Goal: Task Accomplishment & Management: Manage account settings

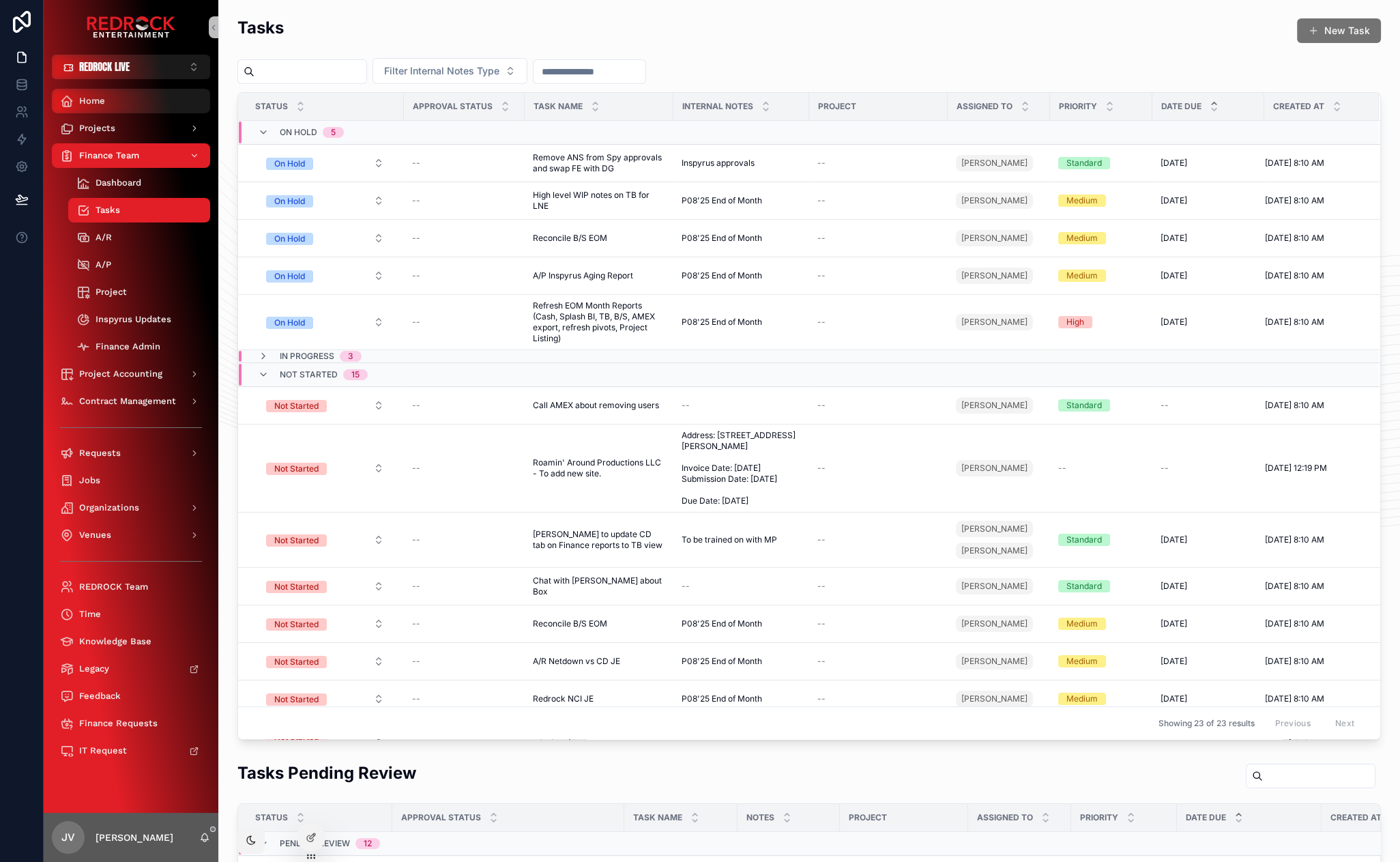
click at [106, 105] on div "Home" at bounding box center [131, 101] width 142 height 22
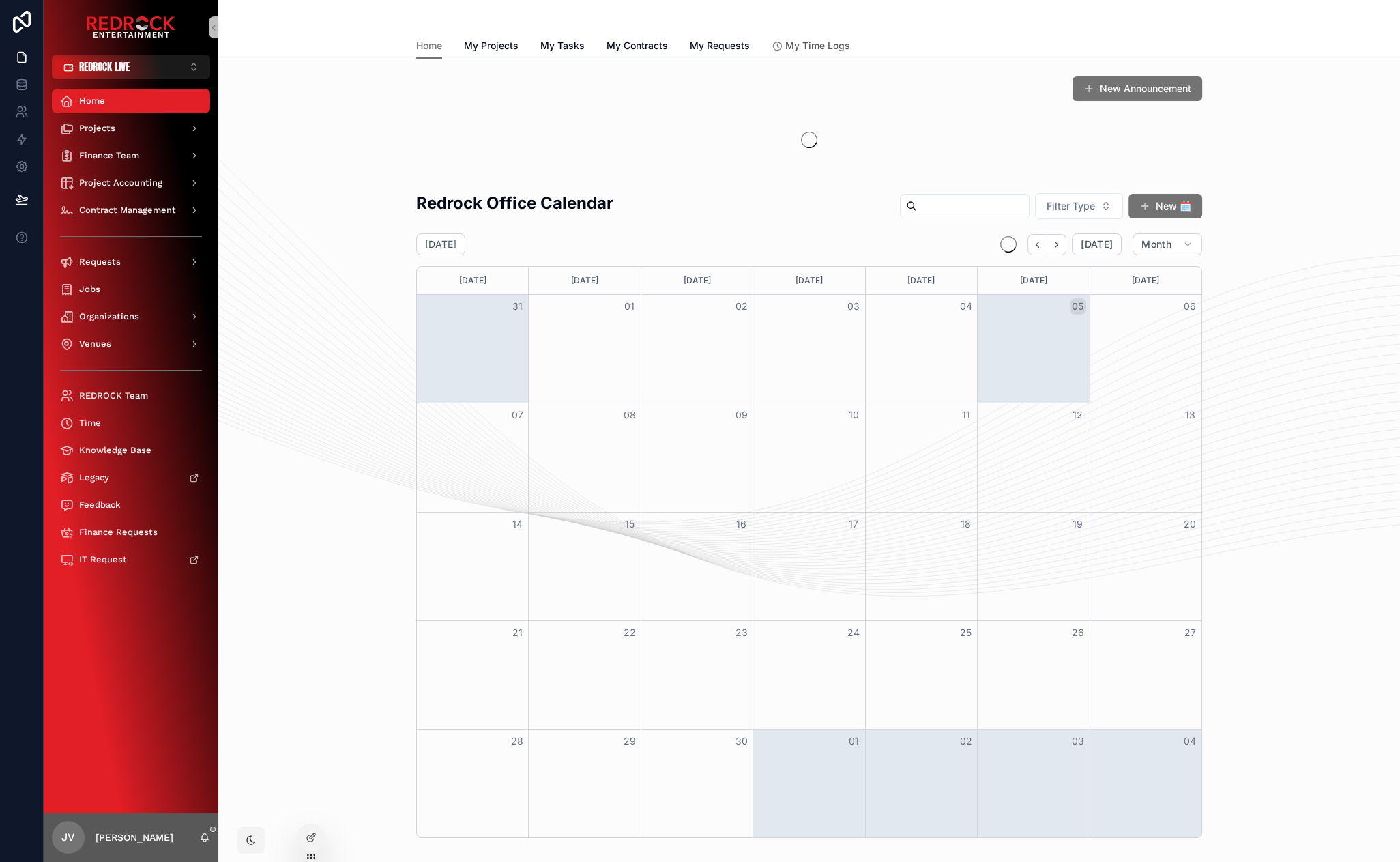
click at [831, 51] on span "My Time Logs" at bounding box center [817, 46] width 65 height 13
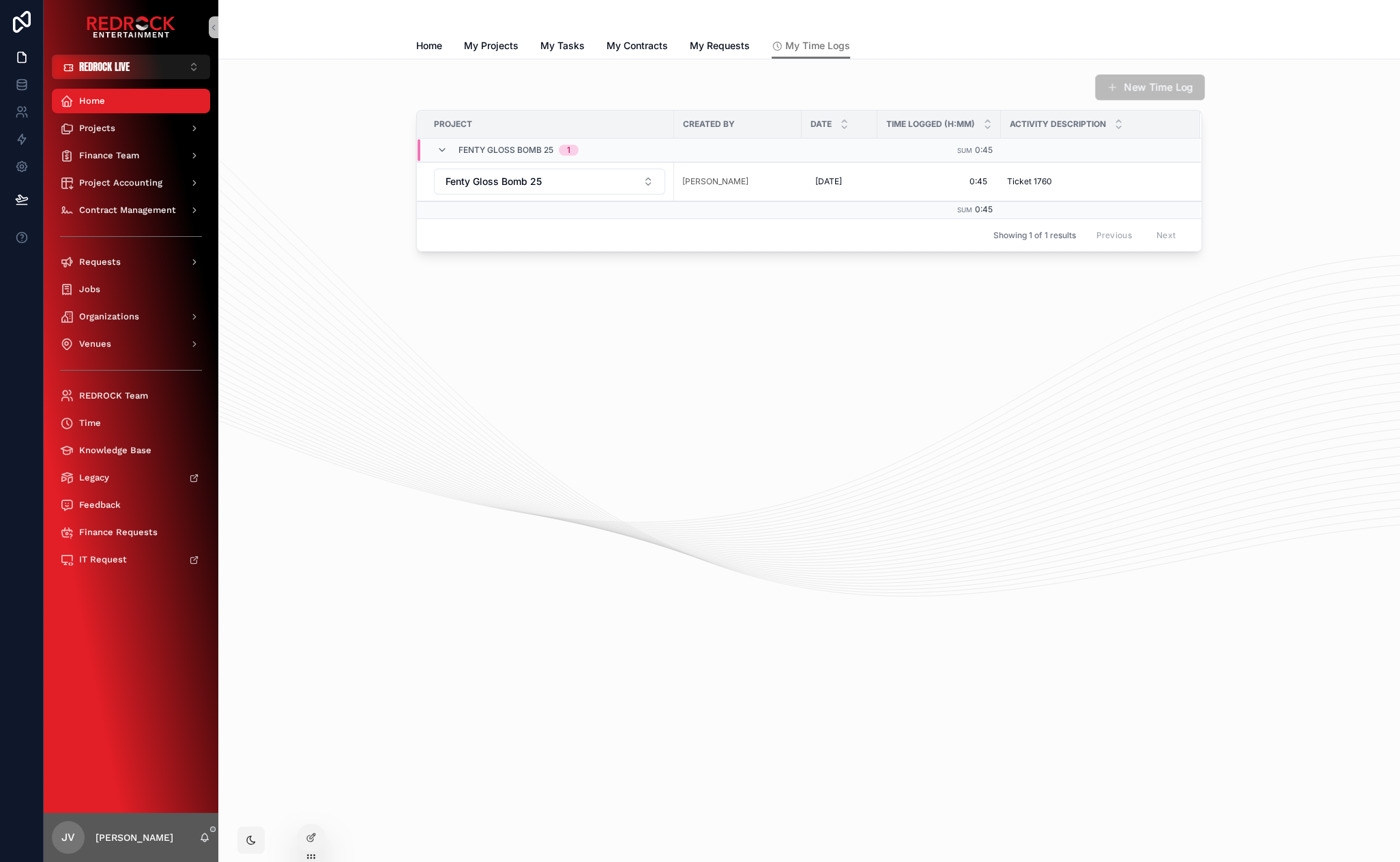
click at [1178, 90] on button "New Time Log" at bounding box center [1149, 87] width 110 height 26
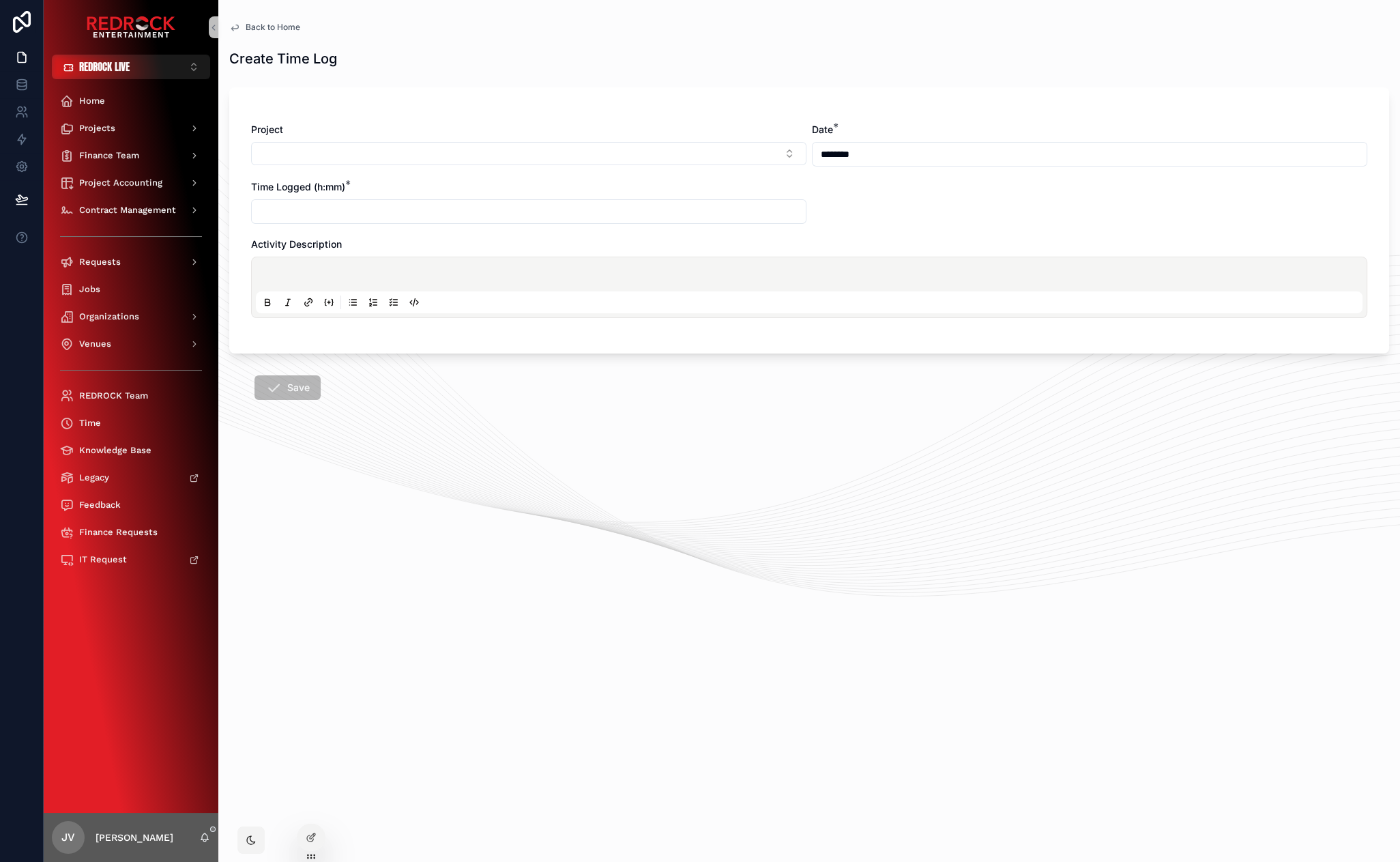
click at [546, 160] on button "Select Button" at bounding box center [528, 153] width 555 height 23
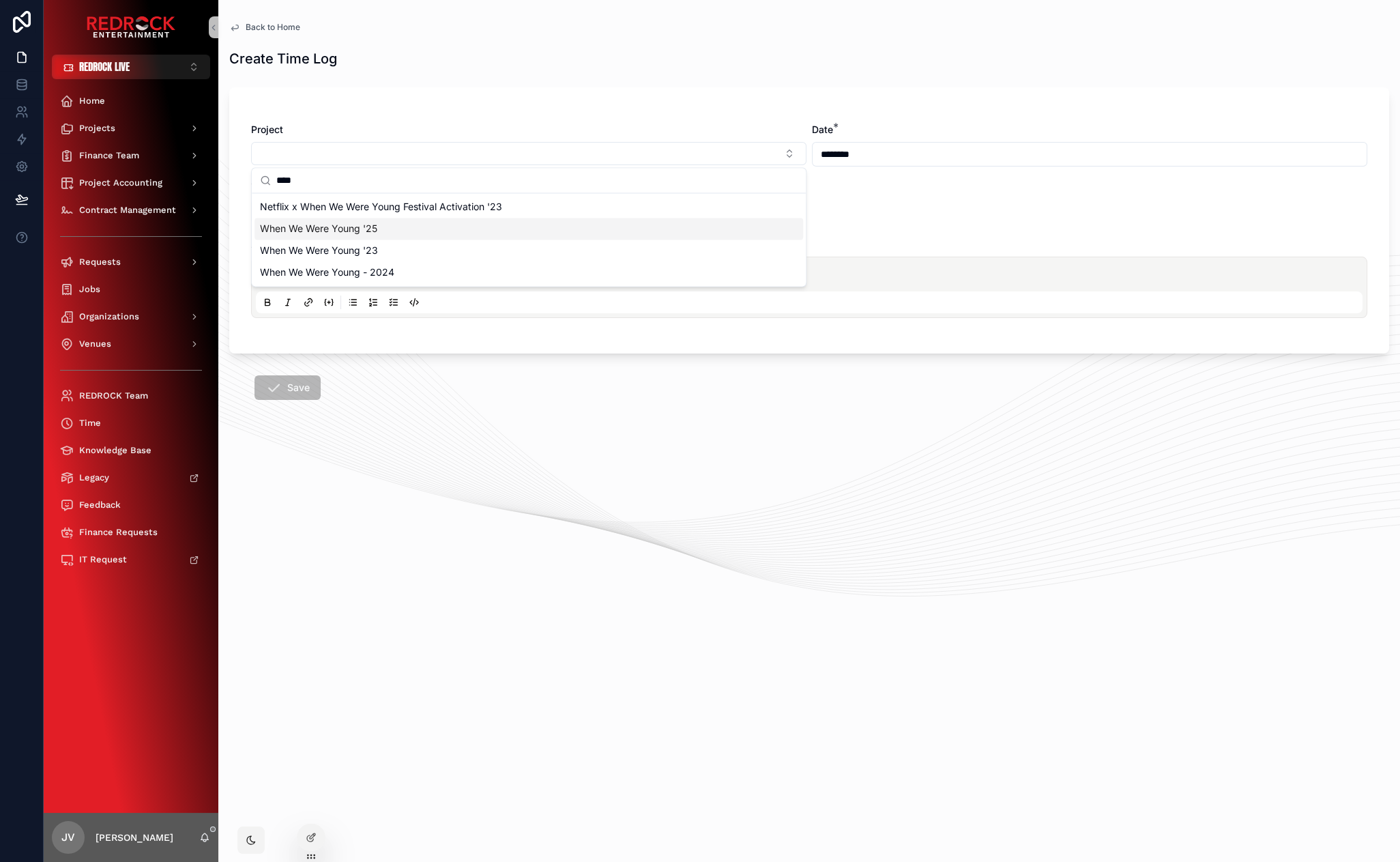
type input "****"
click at [360, 228] on span "When We Were Young '25" at bounding box center [318, 228] width 117 height 13
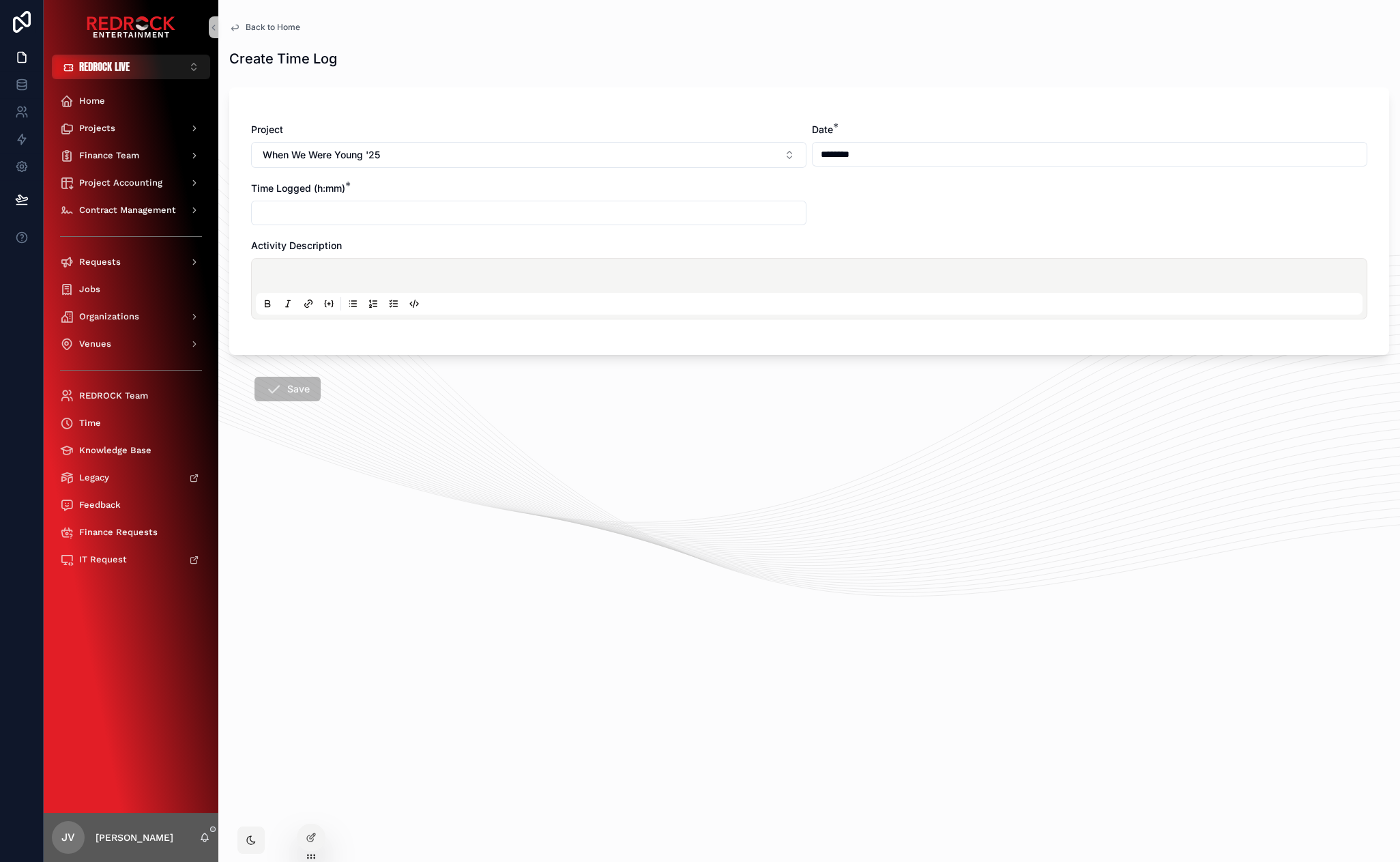
click at [631, 102] on div "Project When We Were Young '25 Date * ******** Time Logged (h:mm) * Activity De…" at bounding box center [809, 221] width 1160 height 267
drag, startPoint x: 614, startPoint y: 103, endPoint x: 569, endPoint y: 96, distance: 45.5
click at [551, 99] on div "Project When We Were Young '25 Date * ******** Time Logged (h:mm) * Activity De…" at bounding box center [809, 221] width 1160 height 267
click at [414, 213] on input "scrollable content" at bounding box center [528, 213] width 554 height 19
type input "****"
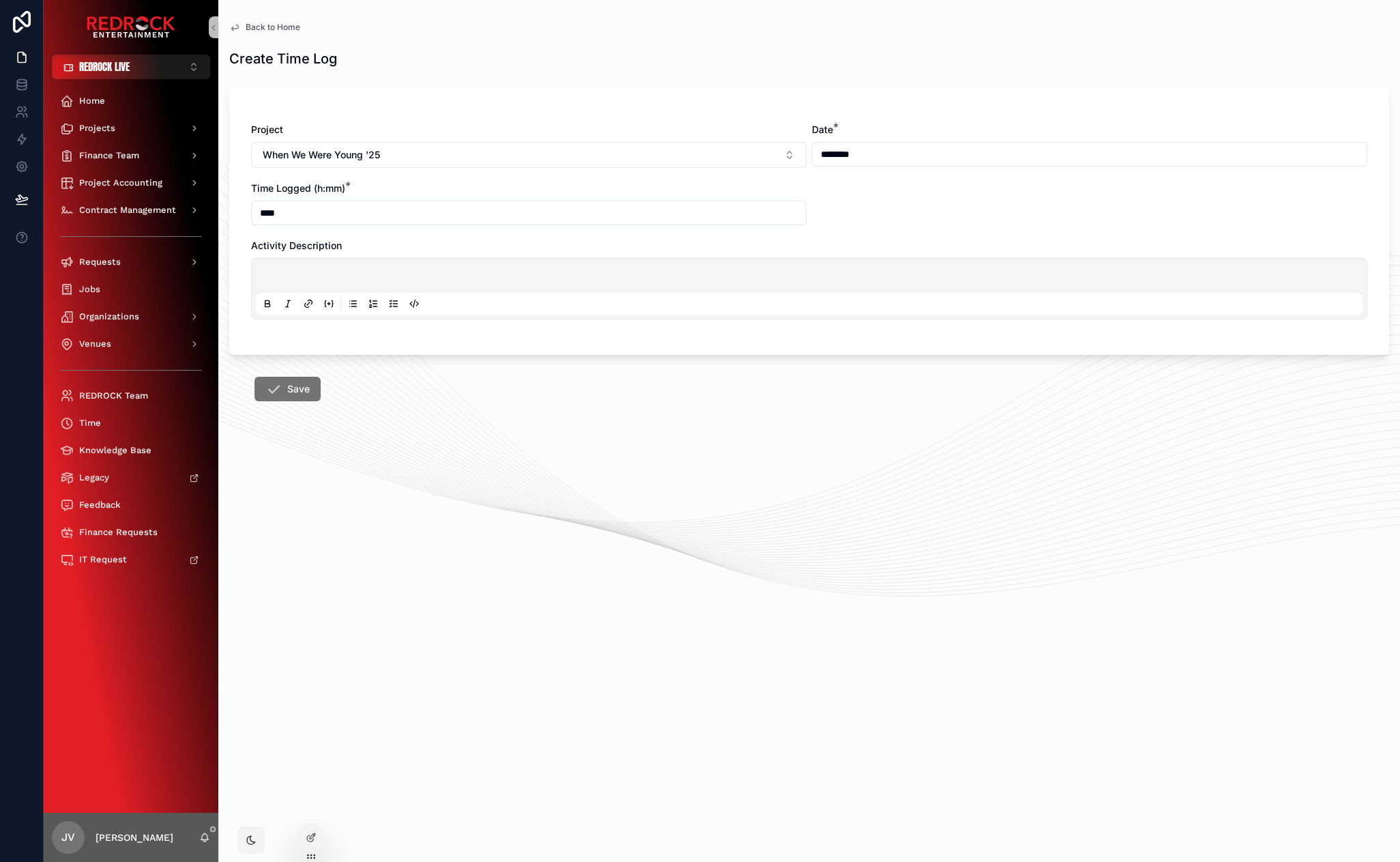
click at [496, 410] on form "Project When We Were Young '25 Date * ******** Time Logged (h:mm) * **** Activi…" at bounding box center [809, 284] width 1160 height 410
click at [393, 266] on div "scrollable content" at bounding box center [809, 288] width 1107 height 51
click at [285, 271] on p "scrollable content" at bounding box center [812, 278] width 1107 height 13
drag, startPoint x: 619, startPoint y: 401, endPoint x: 558, endPoint y: 391, distance: 61.8
click at [617, 400] on form "**********" at bounding box center [809, 284] width 1160 height 410
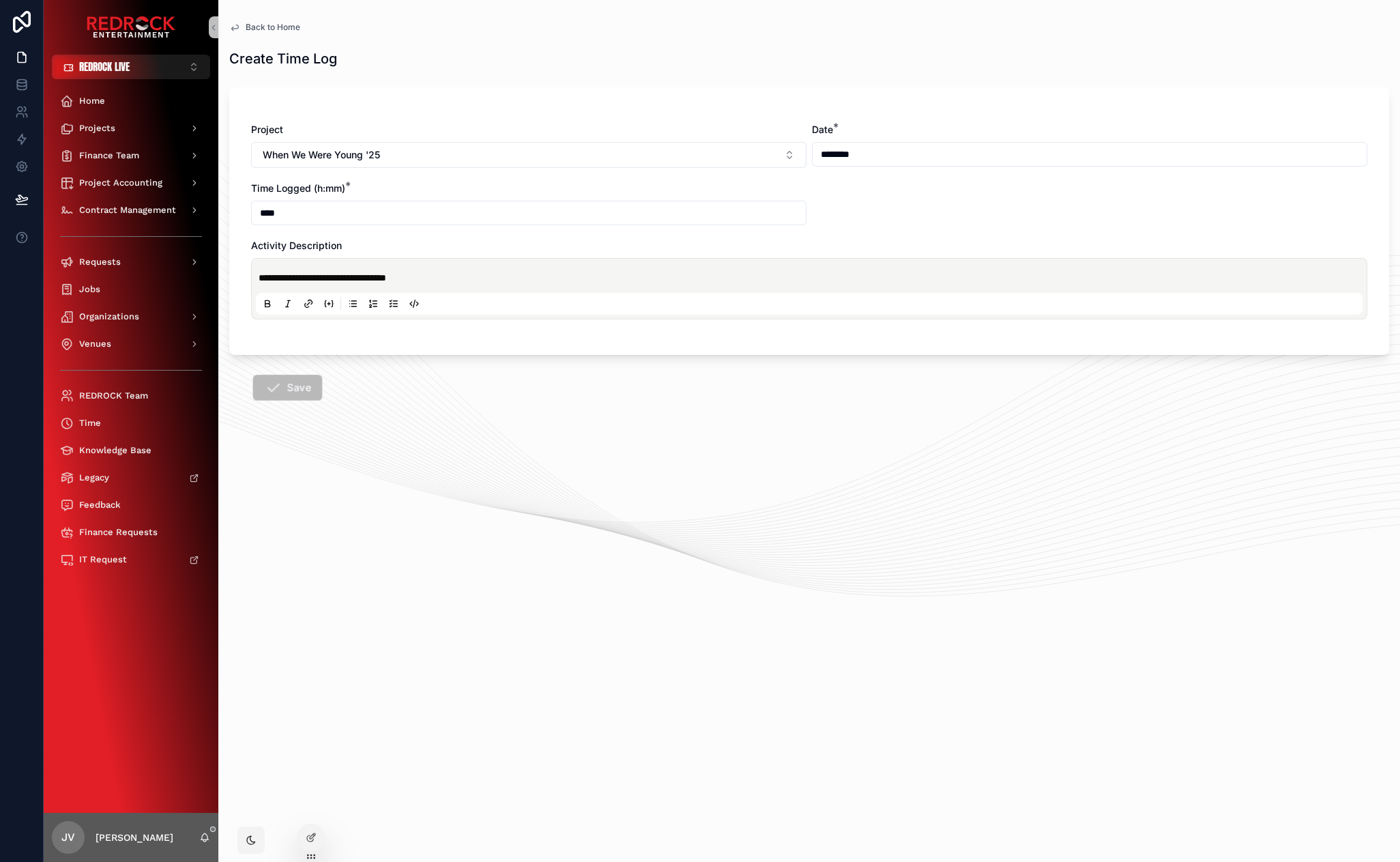
click at [300, 392] on button "Save" at bounding box center [287, 387] width 69 height 26
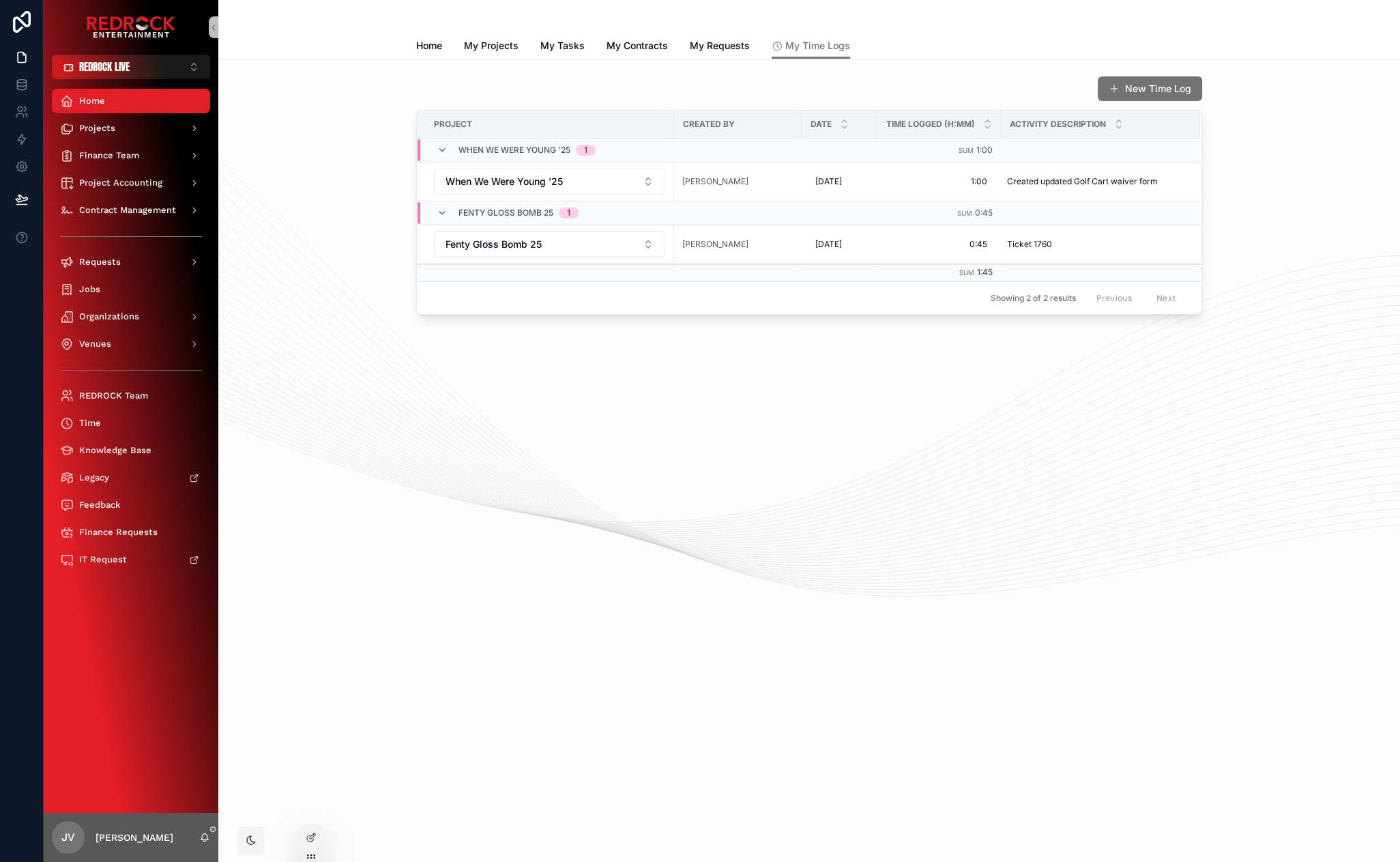
drag, startPoint x: 668, startPoint y: 385, endPoint x: 623, endPoint y: 375, distance: 46.1
click at [544, 362] on div "New Time Log Project Created By Date Time Logged (h:mm) Activity Description Wh…" at bounding box center [810, 234] width 1182 height 348
drag, startPoint x: 530, startPoint y: 360, endPoint x: 455, endPoint y: 345, distance: 76.5
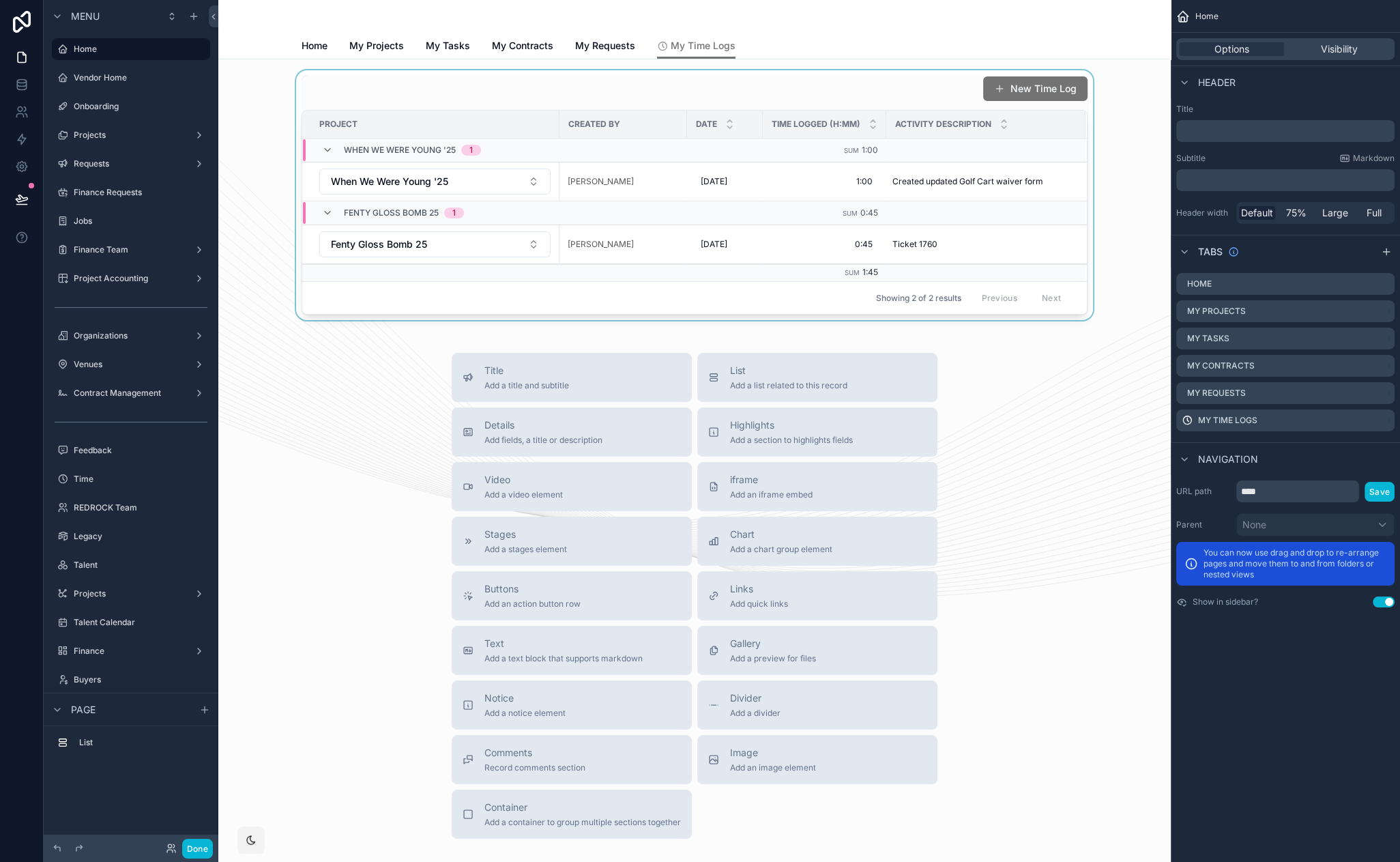
click at [904, 88] on div "scrollable content" at bounding box center [694, 195] width 931 height 250
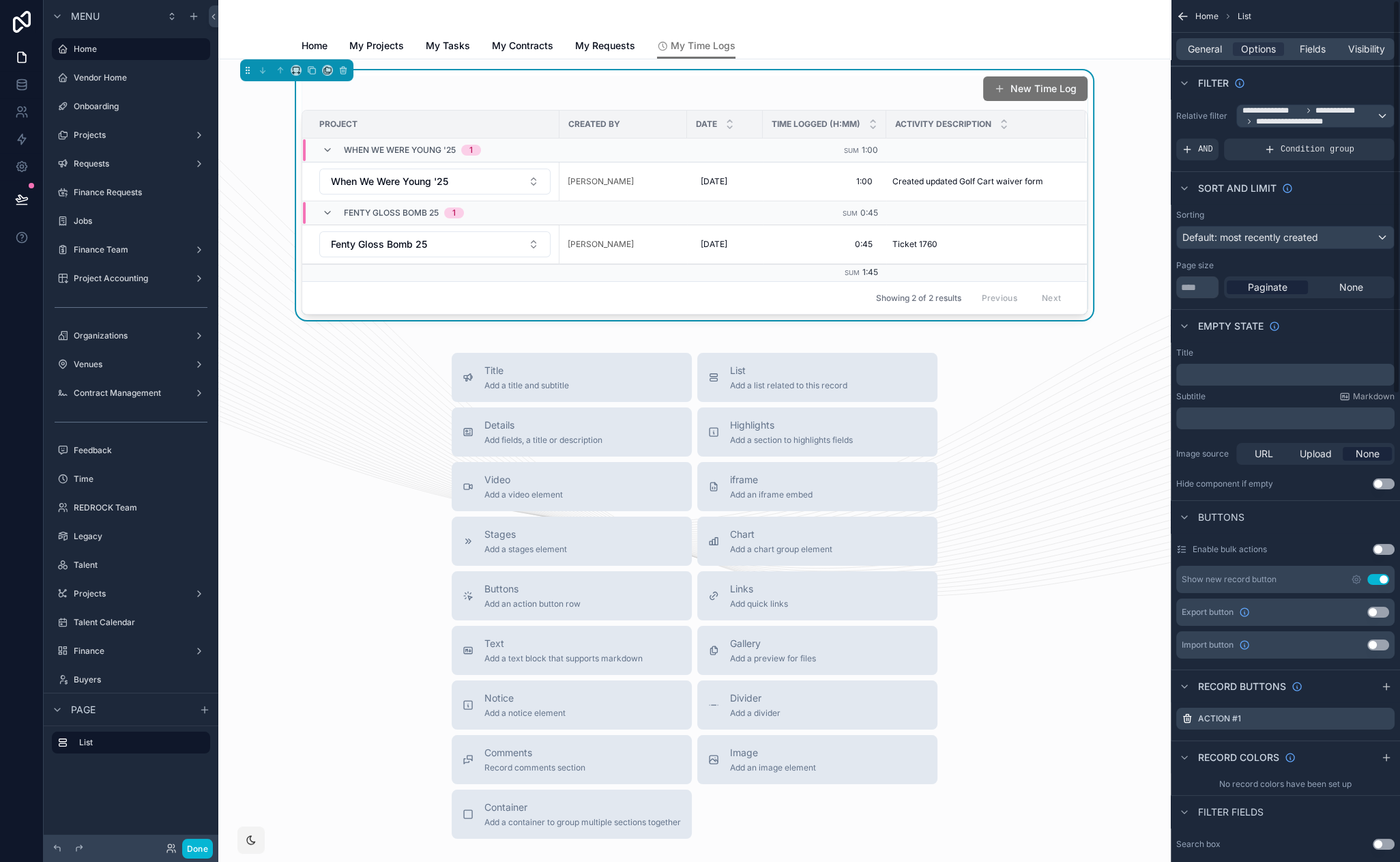
click at [1313, 58] on div "General Options Fields Visibility" at bounding box center [1285, 49] width 219 height 22
click at [1309, 51] on span "Fields" at bounding box center [1313, 49] width 26 height 13
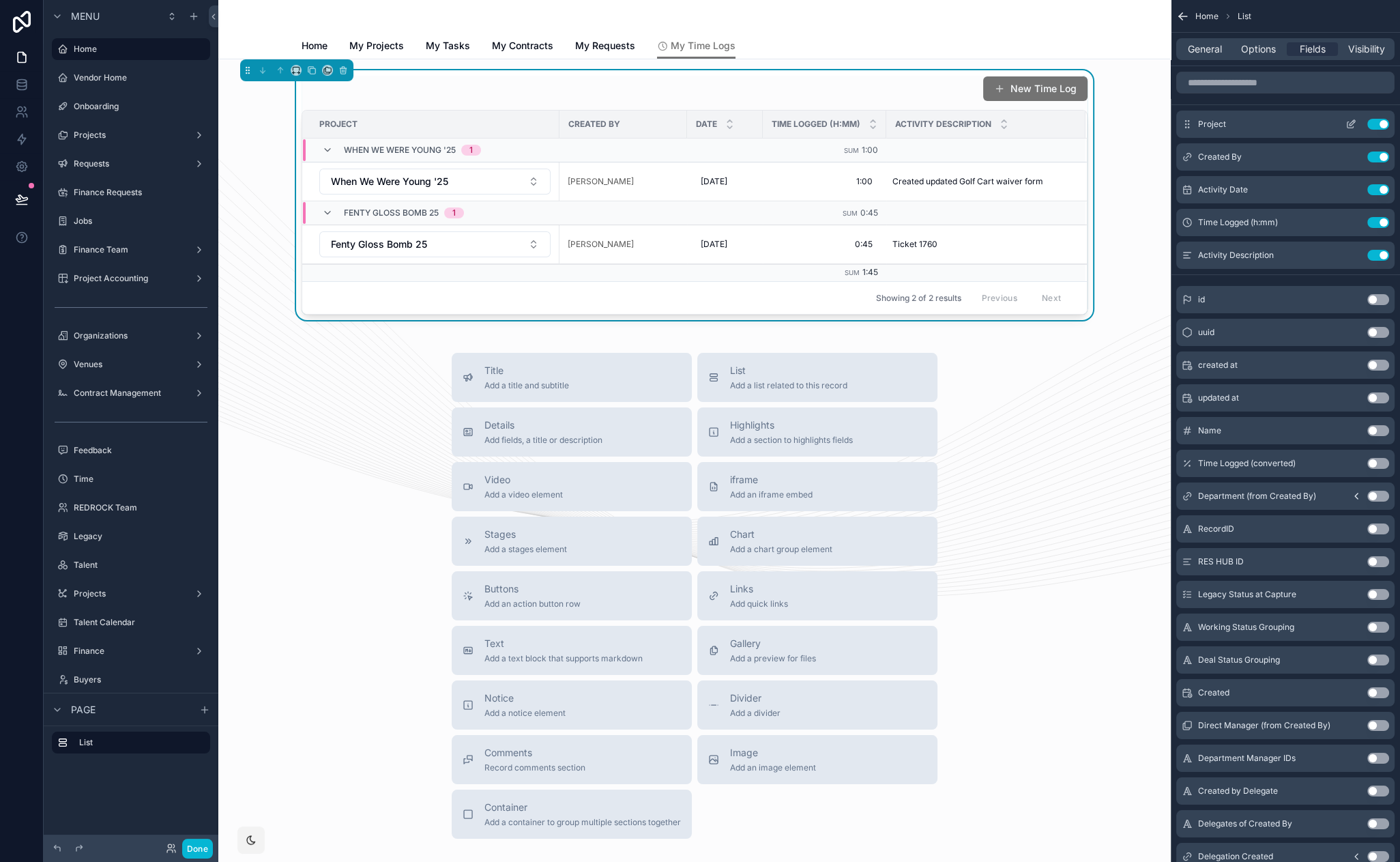
click at [1349, 121] on icon "scrollable content" at bounding box center [1351, 124] width 11 height 11
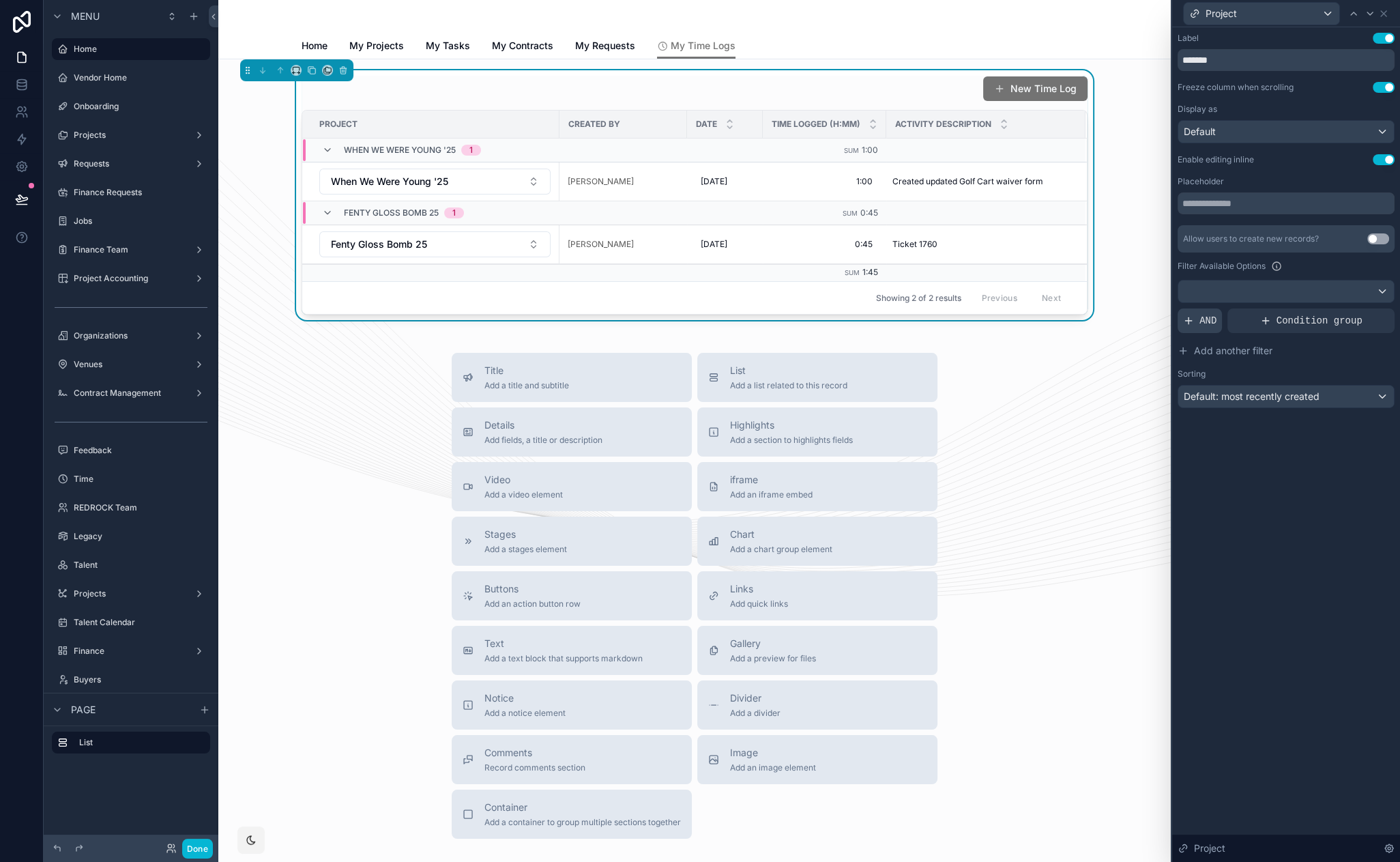
click at [1207, 327] on div "AND" at bounding box center [1199, 320] width 44 height 25
click at [1354, 308] on div at bounding box center [1360, 310] width 19 height 19
click at [1078, 304] on div "Select a field" at bounding box center [1045, 300] width 81 height 22
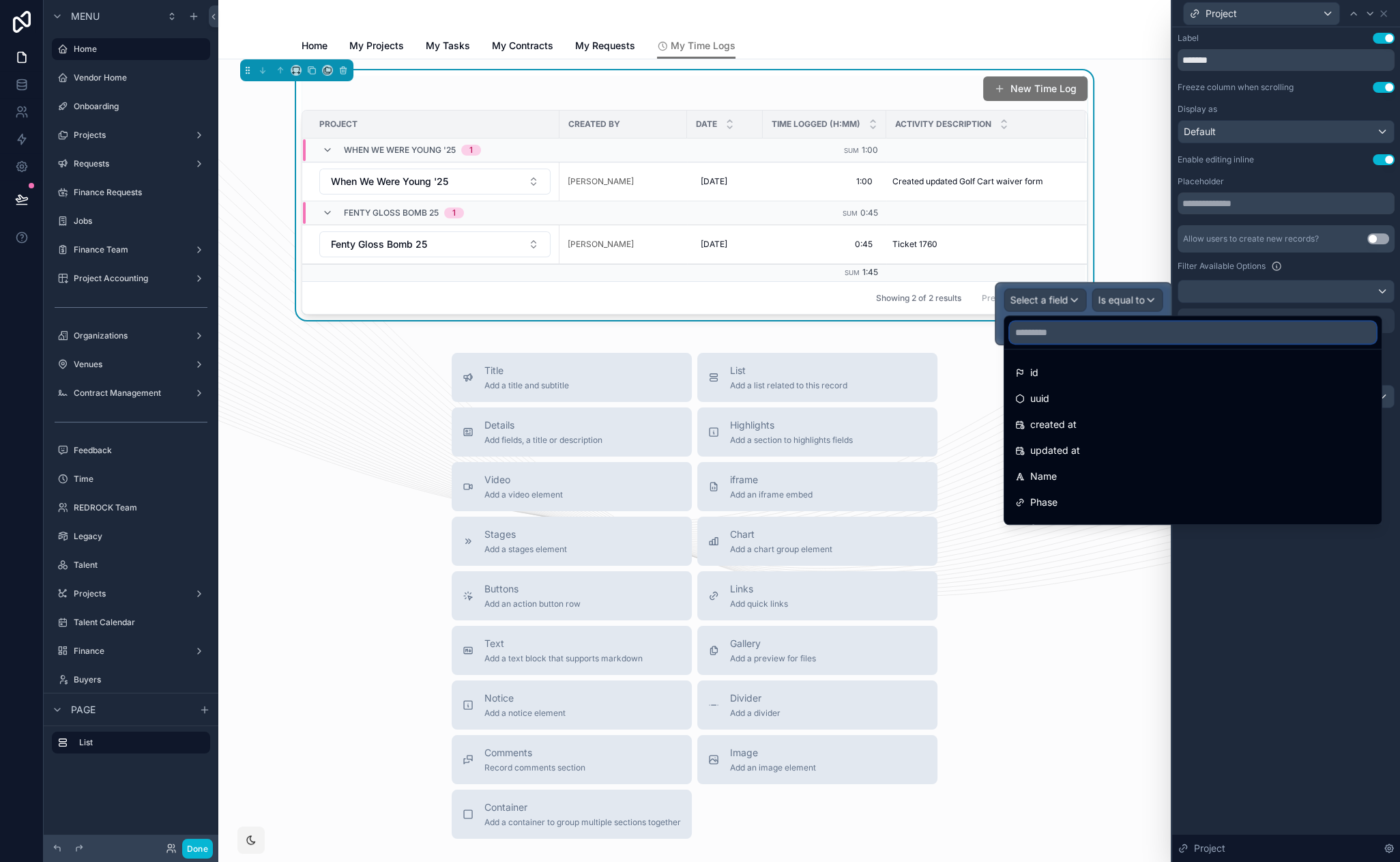
click at [1081, 326] on input "text" at bounding box center [1193, 332] width 366 height 22
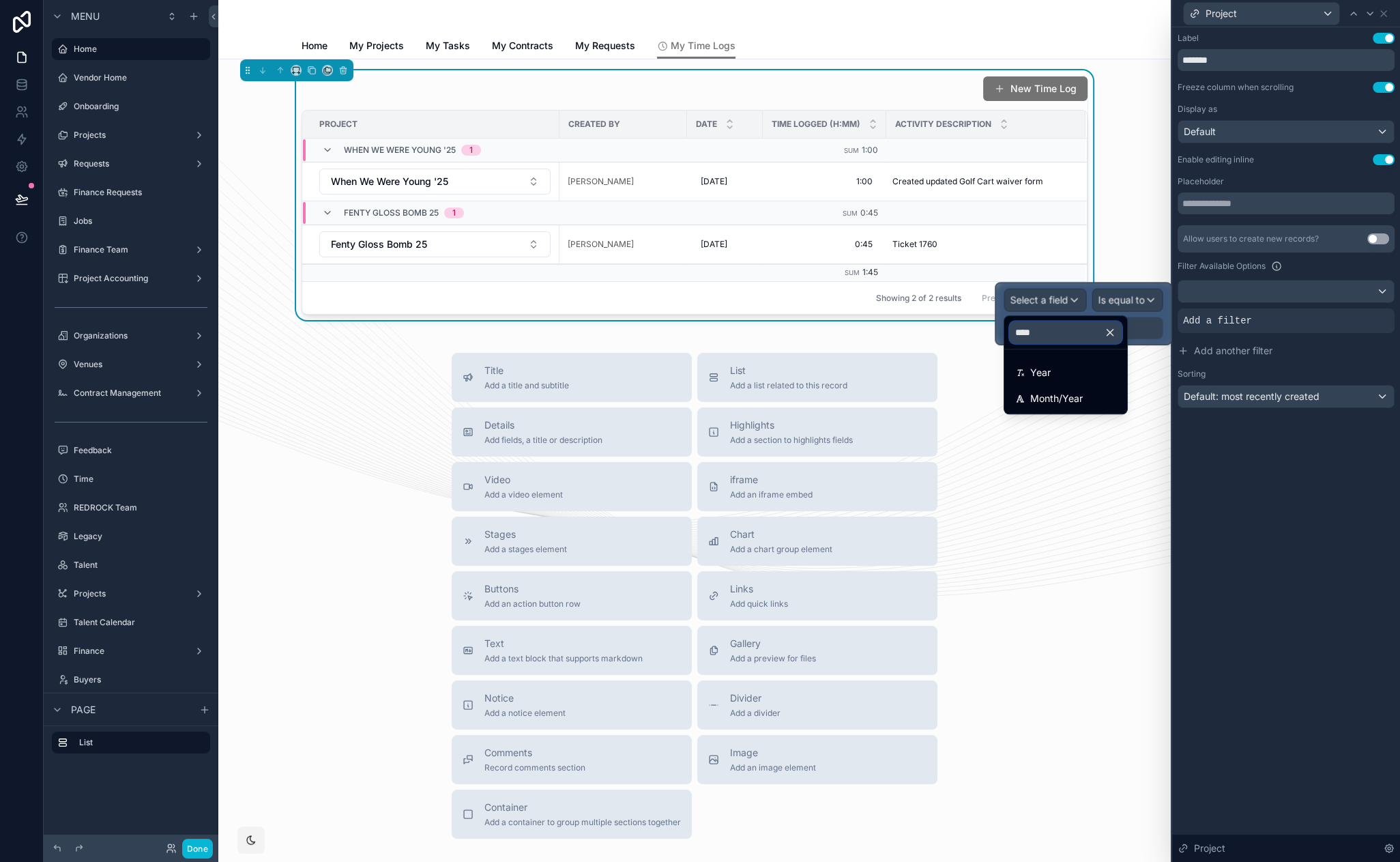
type input "****"
click at [1116, 333] on icon "button" at bounding box center [1110, 332] width 12 height 12
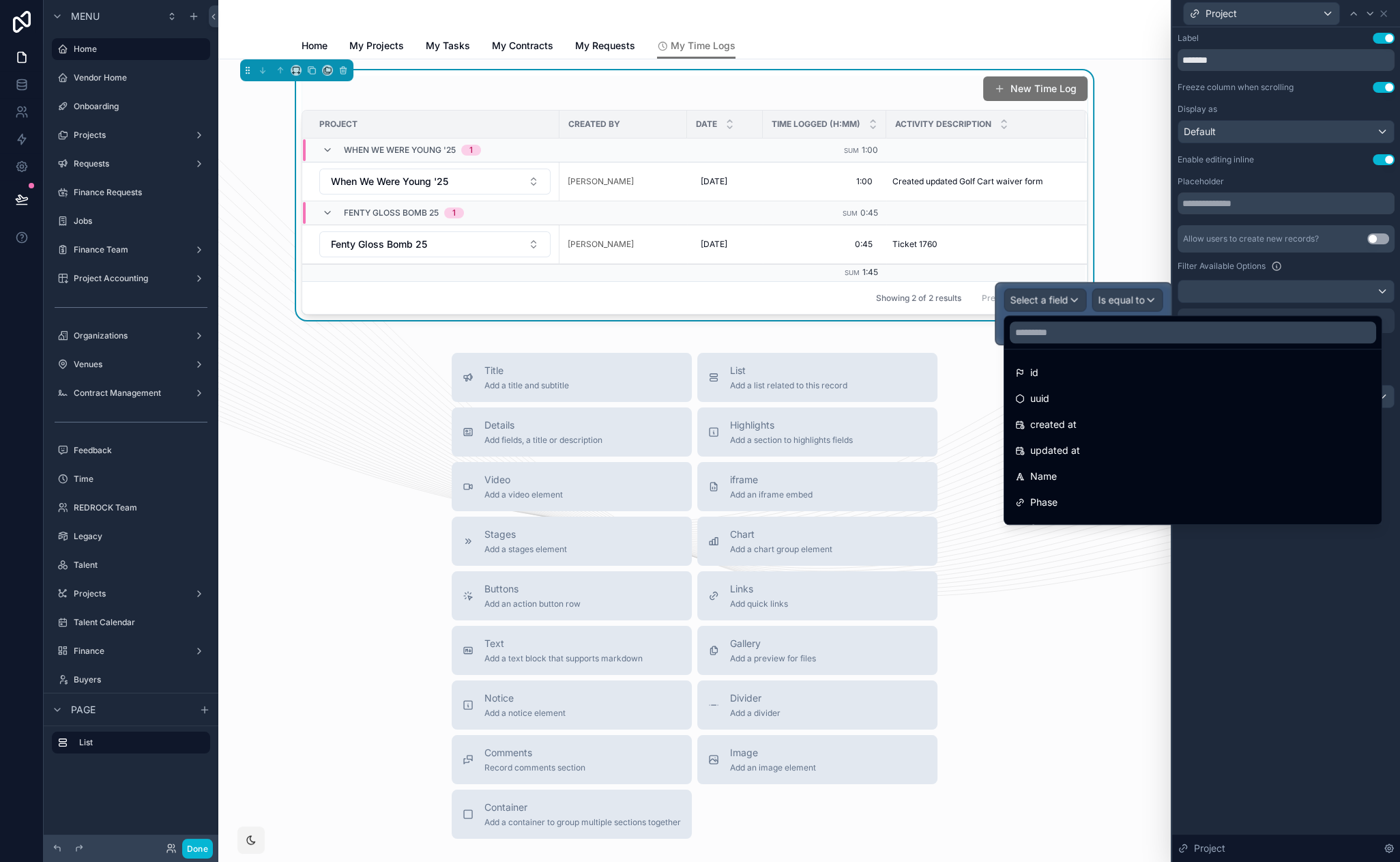
click at [1060, 300] on div at bounding box center [1083, 313] width 175 height 61
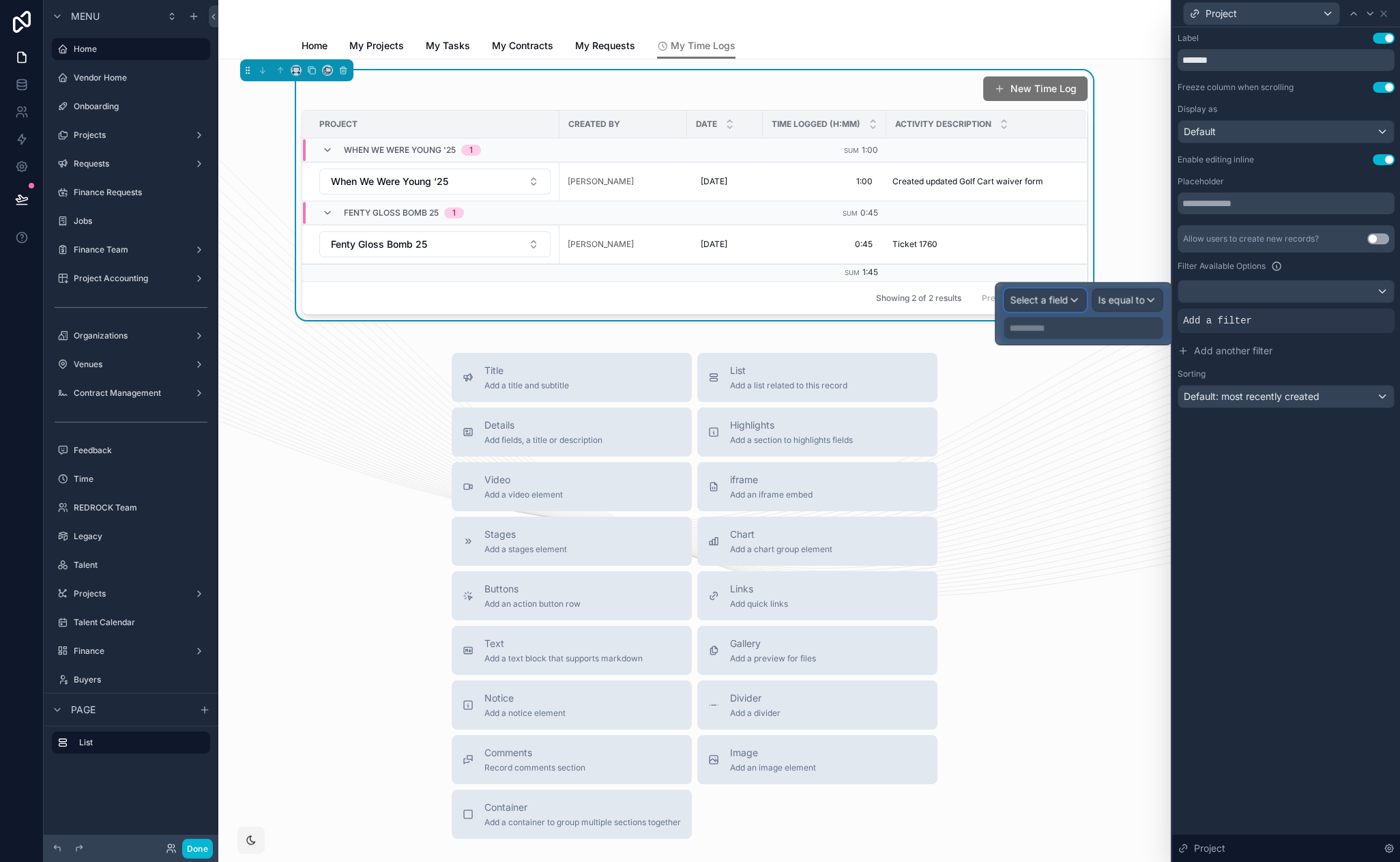
click at [1060, 300] on span "Select a field" at bounding box center [1039, 300] width 58 height 12
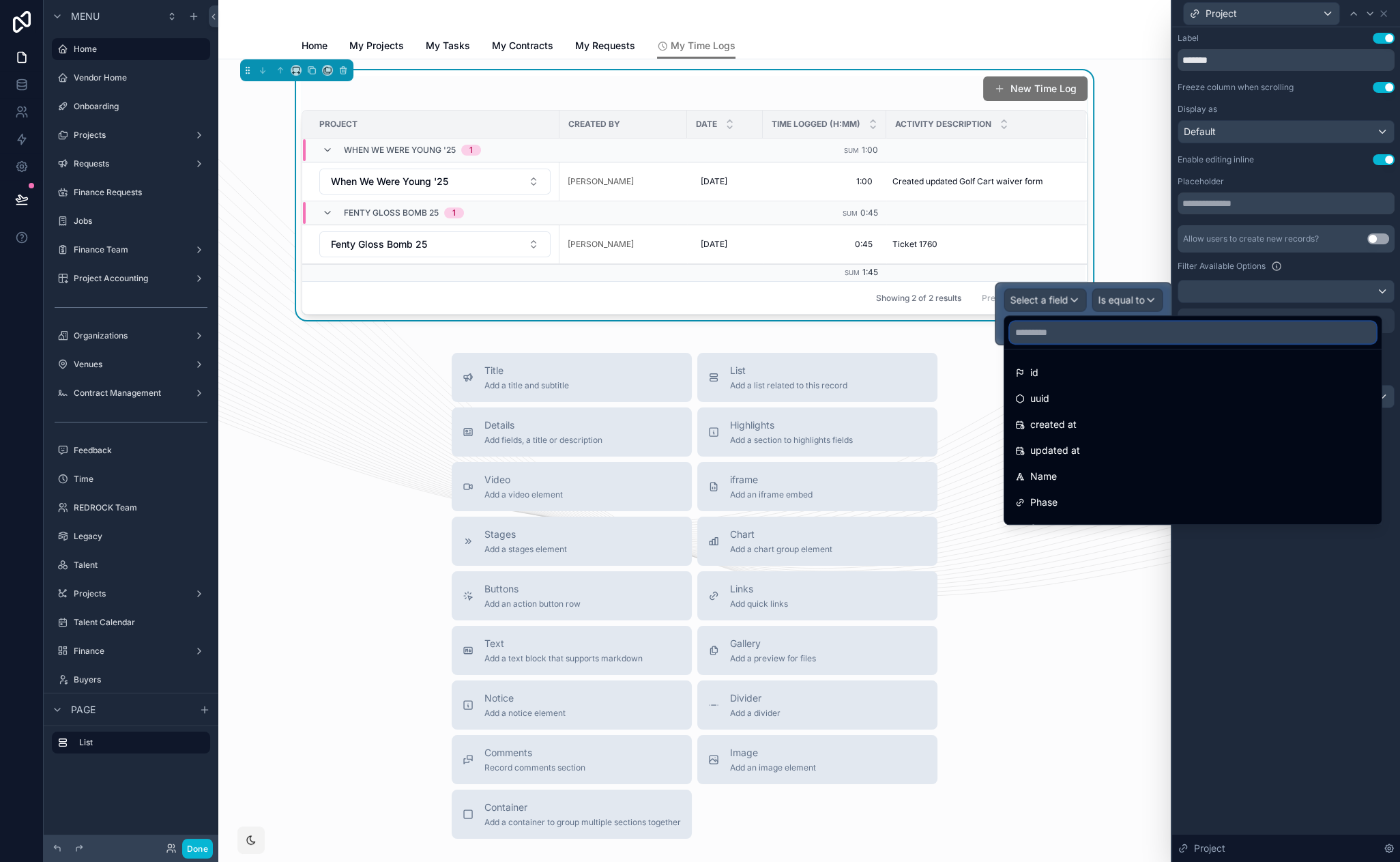
click at [1070, 338] on input "text" at bounding box center [1193, 332] width 366 height 22
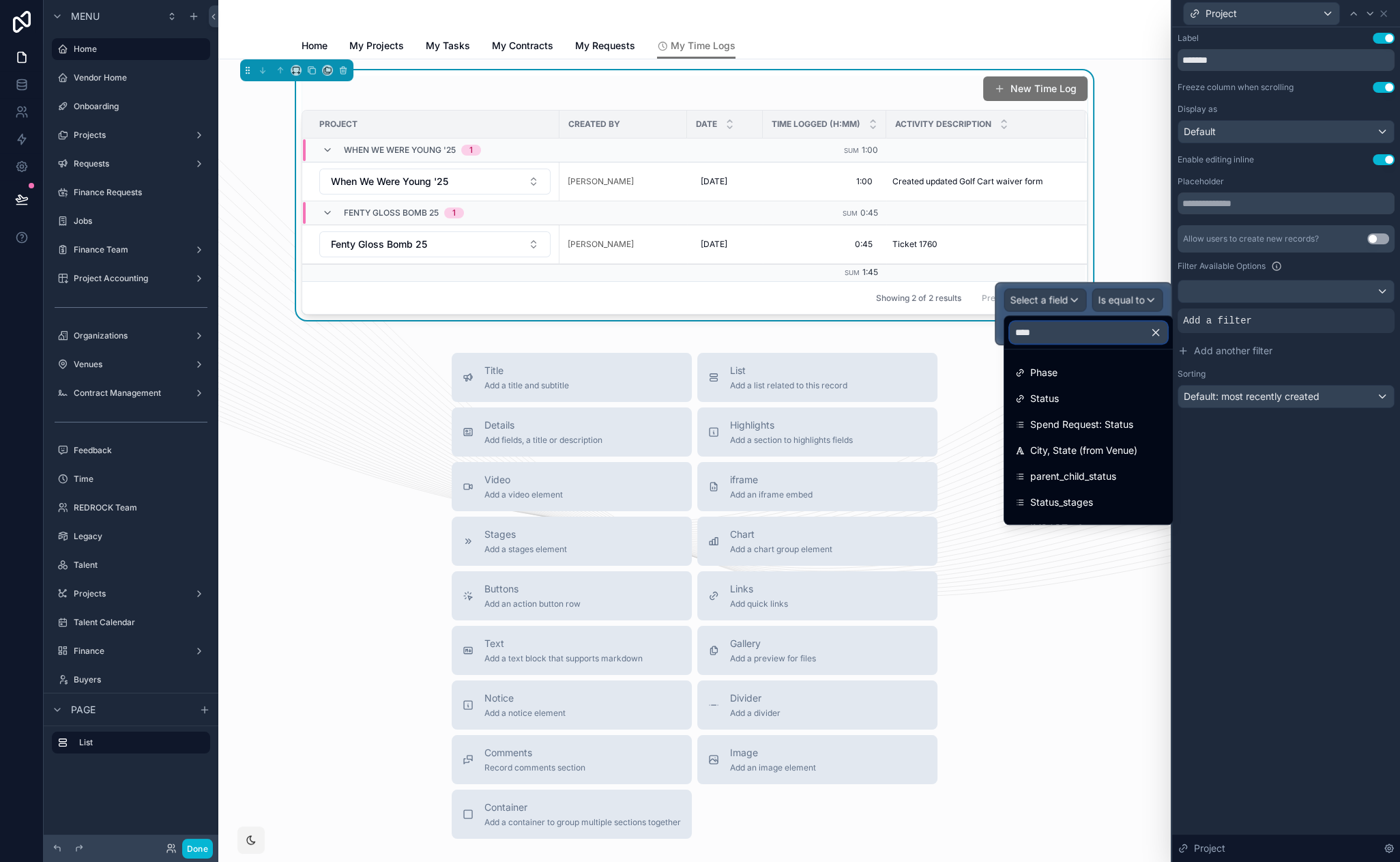
click at [1069, 335] on input "****" at bounding box center [1088, 332] width 157 height 22
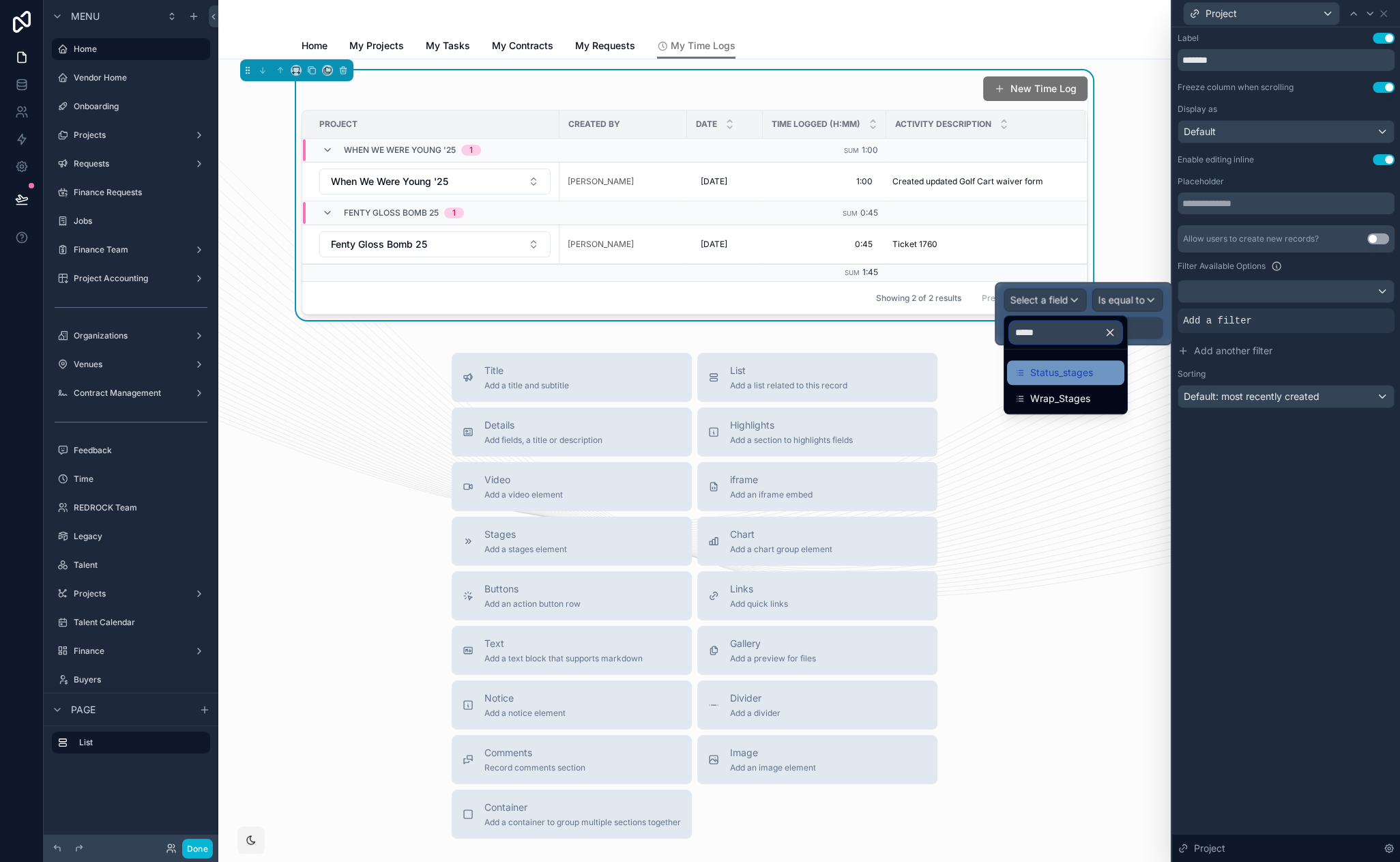
type input "*****"
click at [1088, 382] on div "Status_stages" at bounding box center [1065, 372] width 117 height 25
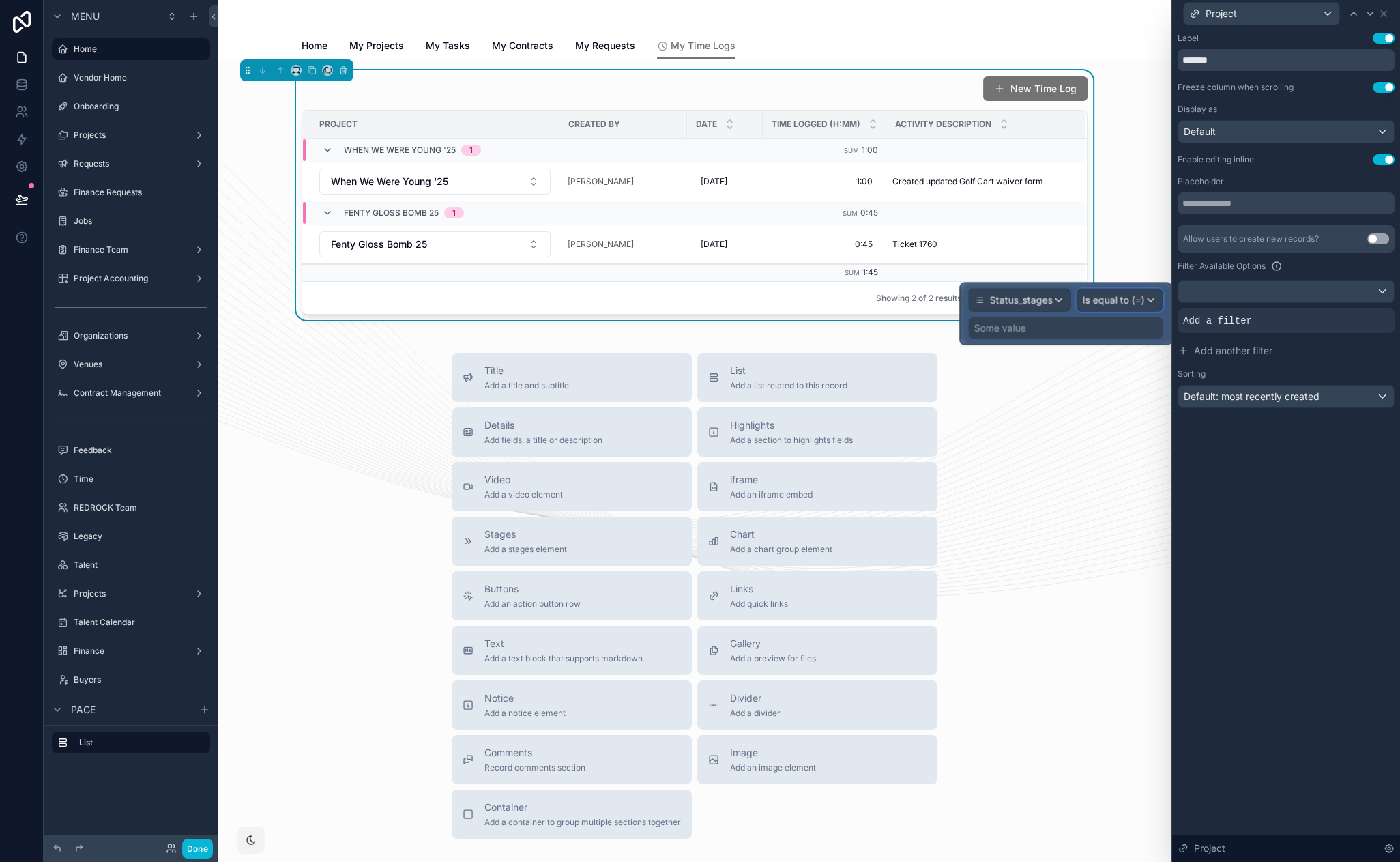
click at [1125, 304] on span "Is equal to (=)" at bounding box center [1113, 300] width 62 height 13
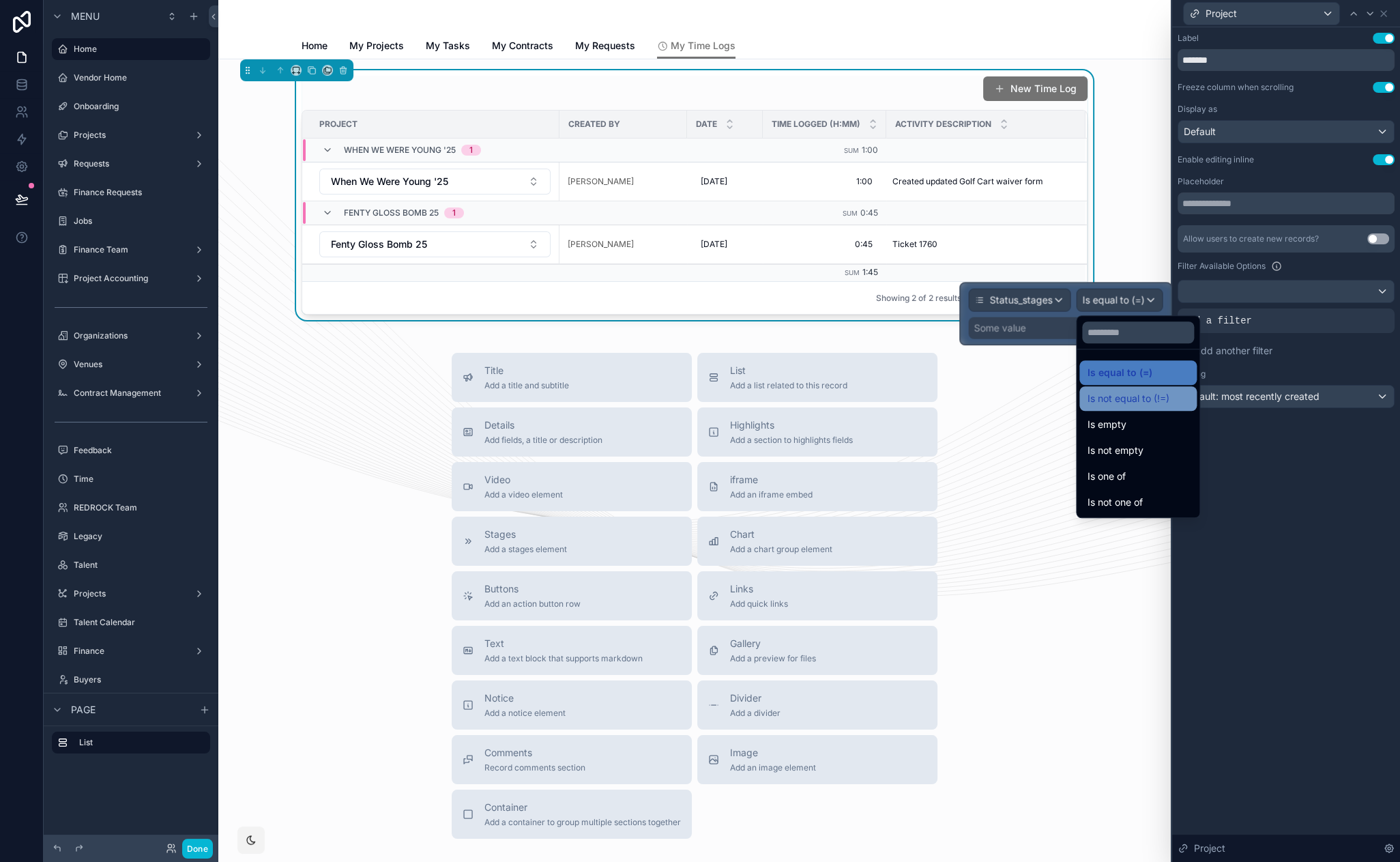
click at [1131, 394] on span "Is not equal to (!=)" at bounding box center [1128, 399] width 82 height 16
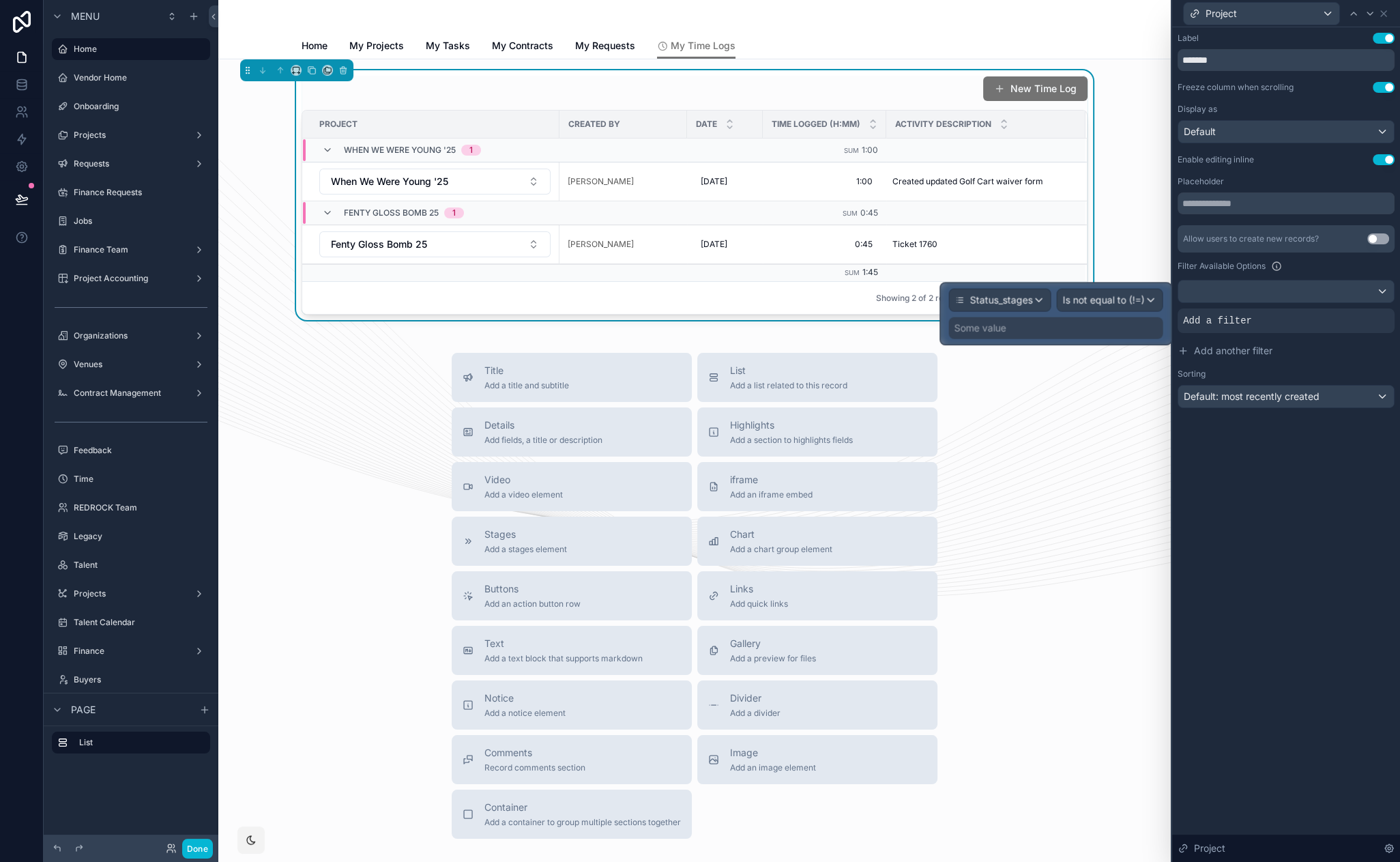
click at [1112, 328] on div "Some value" at bounding box center [1055, 328] width 214 height 22
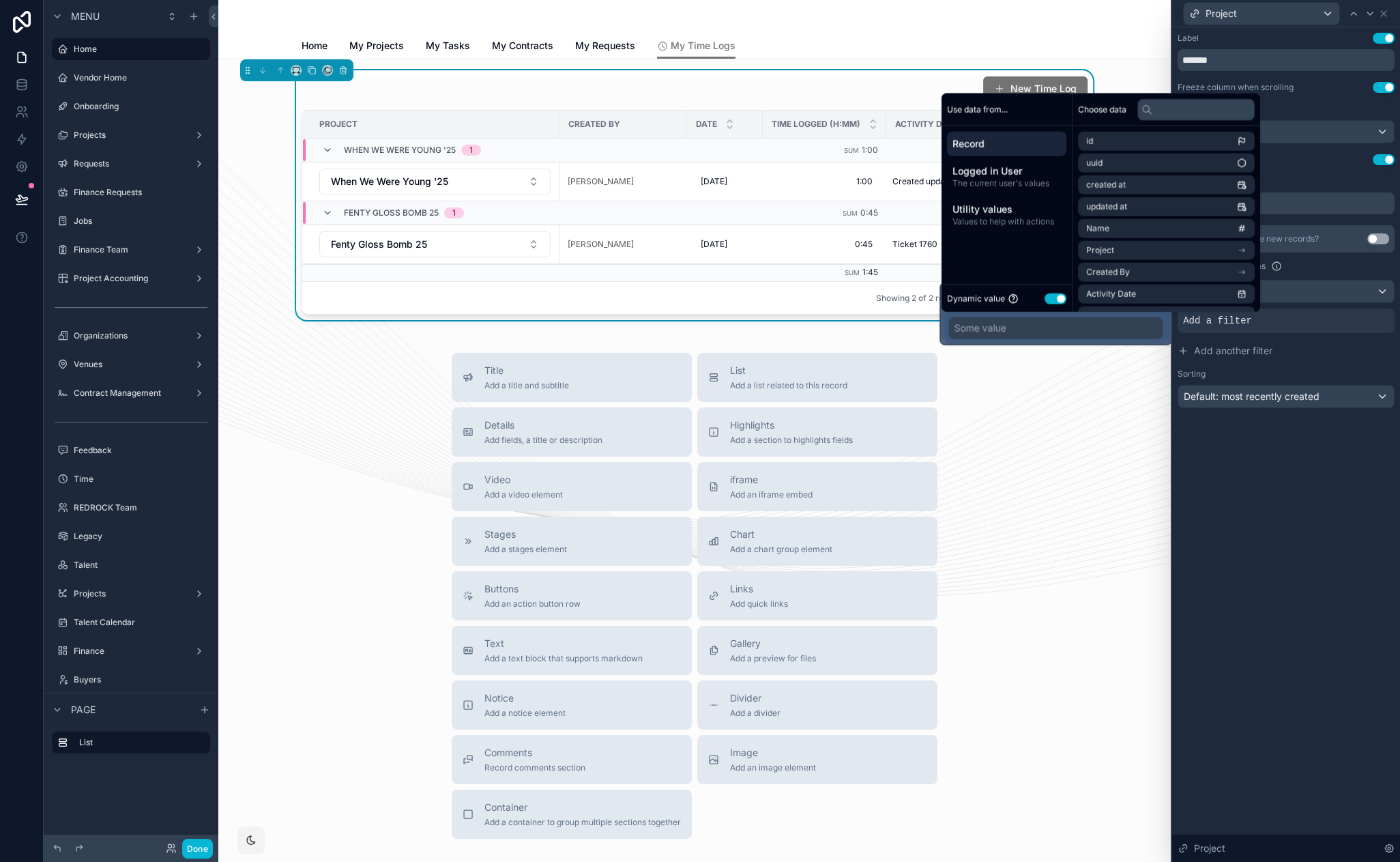
click at [1061, 296] on button "Use setting" at bounding box center [1055, 298] width 22 height 11
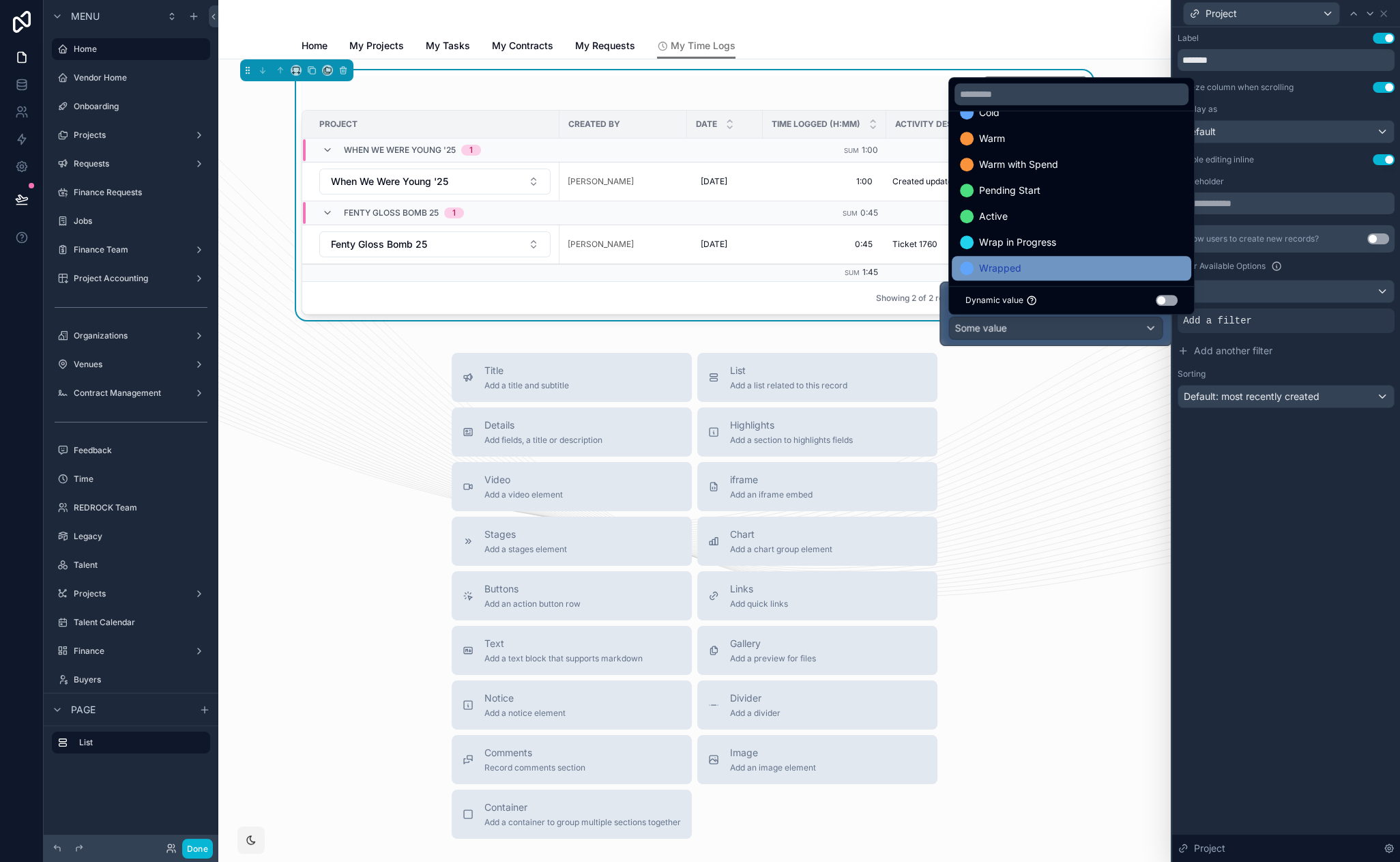
scroll to position [55, 0]
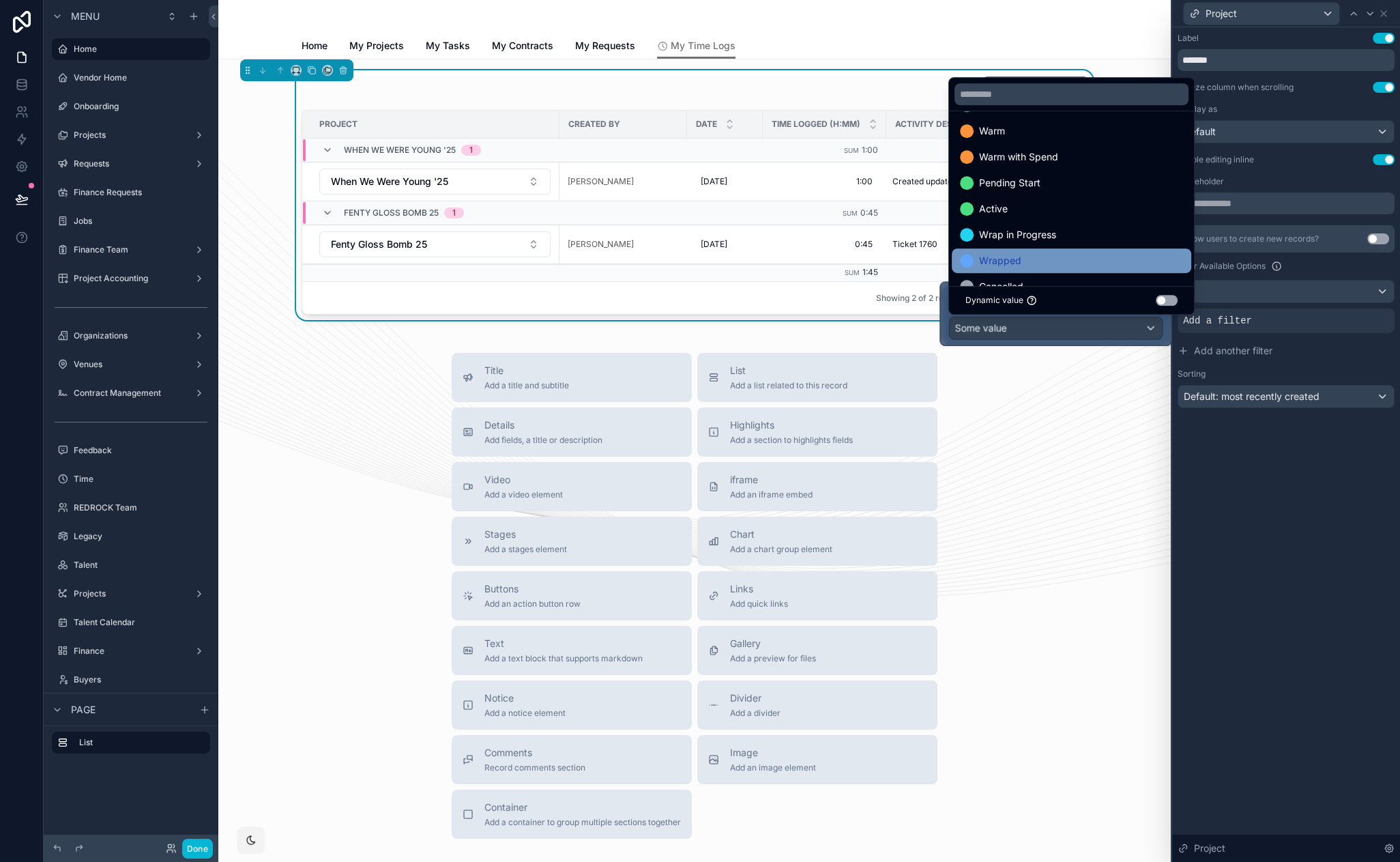
click at [1023, 259] on div "Wrapped" at bounding box center [1071, 260] width 223 height 16
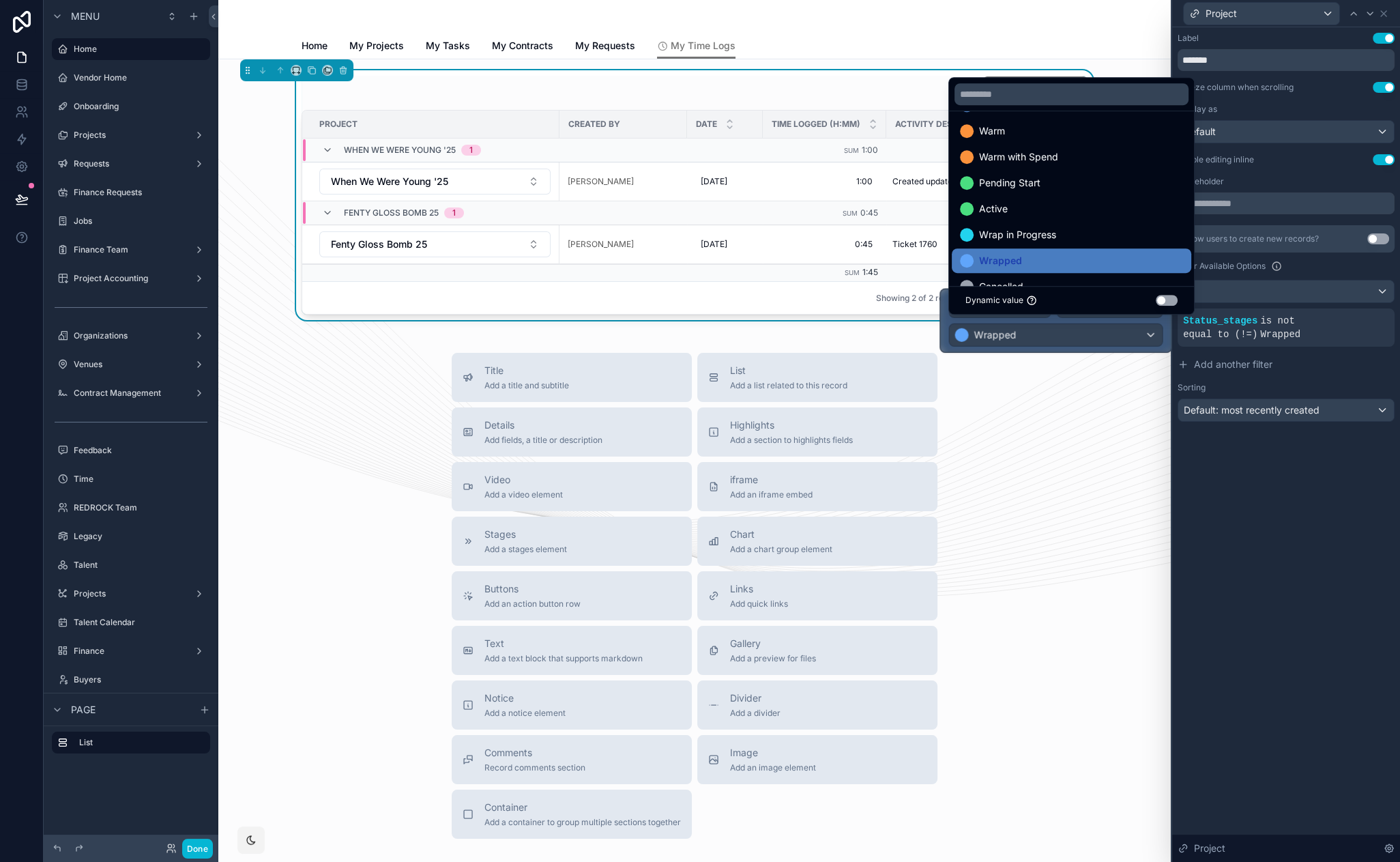
drag, startPoint x: 1257, startPoint y: 493, endPoint x: 1231, endPoint y: 484, distance: 27.5
click at [1257, 493] on div "Label Use setting ******* Freeze column when scrolling Use setting Display as D…" at bounding box center [1286, 445] width 228 height 834
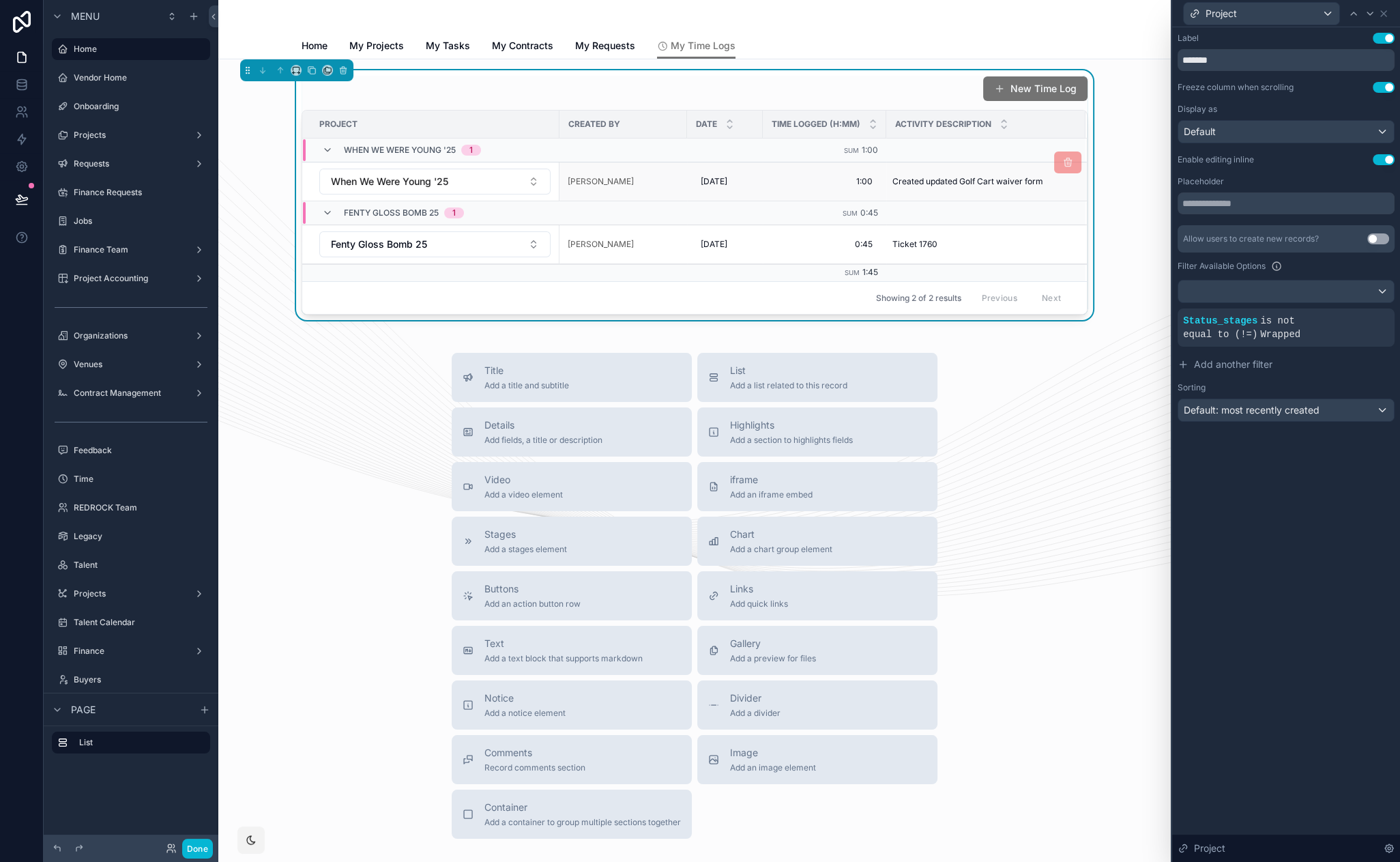
click at [528, 181] on button "When We Were Young '25" at bounding box center [435, 181] width 231 height 26
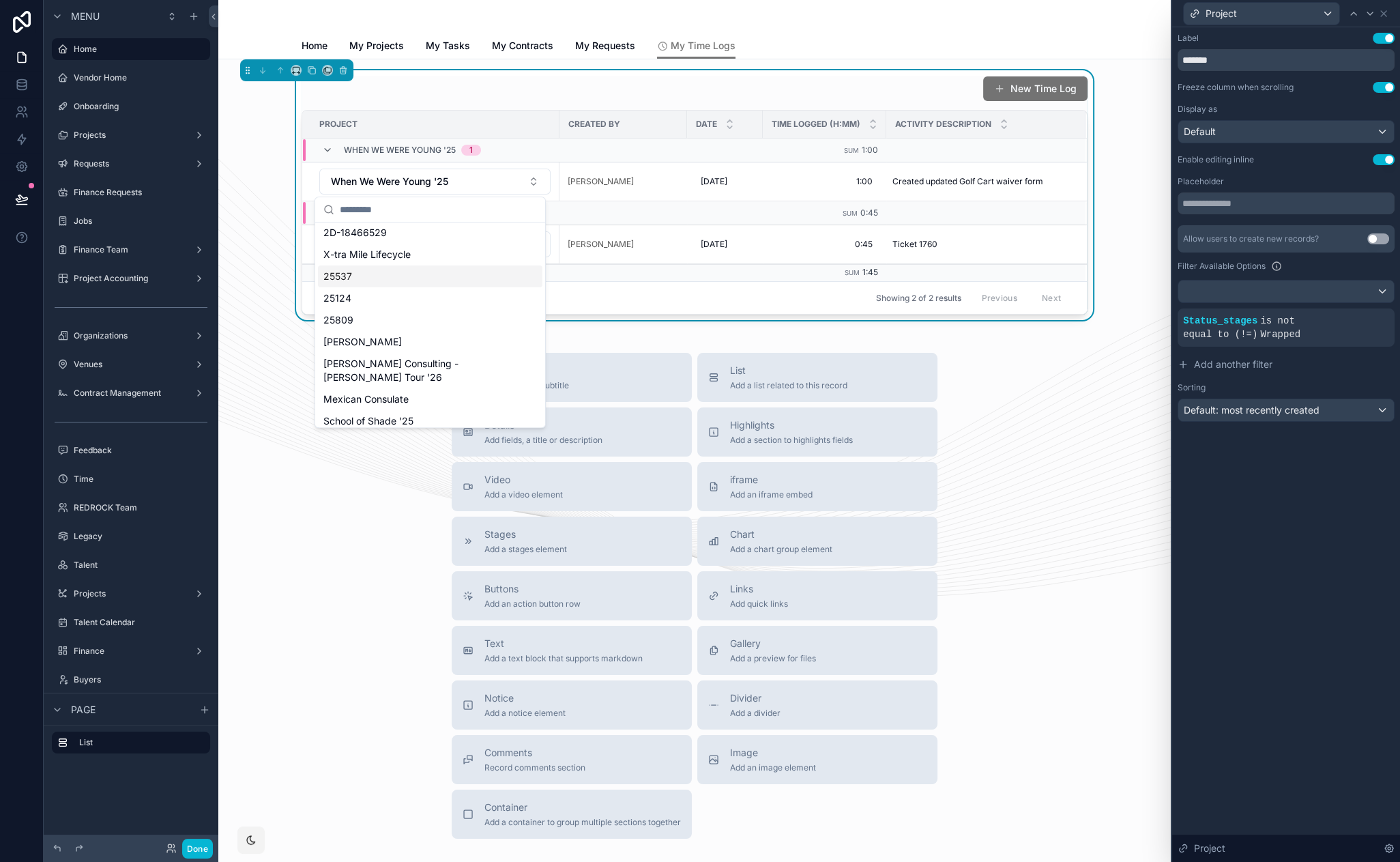
scroll to position [0, 0]
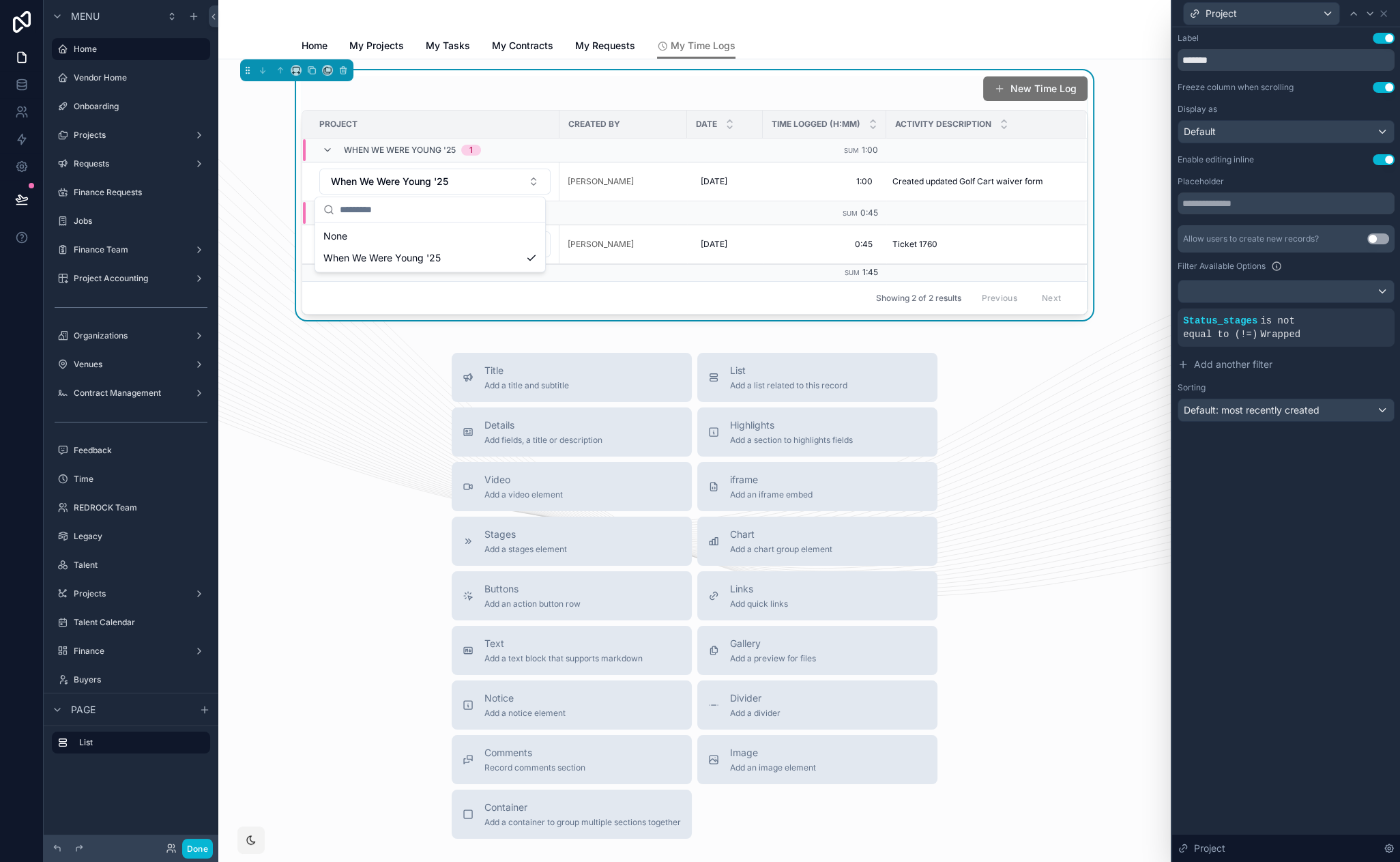
click at [1223, 463] on div "Label Use setting ******* Freeze column when scrolling Use setting Display as D…" at bounding box center [1286, 445] width 228 height 834
drag, startPoint x: 1213, startPoint y: 460, endPoint x: 1194, endPoint y: 450, distance: 21.5
click at [1323, 308] on icon at bounding box center [1322, 310] width 8 height 8
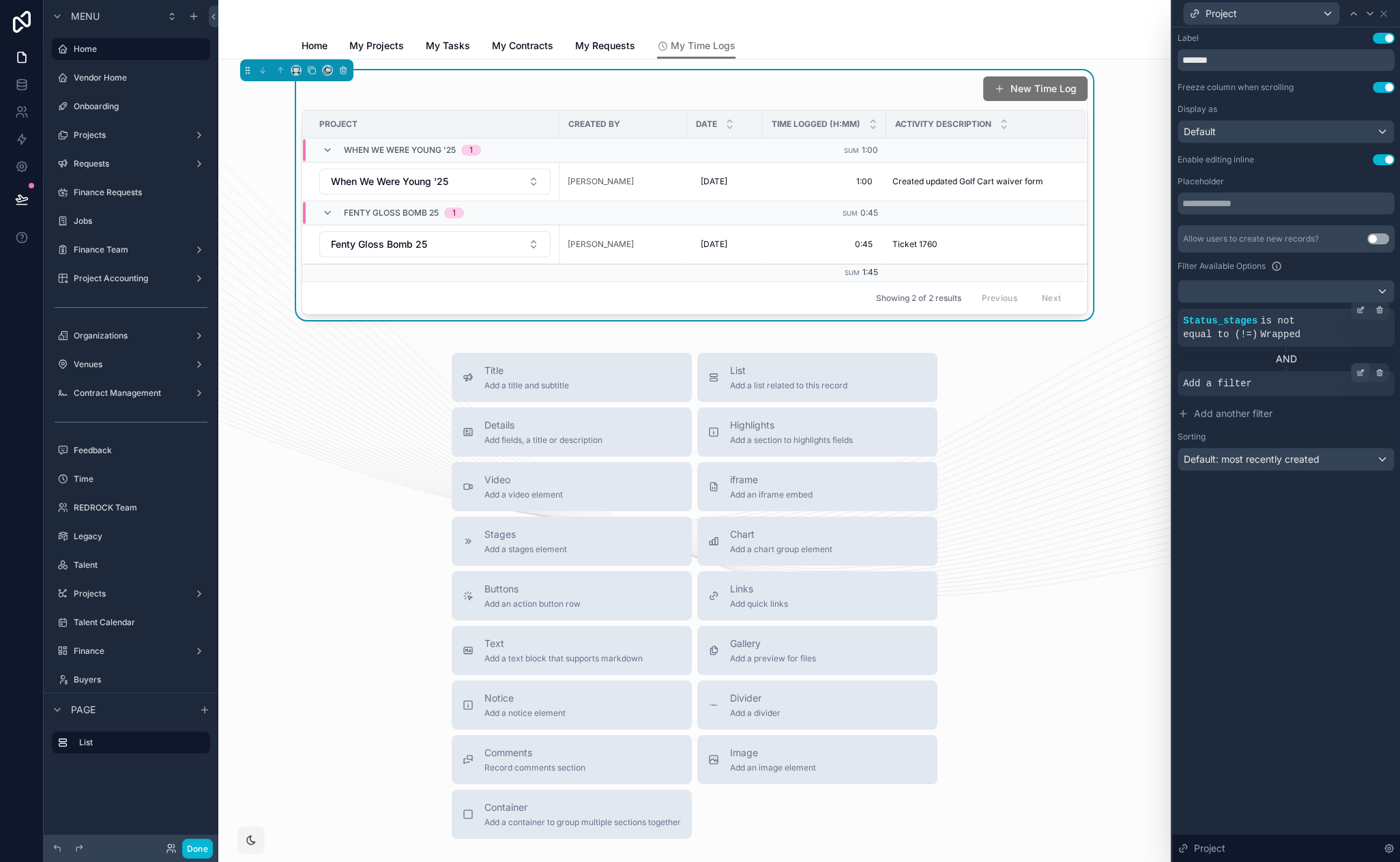
click at [1357, 370] on icon at bounding box center [1360, 372] width 8 height 8
click at [1063, 355] on div "Select a field" at bounding box center [1045, 362] width 81 height 22
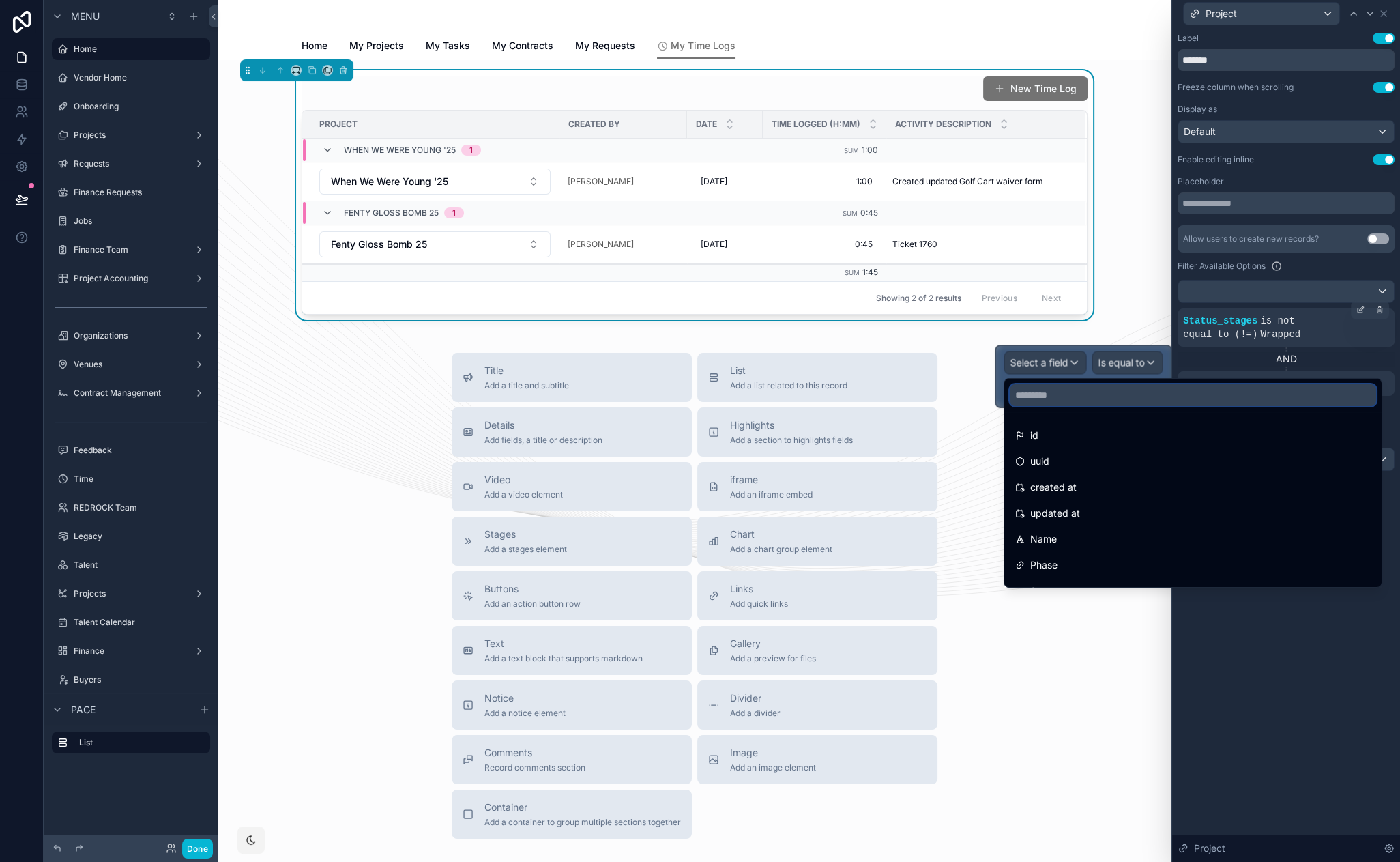
click at [1054, 386] on input "text" at bounding box center [1193, 395] width 366 height 22
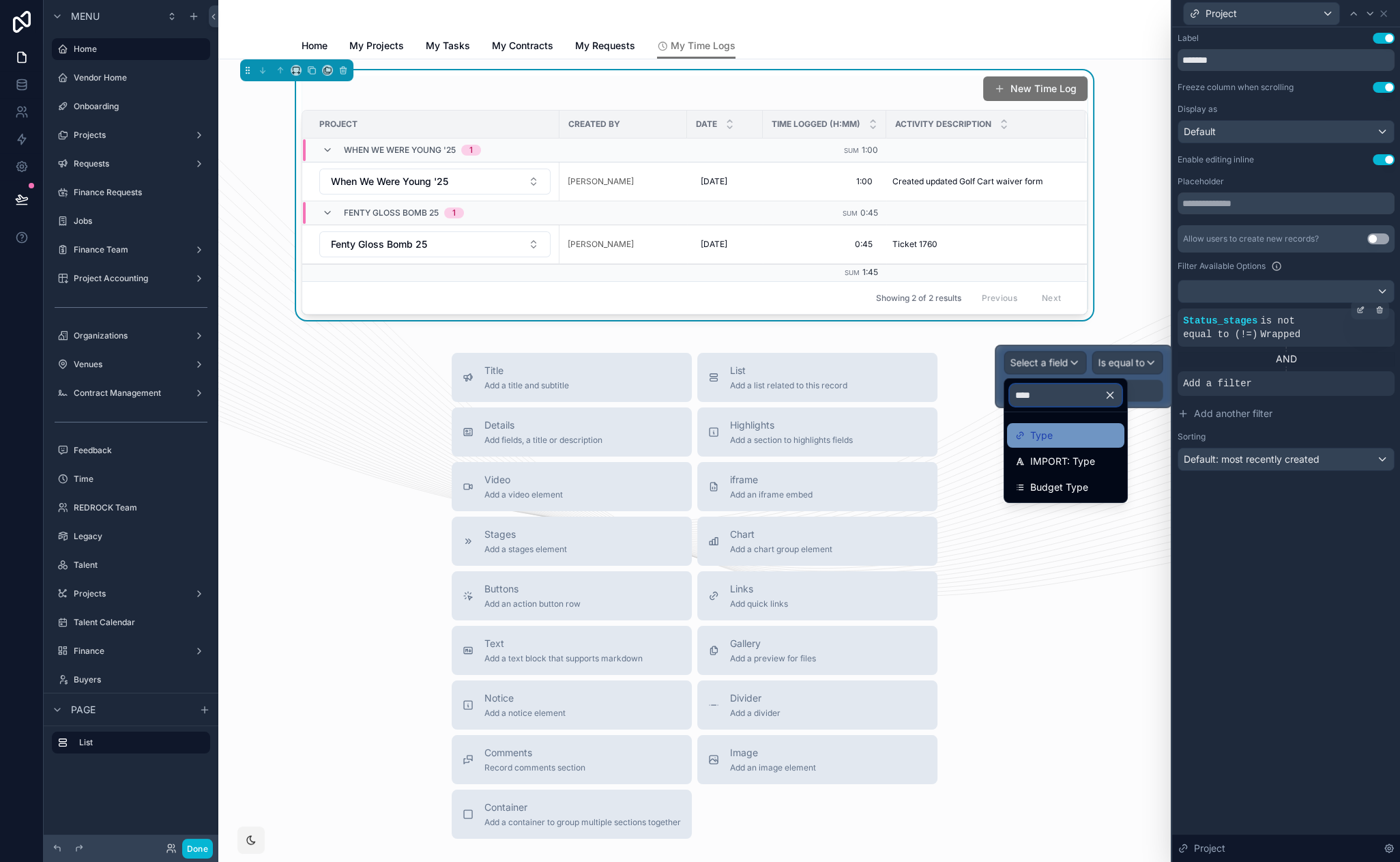
type input "****"
click at [1069, 439] on div "Type" at bounding box center [1065, 435] width 101 height 16
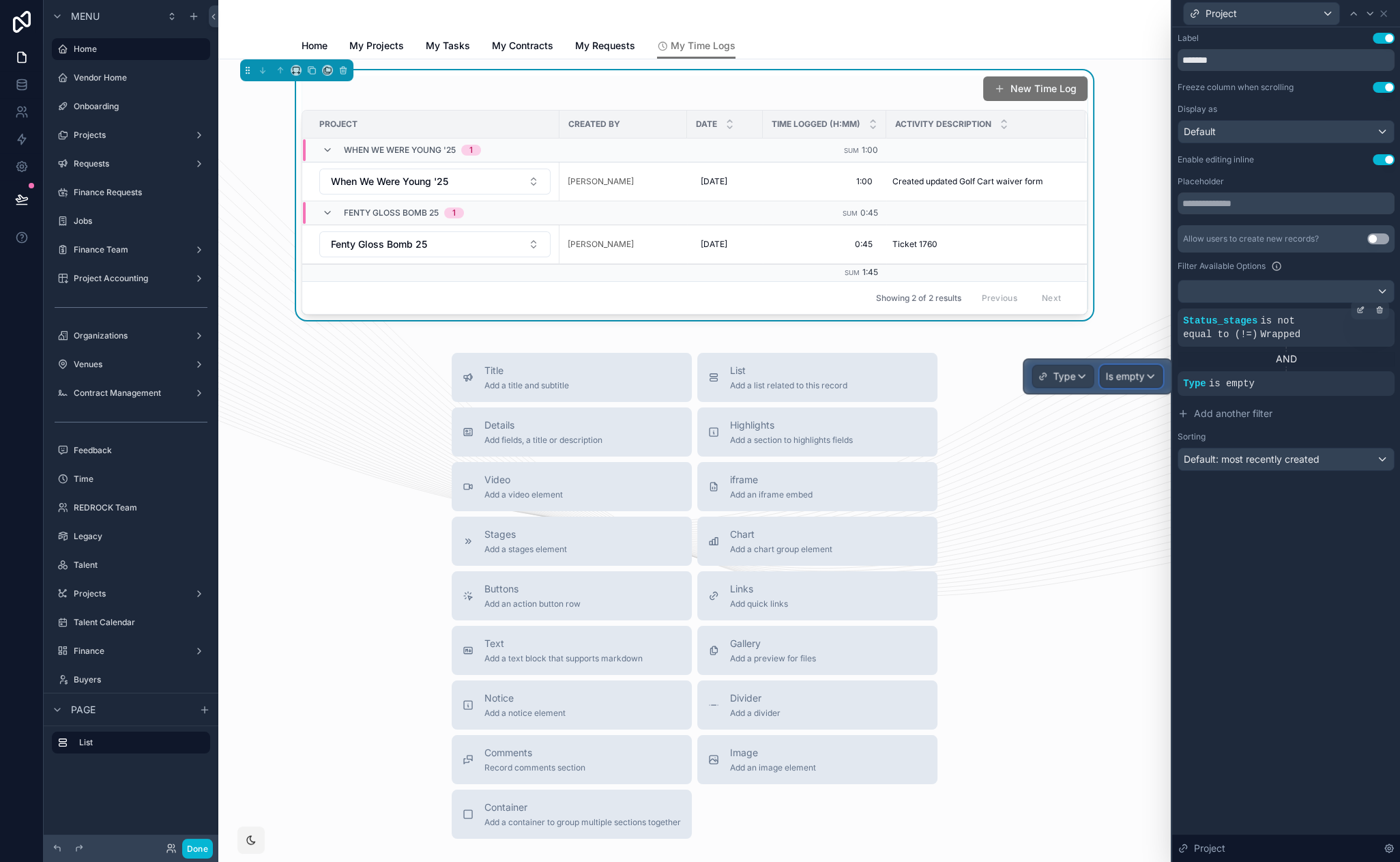
click at [1127, 373] on span "Is empty" at bounding box center [1125, 376] width 39 height 13
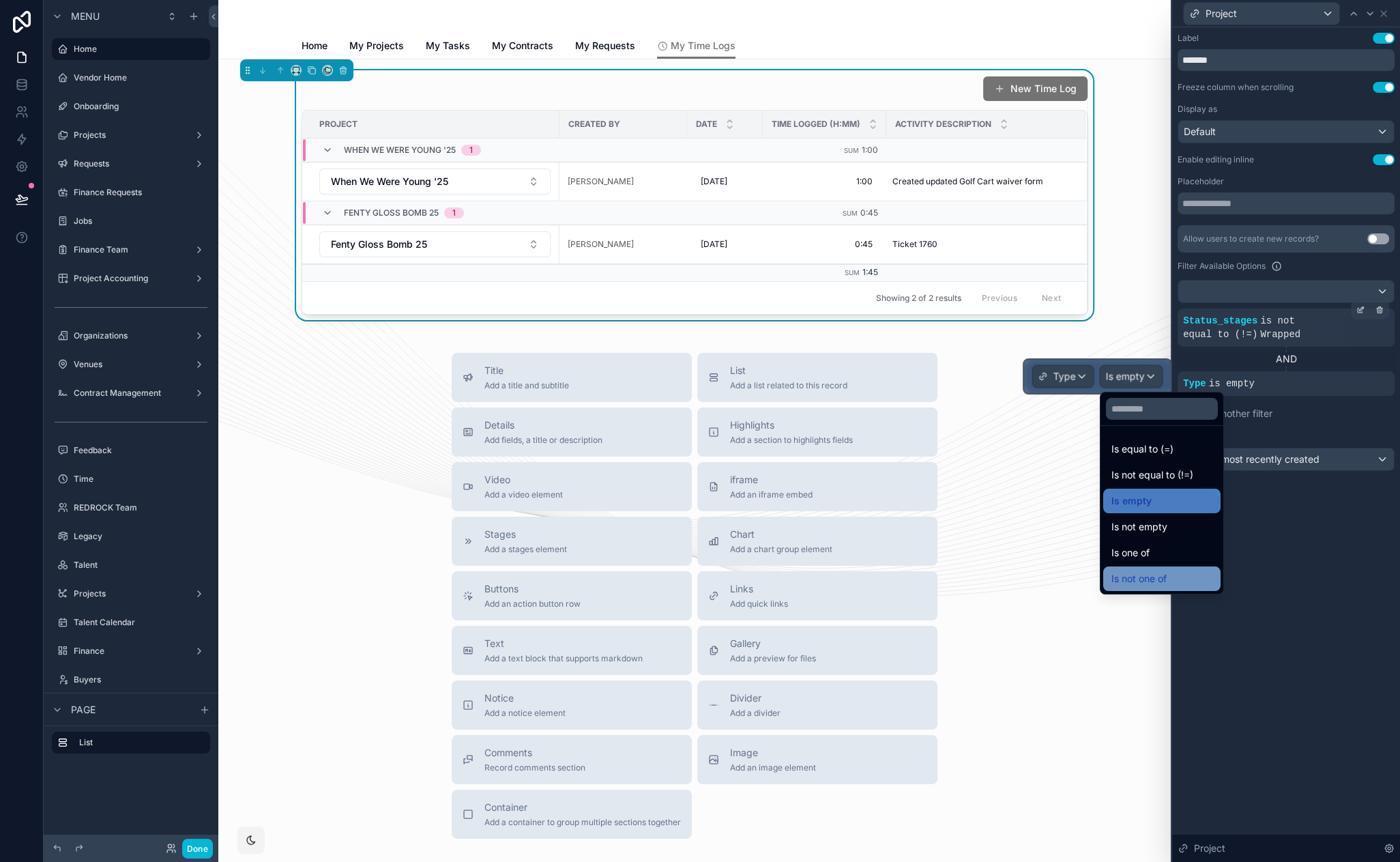
click at [1165, 570] on span "Is not one of" at bounding box center [1139, 578] width 55 height 16
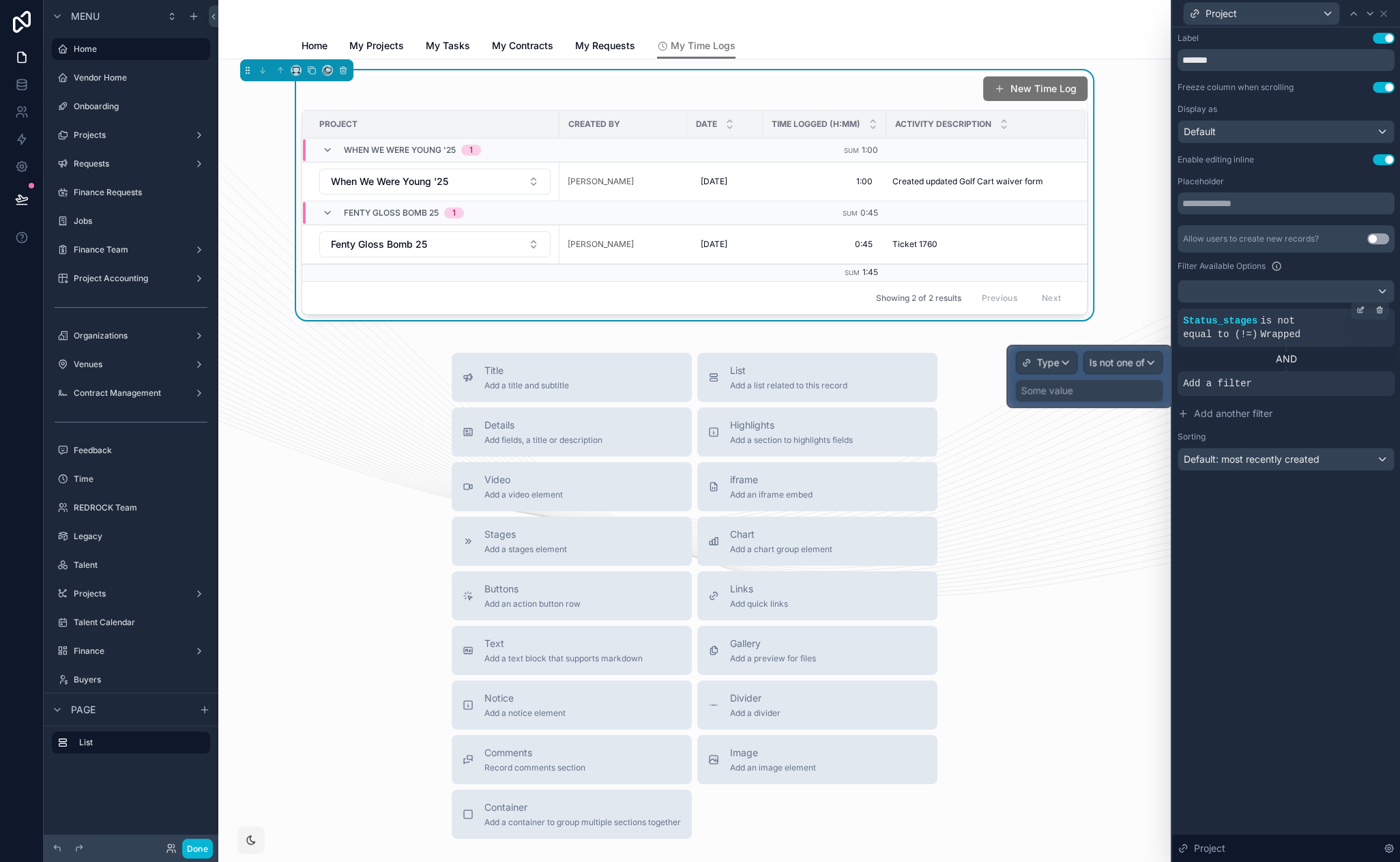
click at [1092, 391] on div "Some value" at bounding box center [1088, 390] width 147 height 22
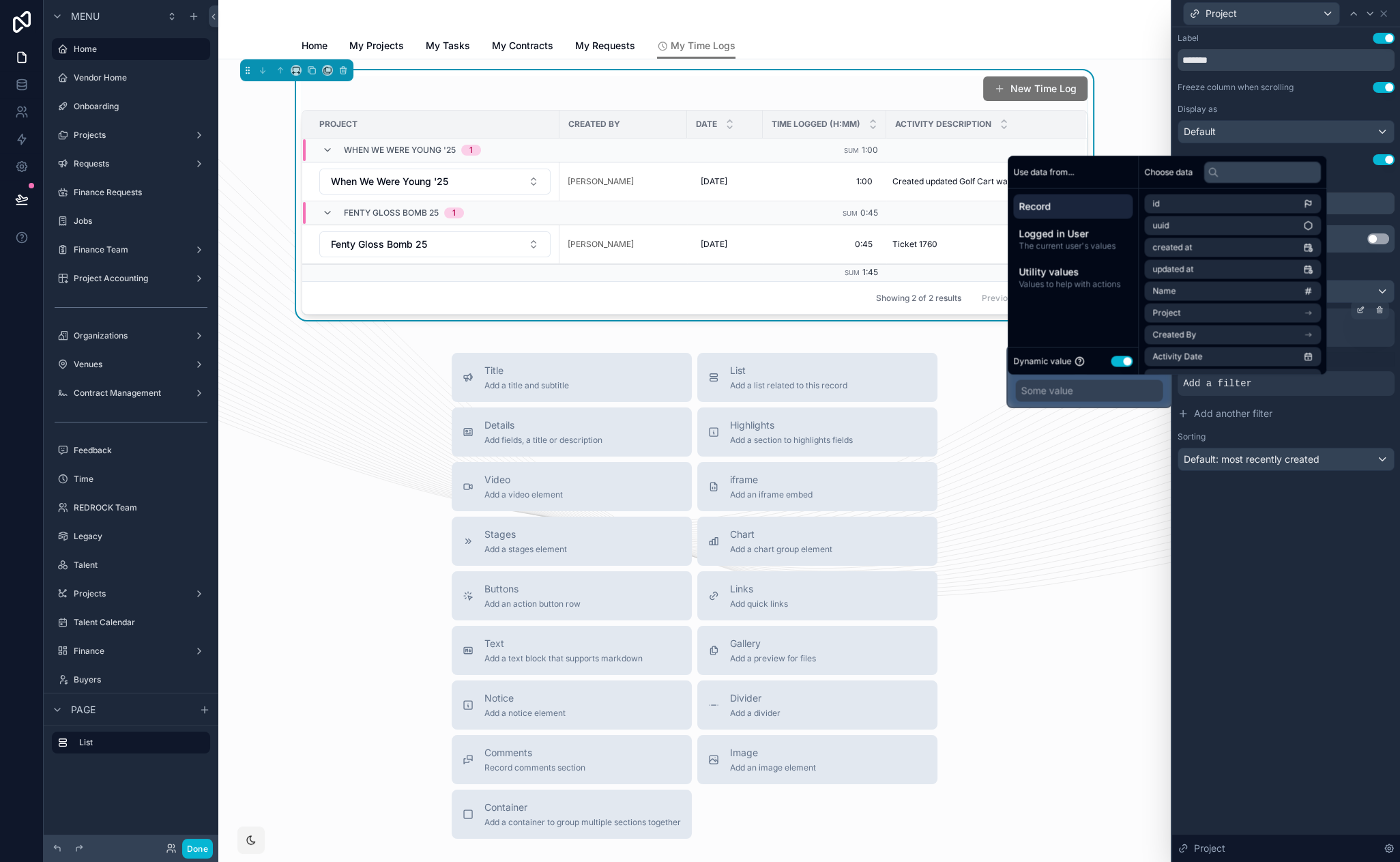
click at [1122, 361] on button "Use setting" at bounding box center [1121, 360] width 22 height 11
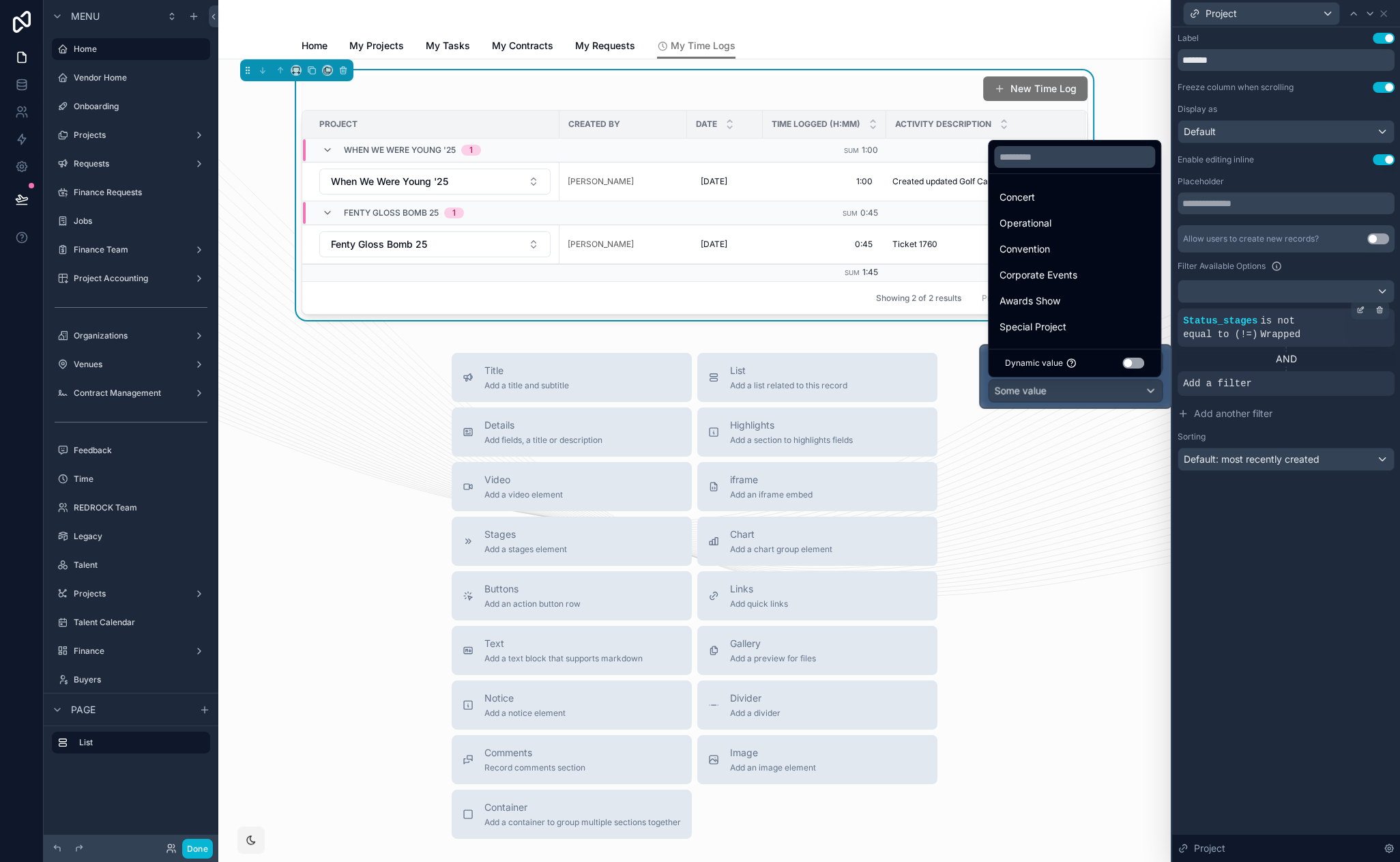
drag, startPoint x: 1063, startPoint y: 222, endPoint x: 1262, endPoint y: 605, distance: 431.6
click at [1063, 222] on div "Operational" at bounding box center [1074, 223] width 150 height 16
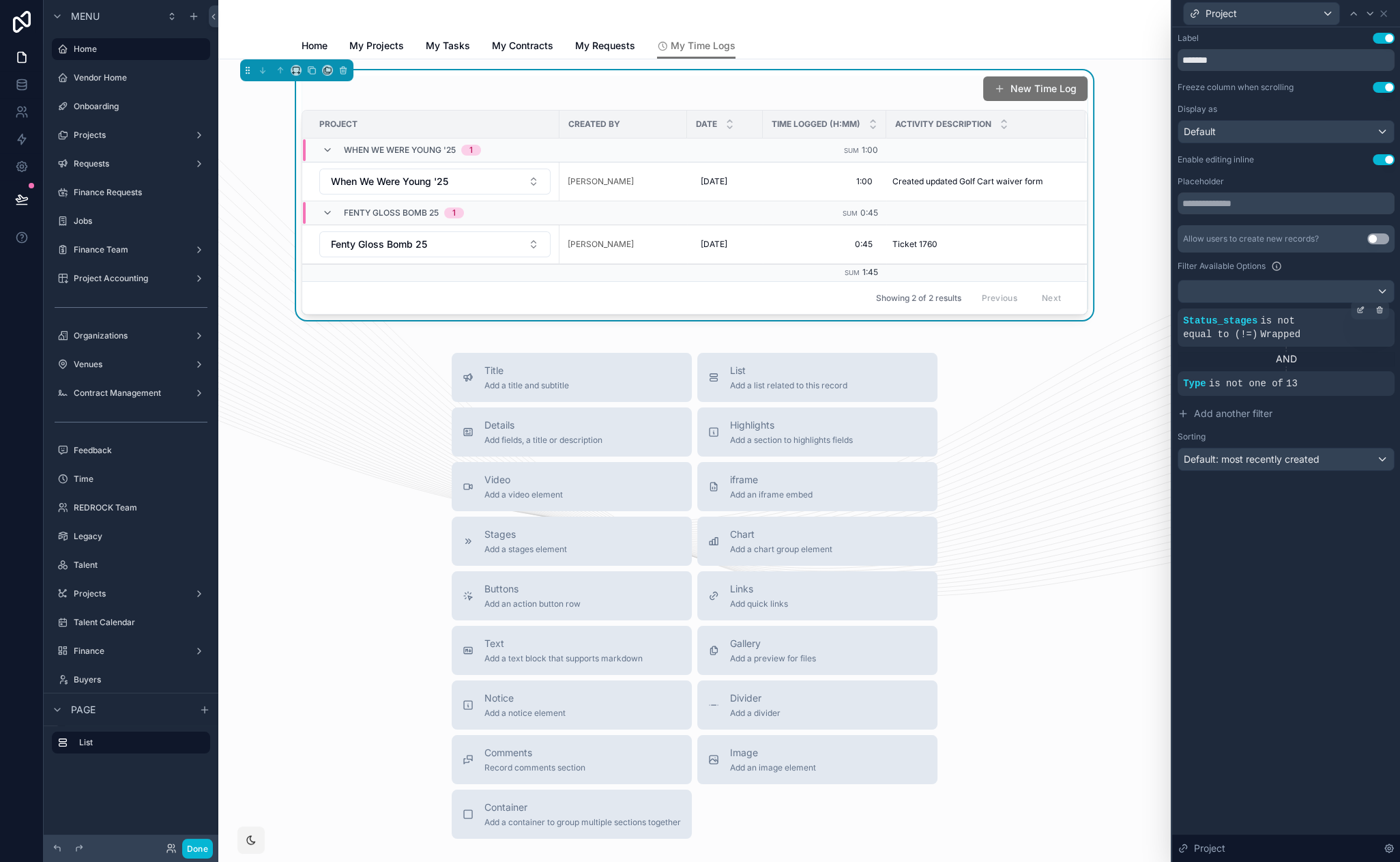
click at [1281, 625] on div "Label Use setting ******* Freeze column when scrolling Use setting Display as D…" at bounding box center [1286, 445] width 228 height 834
click at [522, 171] on button "When We Were Young '25" at bounding box center [435, 181] width 231 height 26
click at [397, 434] on div "Title Add a title and subtitle List Add a list related to this record Details A…" at bounding box center [694, 596] width 931 height 486
click at [1387, 12] on icon at bounding box center [1384, 13] width 11 height 11
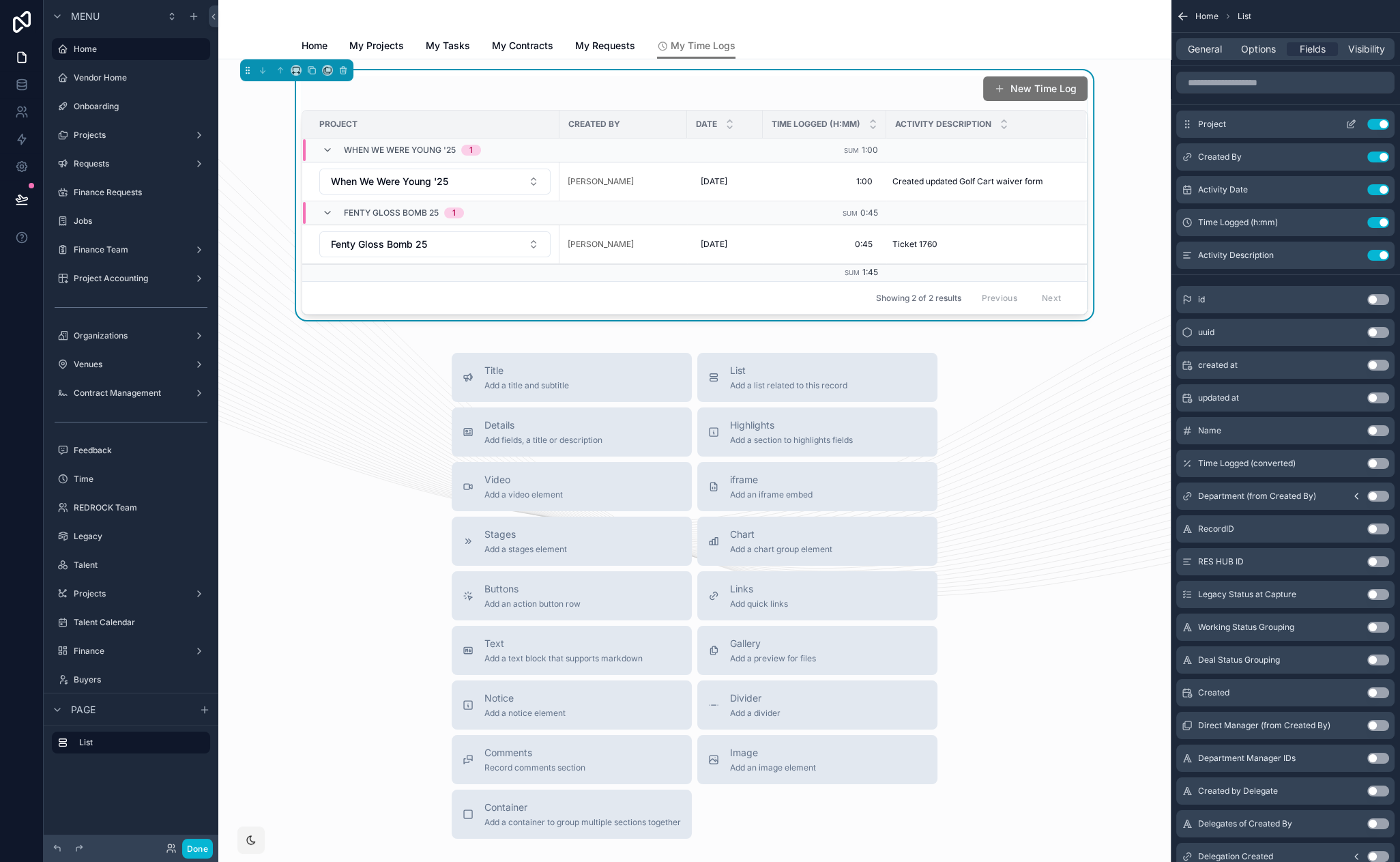
click at [1351, 123] on icon "scrollable content" at bounding box center [1351, 124] width 11 height 11
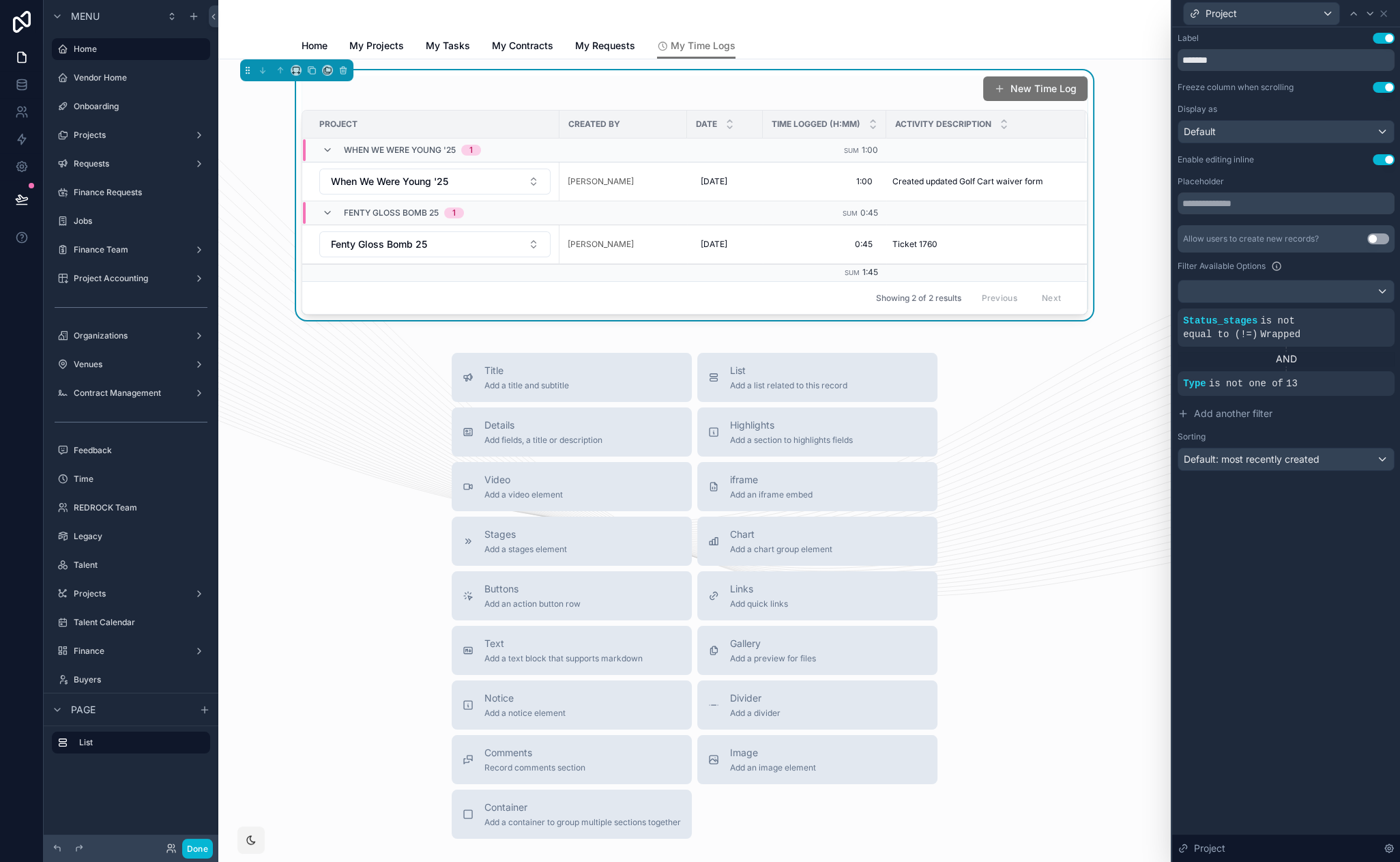
click at [1390, 12] on div "Project" at bounding box center [1286, 13] width 217 height 27
click at [1388, 14] on icon at bounding box center [1384, 13] width 11 height 11
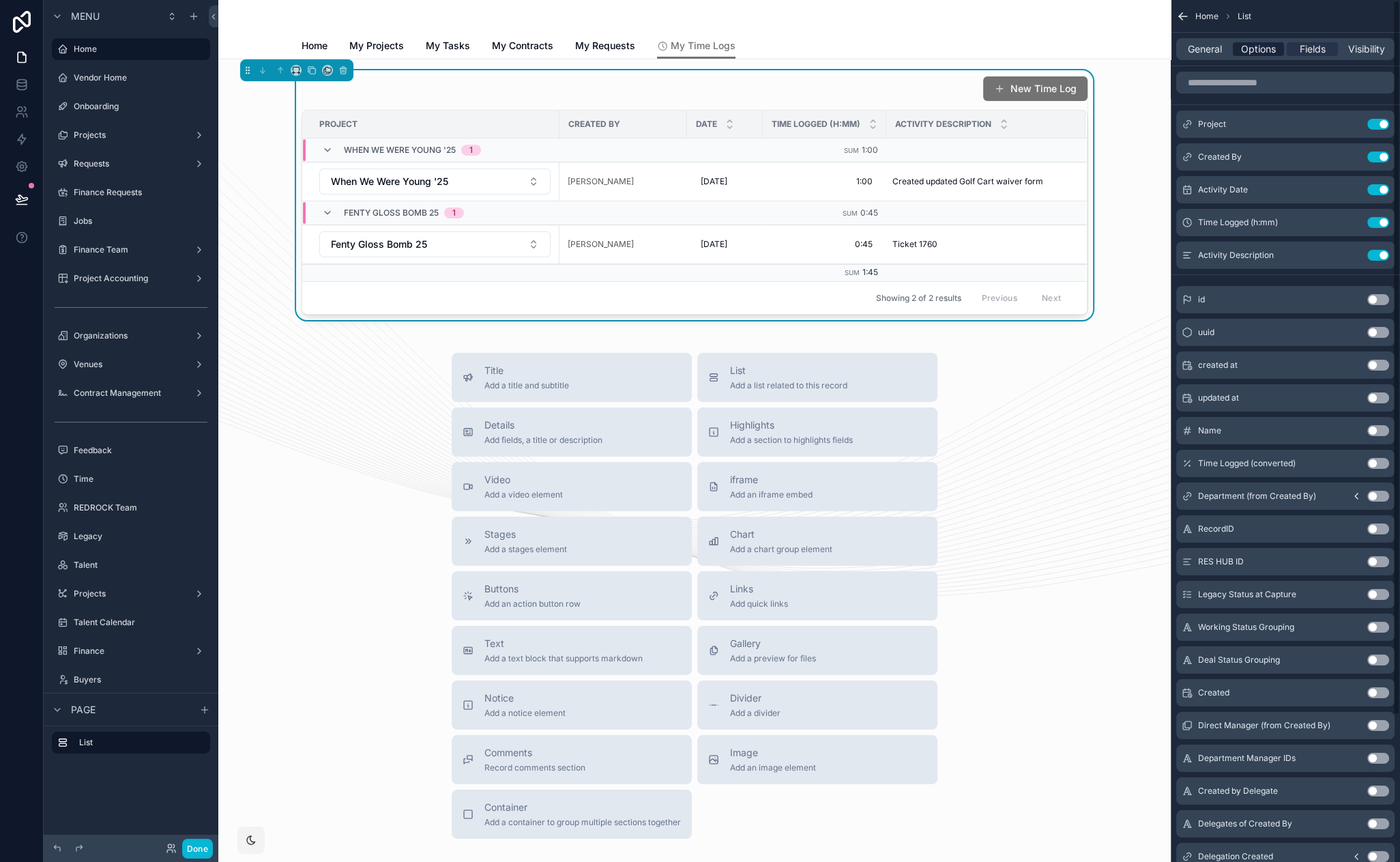
click at [1257, 43] on span "Options" at bounding box center [1258, 49] width 35 height 13
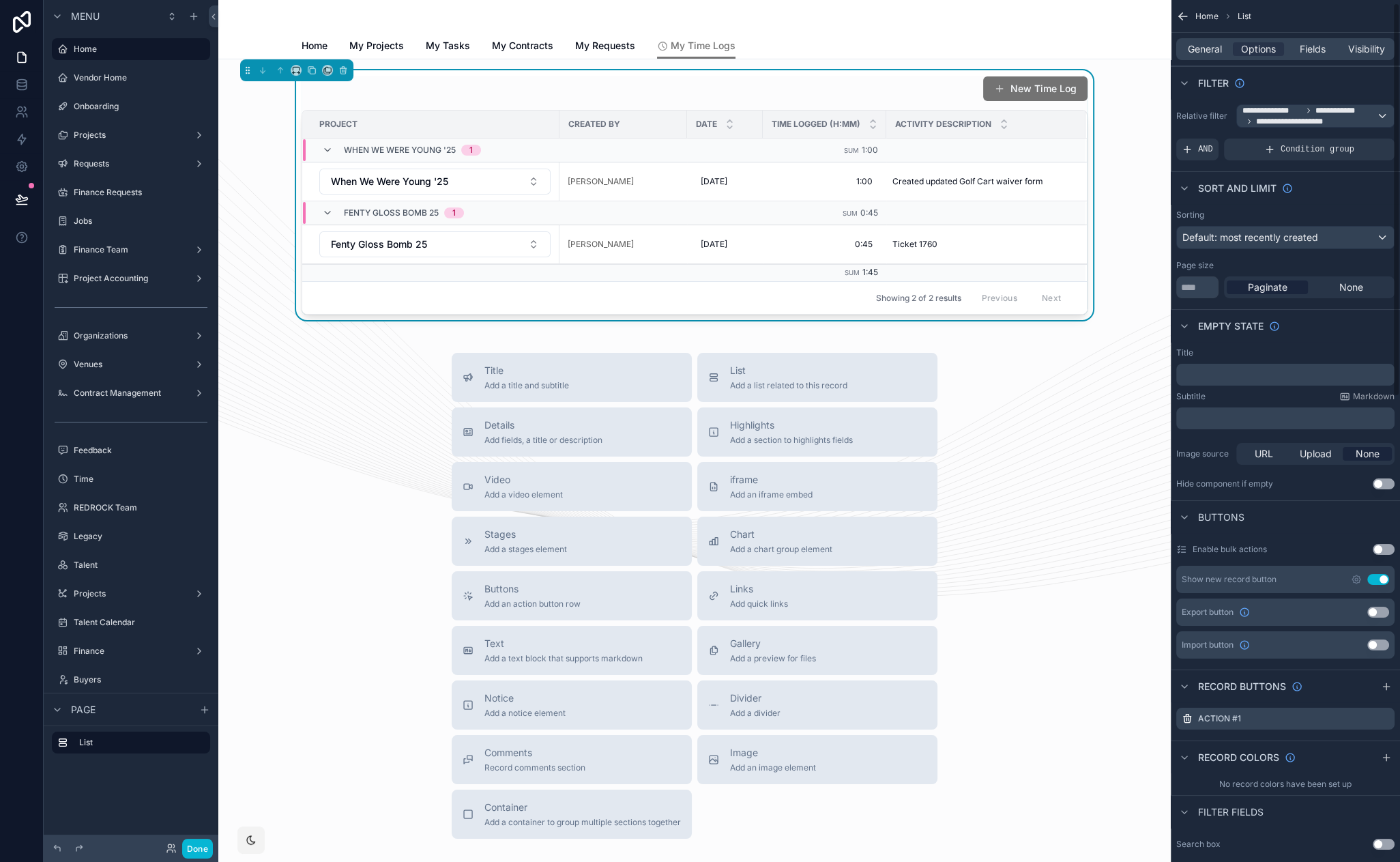
scroll to position [87, 0]
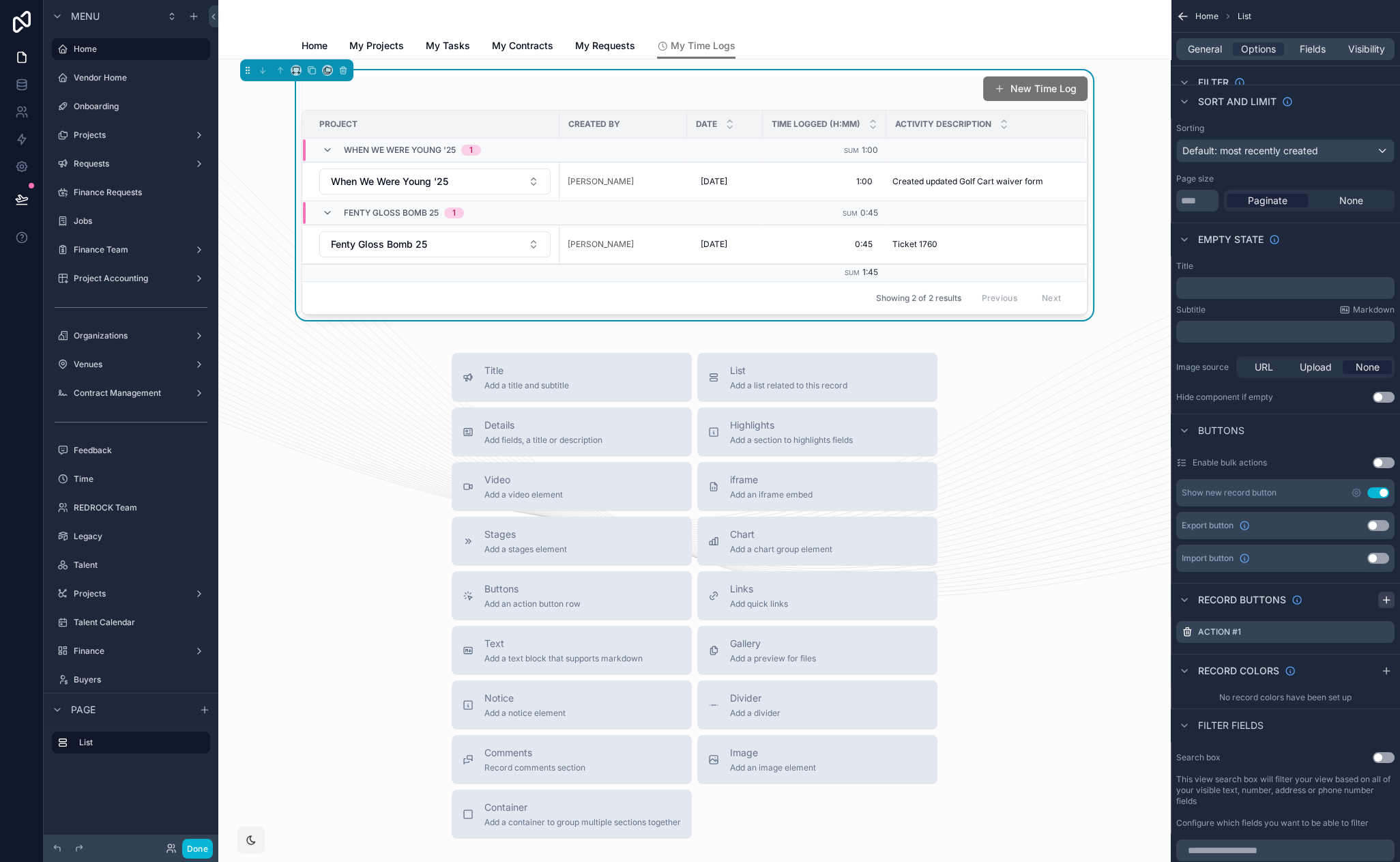
click at [1381, 599] on icon "scrollable content" at bounding box center [1386, 599] width 11 height 11
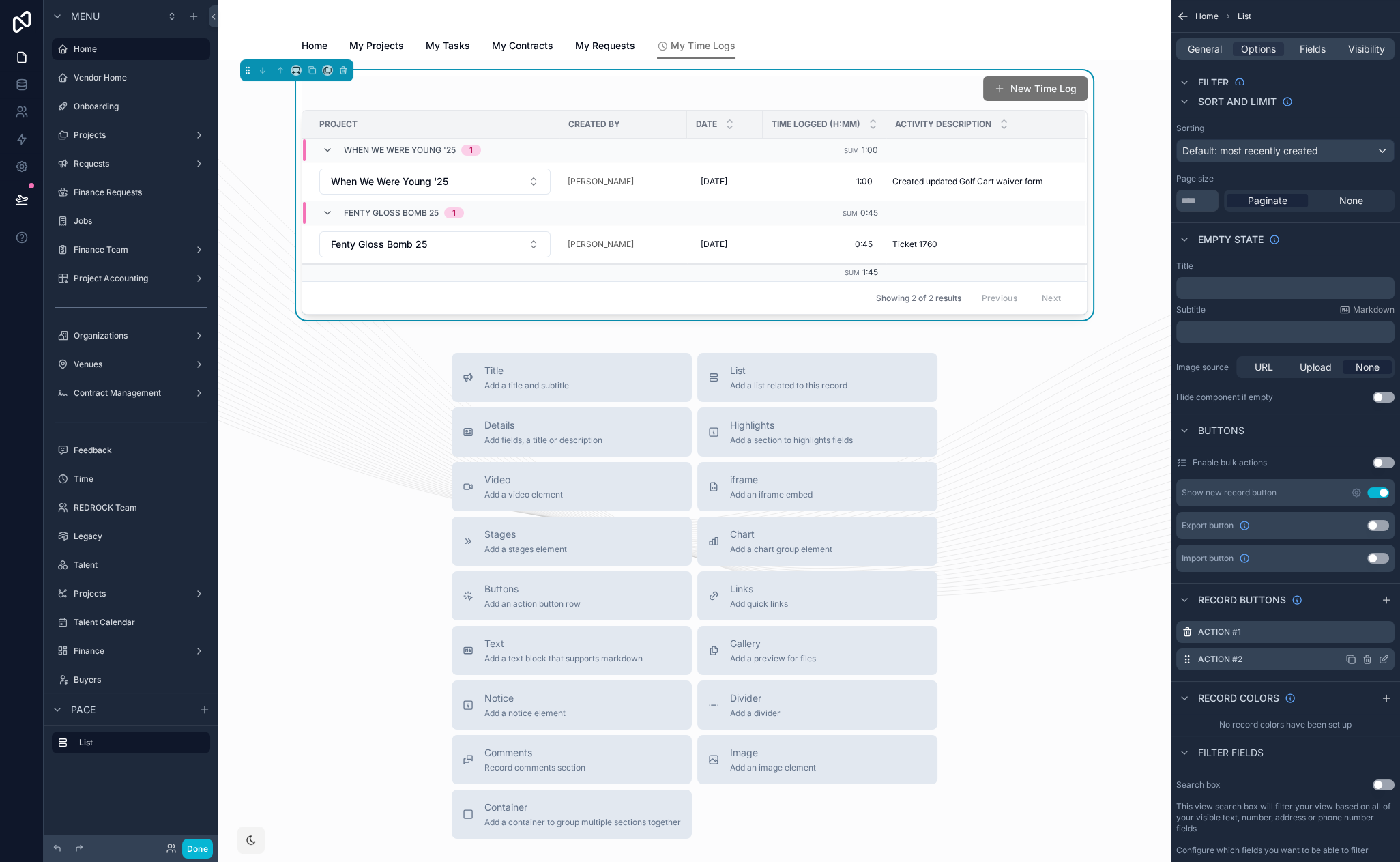
click at [1381, 657] on icon "scrollable content" at bounding box center [1384, 660] width 6 height 6
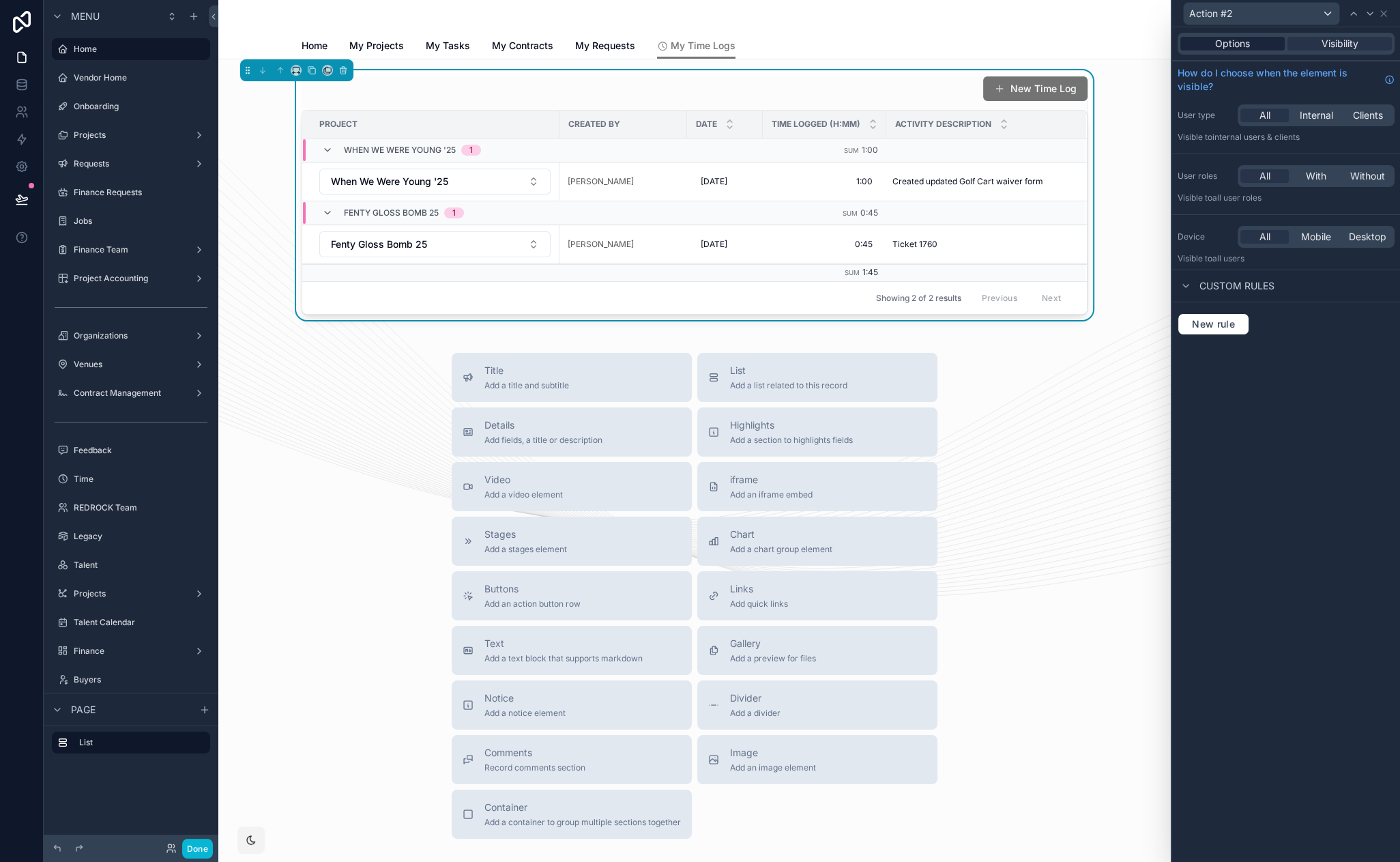
click at [1244, 40] on span "Options" at bounding box center [1232, 43] width 35 height 13
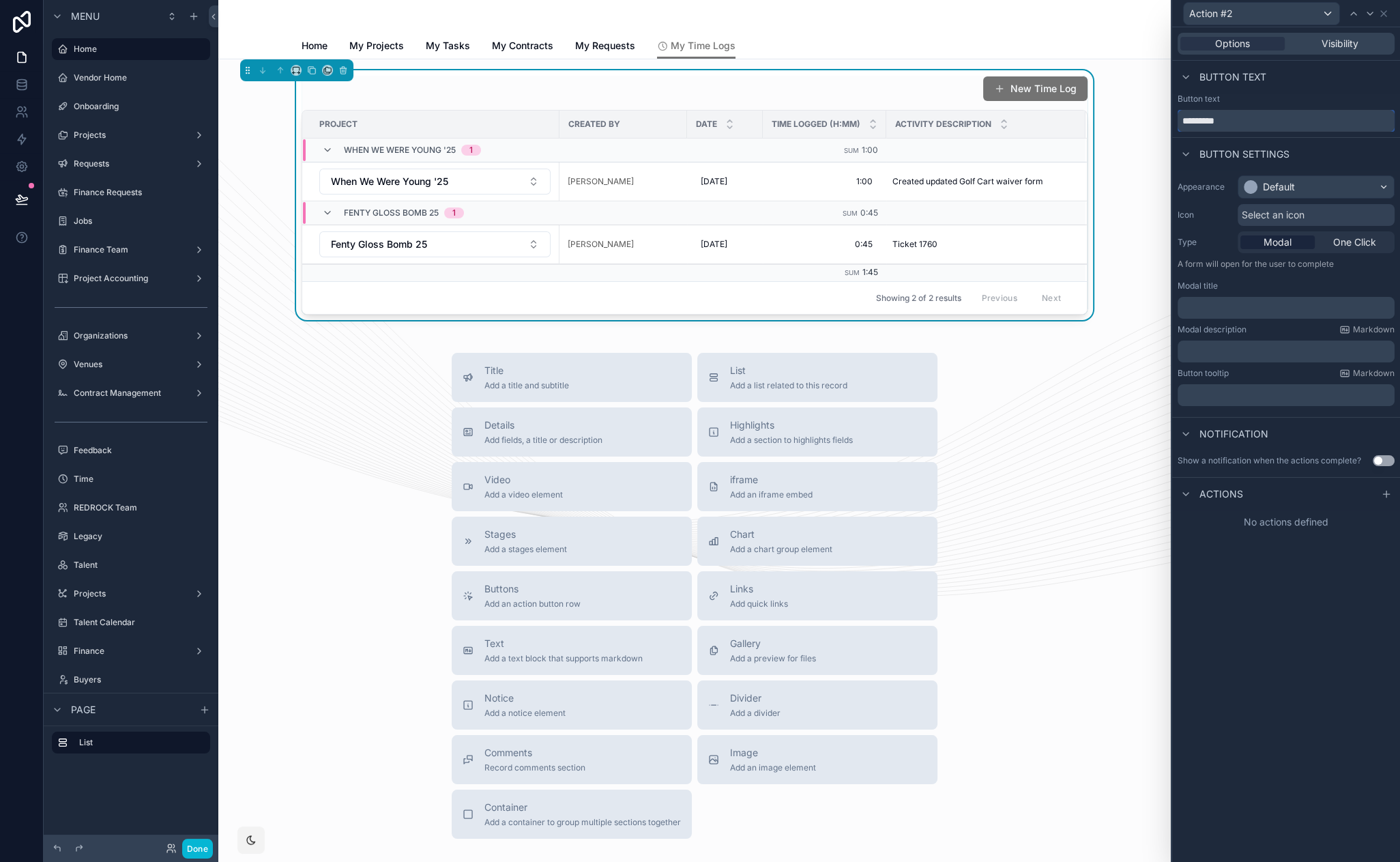
click at [1249, 122] on input "*********" at bounding box center [1286, 120] width 217 height 22
type input "**********"
click at [1303, 193] on div "Default" at bounding box center [1316, 187] width 155 height 22
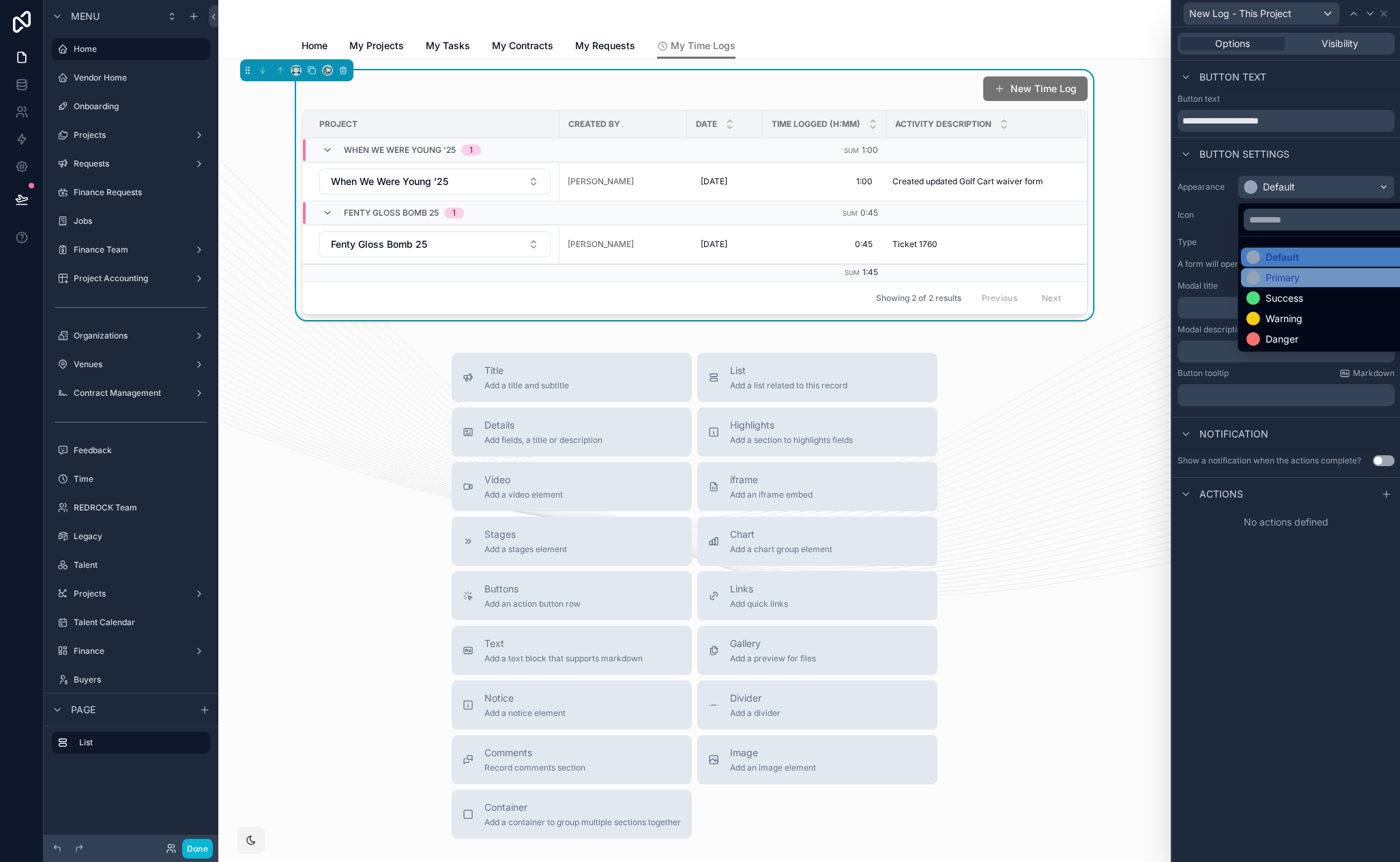
click at [1311, 284] on div "Primary" at bounding box center [1331, 278] width 181 height 19
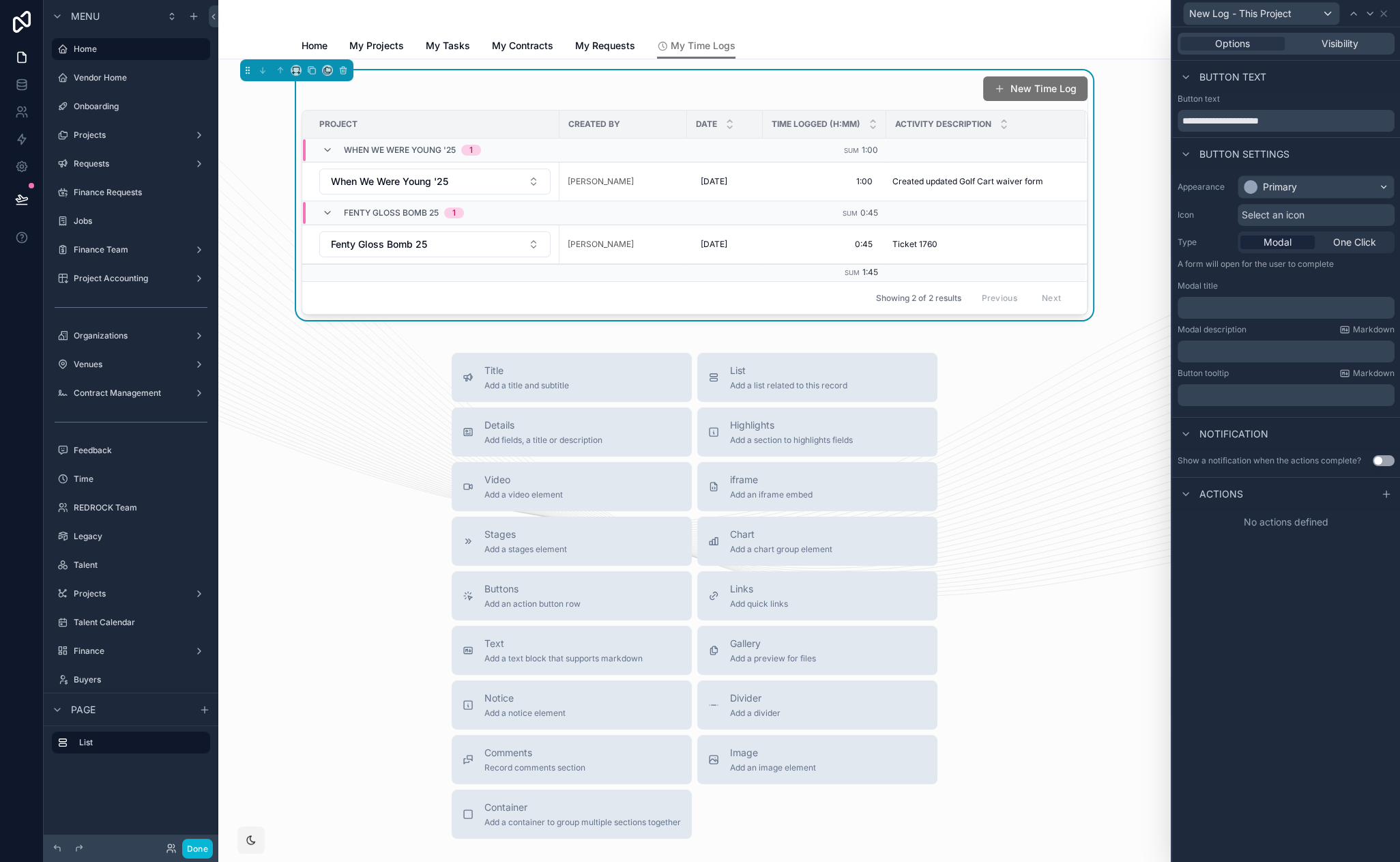
click at [1268, 214] on span "Select an icon" at bounding box center [1273, 215] width 63 height 13
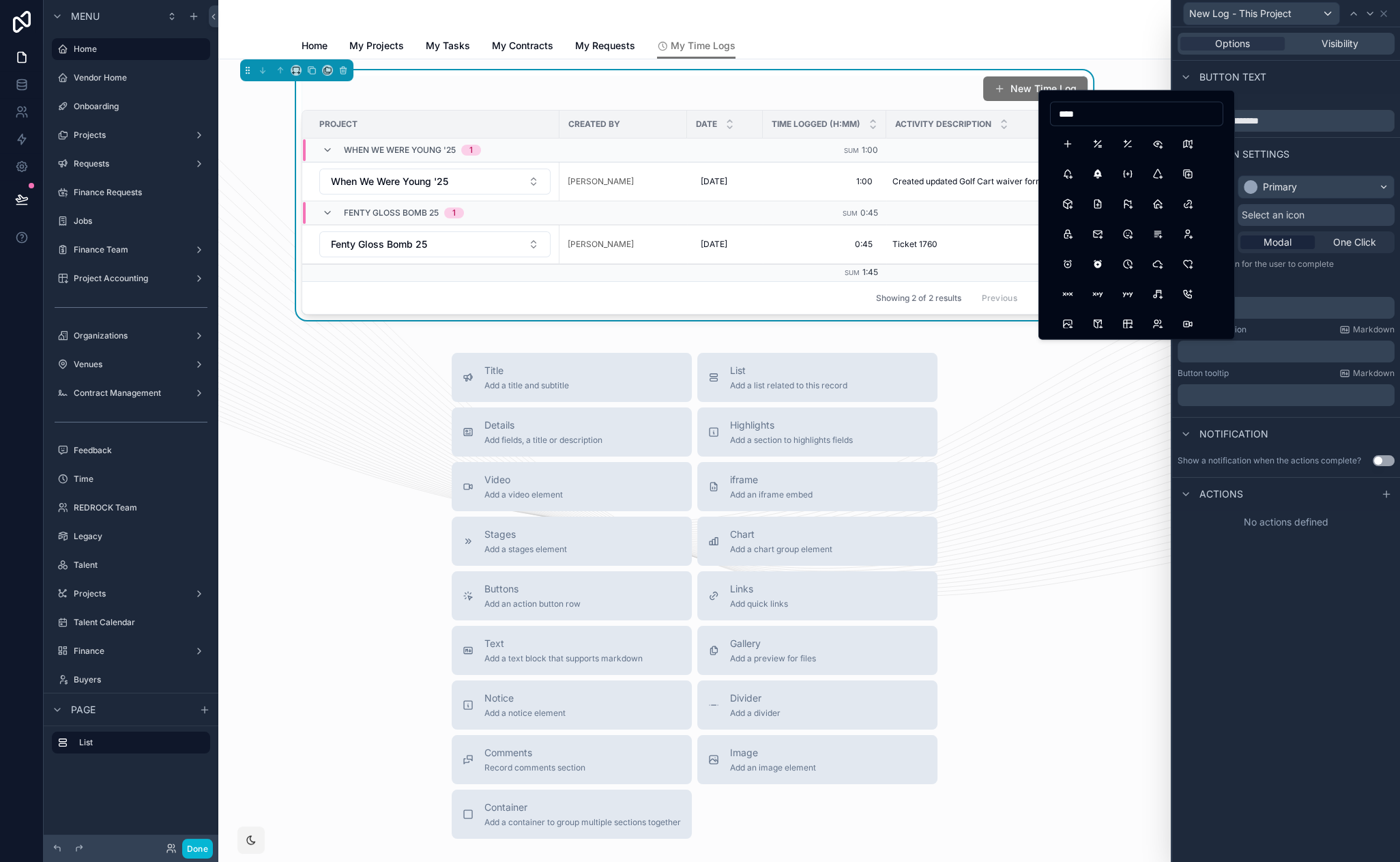
click at [1089, 115] on input "****" at bounding box center [1137, 114] width 172 height 19
type input "*****"
click at [1129, 309] on button "ClockPlus" at bounding box center [1128, 308] width 25 height 25
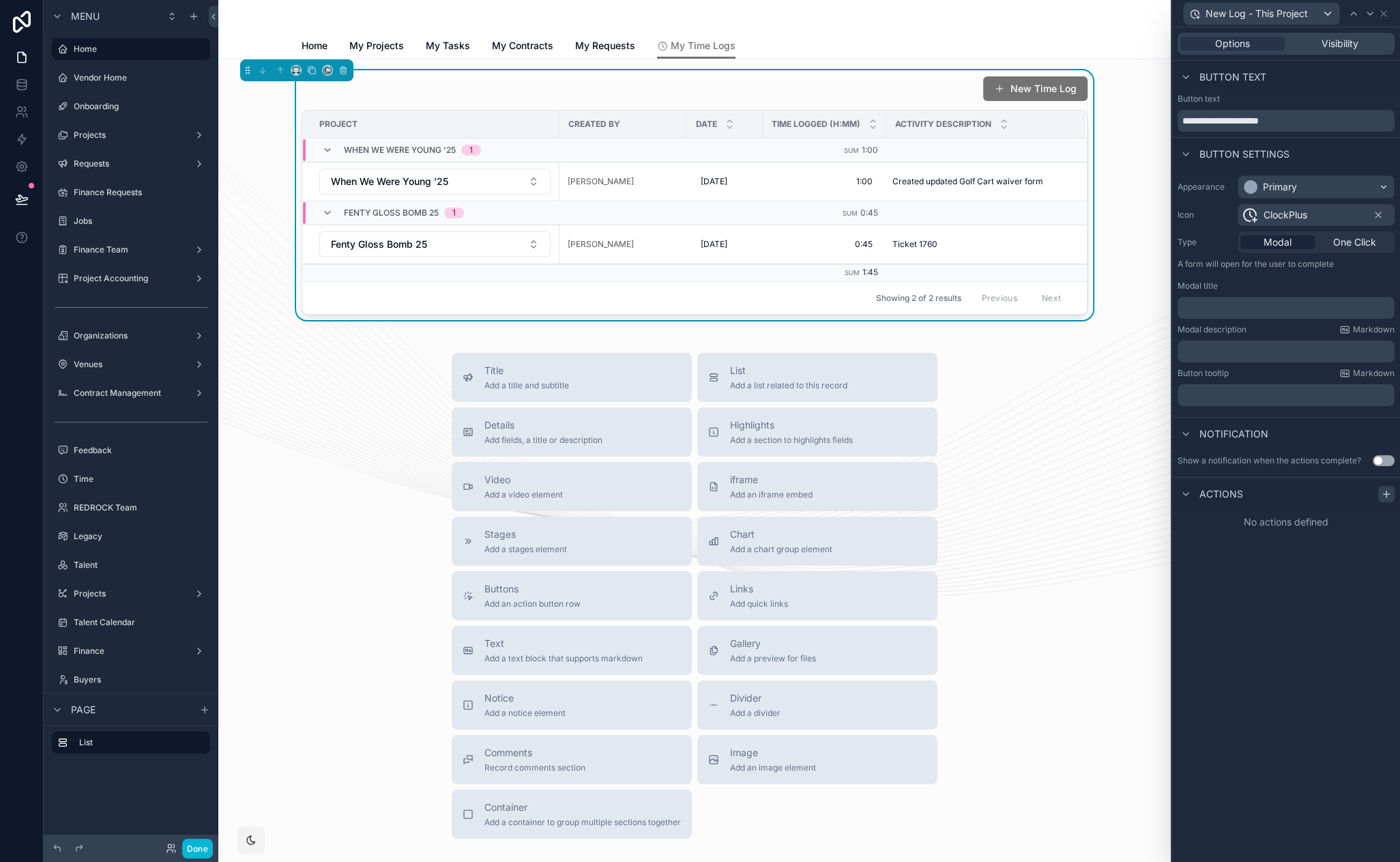
click at [1380, 491] on div at bounding box center [1387, 494] width 16 height 16
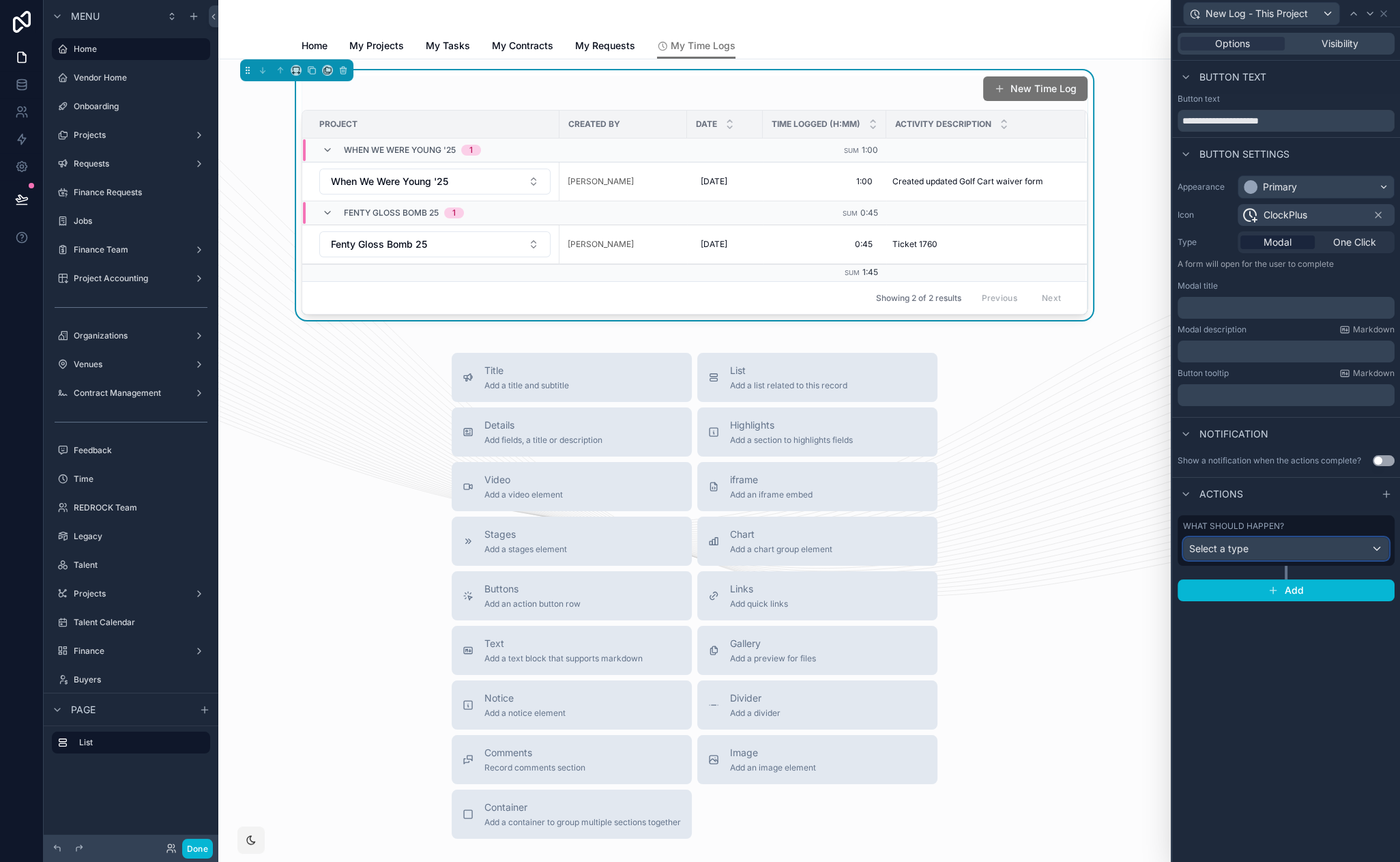
click at [1293, 542] on div "Select a type" at bounding box center [1286, 548] width 204 height 22
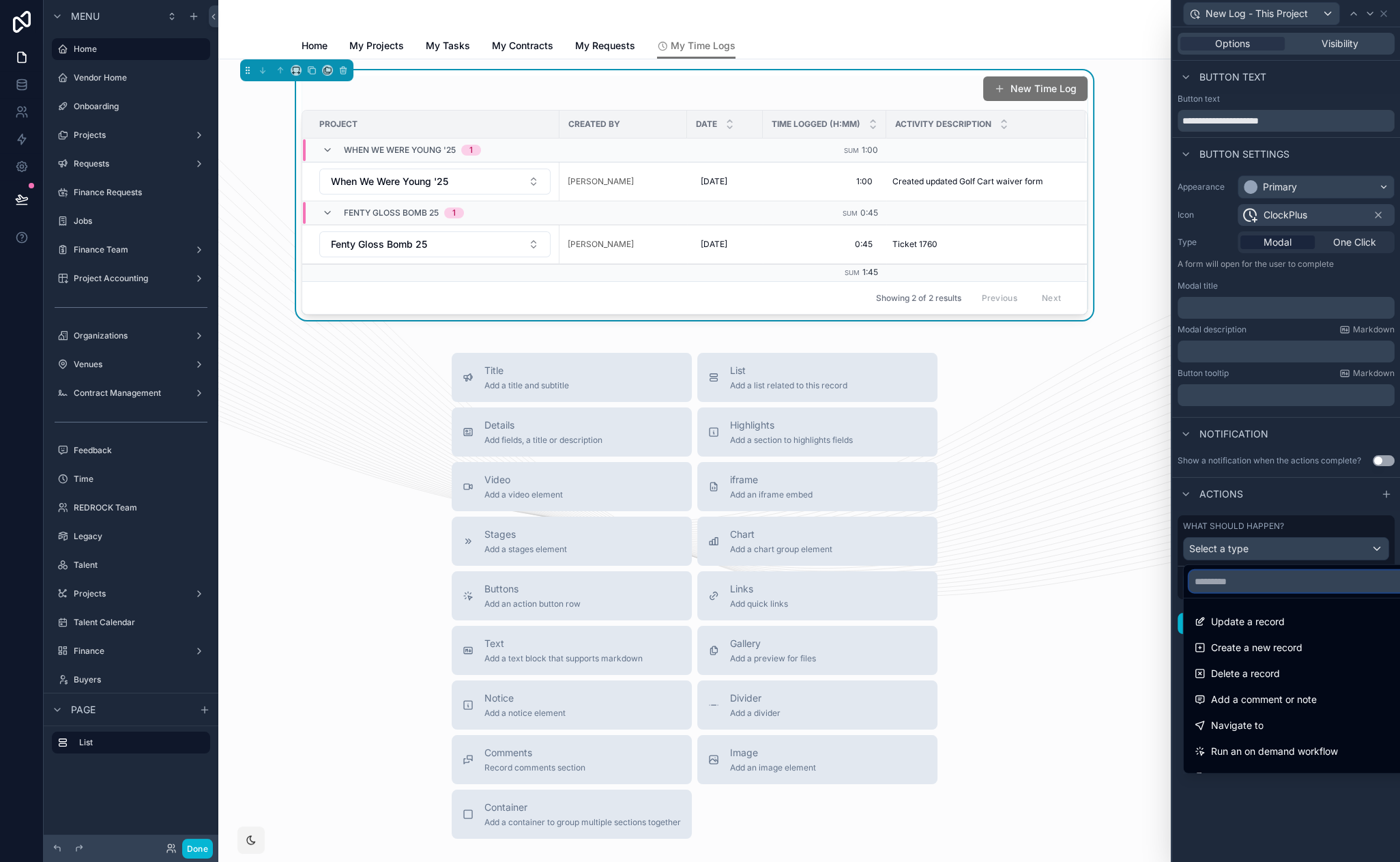
click at [1285, 578] on input "text" at bounding box center [1302, 581] width 225 height 22
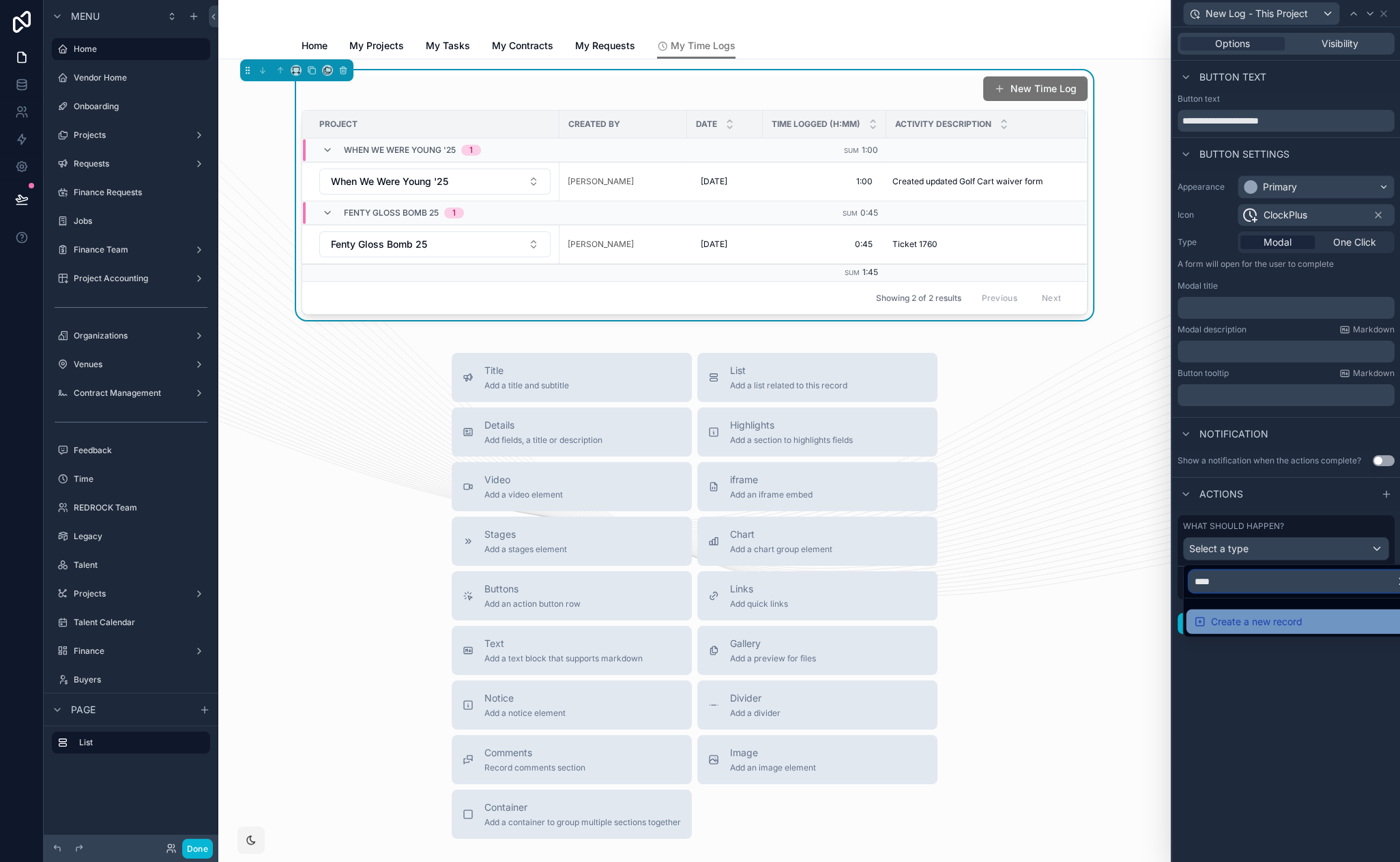
type input "****"
drag, startPoint x: 1278, startPoint y: 619, endPoint x: 1293, endPoint y: 614, distance: 15.8
click at [1279, 619] on span "Create a new record" at bounding box center [1257, 622] width 92 height 16
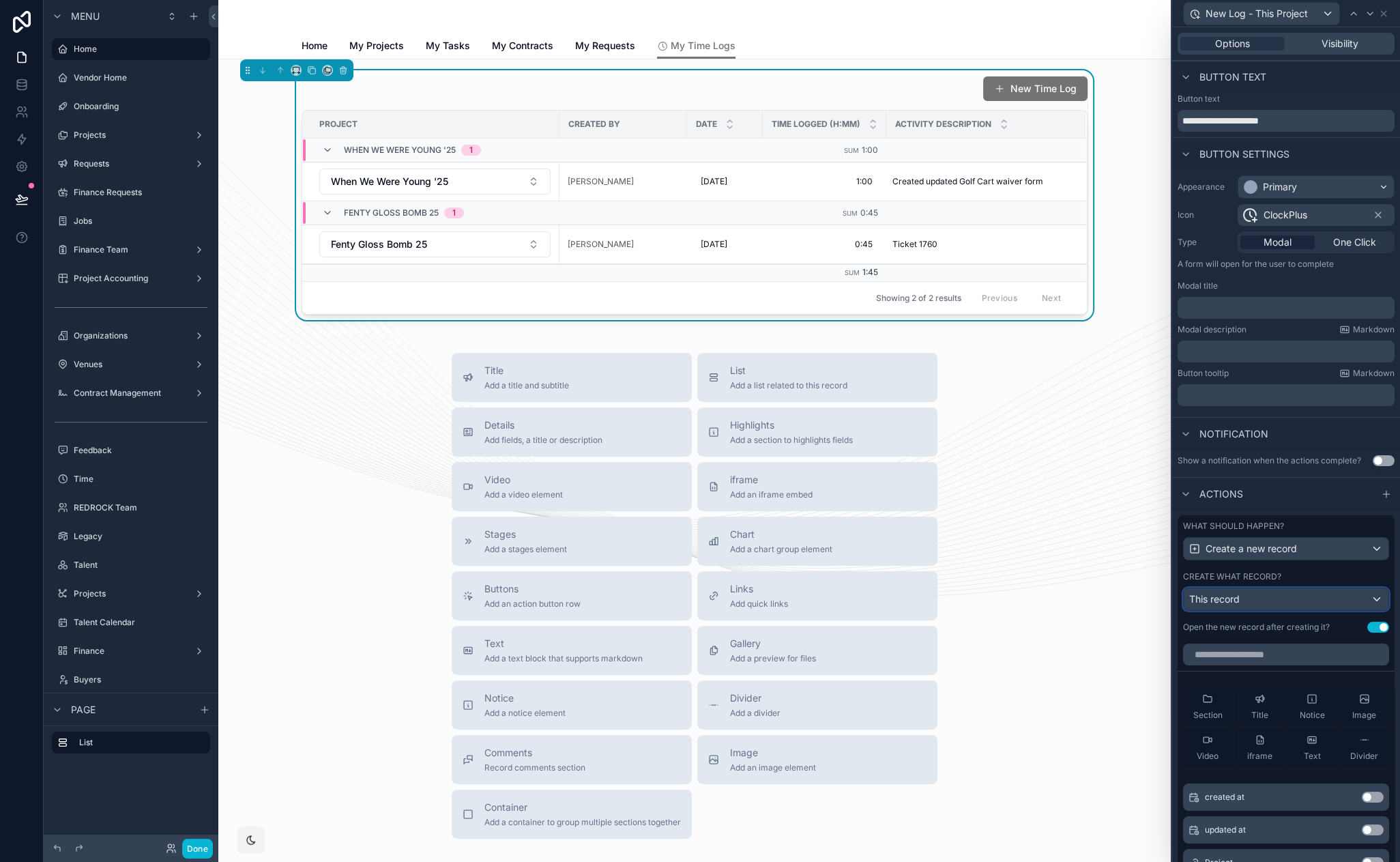
click at [1287, 596] on div "This record" at bounding box center [1286, 599] width 204 height 22
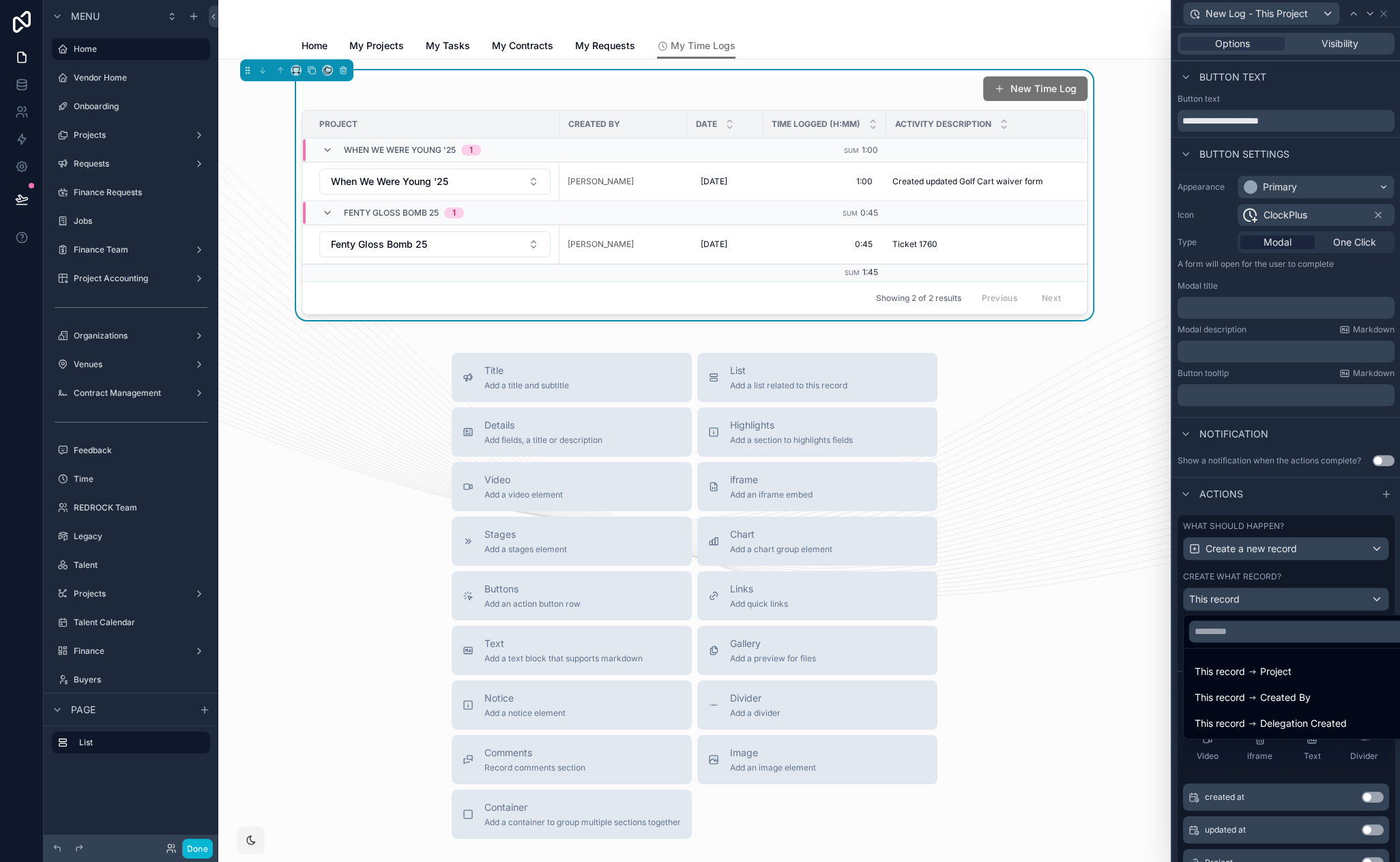
click at [1301, 581] on div at bounding box center [1286, 431] width 228 height 862
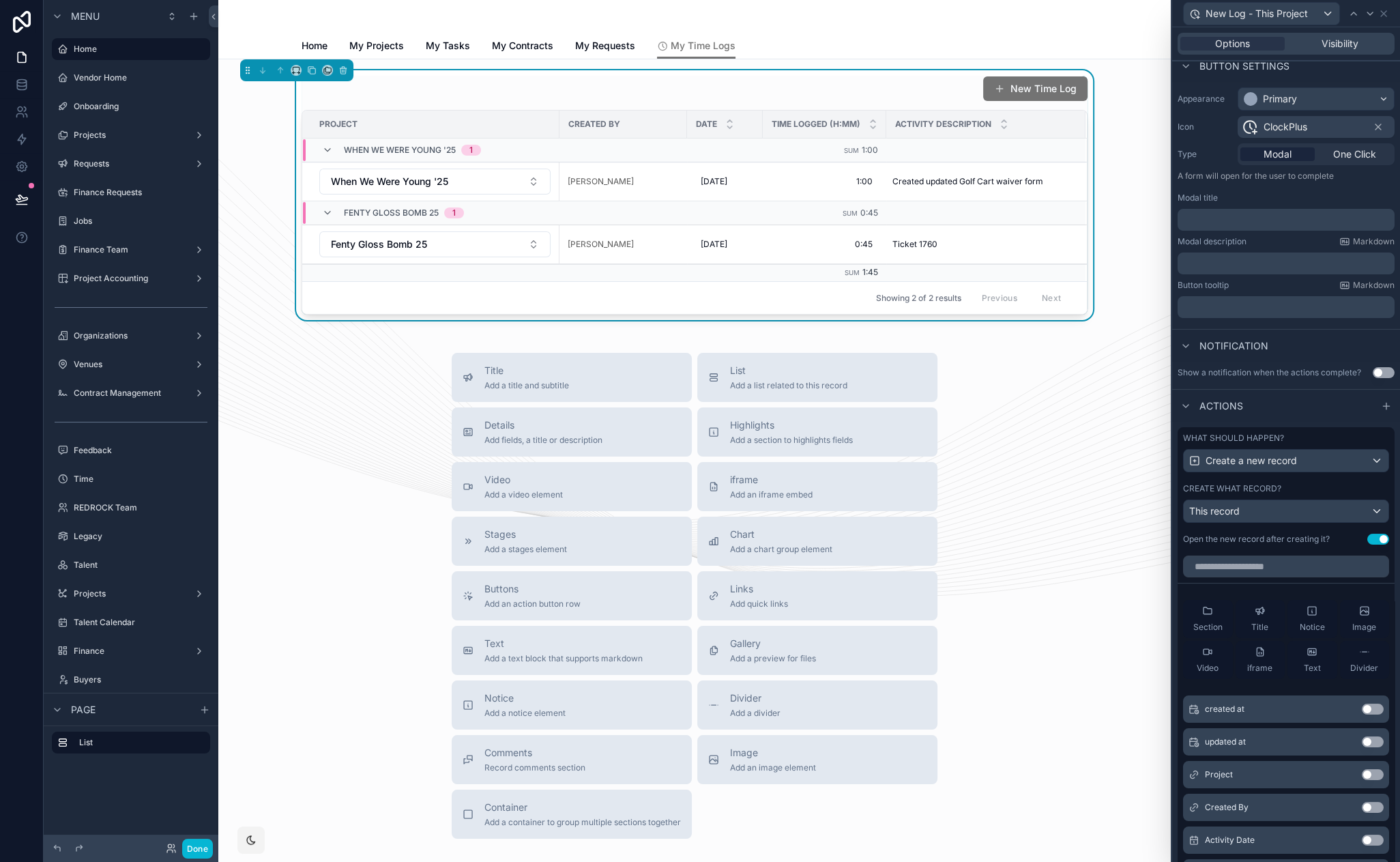
scroll to position [280, 0]
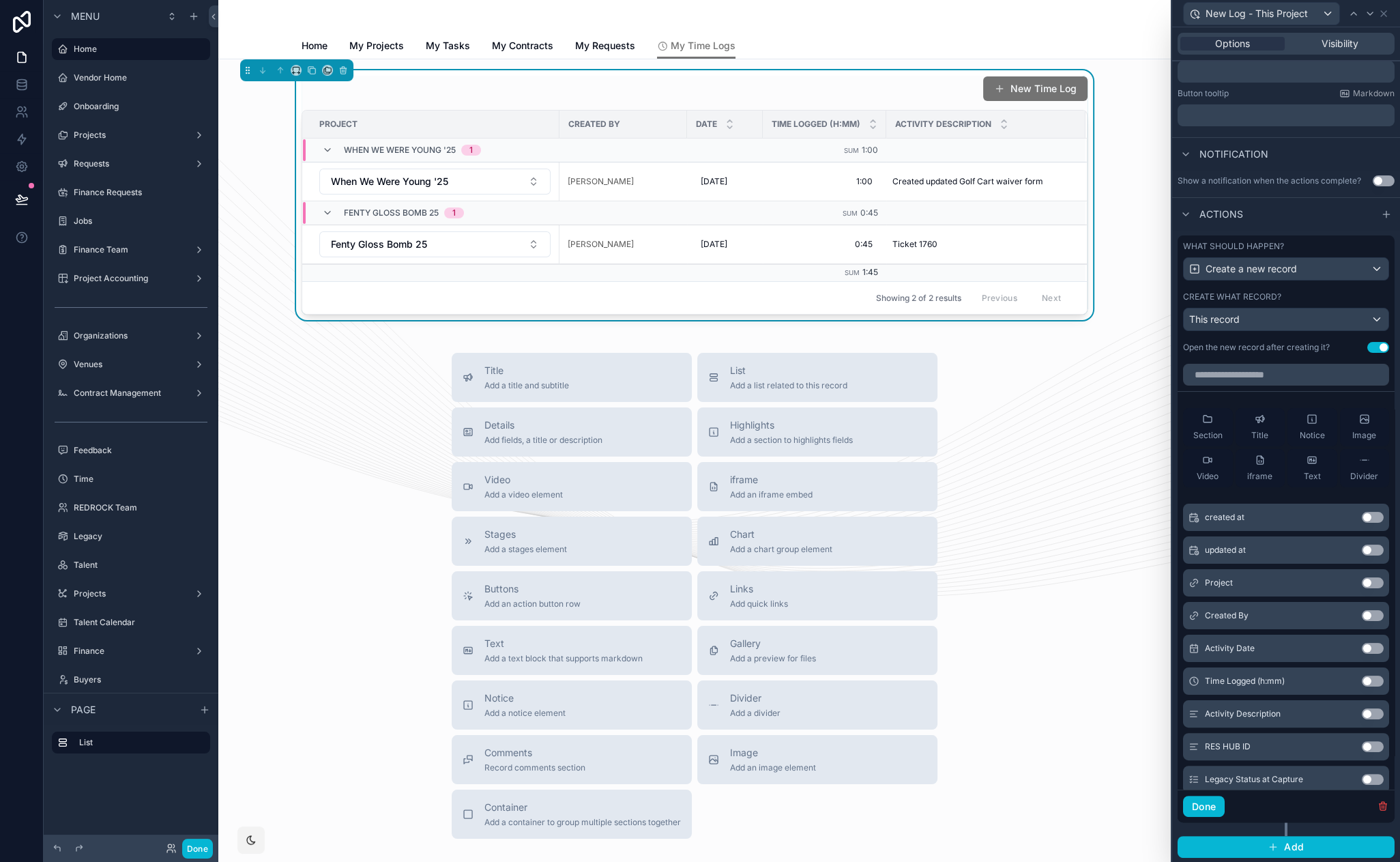
click at [1362, 678] on button "Use setting" at bounding box center [1372, 681] width 22 height 11
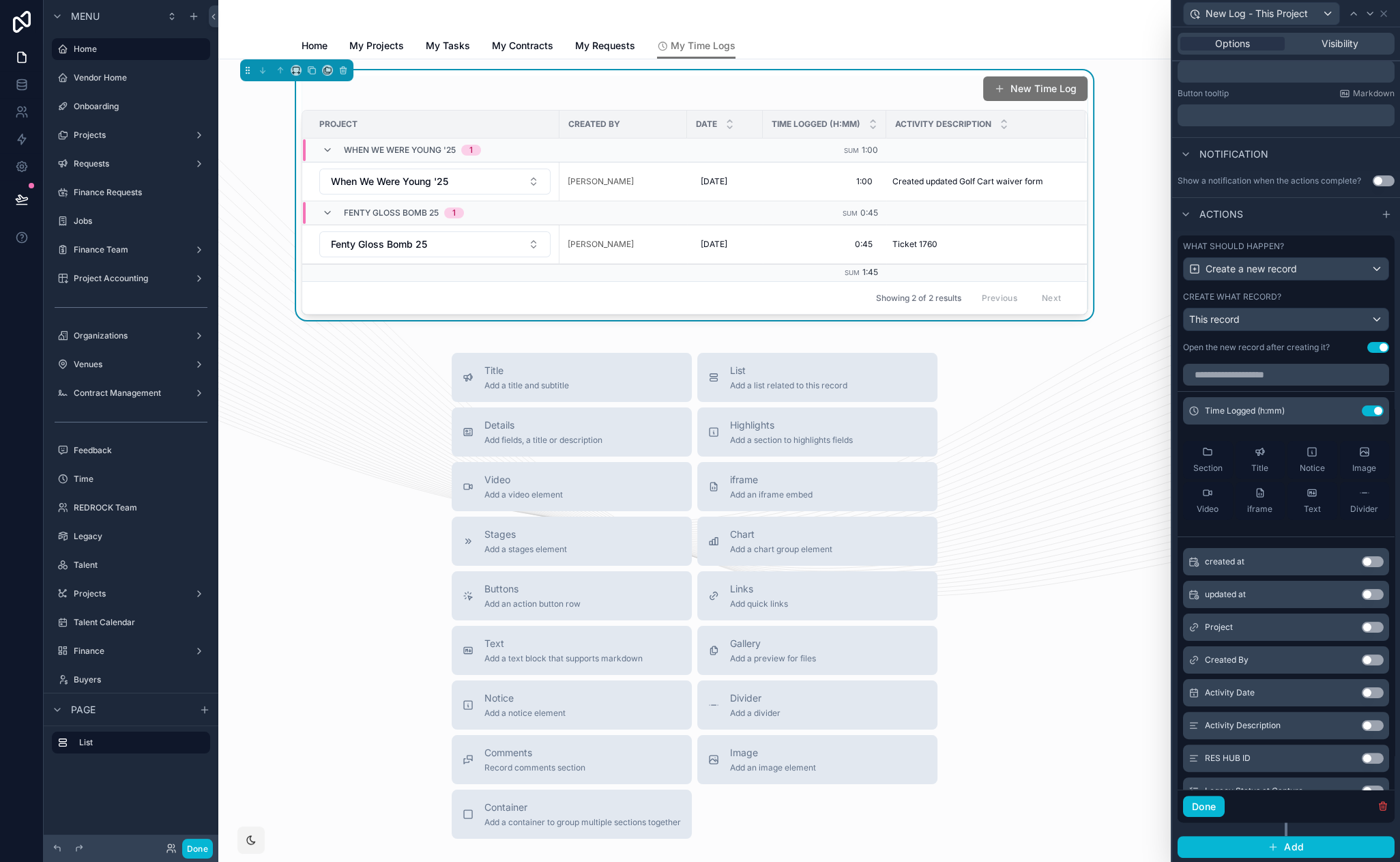
click at [1349, 635] on div "Project Use setting" at bounding box center [1286, 627] width 206 height 28
click at [1362, 625] on button "Use setting" at bounding box center [1372, 627] width 22 height 11
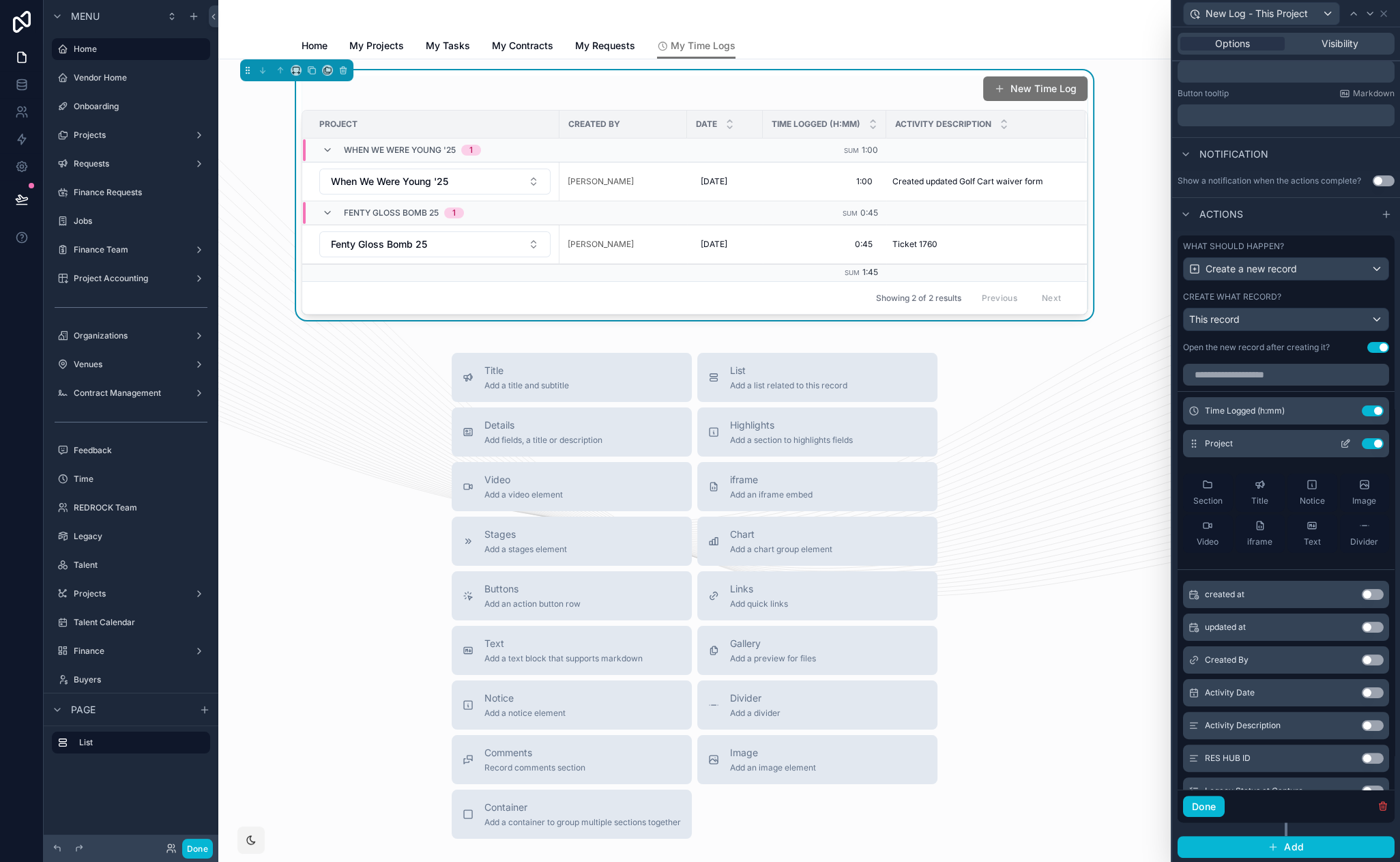
click at [1340, 443] on icon at bounding box center [1346, 443] width 11 height 11
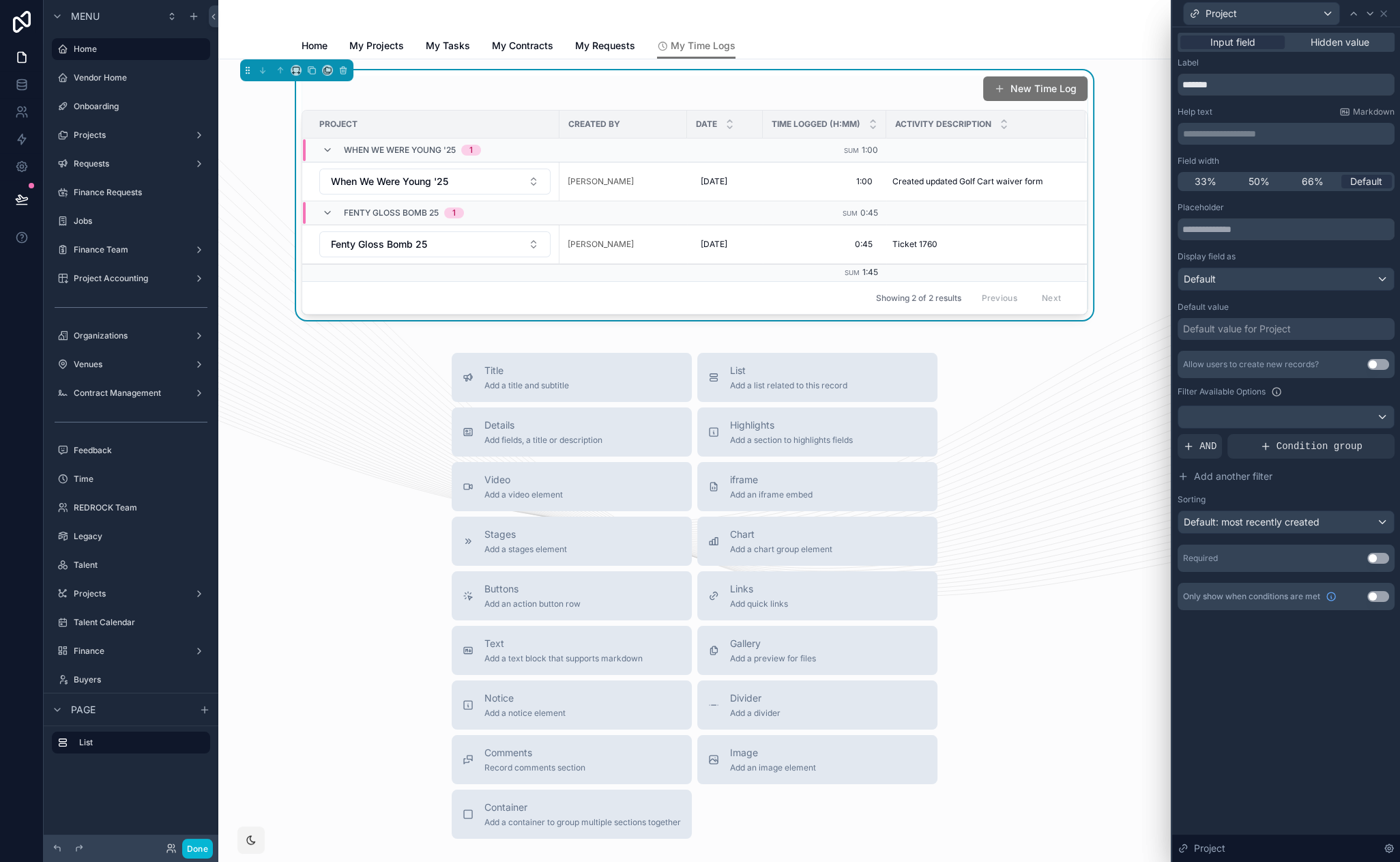
click at [1239, 328] on div "Default value for Project" at bounding box center [1237, 329] width 107 height 13
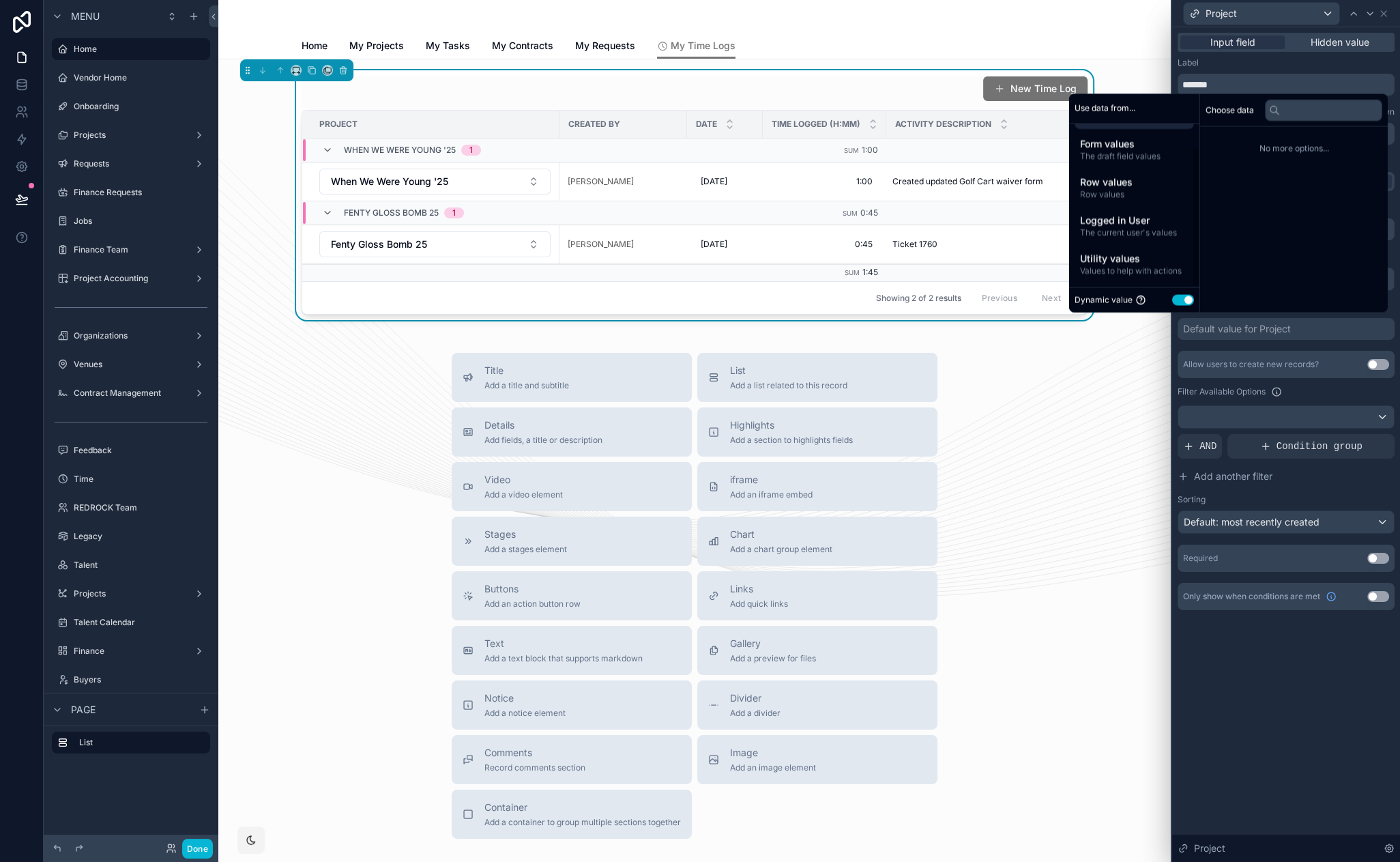
scroll to position [0, 0]
click at [1135, 219] on span "Row values" at bounding box center [1134, 219] width 108 height 11
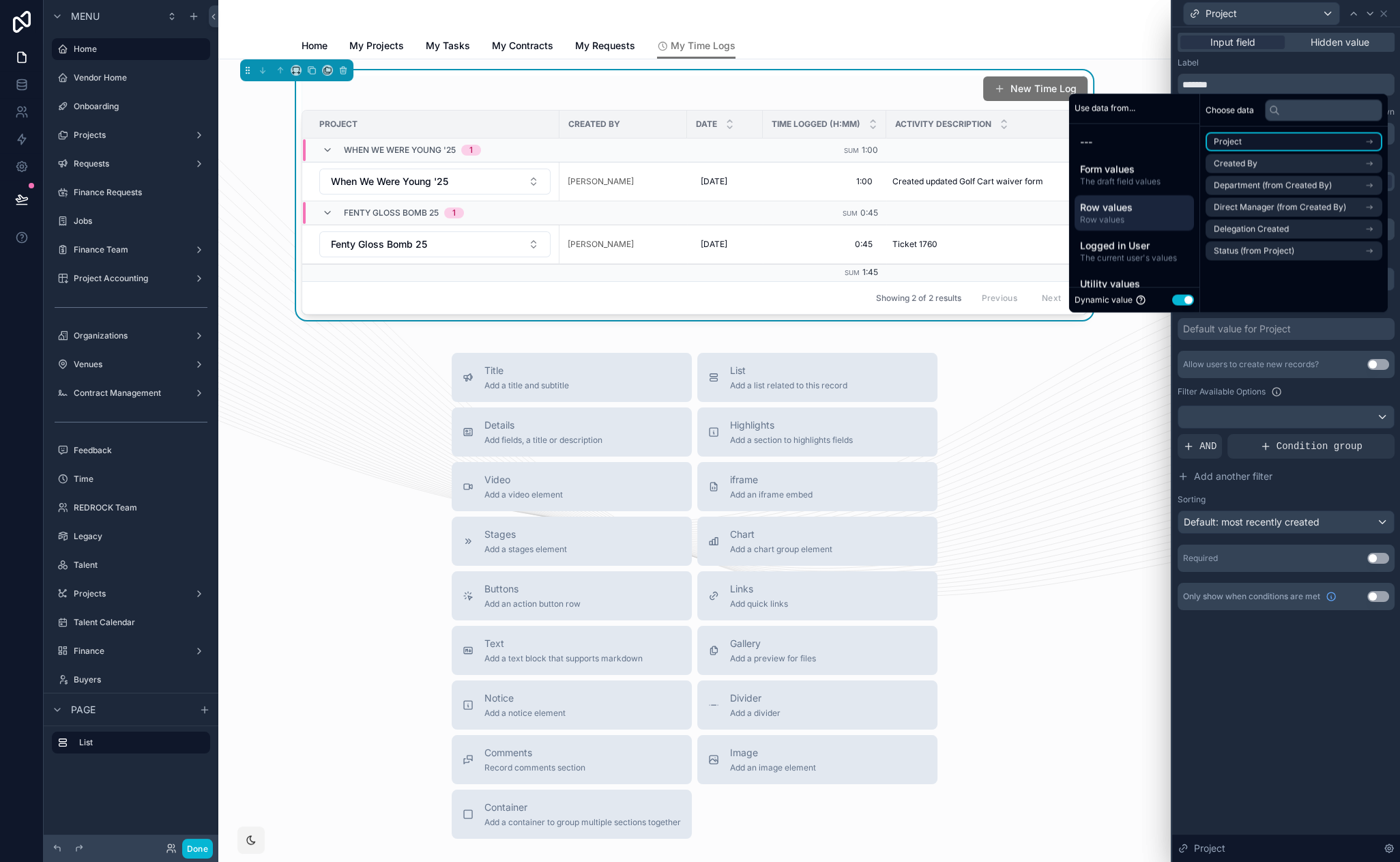
click at [1246, 139] on li "Project" at bounding box center [1294, 142] width 177 height 19
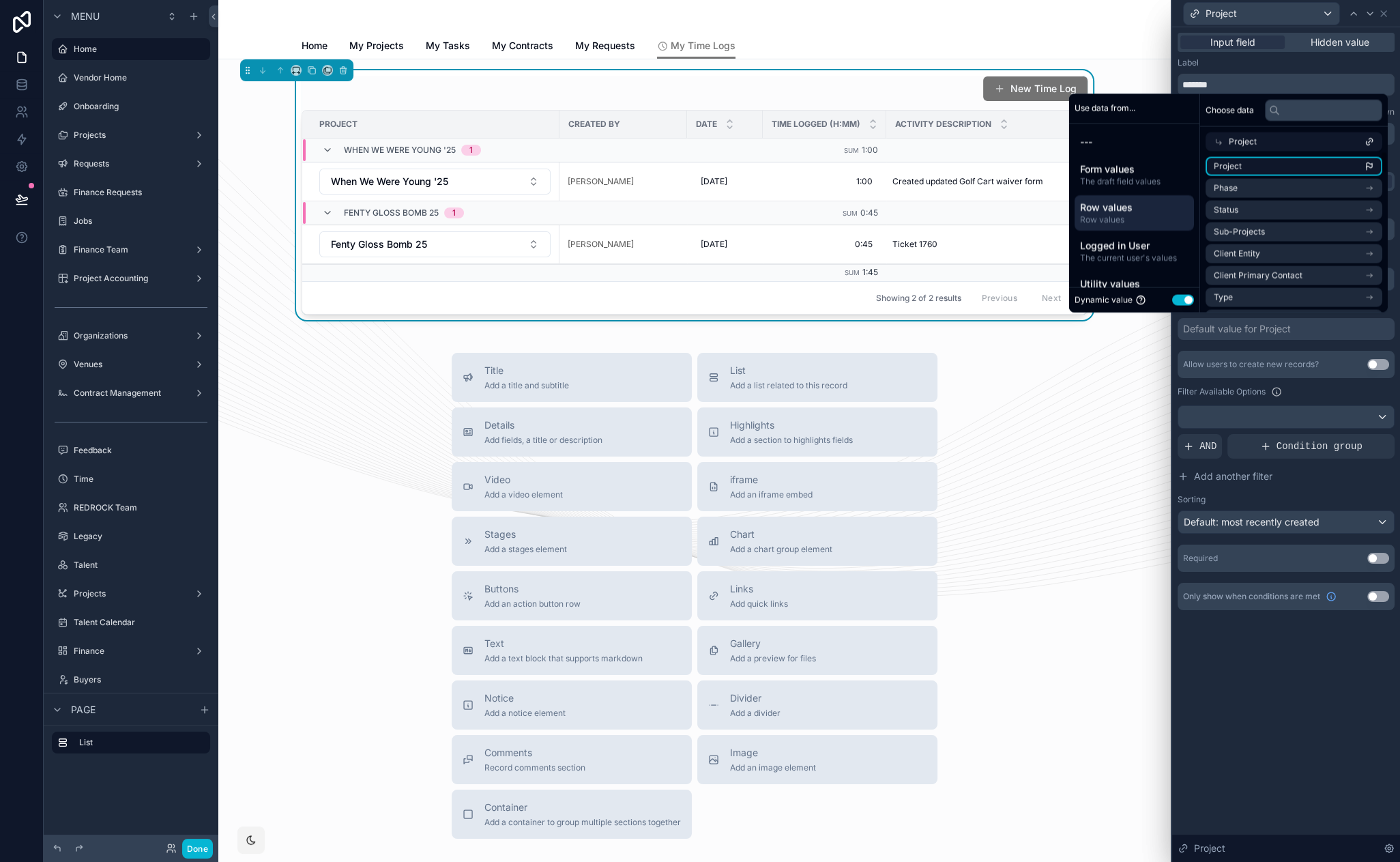
click at [1249, 160] on li "Project" at bounding box center [1294, 166] width 177 height 19
click at [1271, 646] on div "**********" at bounding box center [1286, 445] width 228 height 834
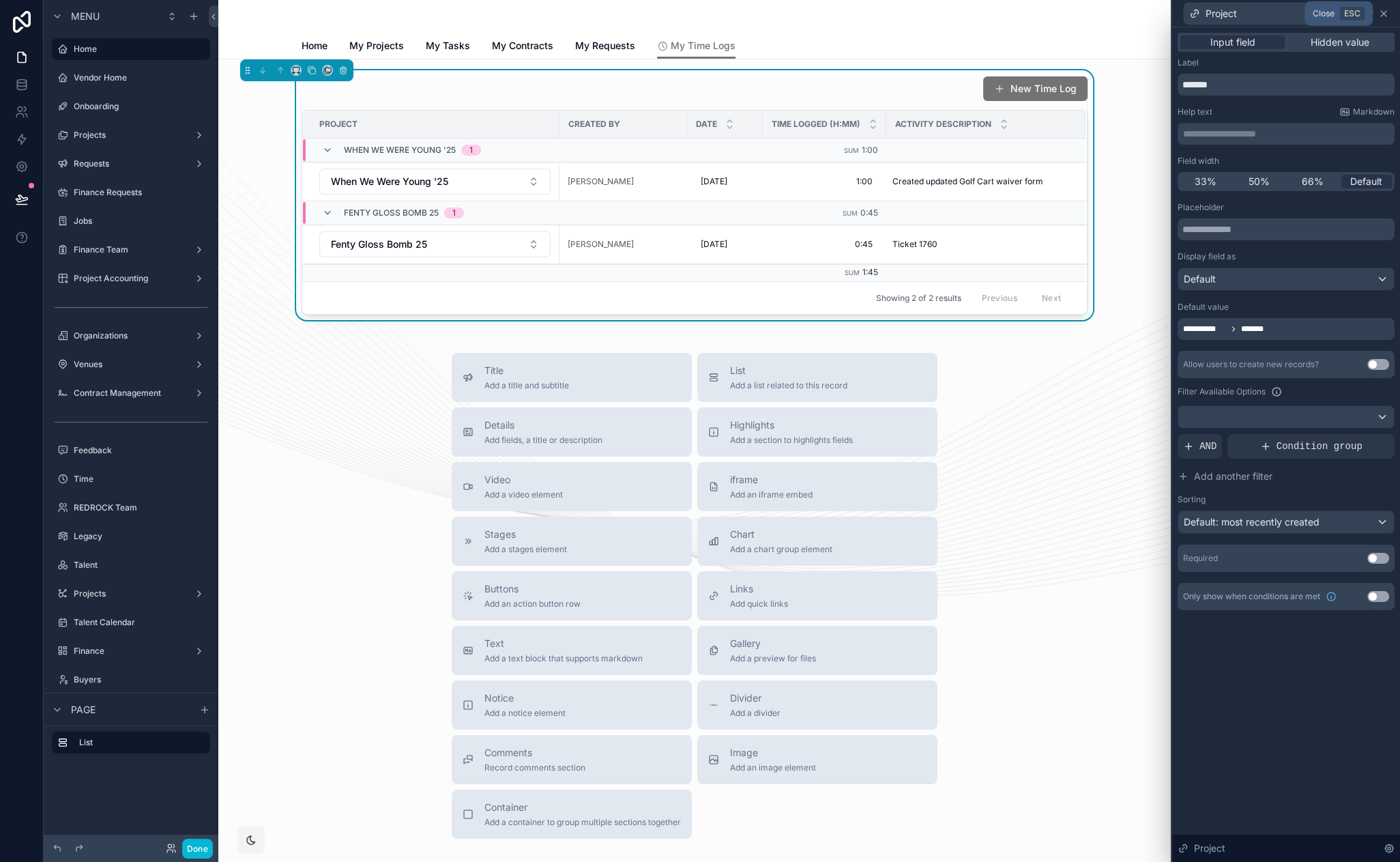
click at [1387, 12] on icon at bounding box center [1384, 13] width 11 height 11
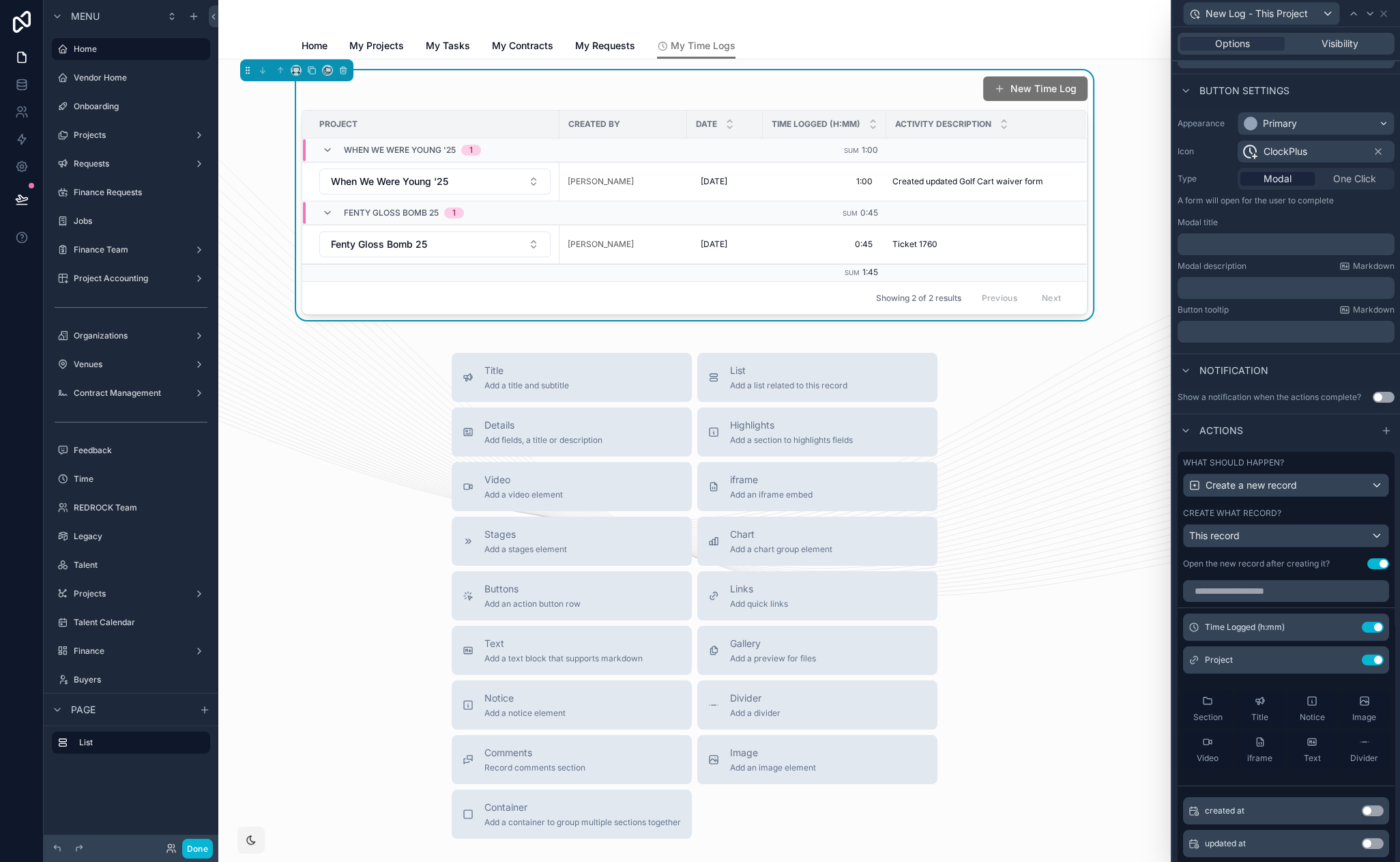
scroll to position [55, 0]
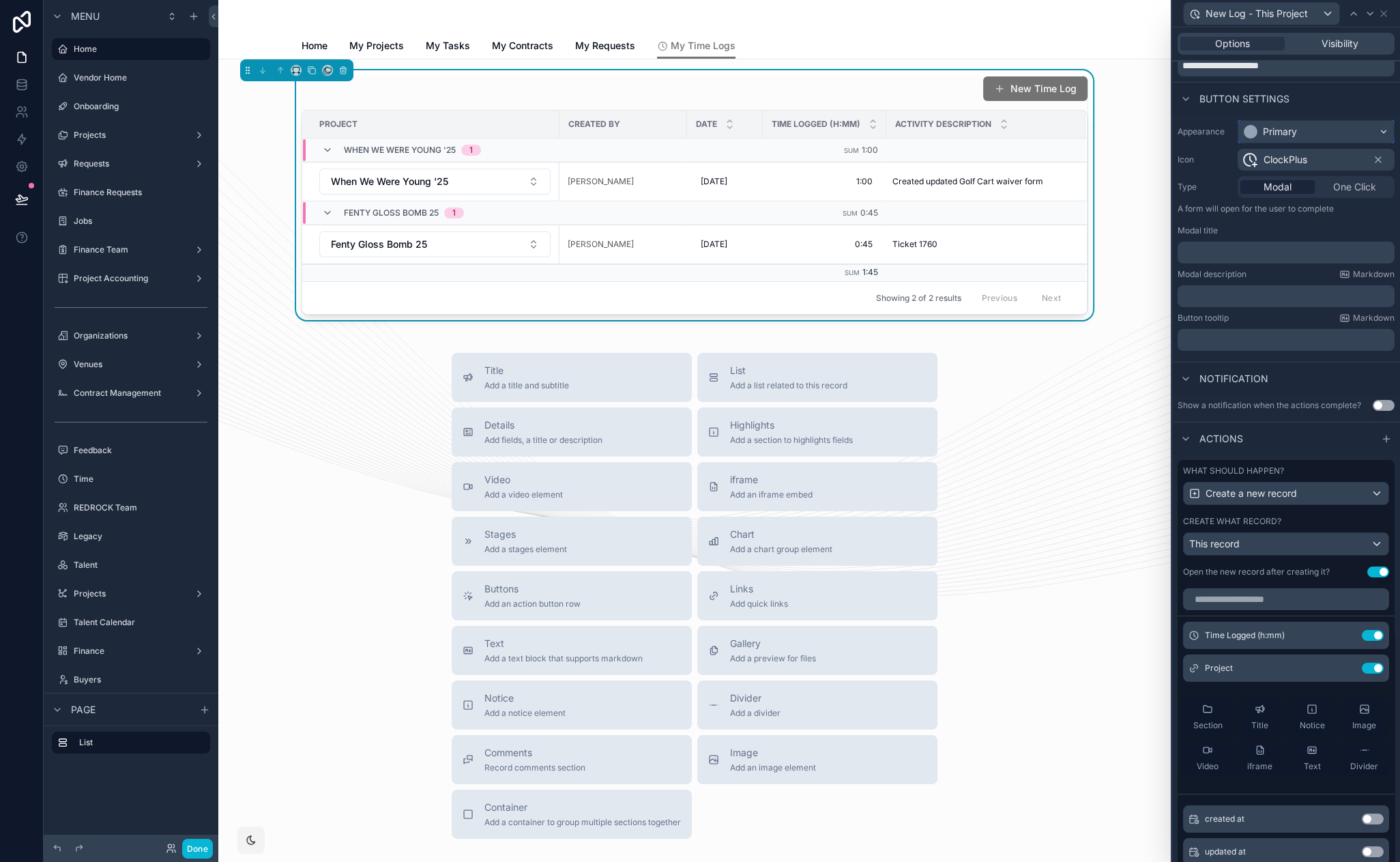
click at [1304, 134] on div "Primary" at bounding box center [1316, 131] width 155 height 22
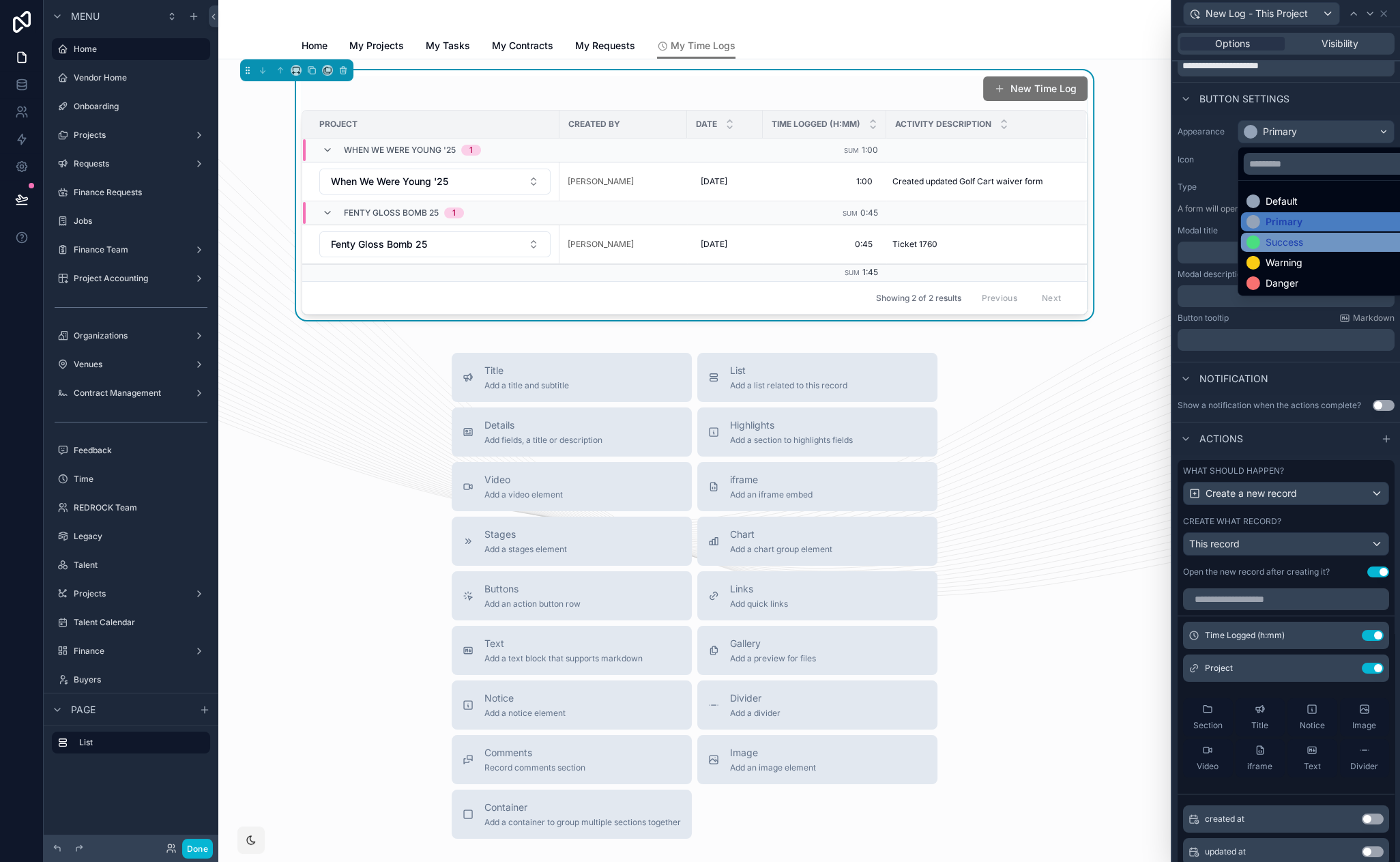
click at [1322, 243] on div "Success" at bounding box center [1327, 242] width 162 height 13
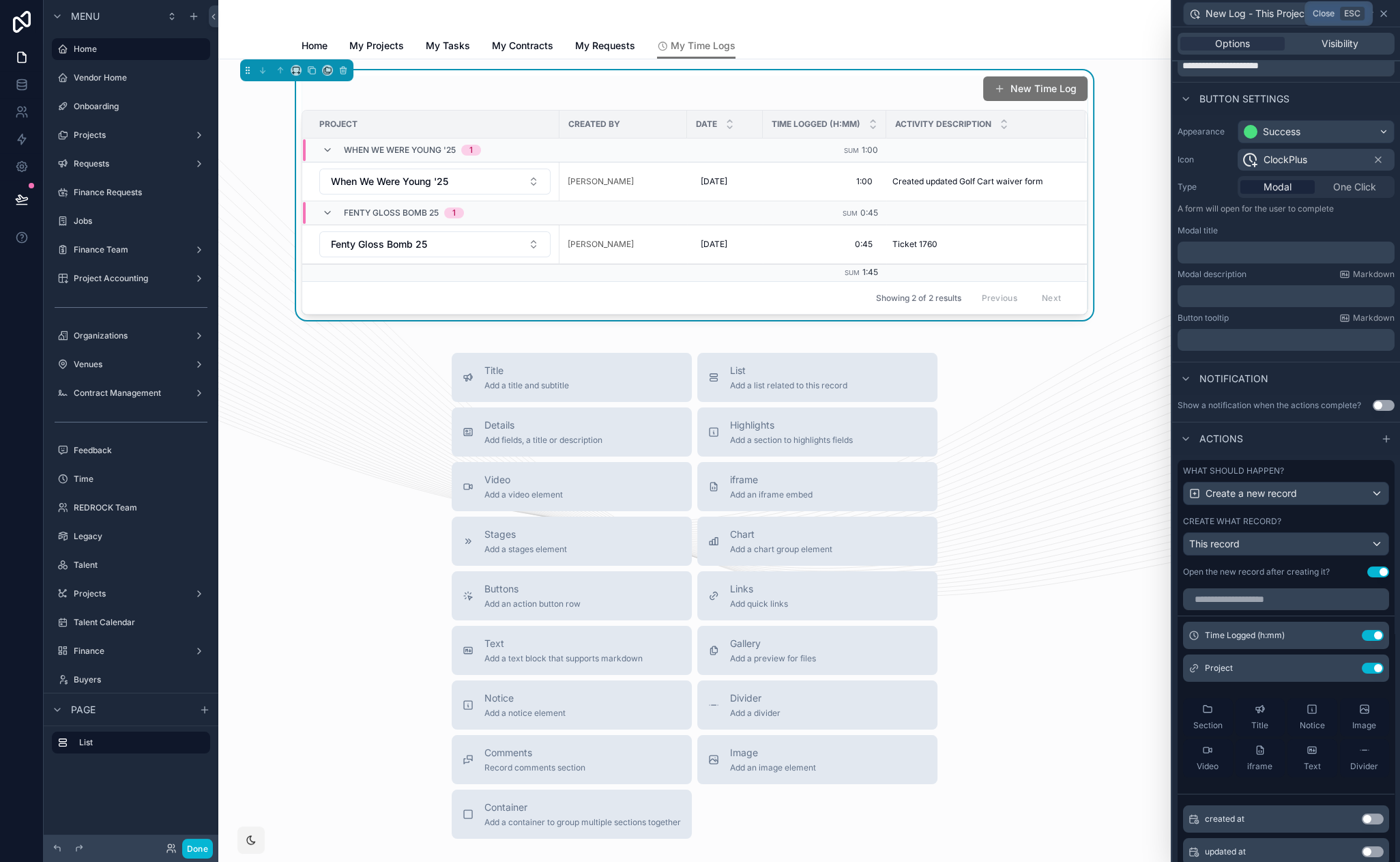
click at [1387, 12] on icon at bounding box center [1384, 13] width 11 height 11
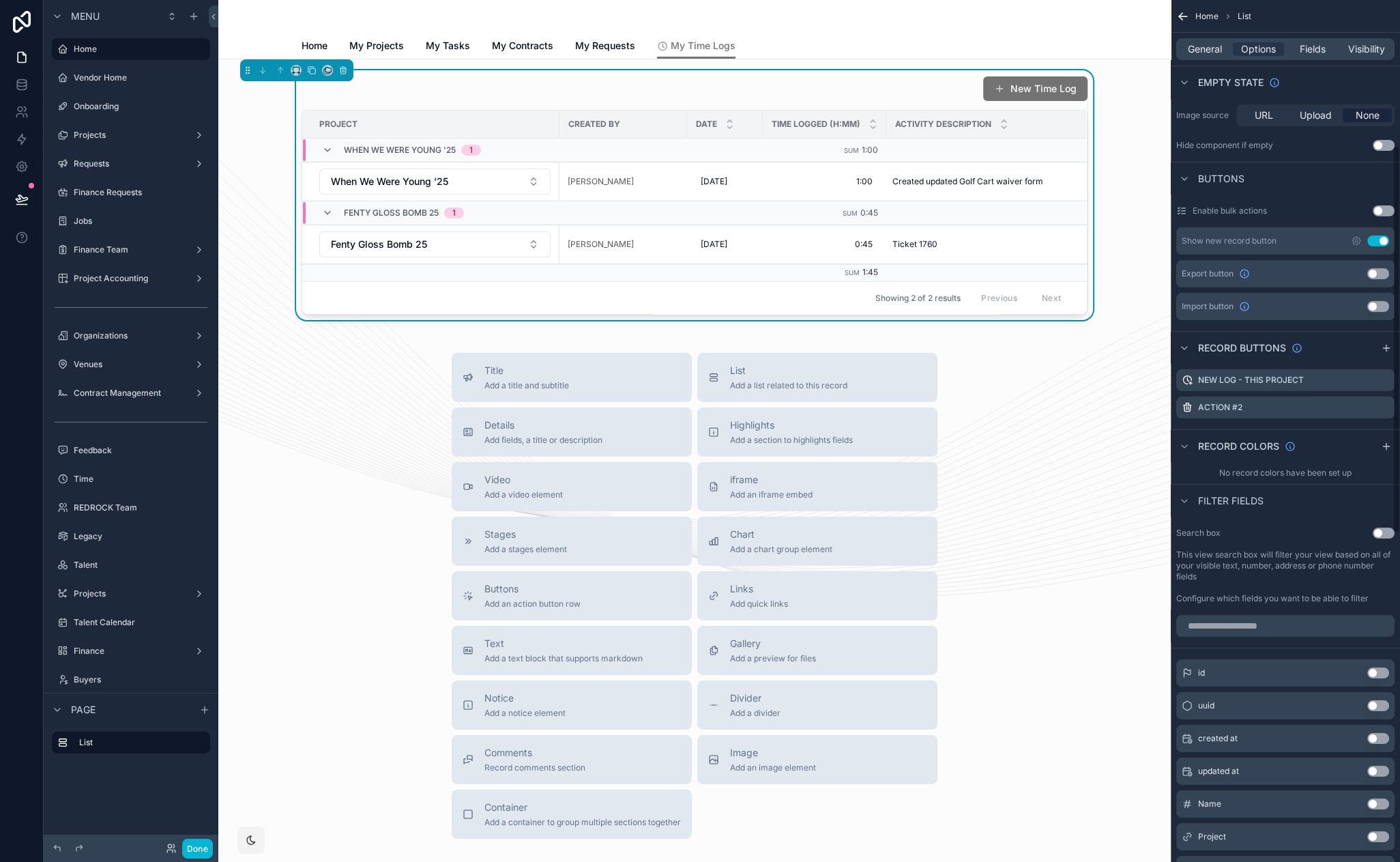
scroll to position [90, 0]
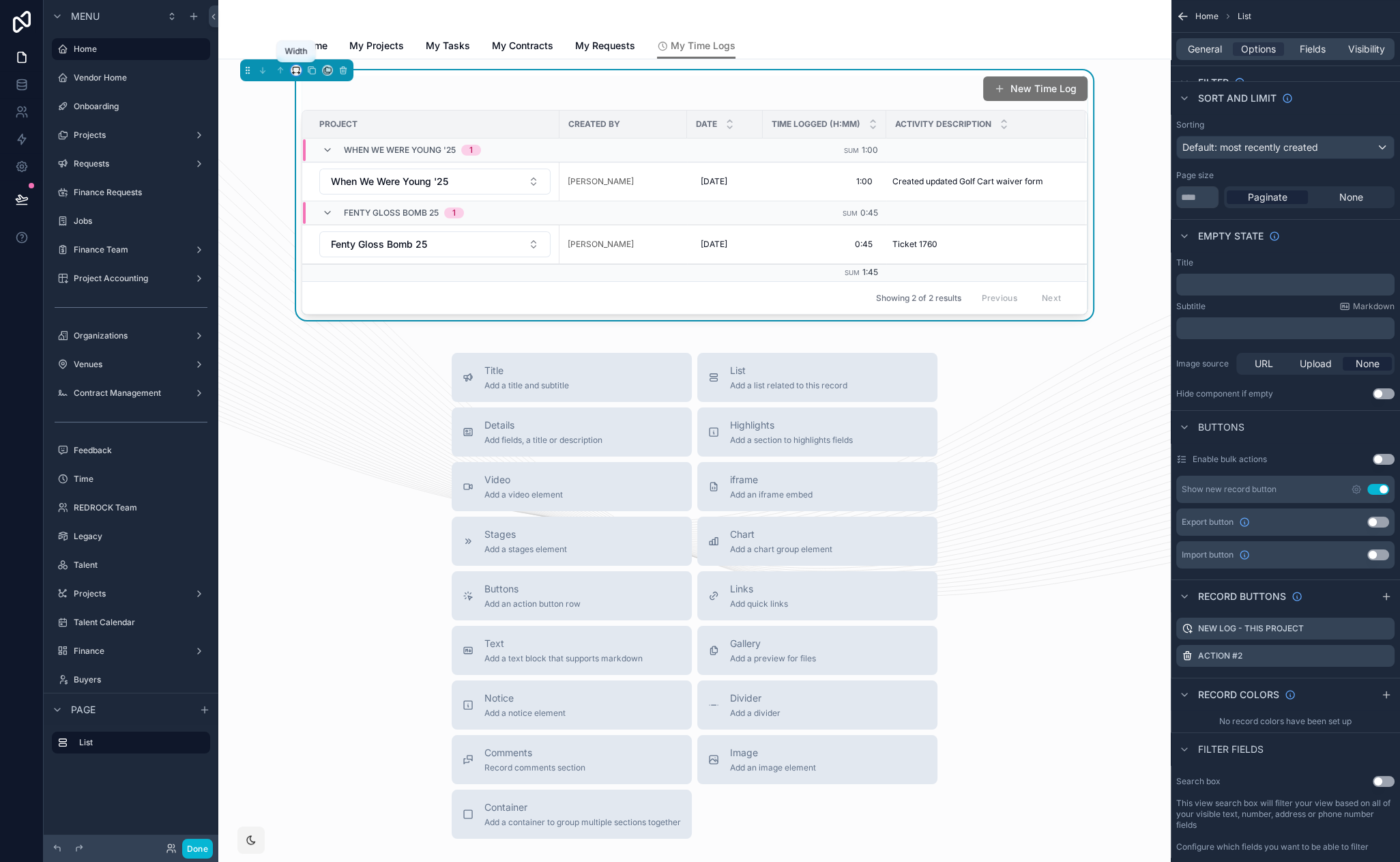
click at [298, 70] on icon "scrollable content" at bounding box center [296, 70] width 10 height 10
click at [298, 70] on div "scrollable content" at bounding box center [700, 431] width 1400 height 862
click at [1037, 93] on button "New Time Log" at bounding box center [1035, 87] width 110 height 26
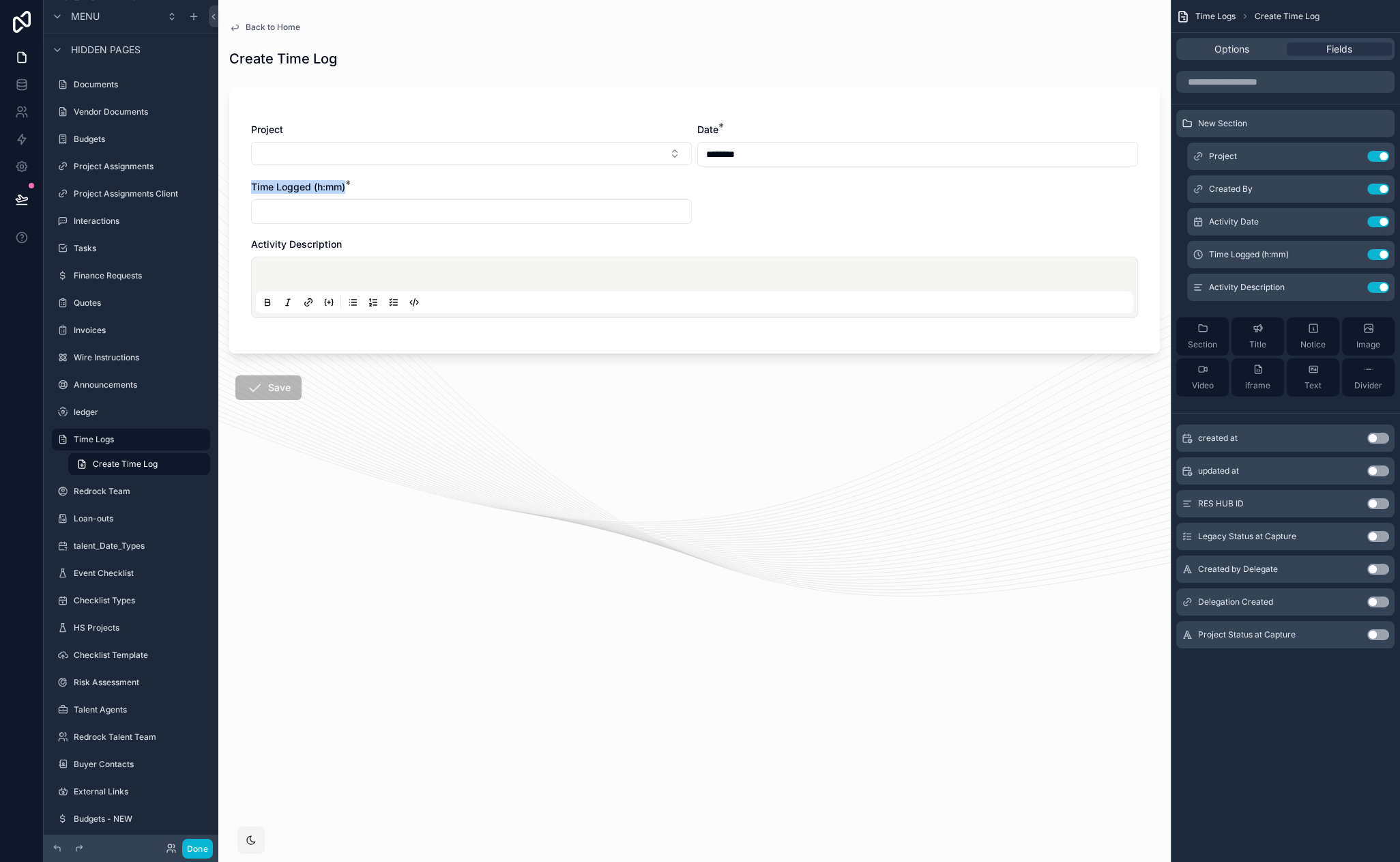
drag, startPoint x: 251, startPoint y: 187, endPoint x: 346, endPoint y: 187, distance: 95.0
click at [346, 187] on label "Time Logged (h:mm) *" at bounding box center [298, 187] width 94 height 13
drag, startPoint x: 346, startPoint y: 188, endPoint x: 251, endPoint y: 189, distance: 95.0
click at [251, 189] on label "Time Logged (h:mm) *" at bounding box center [298, 187] width 94 height 13
copy span "Time Logged (h:mm)"
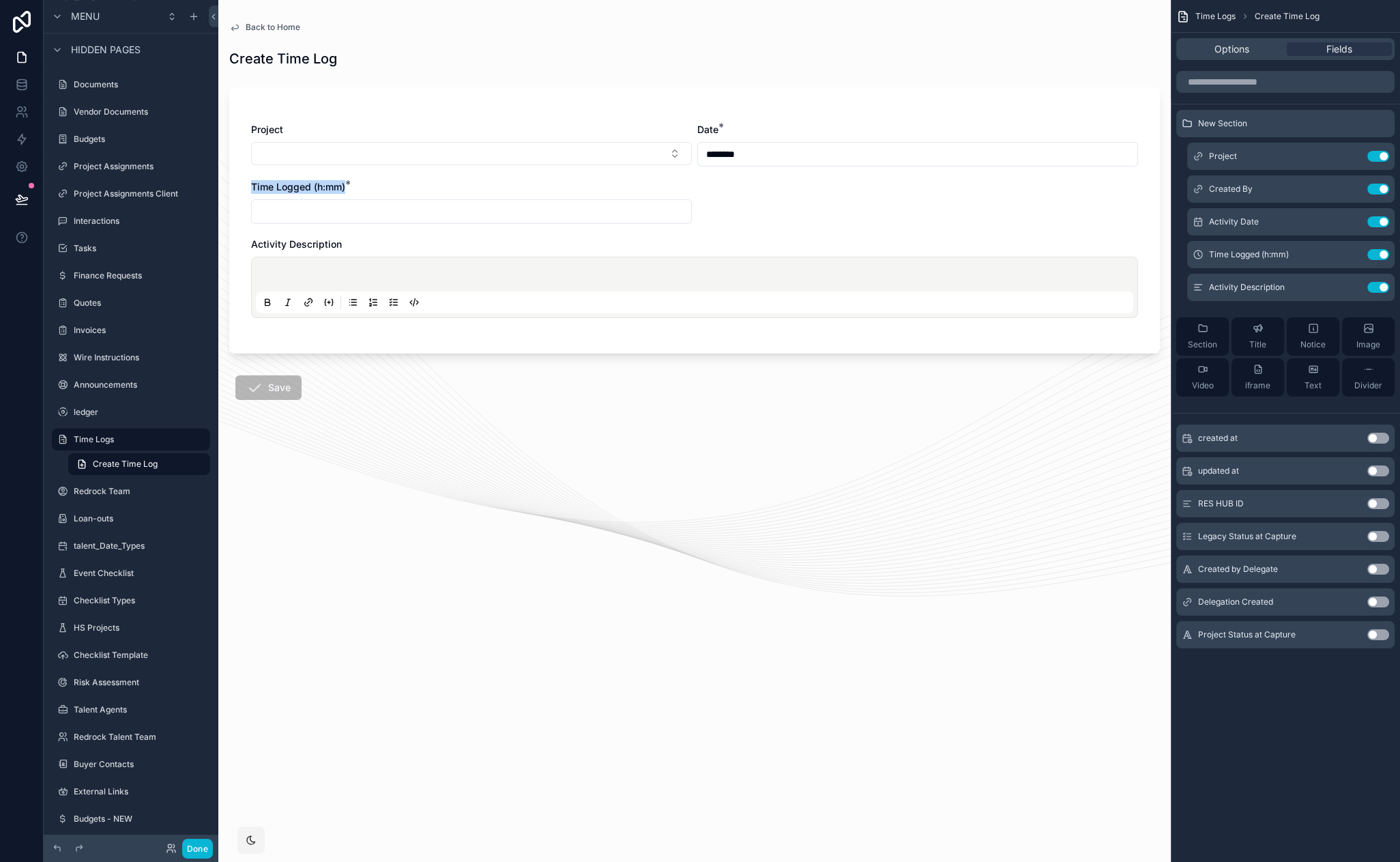
drag, startPoint x: 396, startPoint y: 183, endPoint x: 310, endPoint y: 110, distance: 112.8
click at [396, 182] on div "Time Logged (h:mm) *" at bounding box center [471, 187] width 441 height 13
click at [264, 25] on span "Back to Home" at bounding box center [272, 27] width 54 height 11
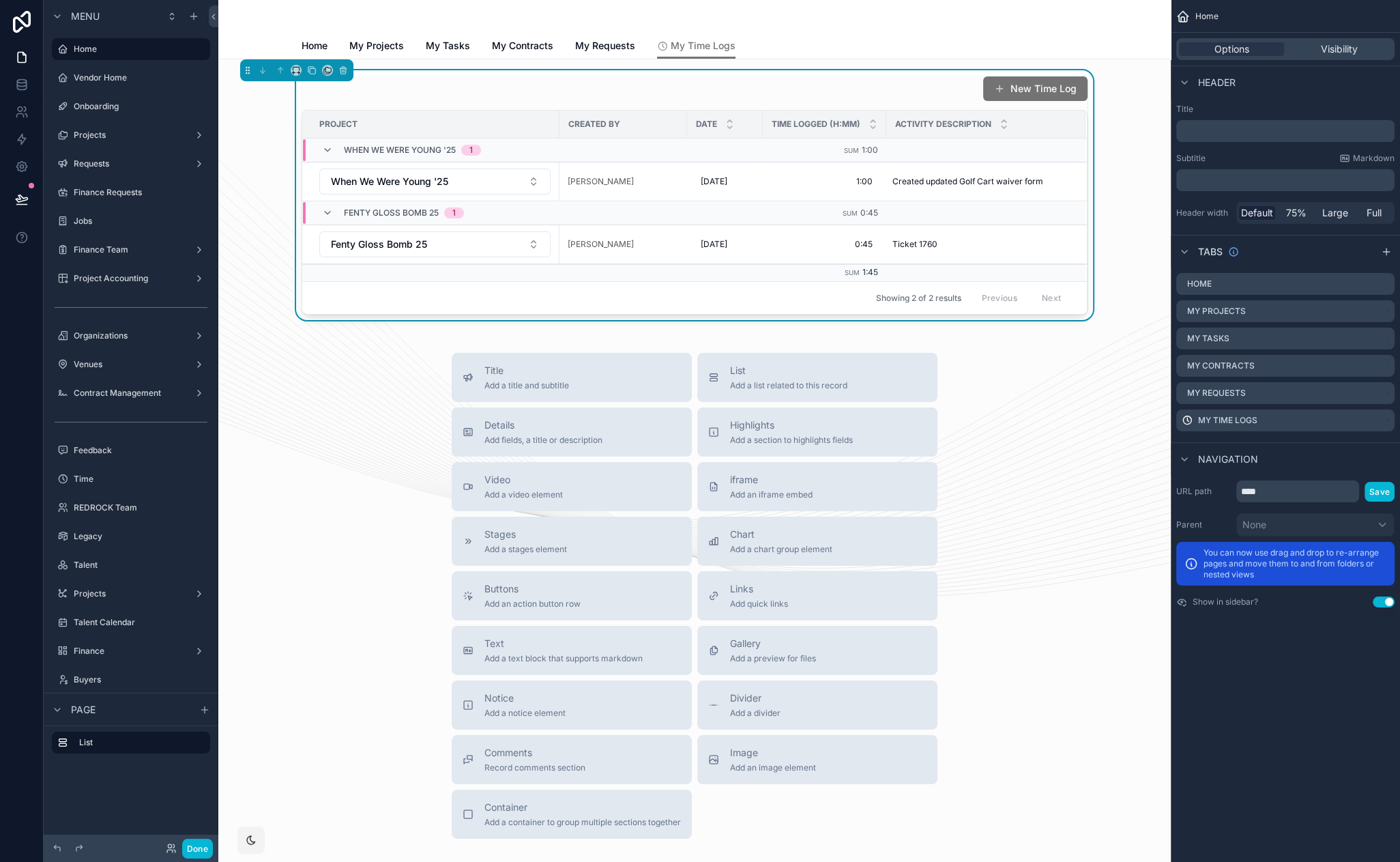
click at [900, 87] on div "New Time Log" at bounding box center [694, 88] width 786 height 26
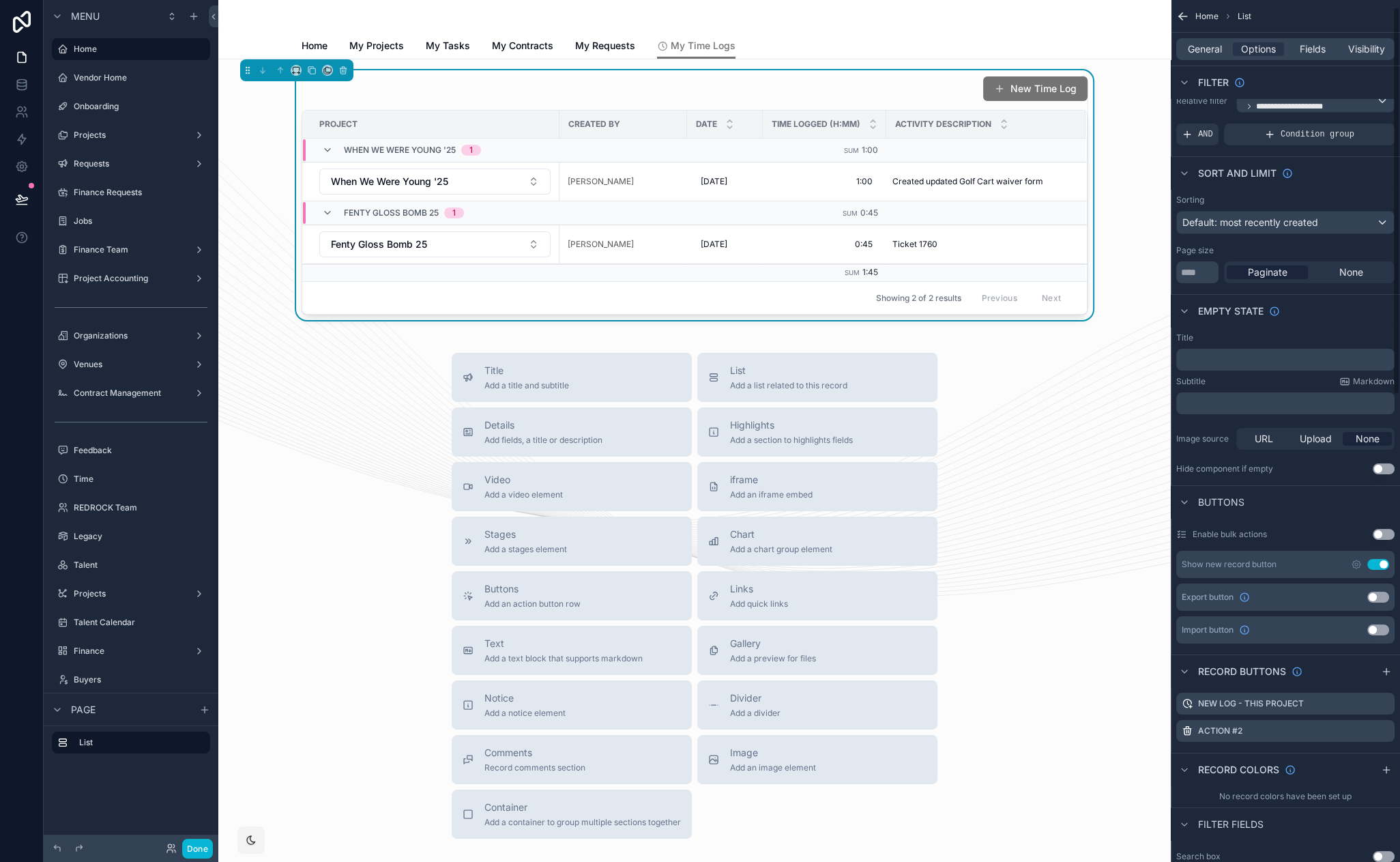
scroll to position [169, 0]
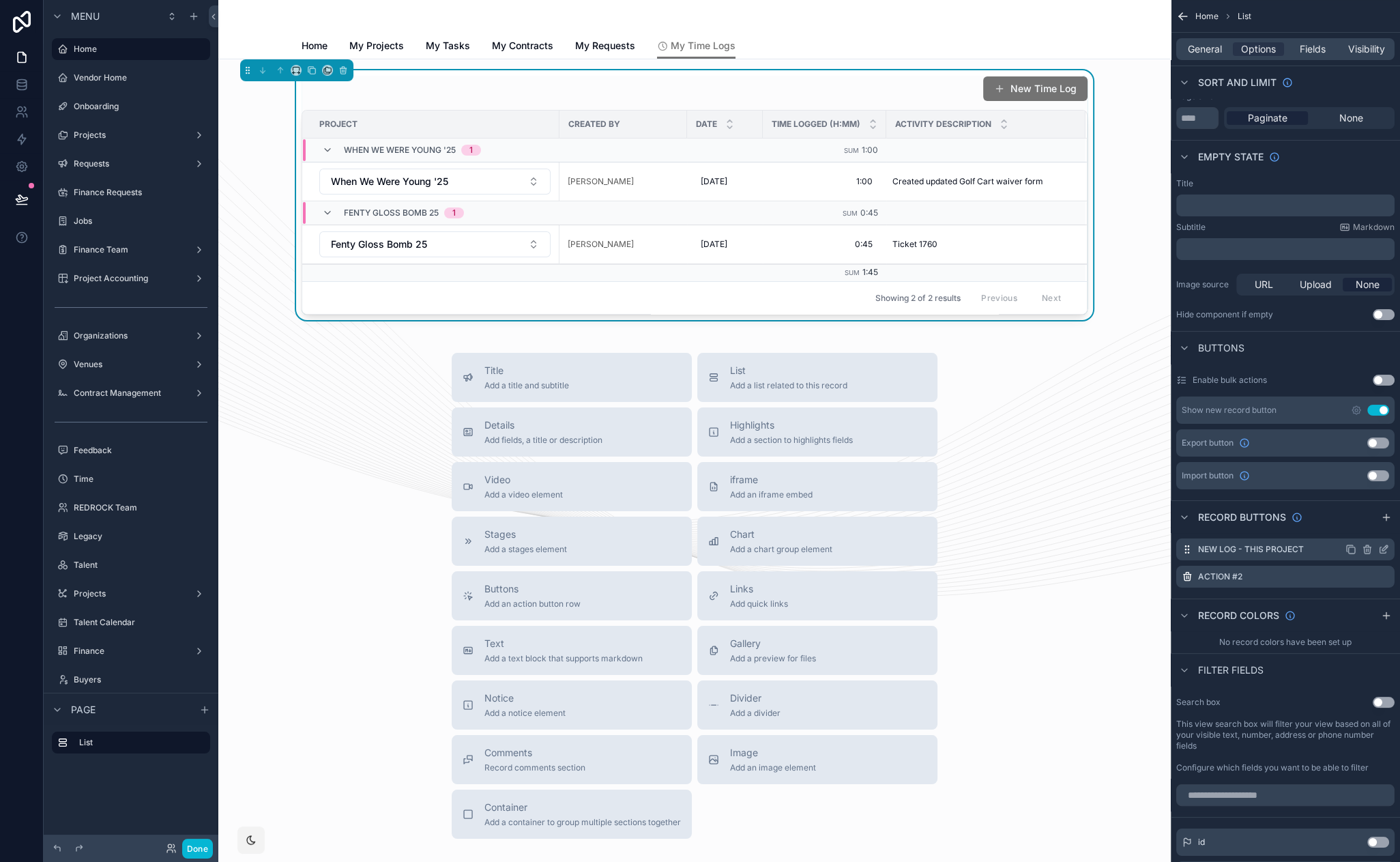
click at [1388, 549] on icon "scrollable content" at bounding box center [1384, 549] width 11 height 11
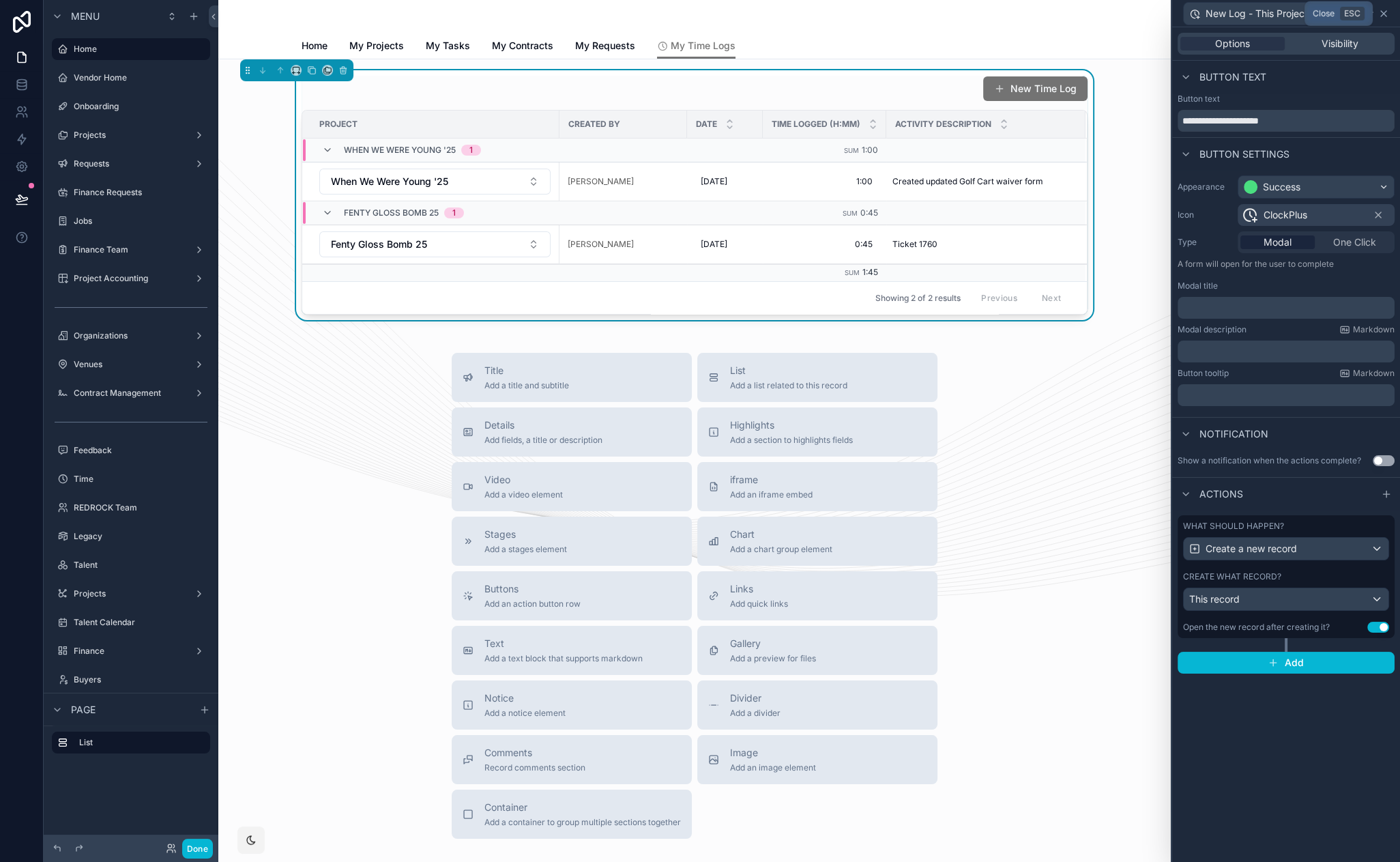
click at [1387, 12] on icon at bounding box center [1384, 13] width 11 height 11
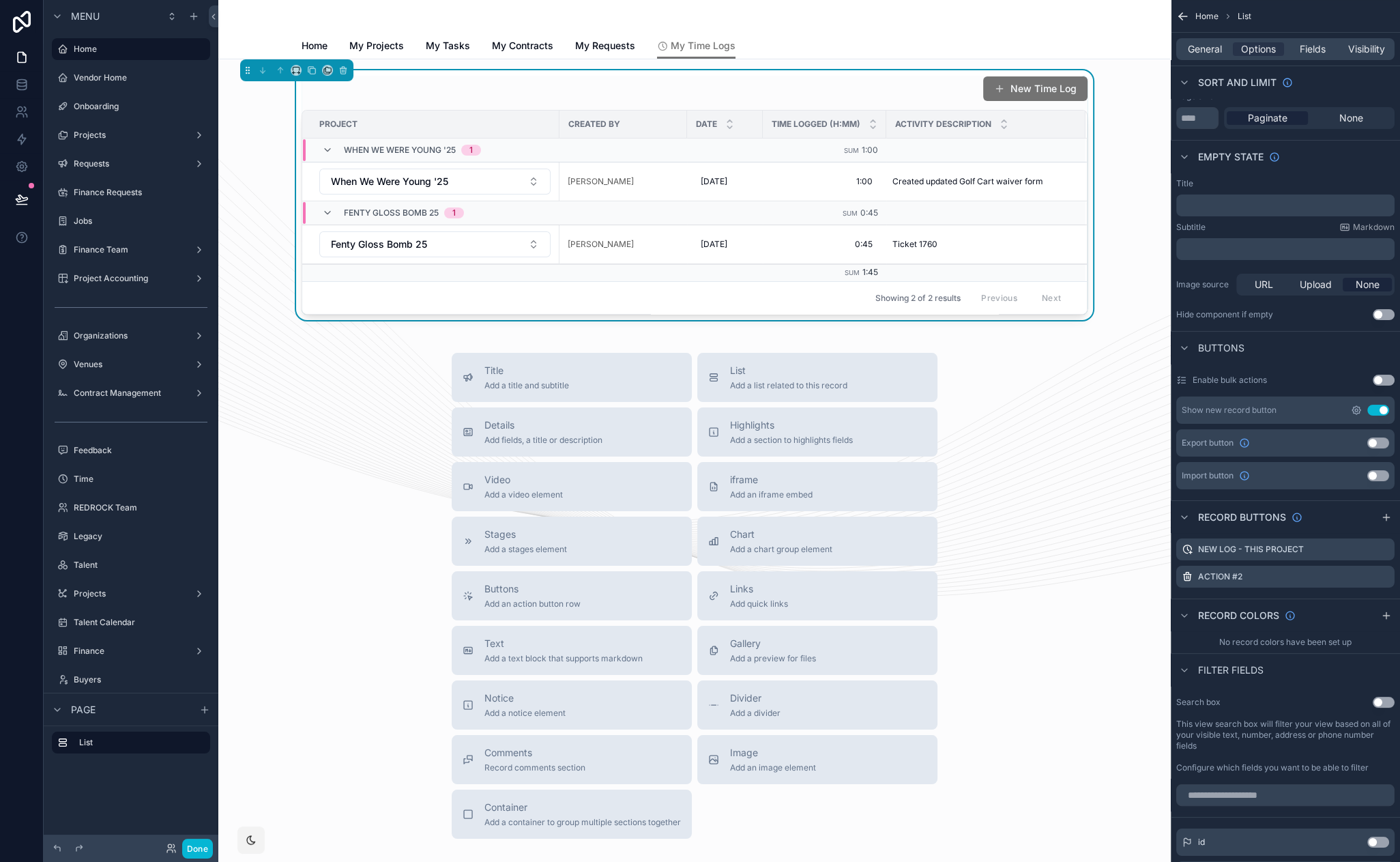
click at [1360, 410] on icon "scrollable content" at bounding box center [1356, 410] width 8 height 8
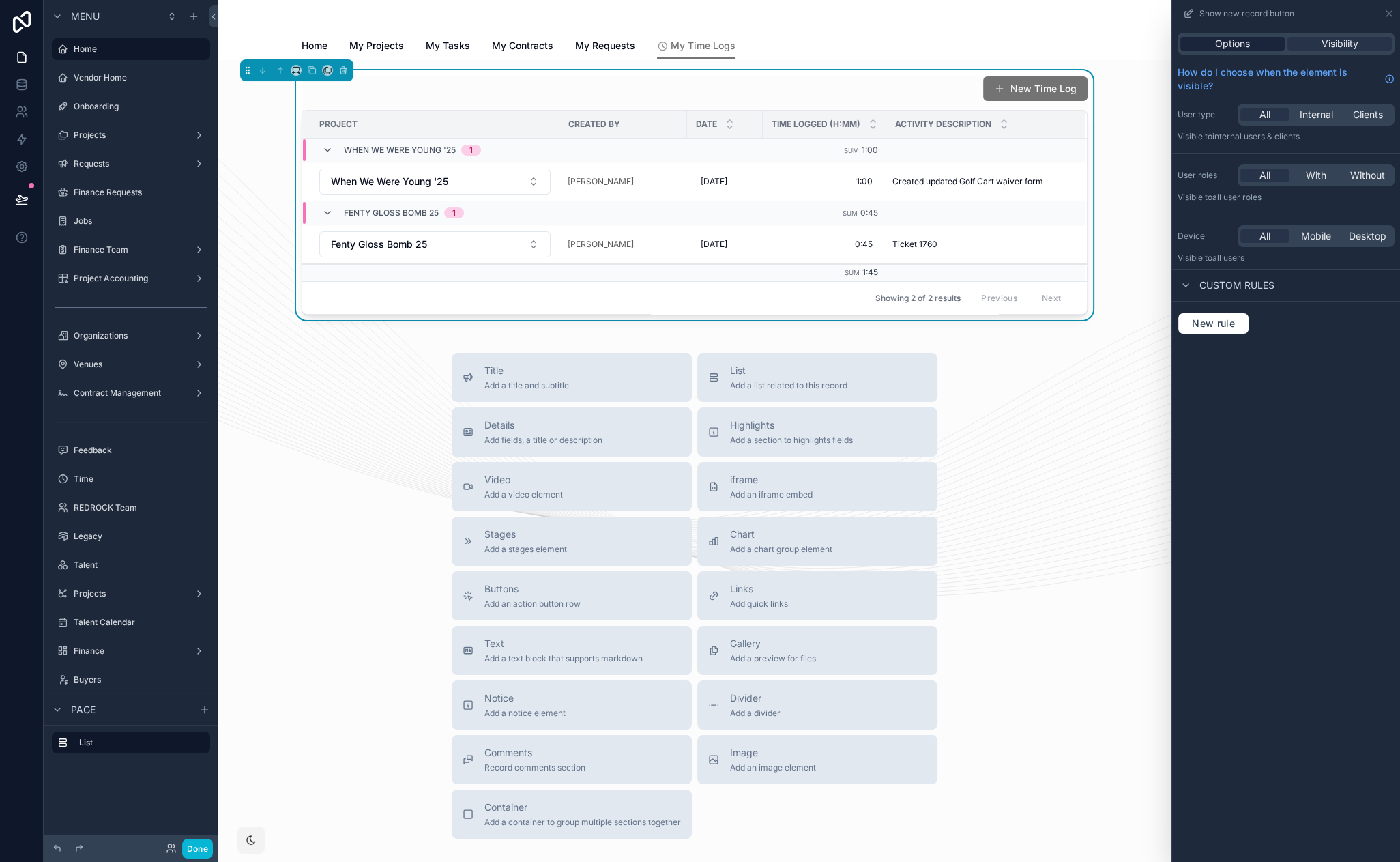
click at [1250, 46] on div "Options" at bounding box center [1233, 43] width 104 height 13
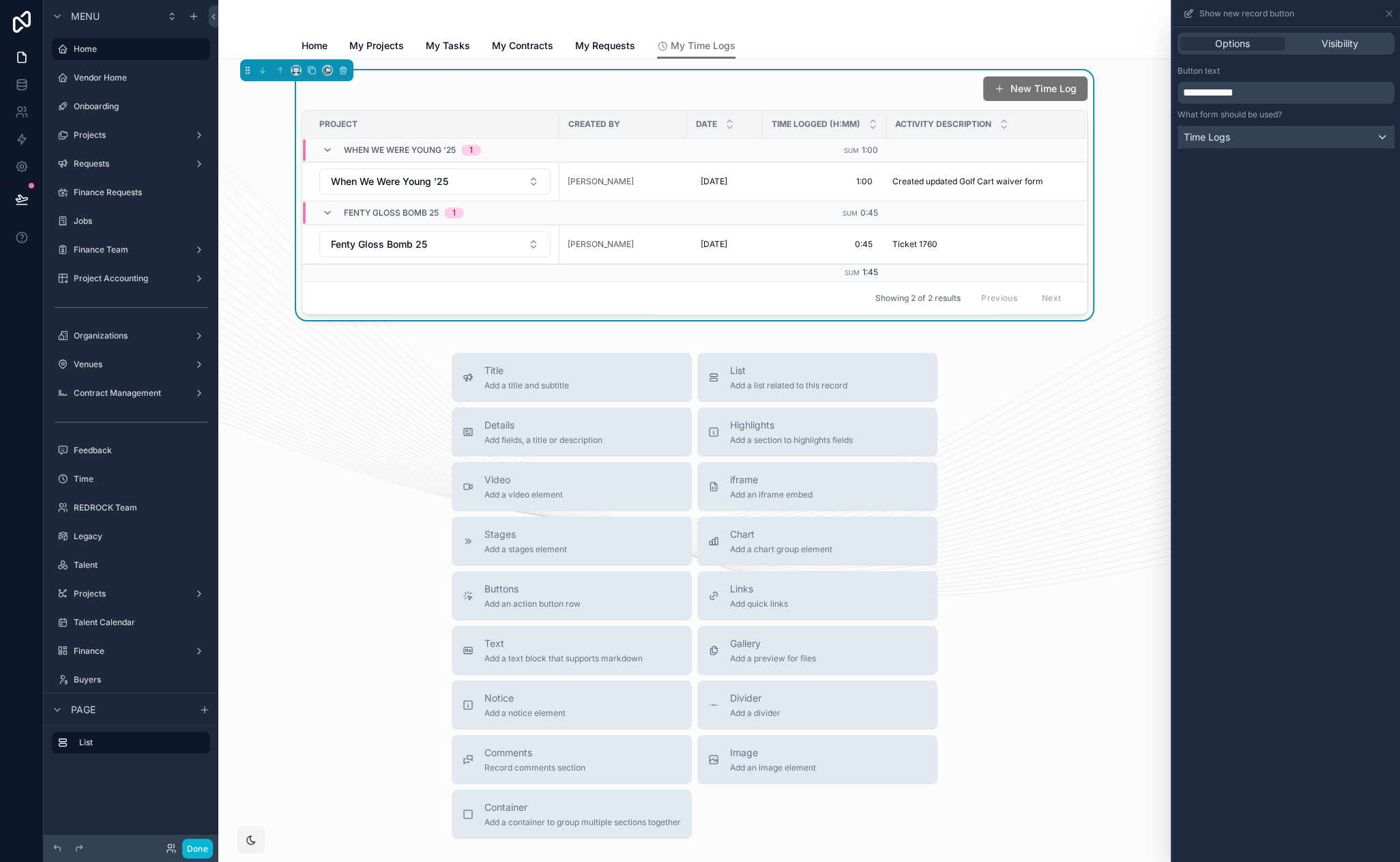
click at [1258, 145] on div "Time Logs" at bounding box center [1286, 137] width 216 height 22
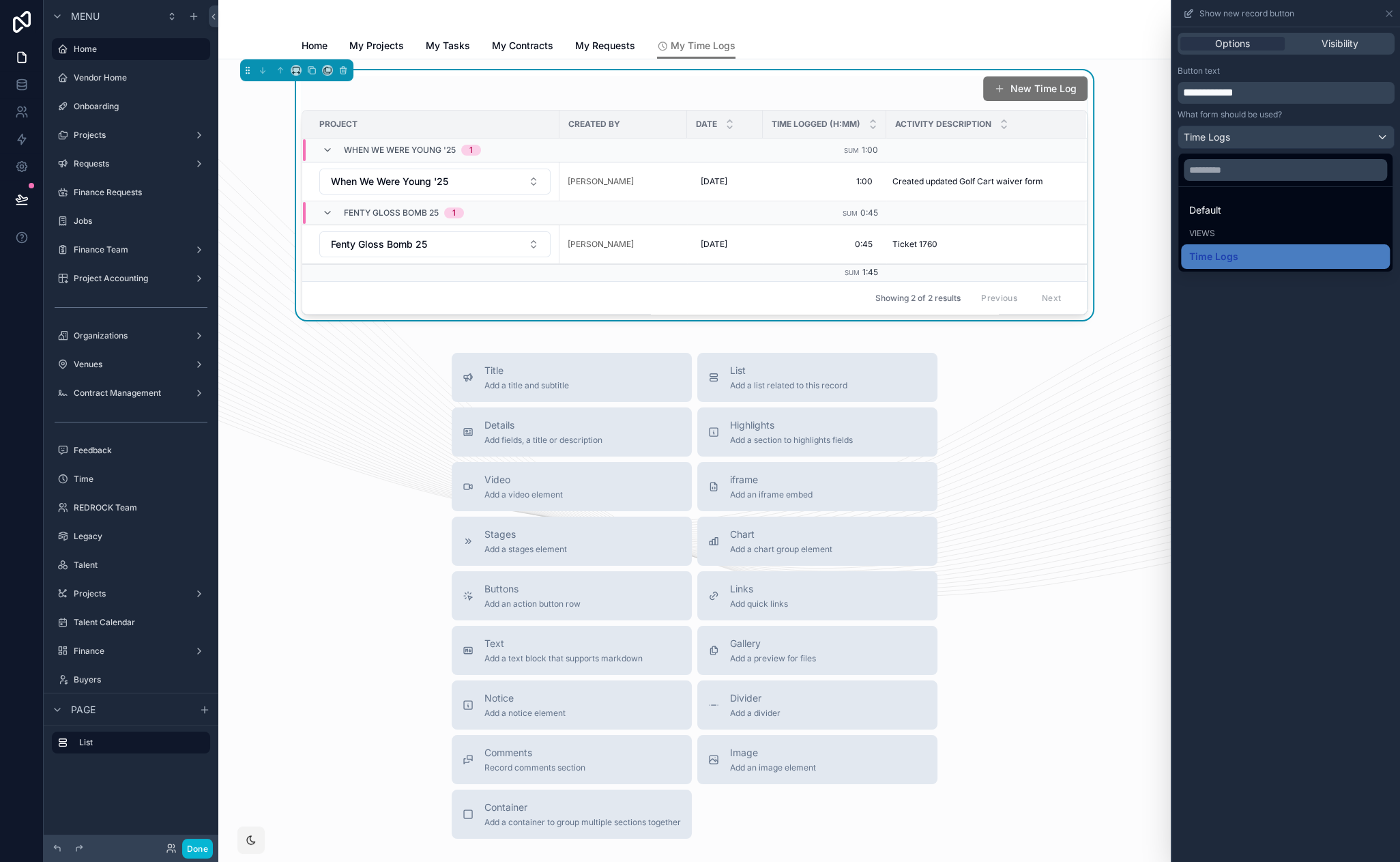
click at [1259, 145] on div at bounding box center [1286, 431] width 228 height 862
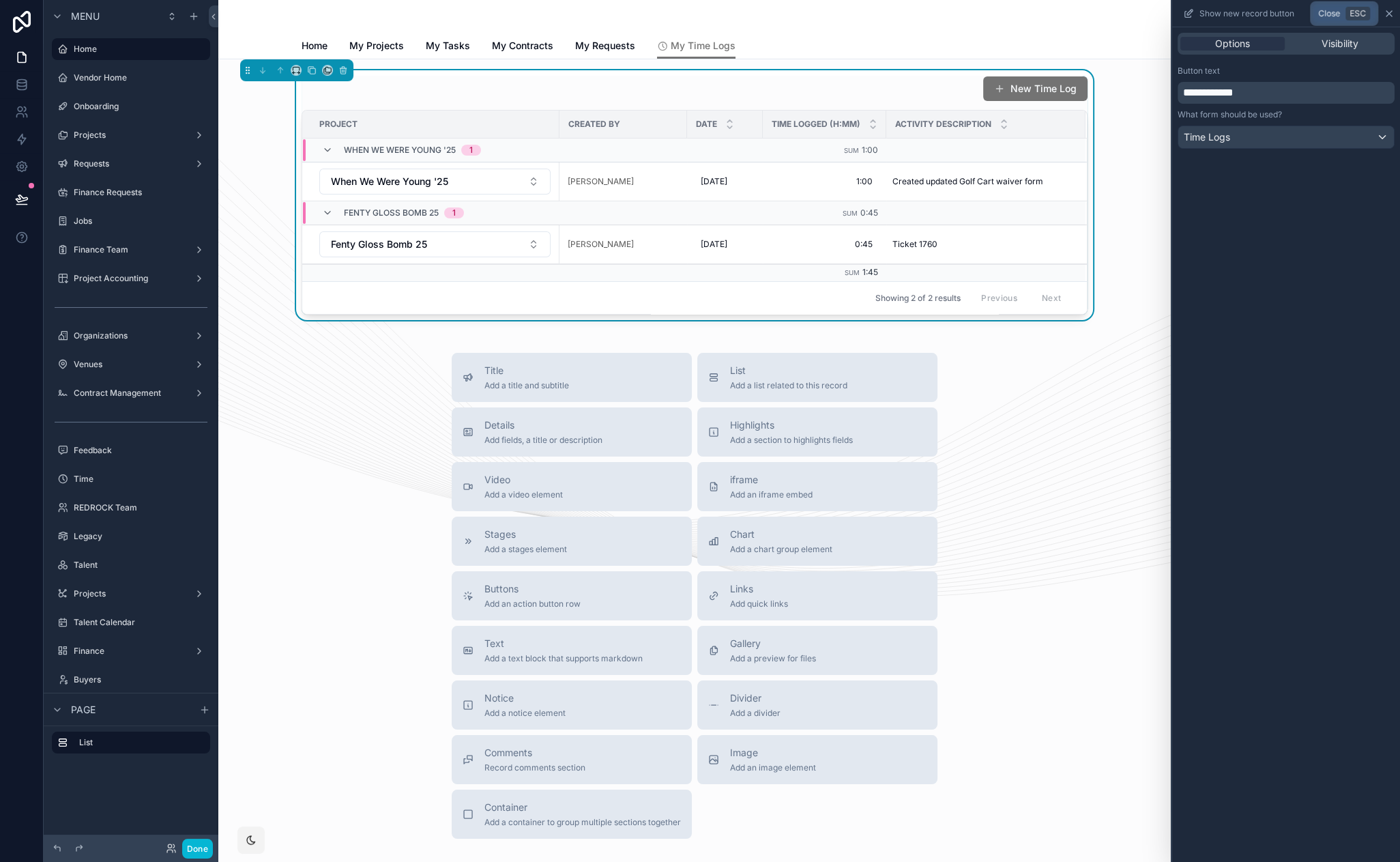
click at [1389, 15] on icon at bounding box center [1389, 13] width 11 height 11
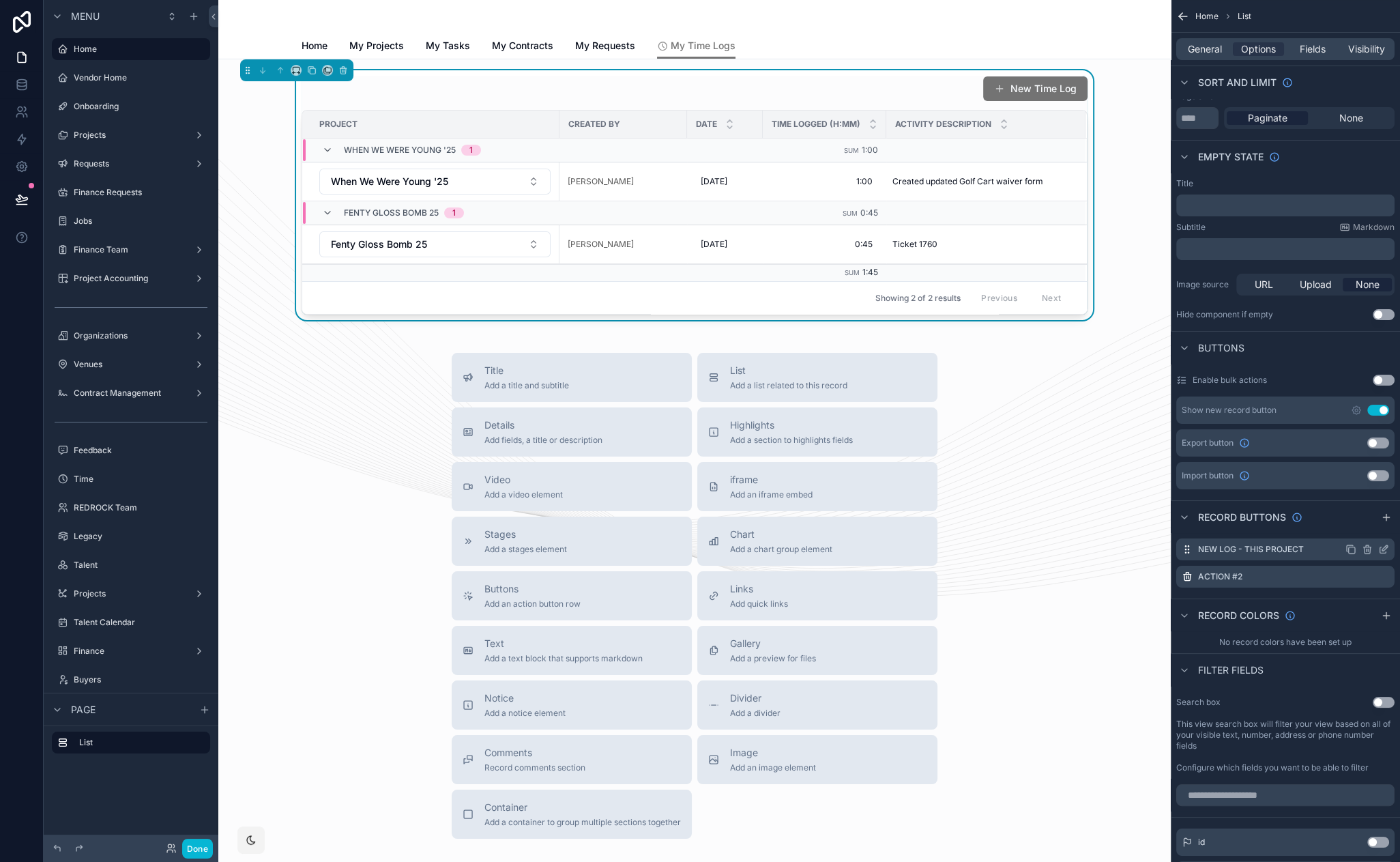
click at [1382, 549] on icon "scrollable content" at bounding box center [1384, 549] width 11 height 11
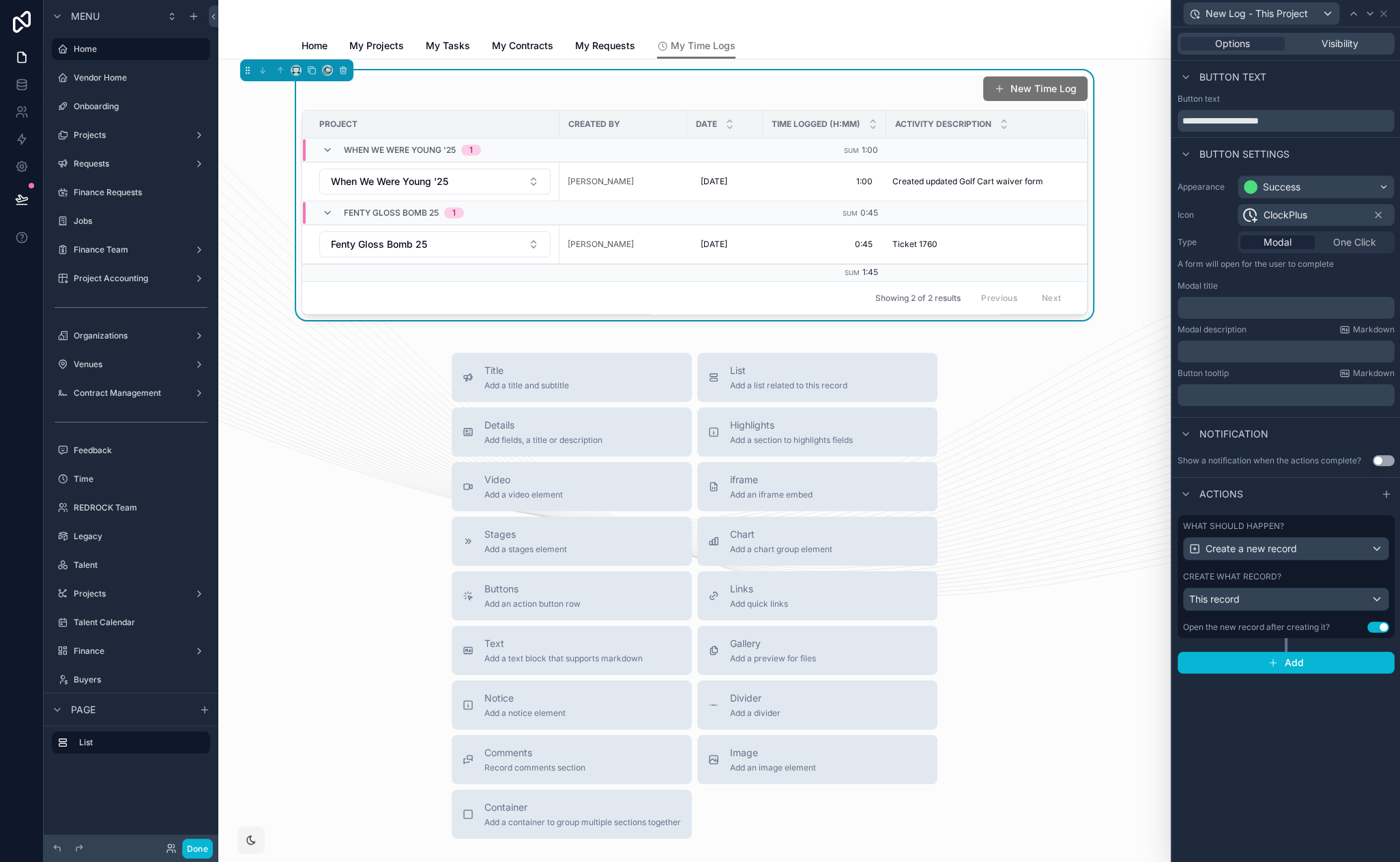
click at [1263, 305] on p "﻿" at bounding box center [1287, 307] width 209 height 13
click at [1304, 577] on div "Create what record?" at bounding box center [1286, 576] width 206 height 11
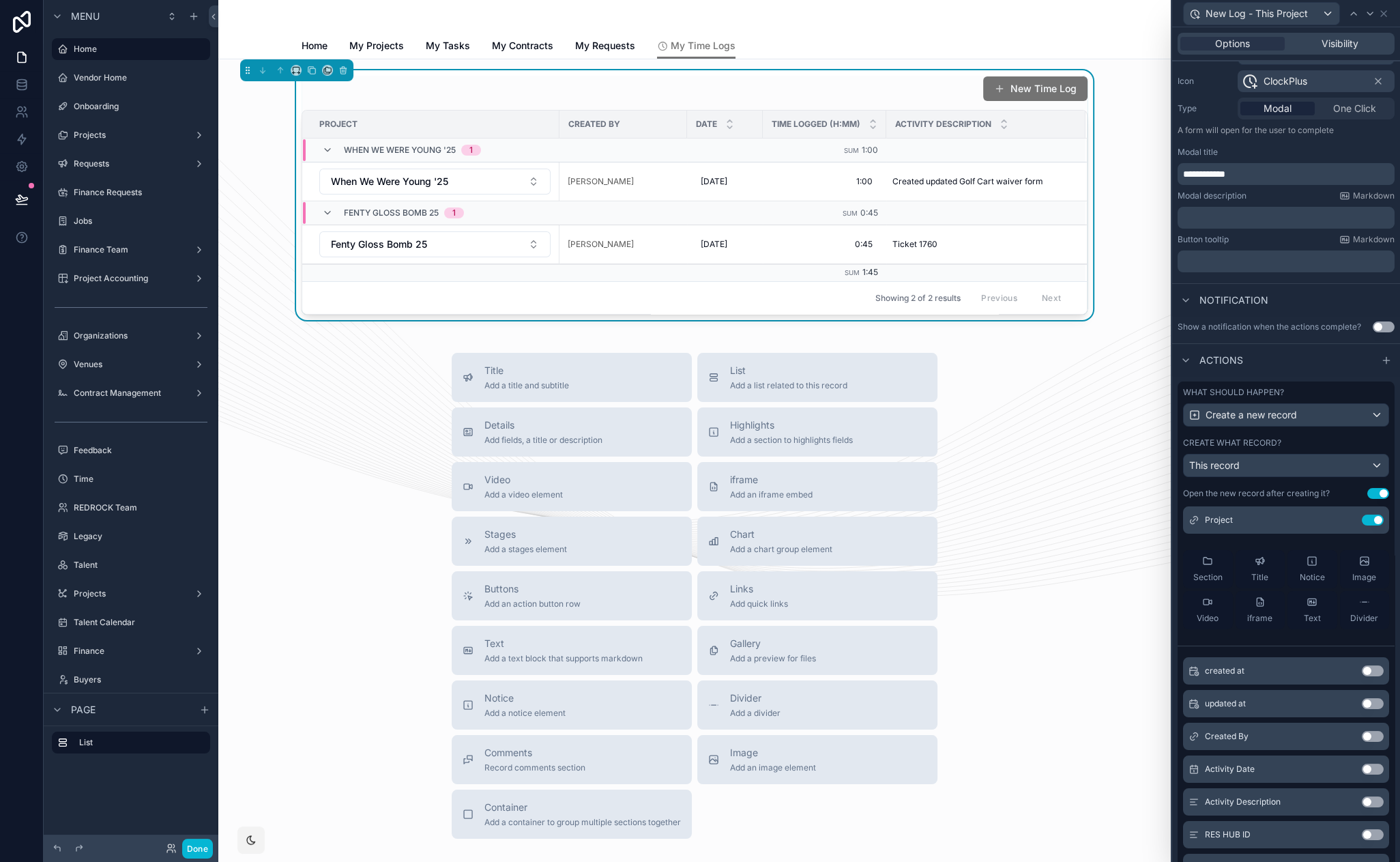
scroll to position [116, 0]
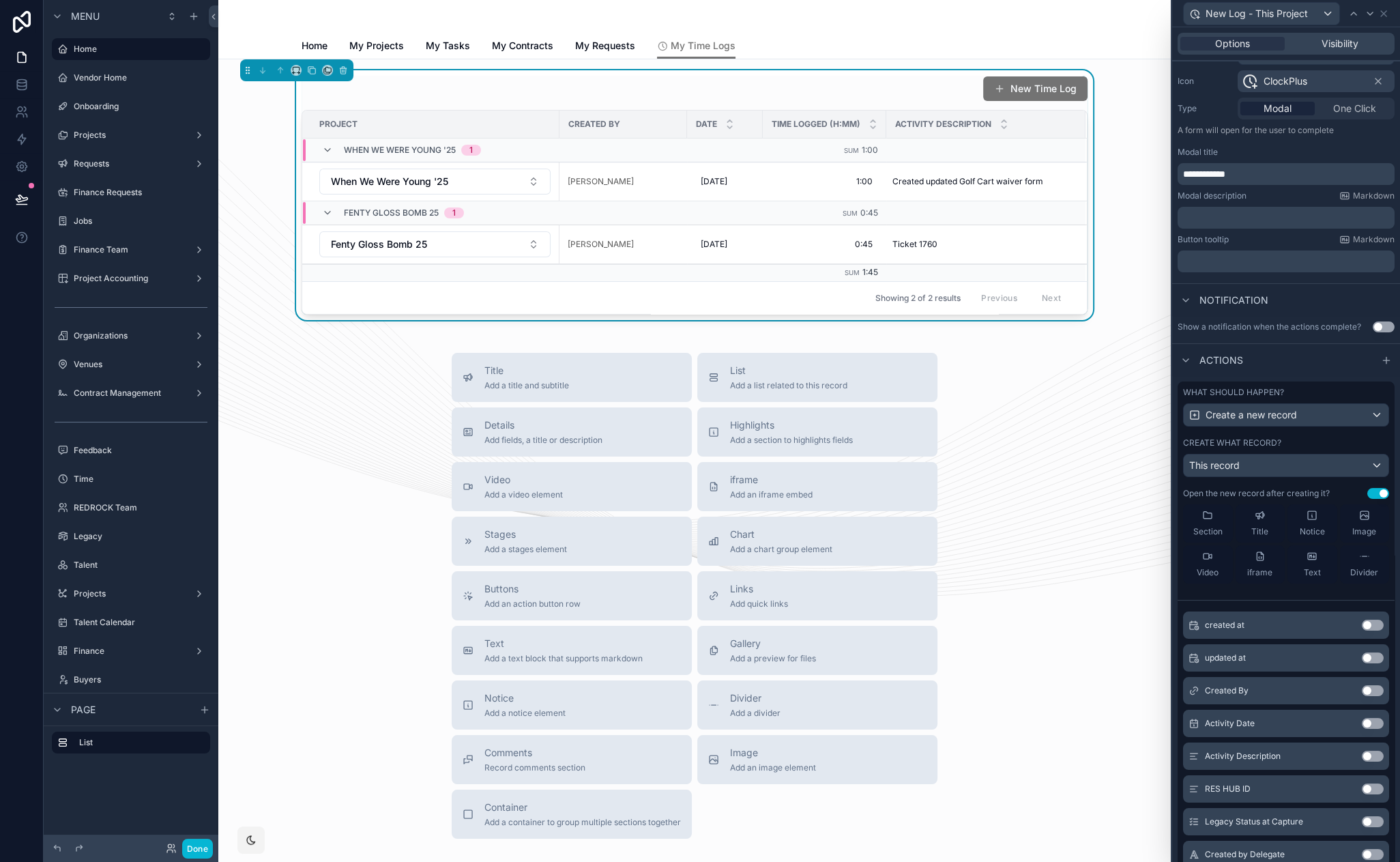
click at [1362, 720] on button "Use setting" at bounding box center [1372, 723] width 22 height 11
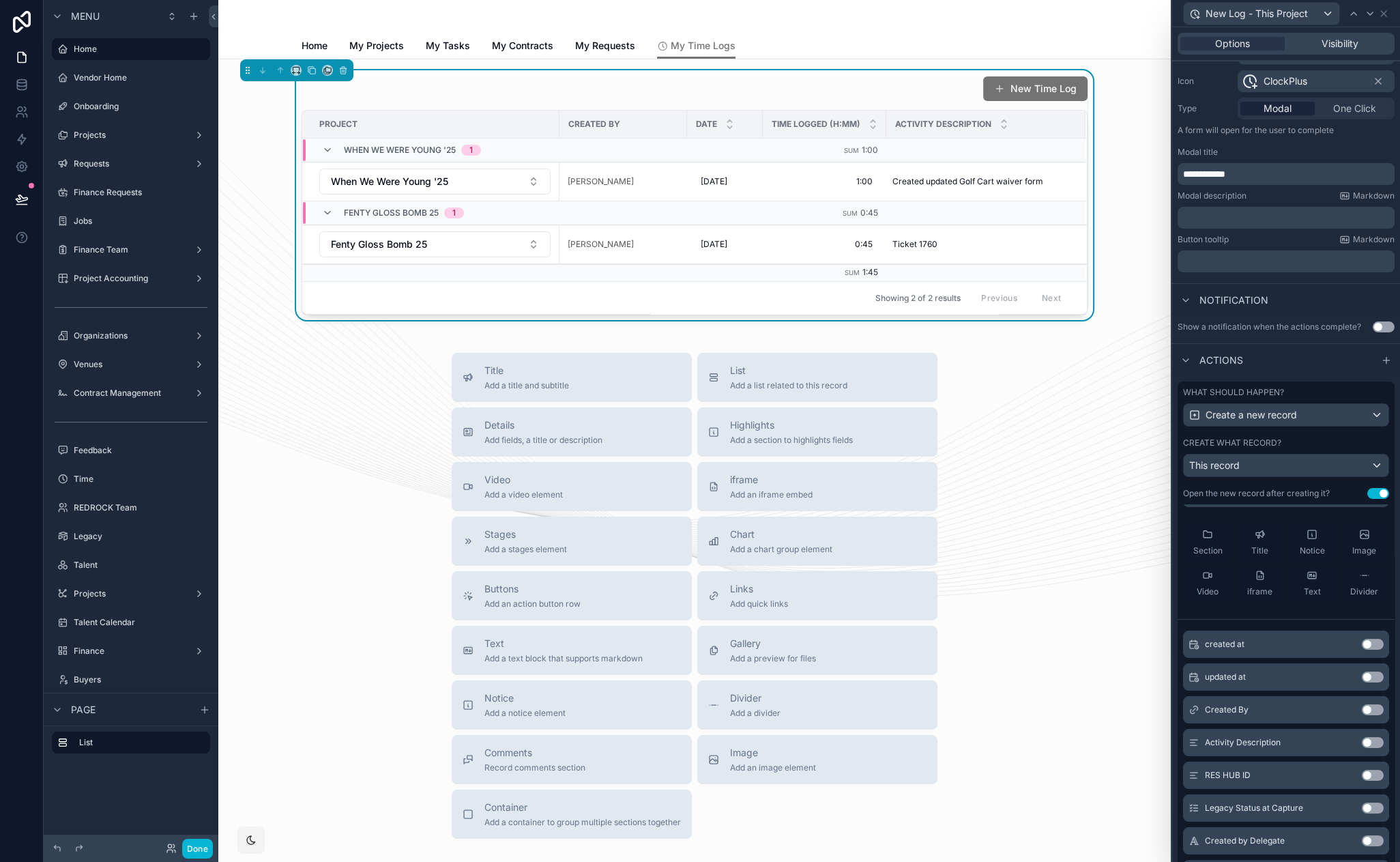
scroll to position [280, 0]
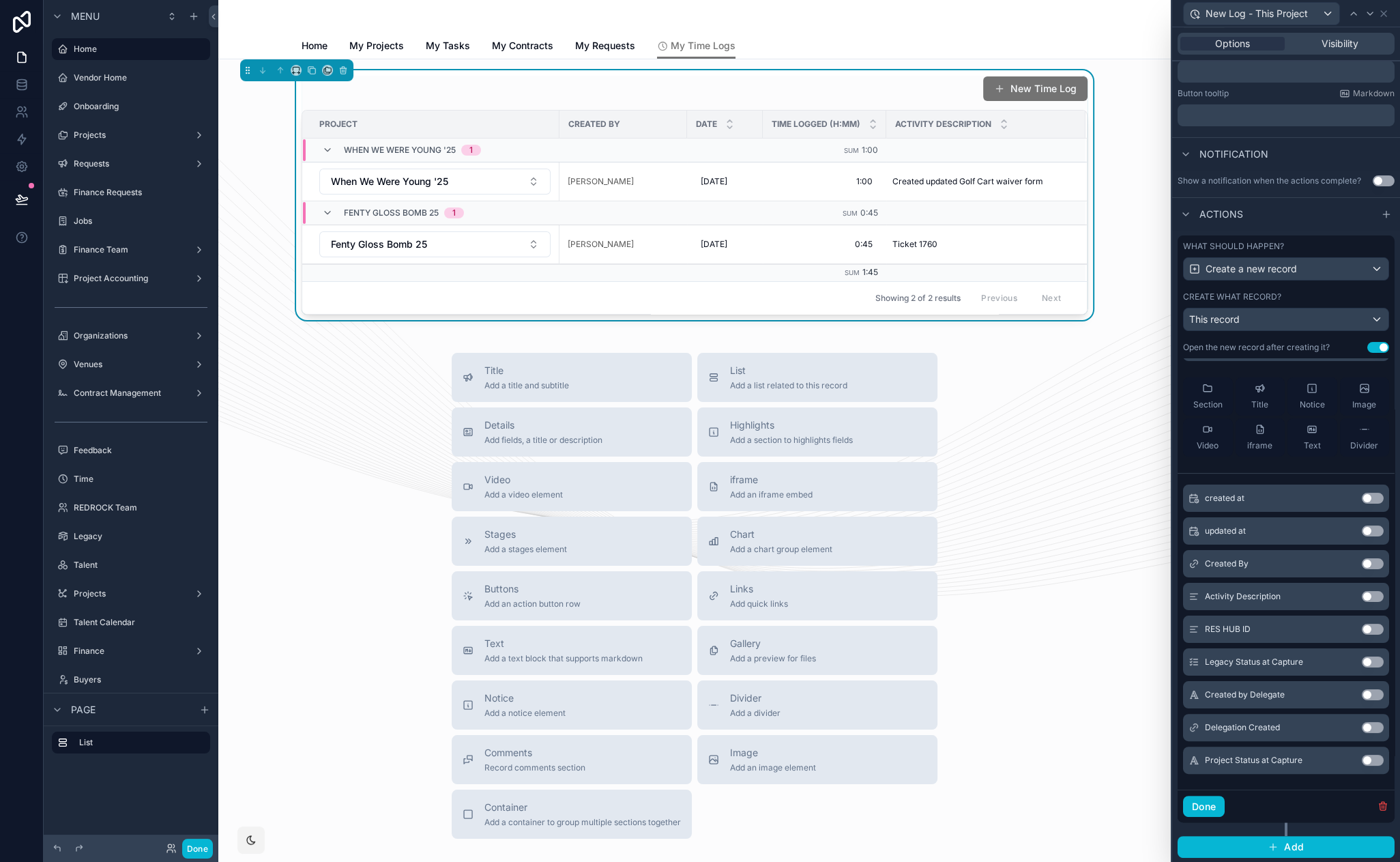
click at [1362, 593] on button "Use setting" at bounding box center [1372, 596] width 22 height 11
click at [1362, 596] on button "Use setting" at bounding box center [1372, 596] width 22 height 11
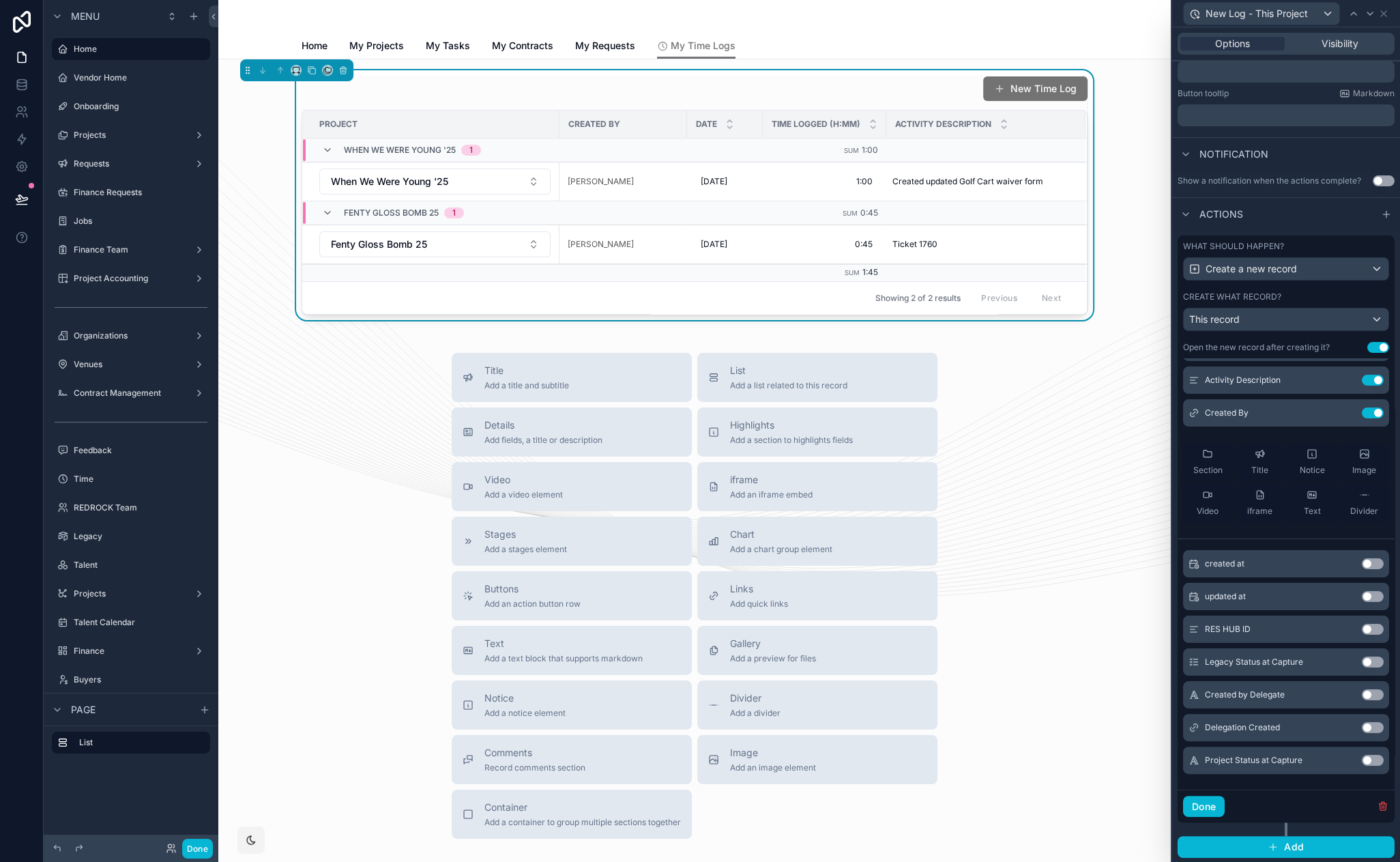
click at [1362, 663] on button "Use setting" at bounding box center [1372, 662] width 22 height 11
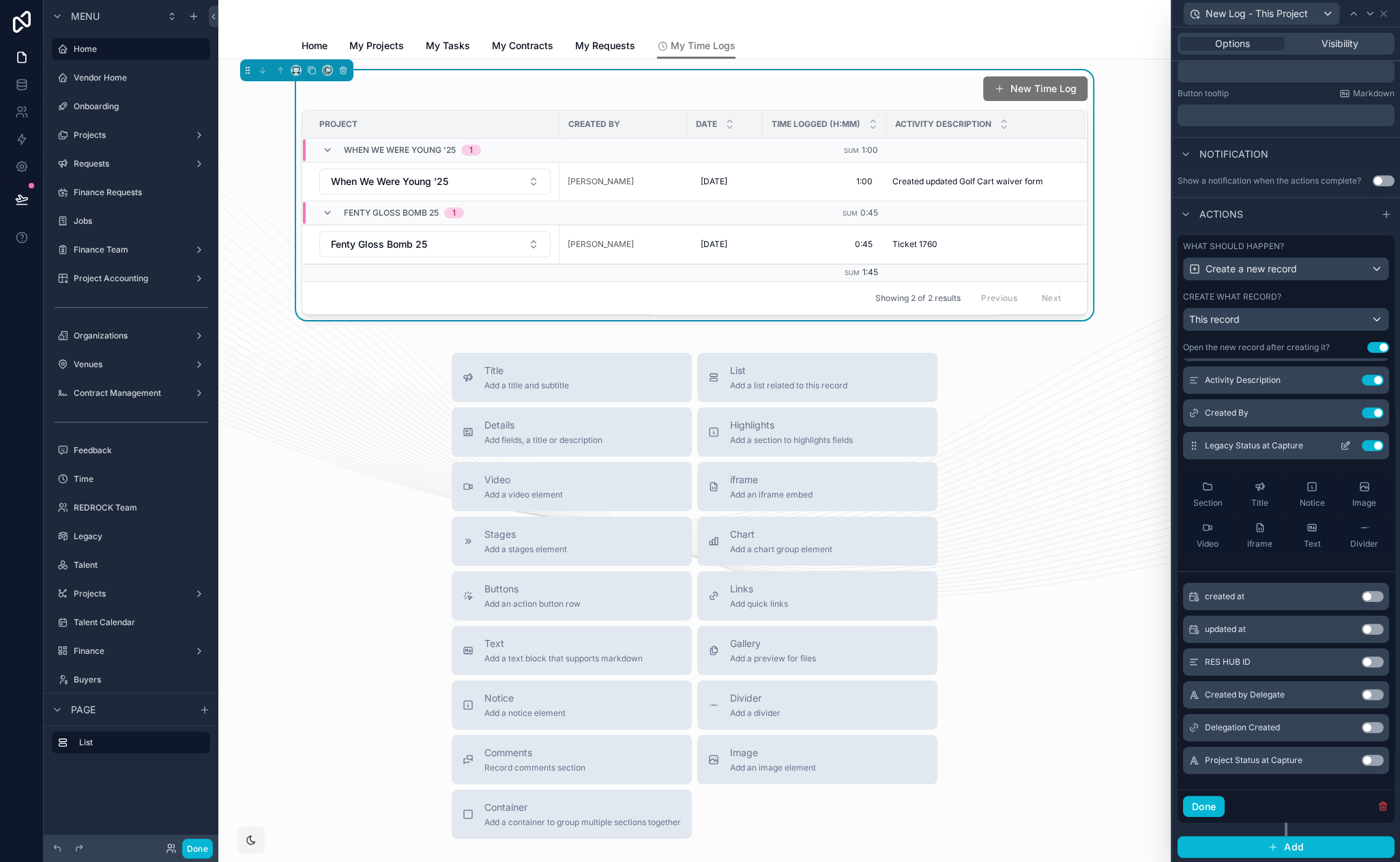
click at [1362, 444] on button "Use setting" at bounding box center [1372, 446] width 22 height 11
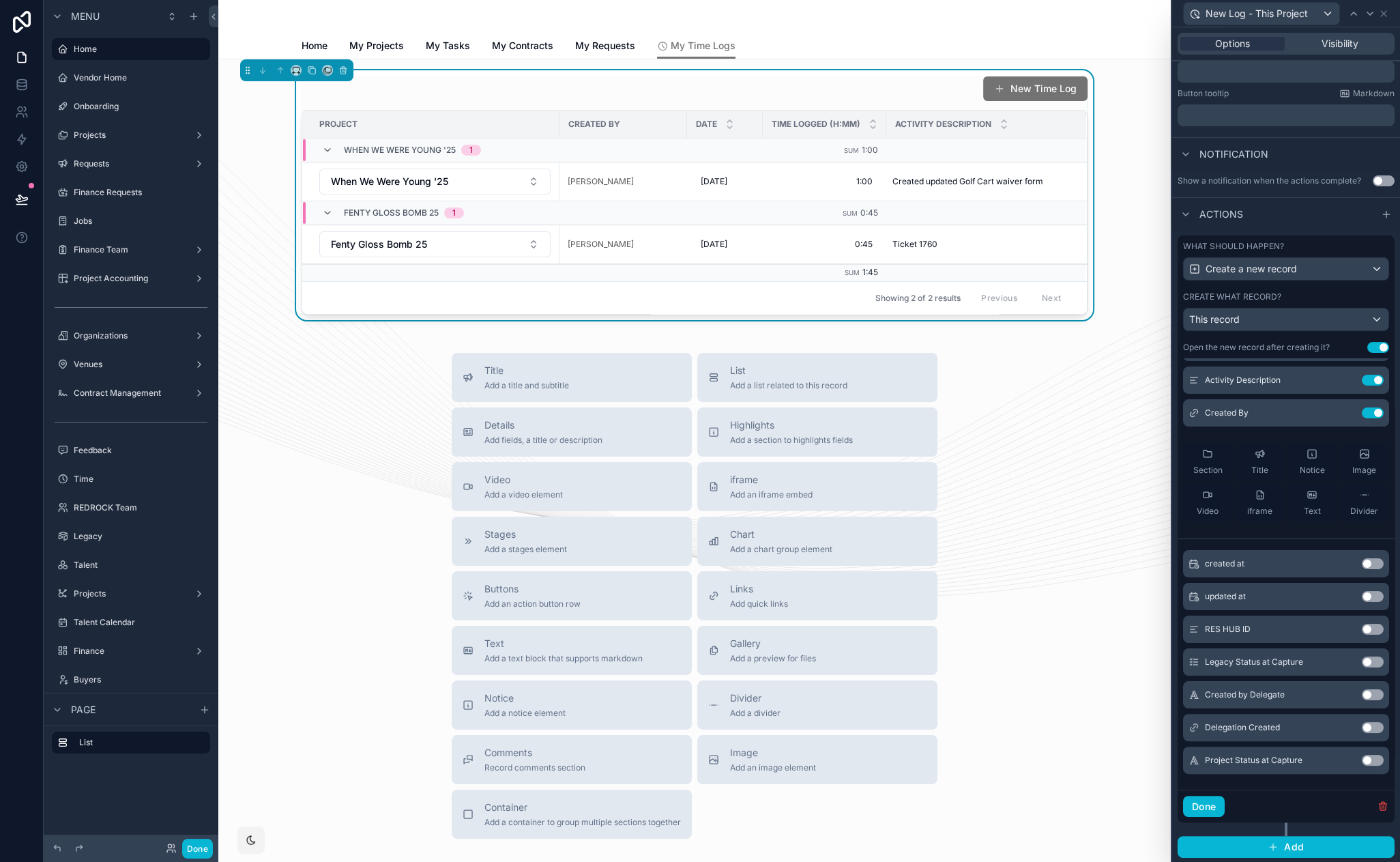
click at [1362, 763] on button "Use setting" at bounding box center [1372, 760] width 22 height 11
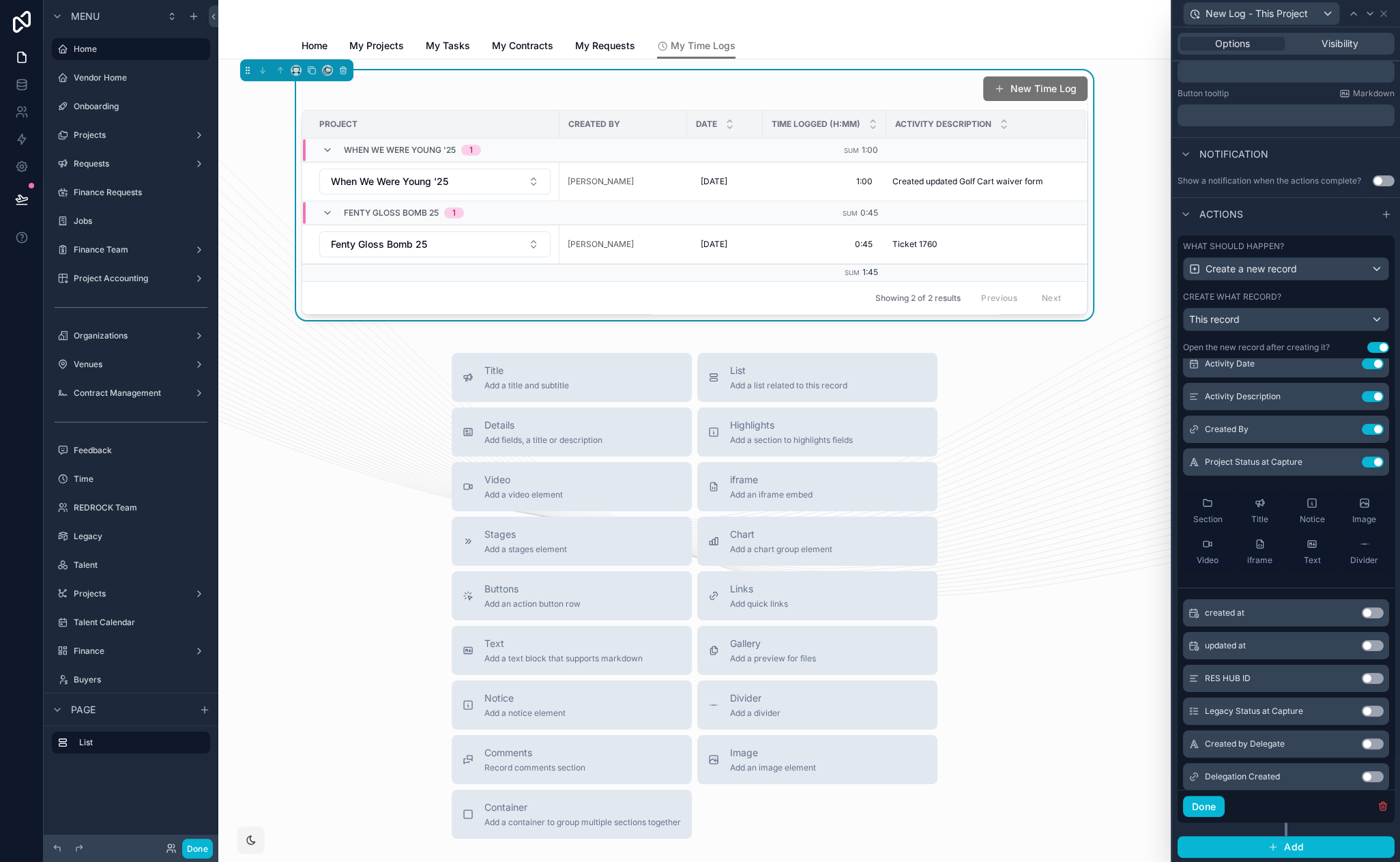
scroll to position [0, 0]
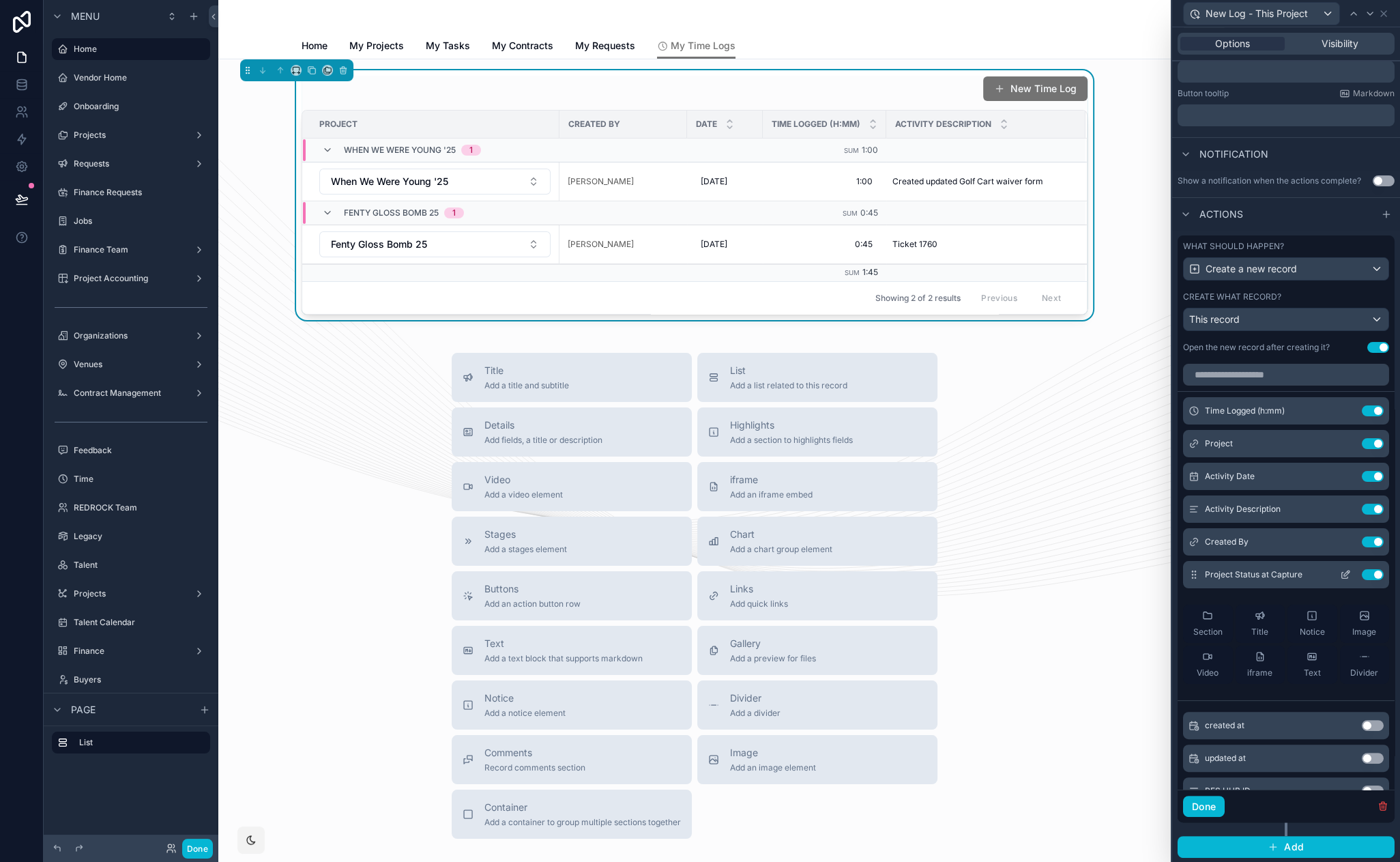
click at [1344, 572] on icon at bounding box center [1346, 572] width 5 height 5
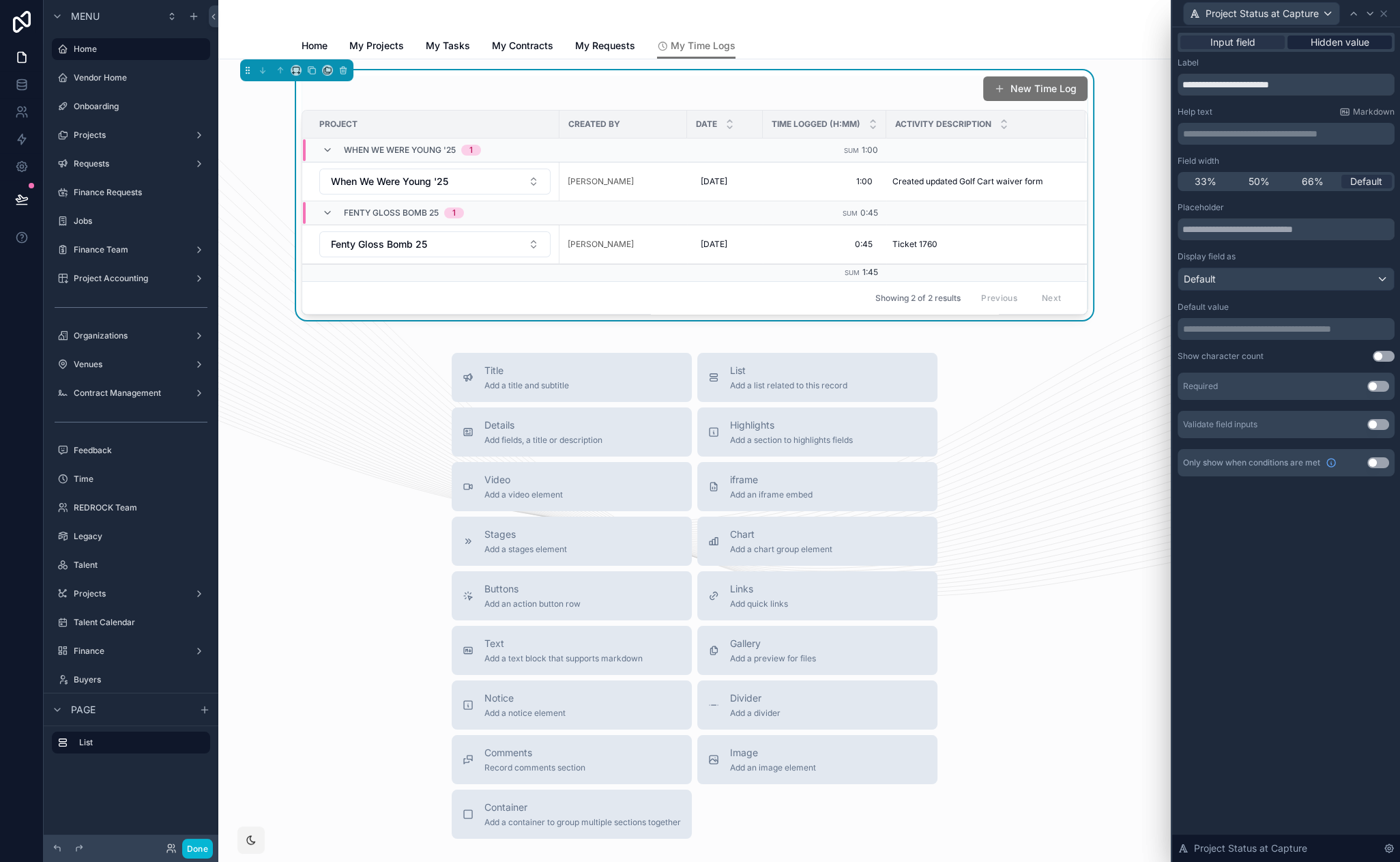
click at [1322, 44] on span "Hidden value" at bounding box center [1340, 43] width 59 height 13
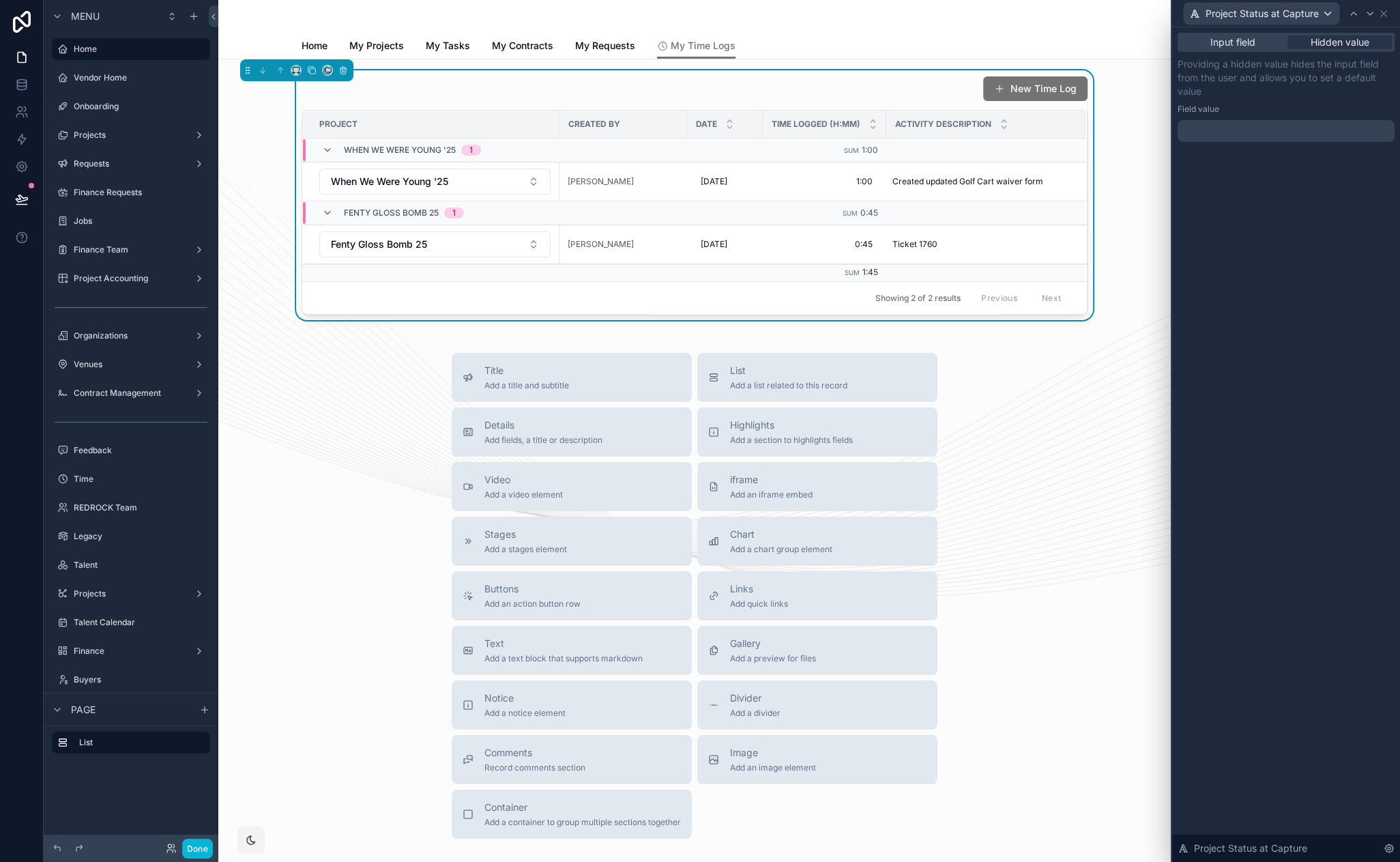
click at [1258, 120] on div "Providing a hidden value hides the input field from the user and allows you to …" at bounding box center [1286, 99] width 217 height 84
click at [1254, 125] on p "﻿" at bounding box center [1287, 131] width 209 height 13
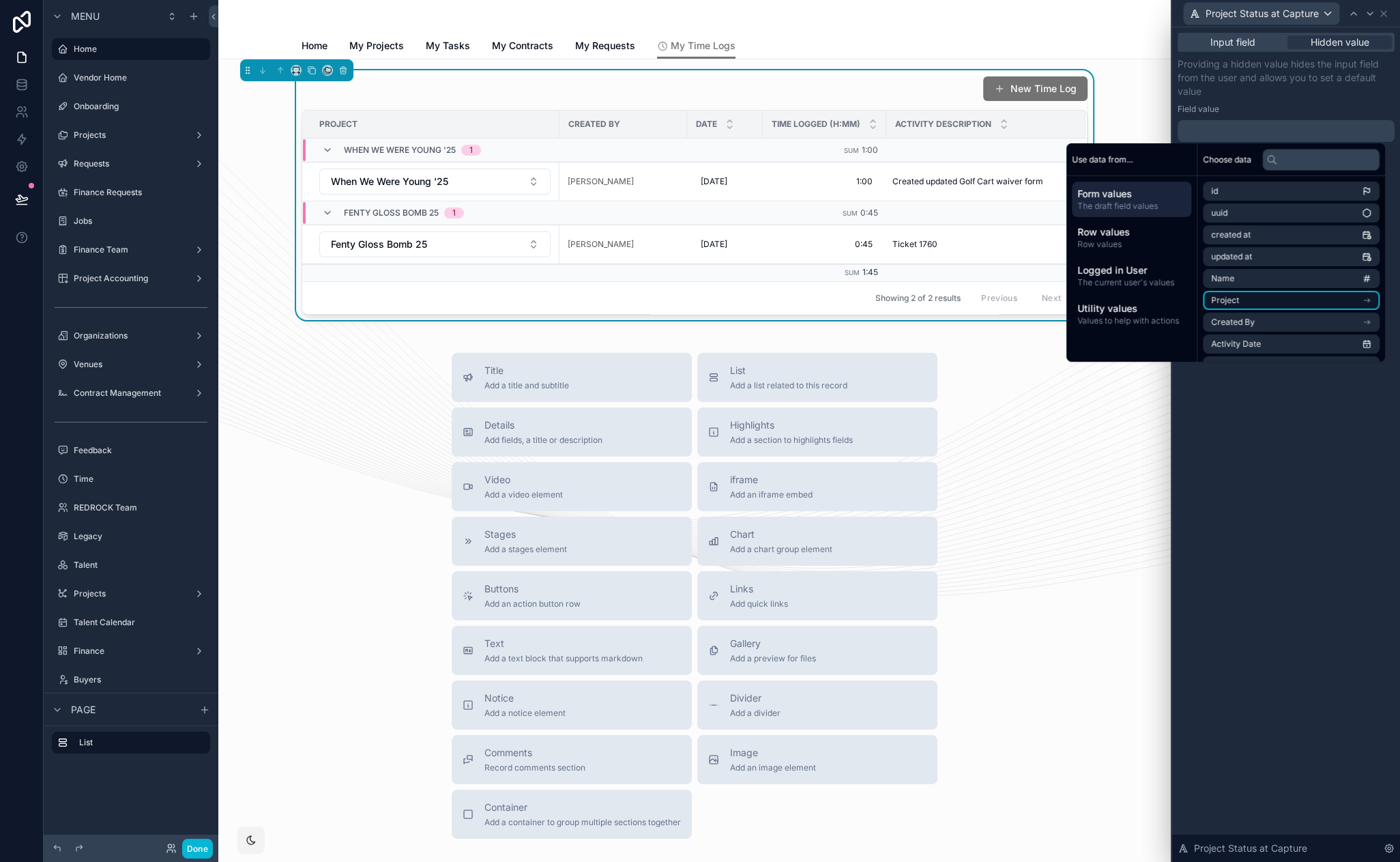
click at [1284, 299] on li "Project" at bounding box center [1291, 300] width 177 height 19
click at [1295, 154] on input "text" at bounding box center [1320, 159] width 117 height 22
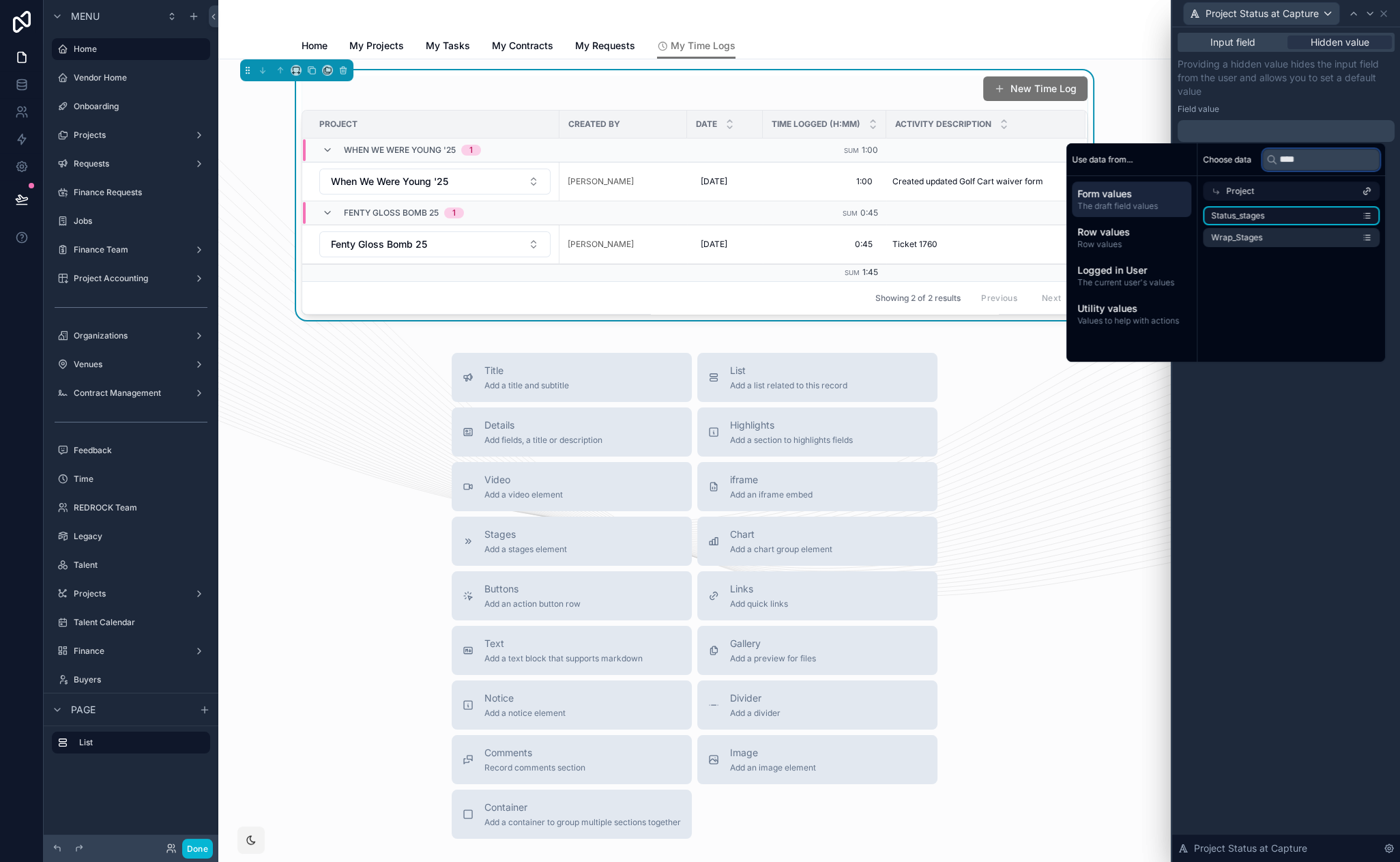
type input "****"
click at [1268, 216] on li "Status_stages" at bounding box center [1291, 216] width 177 height 19
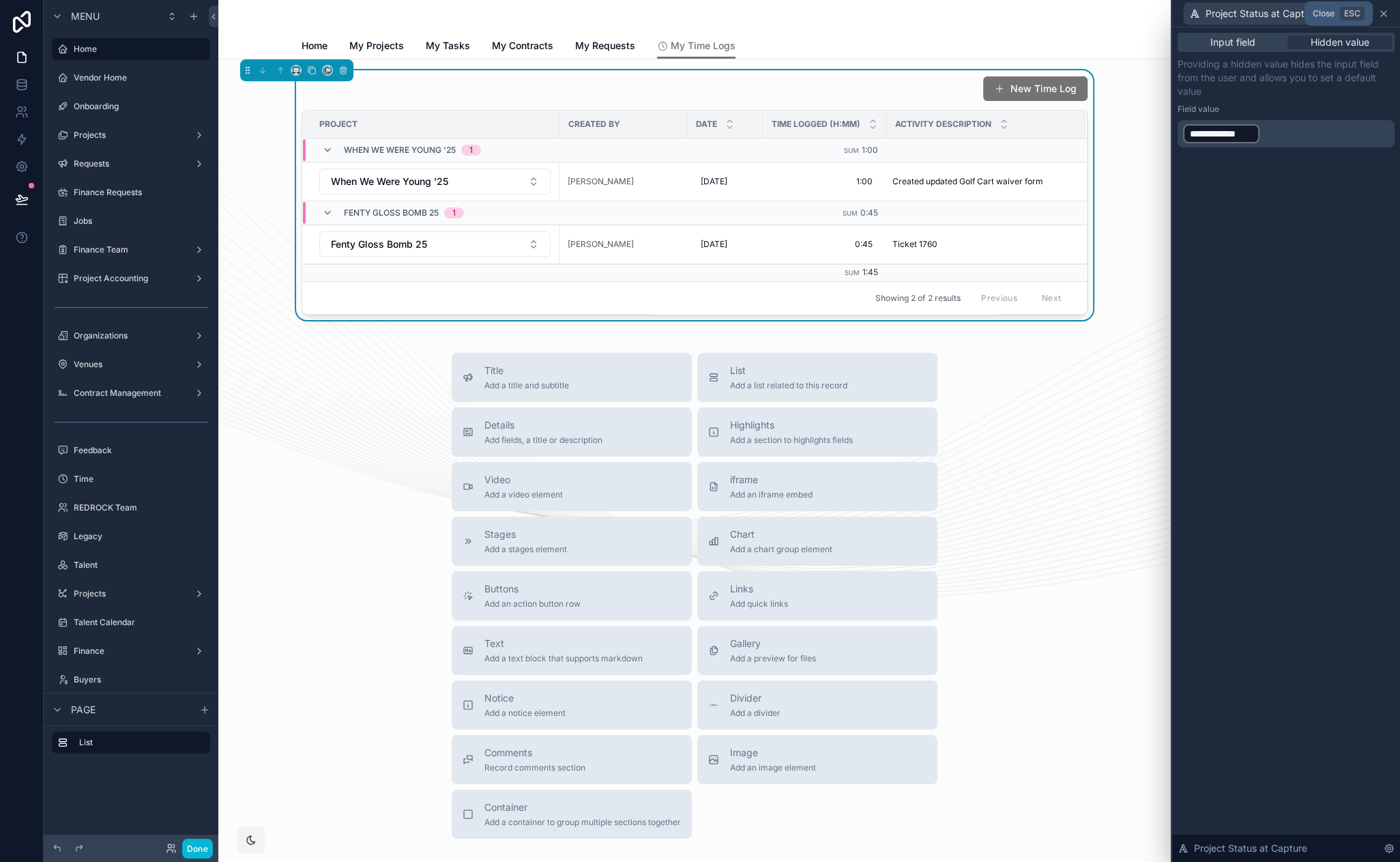
click at [1383, 14] on icon at bounding box center [1384, 13] width 11 height 11
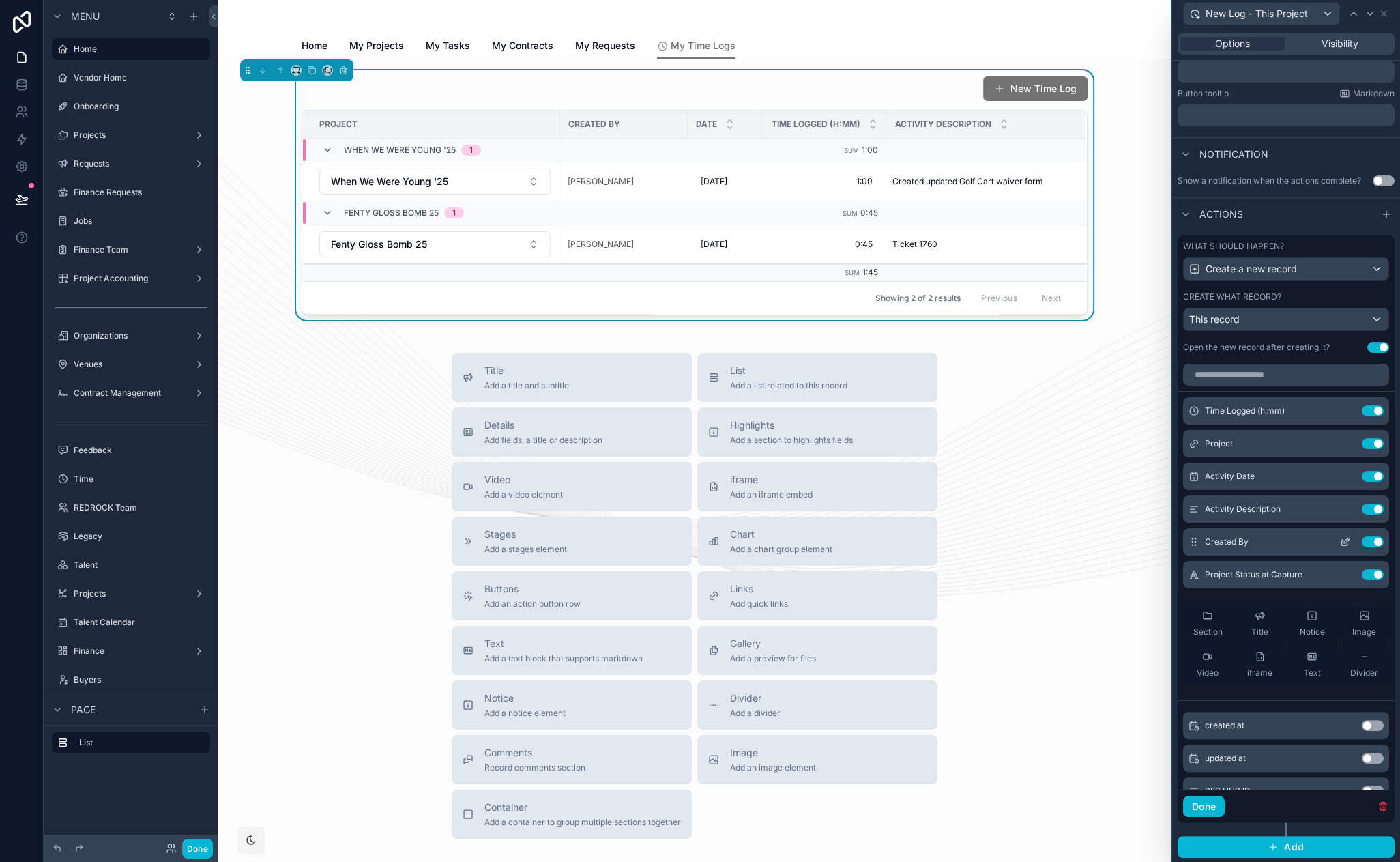
click at [1340, 540] on icon at bounding box center [1346, 542] width 11 height 11
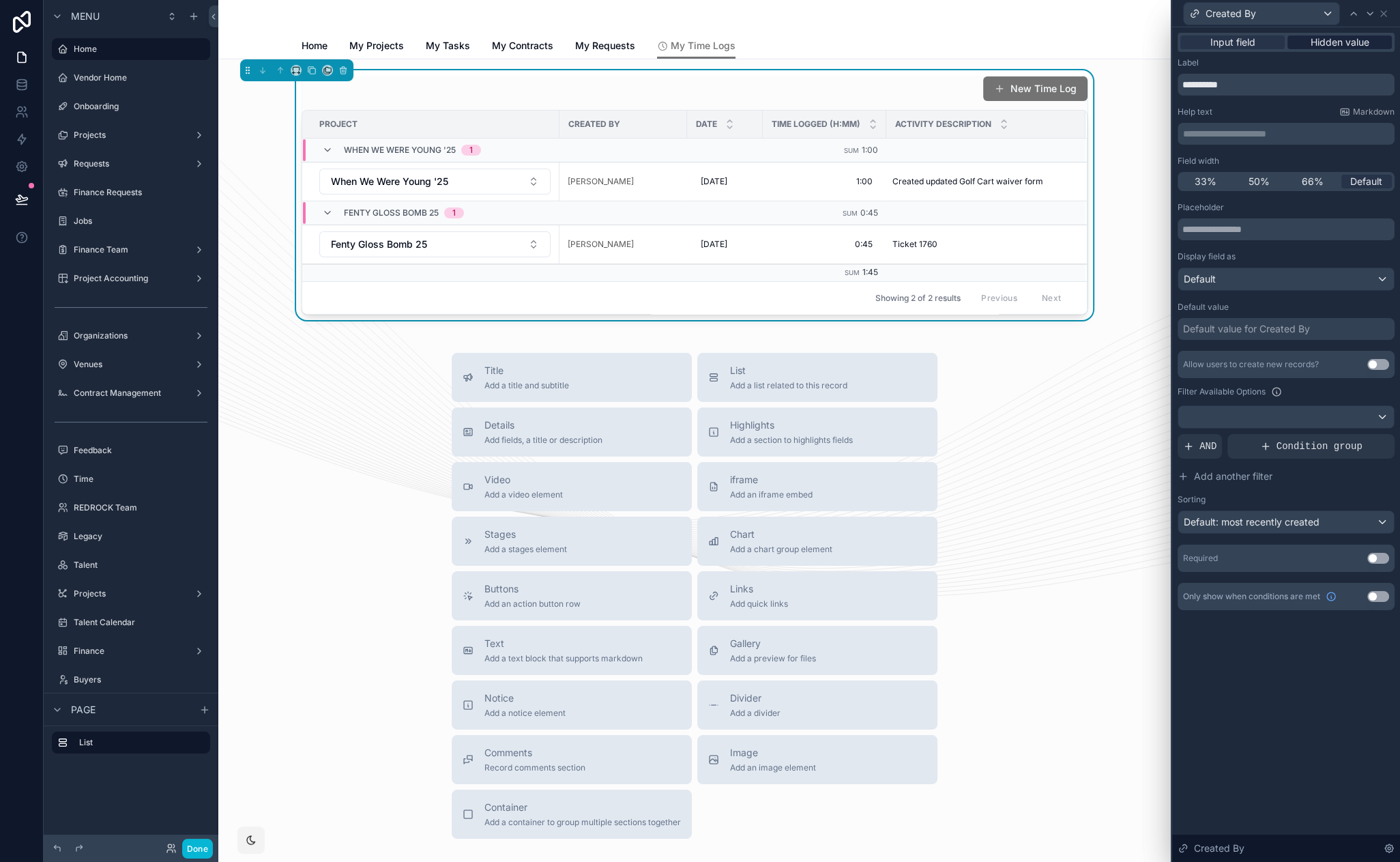
click at [1329, 36] on span "Hidden value" at bounding box center [1340, 43] width 59 height 13
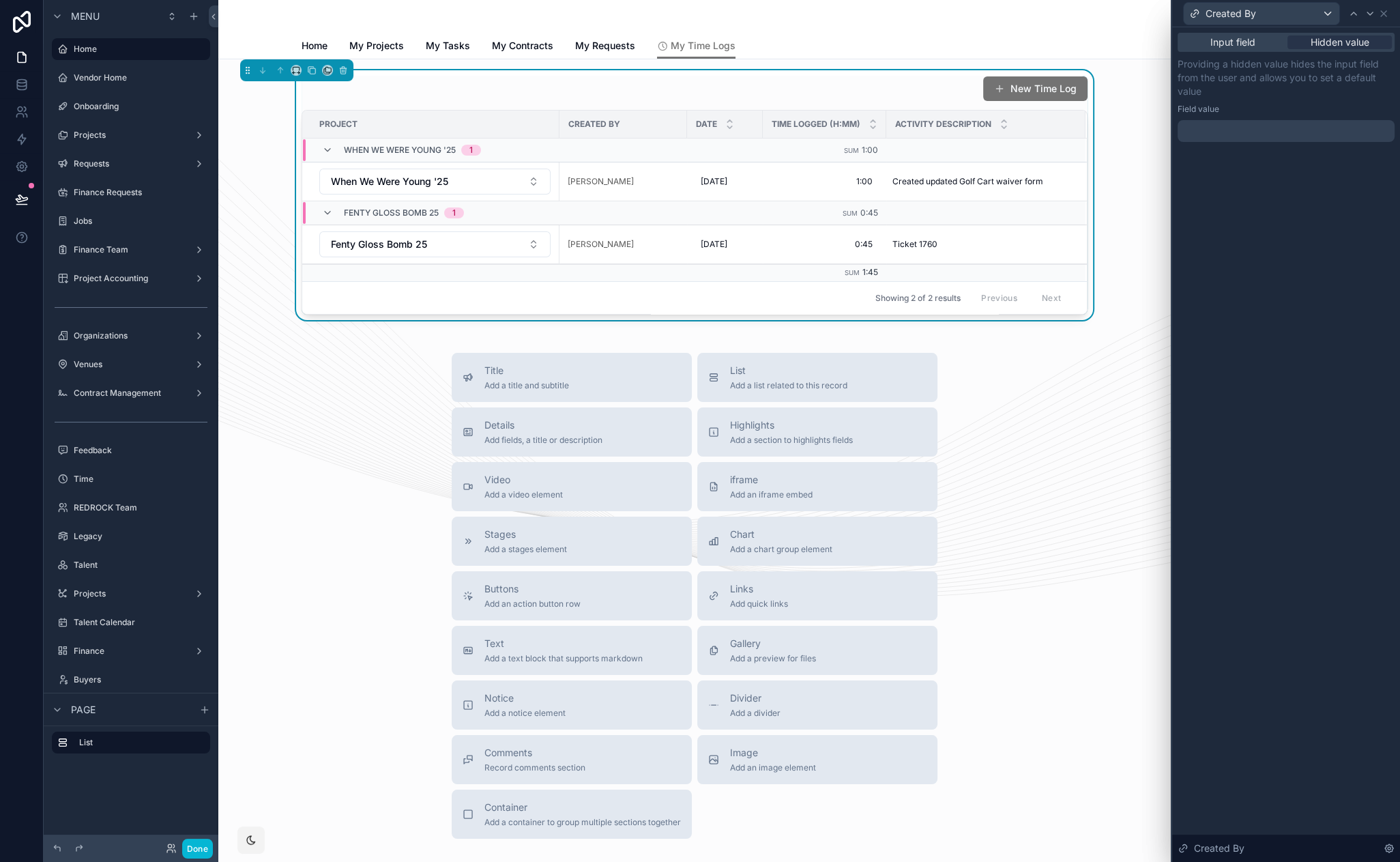
click at [1257, 131] on div at bounding box center [1286, 131] width 217 height 22
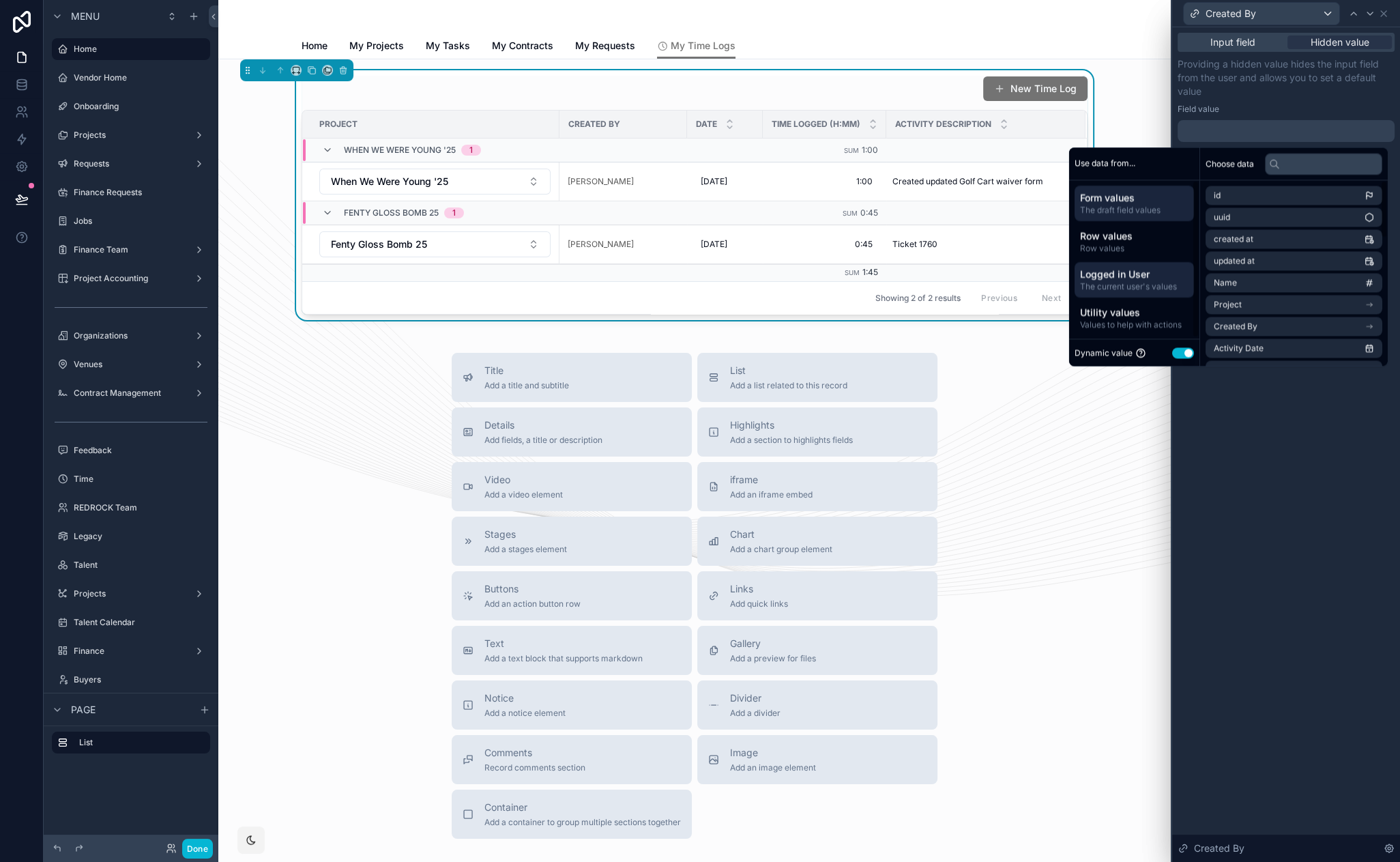
click at [1146, 293] on div "Logged in User The current user's values" at bounding box center [1134, 280] width 119 height 36
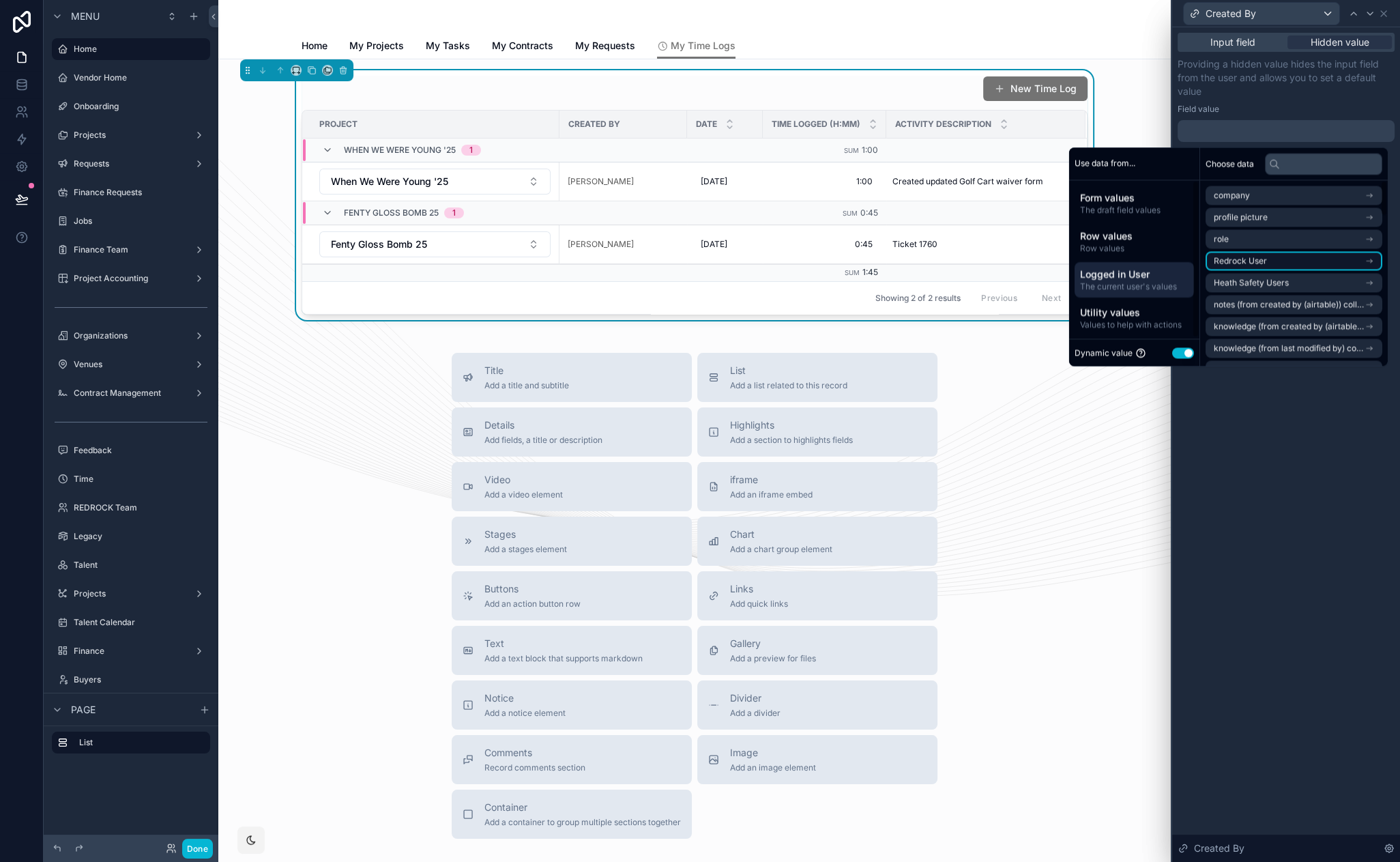
click at [1241, 263] on span "Redrock User" at bounding box center [1240, 260] width 53 height 11
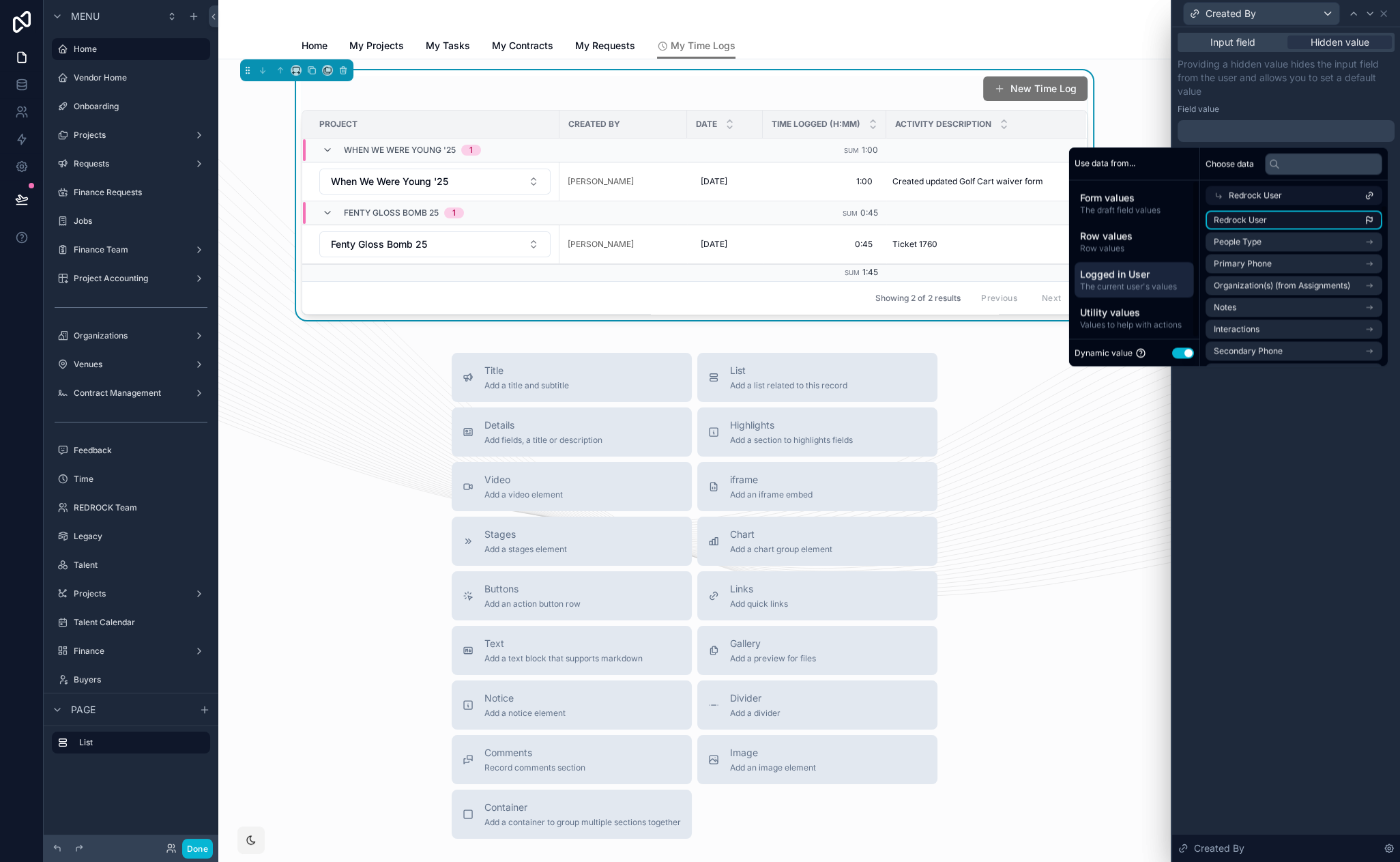
click at [1251, 219] on span "Redrock User" at bounding box center [1240, 219] width 53 height 11
click at [1385, 15] on icon at bounding box center [1383, 13] width 5 height 5
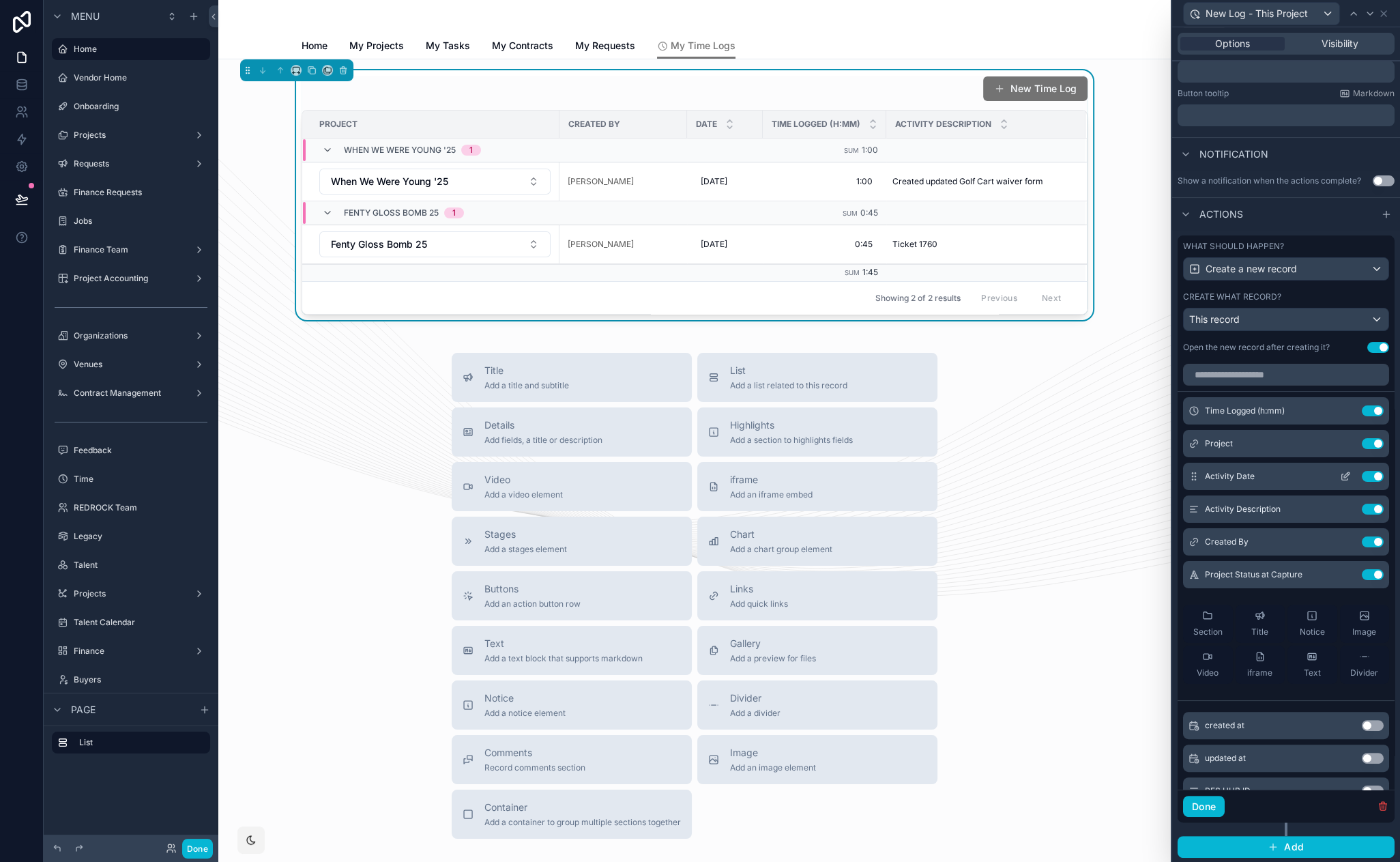
click at [1334, 474] on button at bounding box center [1345, 476] width 22 height 11
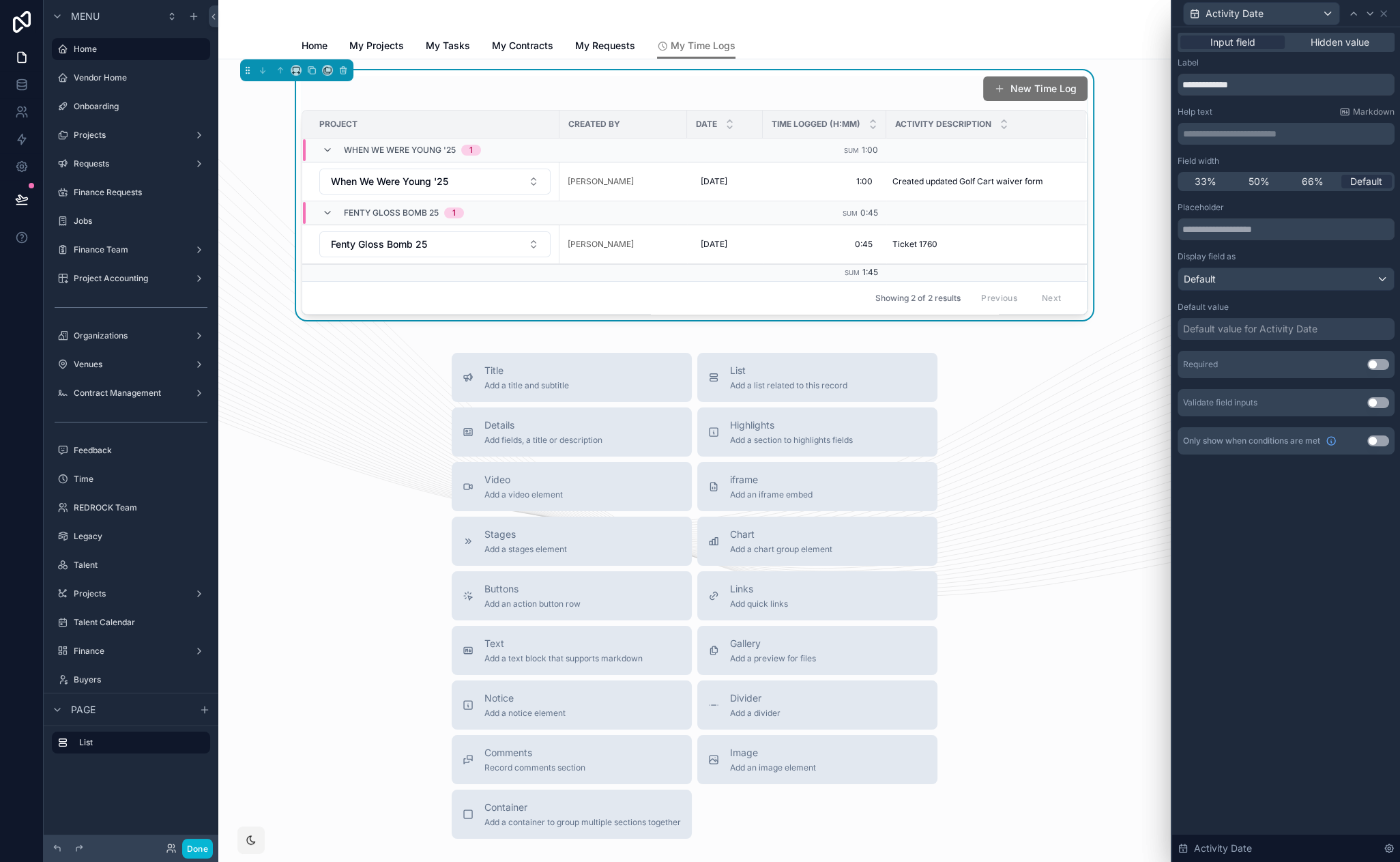
click at [1378, 369] on button "Use setting" at bounding box center [1378, 364] width 22 height 11
click at [1216, 84] on input "**********" at bounding box center [1286, 84] width 217 height 22
drag, startPoint x: 1220, startPoint y: 84, endPoint x: 1169, endPoint y: 79, distance: 51.2
click at [1169, 79] on div "**********" at bounding box center [700, 431] width 1400 height 862
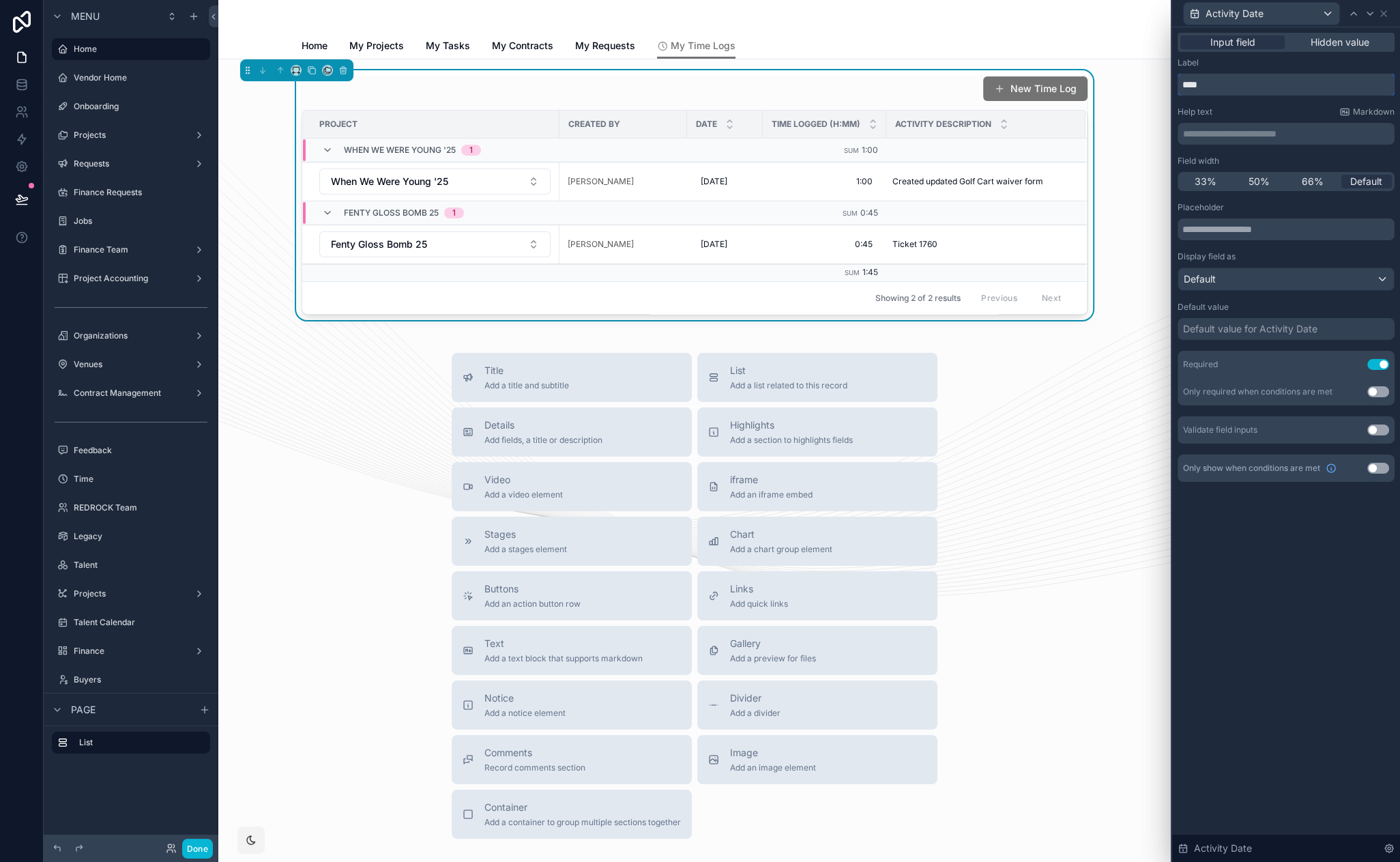
type input "****"
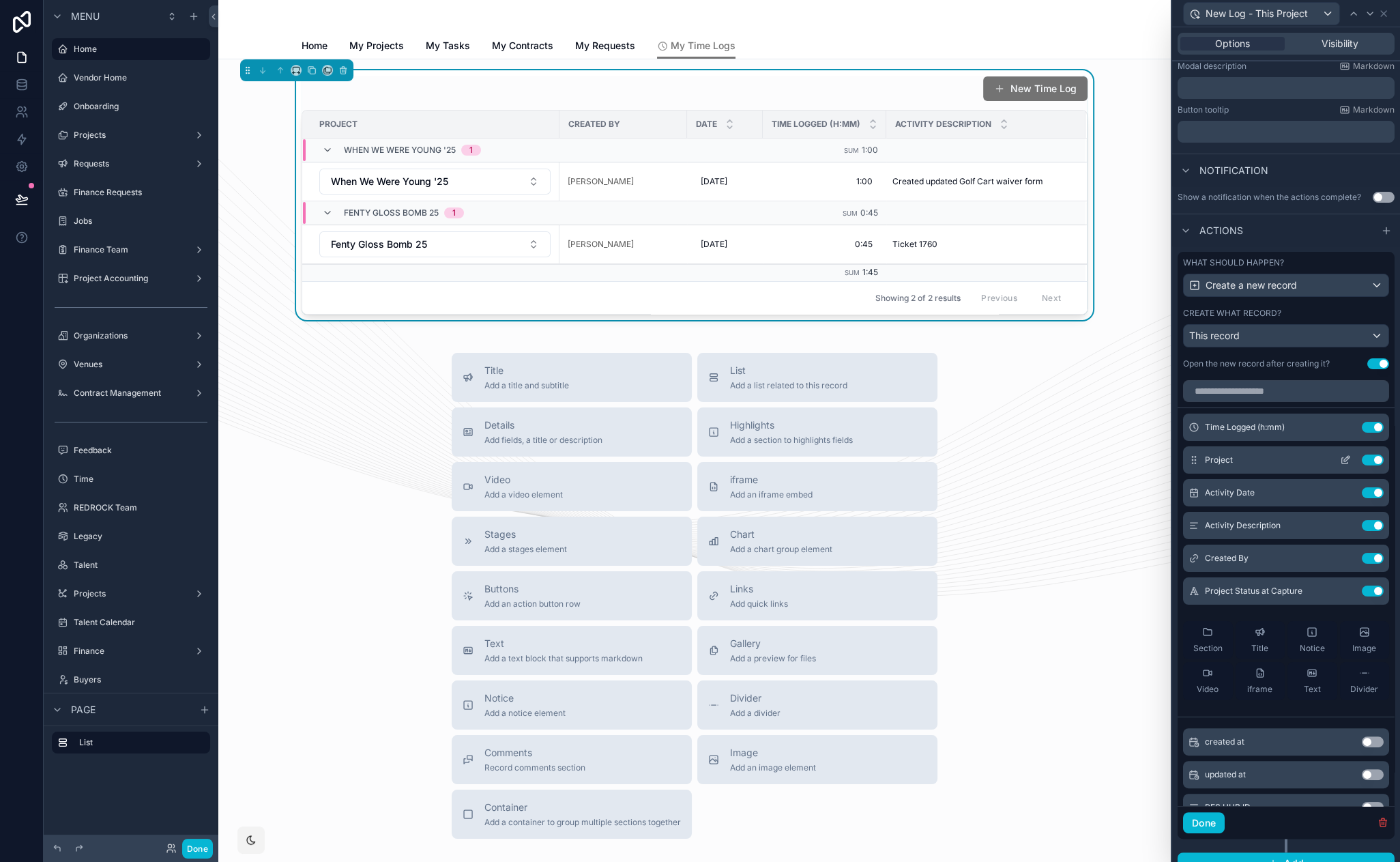
scroll to position [247, 0]
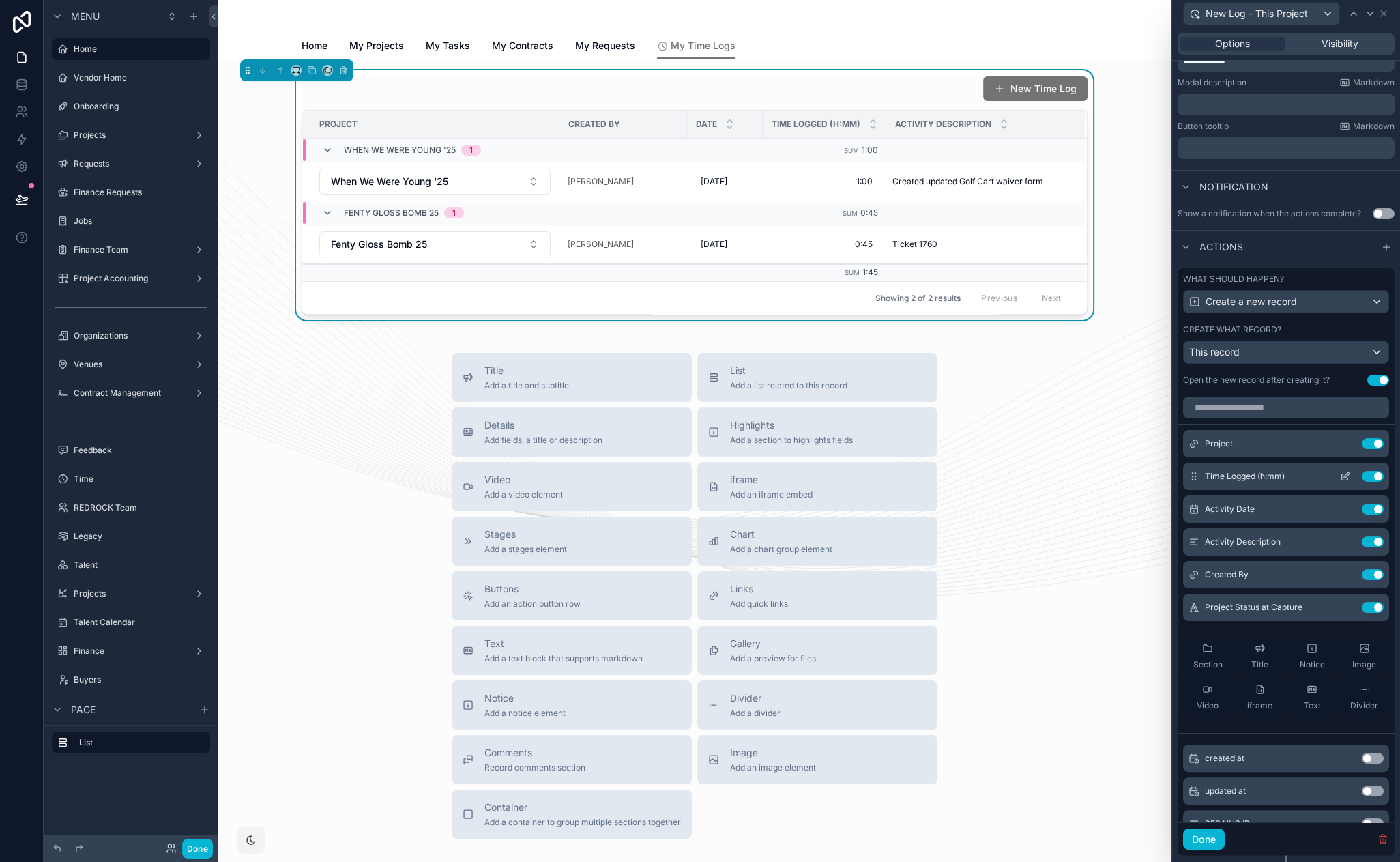
click at [1340, 473] on icon at bounding box center [1346, 476] width 11 height 11
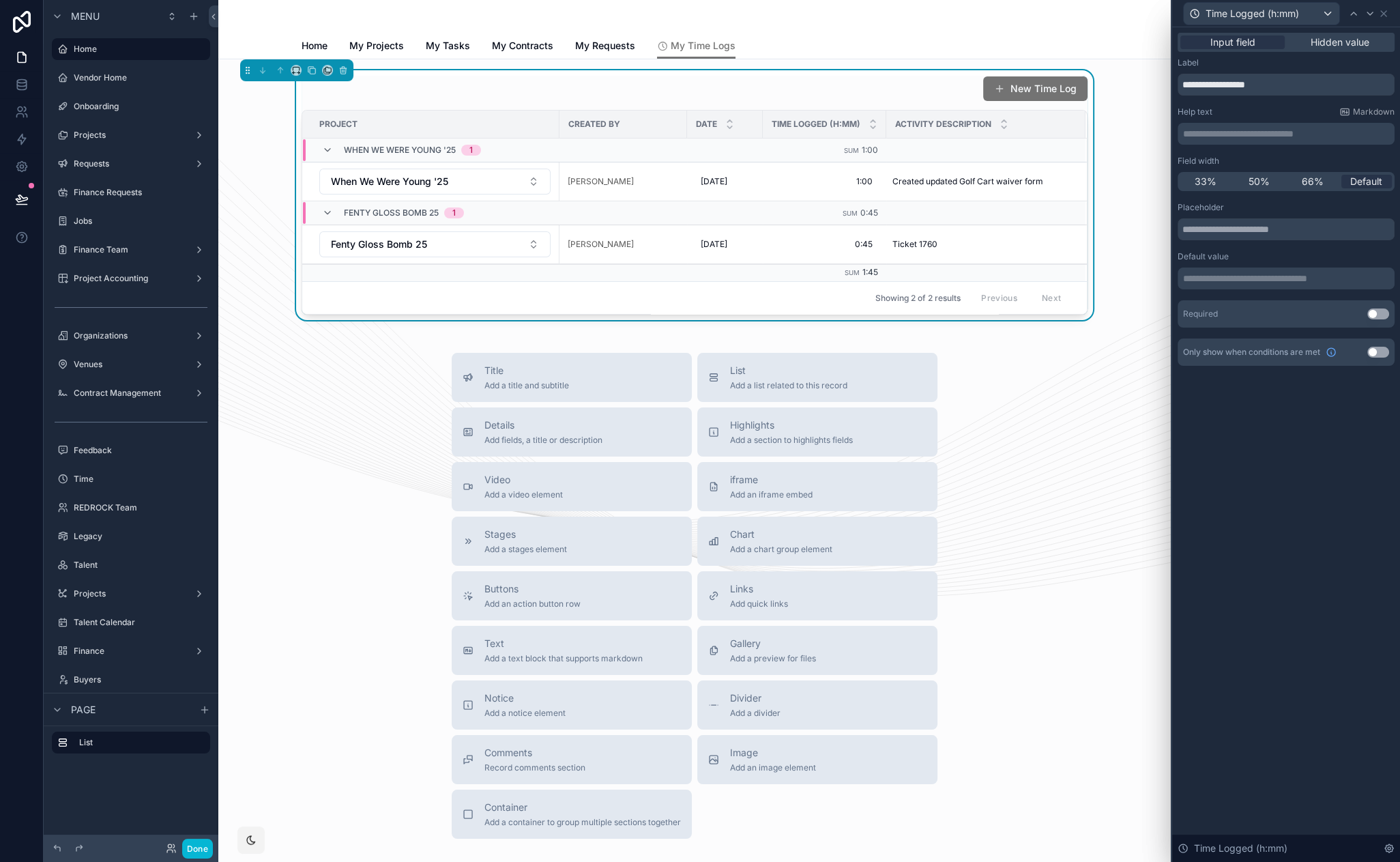
click at [1377, 313] on button "Use setting" at bounding box center [1378, 313] width 22 height 11
drag, startPoint x: 1296, startPoint y: 442, endPoint x: 1325, endPoint y: 436, distance: 29.6
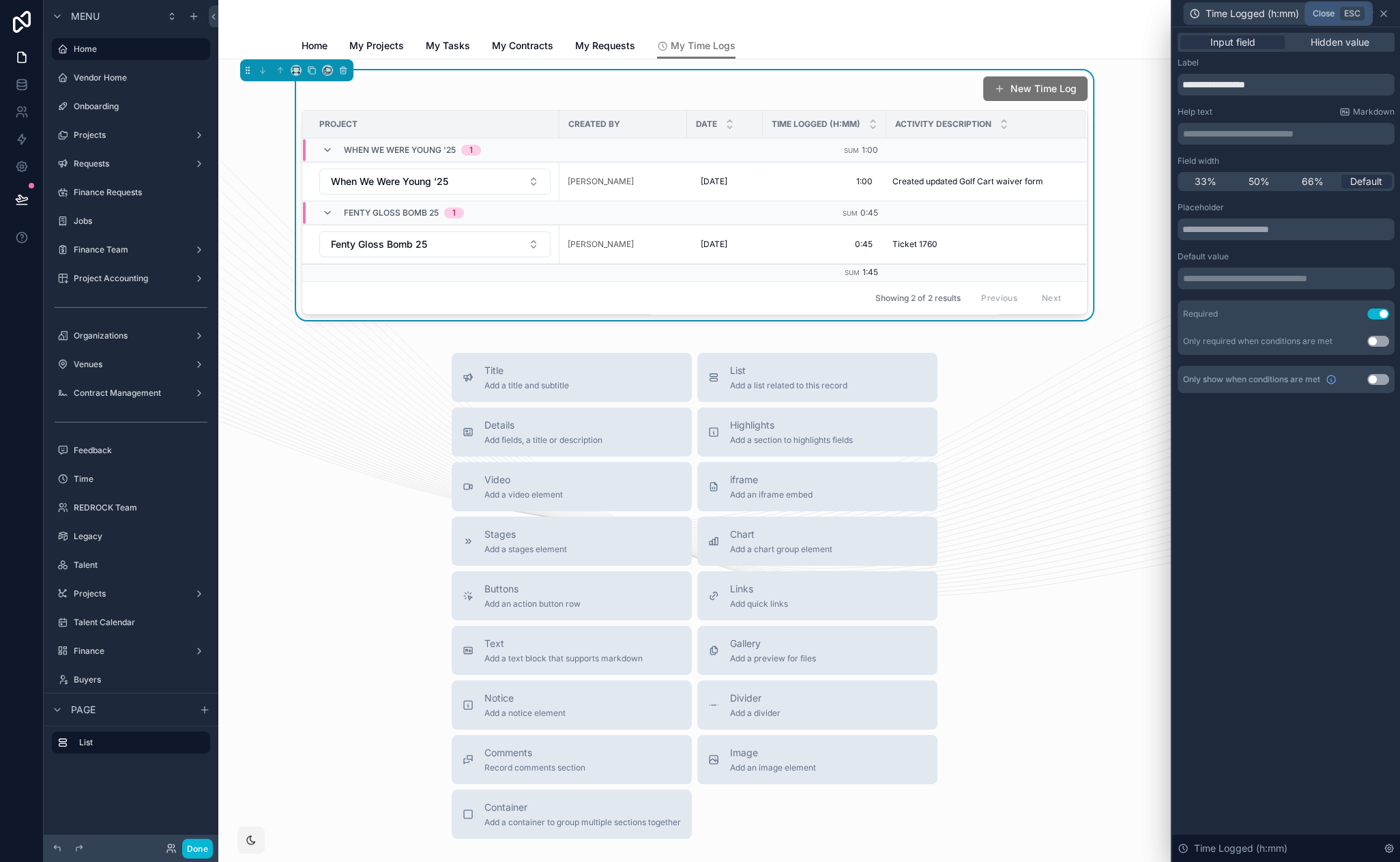
click at [1387, 16] on icon at bounding box center [1384, 13] width 11 height 11
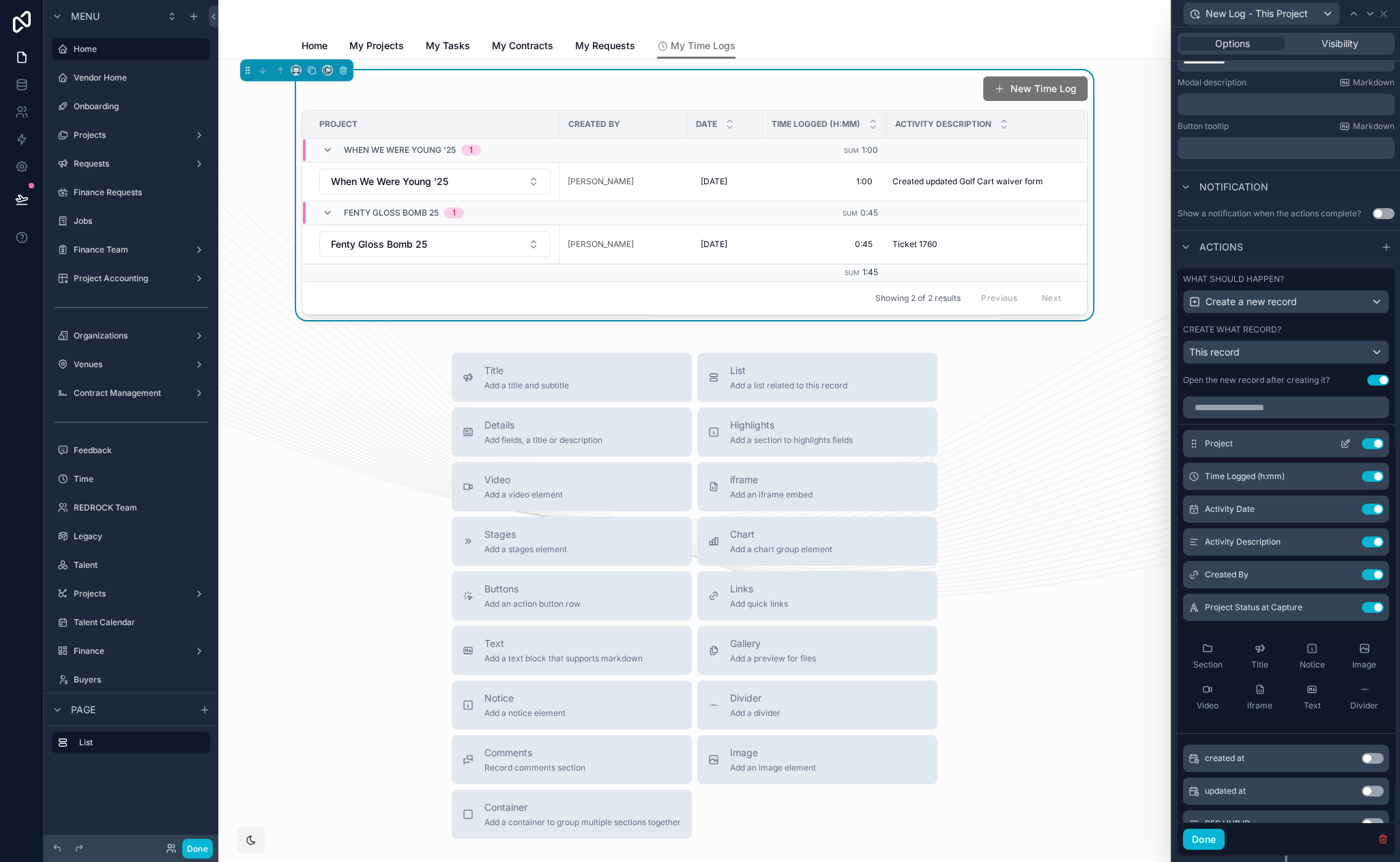
click at [1340, 443] on icon at bounding box center [1346, 443] width 11 height 11
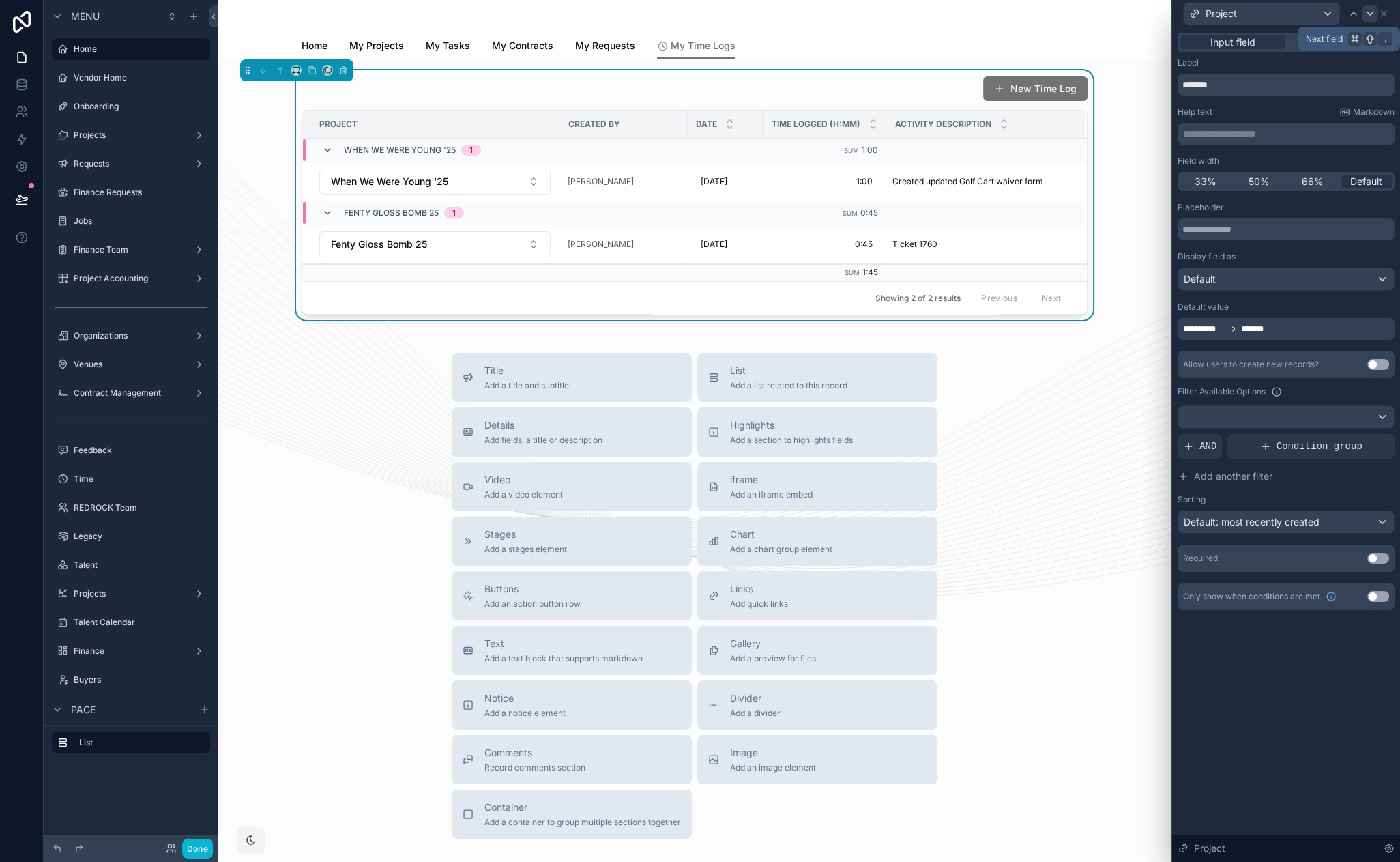
click at [1367, 12] on icon at bounding box center [1369, 13] width 5 height 3
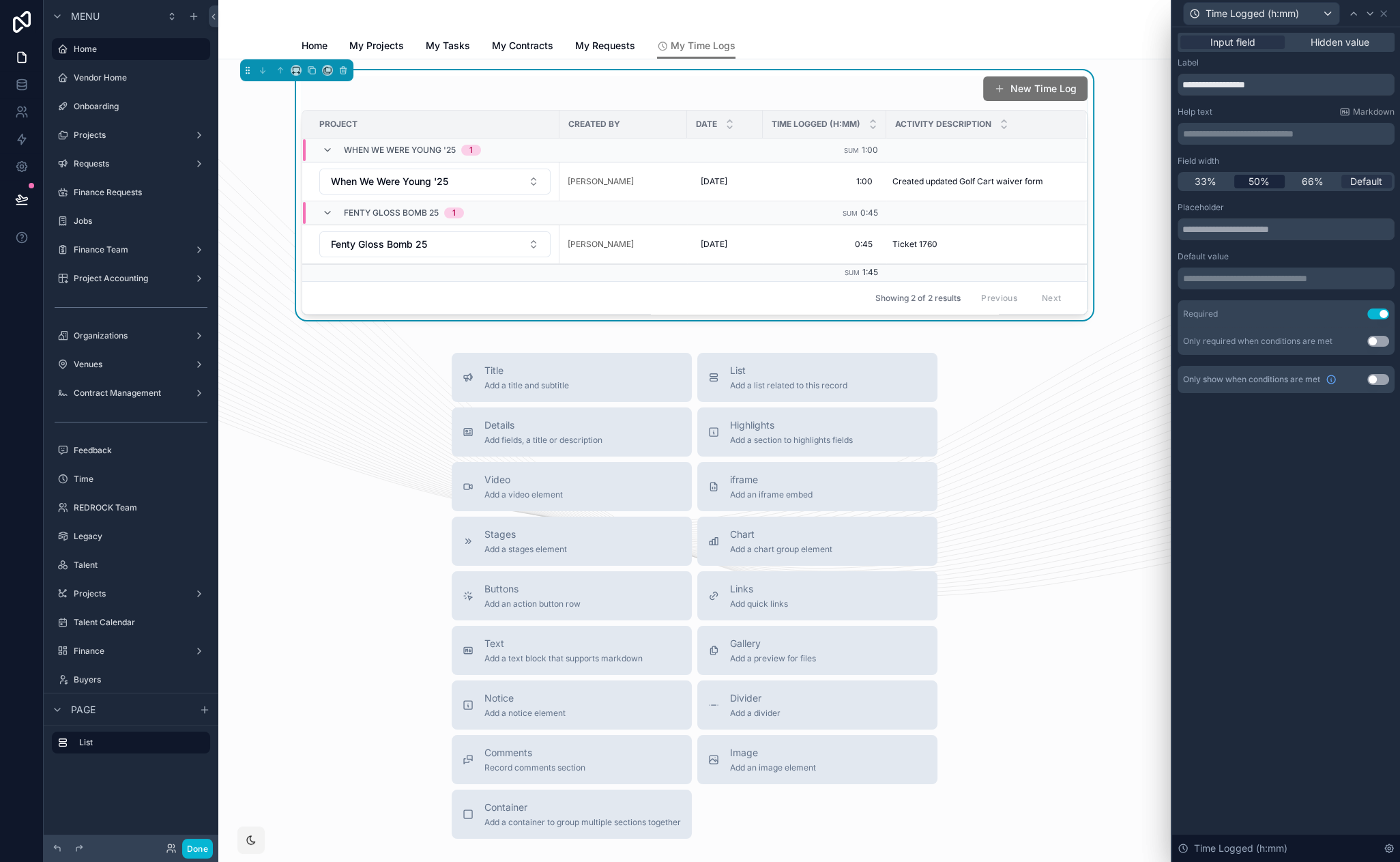
click at [1268, 181] on span "50%" at bounding box center [1259, 181] width 21 height 13
click at [1369, 15] on icon at bounding box center [1370, 13] width 11 height 11
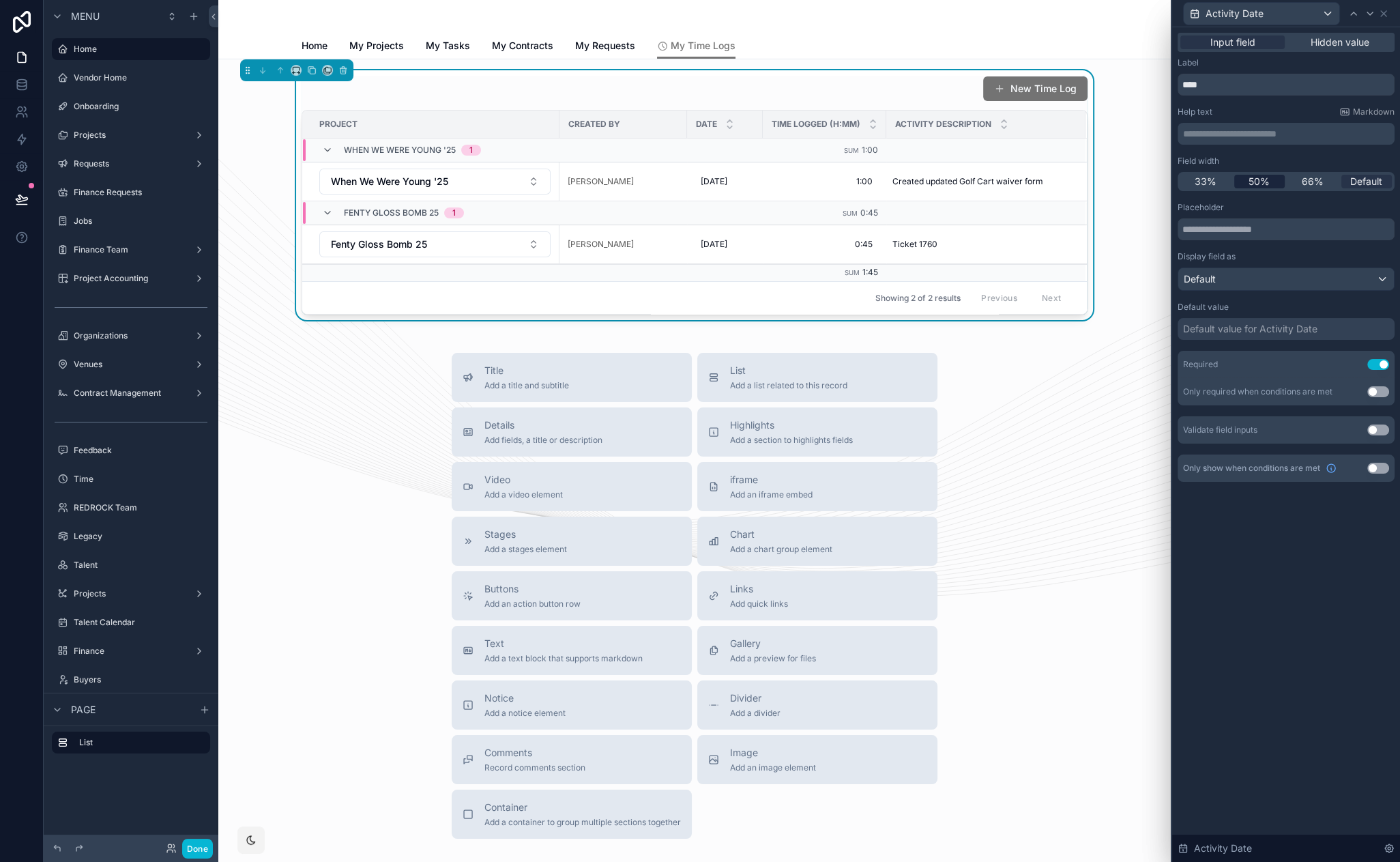
click at [1263, 184] on span "50%" at bounding box center [1259, 181] width 21 height 13
click at [1386, 12] on icon at bounding box center [1384, 13] width 11 height 11
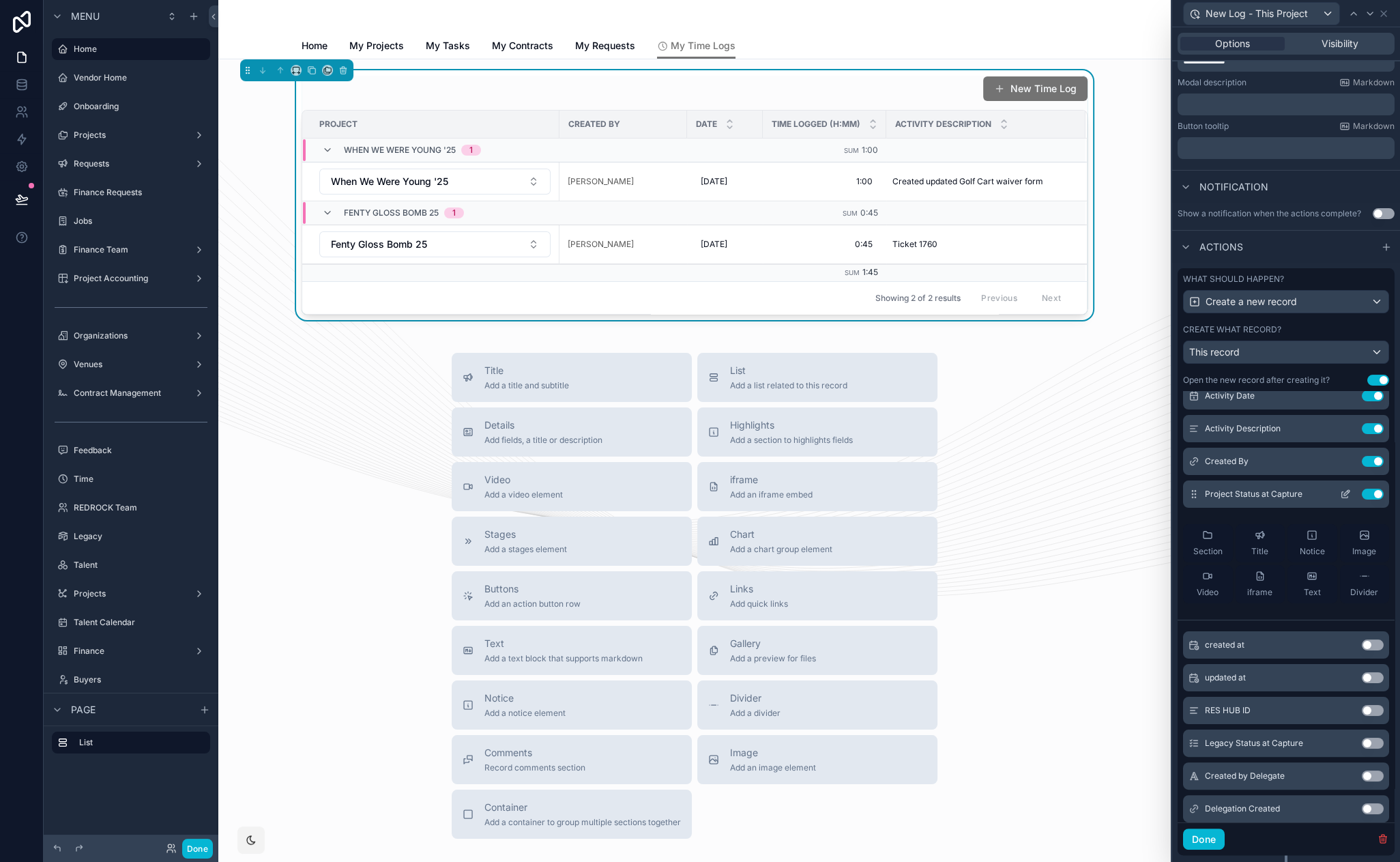
scroll to position [73, 0]
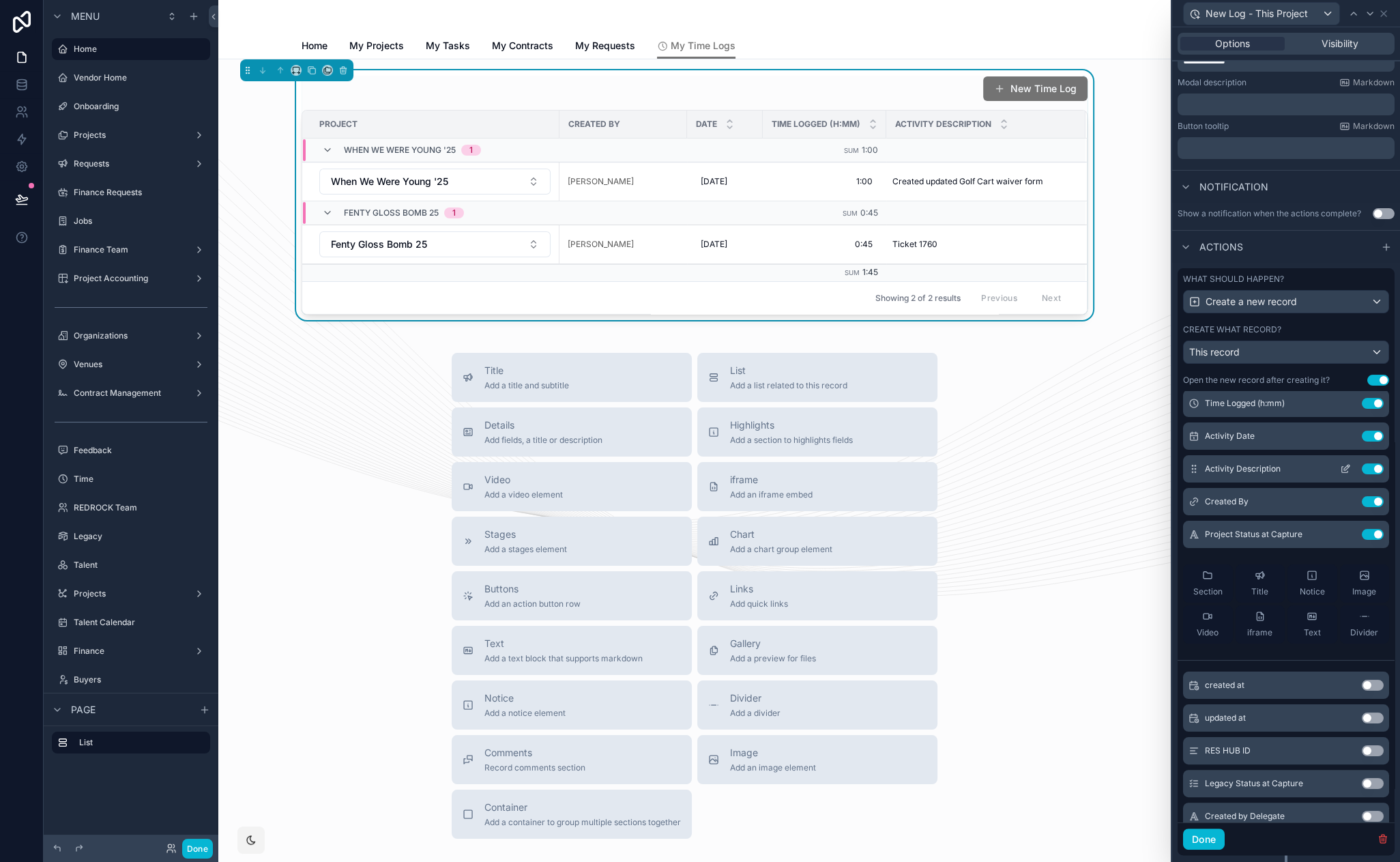
click at [1342, 466] on icon at bounding box center [1345, 469] width 6 height 6
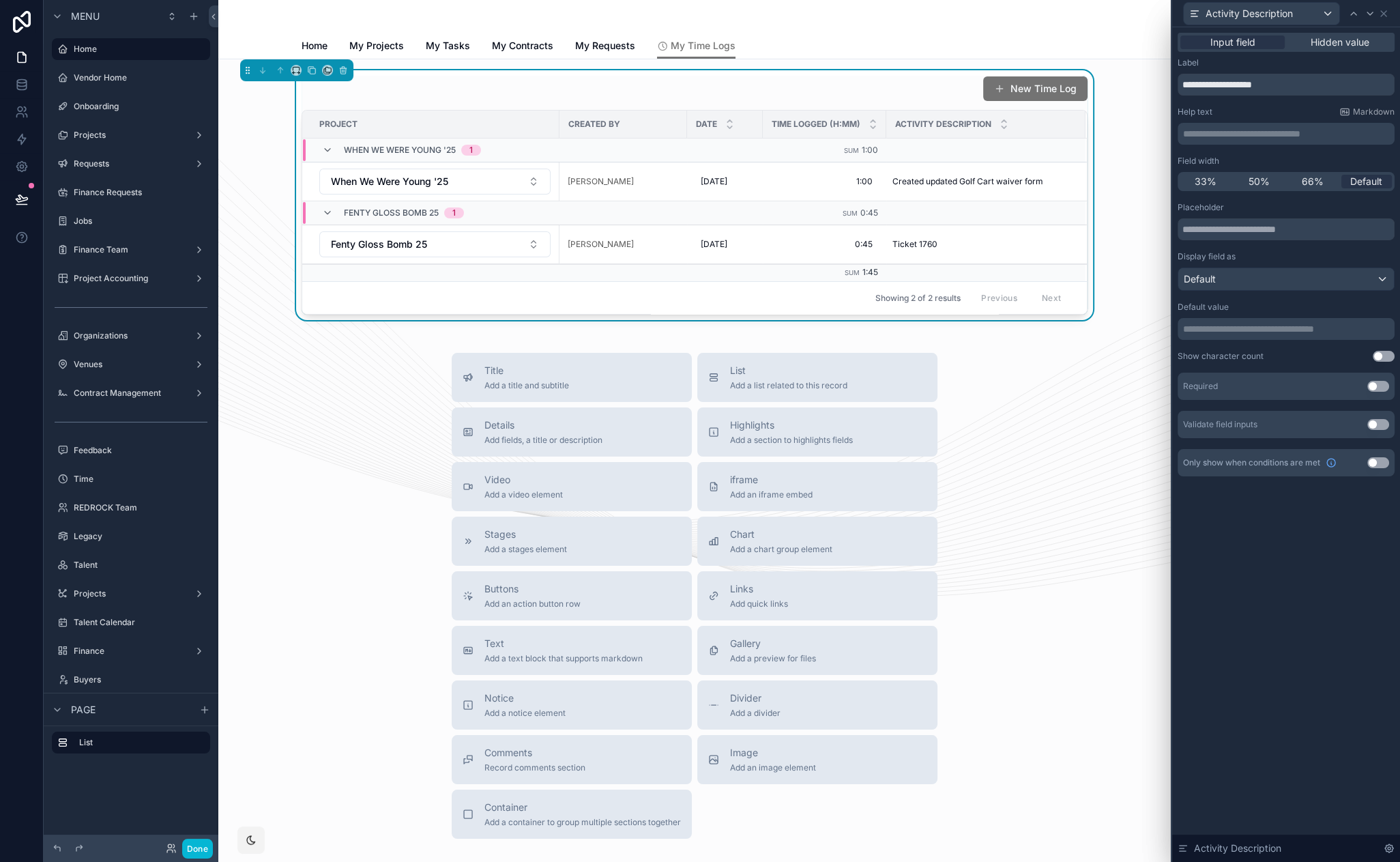
click at [1313, 545] on div "**********" at bounding box center [1286, 445] width 228 height 834
click at [1282, 290] on button "Default" at bounding box center [1286, 278] width 217 height 23
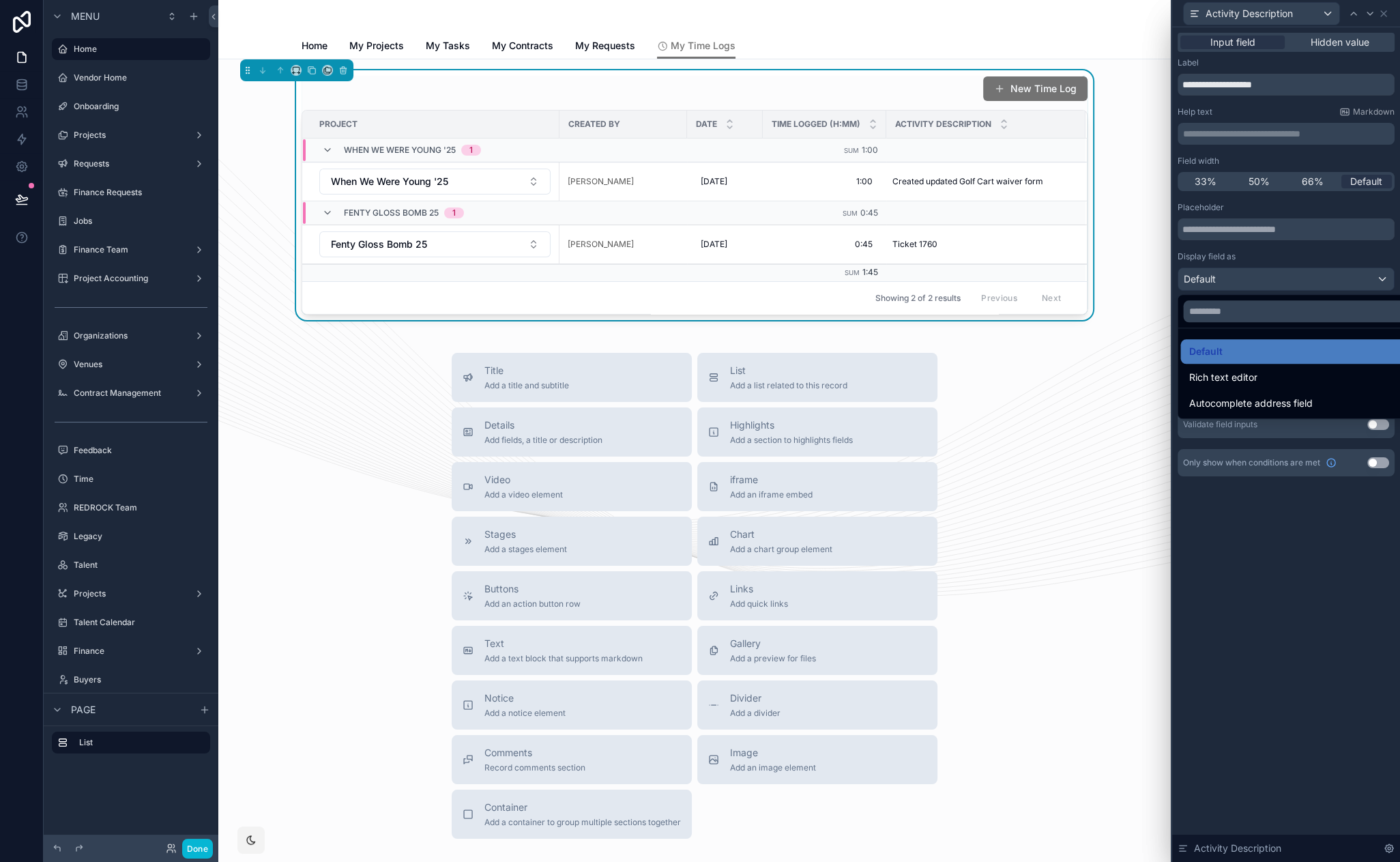
click at [1328, 538] on div at bounding box center [1286, 431] width 228 height 862
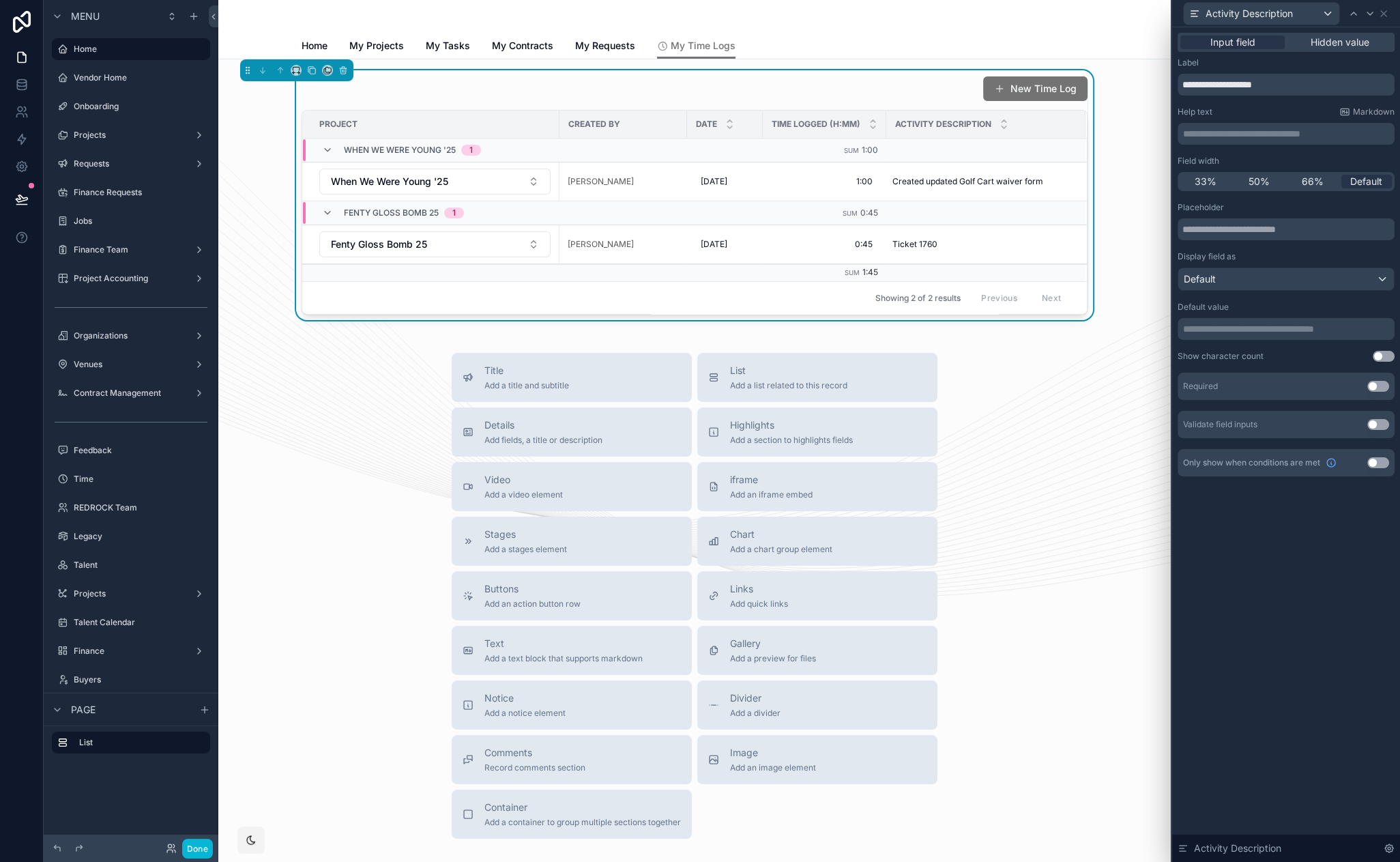
click at [1328, 538] on div "**********" at bounding box center [1286, 445] width 228 height 834
click at [1386, 16] on icon at bounding box center [1383, 13] width 5 height 5
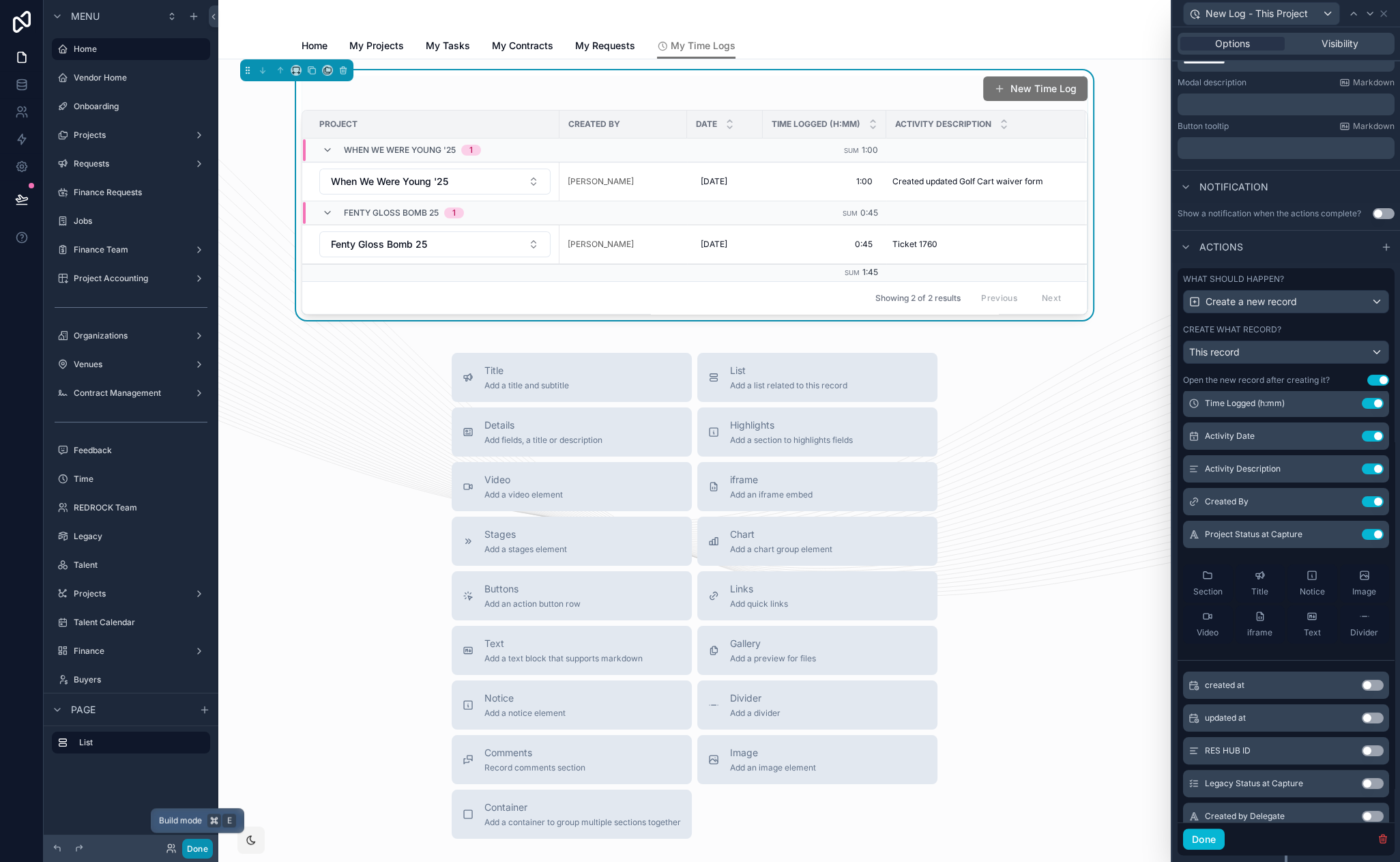
click at [205, 846] on button "Done" at bounding box center [197, 849] width 31 height 20
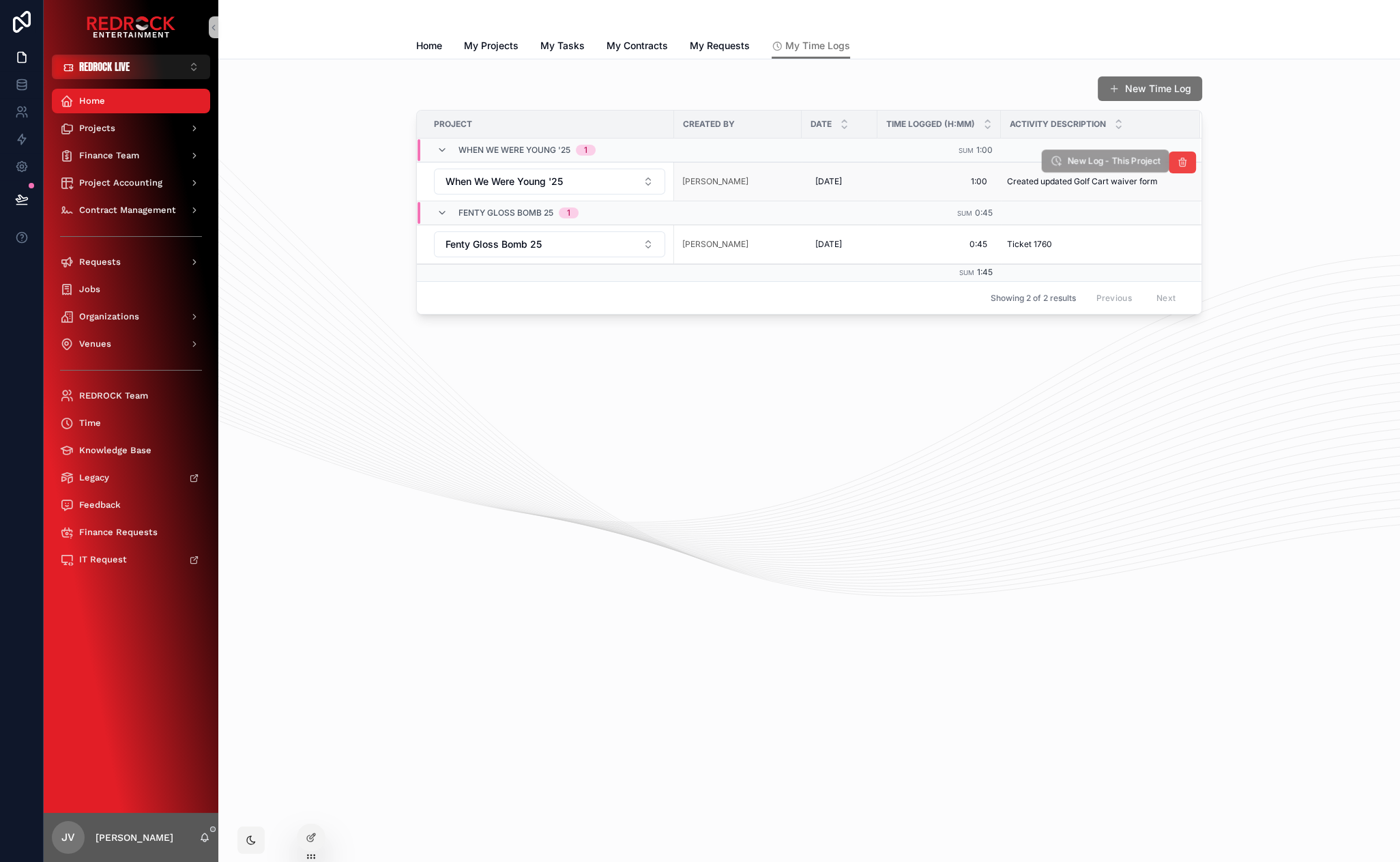
click at [1112, 163] on span "New Log - This Project" at bounding box center [1113, 161] width 93 height 12
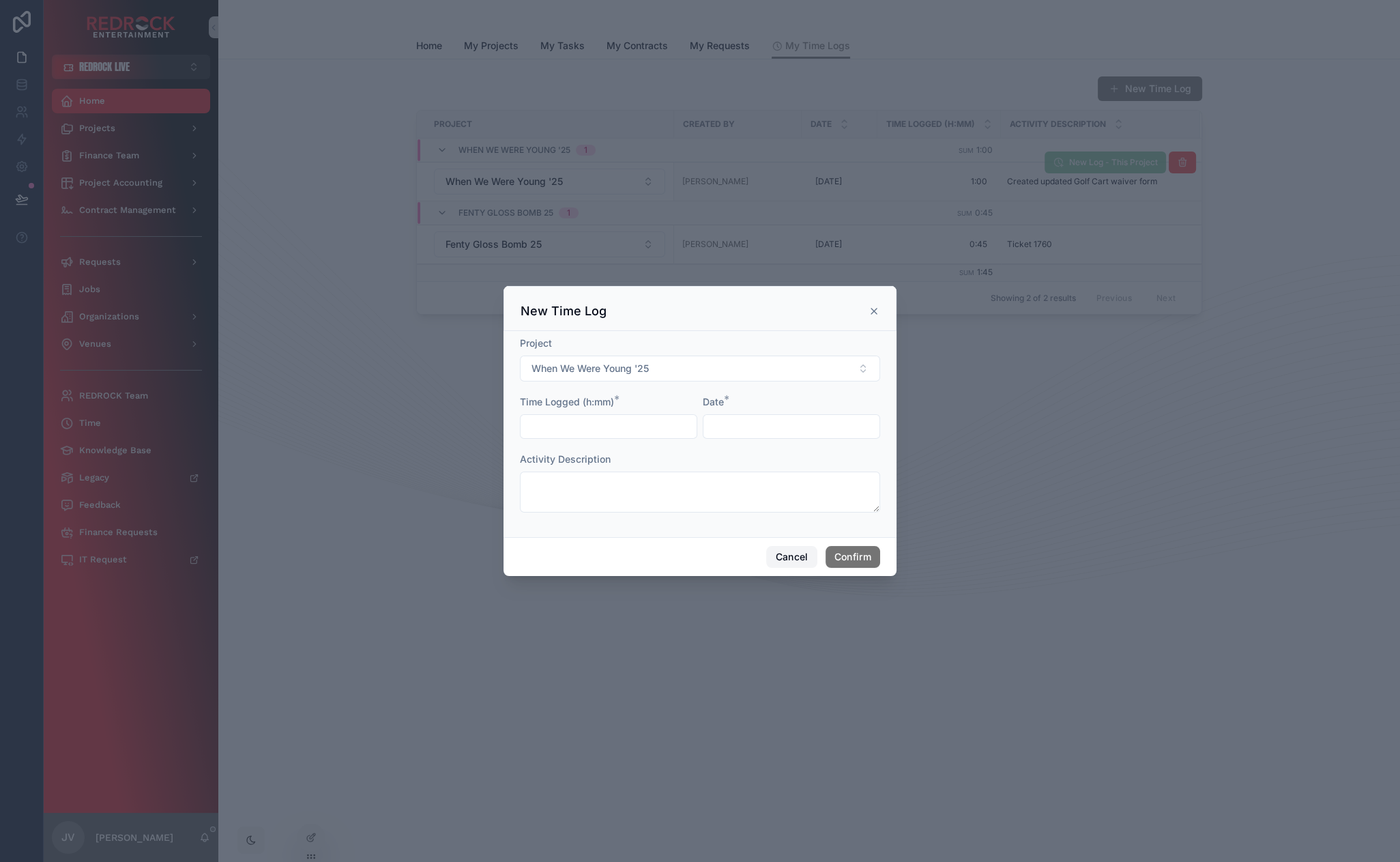
click at [783, 559] on button "Cancel" at bounding box center [792, 556] width 51 height 22
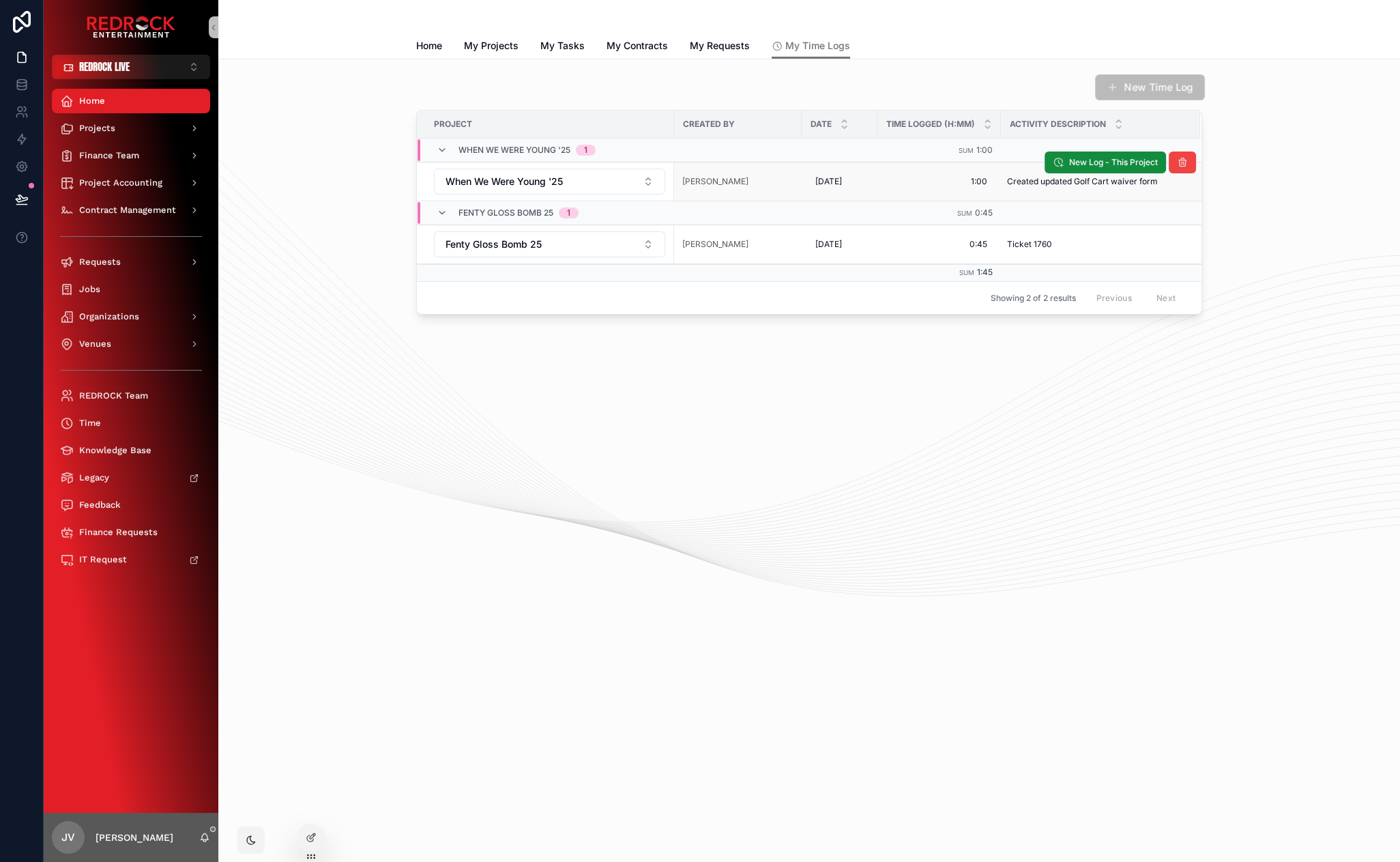
click at [1119, 92] on button "New Time Log" at bounding box center [1149, 87] width 110 height 26
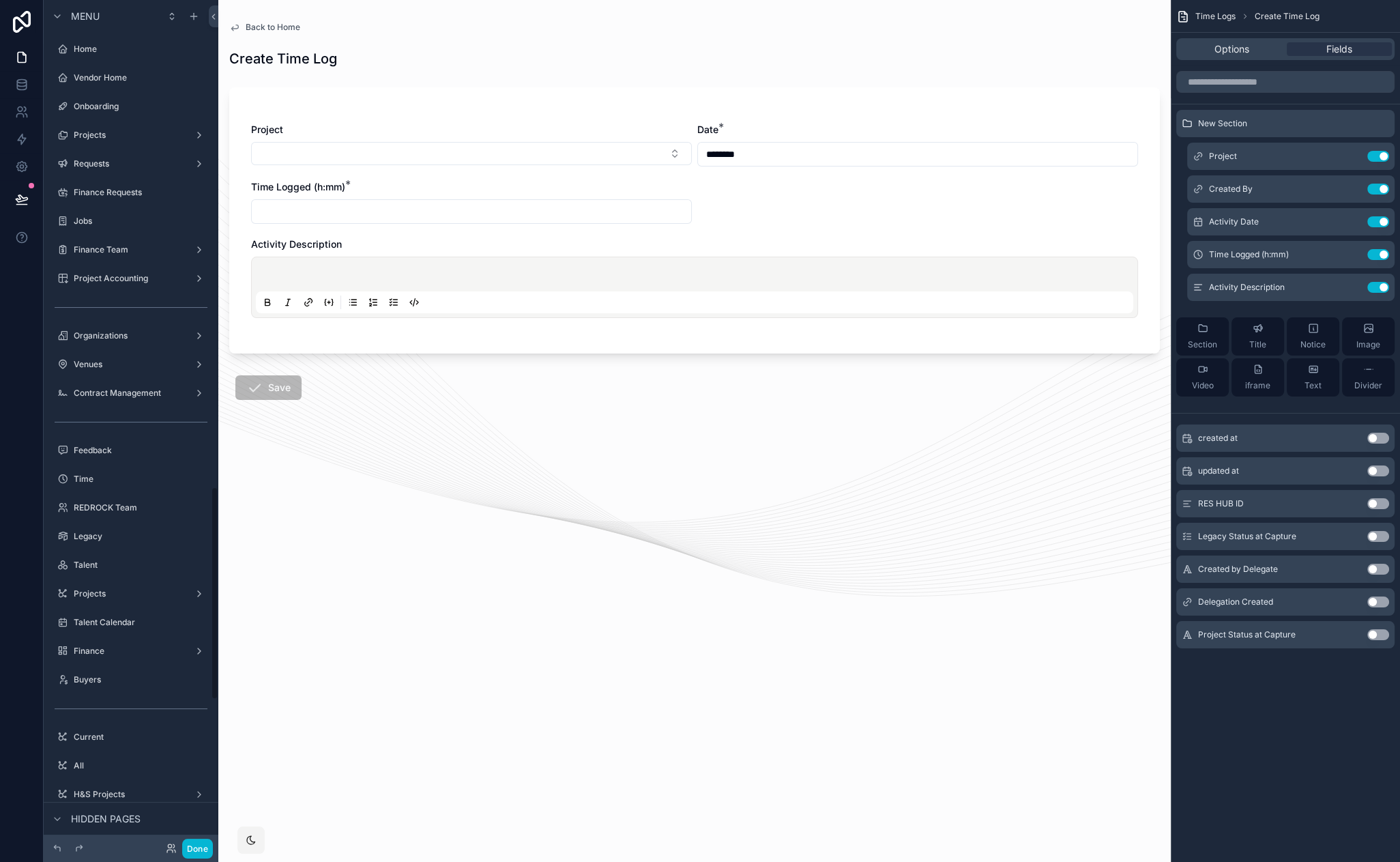
scroll to position [1931, 0]
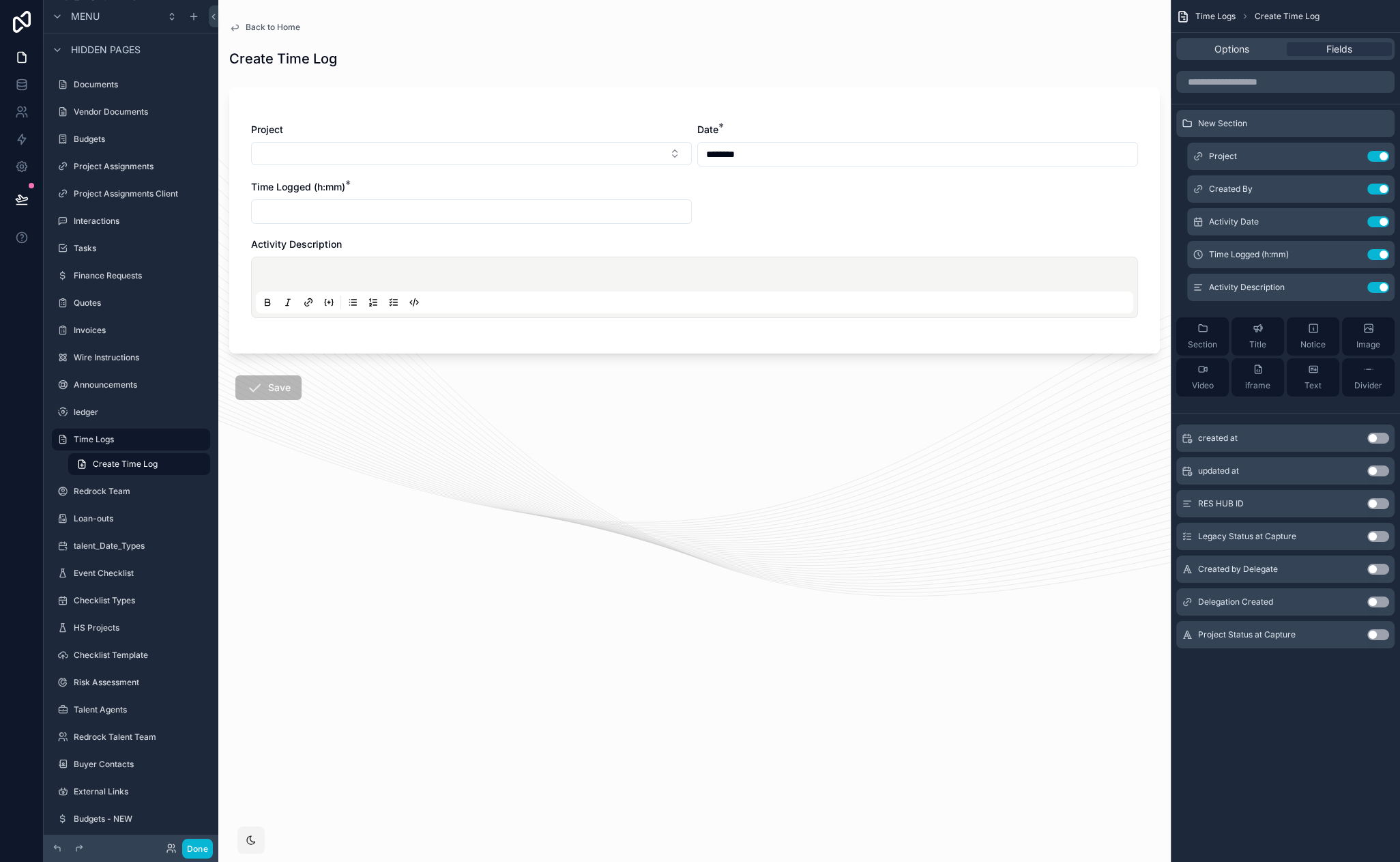
click at [1375, 638] on button "Use setting" at bounding box center [1378, 634] width 22 height 11
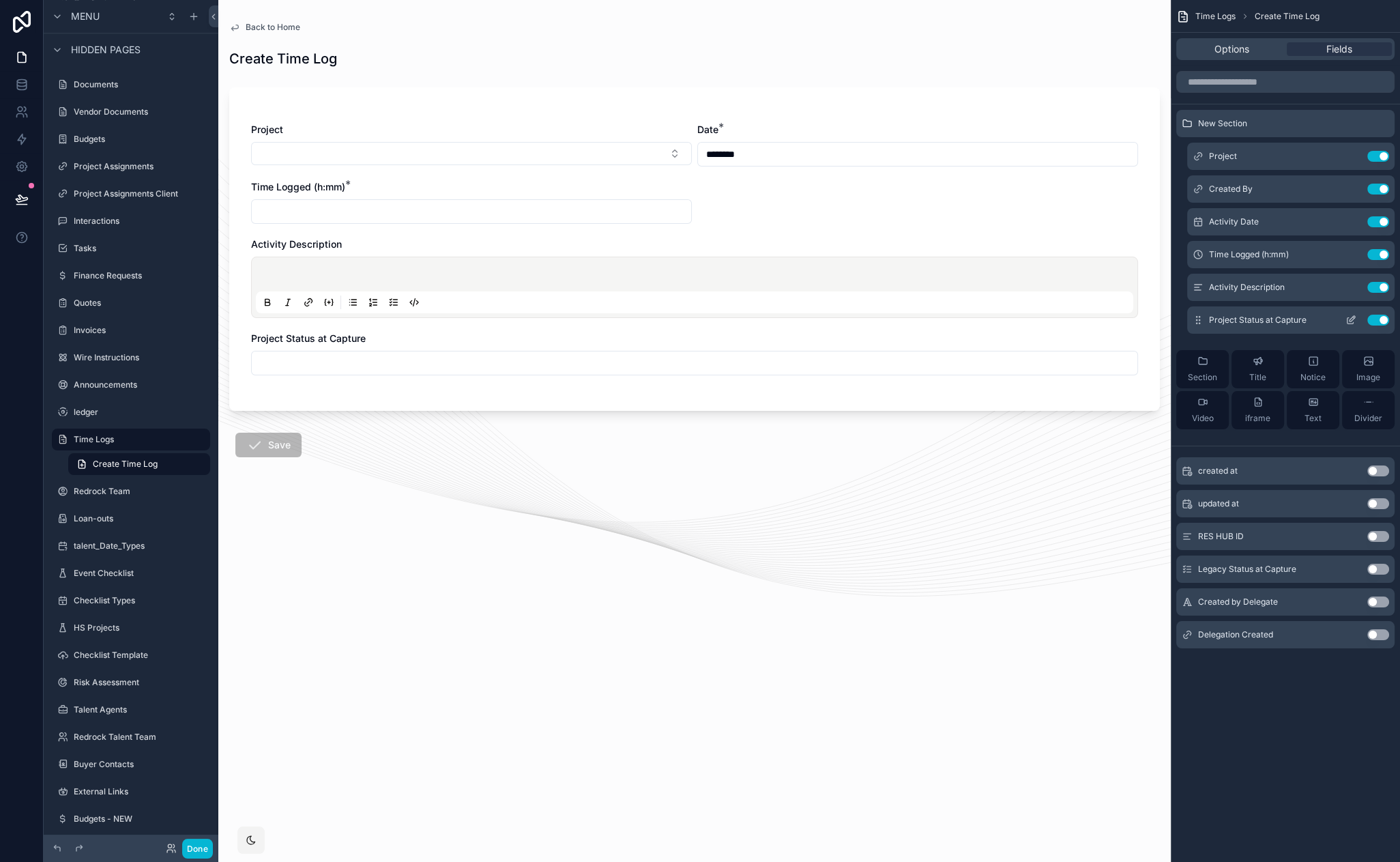
click at [1352, 319] on icon "scrollable content" at bounding box center [1351, 319] width 11 height 11
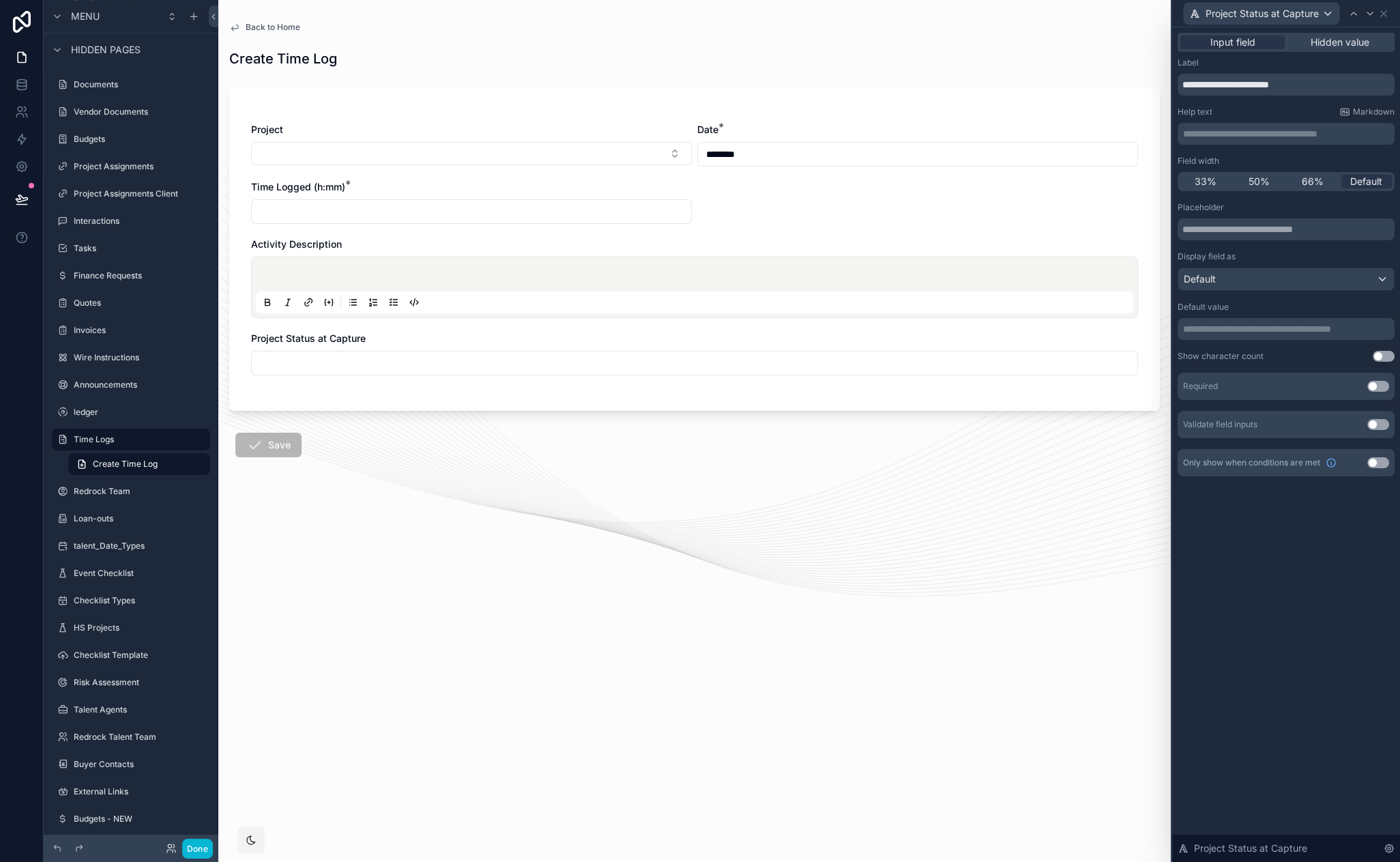
click at [1329, 37] on span "Hidden value" at bounding box center [1340, 43] width 59 height 13
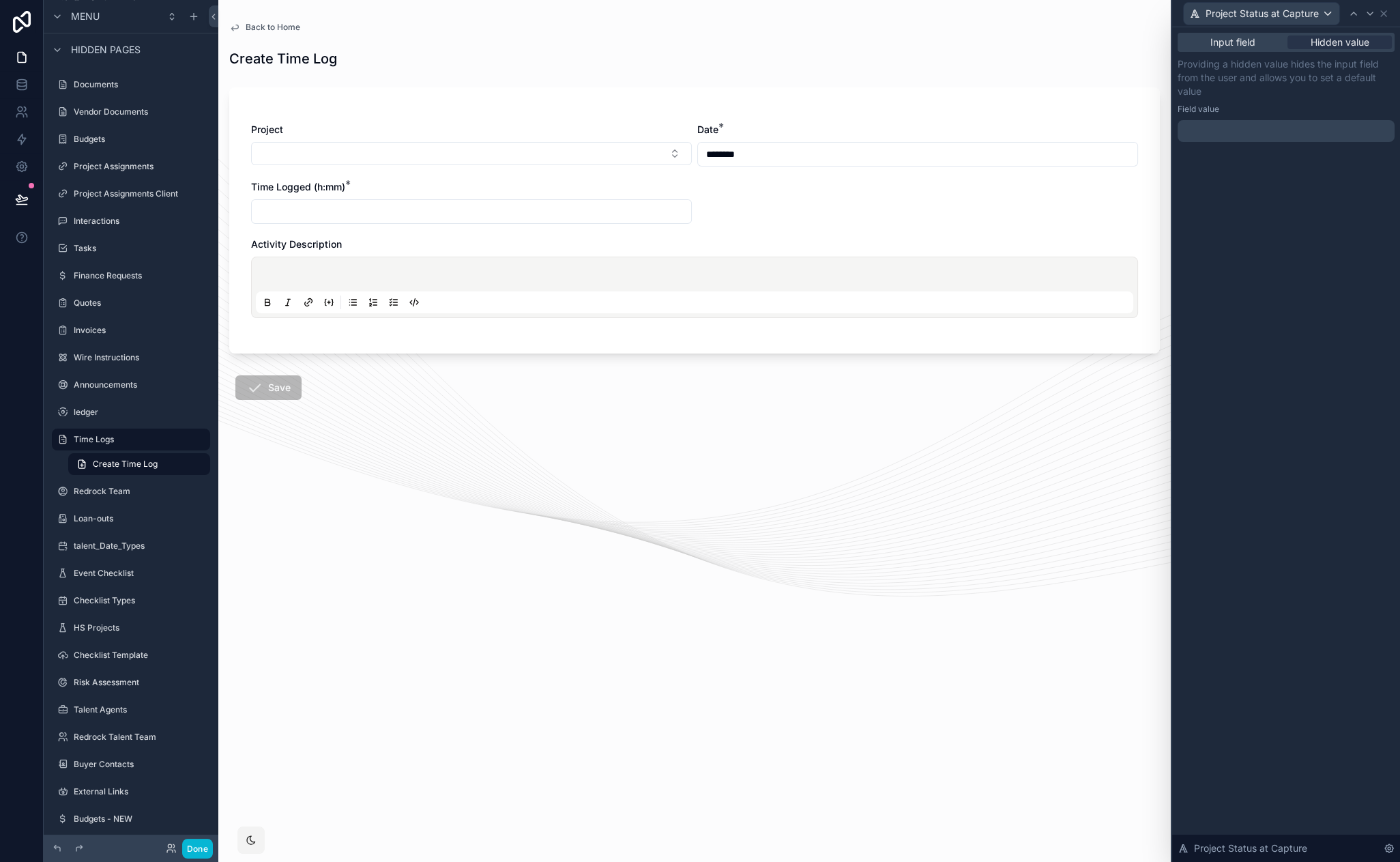
click at [1212, 132] on p "﻿" at bounding box center [1287, 131] width 209 height 13
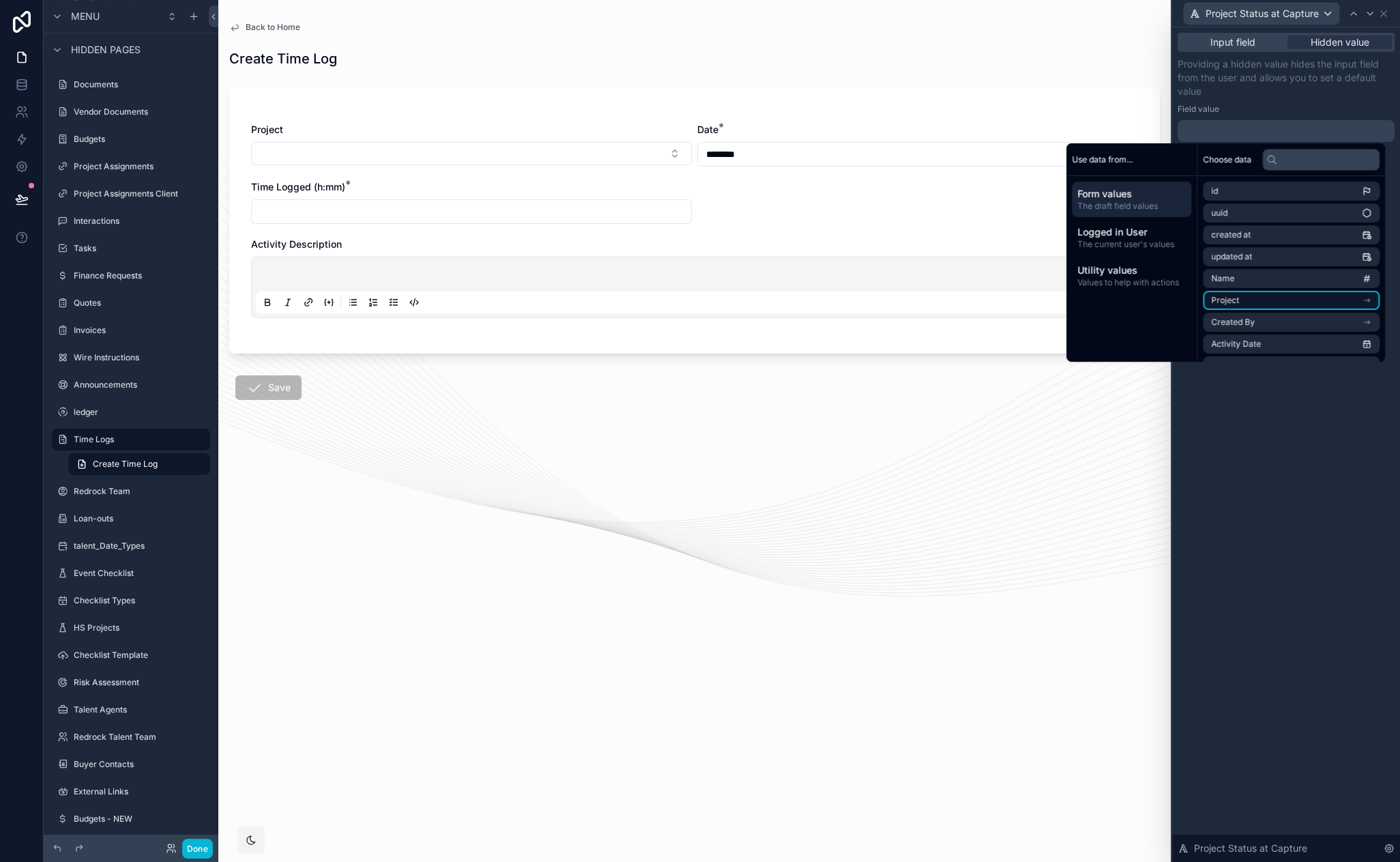
click at [1278, 304] on li "Project" at bounding box center [1291, 300] width 177 height 19
click at [1293, 155] on input "text" at bounding box center [1320, 159] width 117 height 22
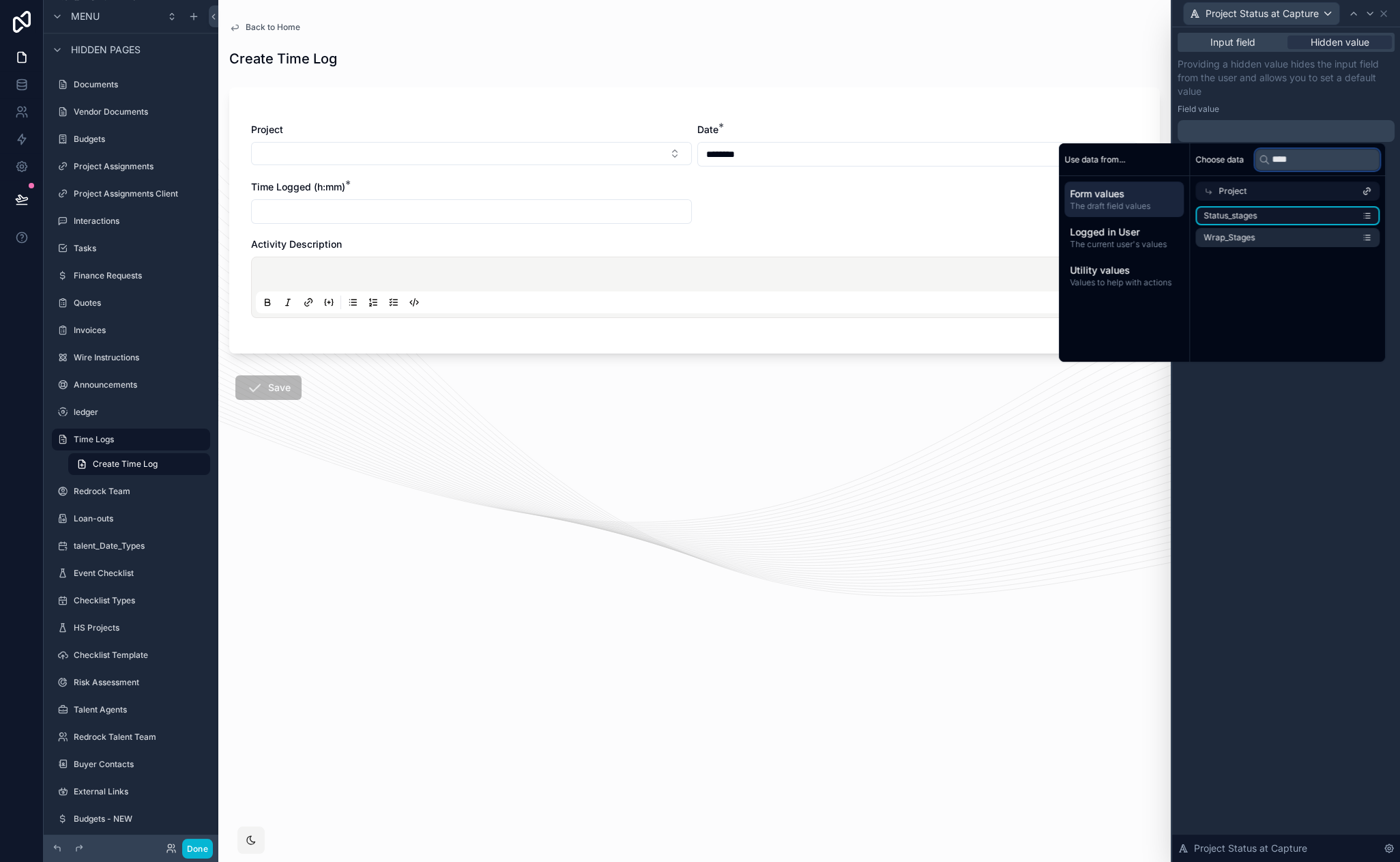
type input "****"
click at [1270, 214] on li "Status_stages" at bounding box center [1287, 216] width 184 height 19
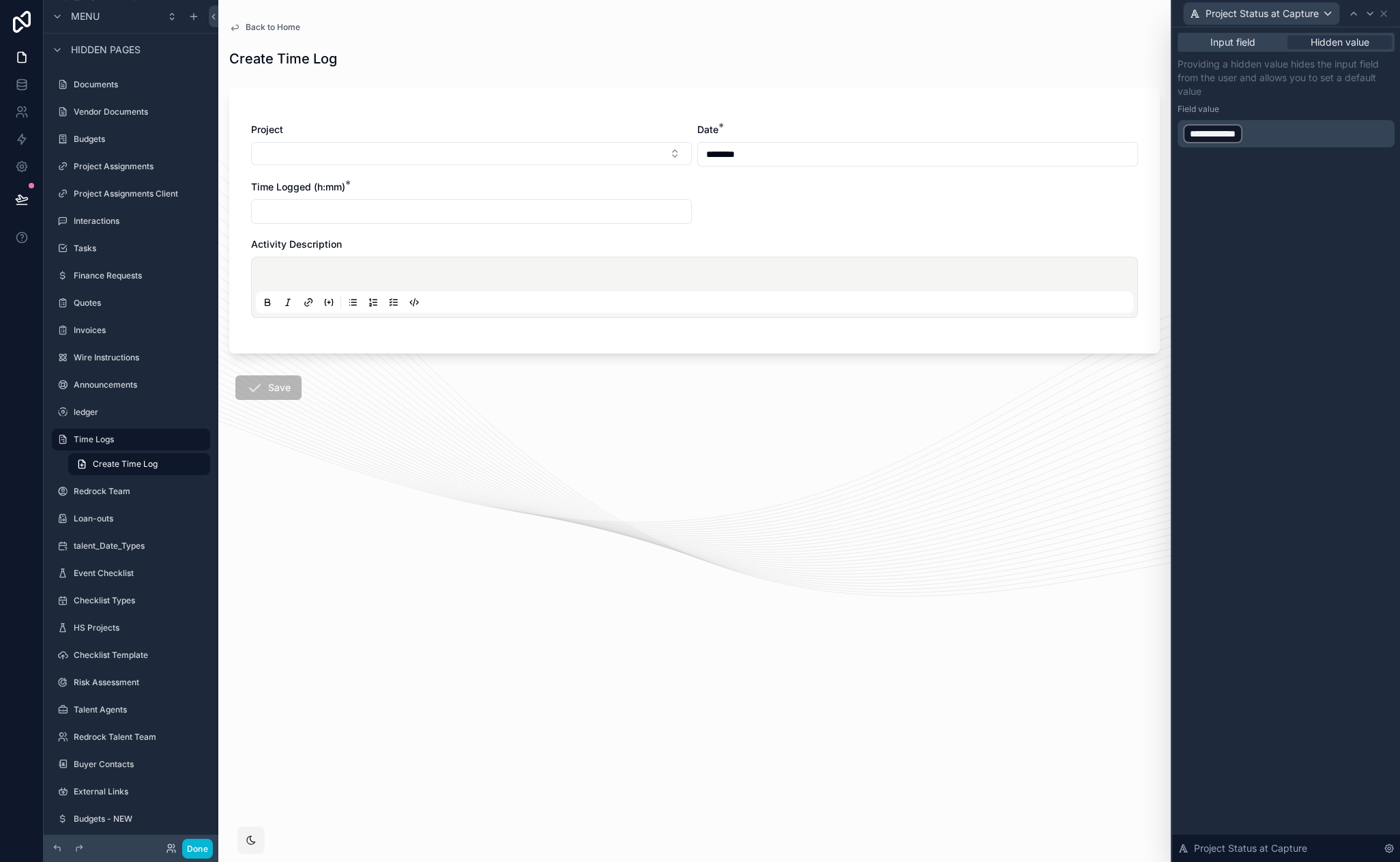
click at [1270, 478] on div "**********" at bounding box center [1286, 445] width 228 height 834
click at [1384, 12] on icon at bounding box center [1384, 13] width 11 height 11
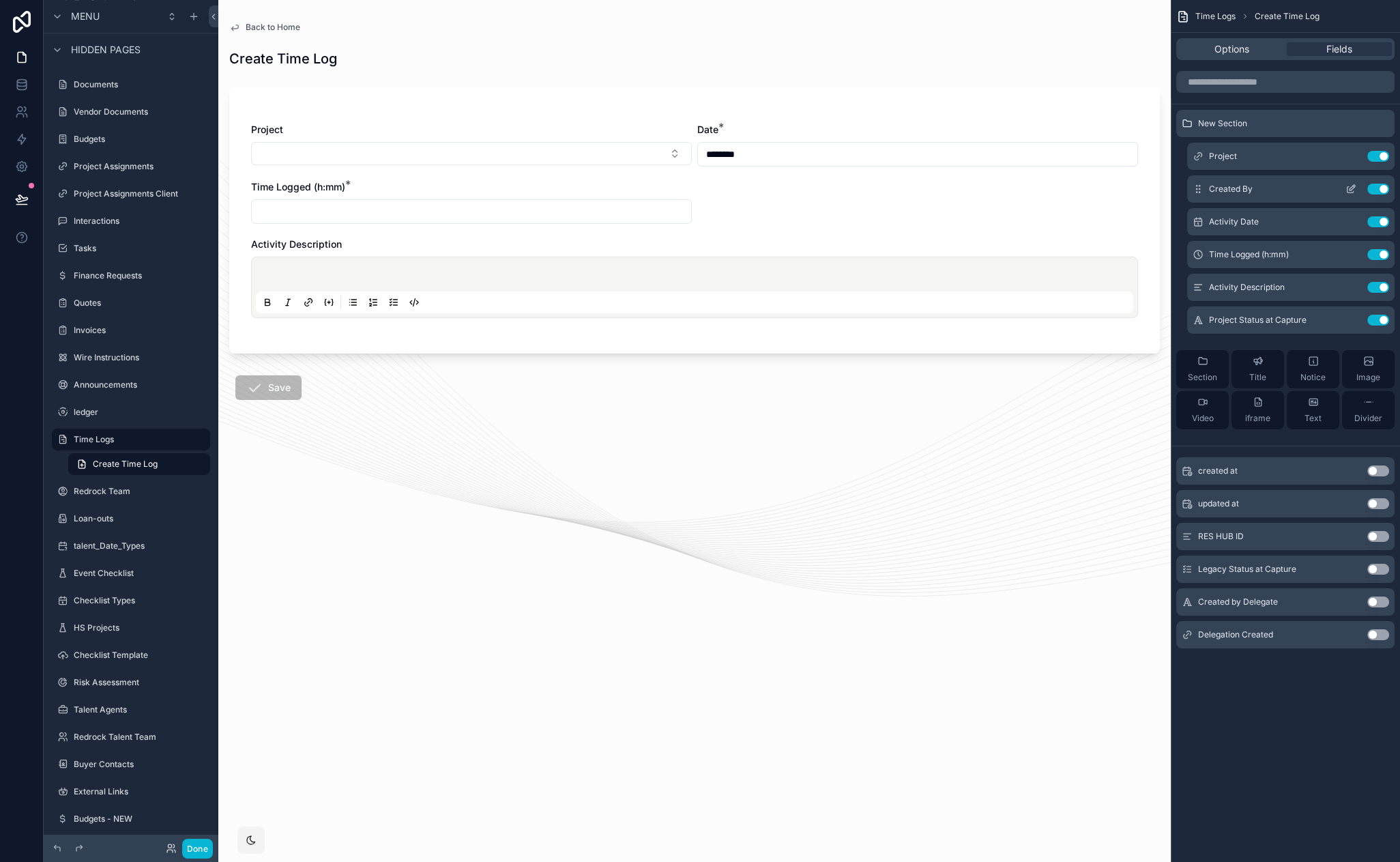
click at [1351, 187] on icon "scrollable content" at bounding box center [1351, 189] width 11 height 11
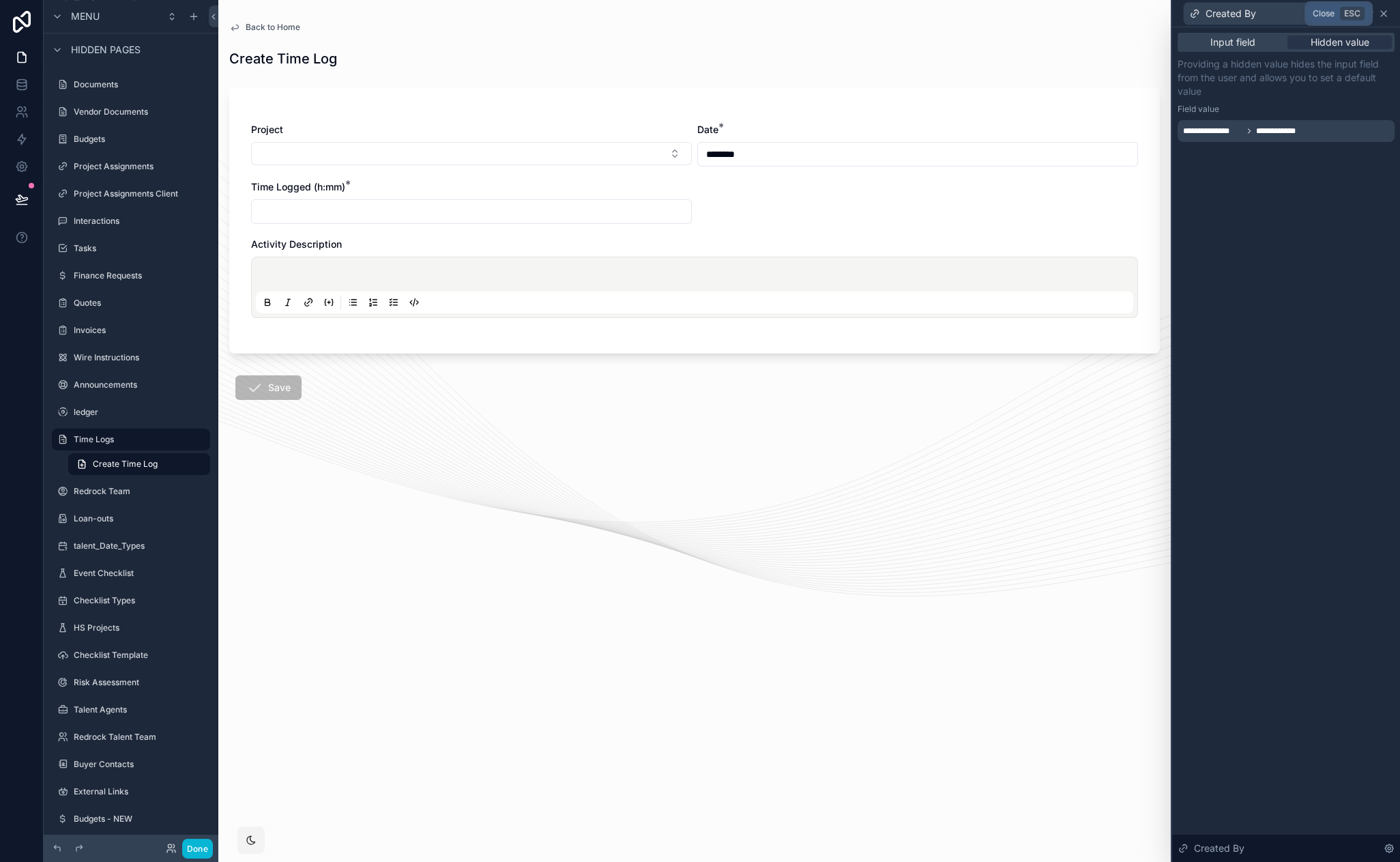
click at [1387, 12] on icon at bounding box center [1384, 13] width 11 height 11
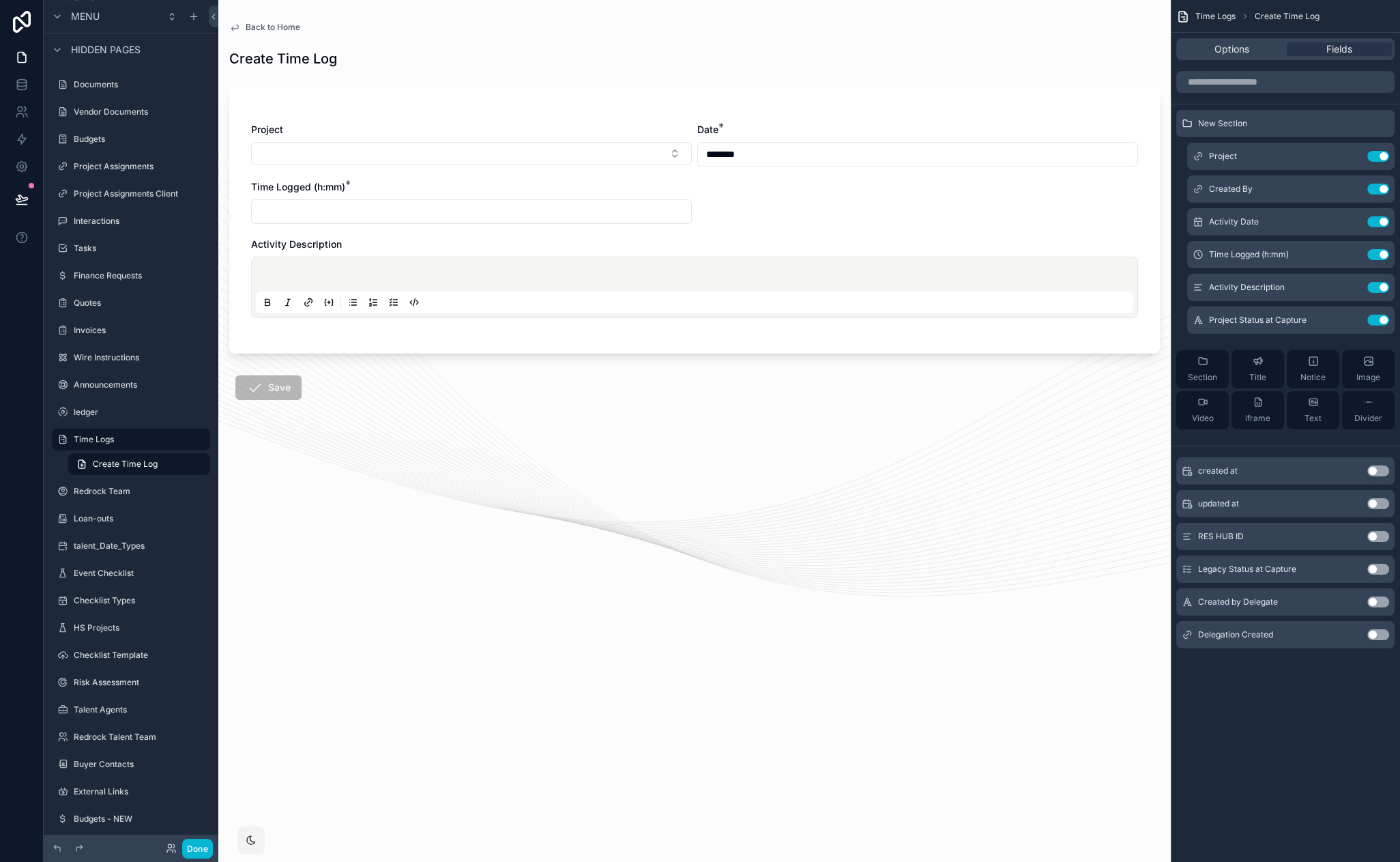
click at [279, 25] on span "Back to Home" at bounding box center [272, 27] width 54 height 11
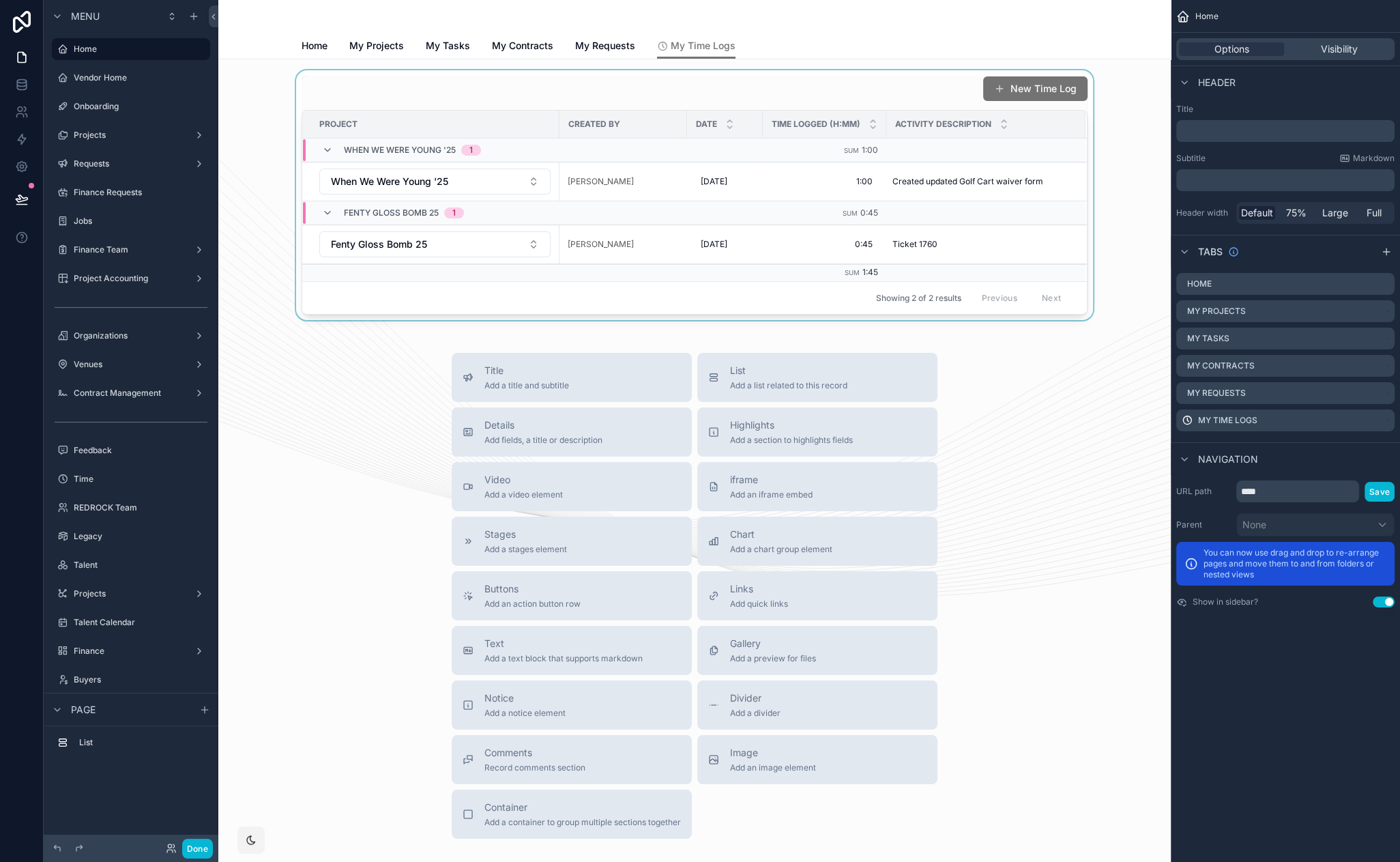
click at [849, 92] on div "scrollable content" at bounding box center [694, 195] width 931 height 250
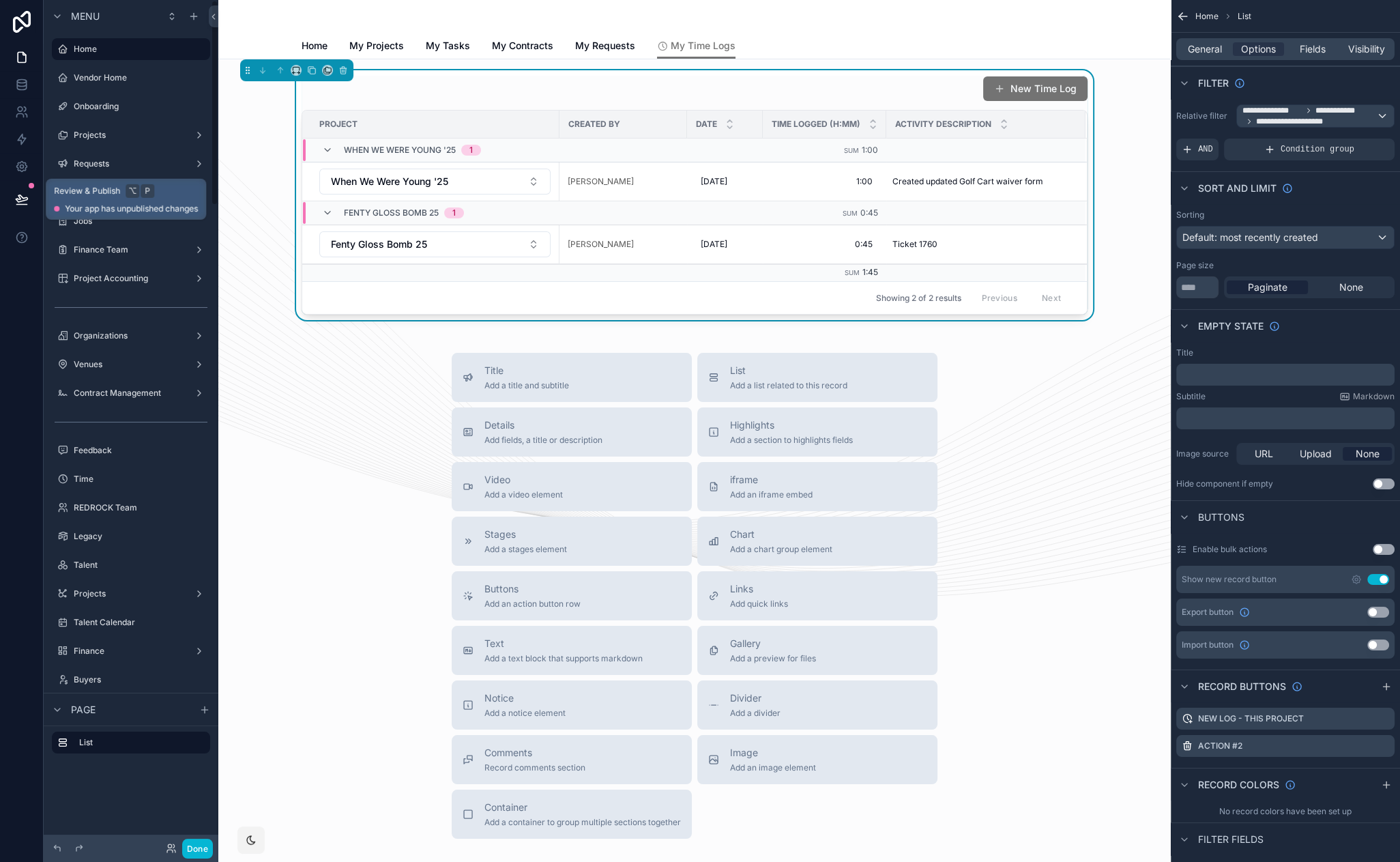
click at [31, 200] on button at bounding box center [22, 199] width 30 height 38
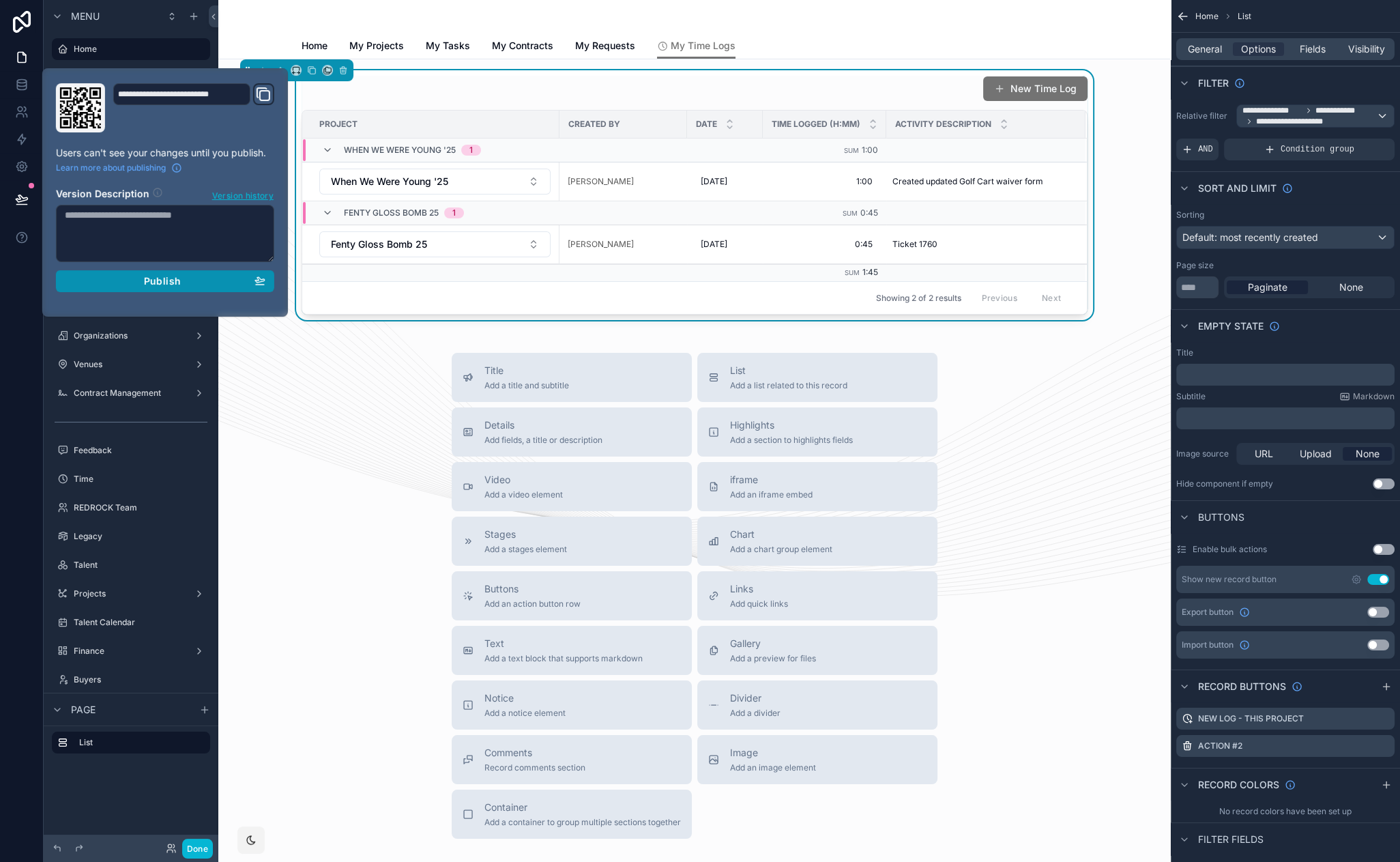
click at [136, 284] on div "Publish" at bounding box center [165, 281] width 201 height 12
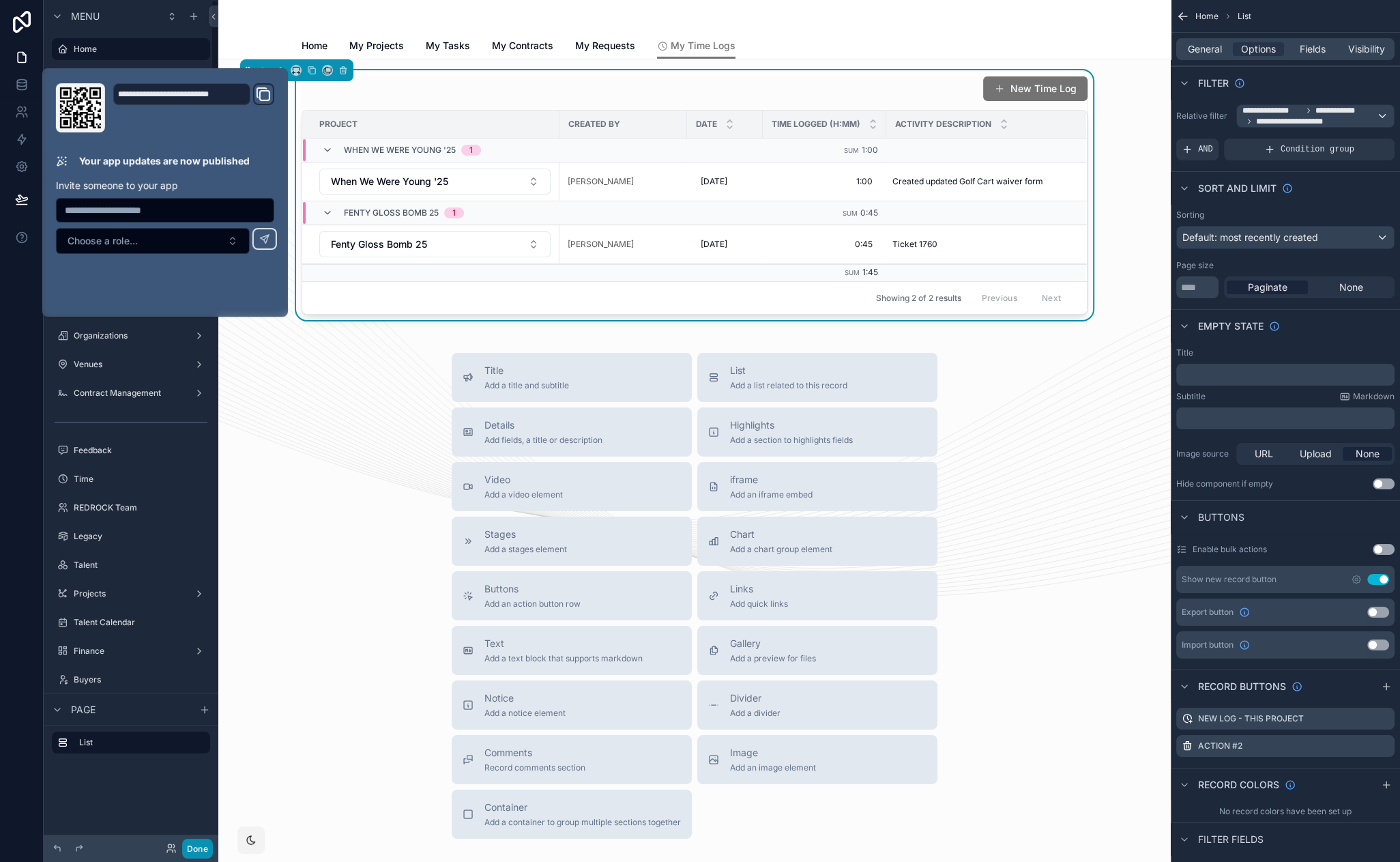
click at [202, 840] on button "Done" at bounding box center [197, 849] width 31 height 20
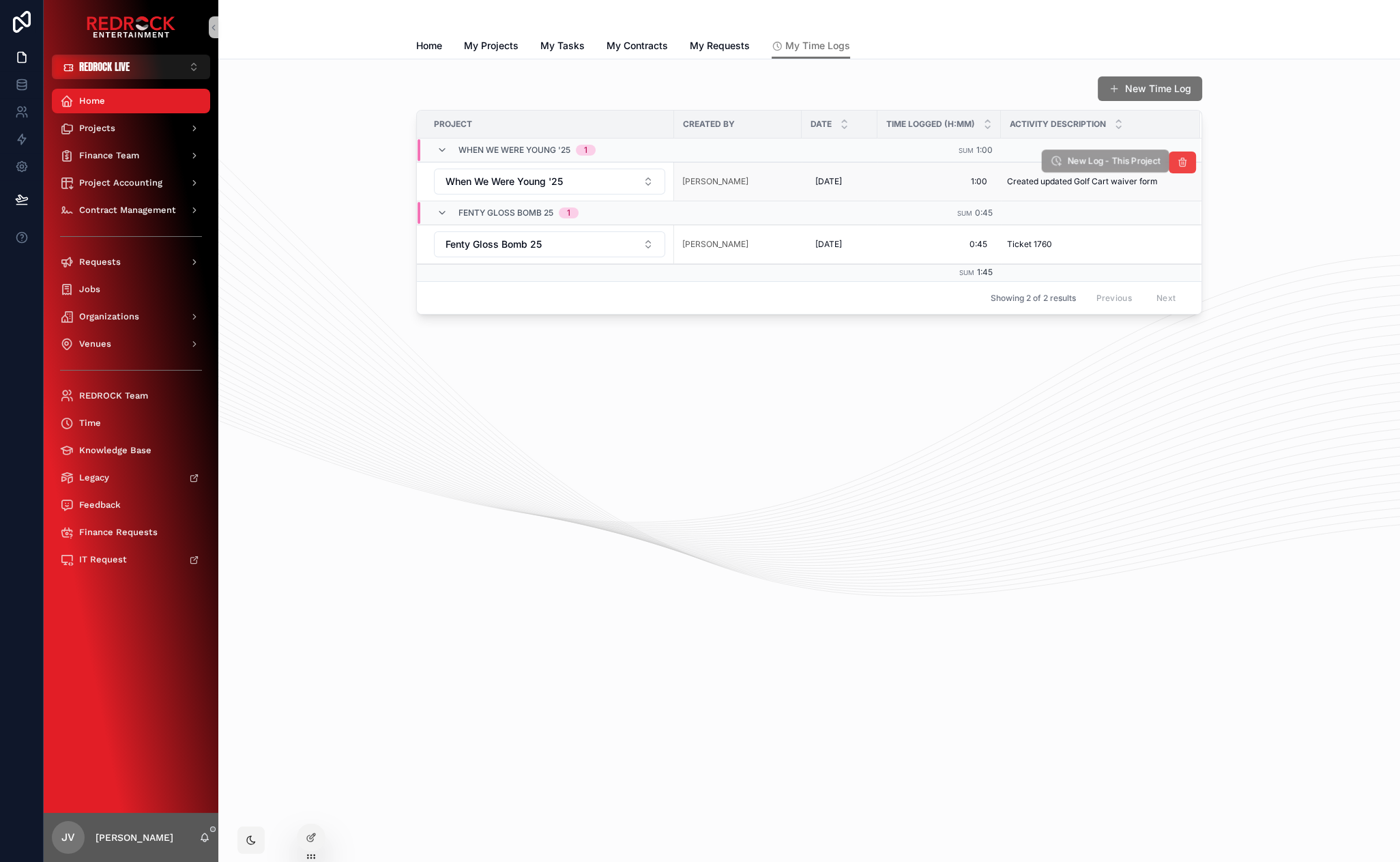
click at [1090, 160] on span "New Log - This Project" at bounding box center [1113, 161] width 93 height 12
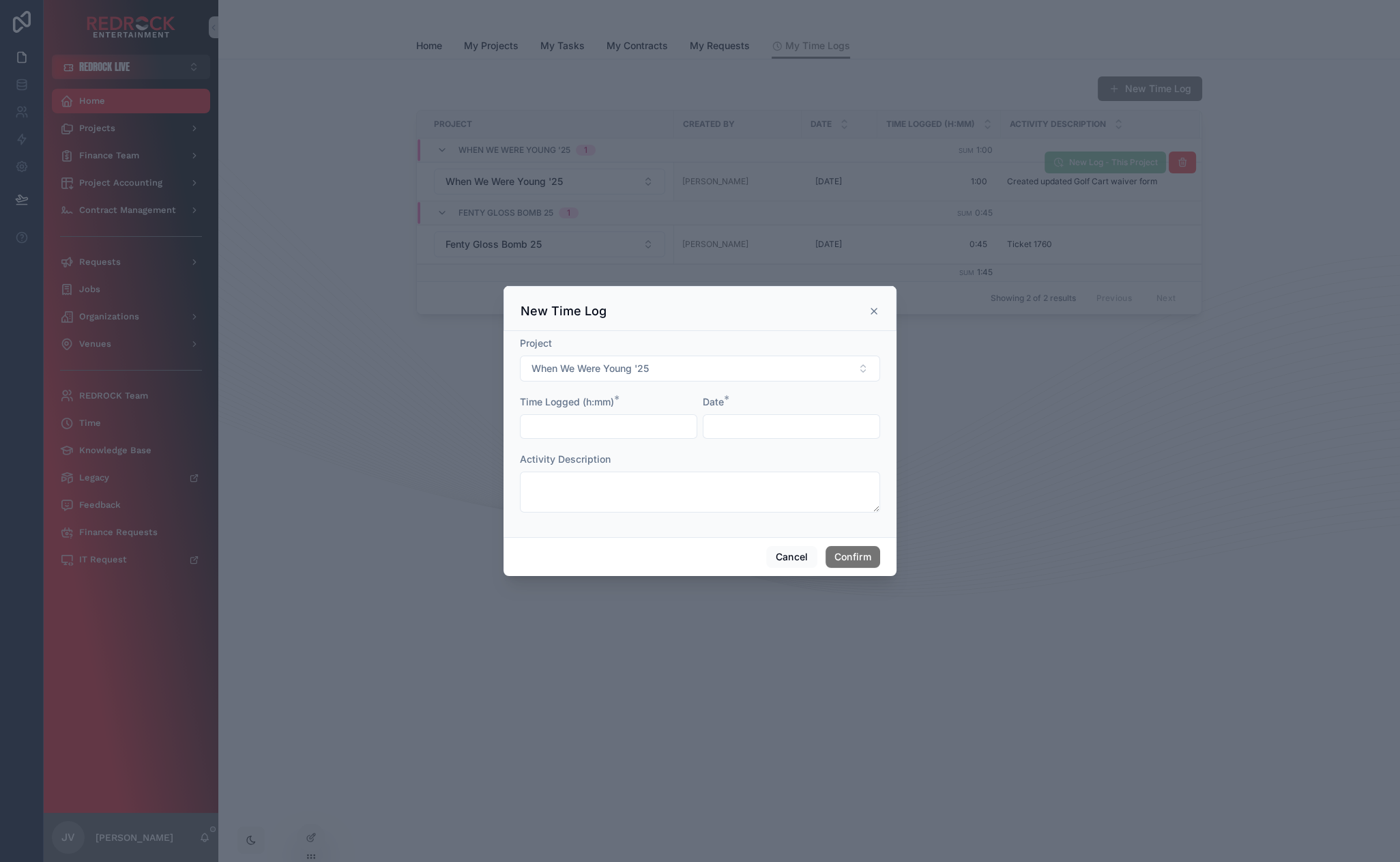
click at [592, 420] on input "text" at bounding box center [609, 427] width 176 height 19
click at [729, 428] on input "text" at bounding box center [792, 427] width 176 height 19
type input "****"
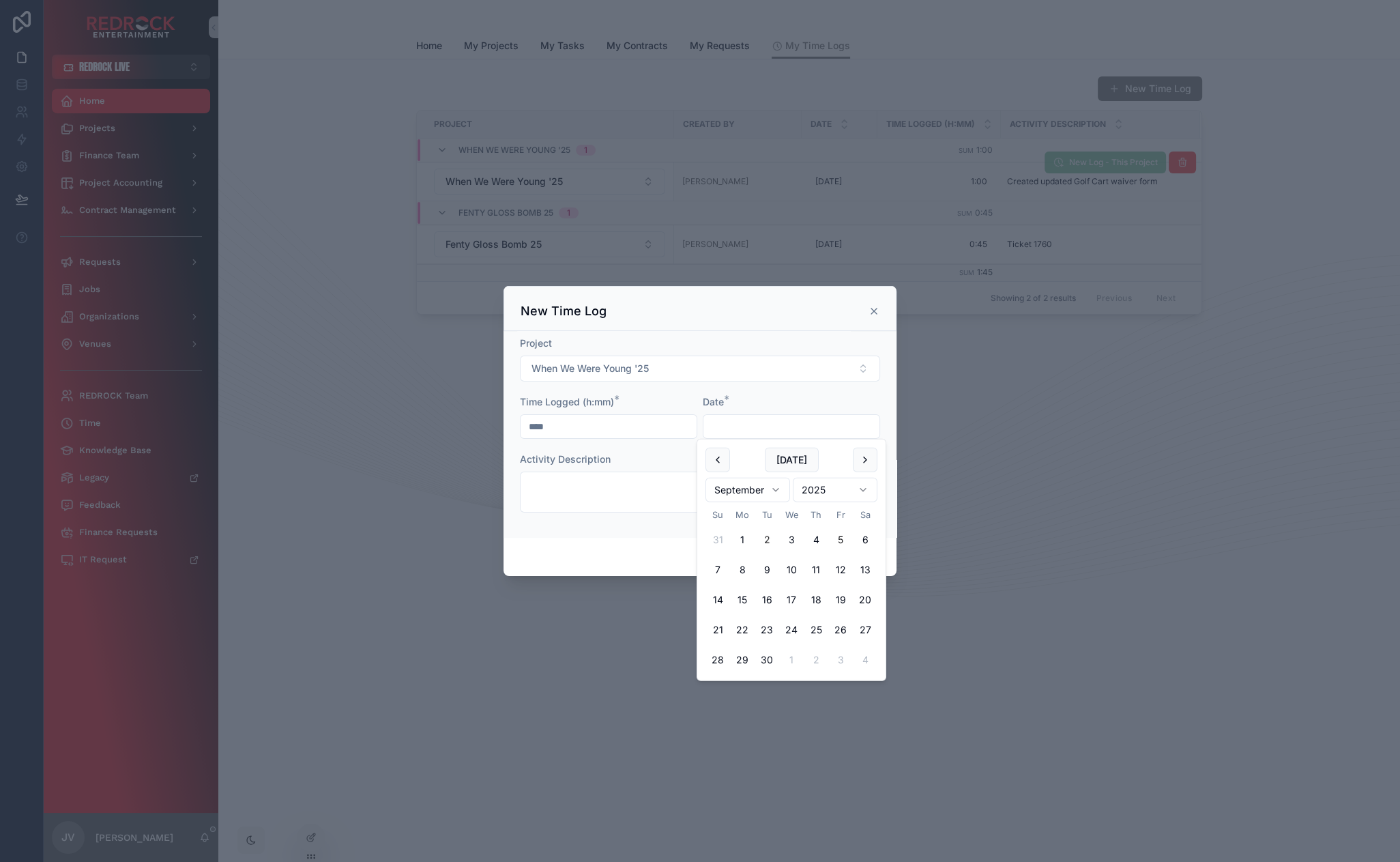
click at [766, 541] on button "2" at bounding box center [766, 540] width 25 height 25
type input "********"
click at [606, 505] on textarea at bounding box center [700, 492] width 360 height 41
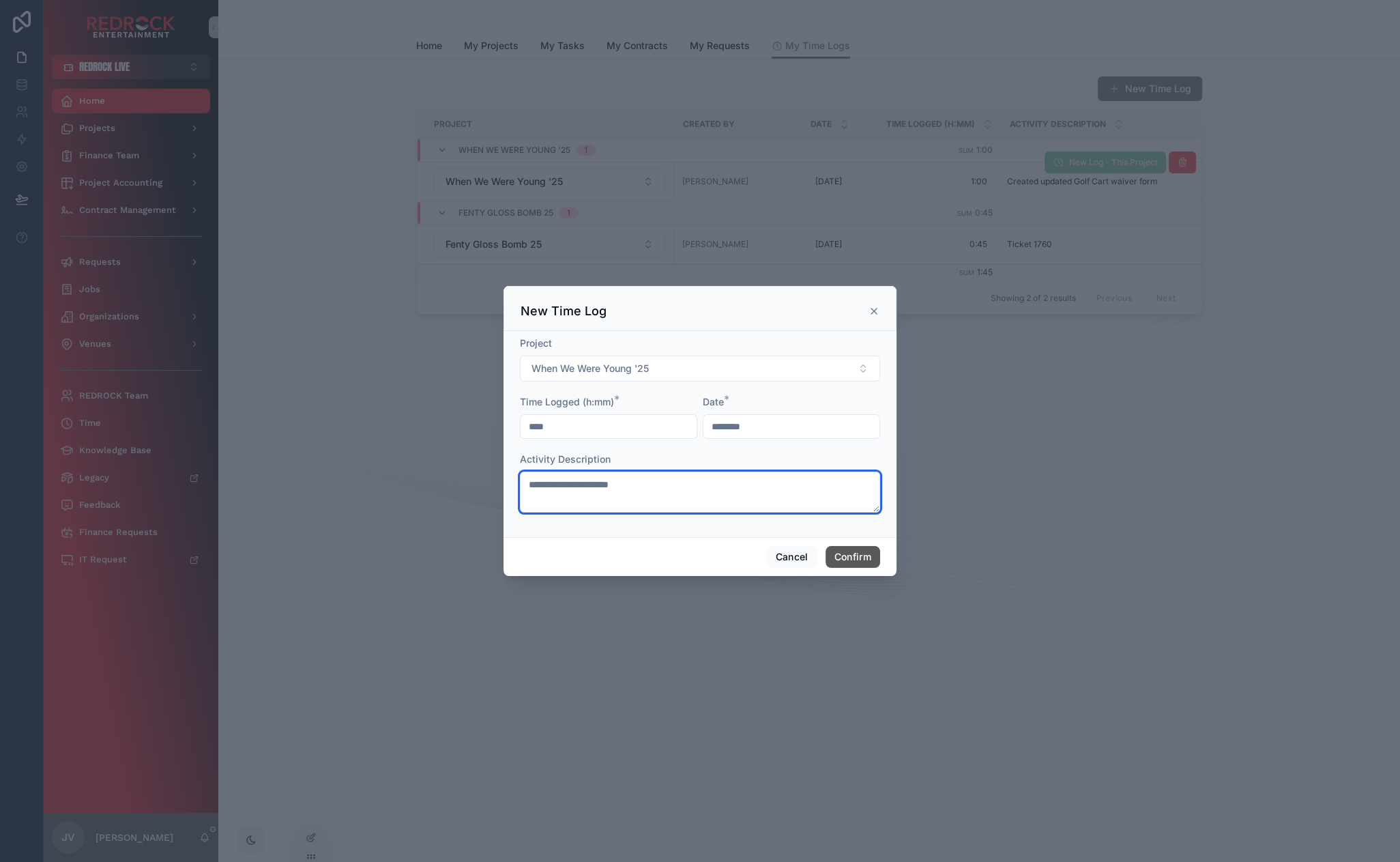
type textarea "**********"
click at [840, 552] on button "Confirm" at bounding box center [852, 556] width 54 height 22
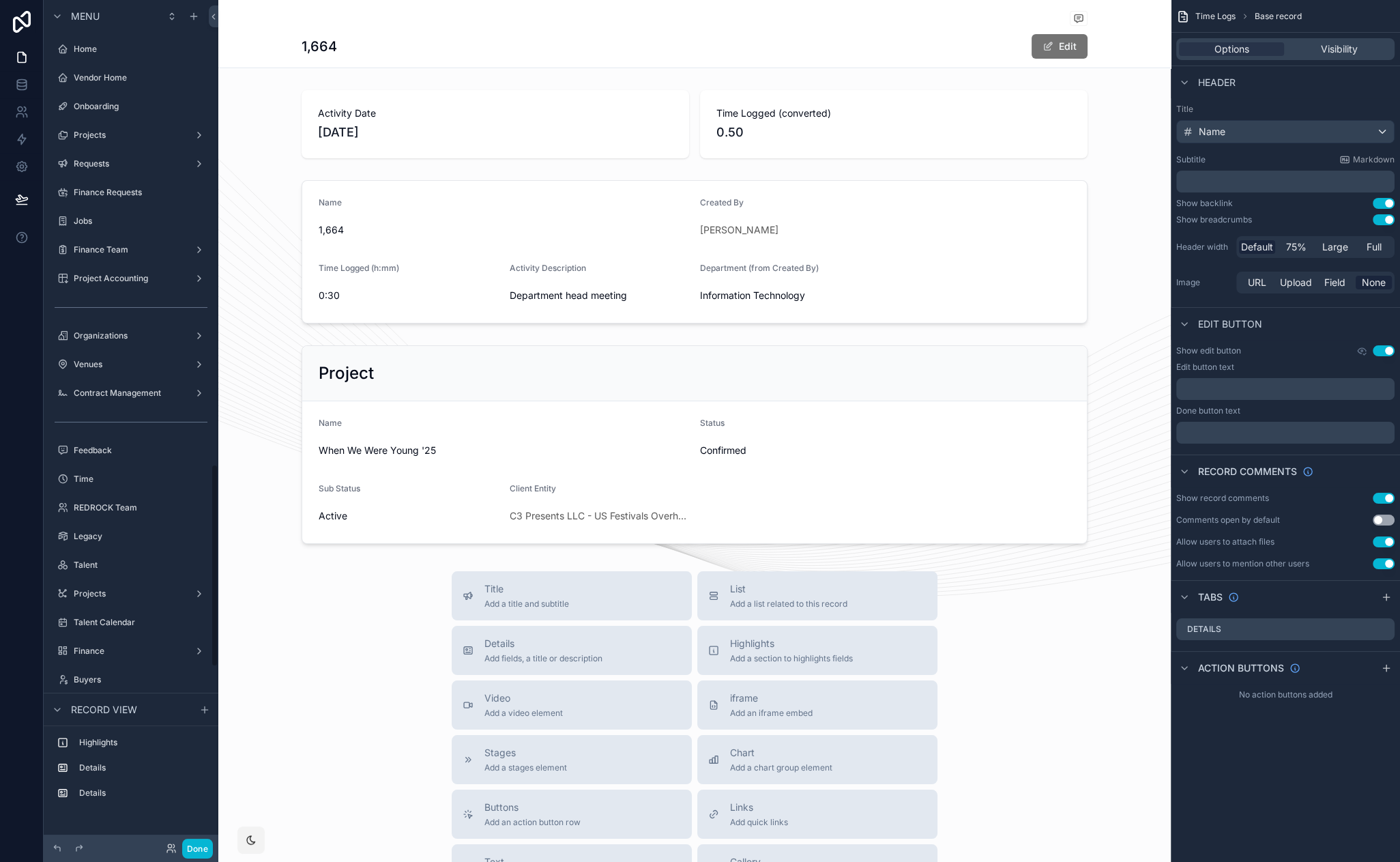
scroll to position [1931, 0]
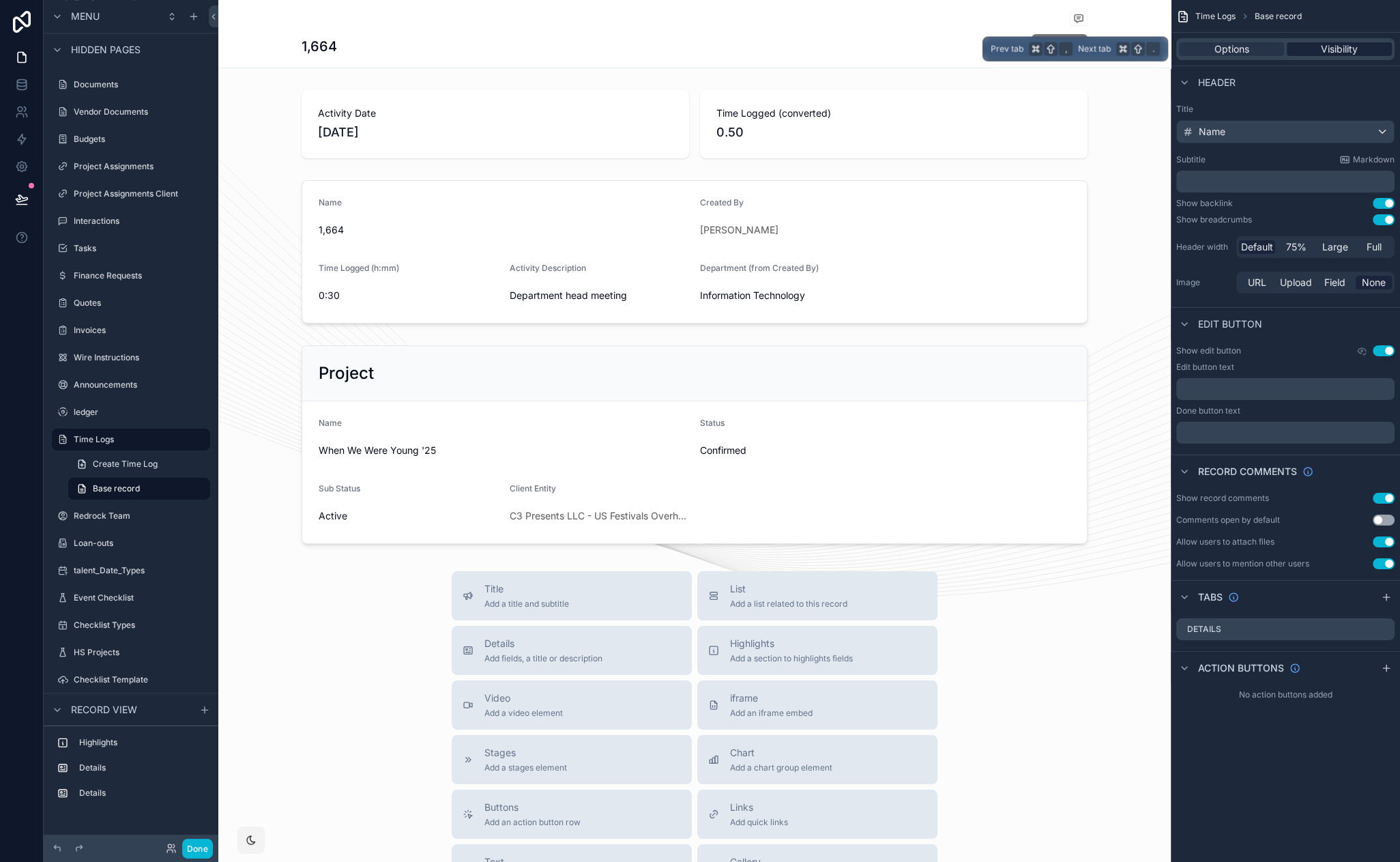
click at [1350, 51] on span "Visibility" at bounding box center [1339, 49] width 37 height 13
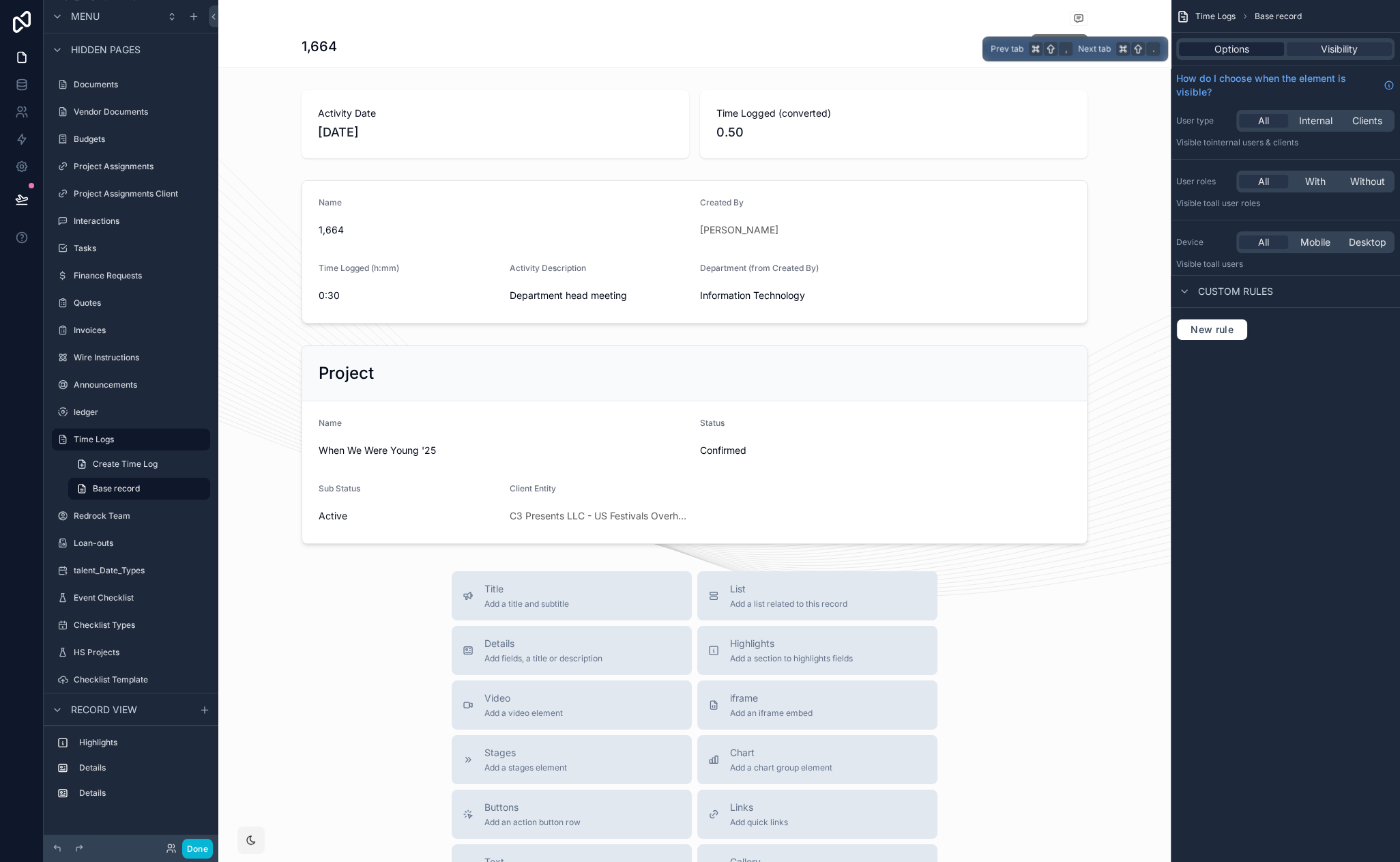
click at [1241, 55] on span "Options" at bounding box center [1231, 49] width 35 height 13
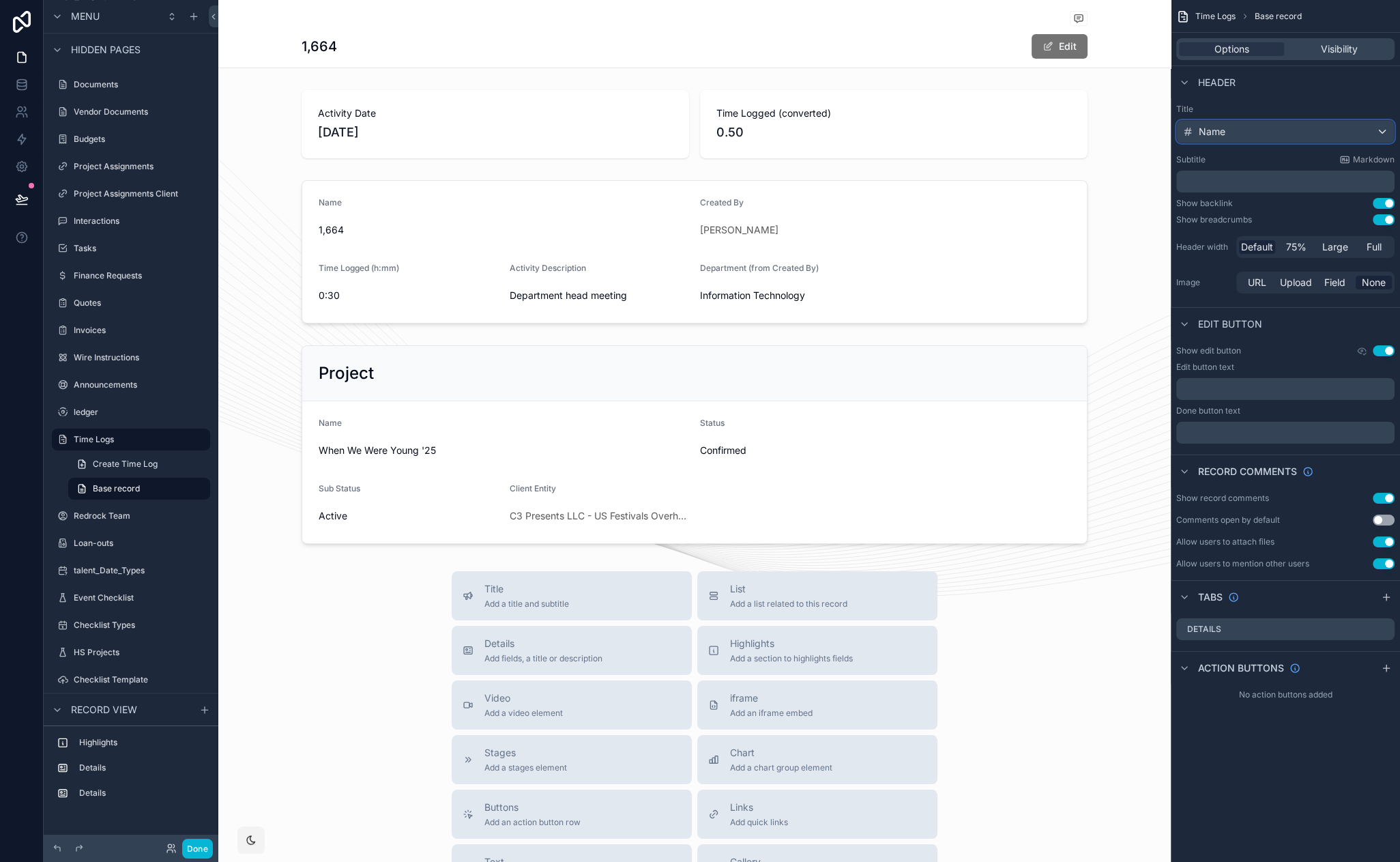
click at [1318, 131] on div "Name" at bounding box center [1285, 131] width 217 height 22
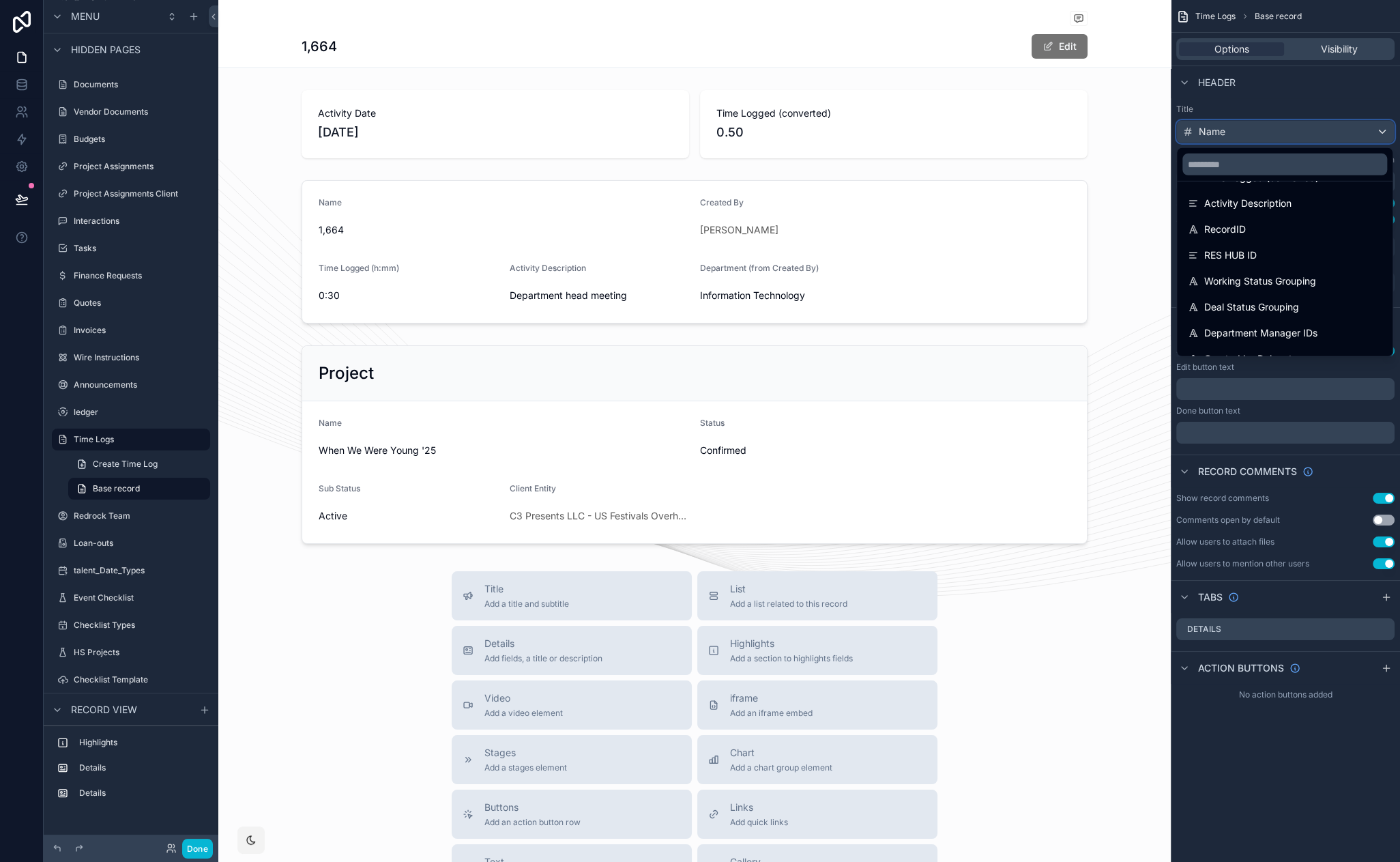
scroll to position [61, 0]
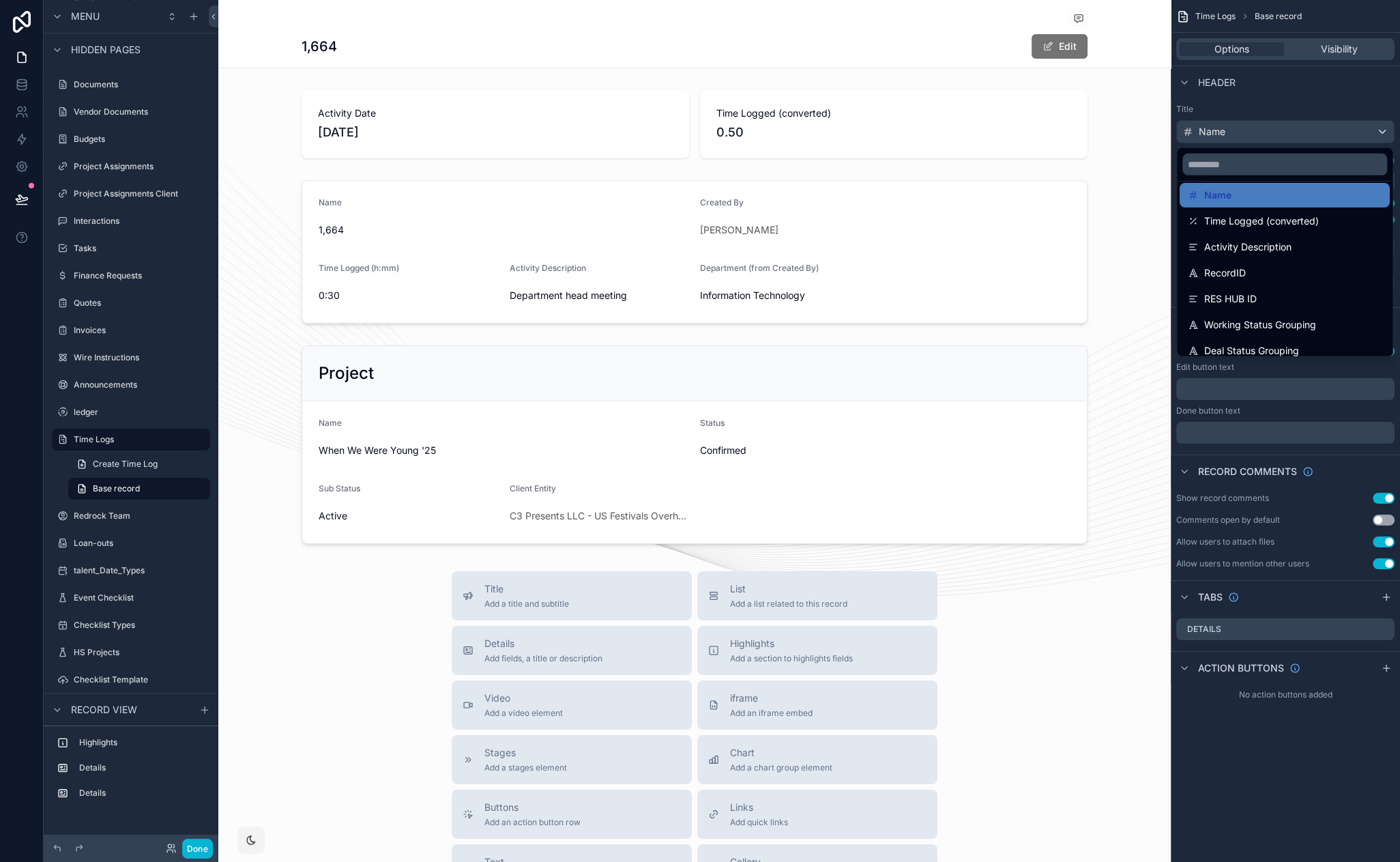
click at [1214, 125] on div "scrollable content" at bounding box center [700, 431] width 1400 height 862
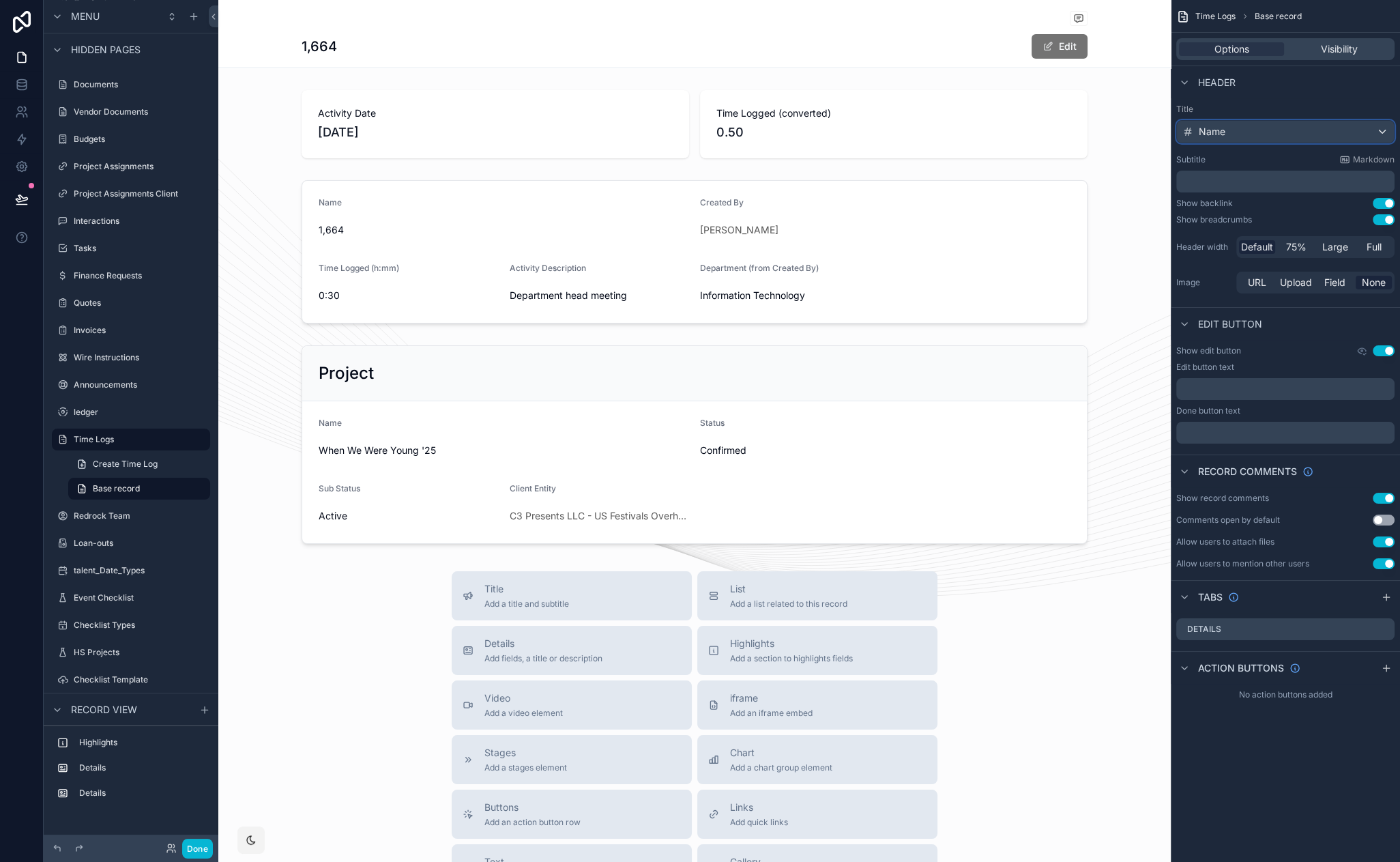
click at [1215, 126] on span "Name" at bounding box center [1212, 131] width 27 height 13
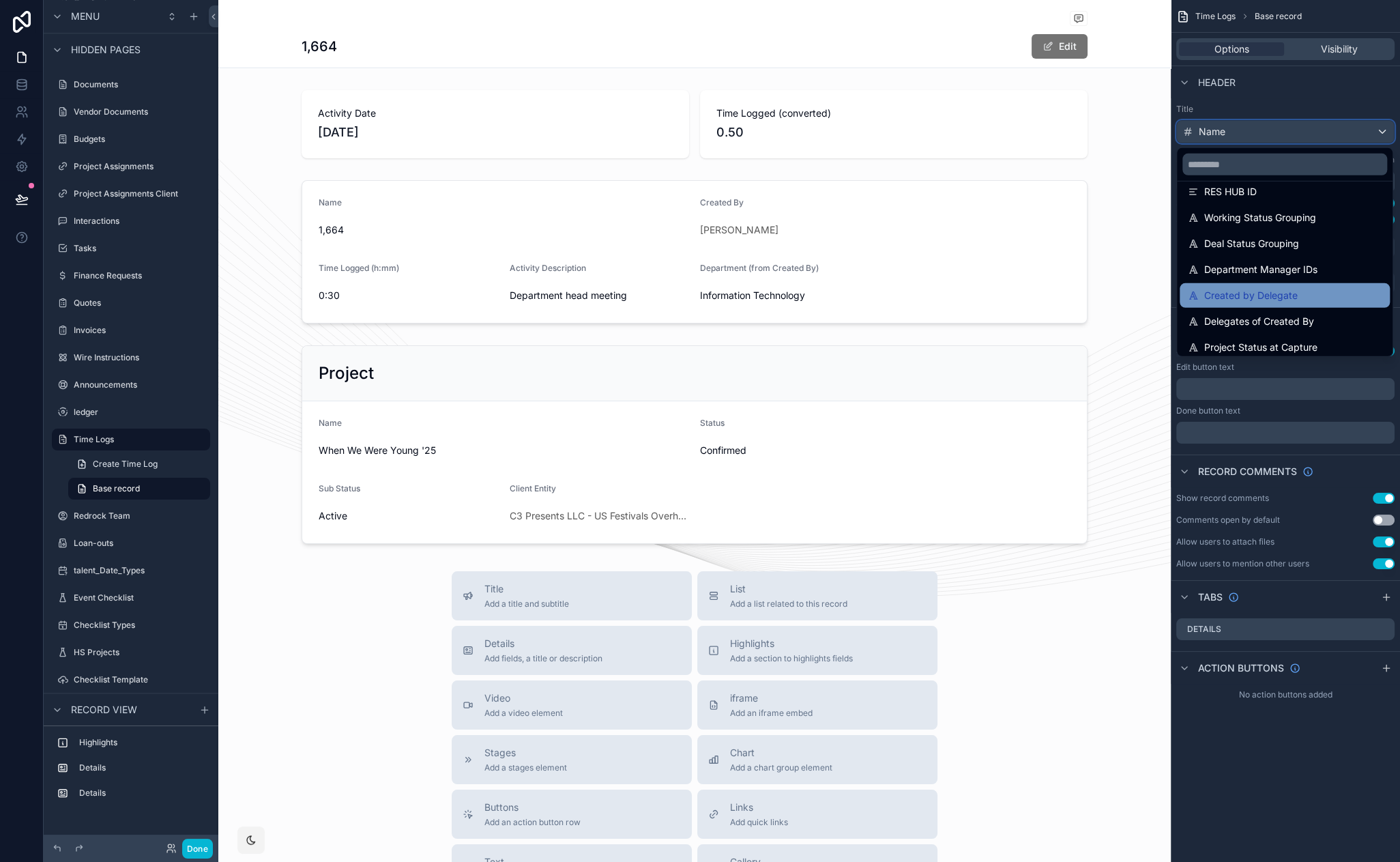
scroll to position [226, 0]
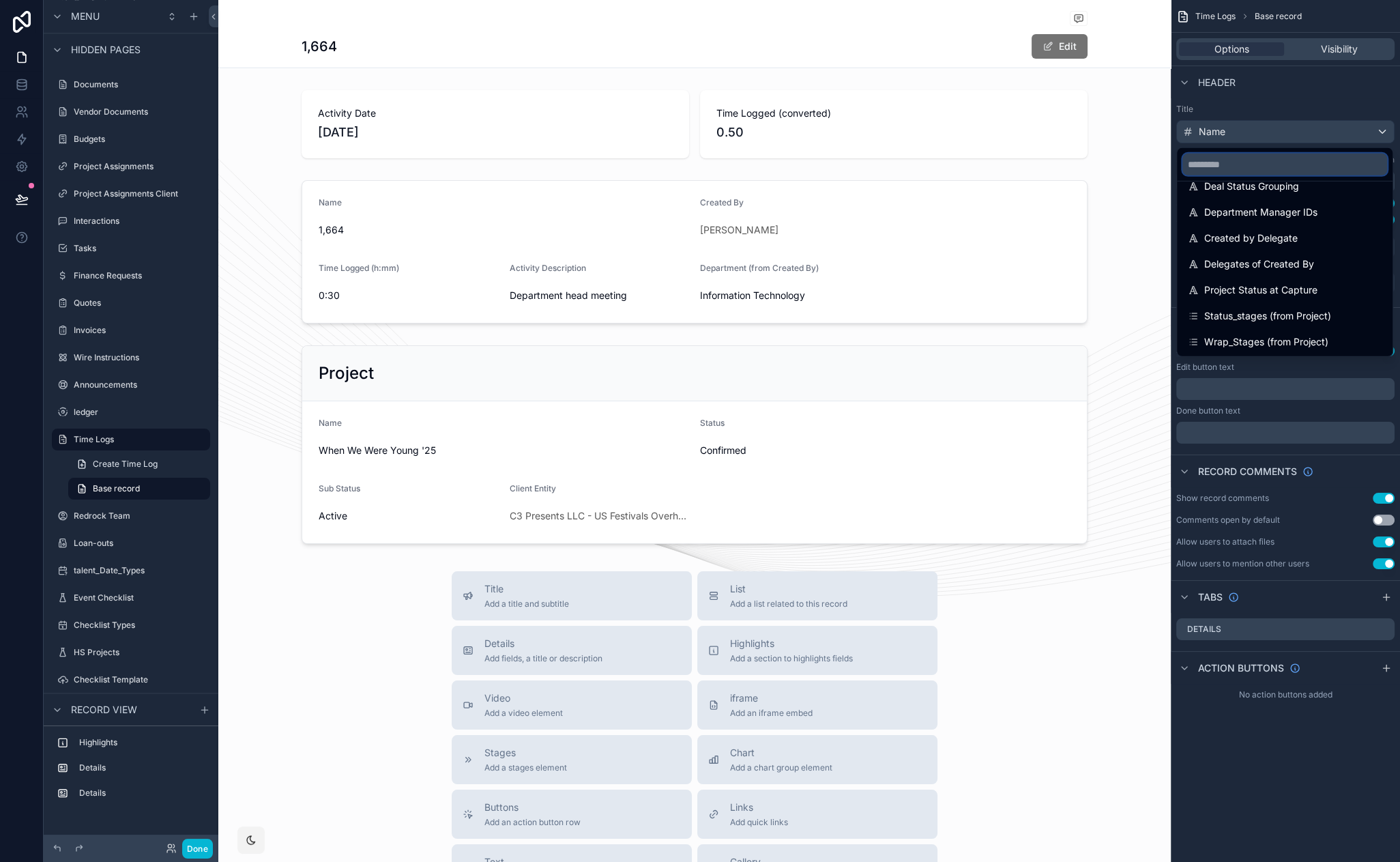
click at [1286, 163] on input "scrollable content" at bounding box center [1284, 164] width 204 height 22
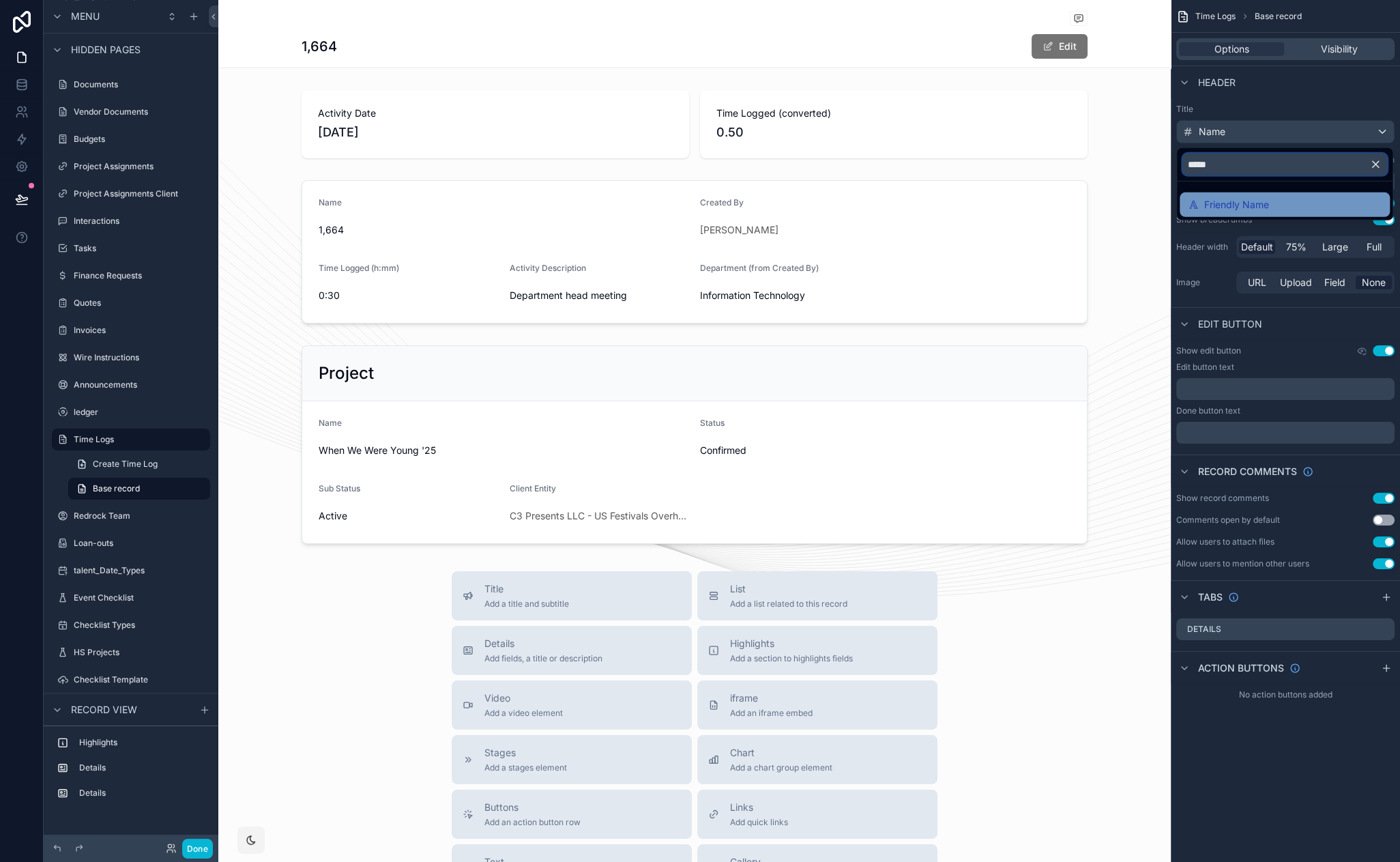
type input "*****"
click at [1303, 207] on div "Friendly Name" at bounding box center [1285, 204] width 194 height 16
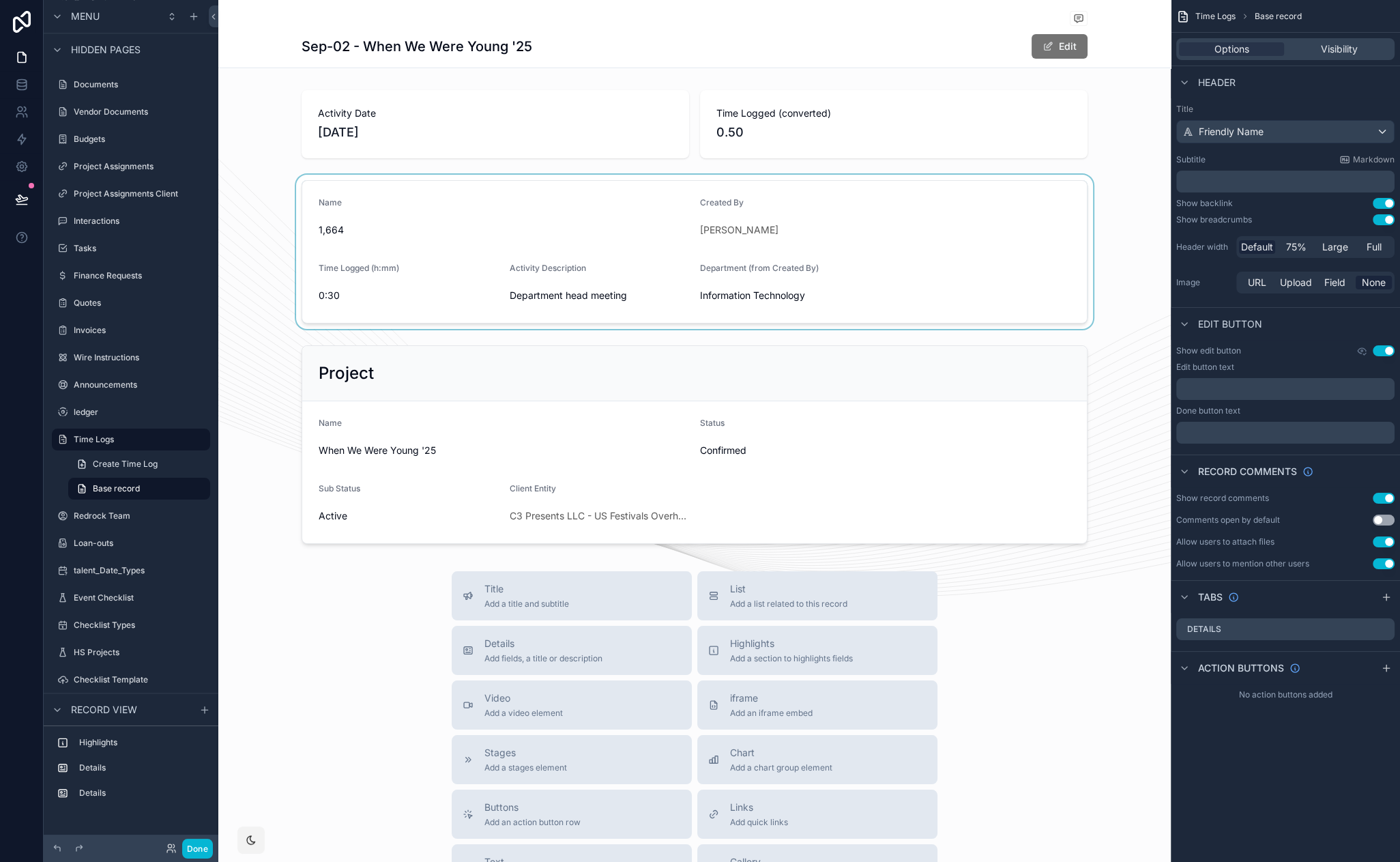
click at [425, 222] on div "scrollable content" at bounding box center [695, 252] width 952 height 154
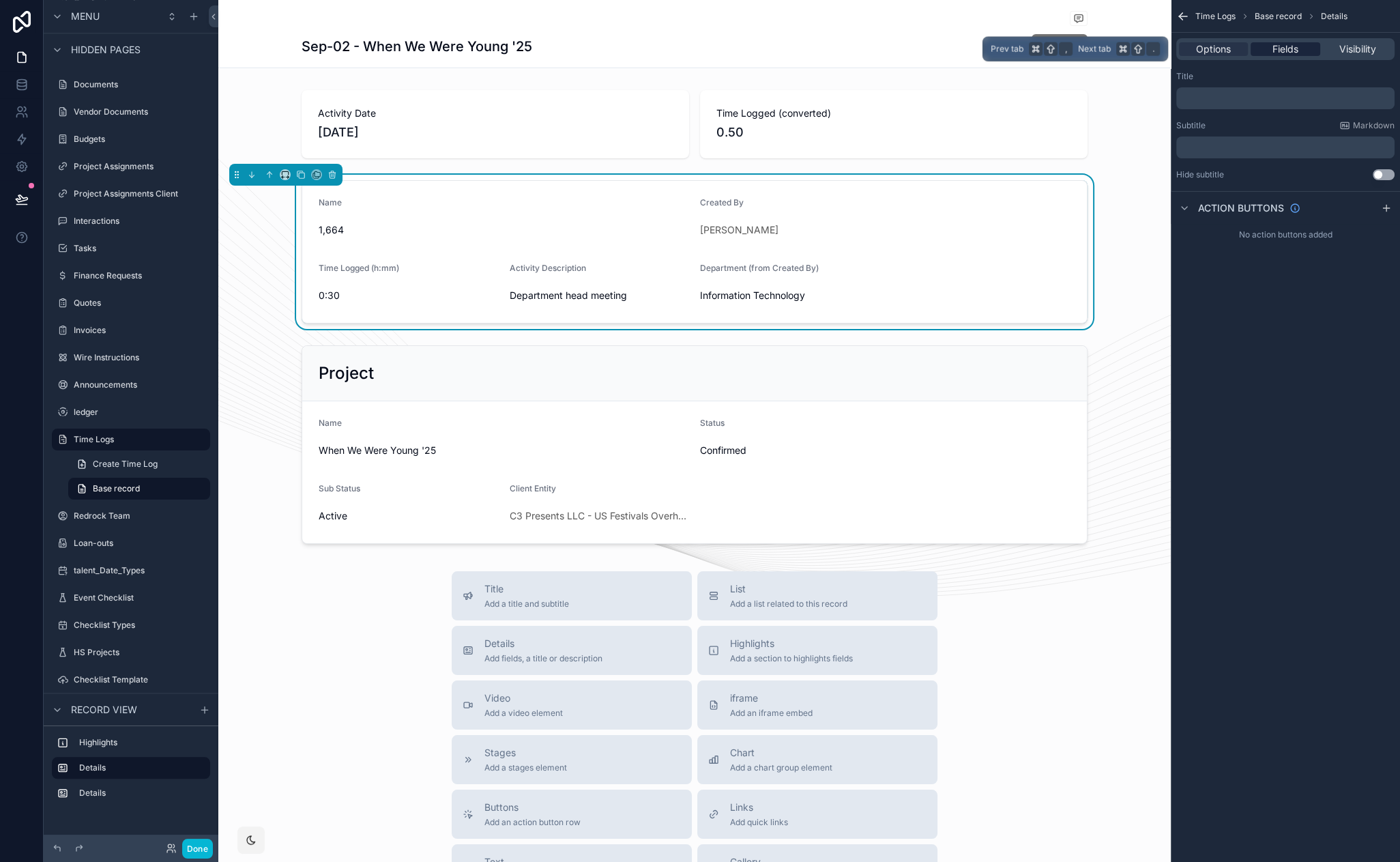
click at [1286, 51] on span "Fields" at bounding box center [1285, 49] width 26 height 13
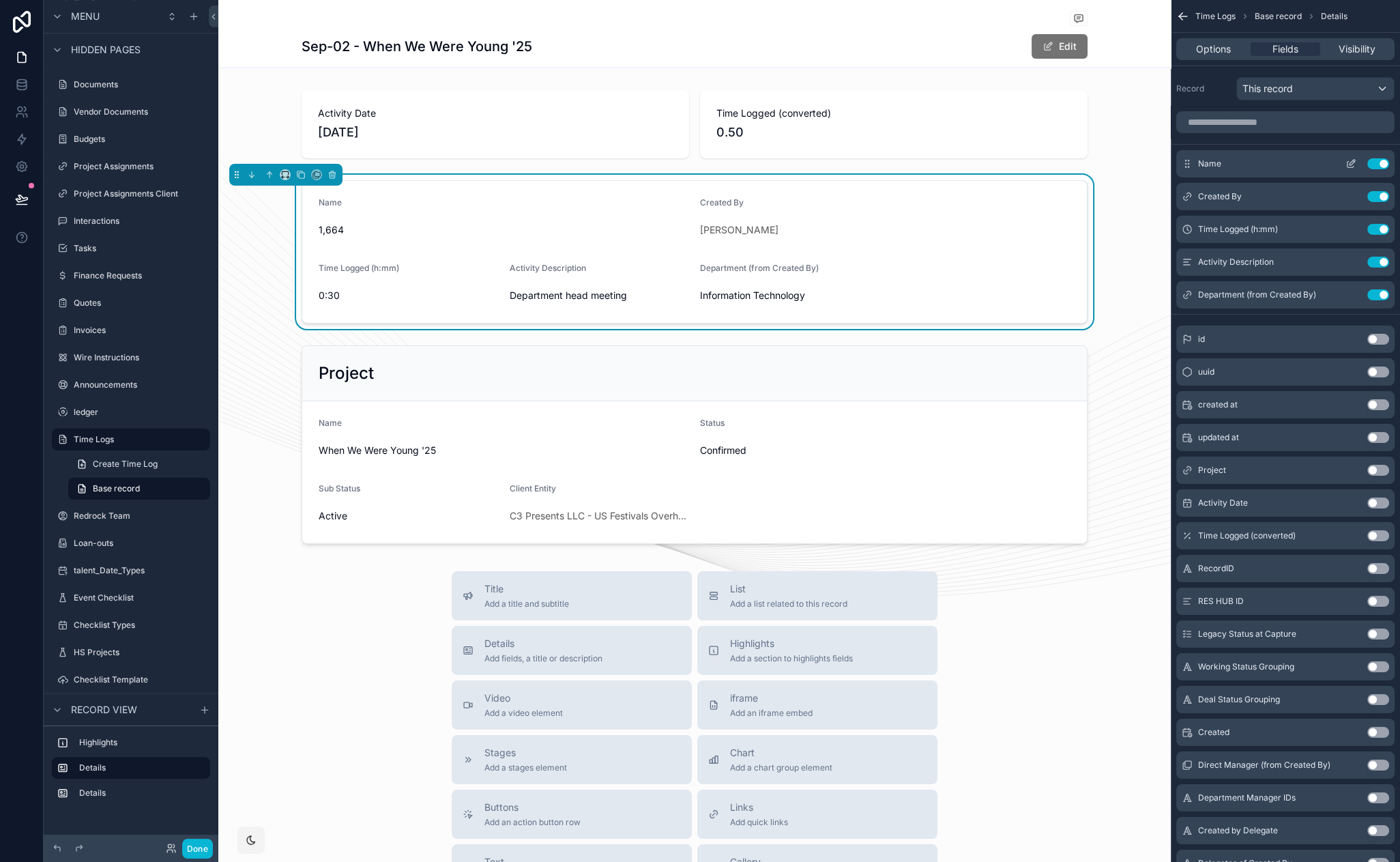
click at [1348, 165] on icon "scrollable content" at bounding box center [1351, 165] width 6 height 6
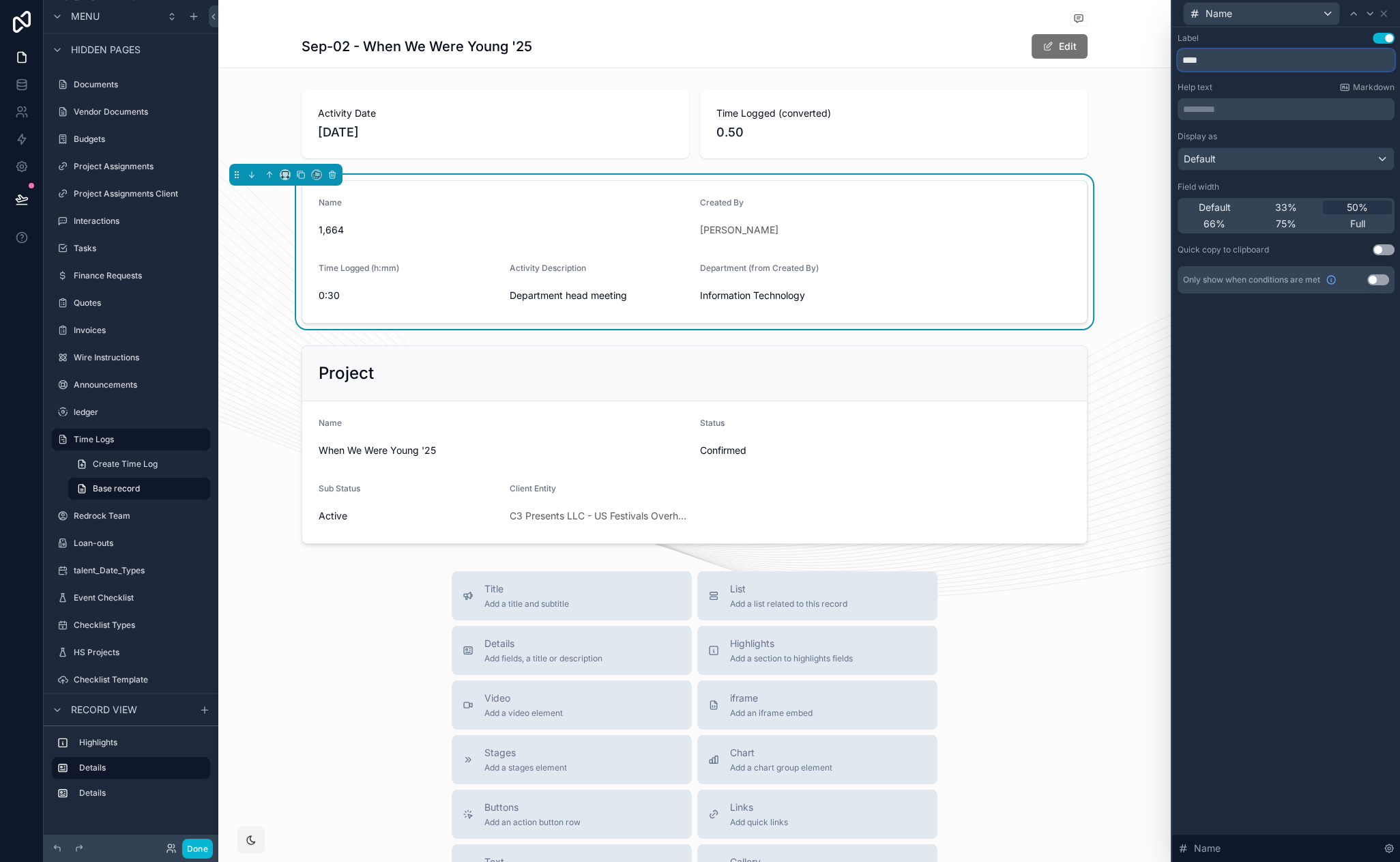
click at [1258, 63] on input "****" at bounding box center [1286, 60] width 217 height 22
click at [1266, 372] on div "Label Use setting ****** Help text Markdown ********* ﻿ Display as Default Fiel…" at bounding box center [1286, 445] width 228 height 834
click at [1184, 60] on input "******" at bounding box center [1286, 60] width 217 height 22
type input "**********"
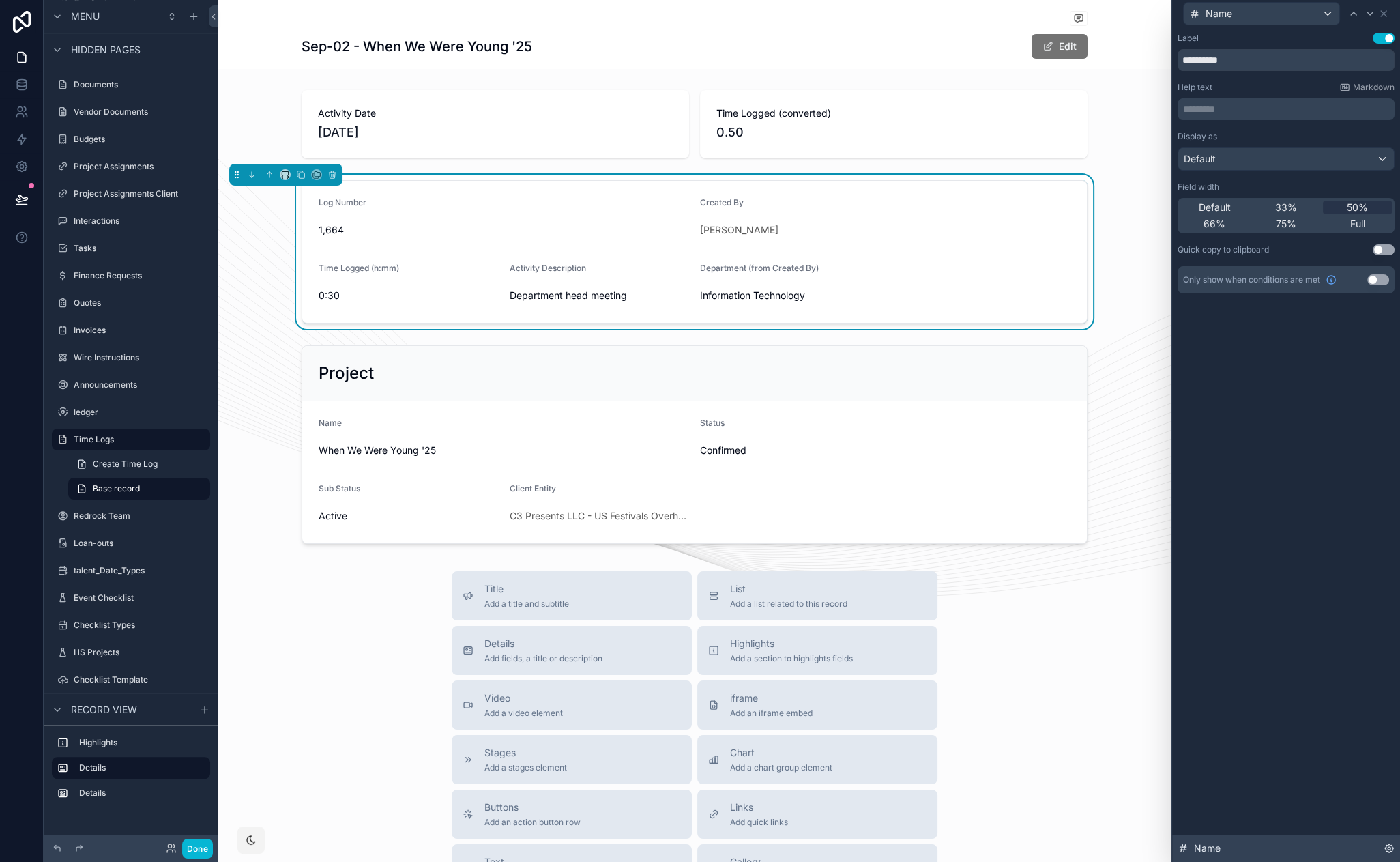
click at [1393, 853] on icon at bounding box center [1389, 848] width 11 height 11
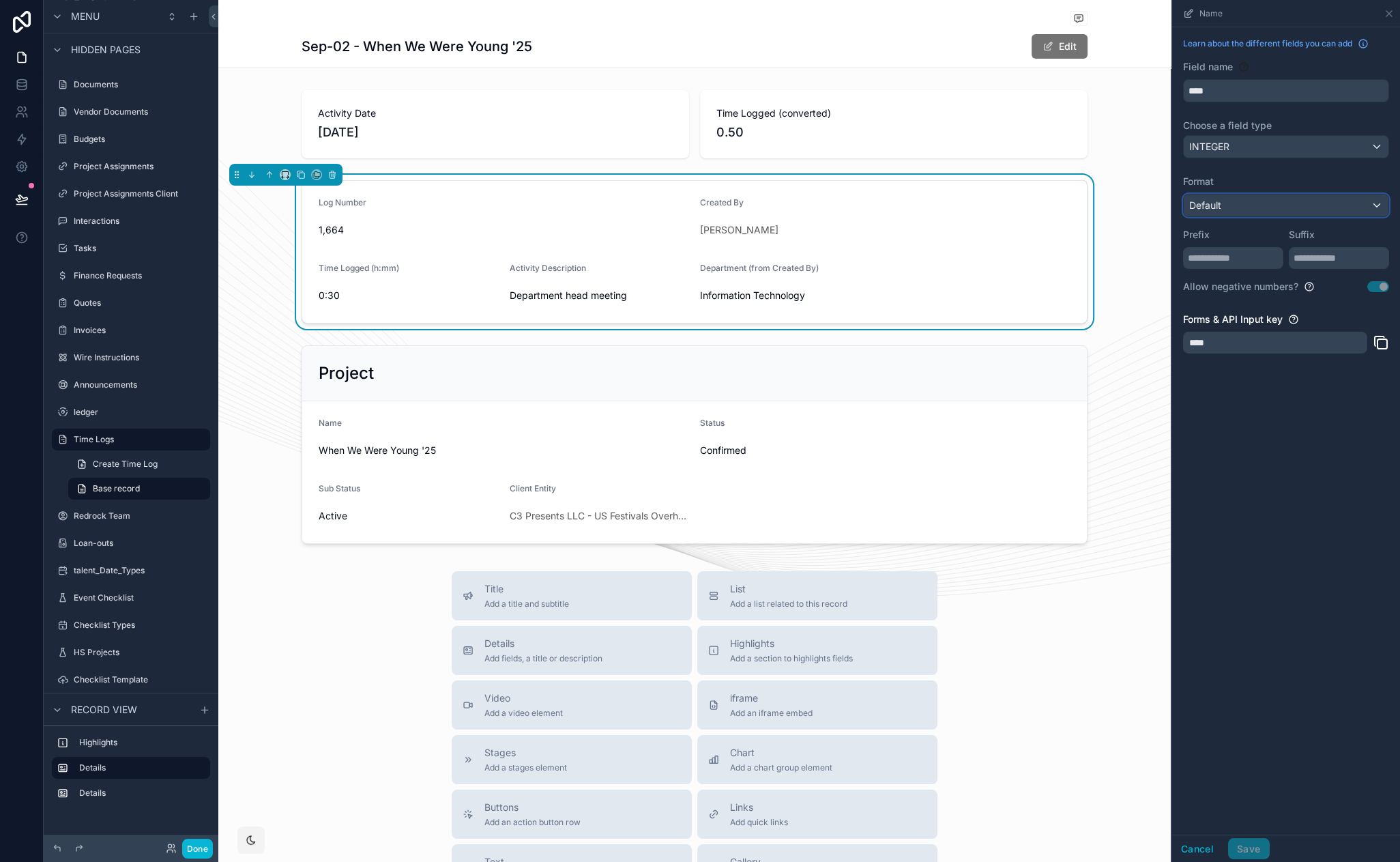
click at [1242, 207] on div "Default" at bounding box center [1286, 205] width 204 height 22
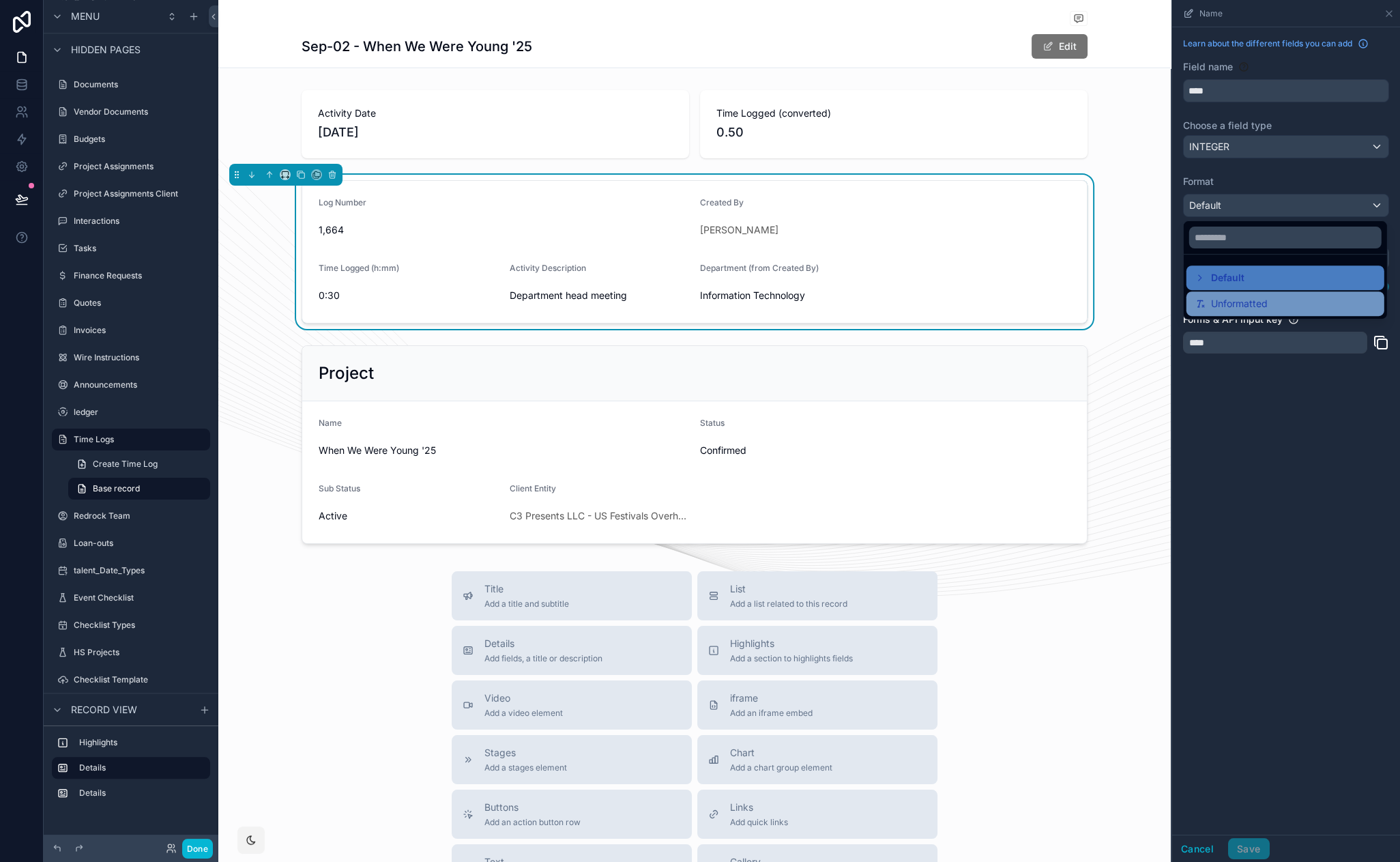
click at [1243, 299] on span "Unformatted" at bounding box center [1240, 304] width 57 height 16
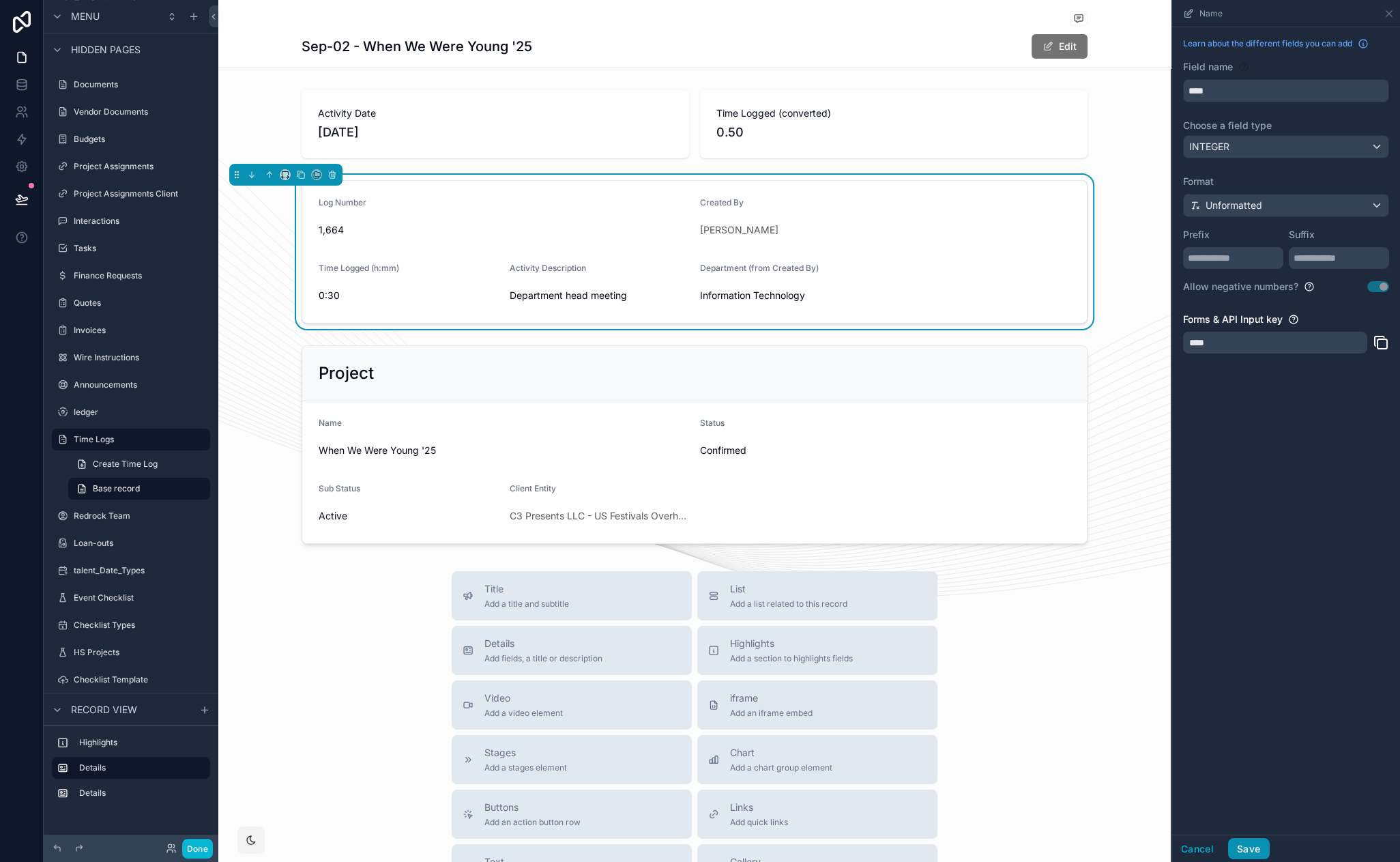
click at [1259, 839] on button "Save" at bounding box center [1249, 849] width 41 height 22
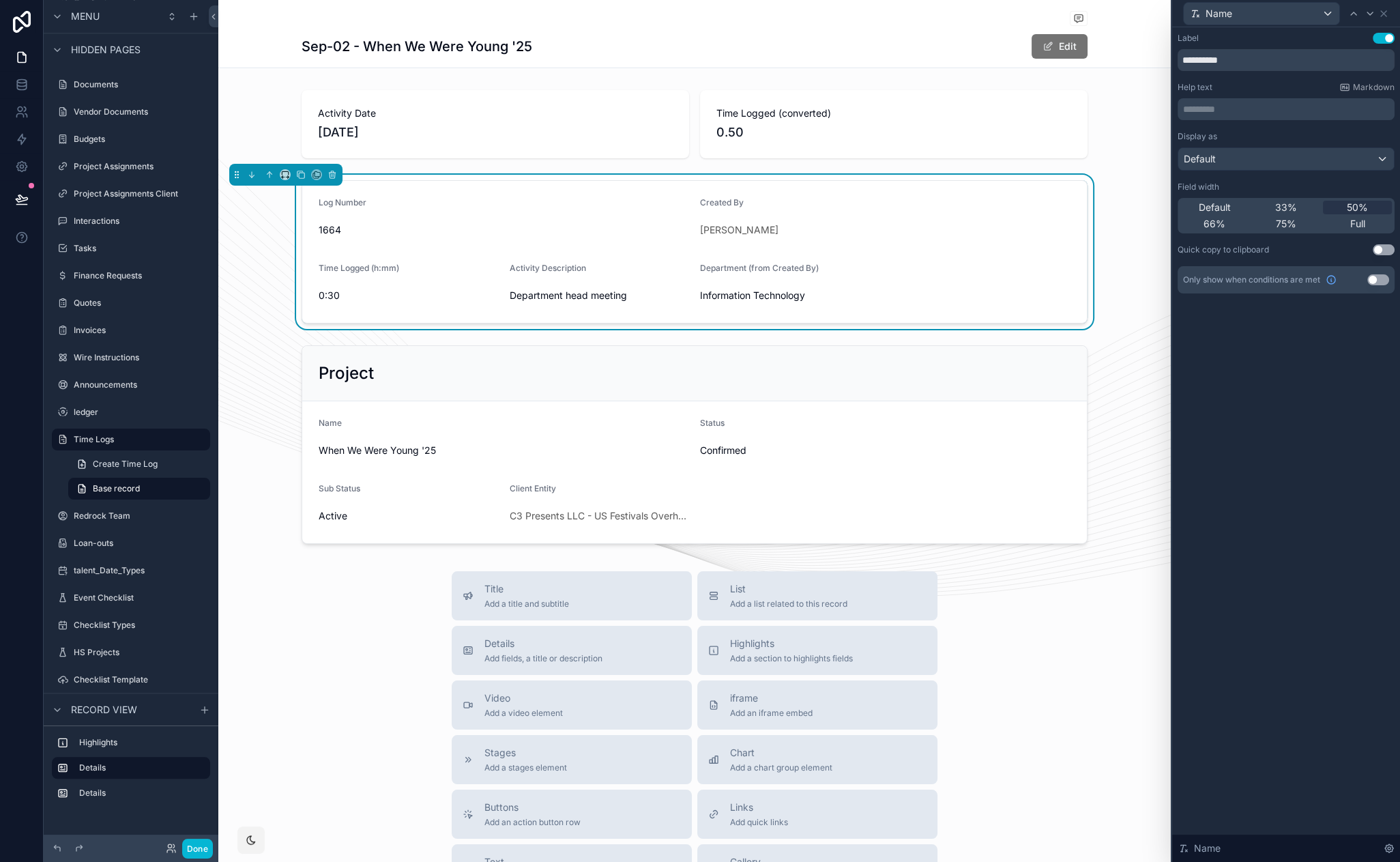
click at [635, 65] on div "Time Logs Sep-02 - When We Were Young '[DATE]-02 - When We Were Young '25 Edit" at bounding box center [694, 34] width 786 height 68
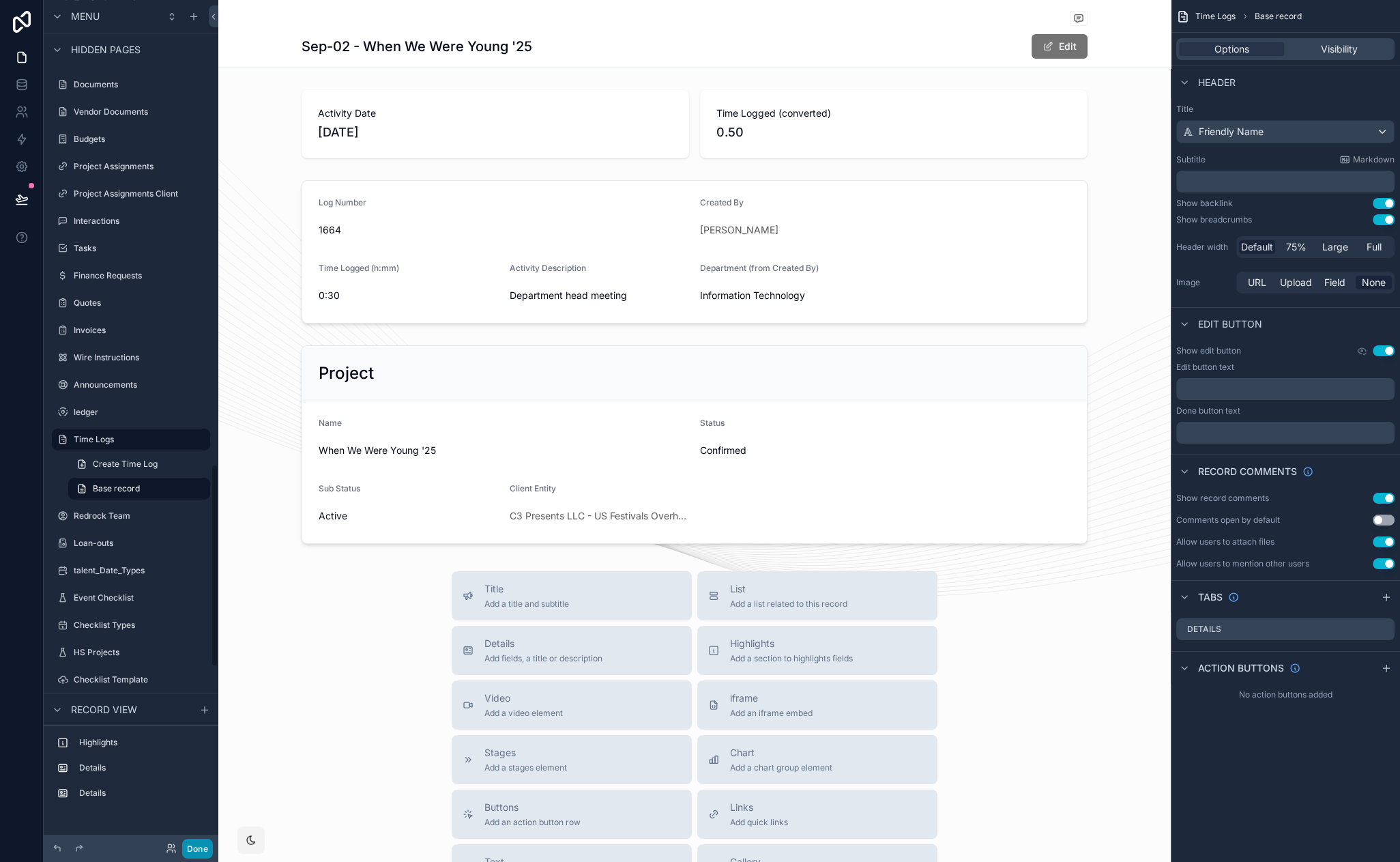
click at [197, 843] on button "Done" at bounding box center [197, 849] width 31 height 20
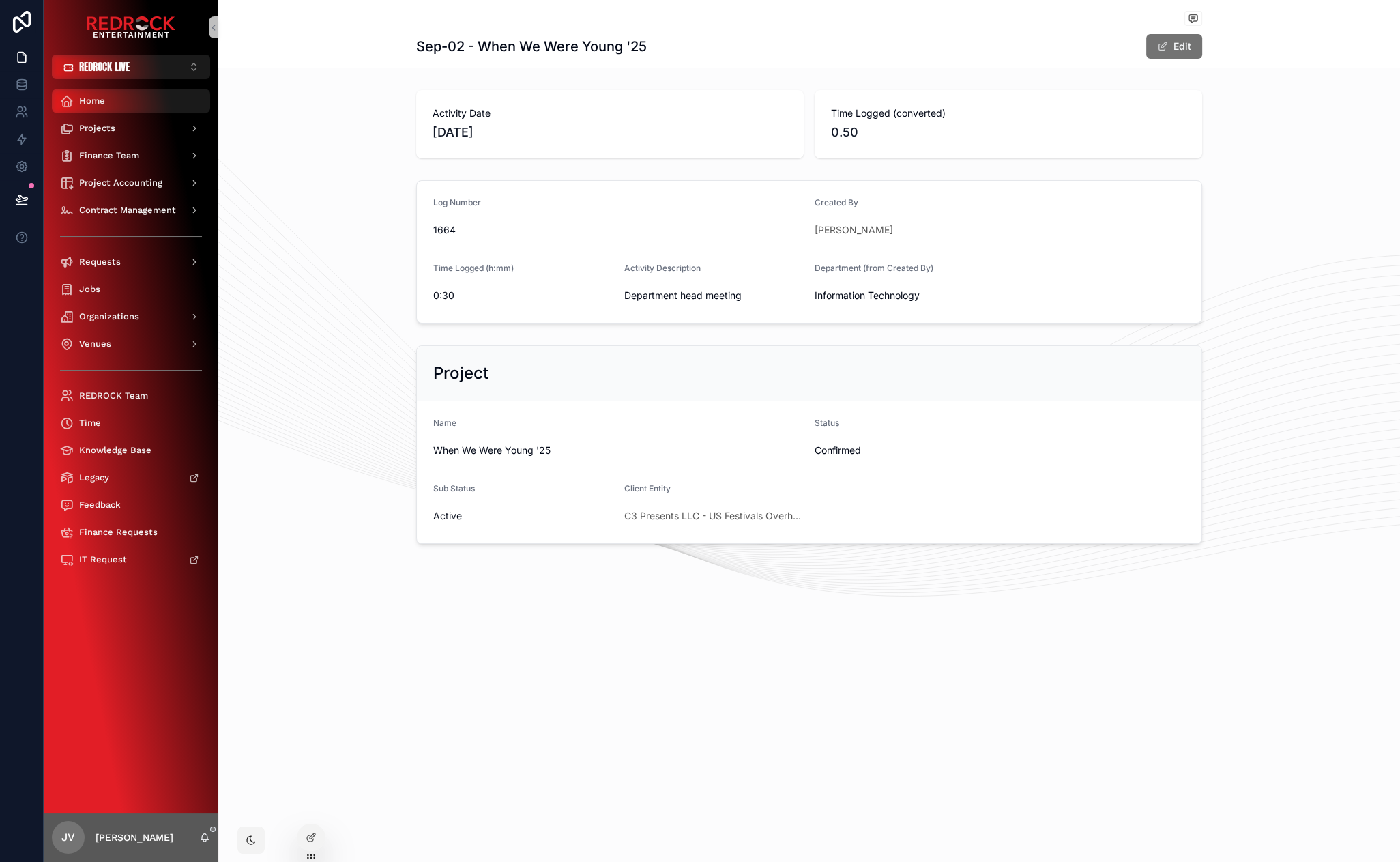
click at [130, 96] on div "Home" at bounding box center [131, 101] width 142 height 22
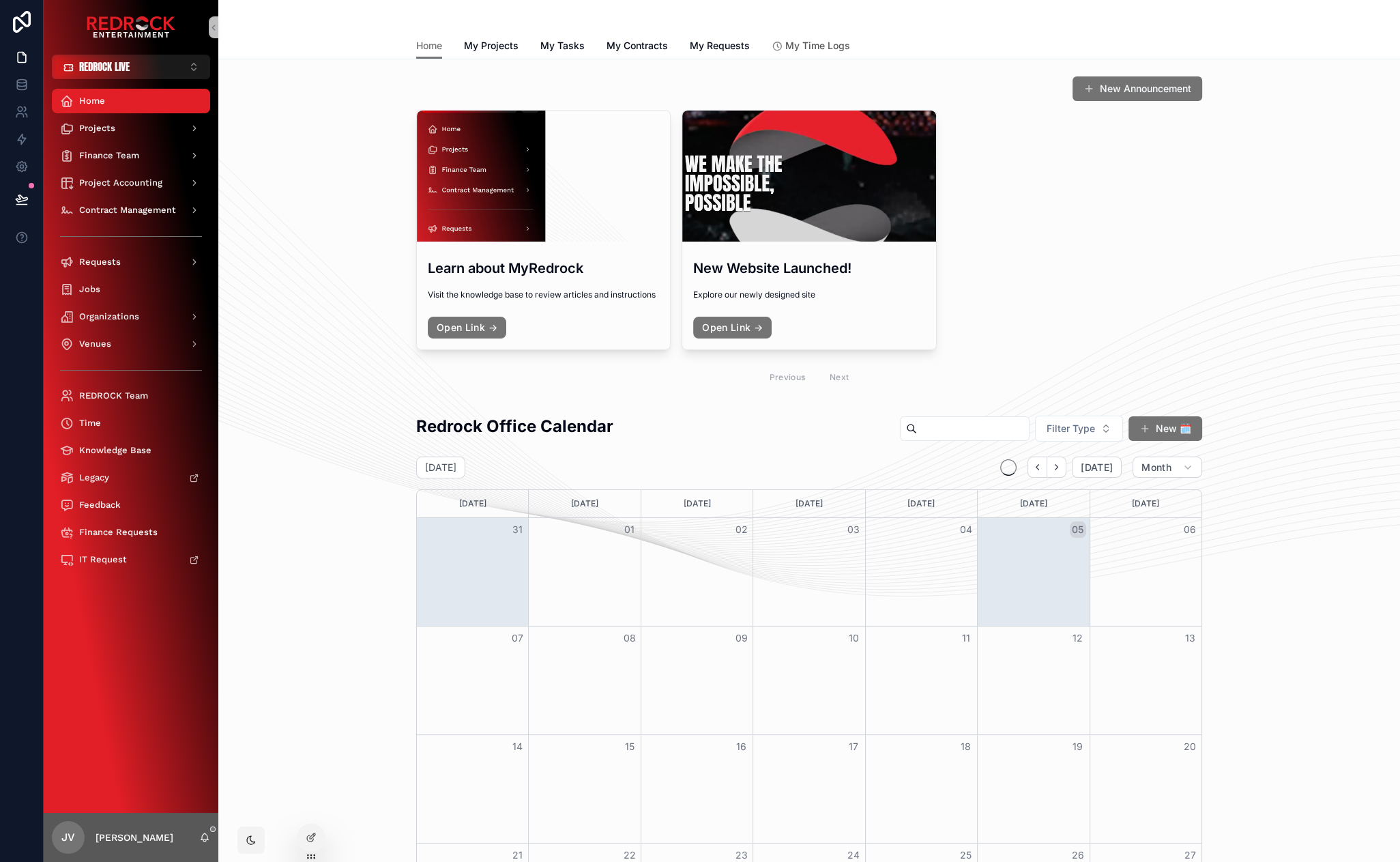
click at [820, 48] on span "My Time Logs" at bounding box center [817, 46] width 65 height 13
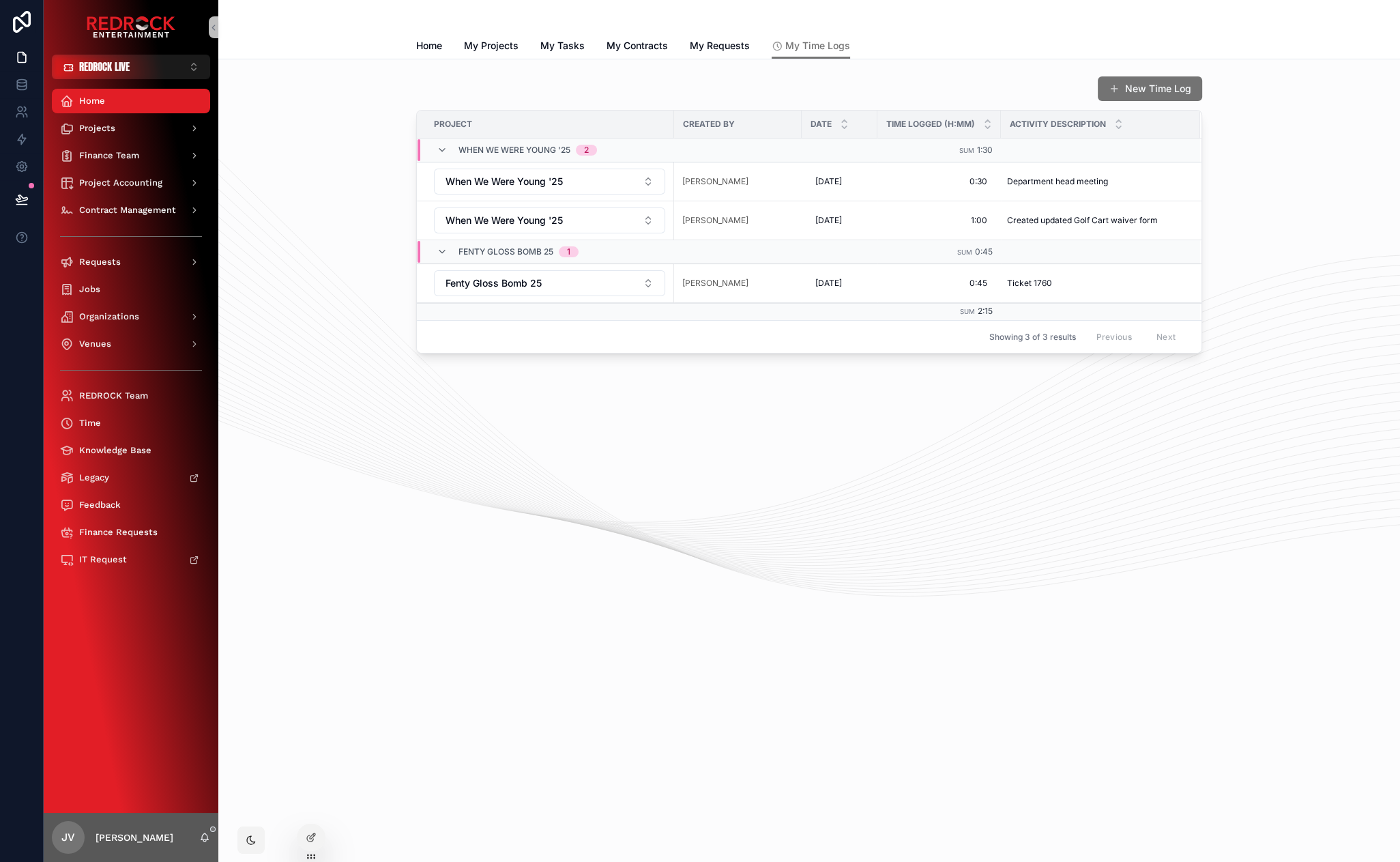
click at [1318, 209] on div "New Time Log Project Created By Date Time Logged (h:mm) Activity Description Wh…" at bounding box center [809, 214] width 1160 height 289
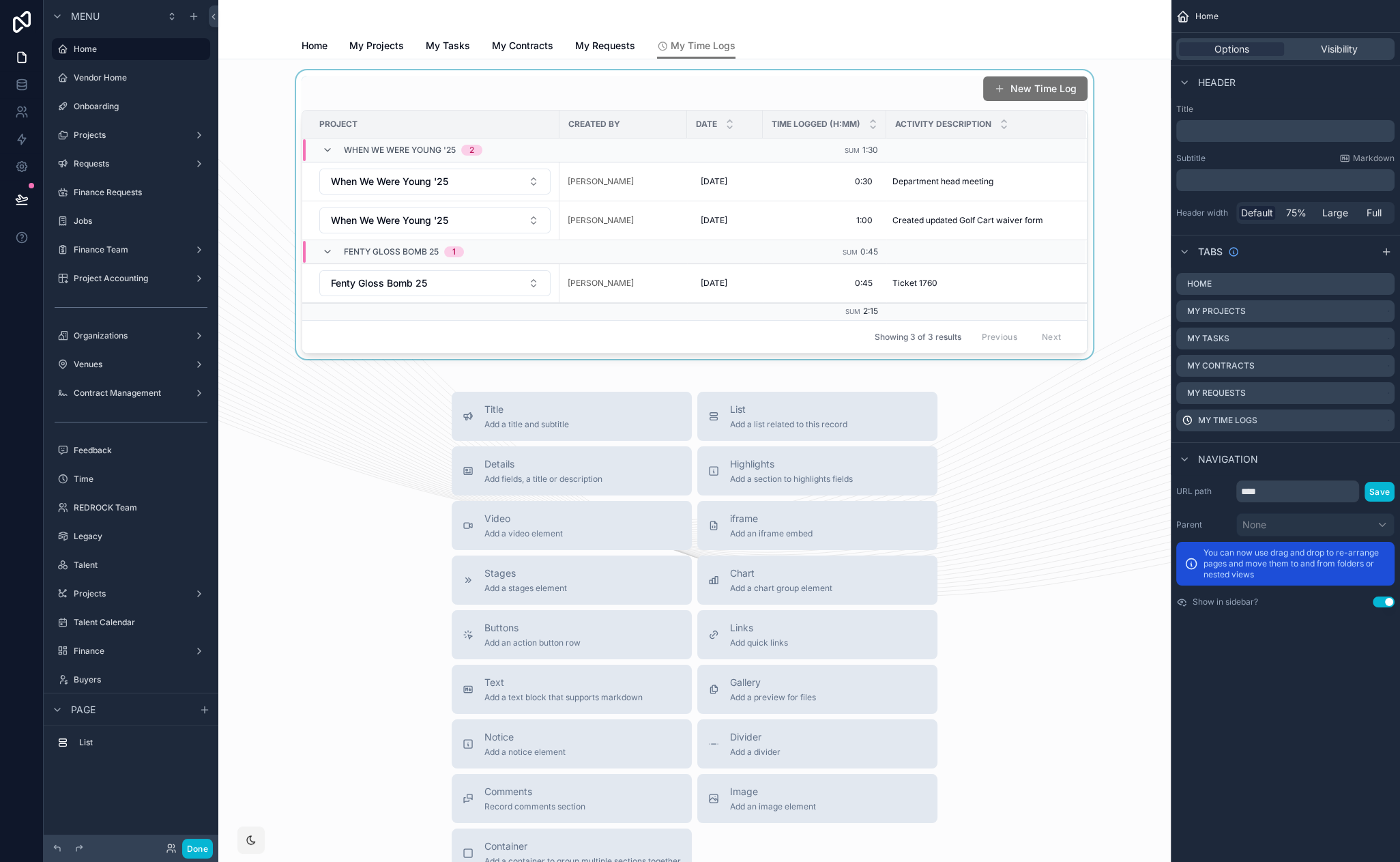
click at [972, 98] on div "scrollable content" at bounding box center [694, 214] width 931 height 289
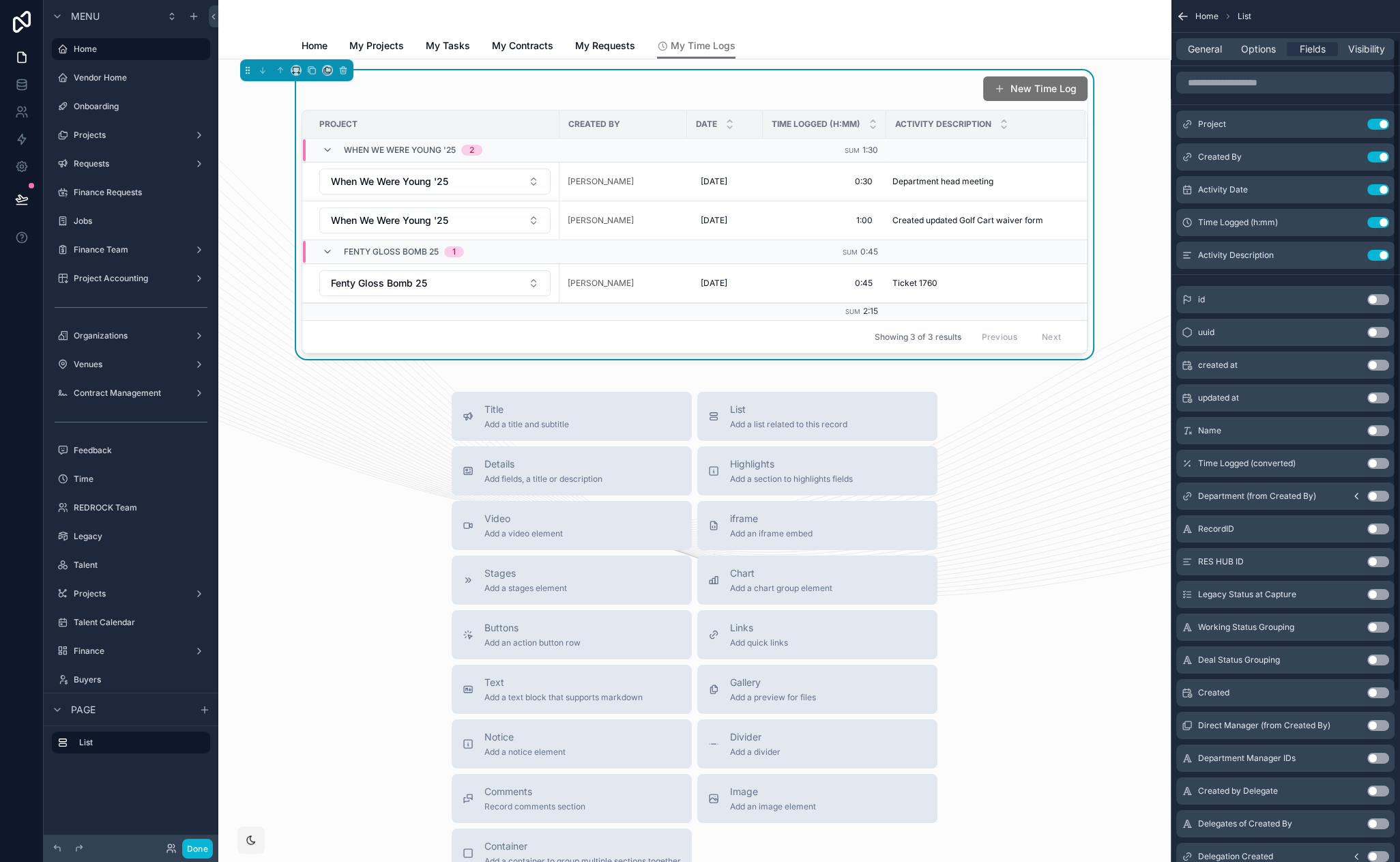
scroll to position [275, 0]
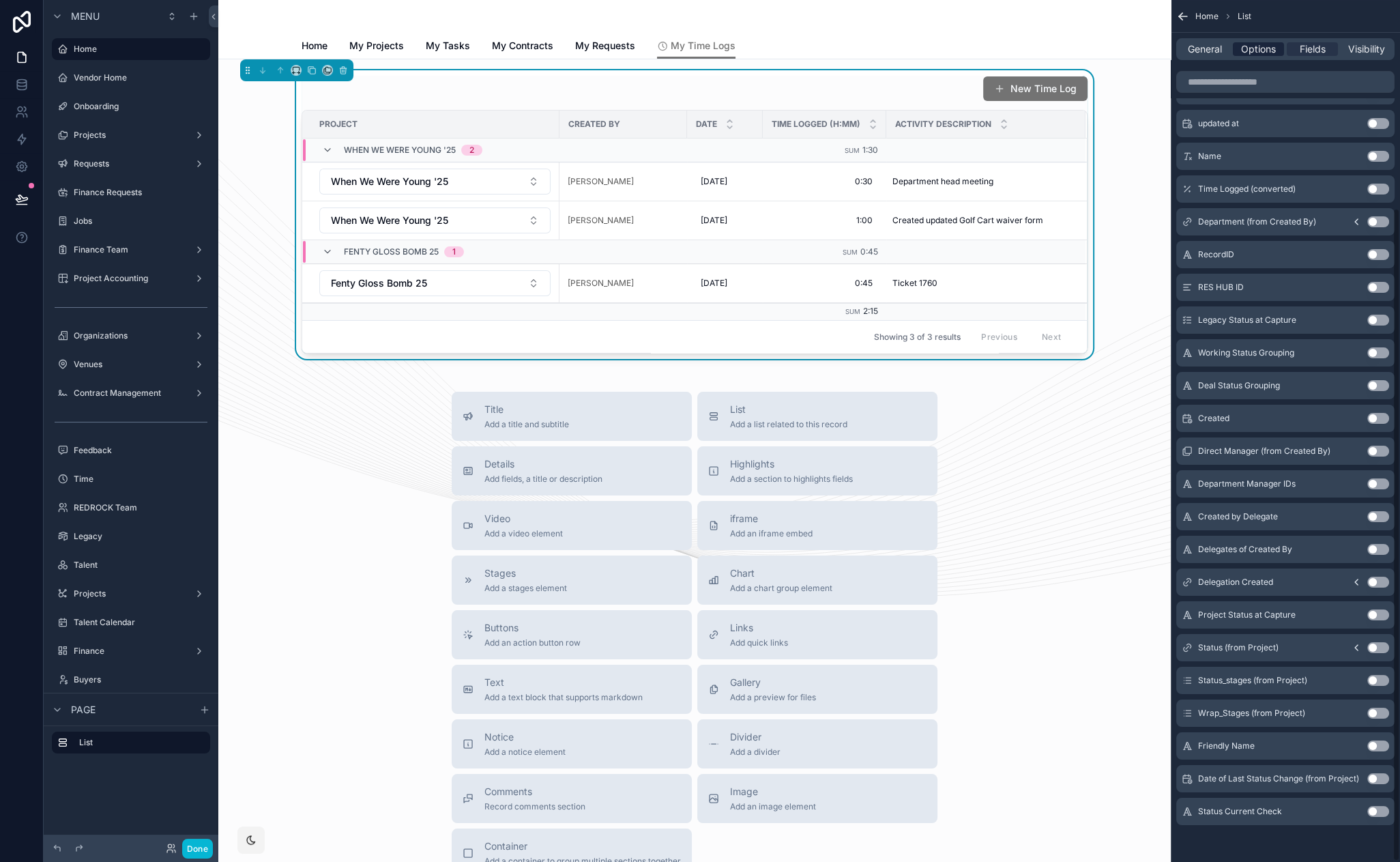
click at [1260, 50] on span "Options" at bounding box center [1258, 49] width 35 height 13
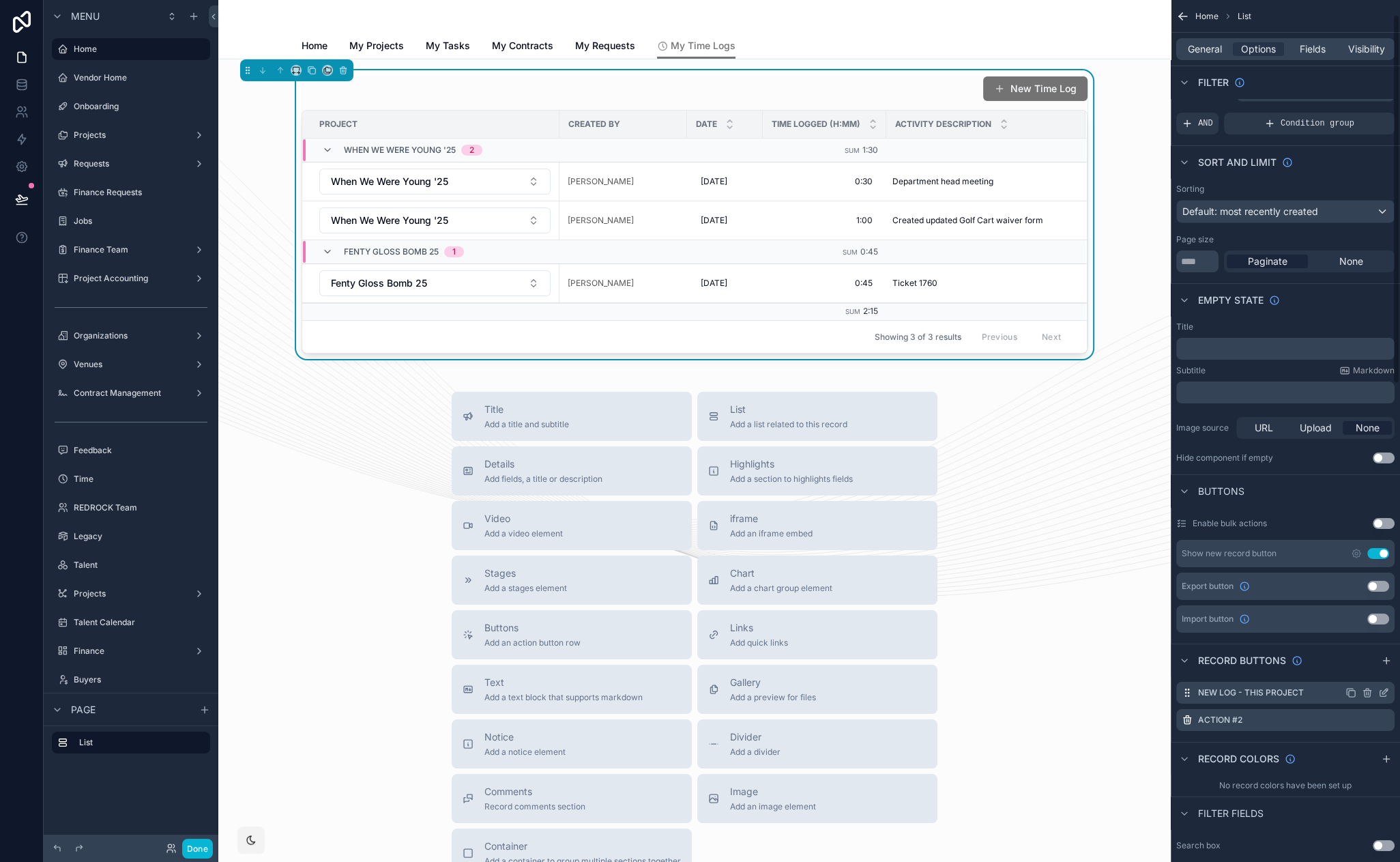
scroll to position [34, 0]
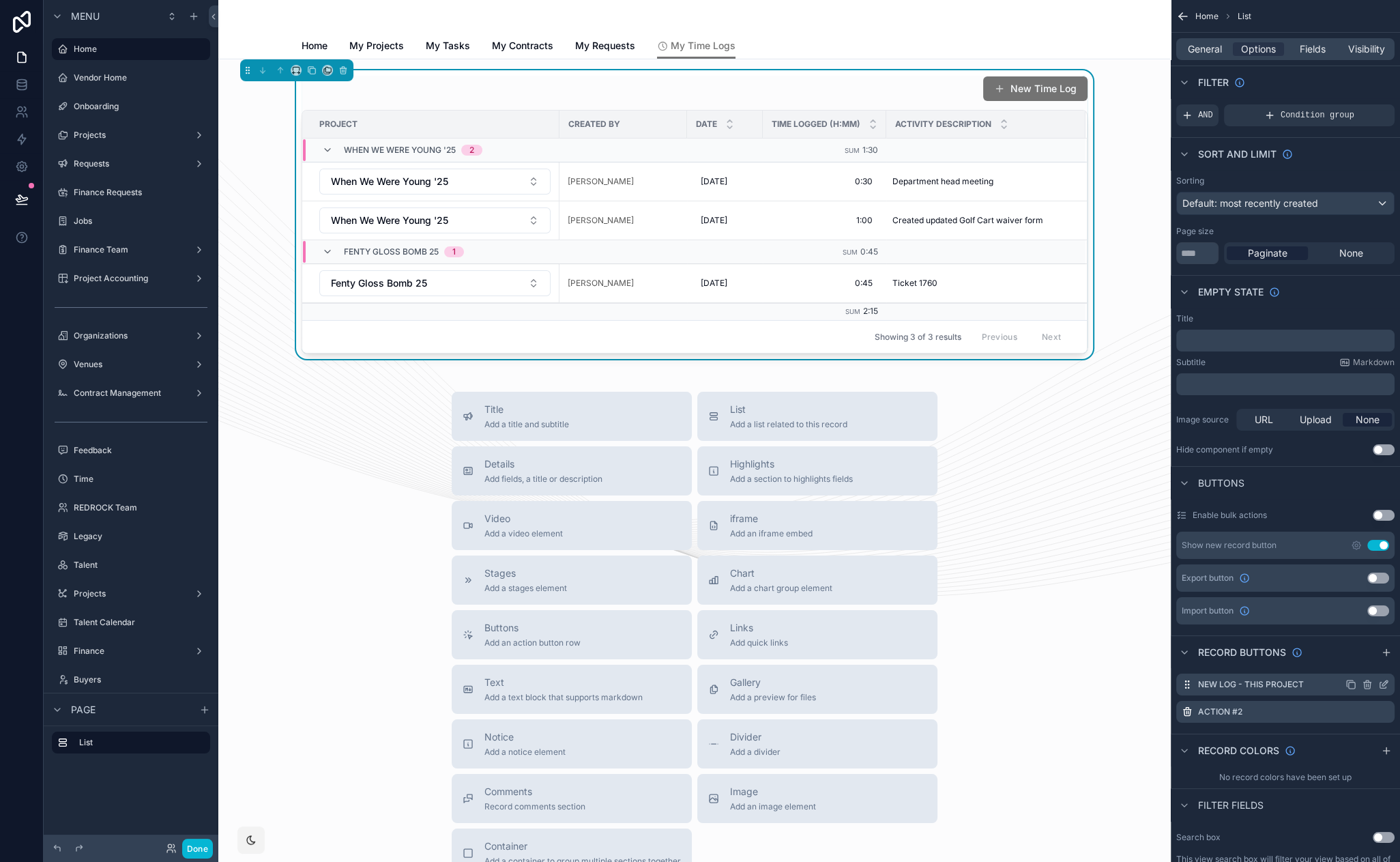
click at [1382, 687] on icon "scrollable content" at bounding box center [1384, 685] width 6 height 6
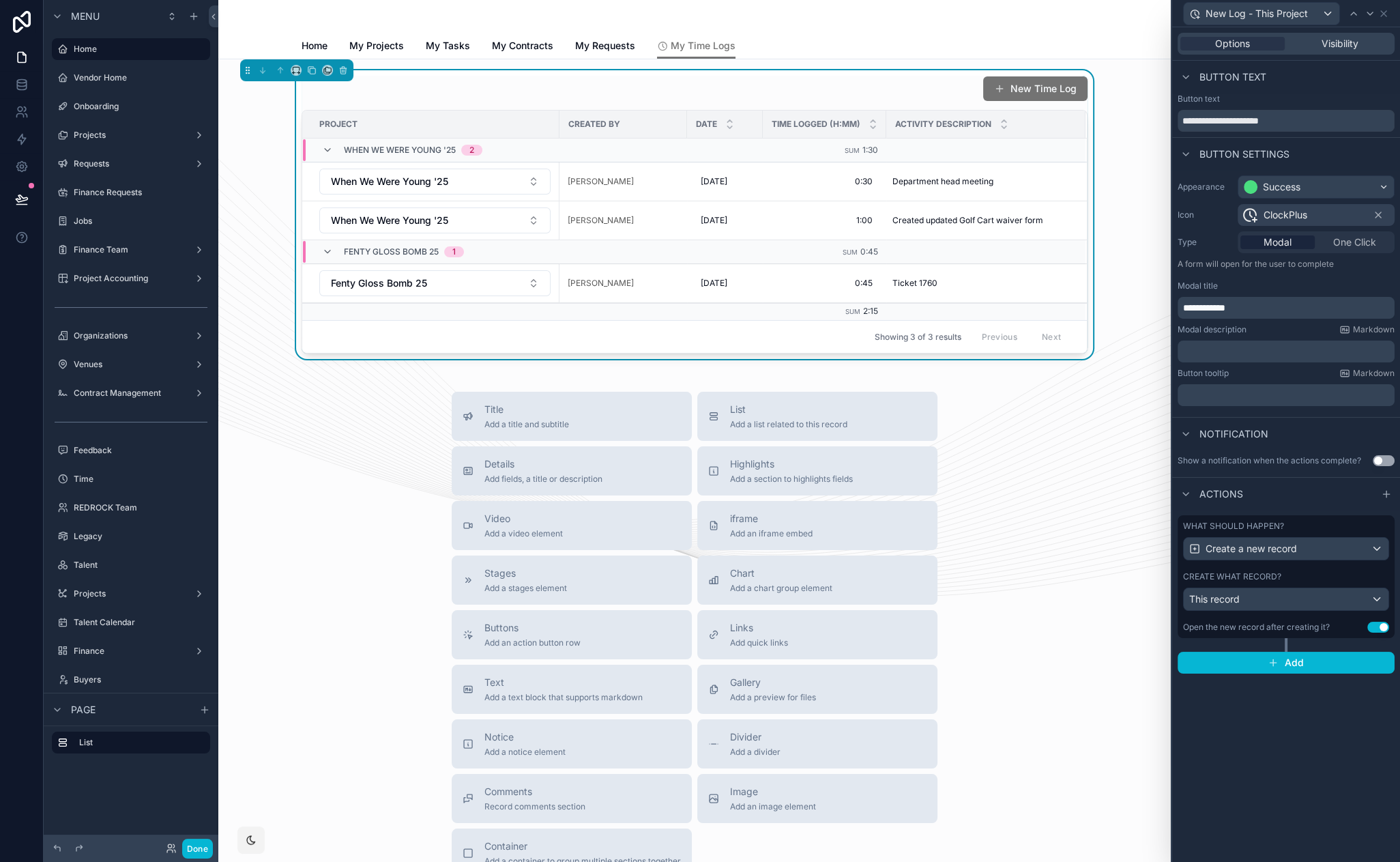
click at [1276, 525] on label "What should happen?" at bounding box center [1233, 526] width 101 height 11
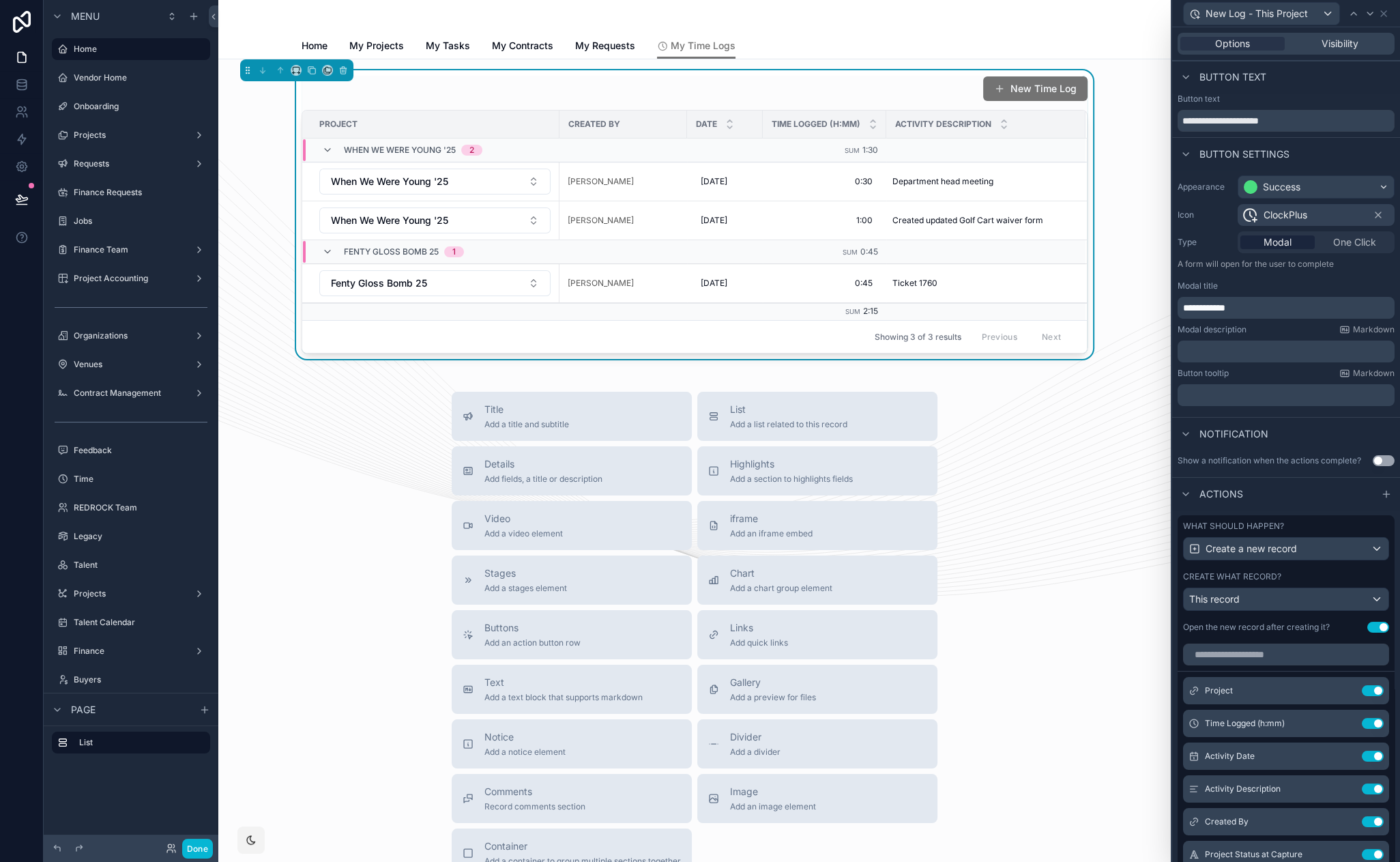
click at [1367, 622] on button "Use setting" at bounding box center [1378, 627] width 22 height 11
drag, startPoint x: 22, startPoint y: 199, endPoint x: 128, endPoint y: 240, distance: 113.7
click at [22, 199] on icon at bounding box center [22, 199] width 13 height 13
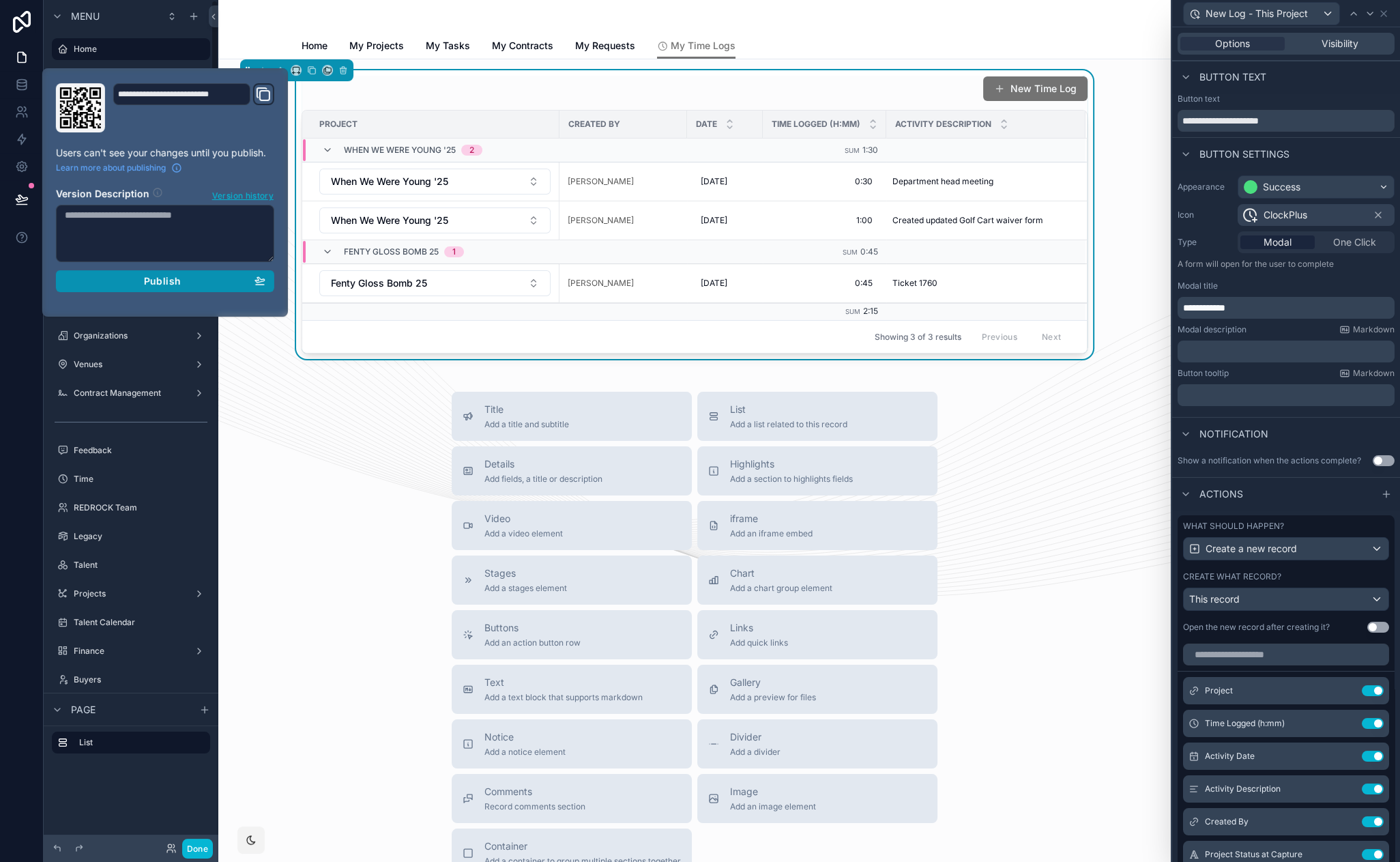
click at [205, 281] on div "Publish" at bounding box center [165, 281] width 201 height 12
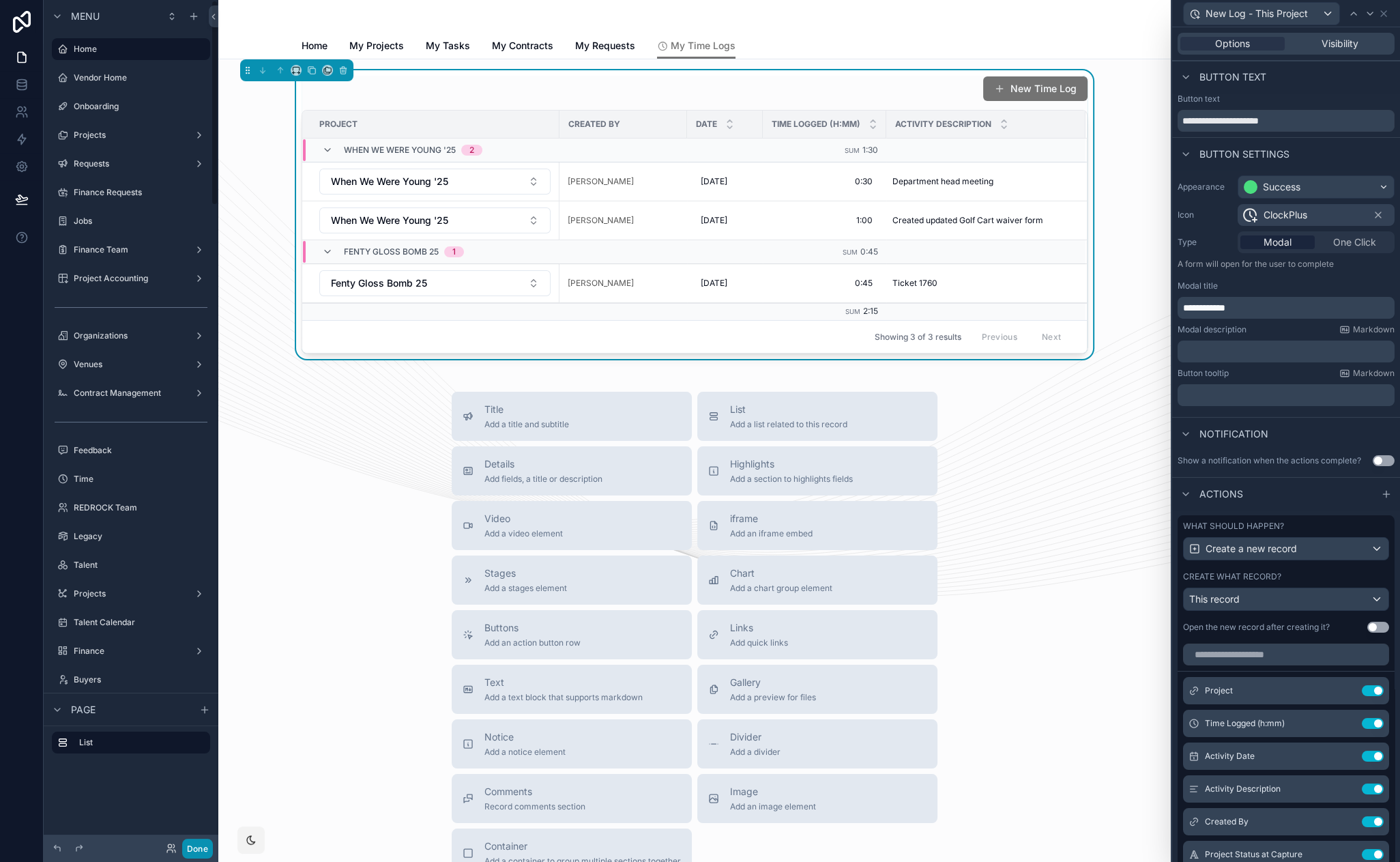
click at [195, 854] on button "Done" at bounding box center [197, 849] width 31 height 20
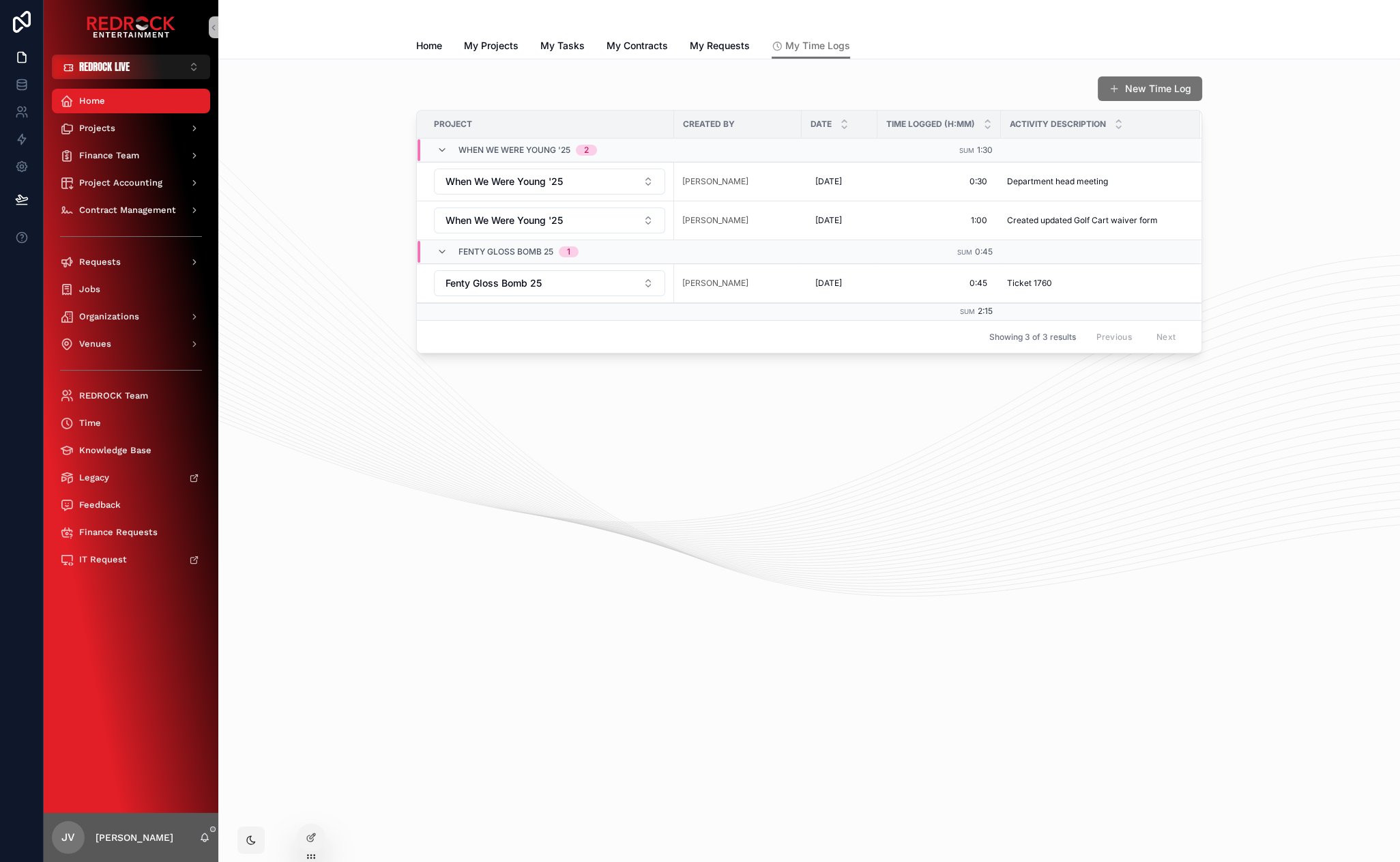
drag, startPoint x: 696, startPoint y: 534, endPoint x: 538, endPoint y: 427, distance: 190.8
click at [538, 427] on div "New Time Log Project Created By Date Time Logged (h:mm) Activity Description Wh…" at bounding box center [810, 253] width 1182 height 387
click at [1136, 85] on button "New Time Log" at bounding box center [1149, 87] width 110 height 26
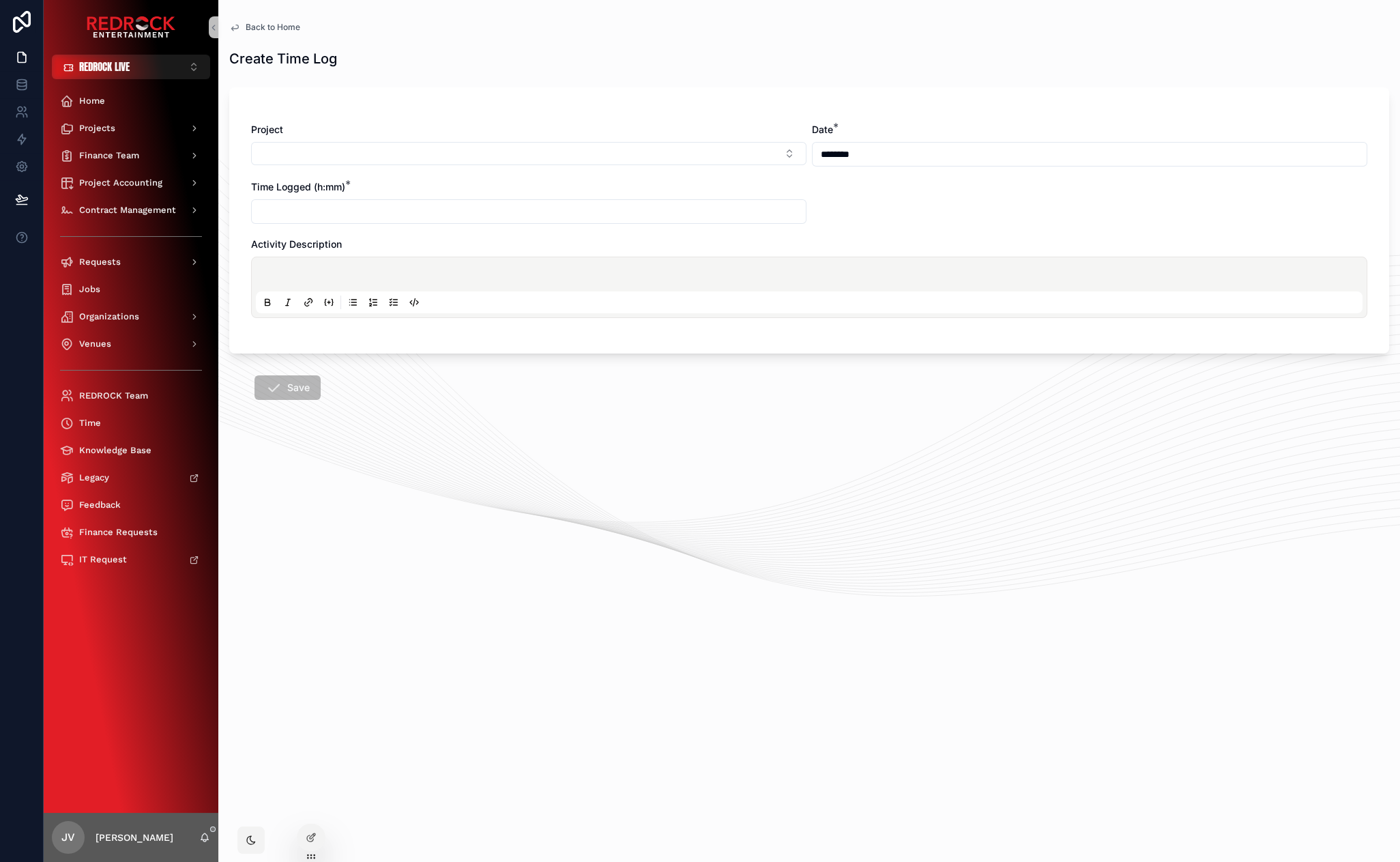
click at [271, 26] on span "Back to Home" at bounding box center [272, 27] width 54 height 11
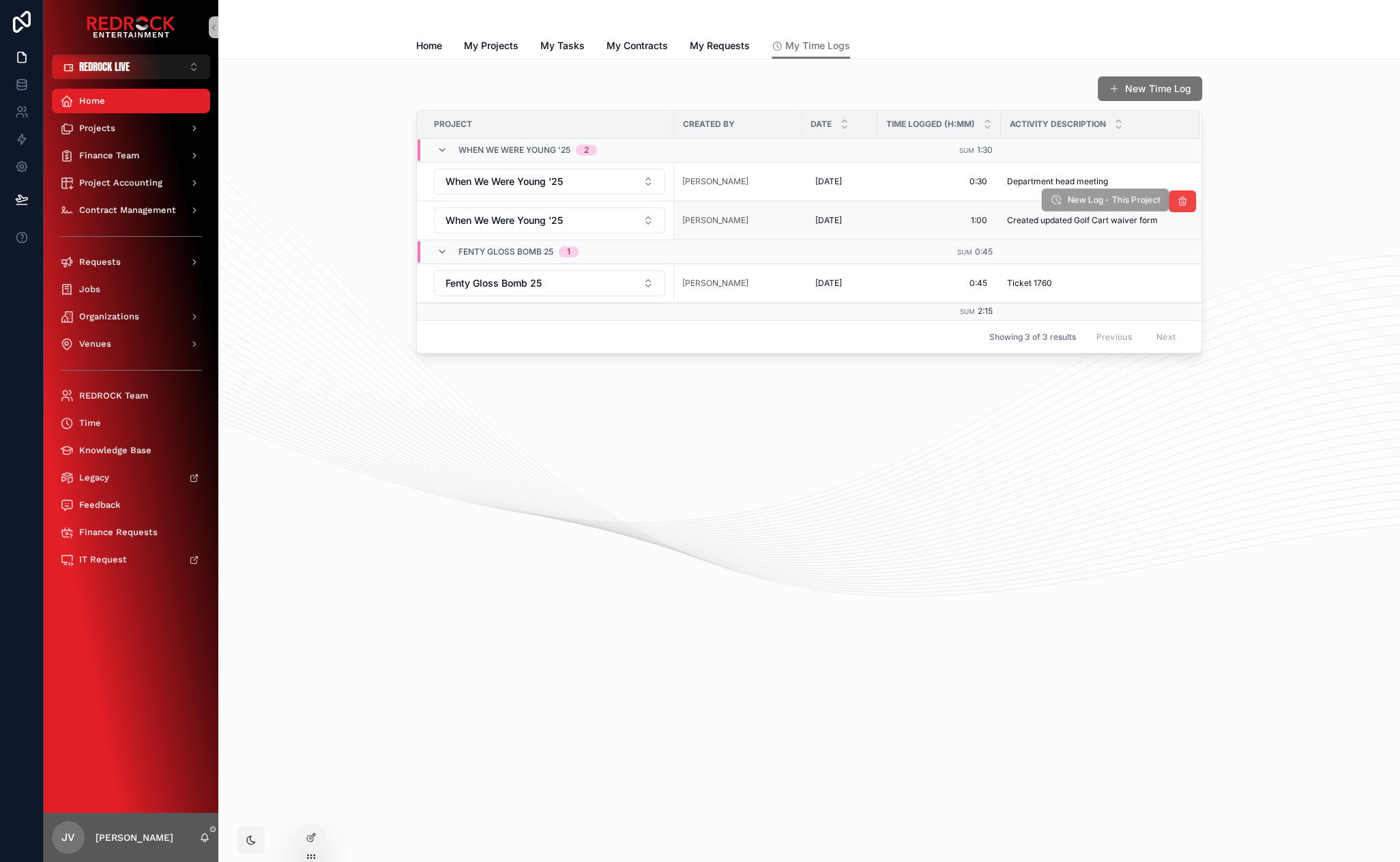
click at [1107, 198] on span "New Log - This Project" at bounding box center [1113, 201] width 93 height 12
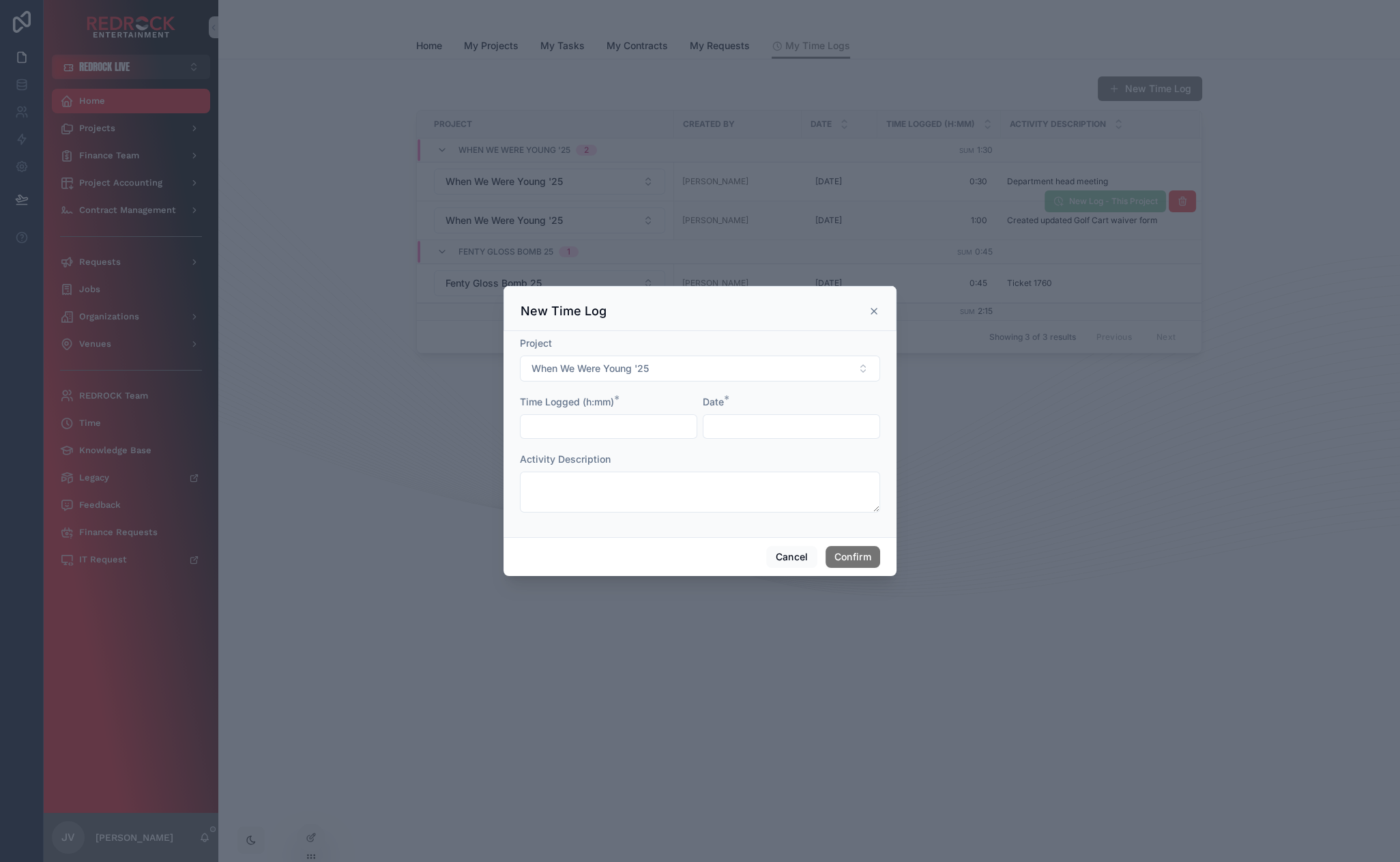
click at [705, 426] on input "text" at bounding box center [792, 427] width 176 height 19
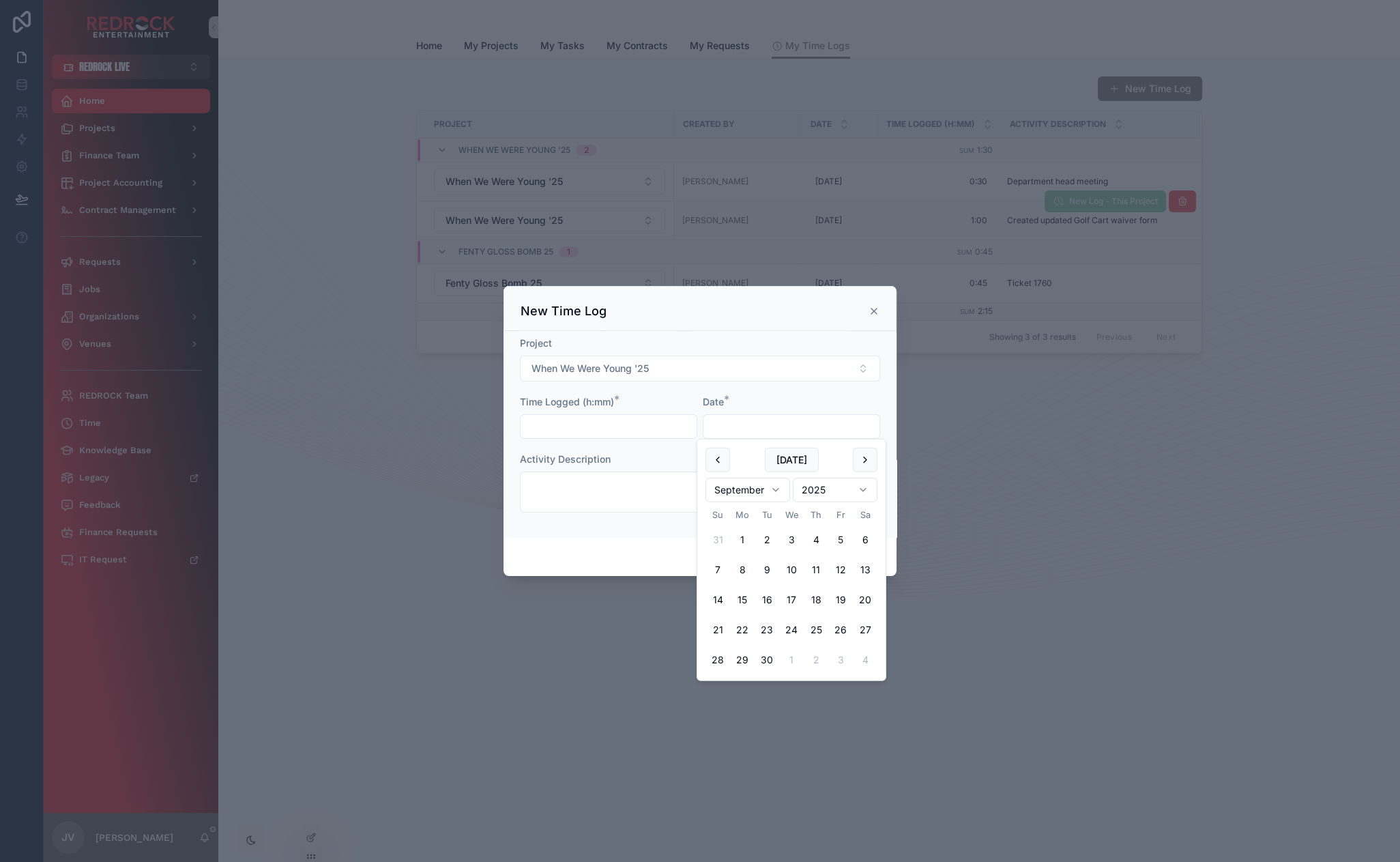
click at [716, 425] on input "text" at bounding box center [792, 427] width 176 height 19
click at [816, 537] on button "4" at bounding box center [816, 540] width 25 height 25
type input "********"
click at [578, 432] on input "text" at bounding box center [609, 427] width 176 height 19
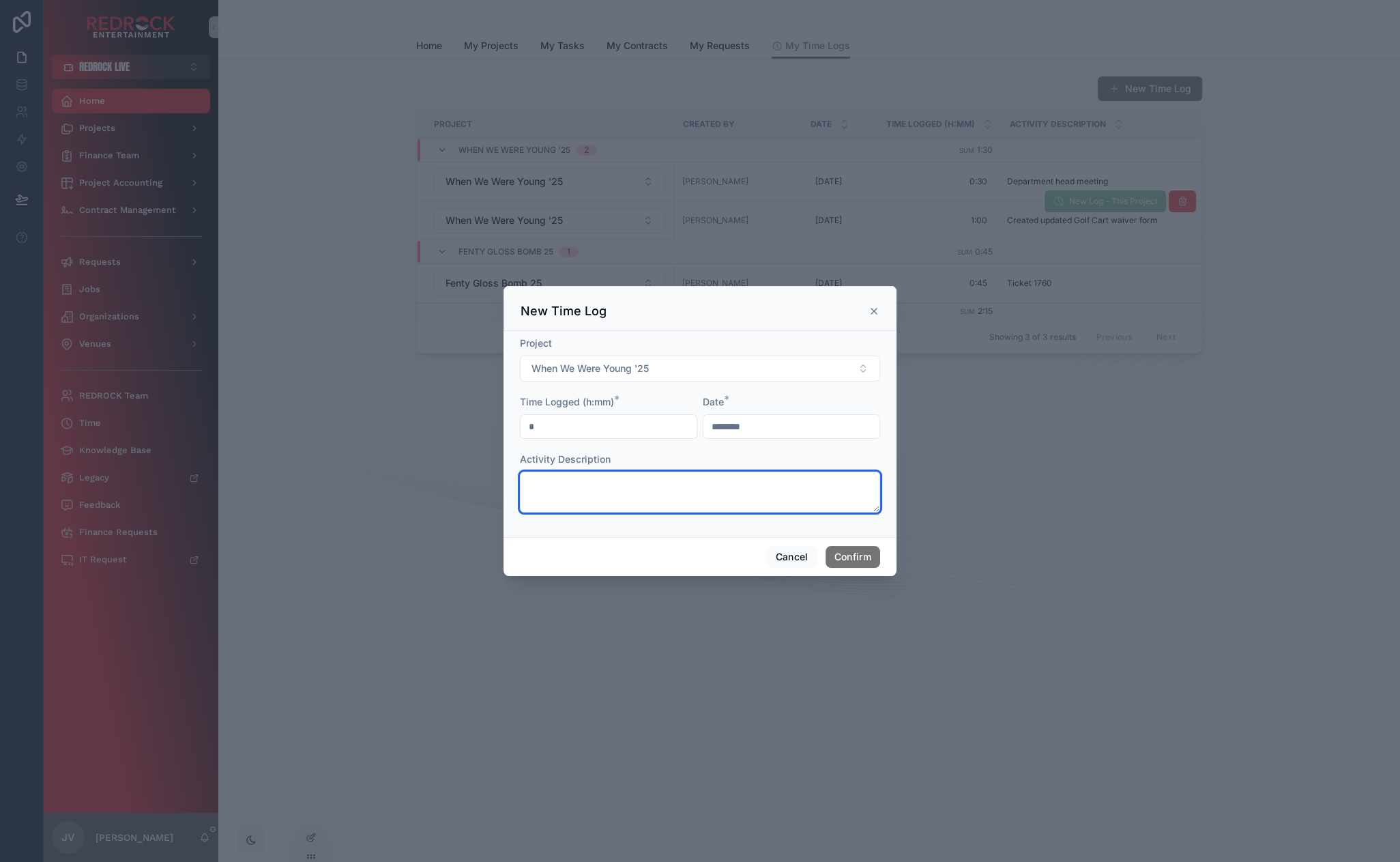
type input "****"
click at [610, 496] on textarea at bounding box center [700, 492] width 360 height 41
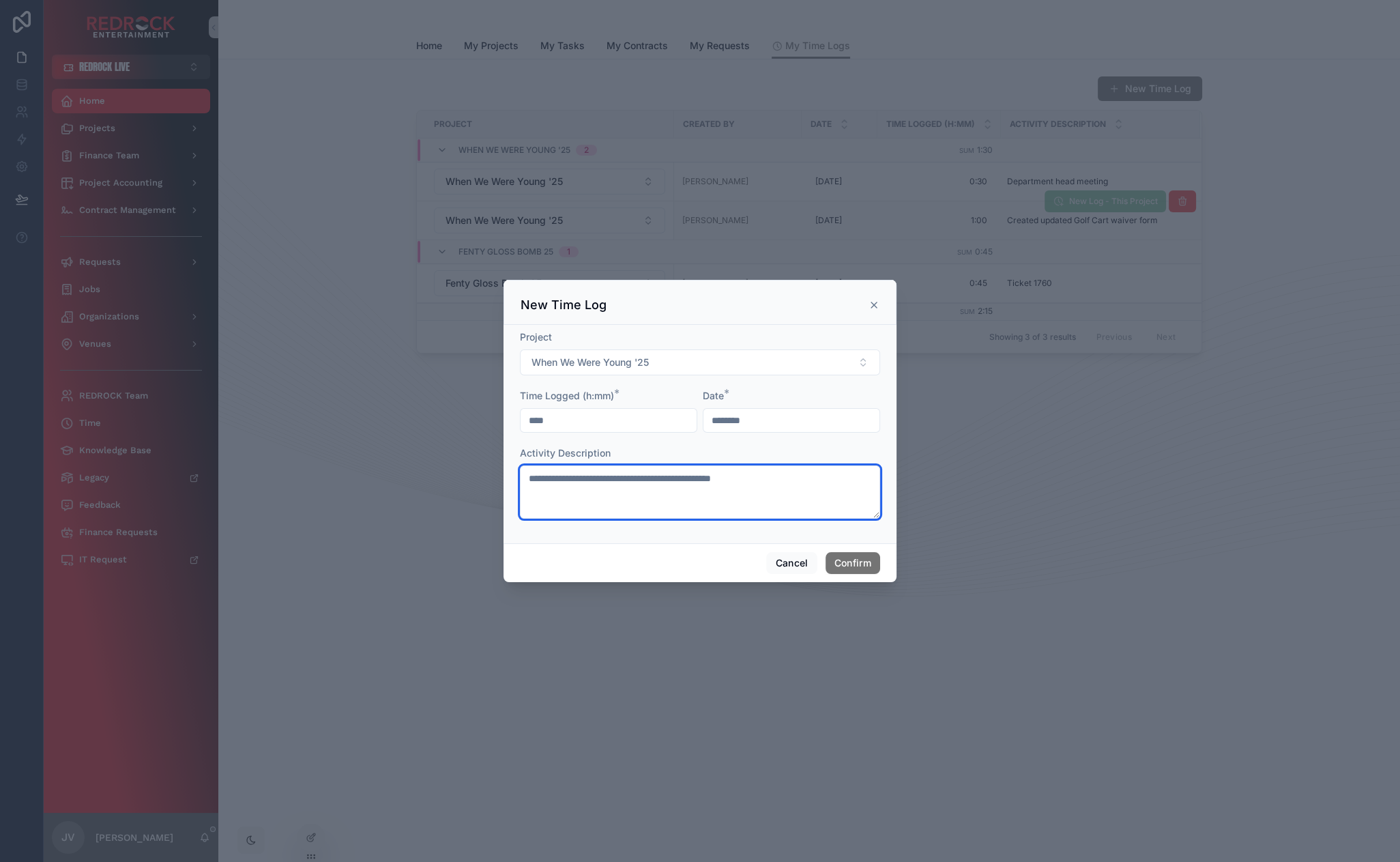
click at [716, 479] on textarea "**********" at bounding box center [700, 492] width 360 height 53
click at [720, 479] on textarea "**********" at bounding box center [700, 492] width 360 height 53
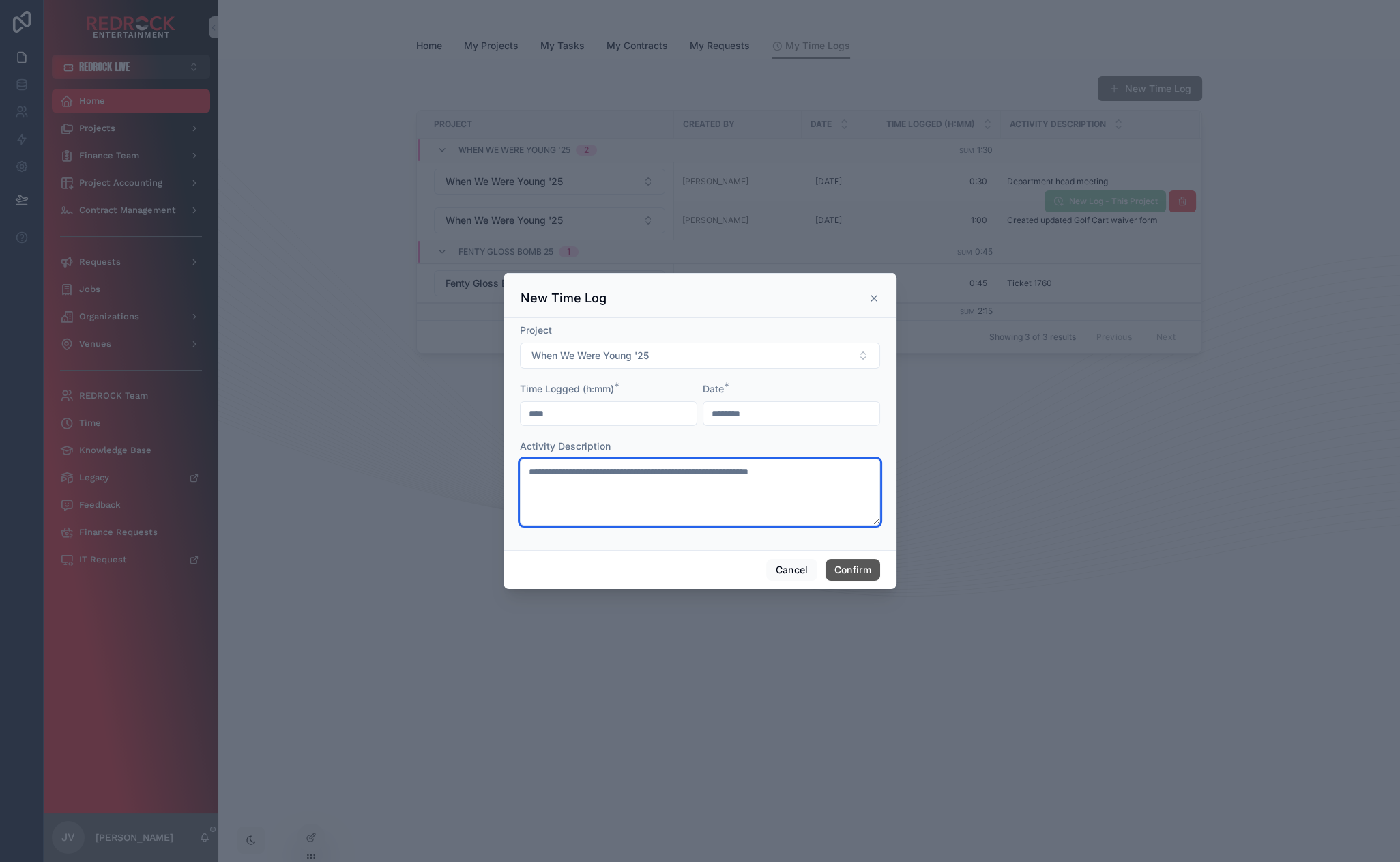
type textarea "**********"
click at [854, 570] on button "Confirm" at bounding box center [852, 569] width 54 height 22
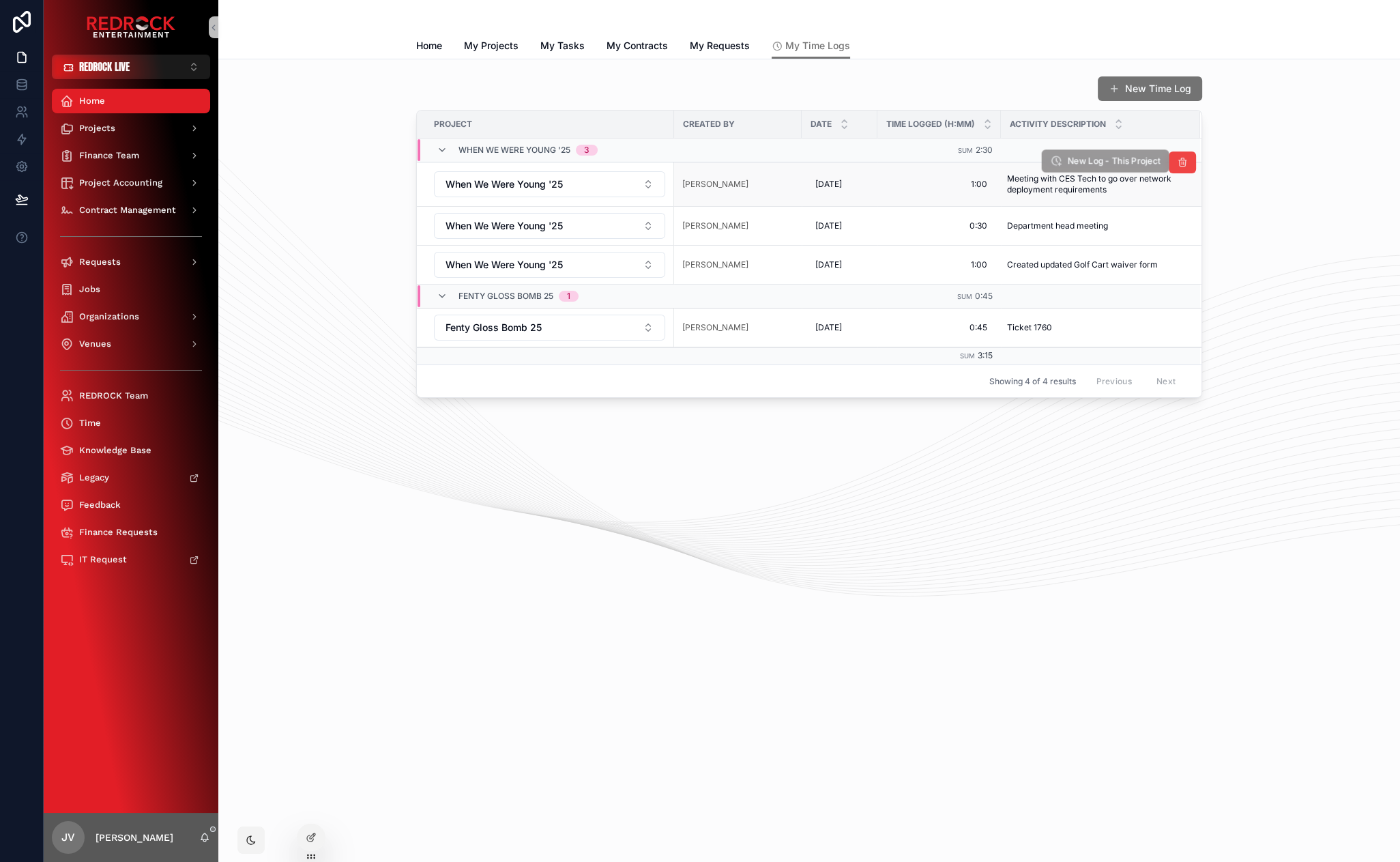
click at [1096, 162] on span "New Log - This Project" at bounding box center [1113, 161] width 93 height 12
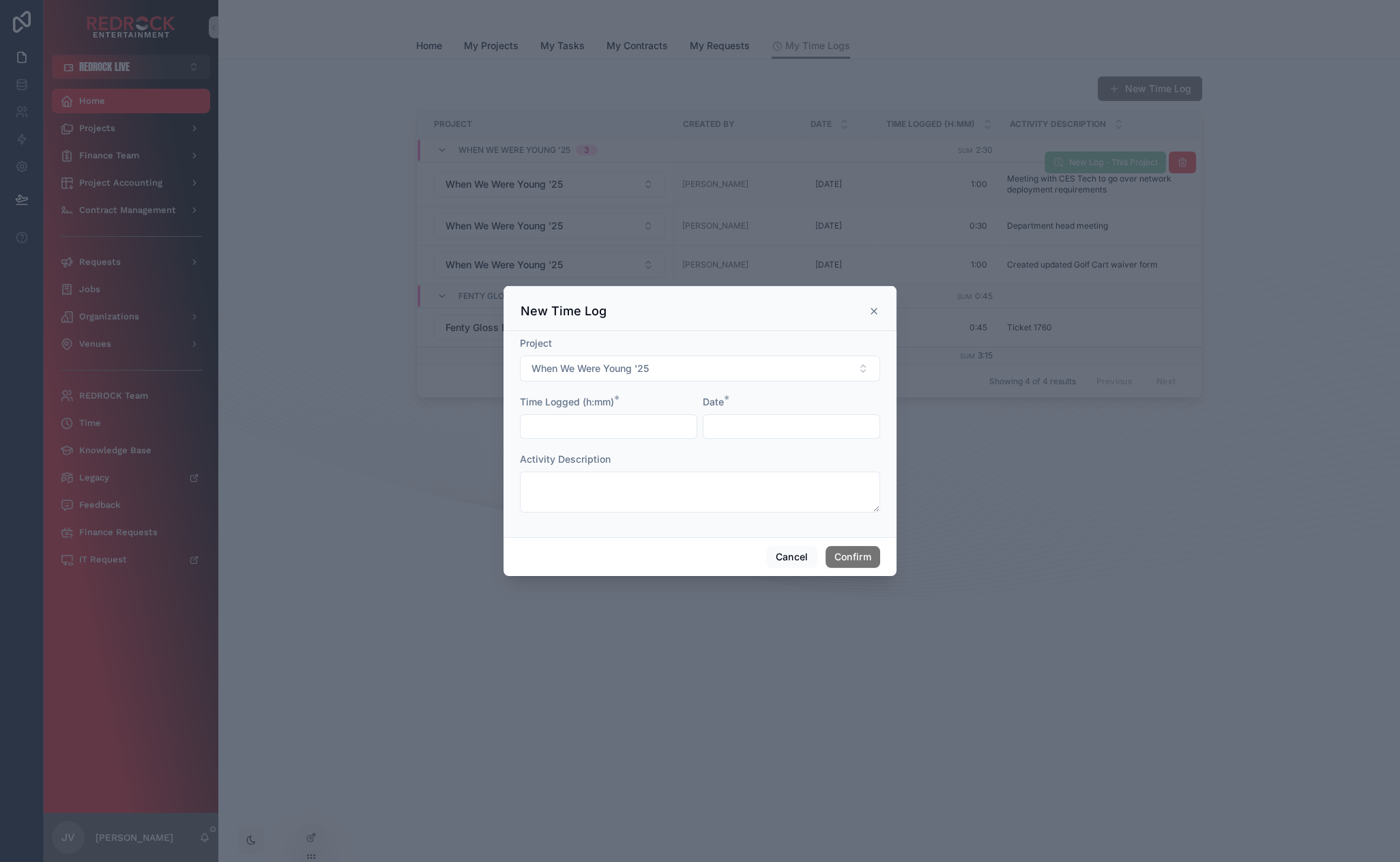
click at [616, 425] on input "text" at bounding box center [609, 427] width 176 height 19
click at [759, 427] on div at bounding box center [792, 426] width 178 height 25
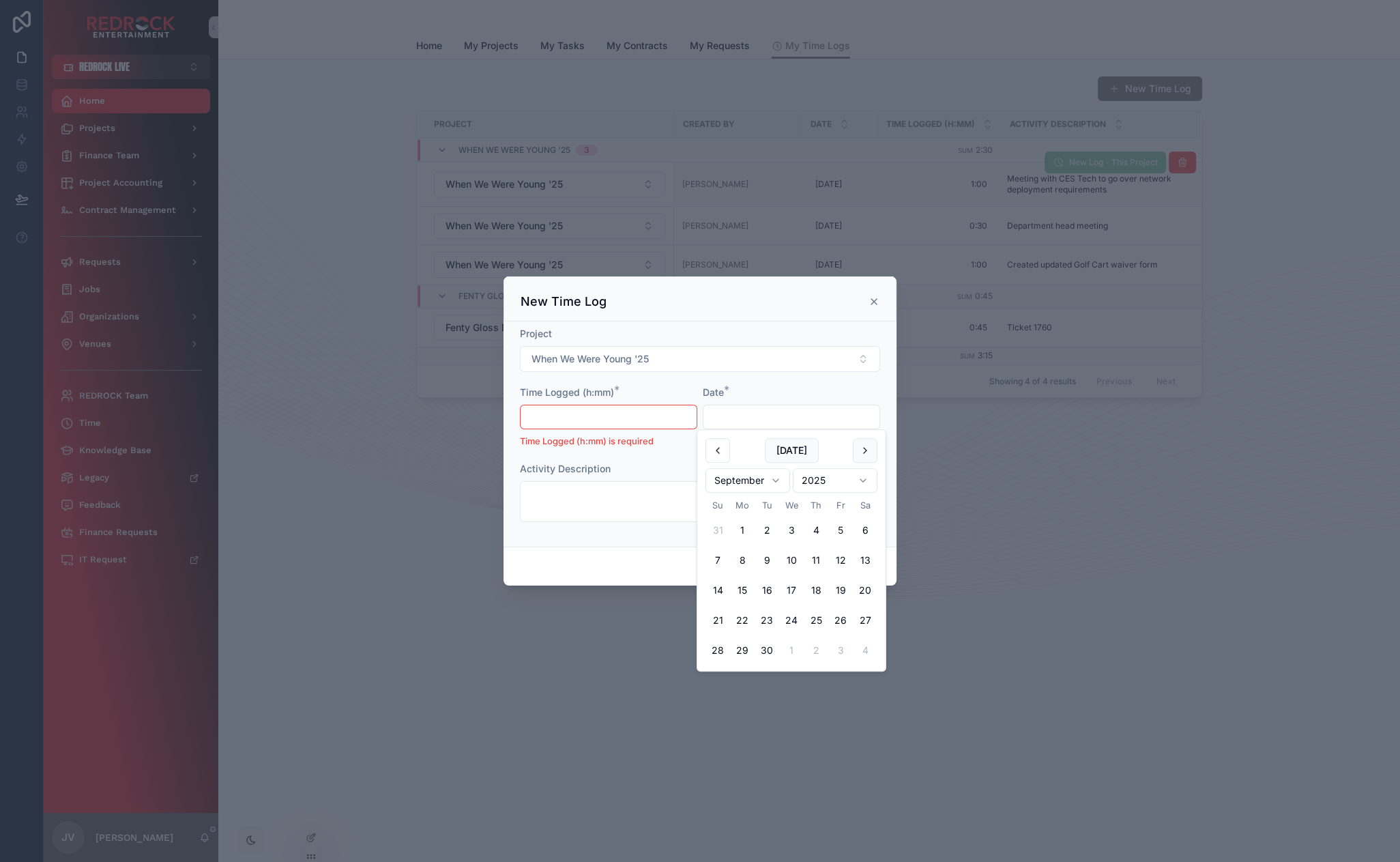
click at [725, 455] on button at bounding box center [717, 450] width 25 height 25
click at [767, 620] on button "19" at bounding box center [766, 620] width 25 height 25
type input "*********"
click at [629, 415] on input "text" at bounding box center [609, 417] width 176 height 19
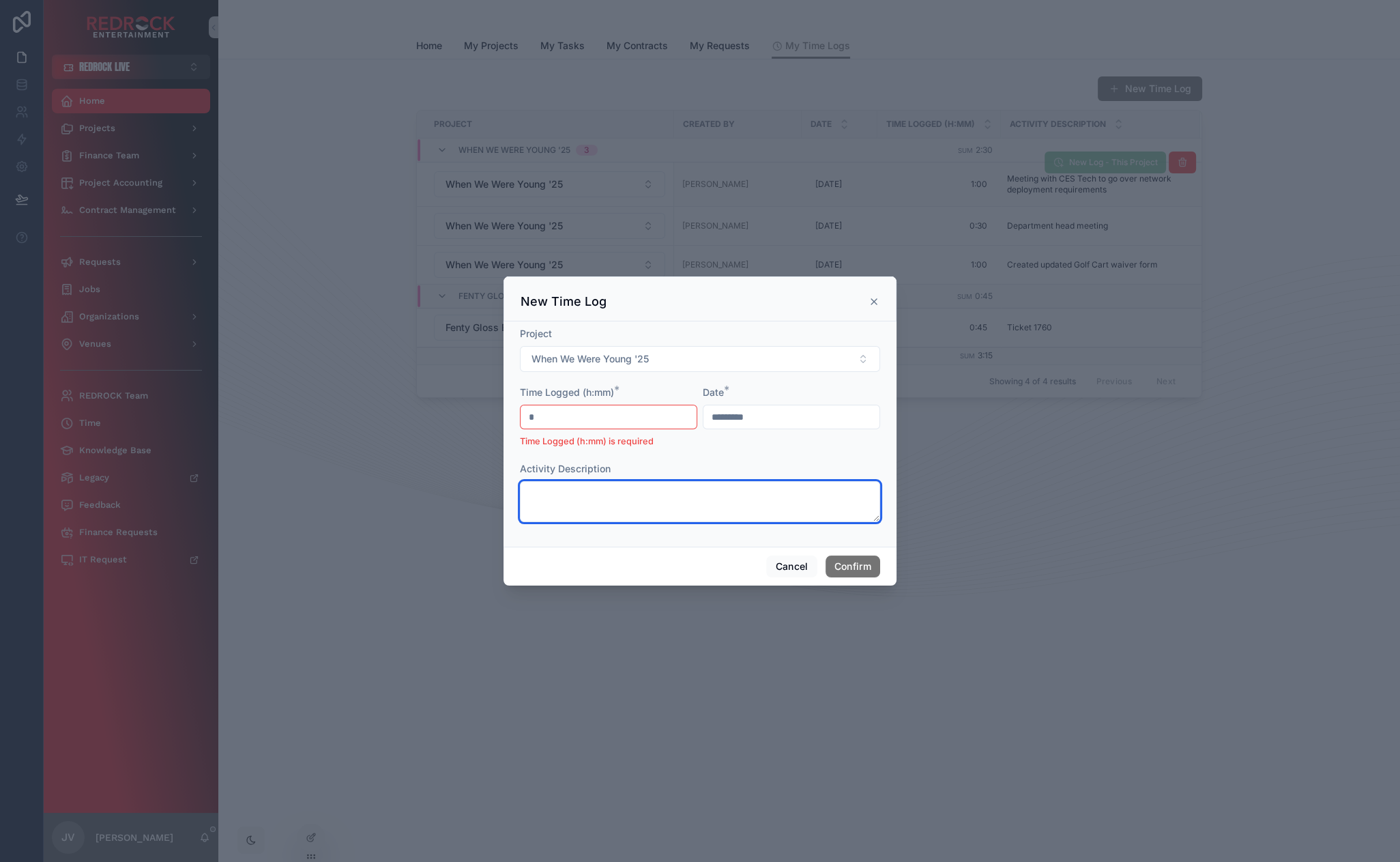
type input "****"
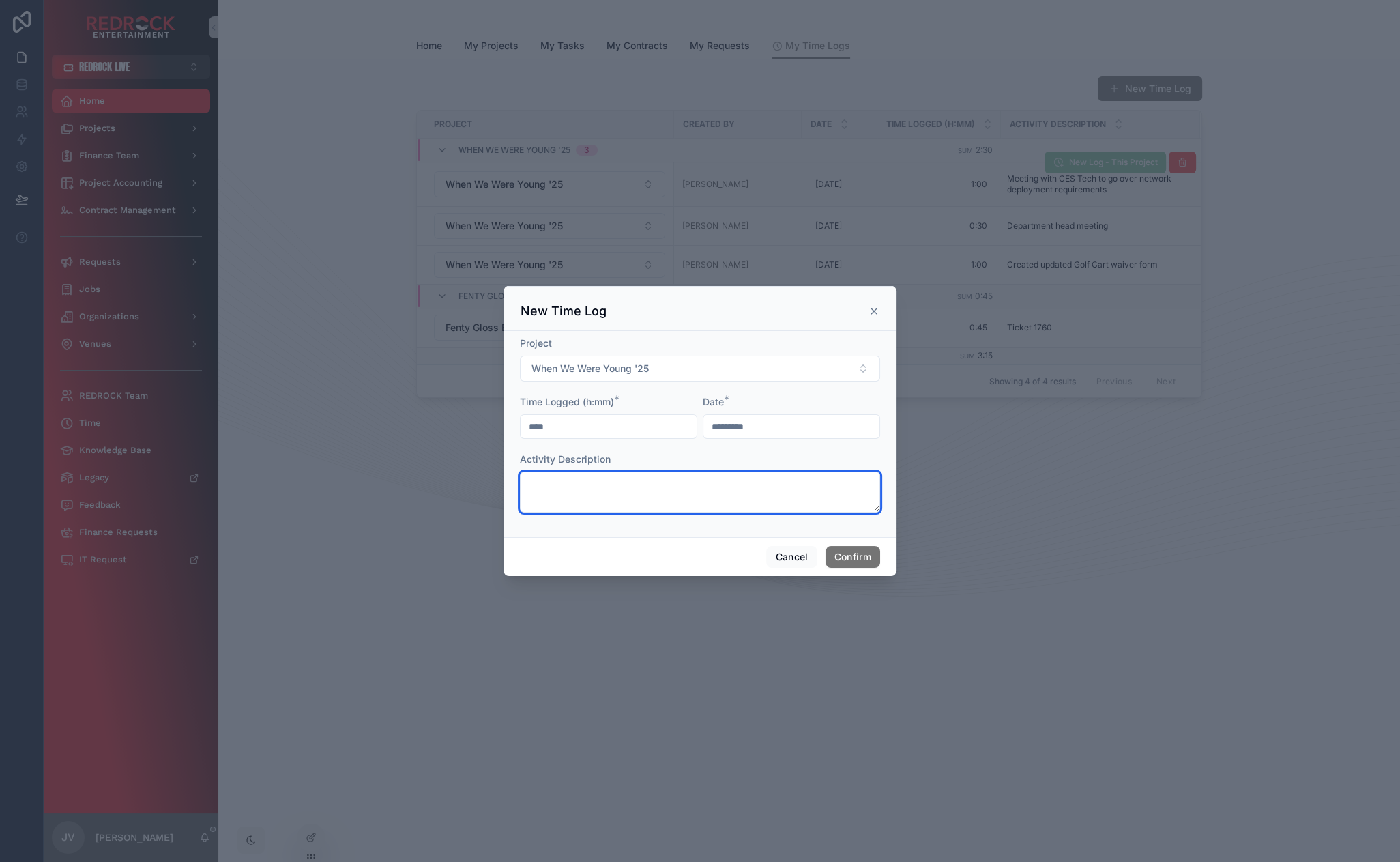
click at [622, 501] on textarea at bounding box center [700, 492] width 360 height 41
type textarea "**********"
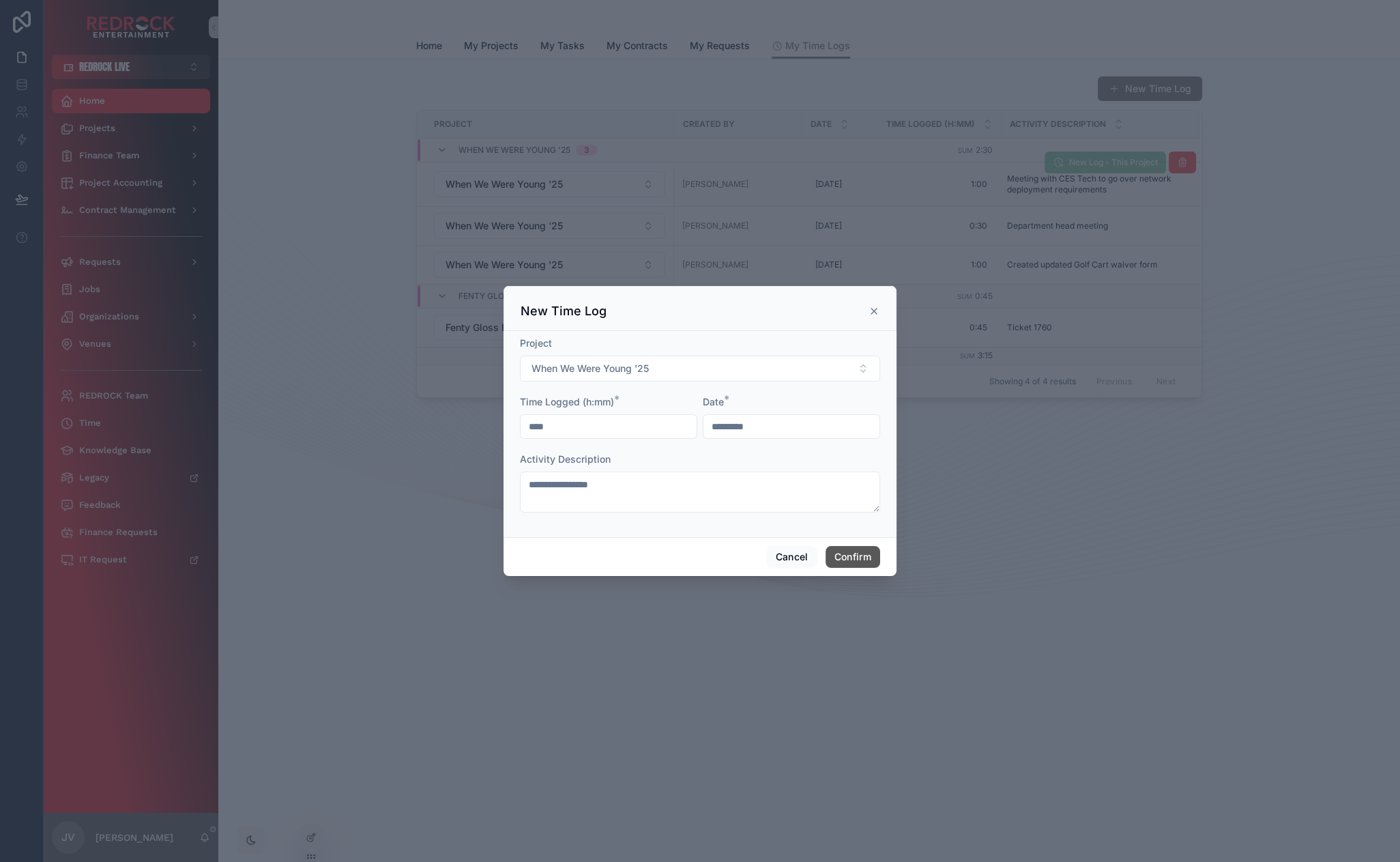
click at [863, 558] on button "Confirm" at bounding box center [852, 556] width 54 height 22
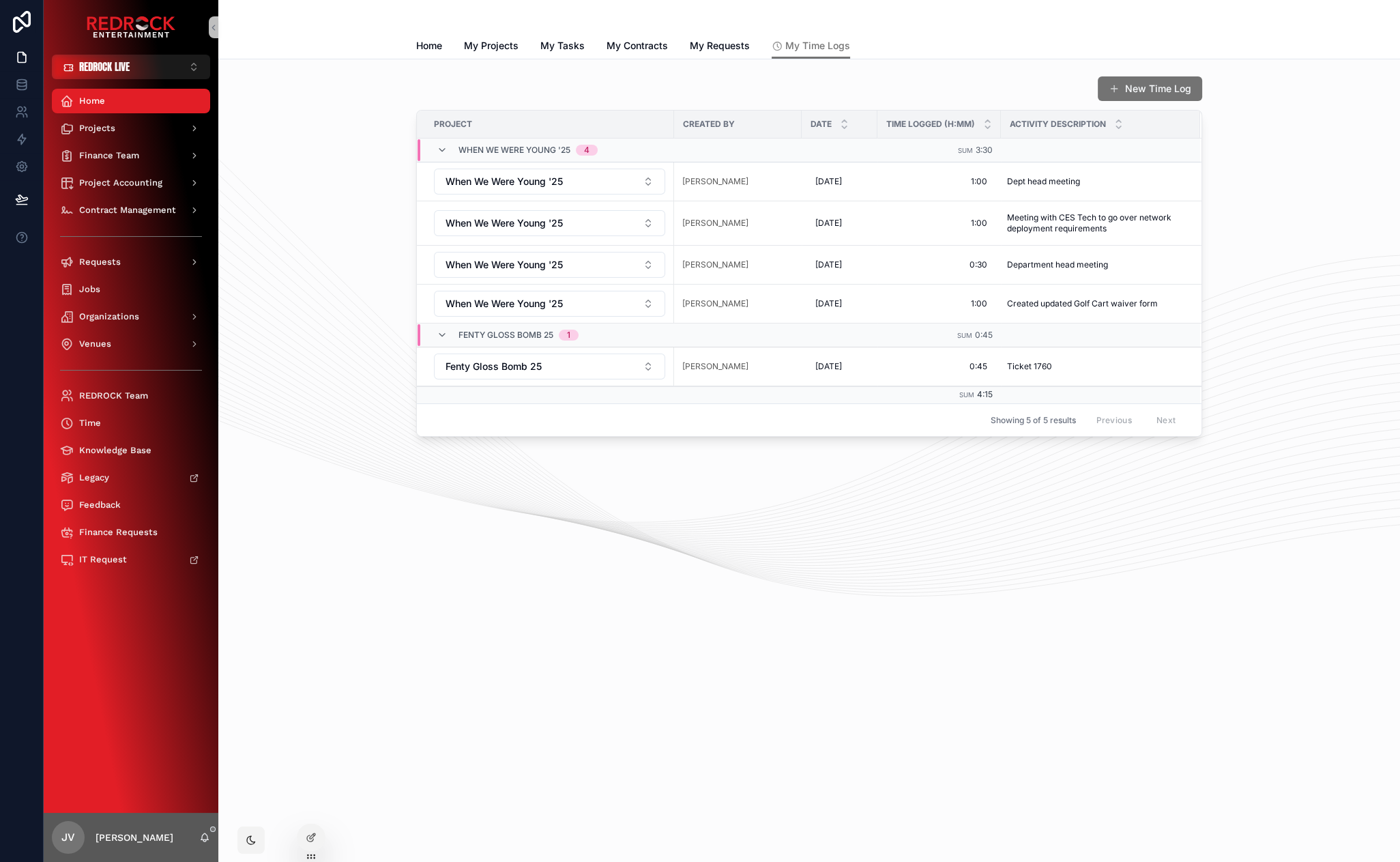
click at [1287, 198] on div "New Time Log Project Created By Date Time Logged (h:mm) Activity Description Wh…" at bounding box center [809, 256] width 1160 height 372
click at [1139, 163] on span "New Log - This Project" at bounding box center [1113, 161] width 93 height 12
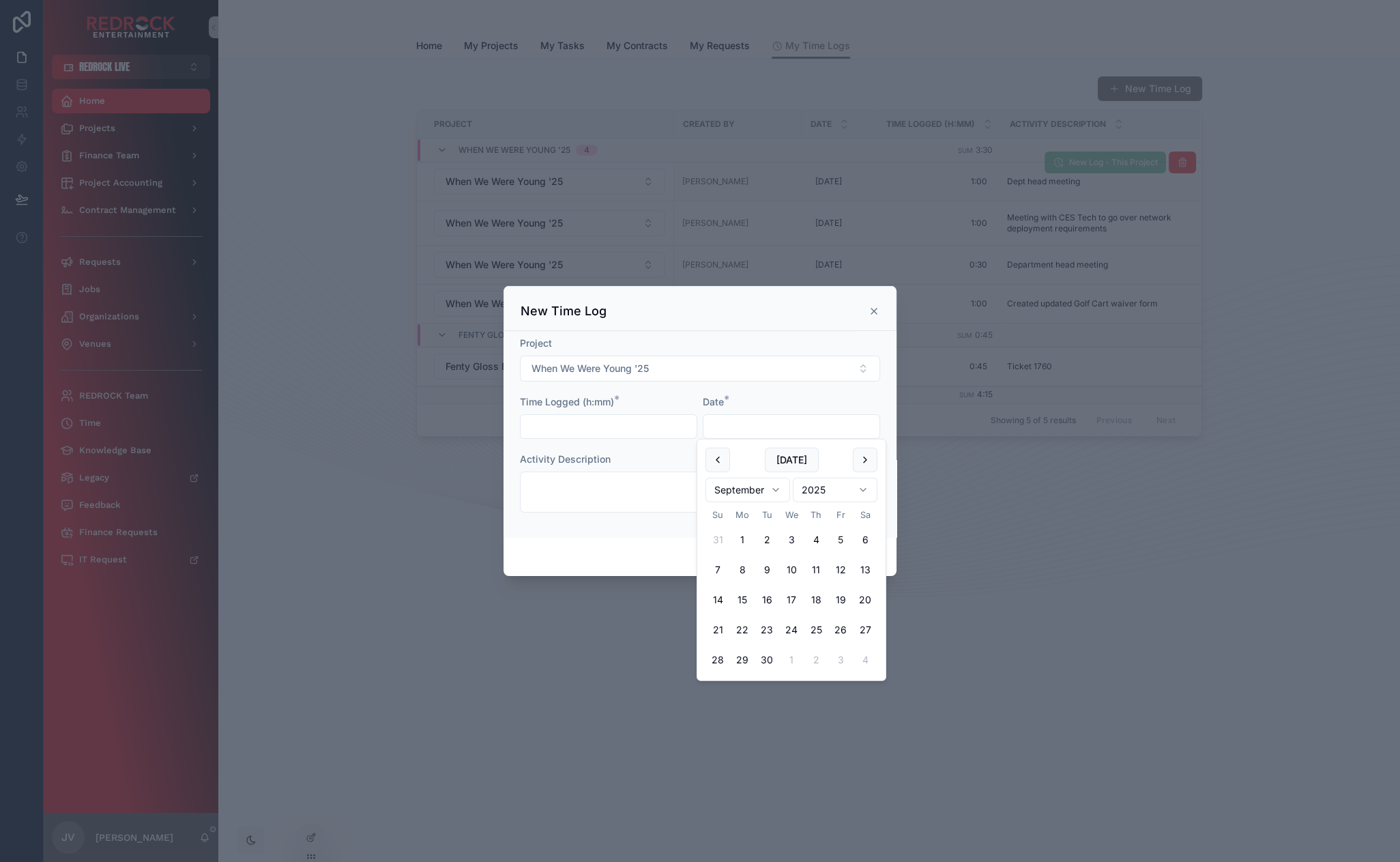
click at [769, 426] on input "text" at bounding box center [792, 427] width 176 height 19
click at [723, 466] on button at bounding box center [717, 460] width 25 height 25
click at [792, 627] on button "20" at bounding box center [791, 629] width 25 height 25
type input "*********"
click at [627, 422] on input "text" at bounding box center [609, 427] width 176 height 19
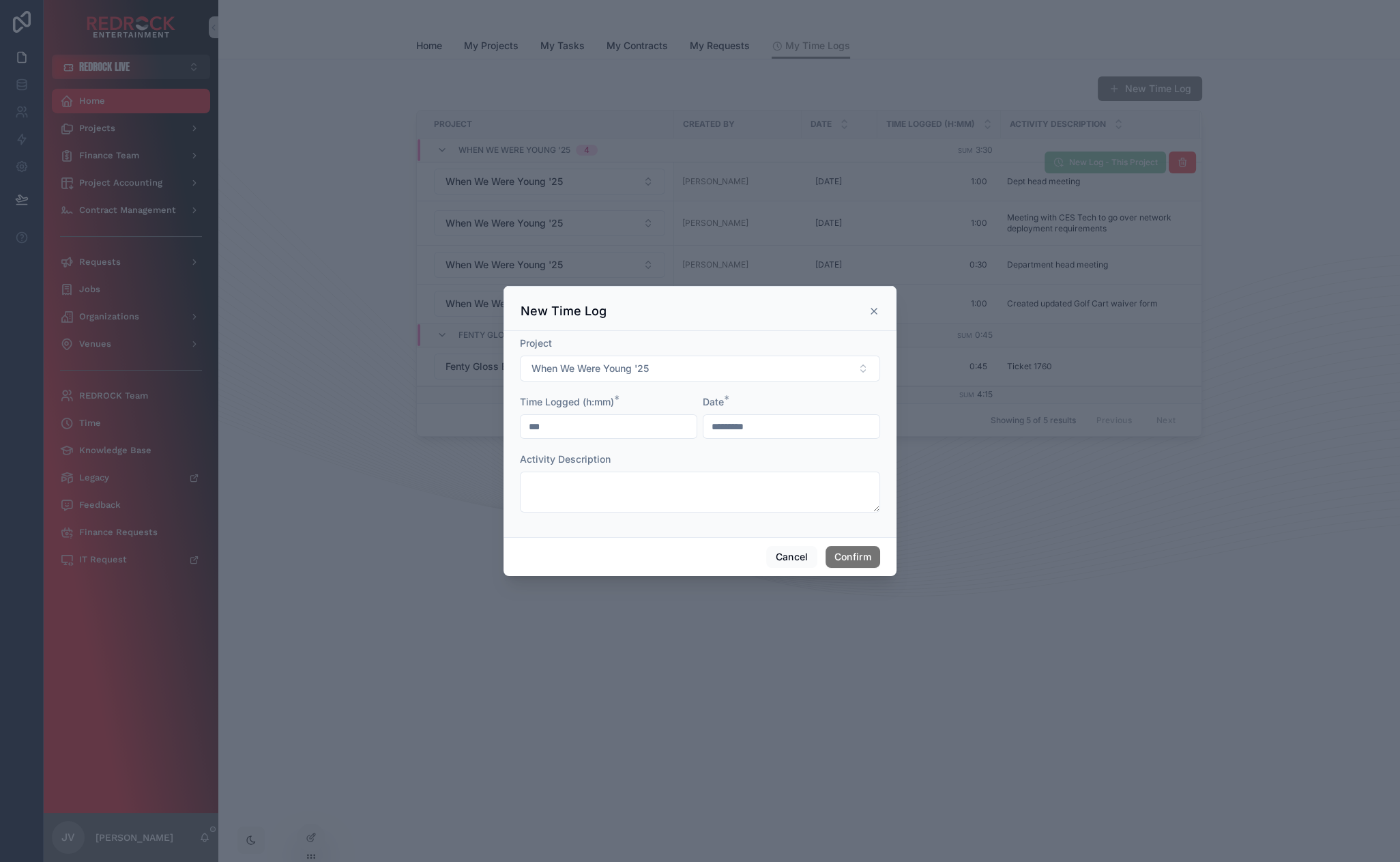
type input "****"
click at [632, 513] on form "Project When We Were Young '25 Time Logged (h:mm) * **** Date * ********* Activ…" at bounding box center [700, 431] width 360 height 190
click at [628, 503] on textarea at bounding box center [700, 492] width 360 height 41
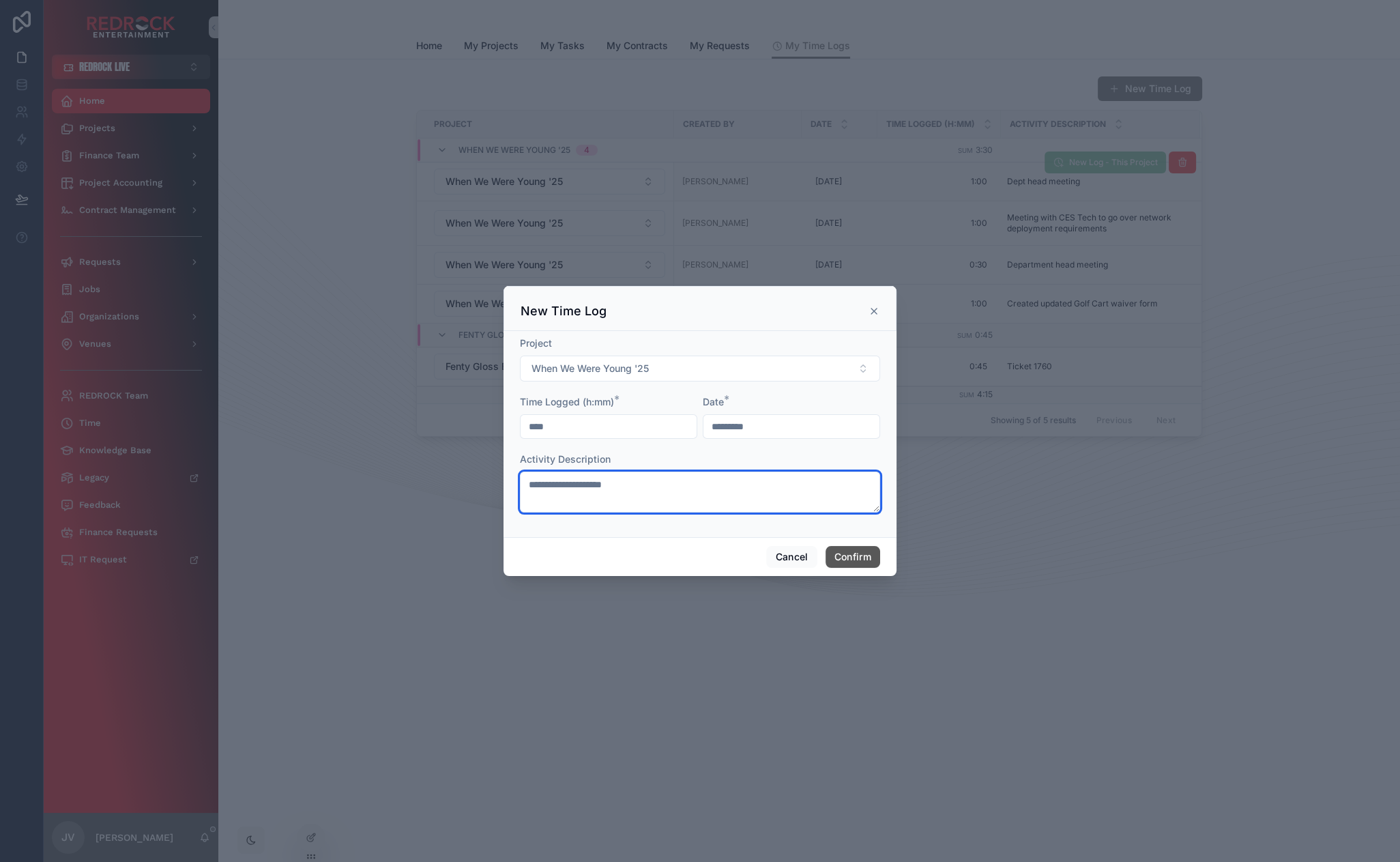
type textarea "**********"
click at [862, 555] on button "Confirm" at bounding box center [852, 556] width 54 height 22
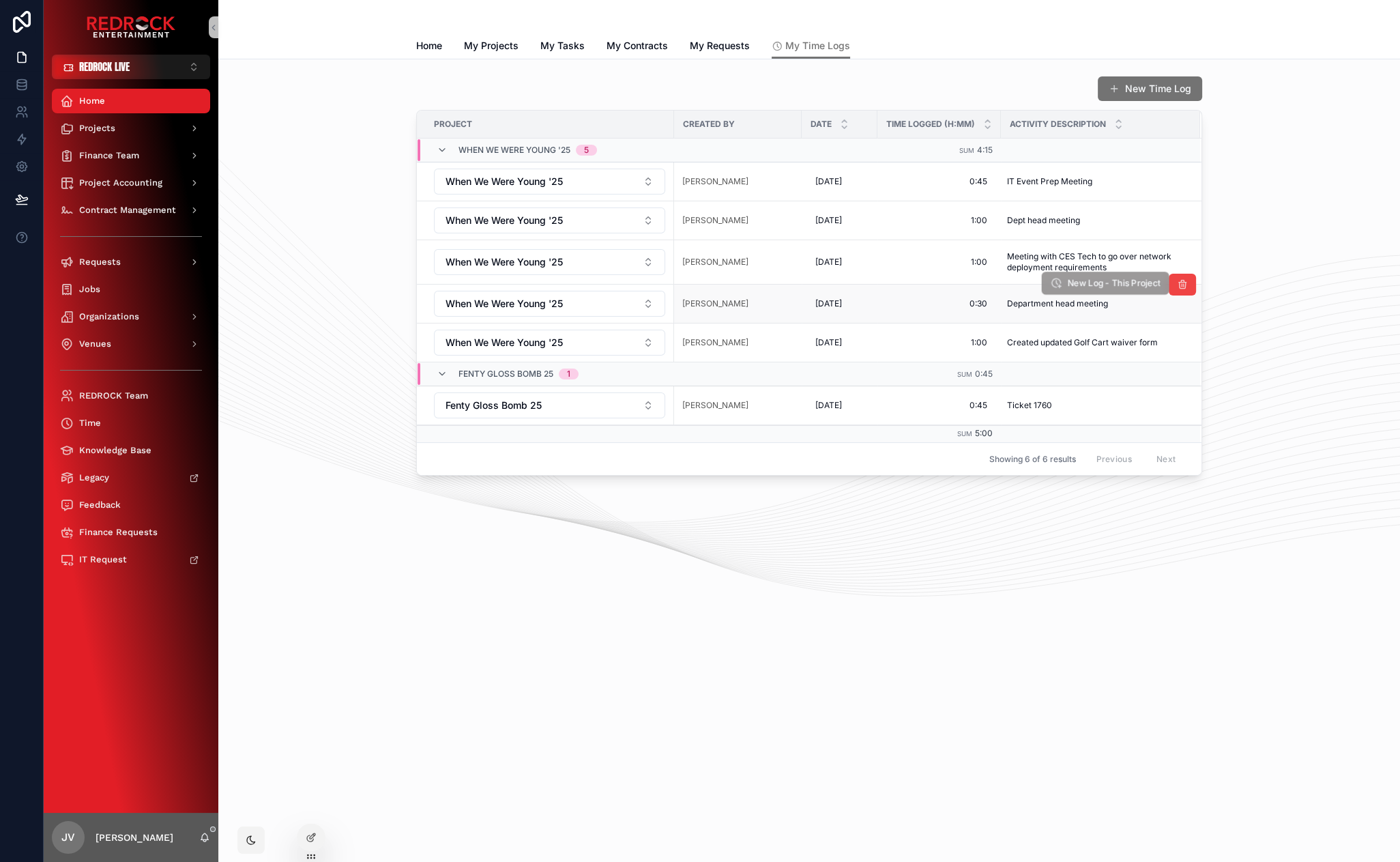
click at [1130, 282] on span "New Log - This Project" at bounding box center [1113, 284] width 93 height 12
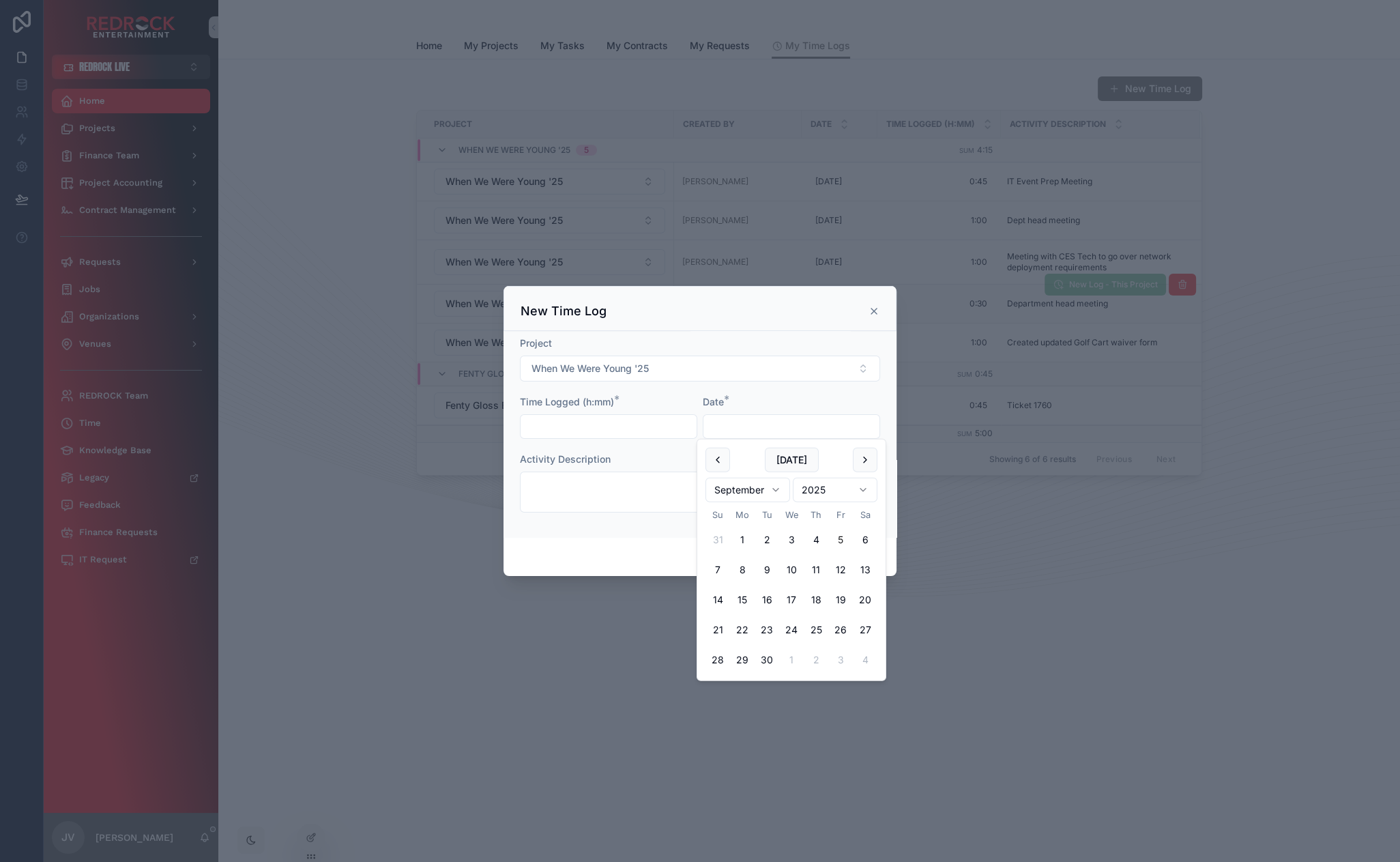
click at [749, 426] on input "text" at bounding box center [792, 427] width 176 height 19
click at [718, 460] on button at bounding box center [717, 460] width 25 height 25
click at [766, 574] on button "5" at bounding box center [766, 569] width 25 height 25
type input "********"
click at [614, 432] on input "text" at bounding box center [609, 427] width 176 height 19
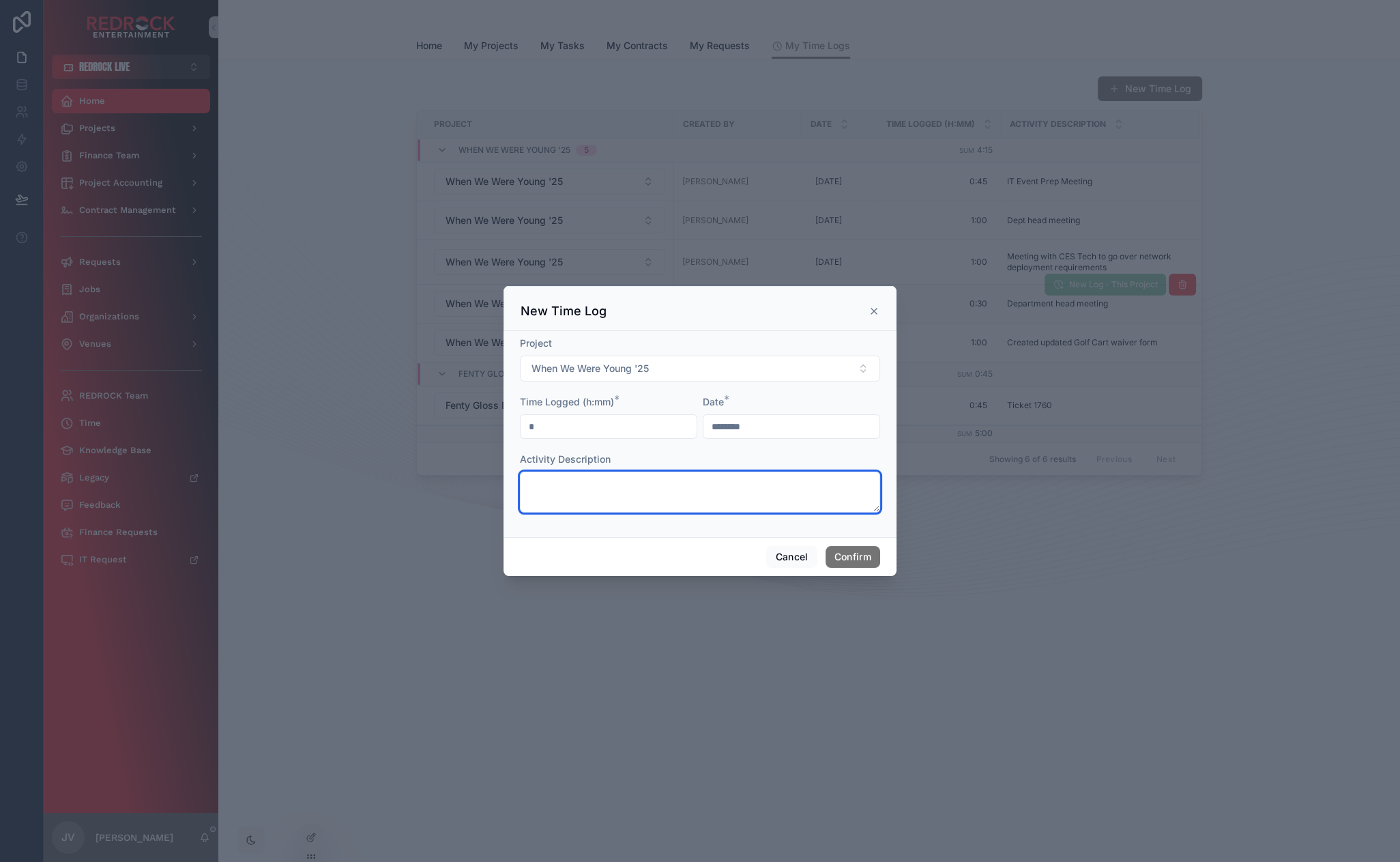
type input "****"
click at [601, 490] on textarea at bounding box center [700, 492] width 360 height 41
type textarea "**********"
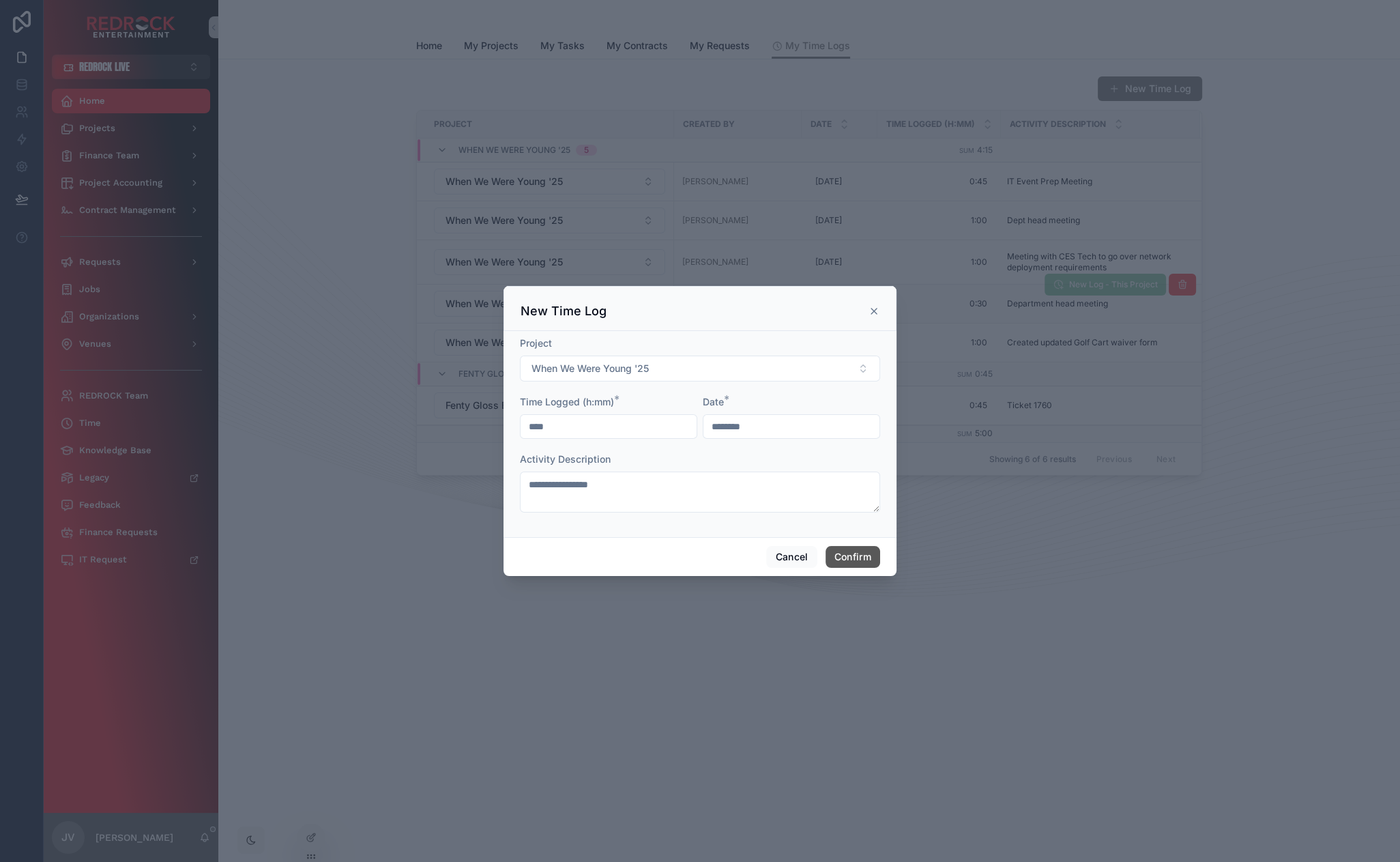
click at [865, 562] on button "Confirm" at bounding box center [852, 556] width 54 height 22
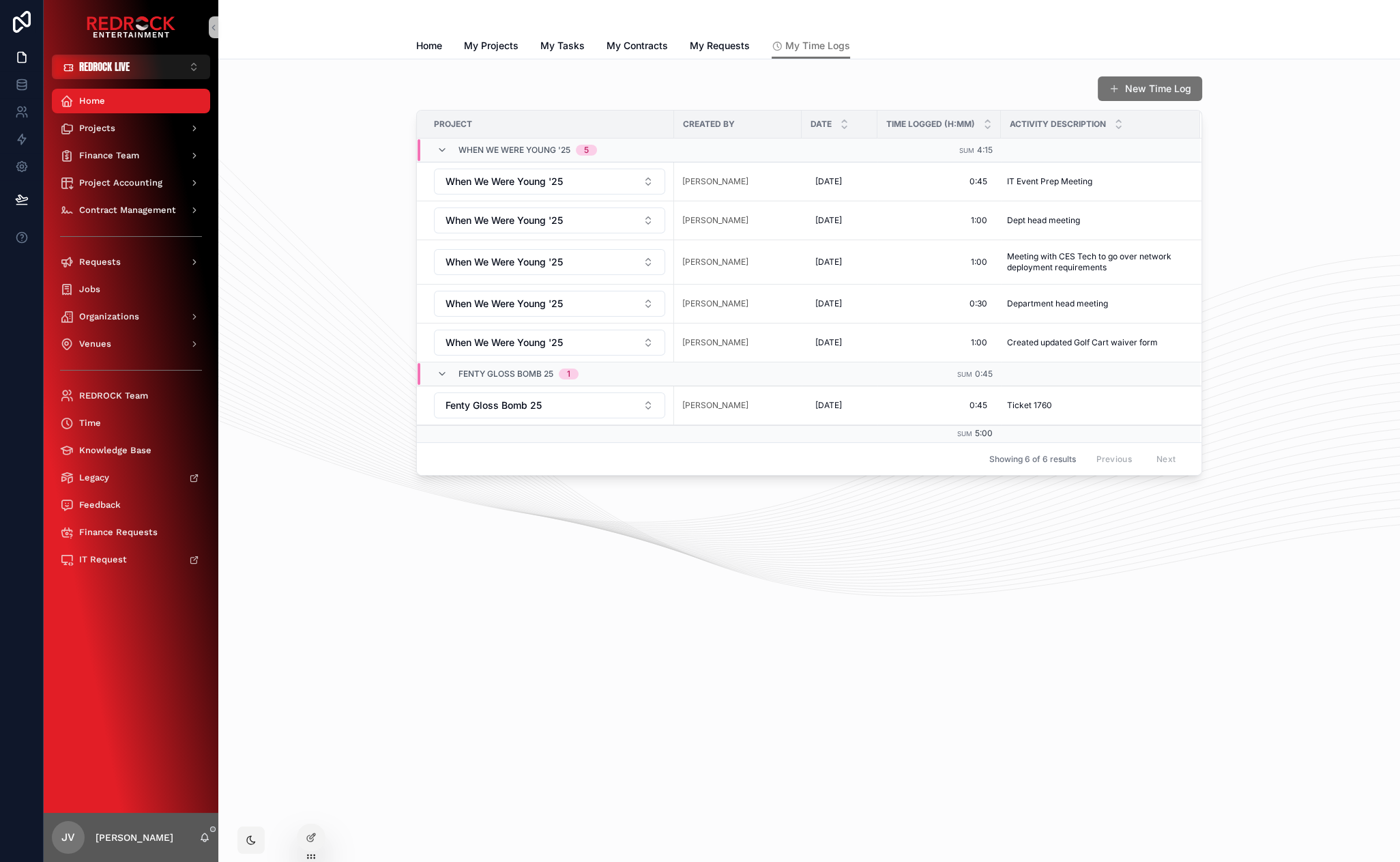
drag, startPoint x: 713, startPoint y: 630, endPoint x: 638, endPoint y: 595, distance: 82.8
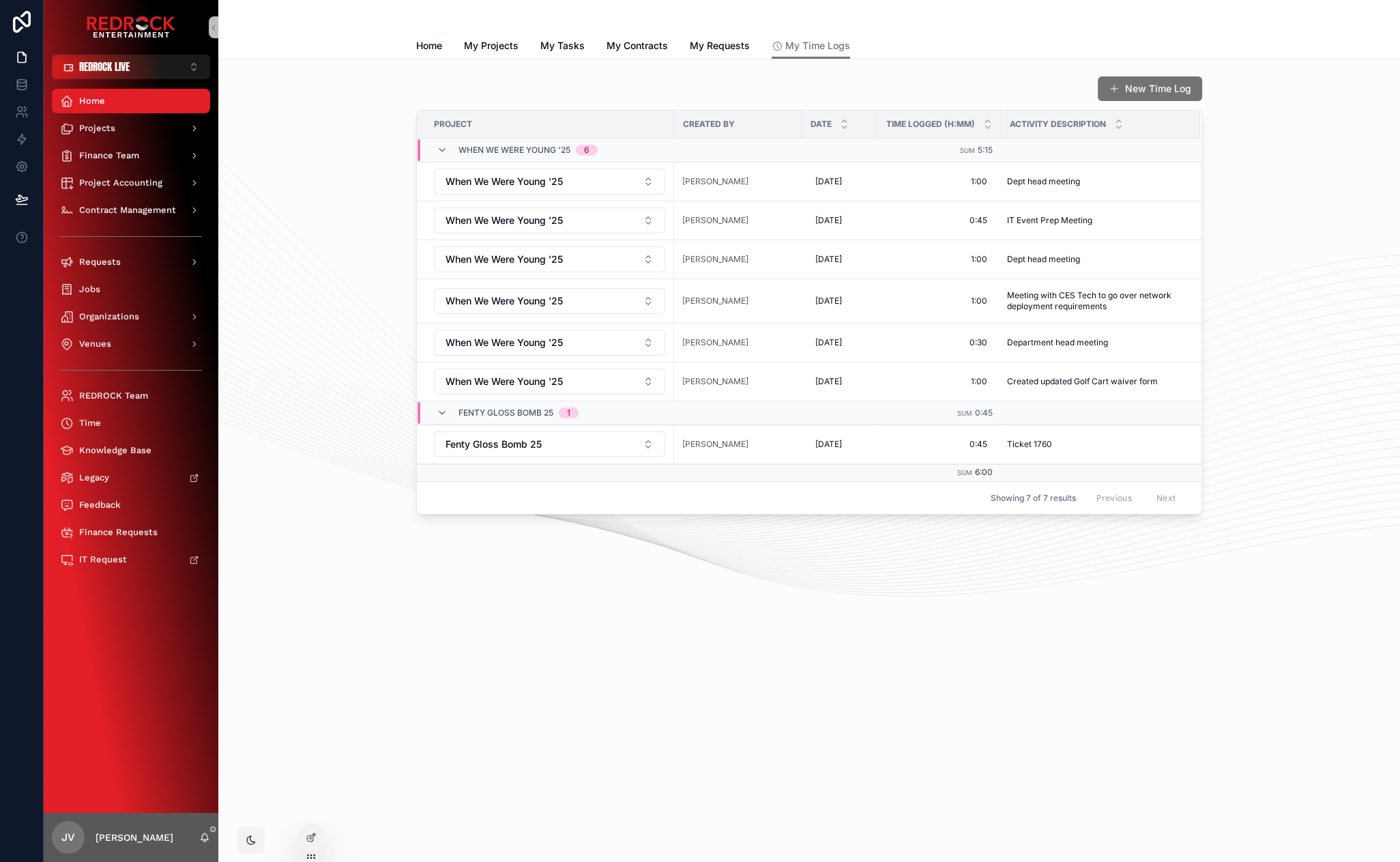
drag, startPoint x: 655, startPoint y: 577, endPoint x: 551, endPoint y: 572, distance: 104.1
drag, startPoint x: 669, startPoint y: 582, endPoint x: 549, endPoint y: 578, distance: 120.1
click at [1120, 165] on span "New Log - This Project" at bounding box center [1113, 161] width 93 height 12
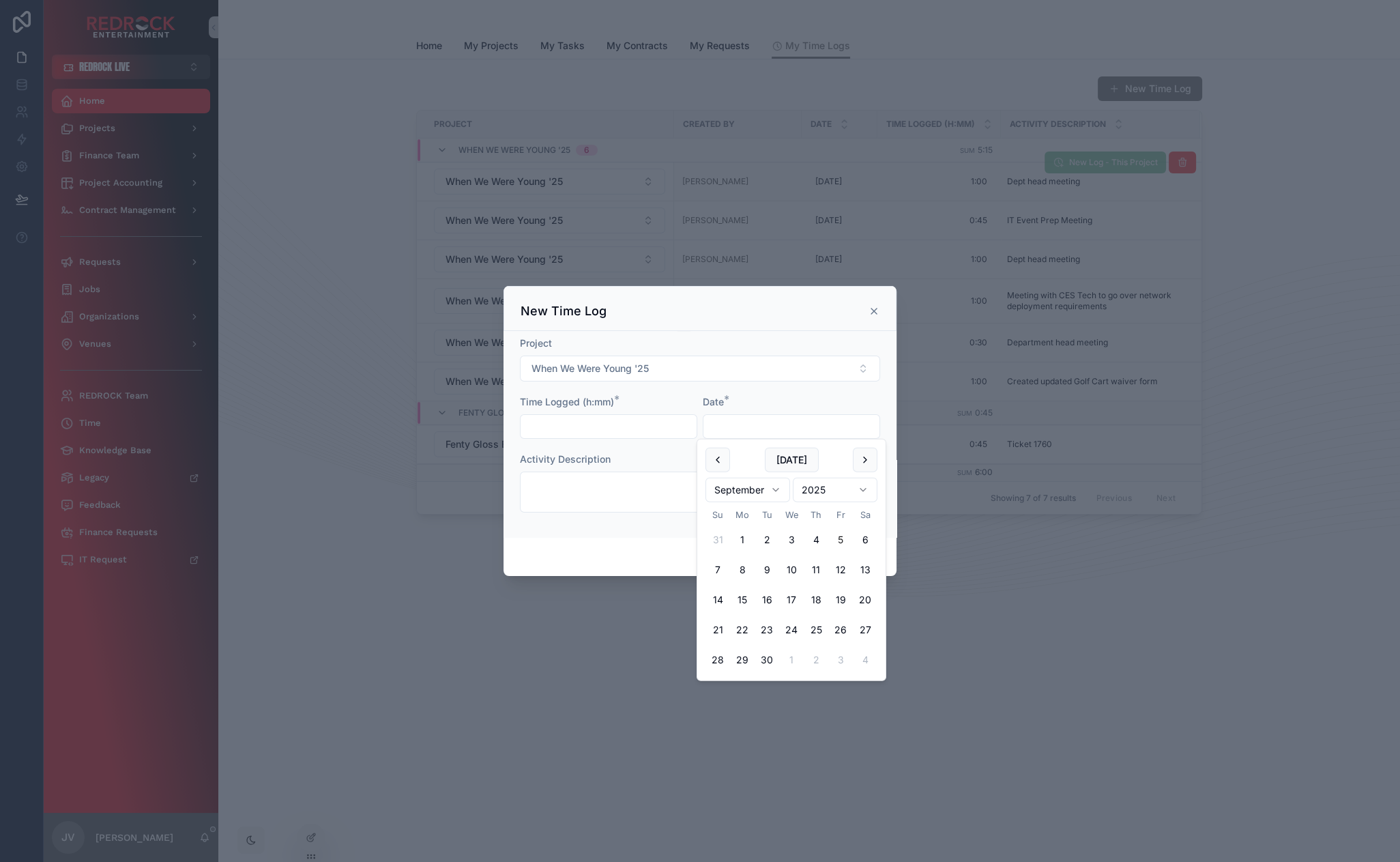
click at [737, 421] on input "text" at bounding box center [792, 427] width 176 height 19
click at [718, 457] on button at bounding box center [717, 460] width 25 height 25
click at [746, 656] on button "28" at bounding box center [742, 660] width 25 height 25
type input "*********"
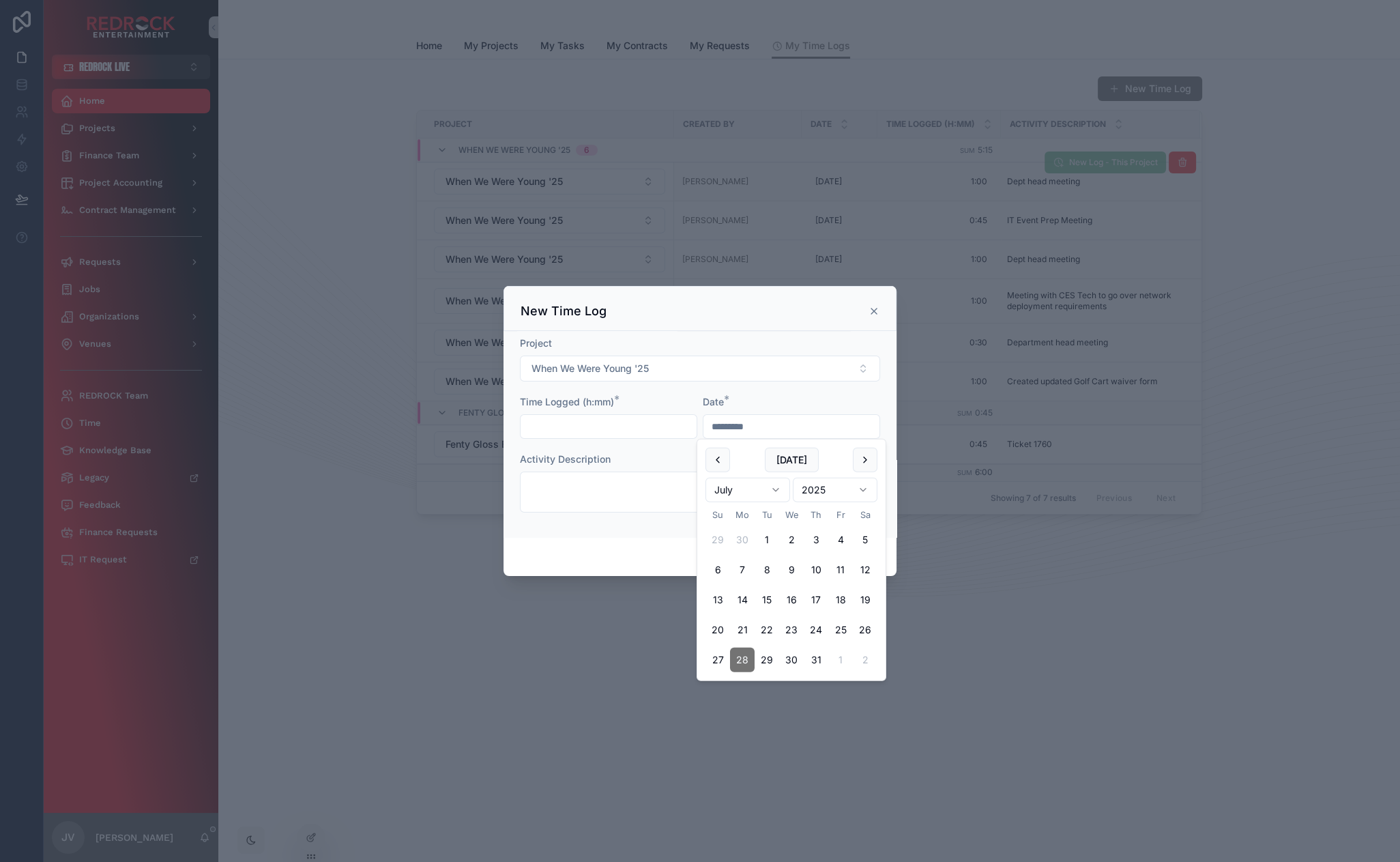
click at [616, 426] on input "text" at bounding box center [609, 427] width 176 height 19
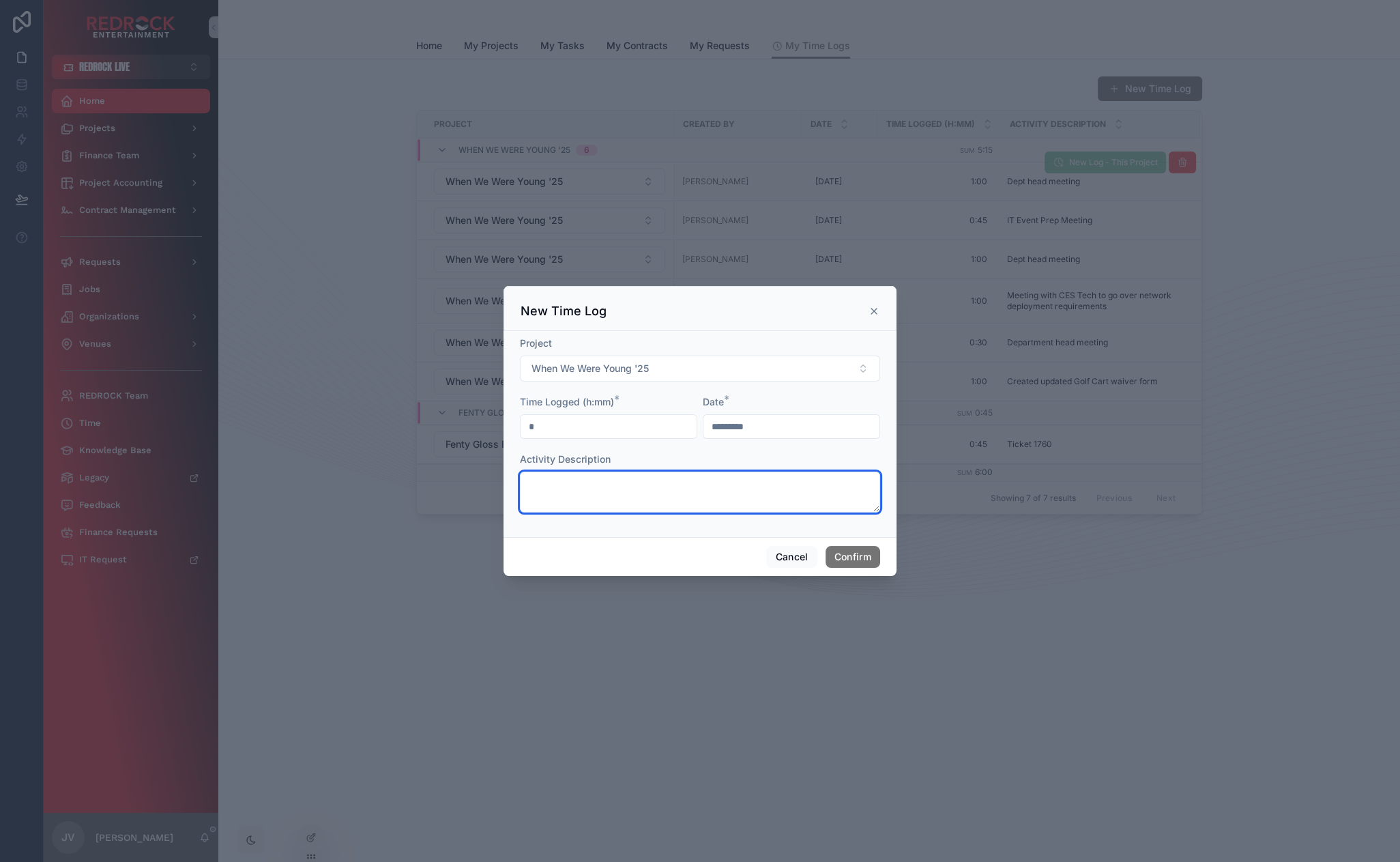
type input "****"
click at [608, 478] on textarea at bounding box center [700, 492] width 360 height 41
type textarea "**********"
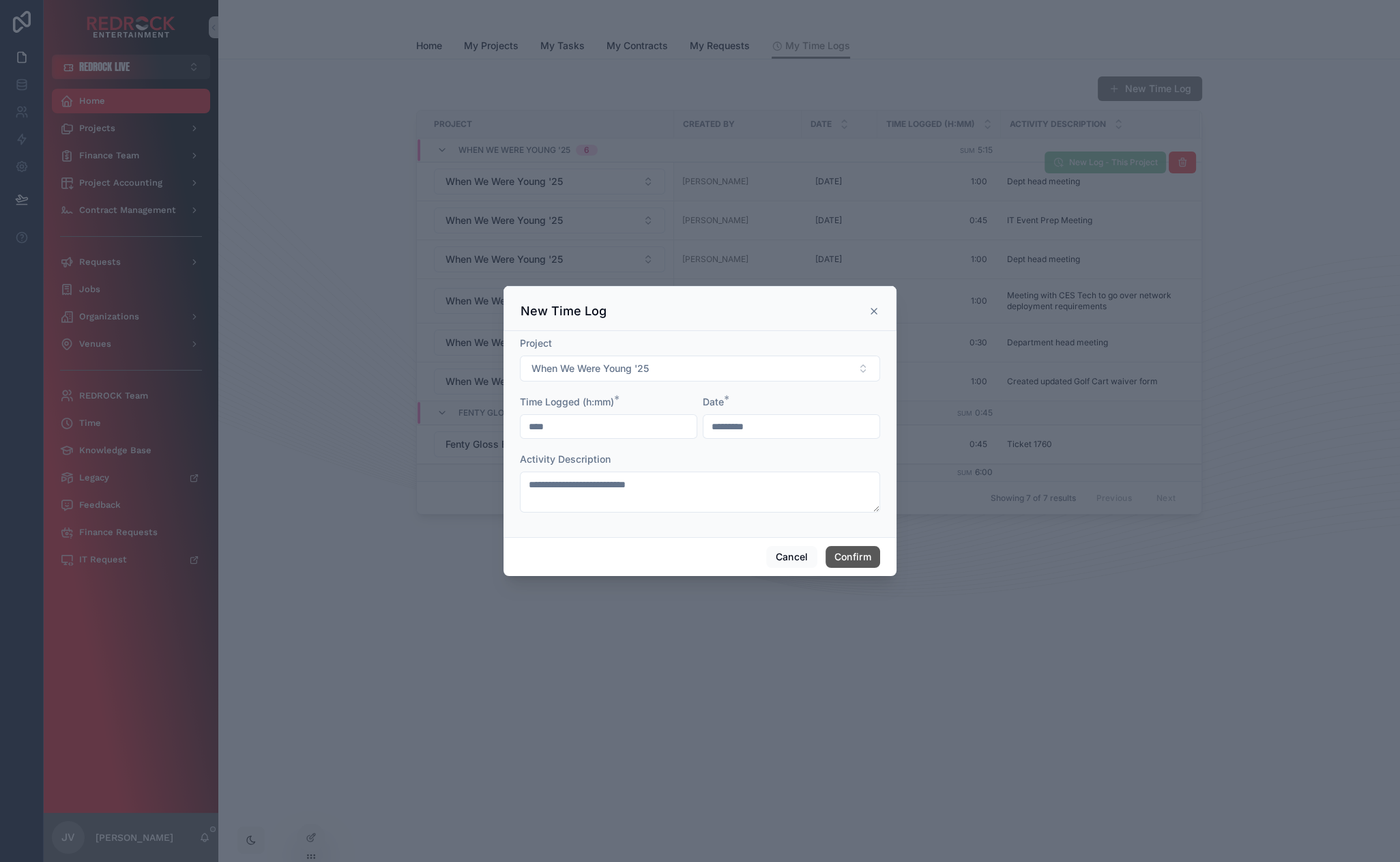
click at [857, 552] on button "Confirm" at bounding box center [852, 556] width 54 height 22
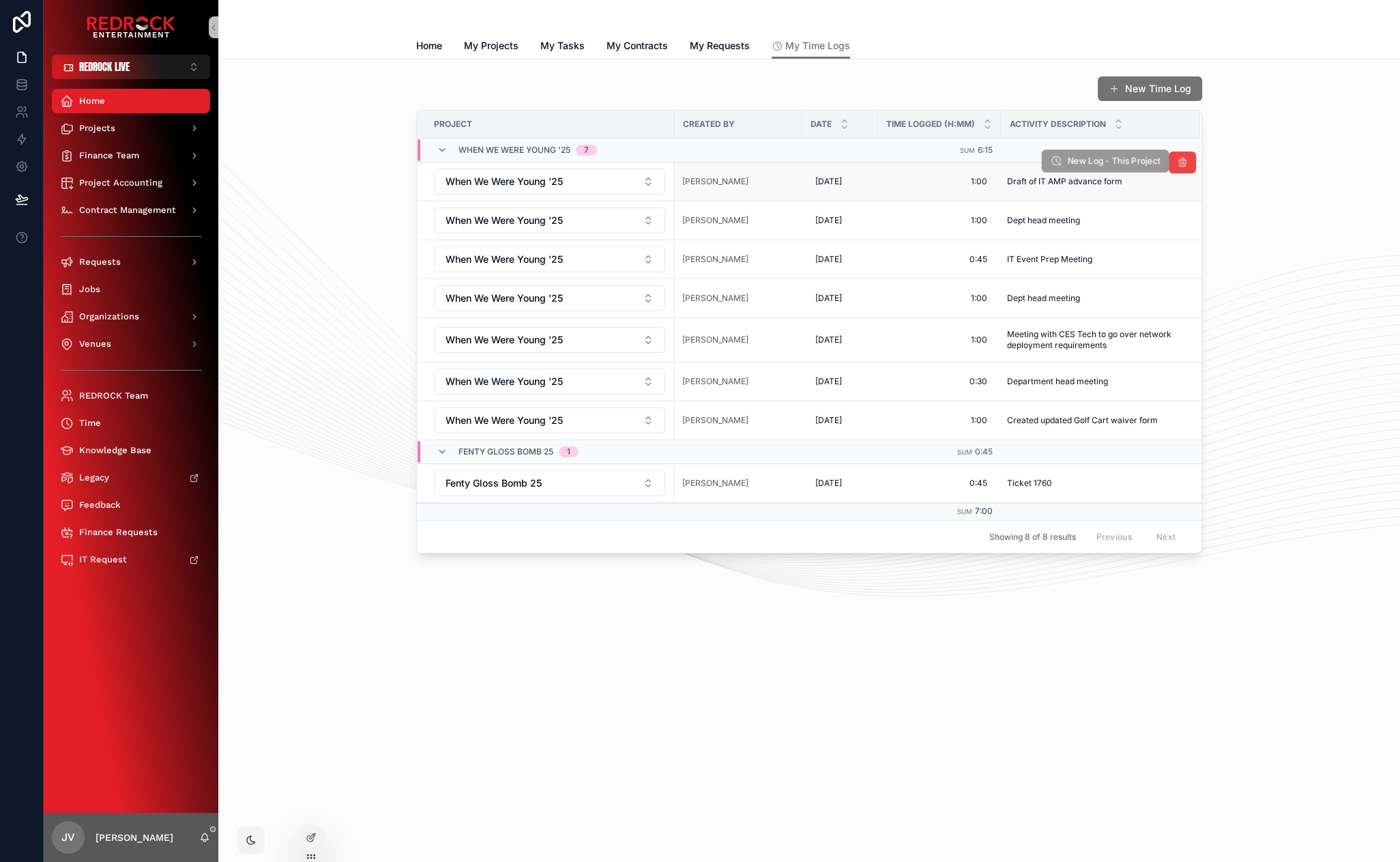
click at [1142, 163] on span "New Log - This Project" at bounding box center [1113, 161] width 93 height 12
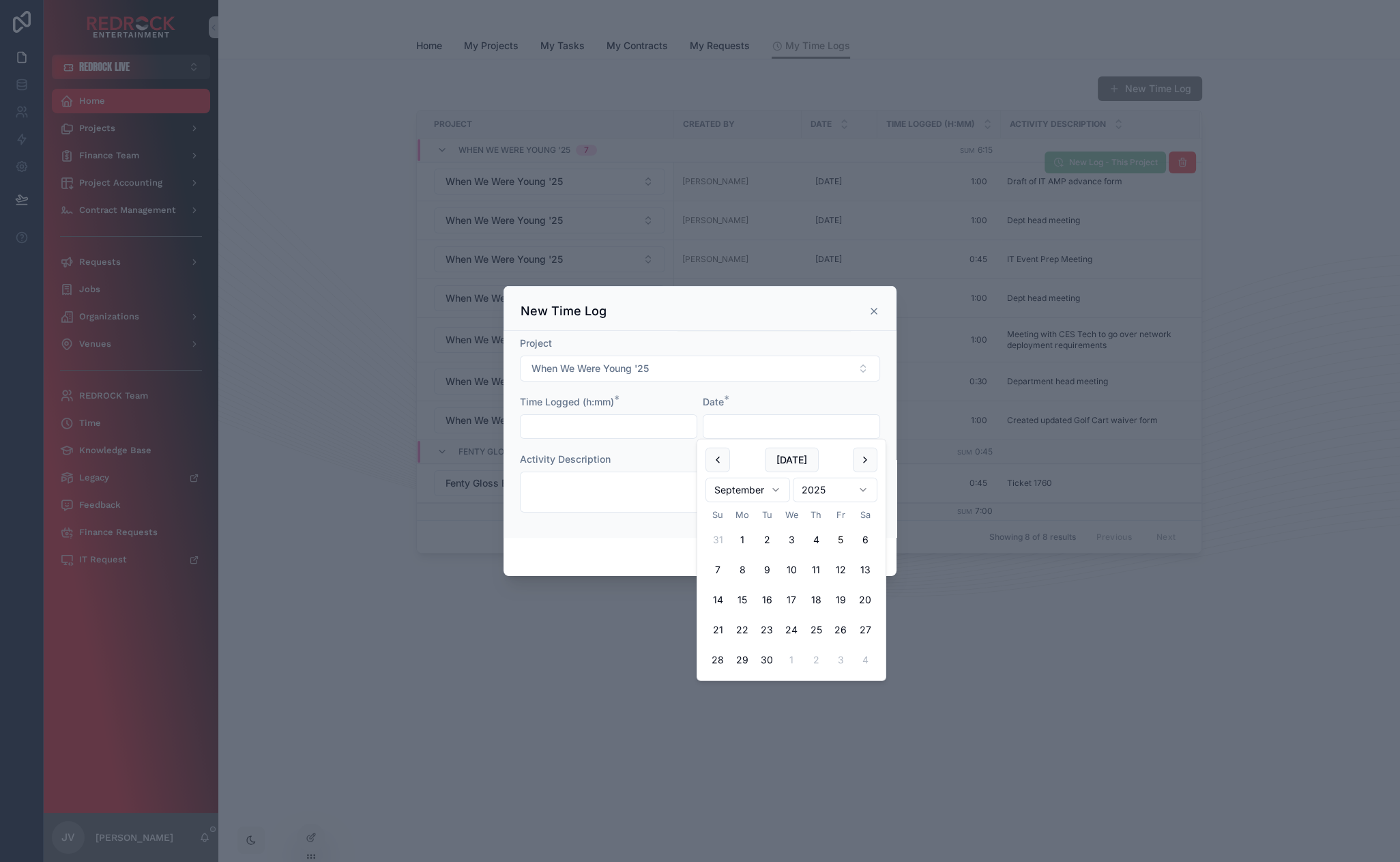
click at [752, 429] on input "text" at bounding box center [792, 427] width 176 height 19
click at [722, 462] on button at bounding box center [717, 460] width 25 height 25
click at [863, 459] on button at bounding box center [865, 460] width 25 height 25
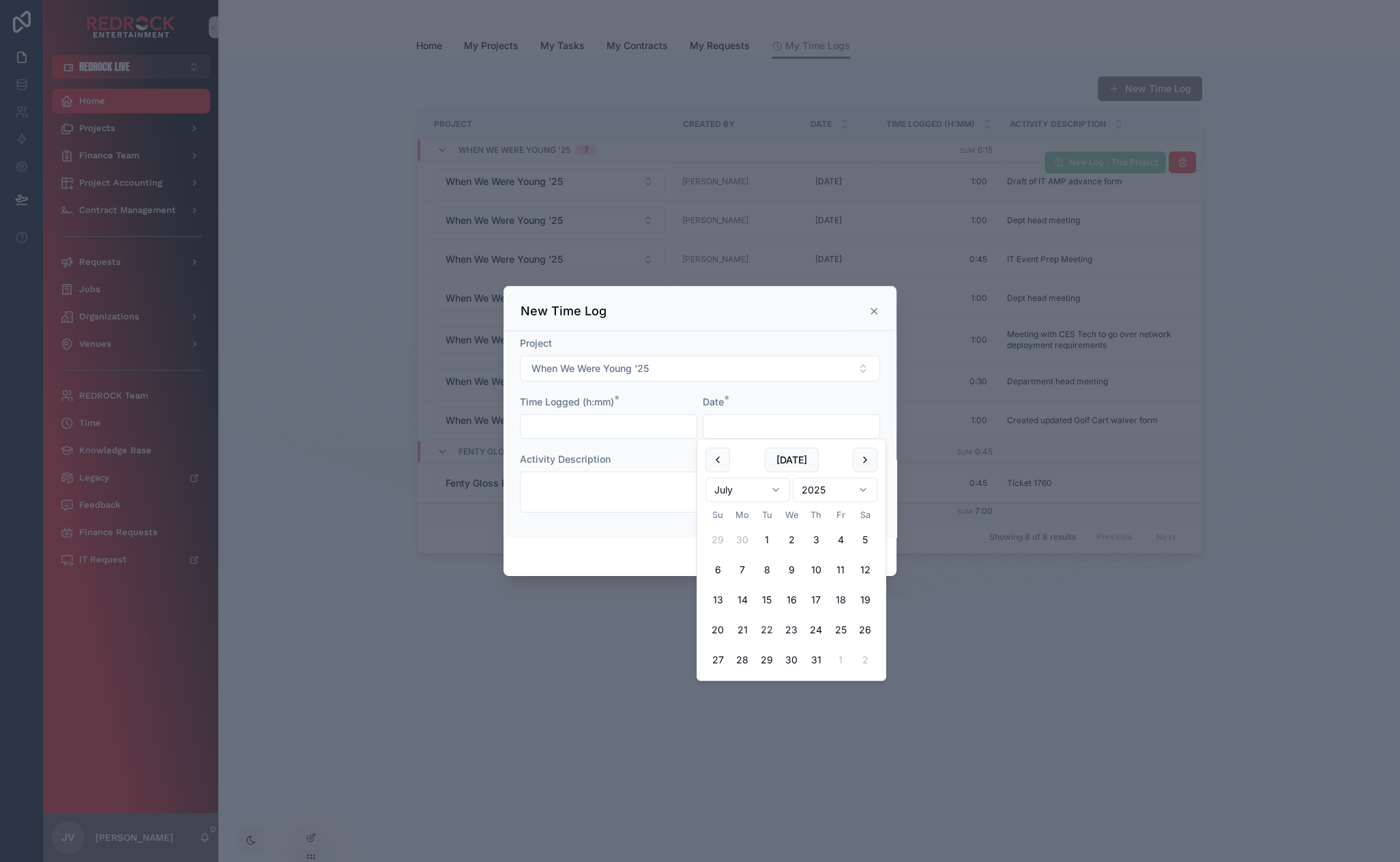
click at [768, 628] on button "22" at bounding box center [766, 629] width 25 height 25
type input "*********"
click at [586, 417] on input "text" at bounding box center [609, 427] width 176 height 19
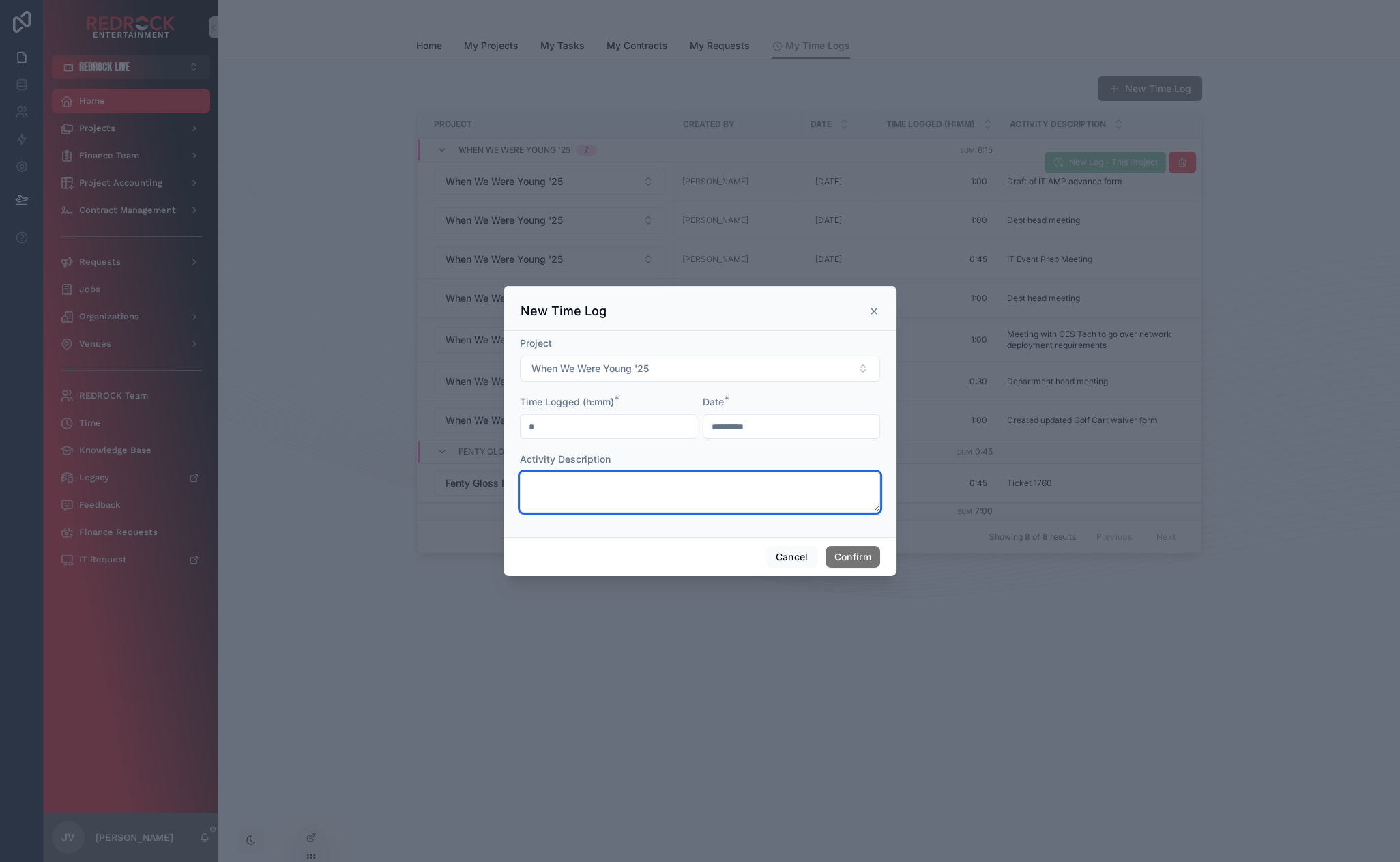
type input "****"
click at [561, 480] on textarea at bounding box center [700, 492] width 360 height 41
type textarea "**********"
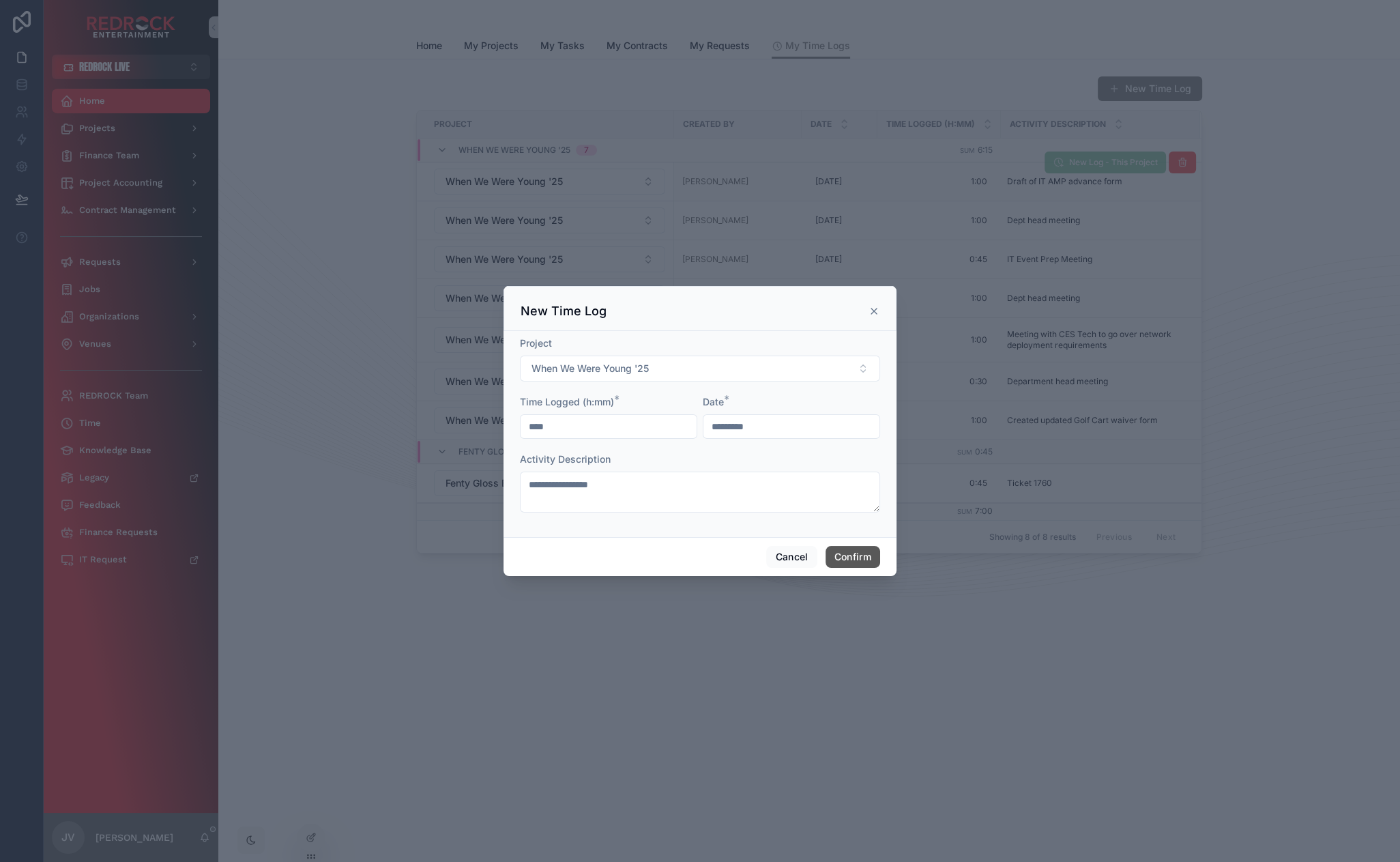
click at [862, 549] on button "Confirm" at bounding box center [852, 556] width 54 height 22
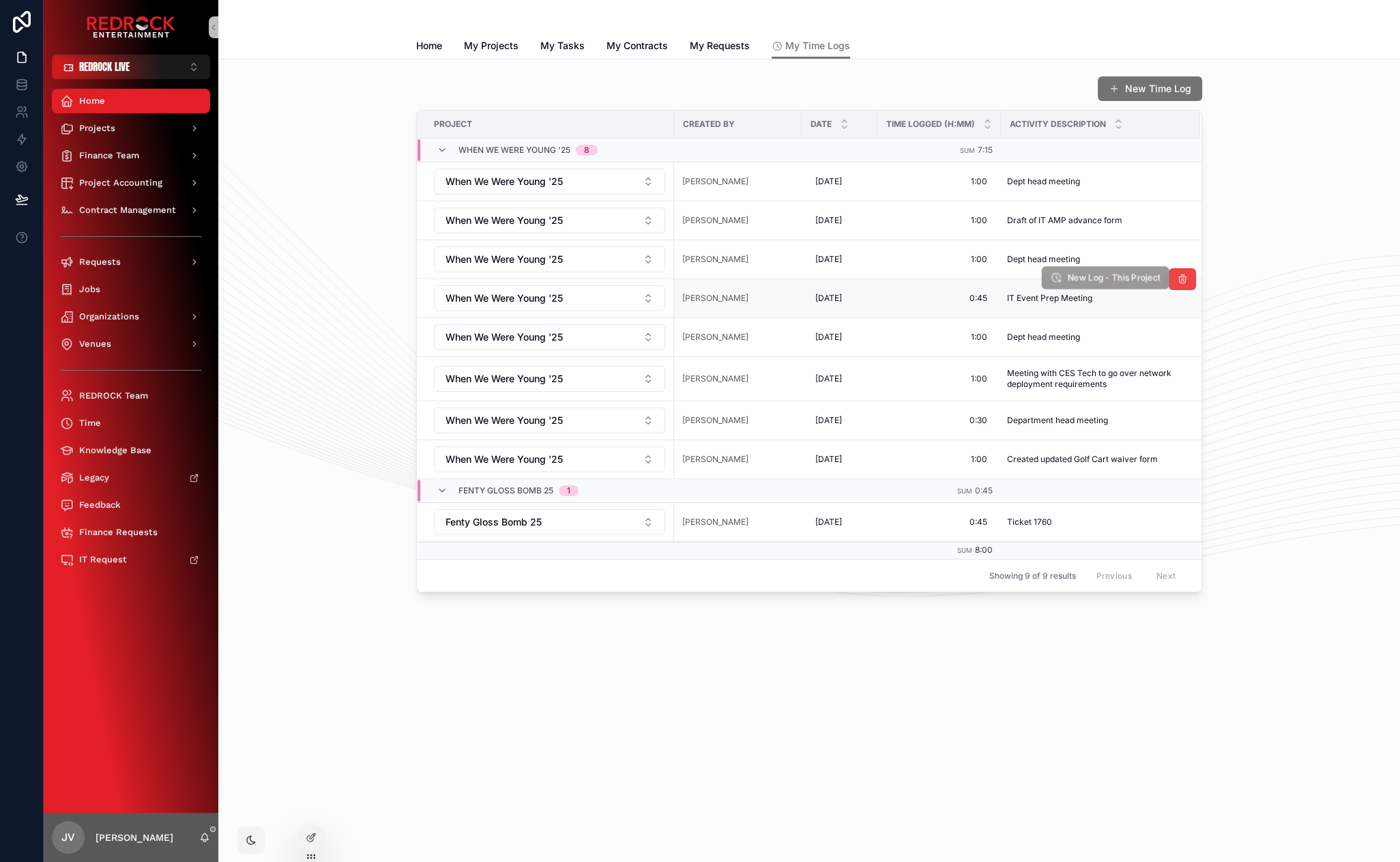
click at [1102, 274] on span "New Log - This Project" at bounding box center [1113, 278] width 93 height 12
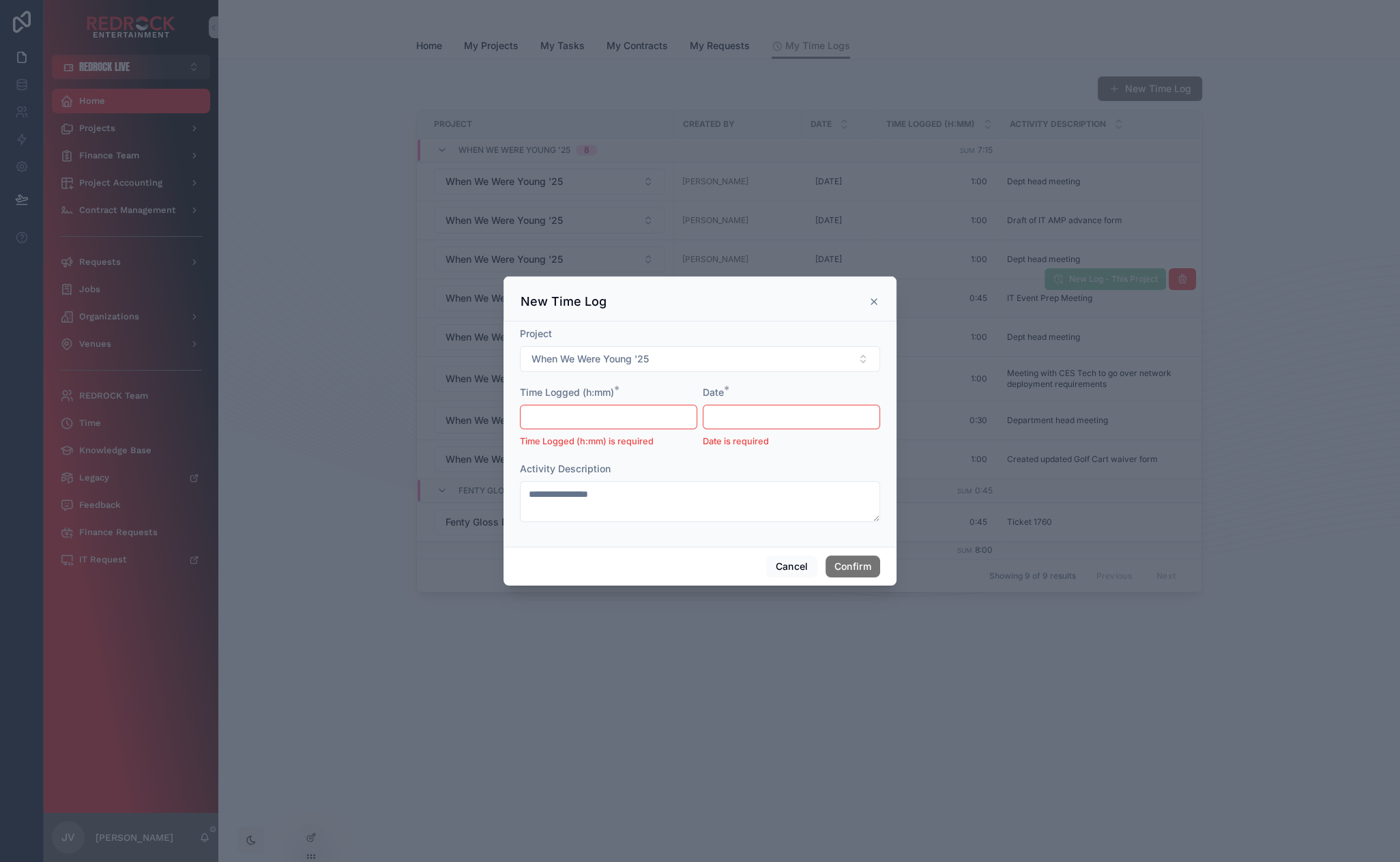
click at [776, 425] on input "text" at bounding box center [792, 417] width 176 height 19
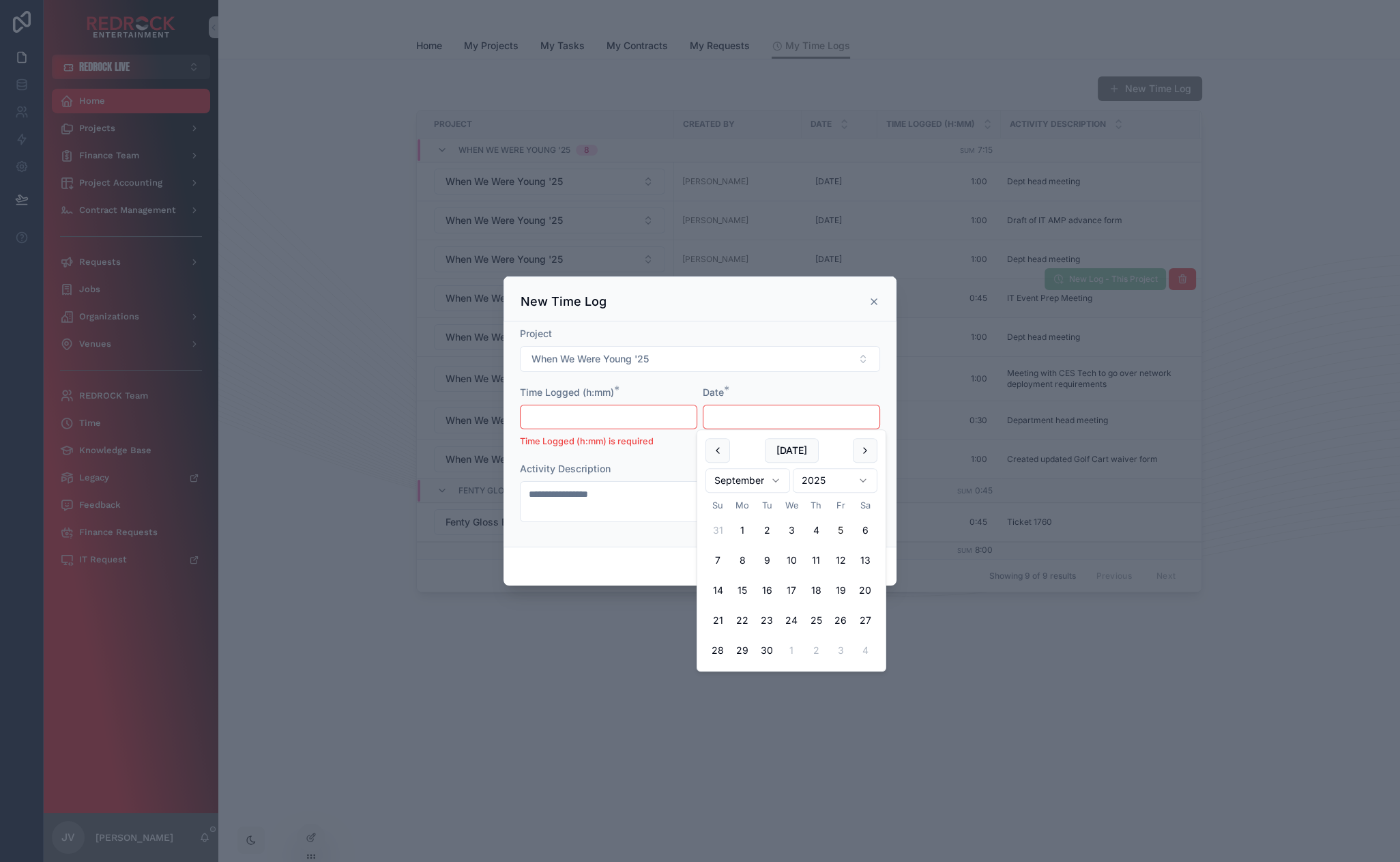
click at [746, 384] on form "**********" at bounding box center [700, 431] width 360 height 209
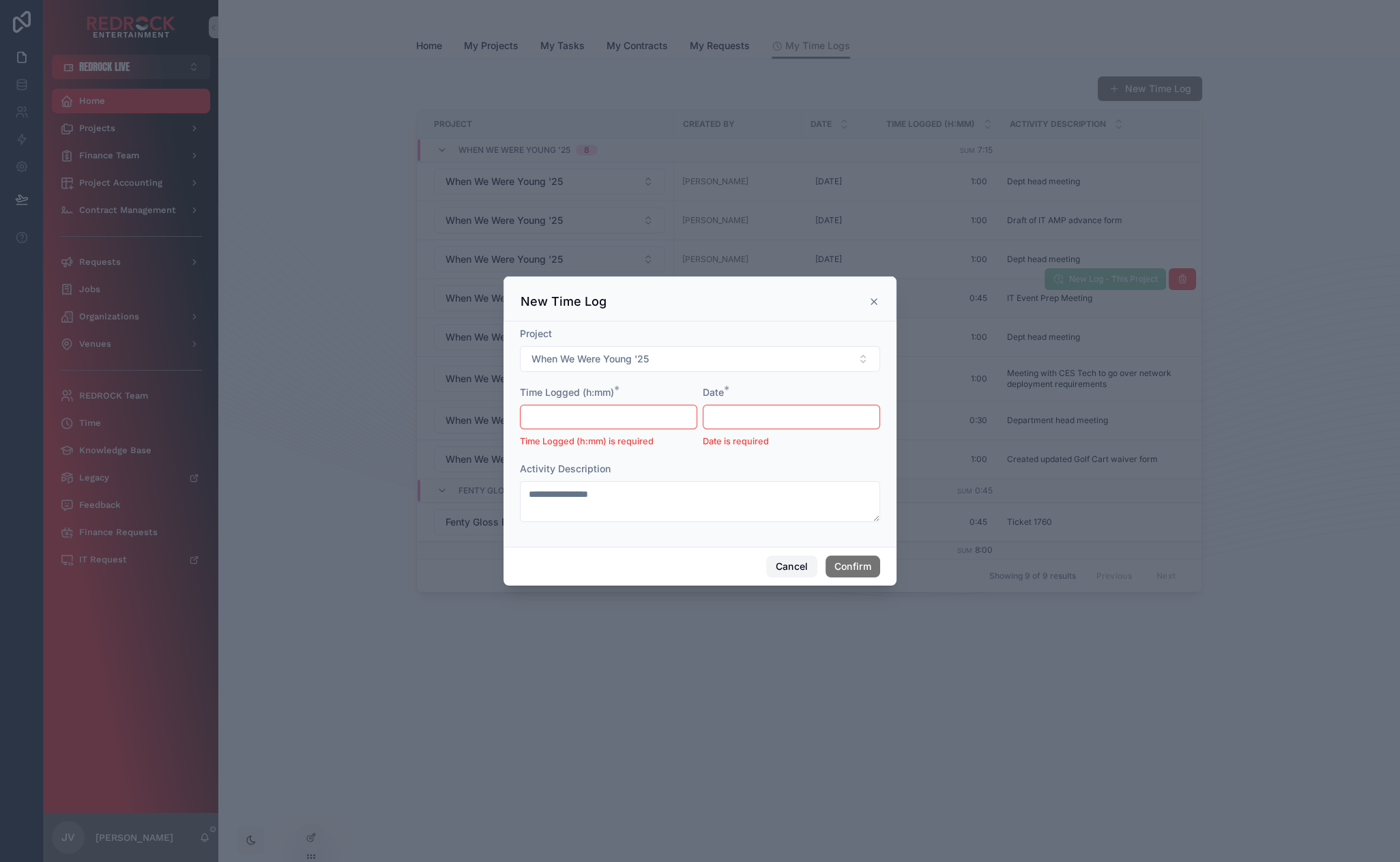
click at [775, 568] on button "Cancel" at bounding box center [792, 566] width 51 height 22
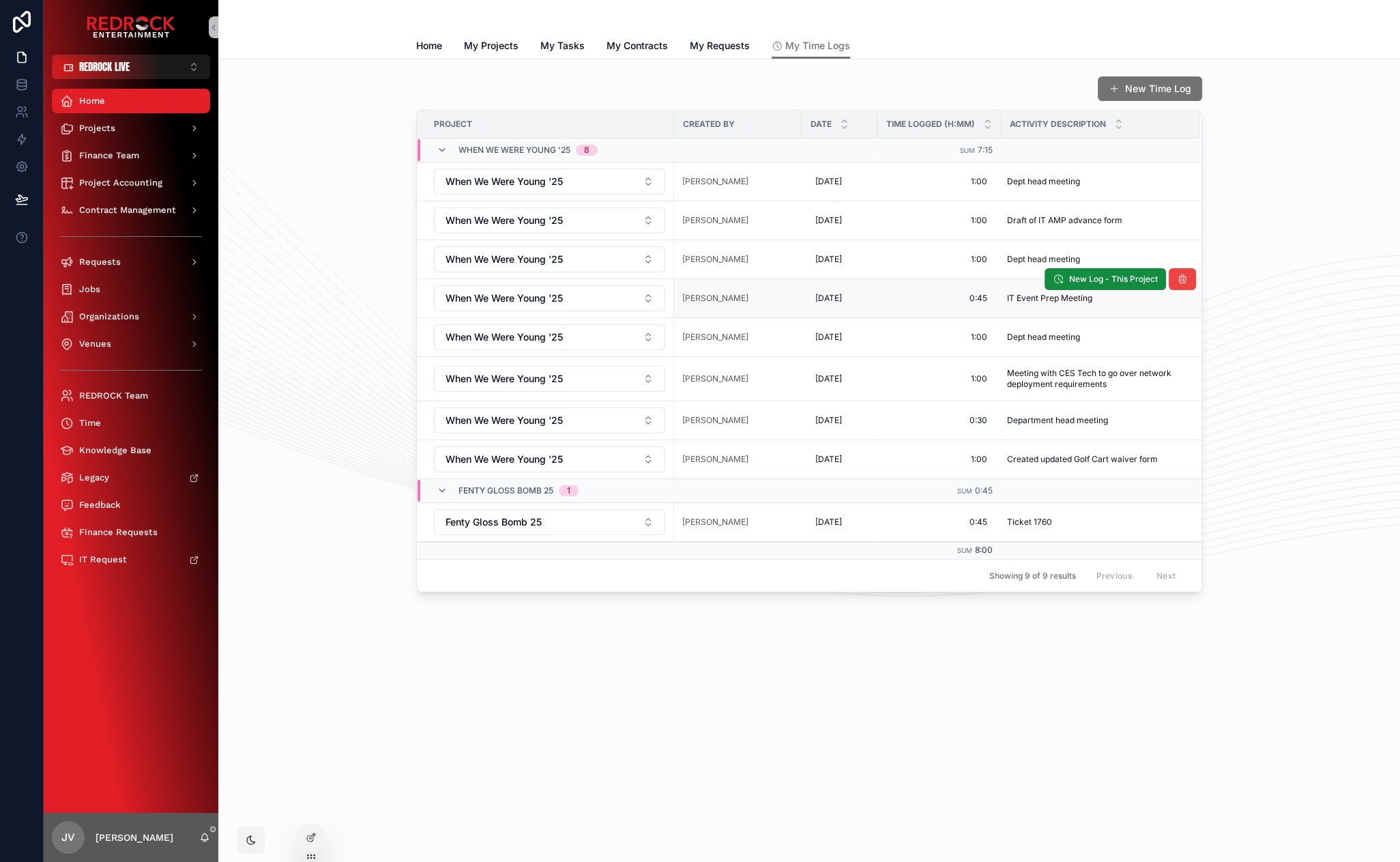
click at [1019, 657] on div "New Time Log Project Created By Date Time Logged (h:mm) Activity Description Wh…" at bounding box center [810, 372] width 1182 height 625
click at [1092, 284] on button "New Log - This Project" at bounding box center [1105, 278] width 128 height 23
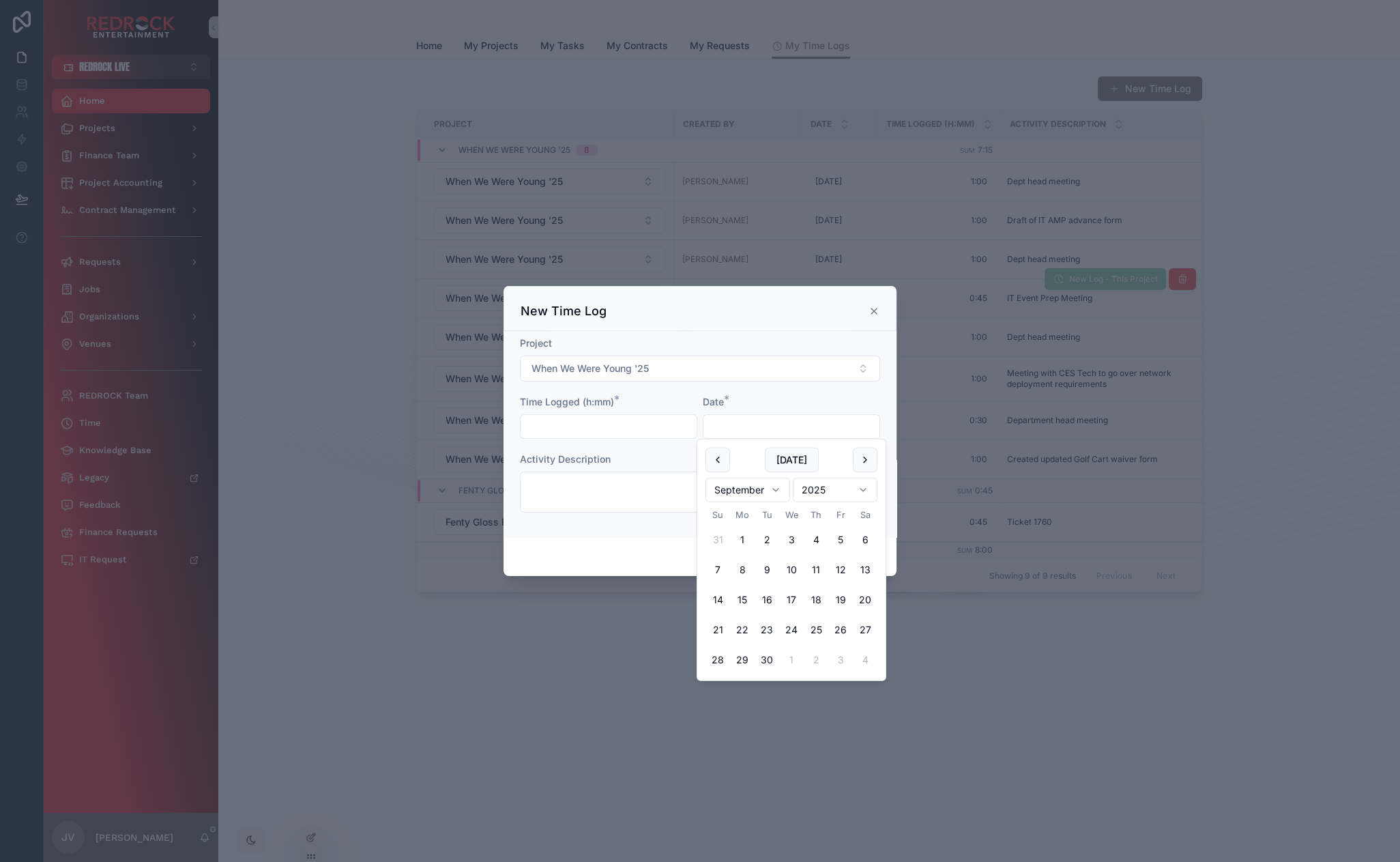
click at [737, 431] on input "text" at bounding box center [792, 427] width 176 height 19
click at [717, 460] on button at bounding box center [717, 460] width 25 height 25
click at [819, 632] on button "24" at bounding box center [816, 629] width 25 height 25
type input "*********"
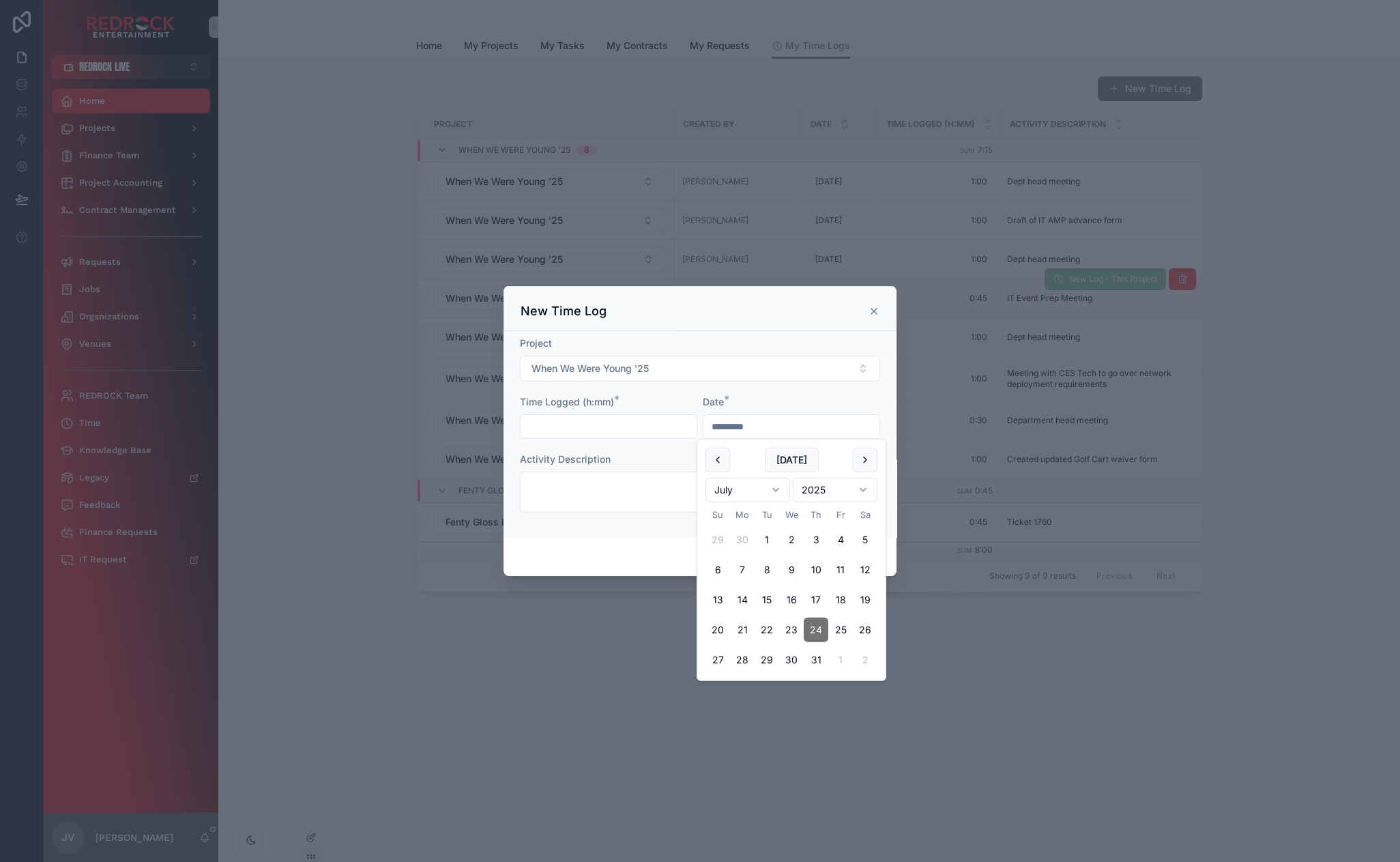
click at [604, 423] on input "text" at bounding box center [609, 427] width 176 height 19
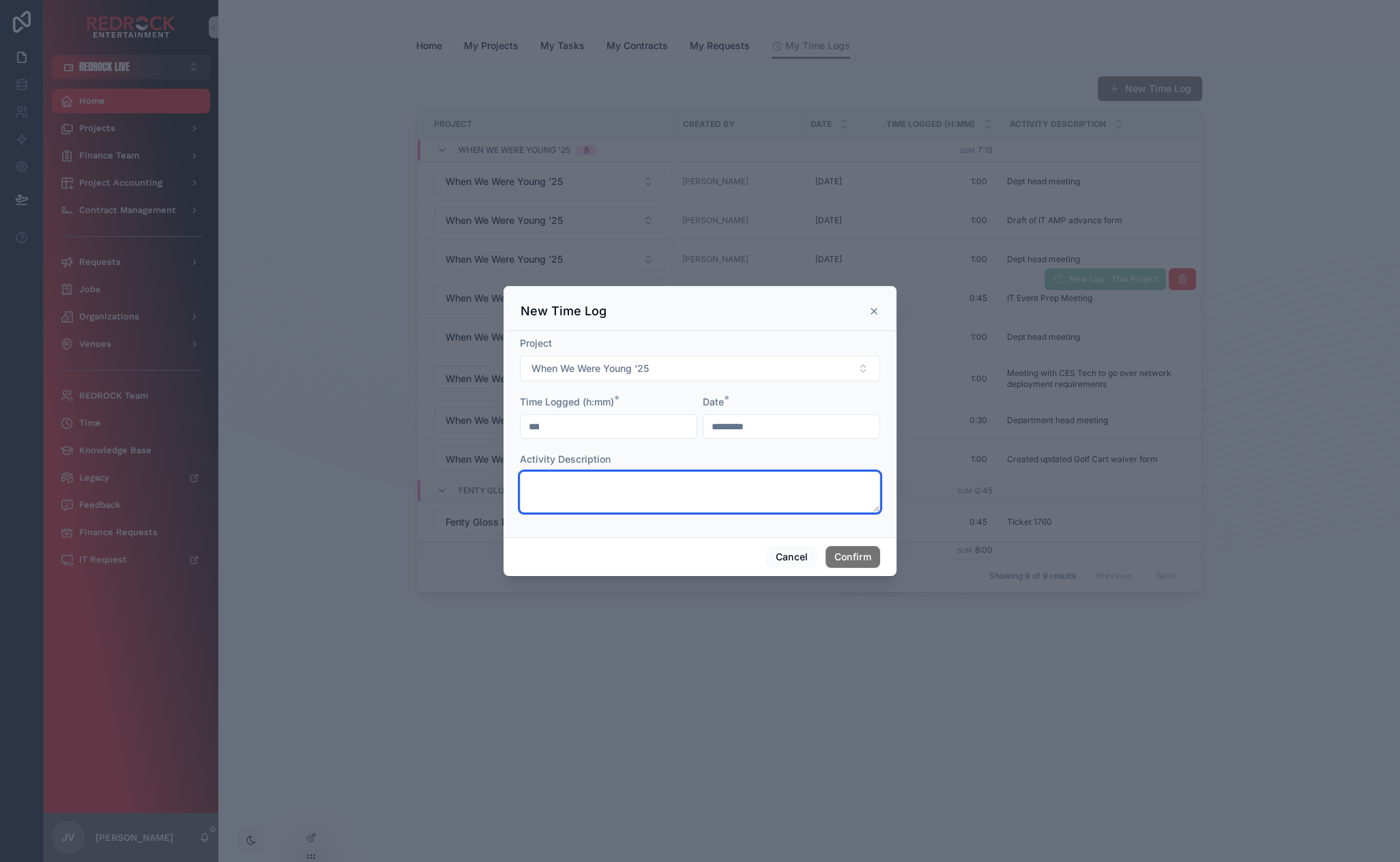
type input "****"
click at [593, 475] on textarea at bounding box center [700, 492] width 360 height 41
type textarea "**********"
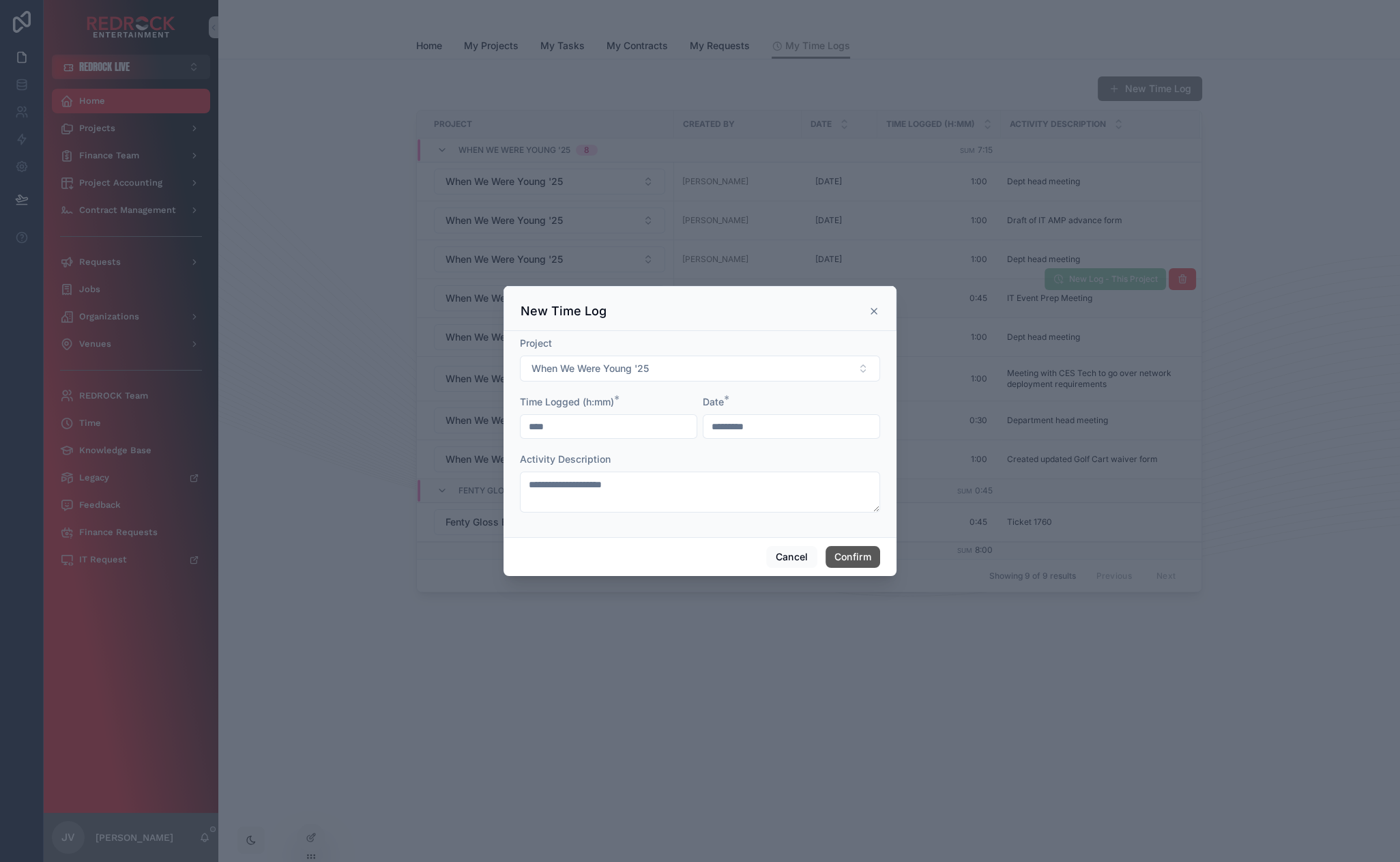
click at [846, 549] on button "Confirm" at bounding box center [852, 556] width 54 height 22
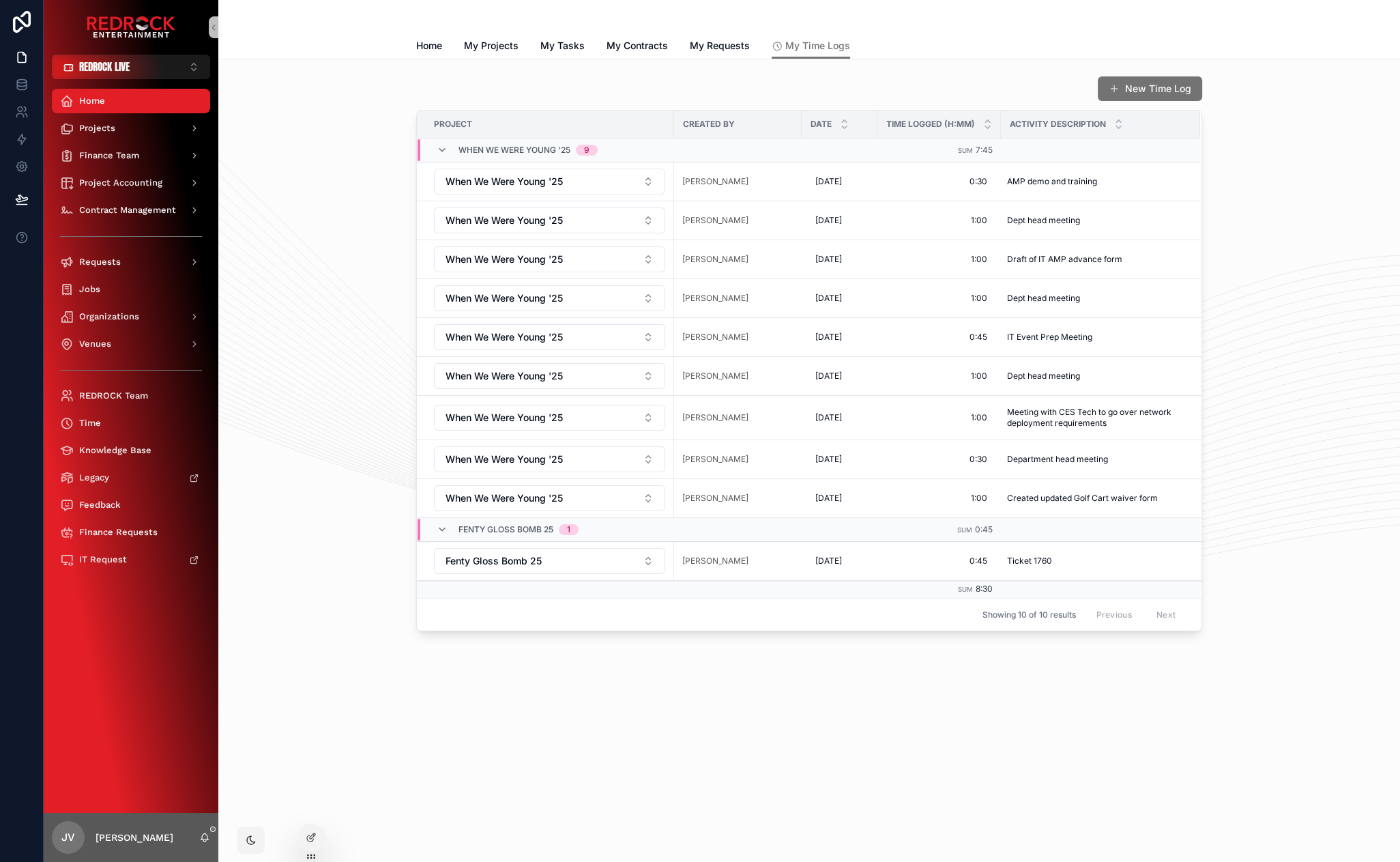
drag, startPoint x: 1122, startPoint y: 658, endPoint x: 913, endPoint y: 655, distance: 209.0
drag, startPoint x: 887, startPoint y: 657, endPoint x: 796, endPoint y: 659, distance: 91.0
click at [649, 658] on div "New Time Log Project Created By Date Time Logged (h:mm) Activity Description Wh…" at bounding box center [810, 392] width 1182 height 665
drag, startPoint x: 331, startPoint y: 599, endPoint x: 259, endPoint y: 401, distance: 210.7
click at [256, 394] on div "New Time Log Project Created By Date Time Logged (h:mm) Activity Description Wh…" at bounding box center [809, 353] width 1160 height 566
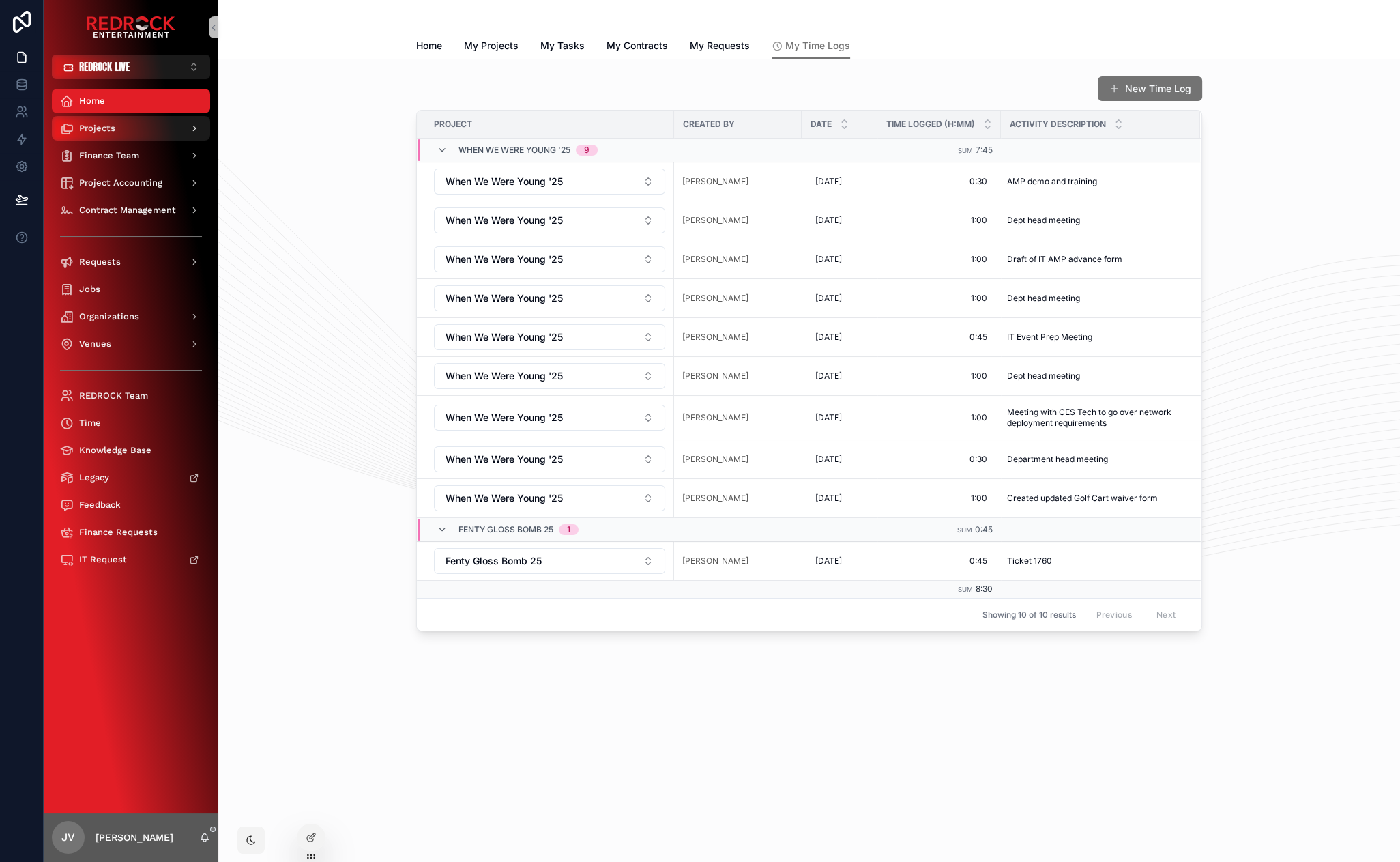
click at [128, 128] on div "Projects" at bounding box center [131, 128] width 142 height 22
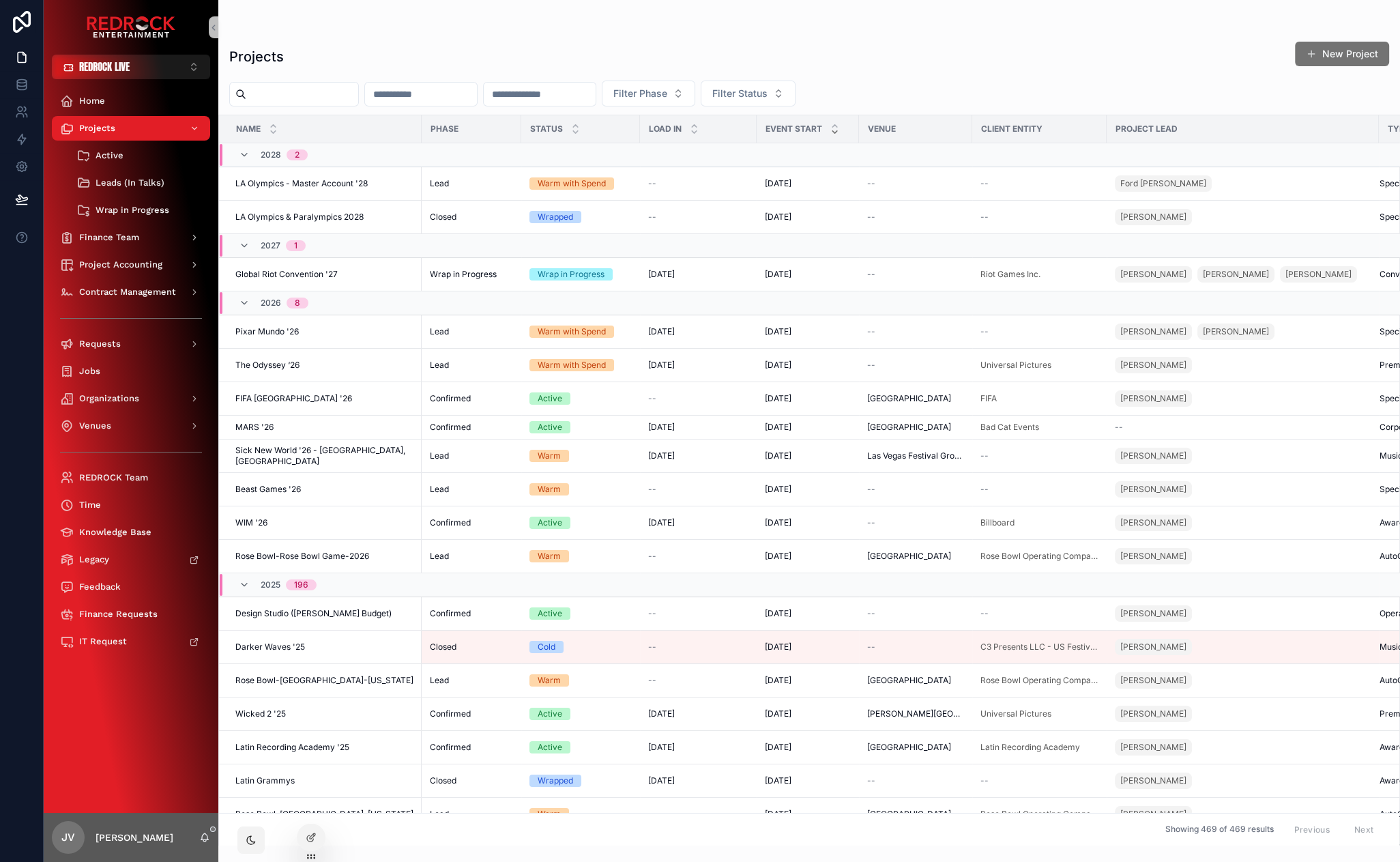
click at [329, 95] on input "scrollable content" at bounding box center [302, 94] width 112 height 19
type input "**********"
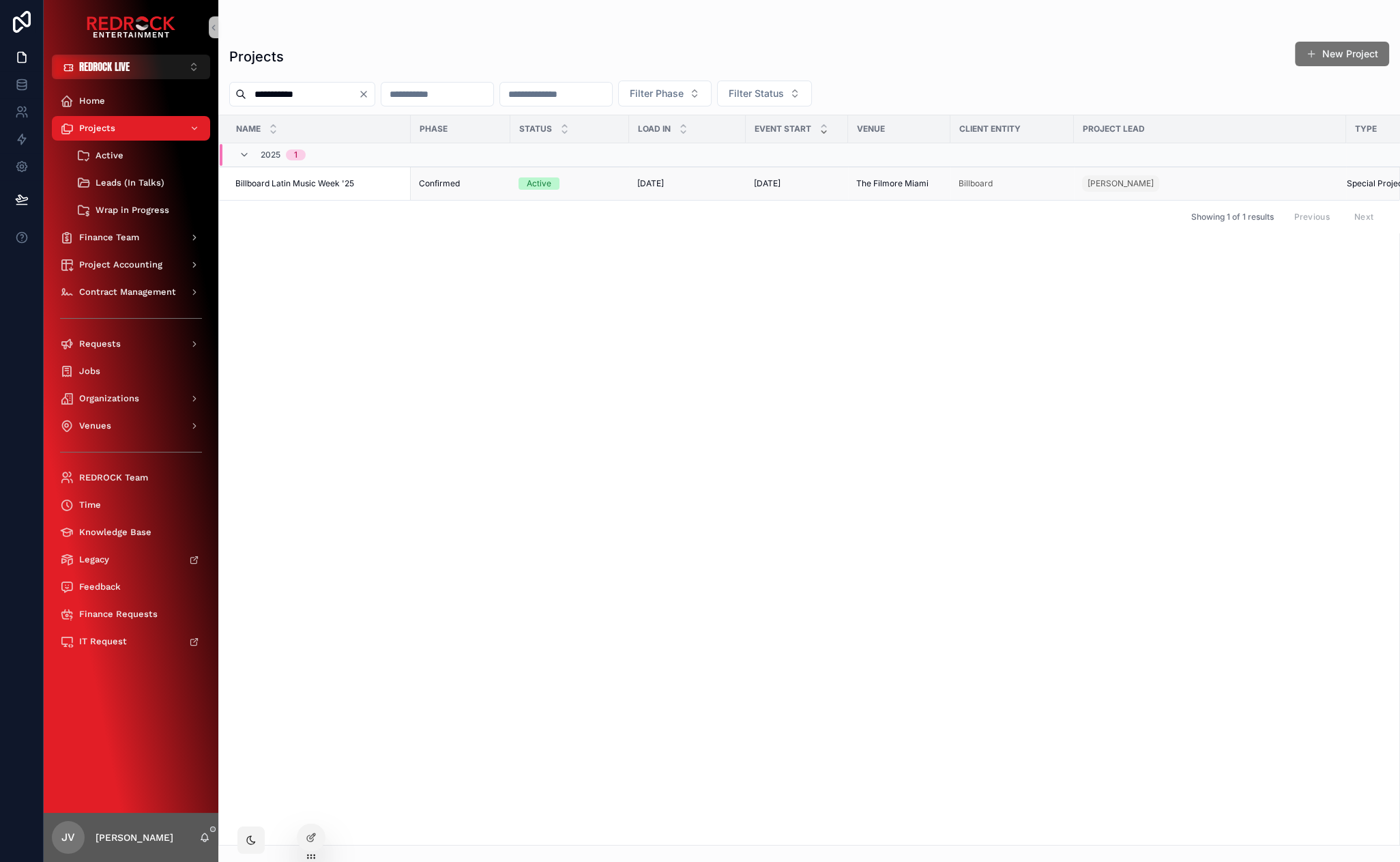
click at [332, 181] on span "Billboard Latin Music Week '25" at bounding box center [294, 184] width 119 height 11
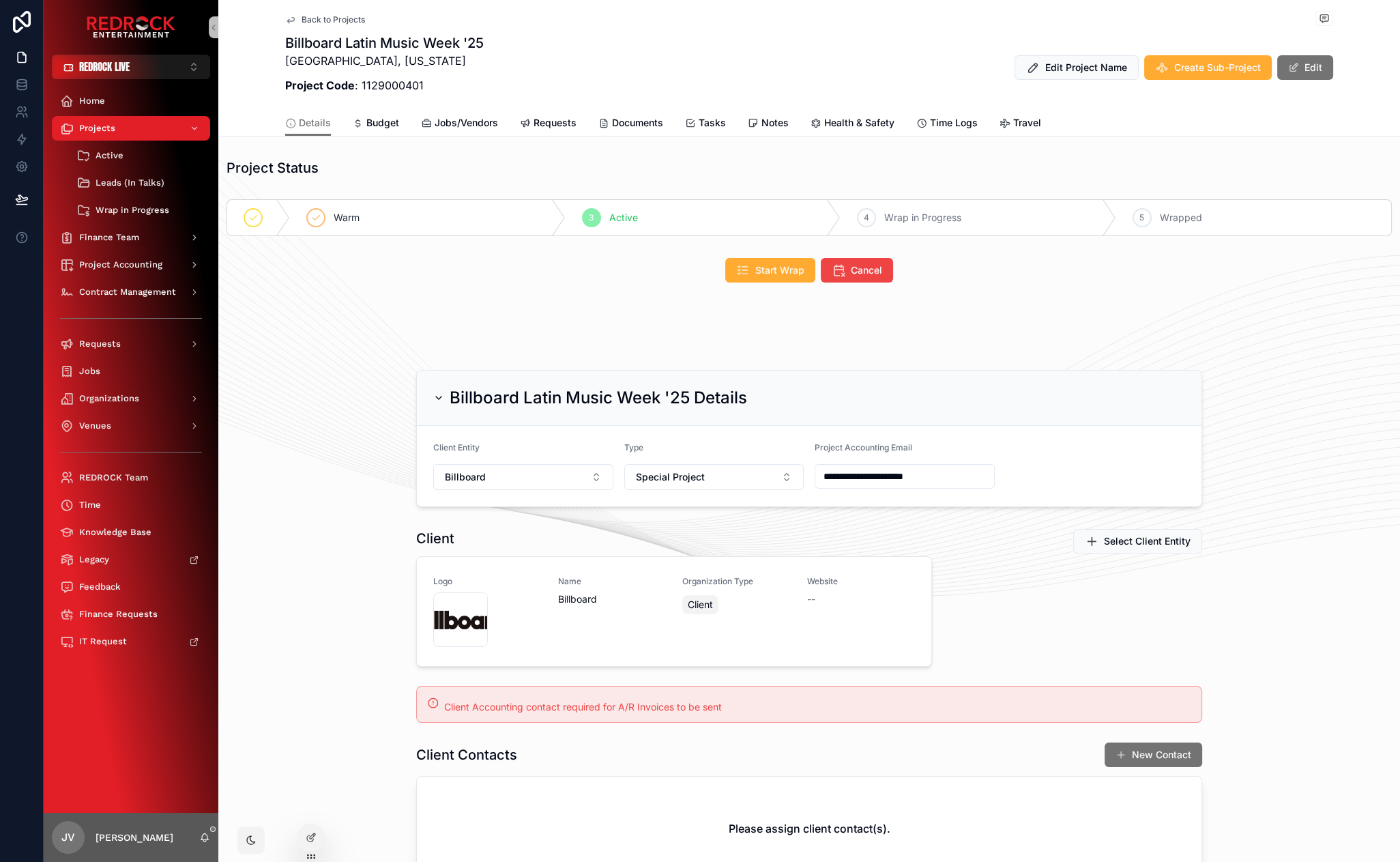
drag, startPoint x: 669, startPoint y: 72, endPoint x: 627, endPoint y: 64, distance: 42.8
click at [627, 64] on div "Billboard Latin Music Week '25 [GEOGRAPHIC_DATA], [US_STATE] Project Code : 112…" at bounding box center [809, 67] width 1048 height 68
click at [314, 811] on icon at bounding box center [311, 808] width 11 height 11
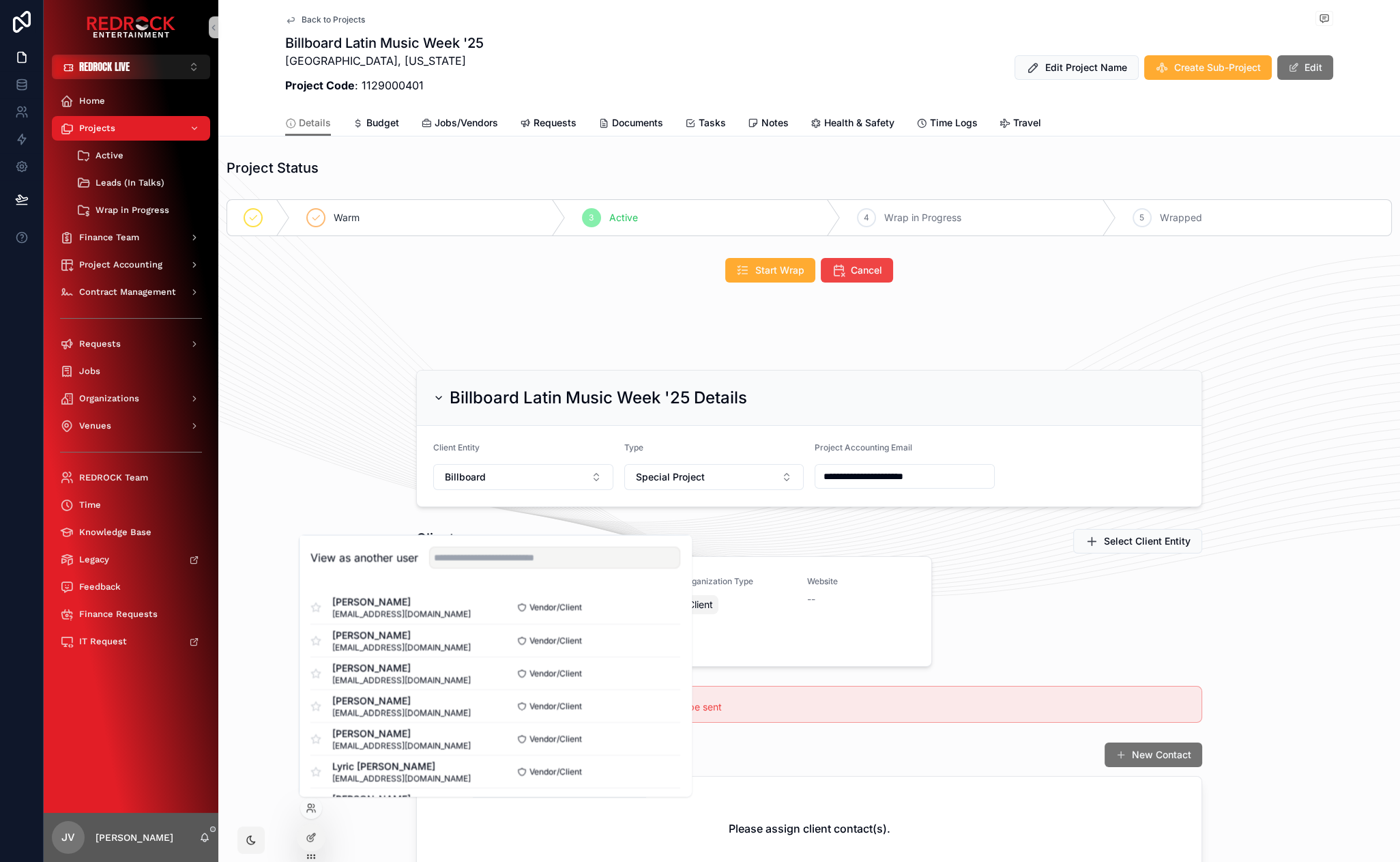
click at [283, 788] on div "Client Logo Billboard-Logo .jpg Name Billboard Organization Type Client Website…" at bounding box center [810, 705] width 1182 height 363
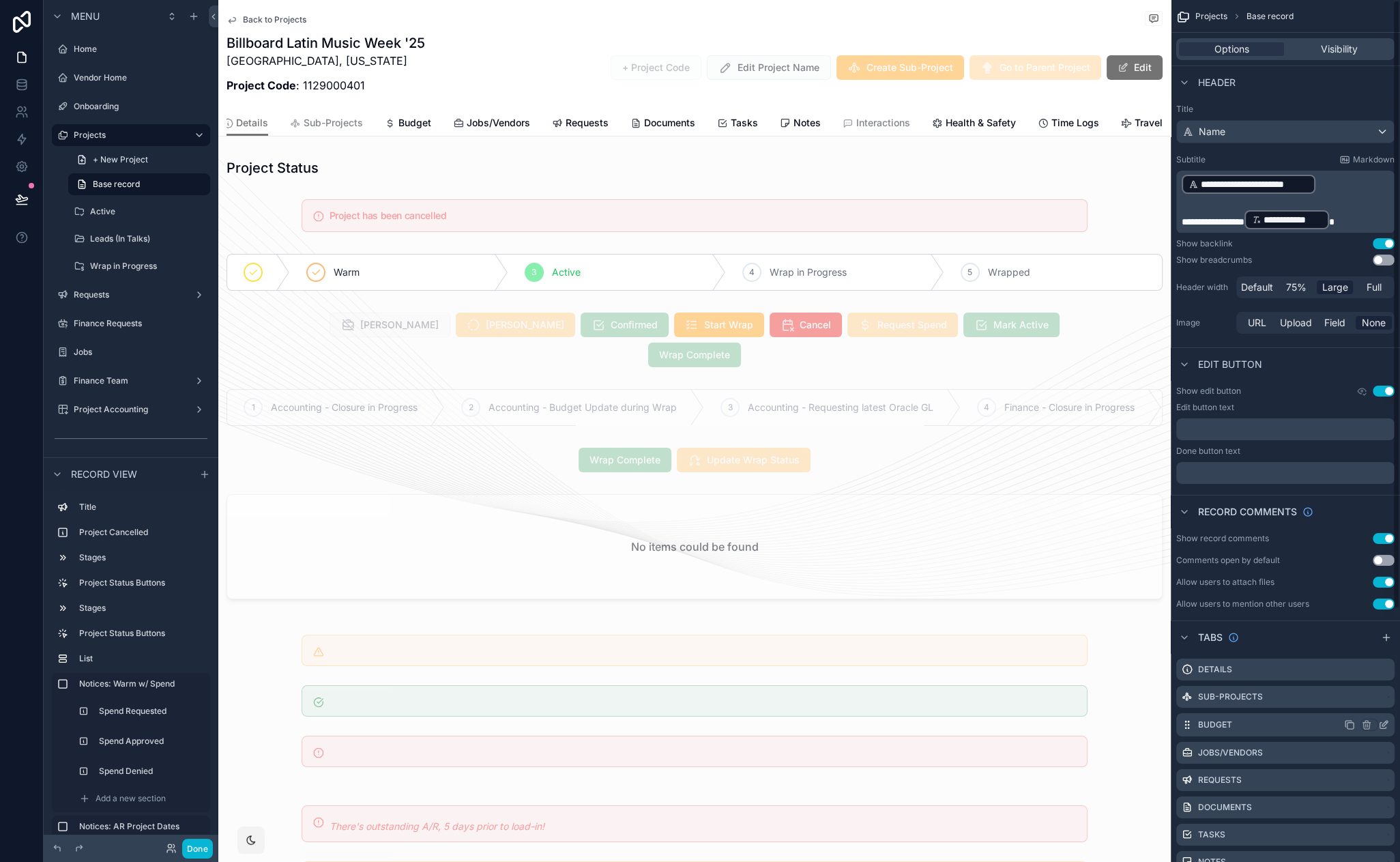
scroll to position [154, 0]
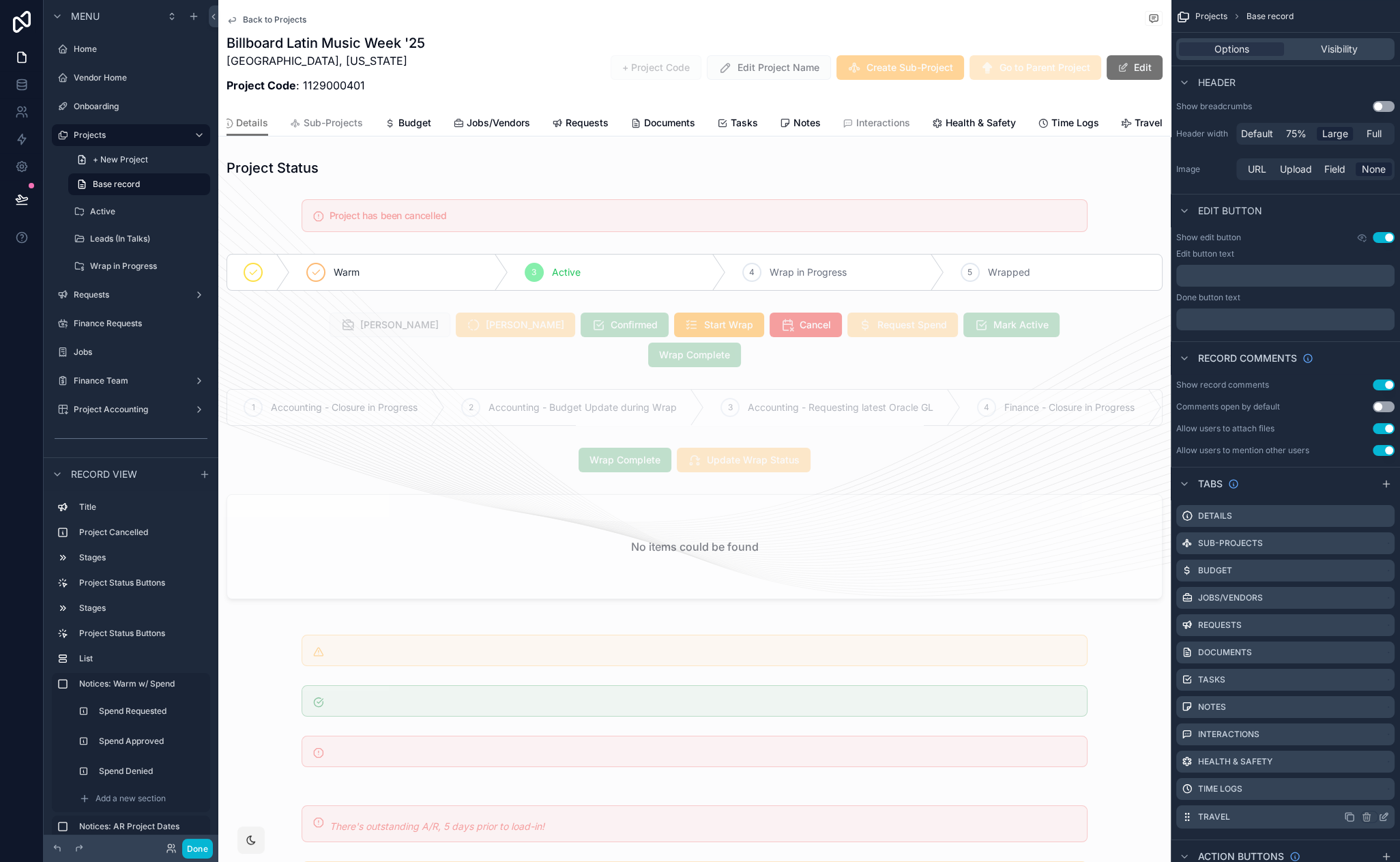
click at [1384, 816] on icon "scrollable content" at bounding box center [1384, 815] width 5 height 5
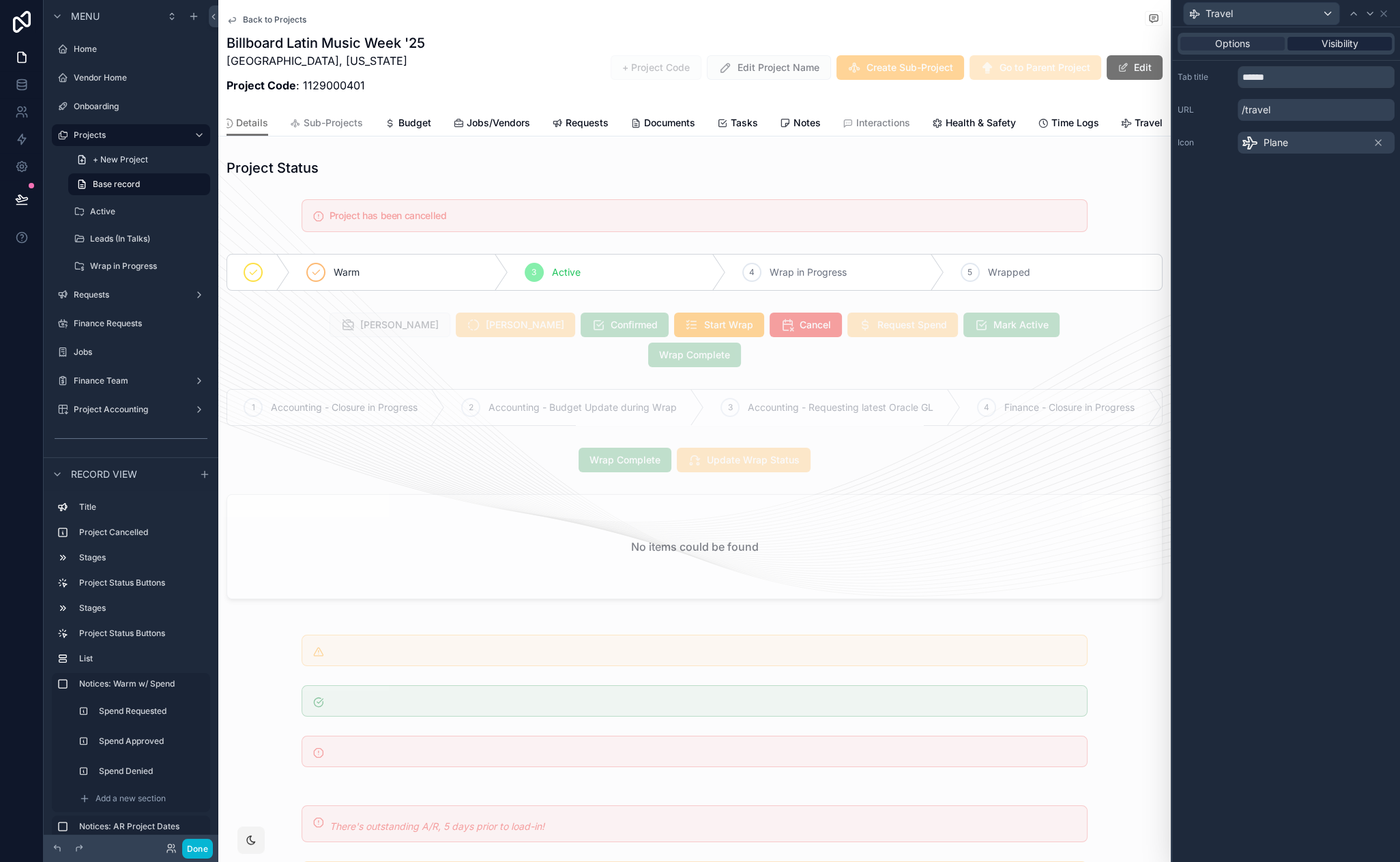
click at [1335, 40] on span "Visibility" at bounding box center [1340, 43] width 37 height 13
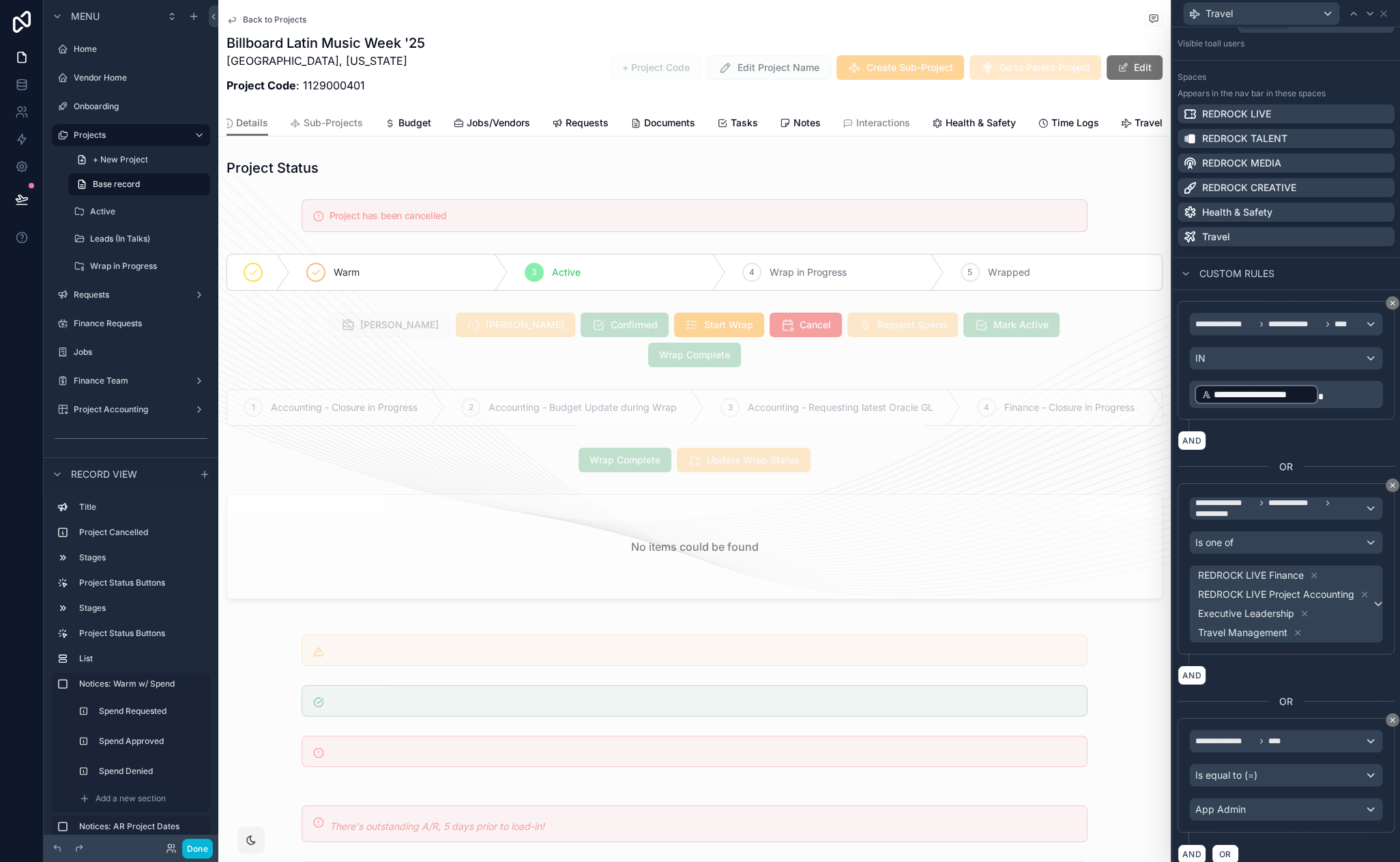
scroll to position [225, 0]
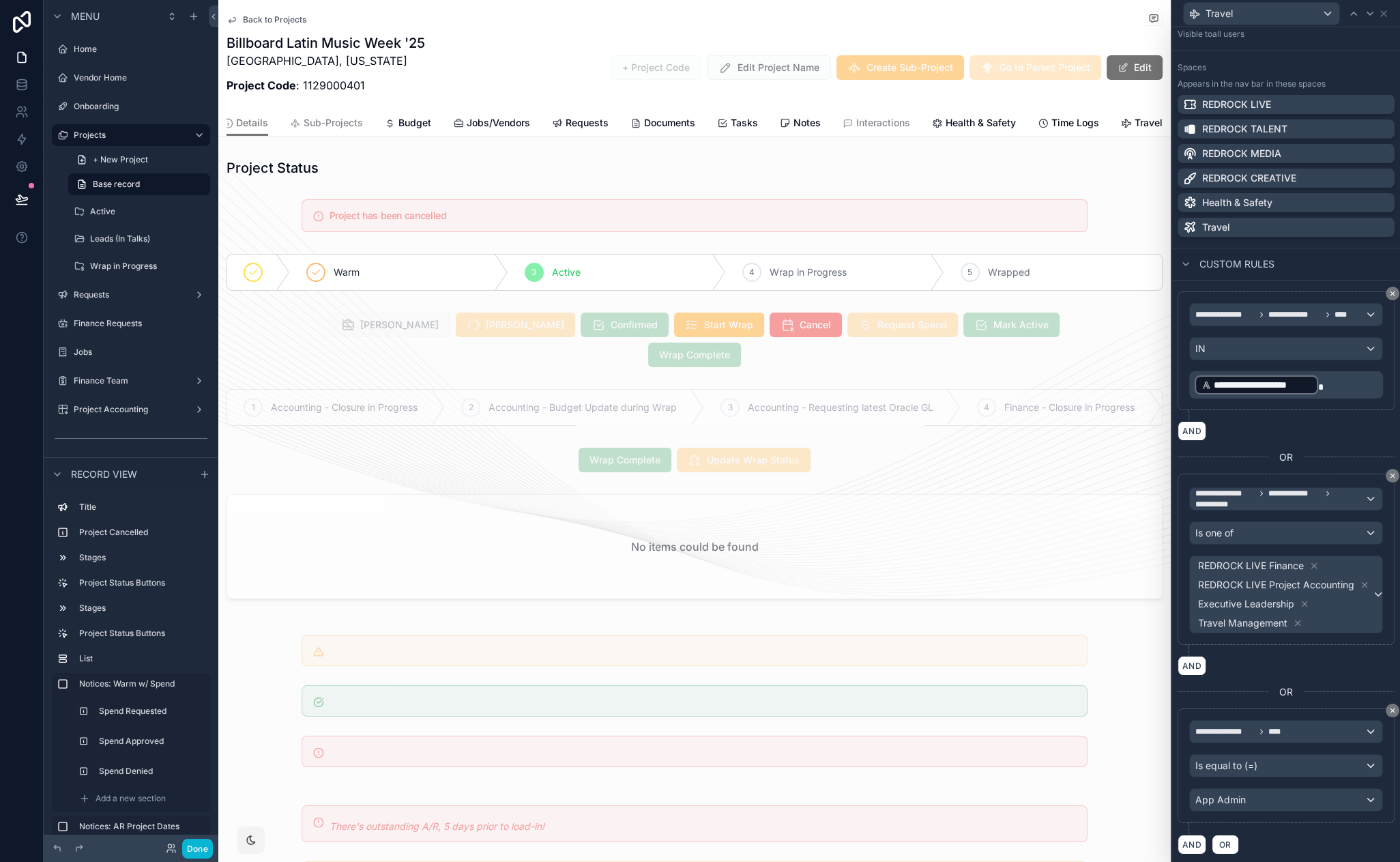
click at [1340, 660] on div "AND" at bounding box center [1286, 666] width 217 height 20
click at [1226, 843] on span "OR" at bounding box center [1225, 845] width 18 height 10
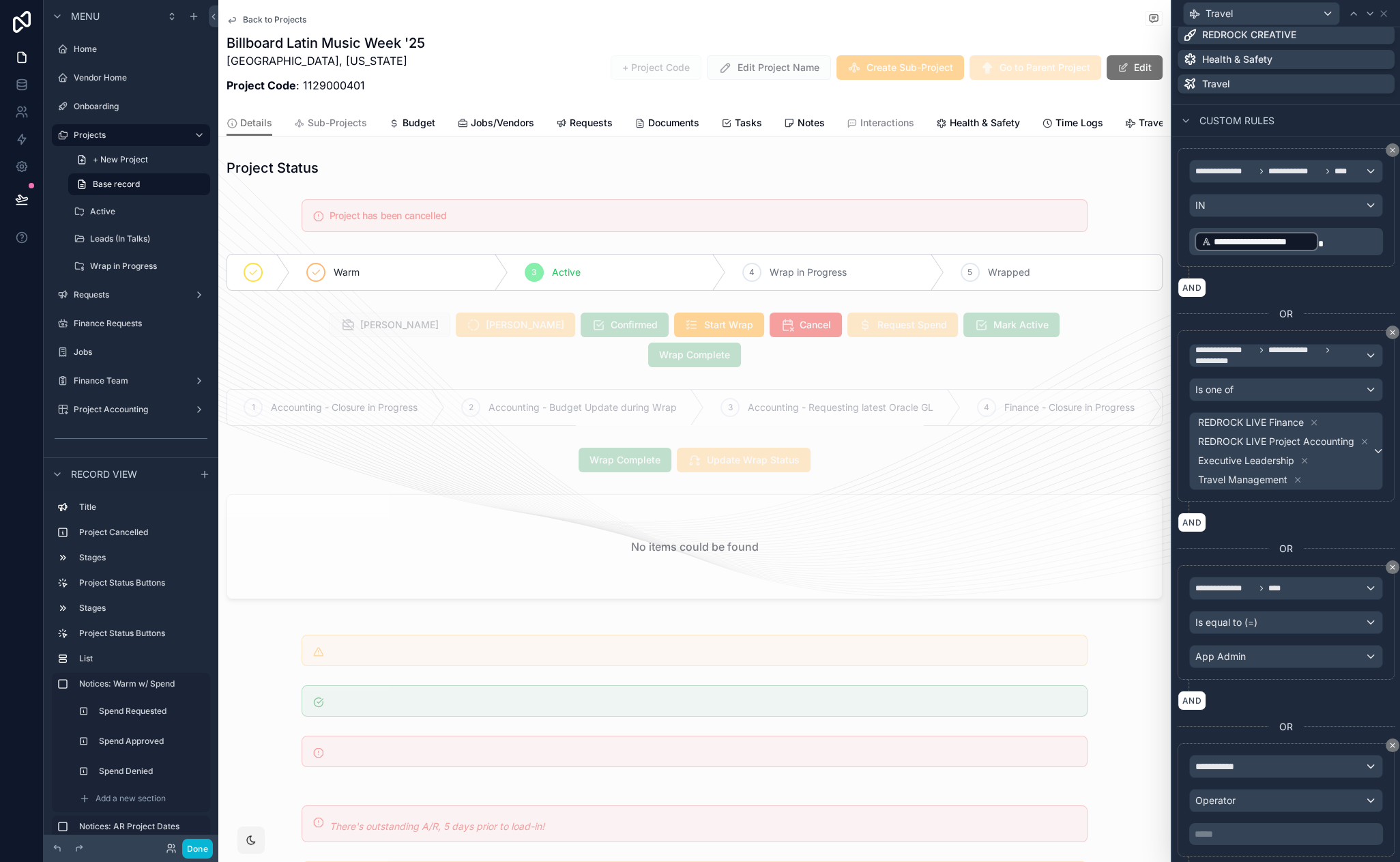
scroll to position [401, 0]
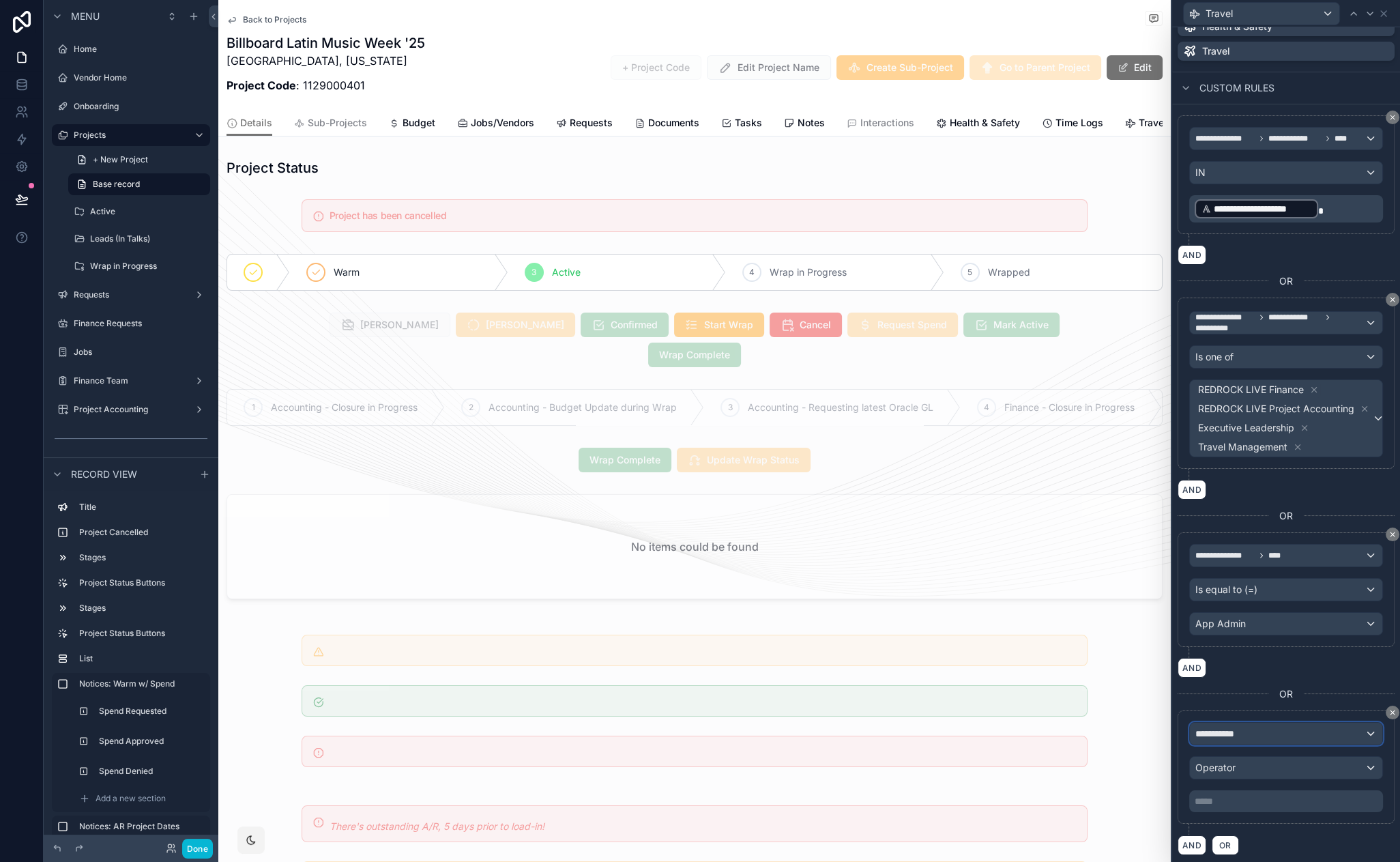
click at [1259, 731] on div "**********" at bounding box center [1286, 733] width 193 height 22
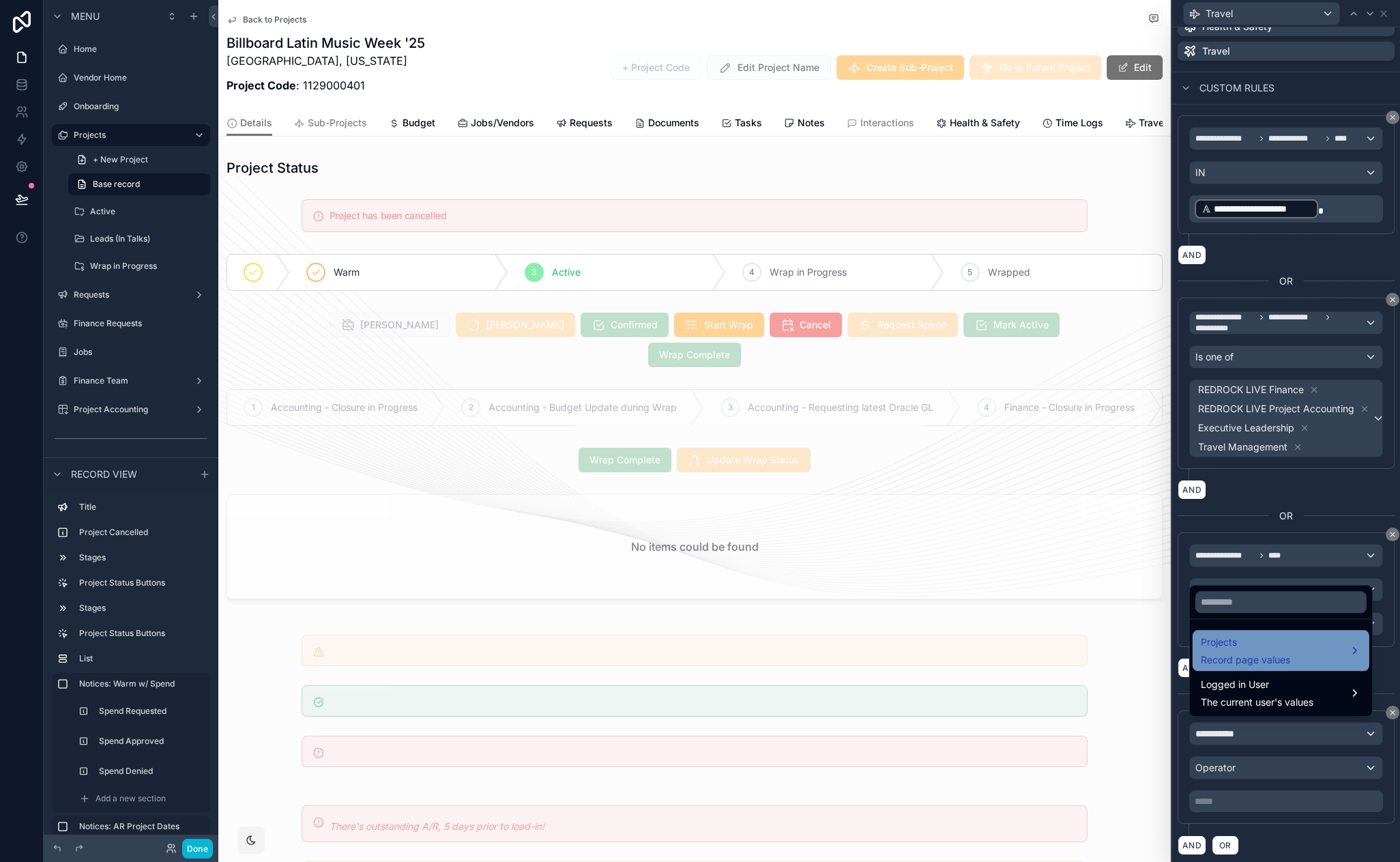
click at [1278, 654] on span "Record page values" at bounding box center [1246, 660] width 90 height 13
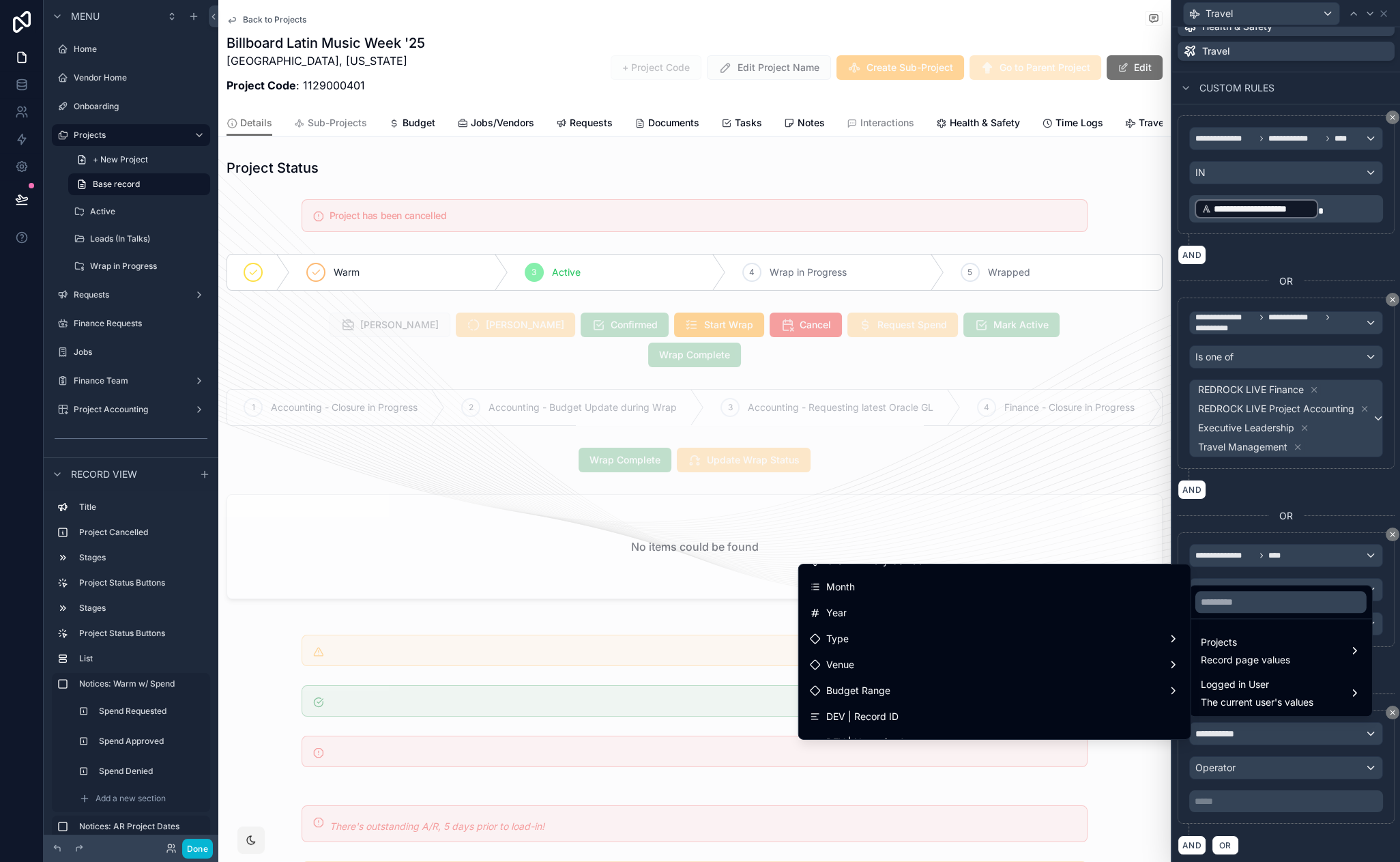
scroll to position [47, 0]
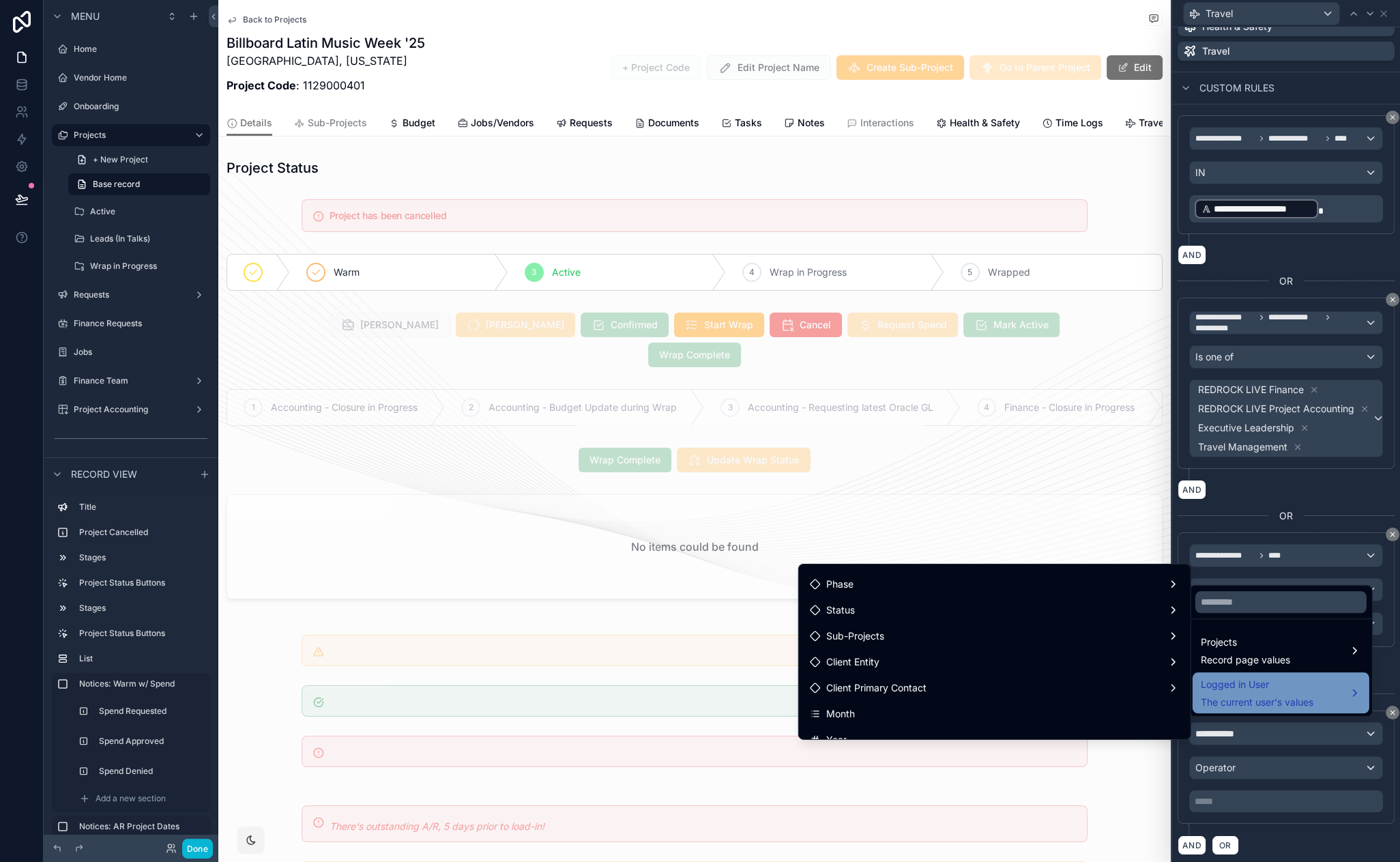
click at [1234, 676] on span "Logged in User" at bounding box center [1257, 684] width 113 height 16
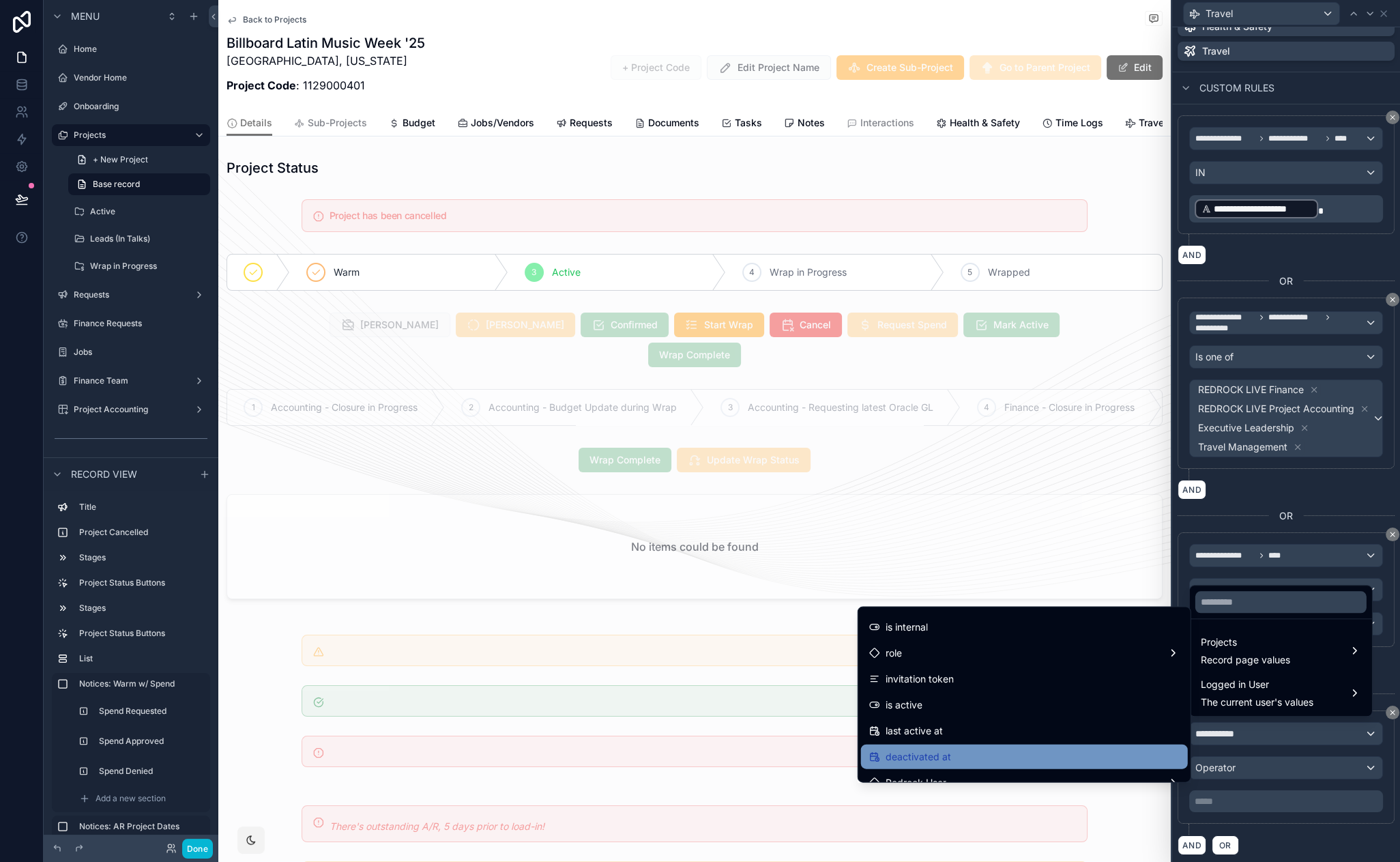
scroll to position [179, 0]
click at [984, 753] on div "Redrock User" at bounding box center [1025, 755] width 310 height 16
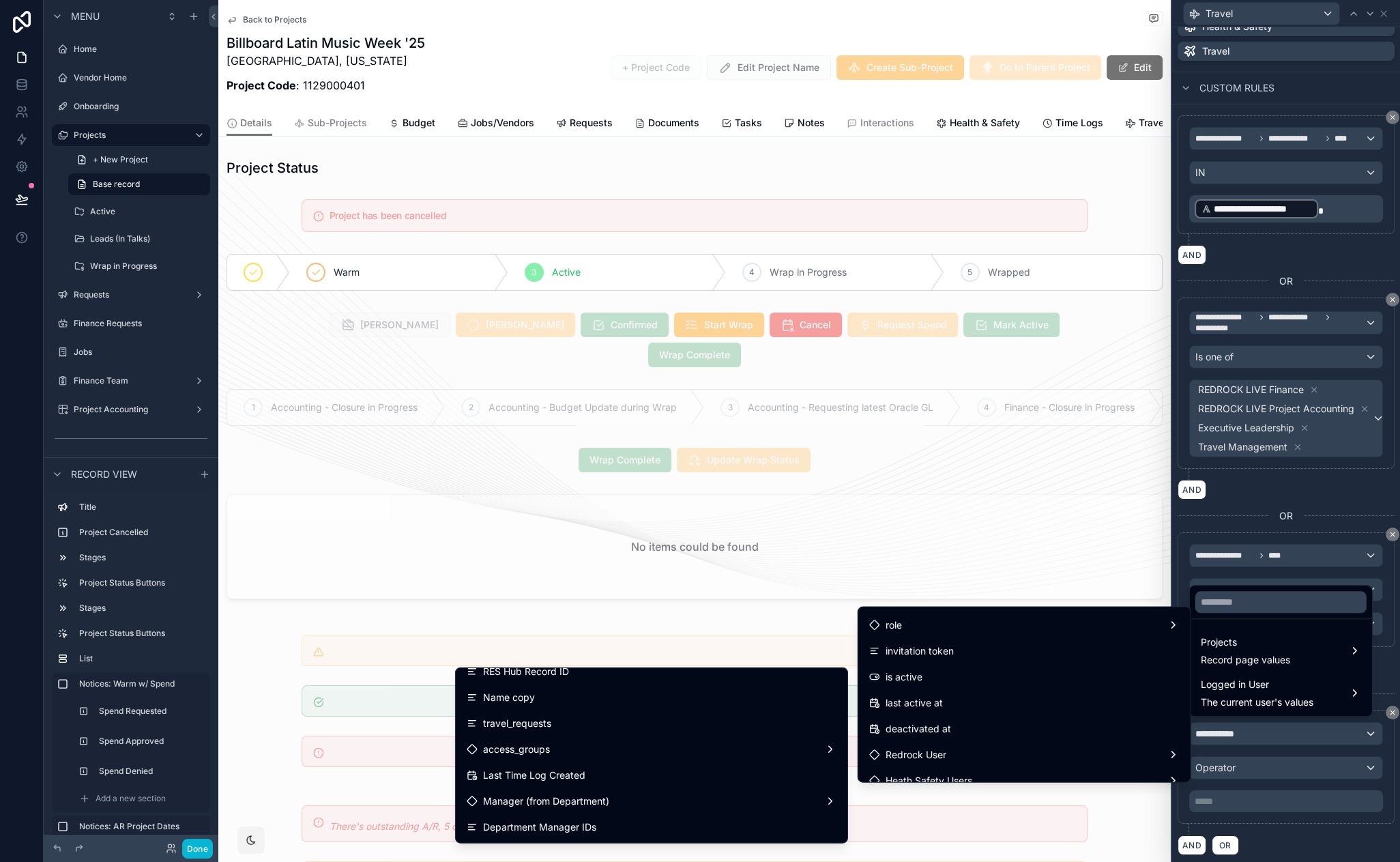
scroll to position [1620, 0]
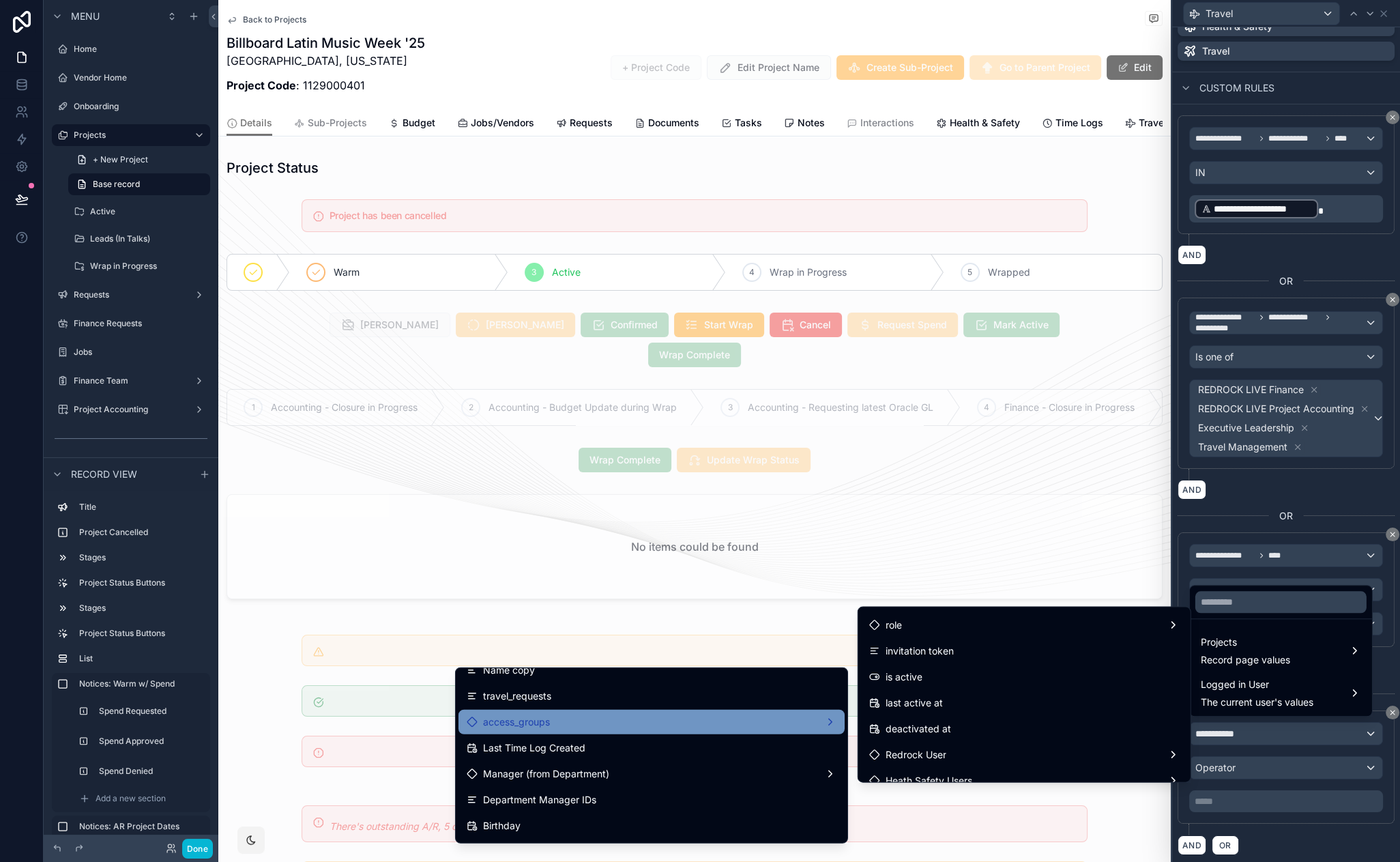
click at [654, 725] on div "access_groups" at bounding box center [651, 722] width 370 height 16
click at [884, 655] on span "id (list)" at bounding box center [879, 649] width 30 height 16
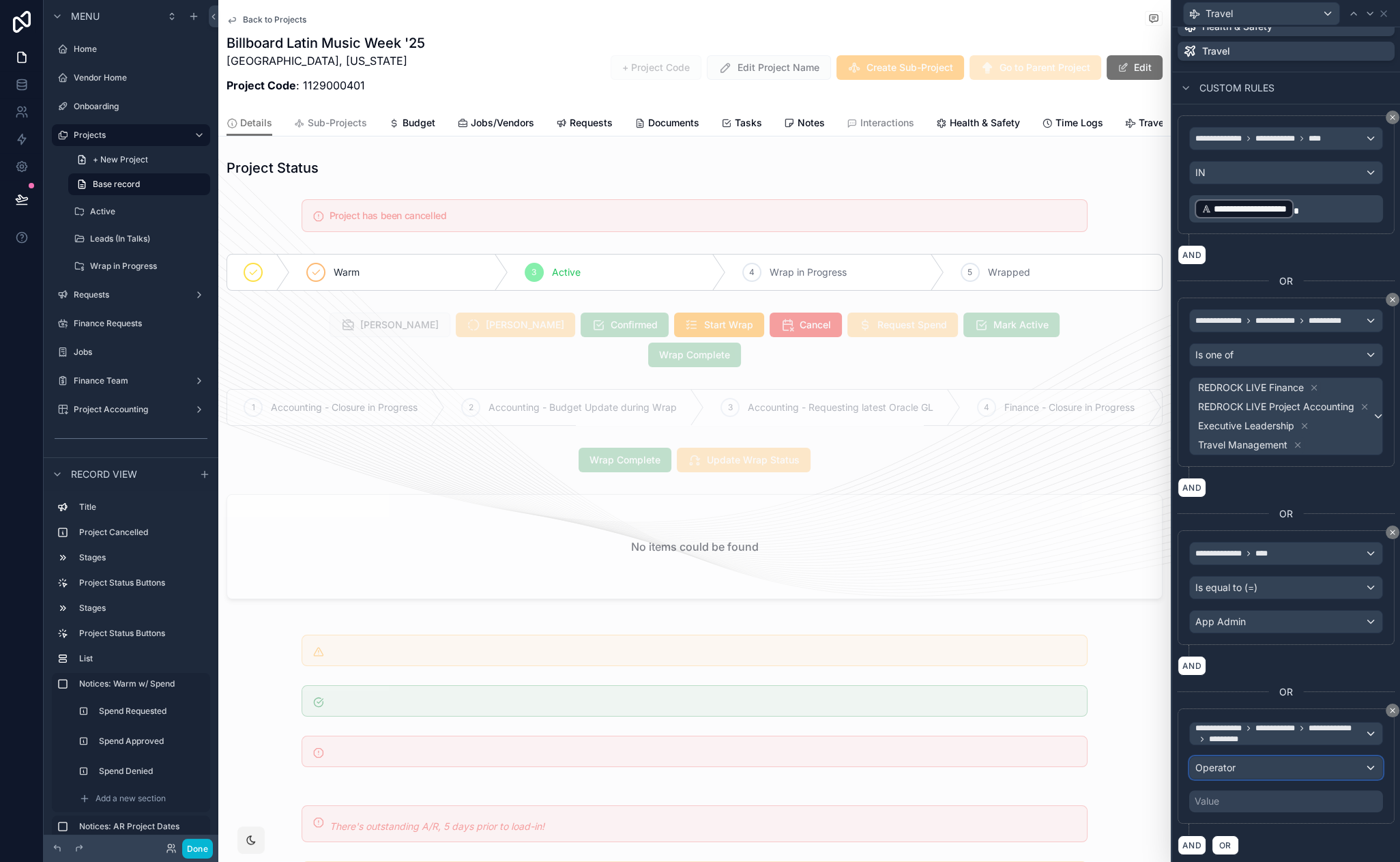
click at [1269, 763] on div "Operator" at bounding box center [1286, 767] width 193 height 22
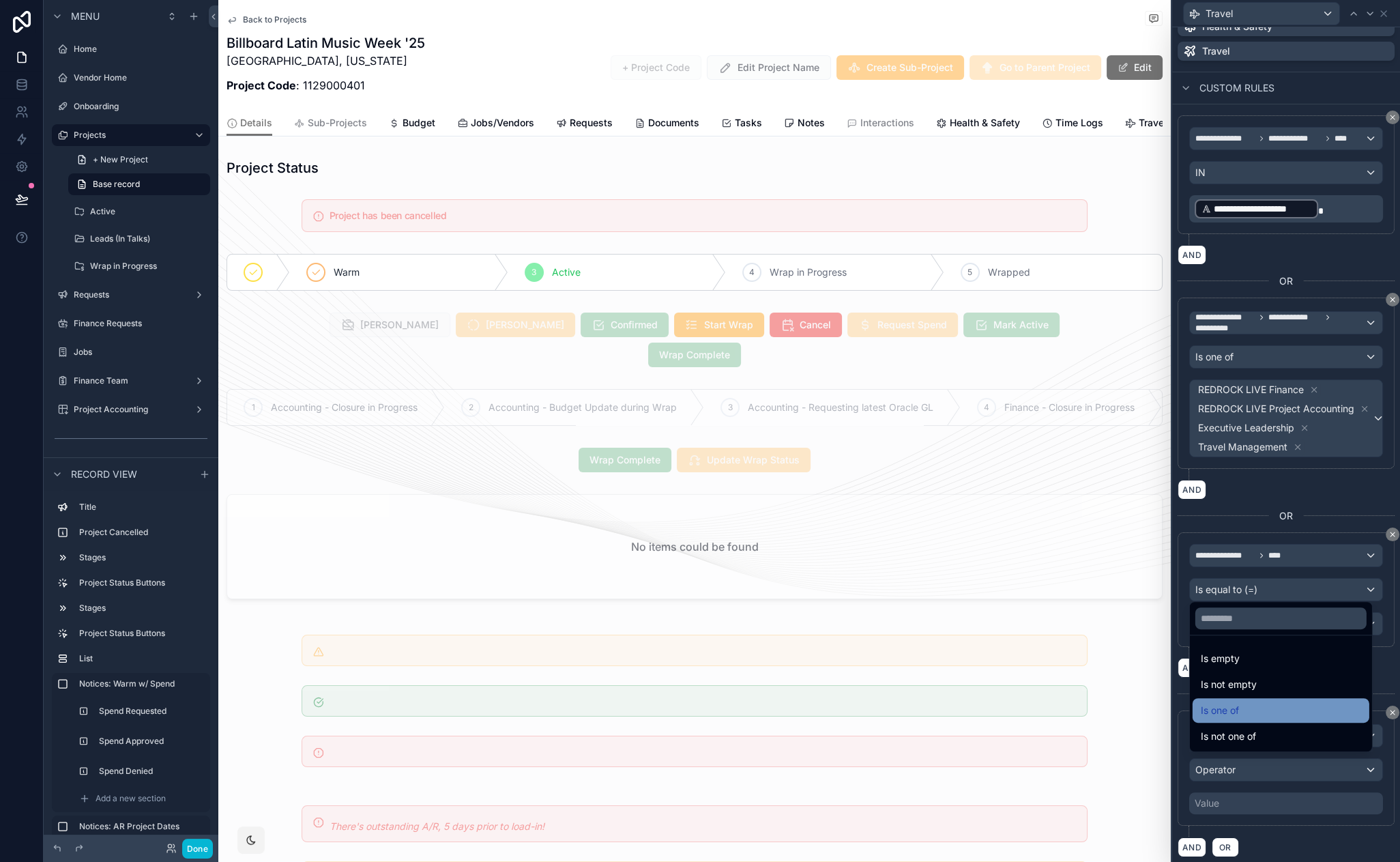
click at [1254, 713] on div "Is one of" at bounding box center [1281, 710] width 160 height 16
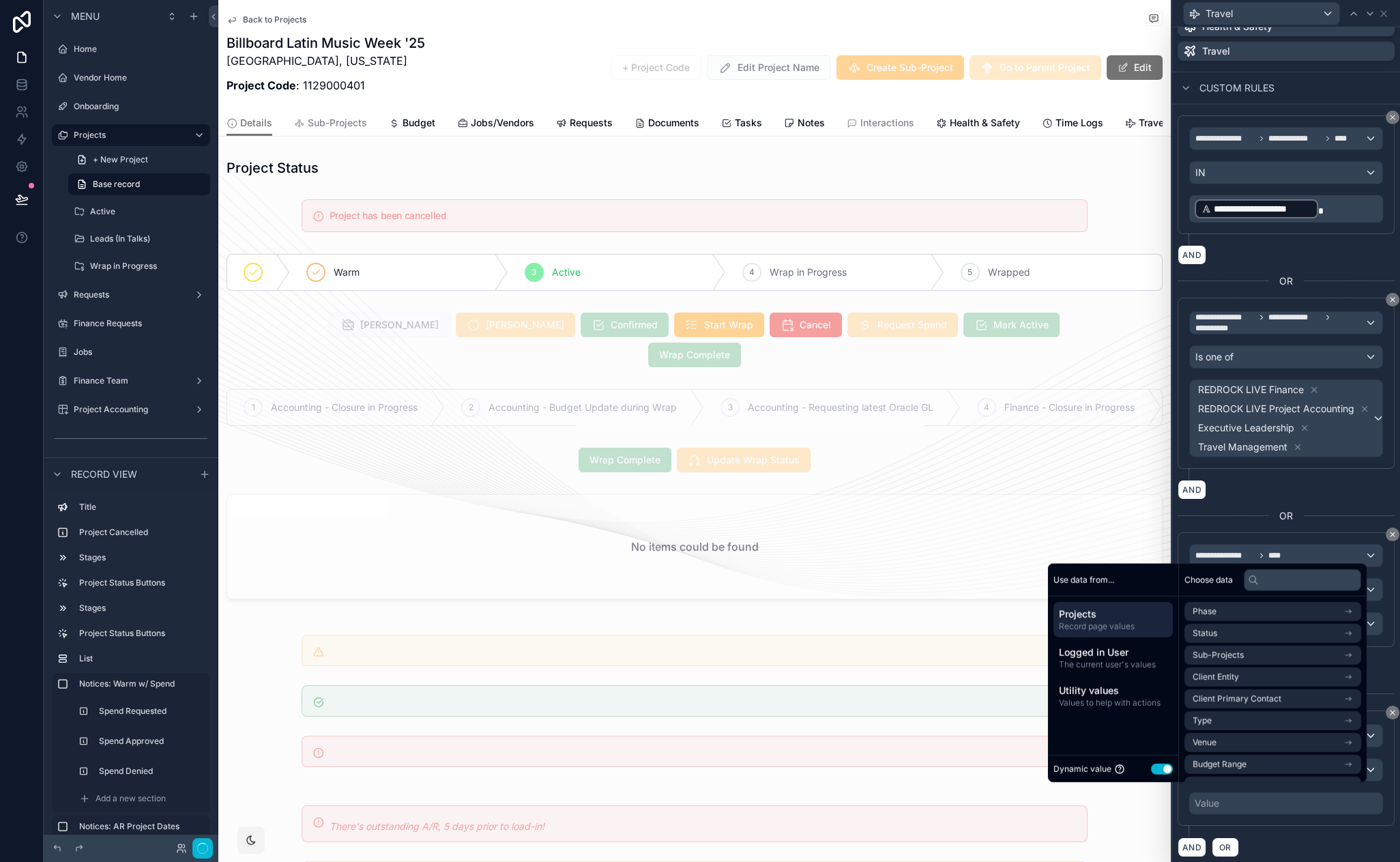
click at [1151, 763] on button "Use setting" at bounding box center [1161, 768] width 22 height 11
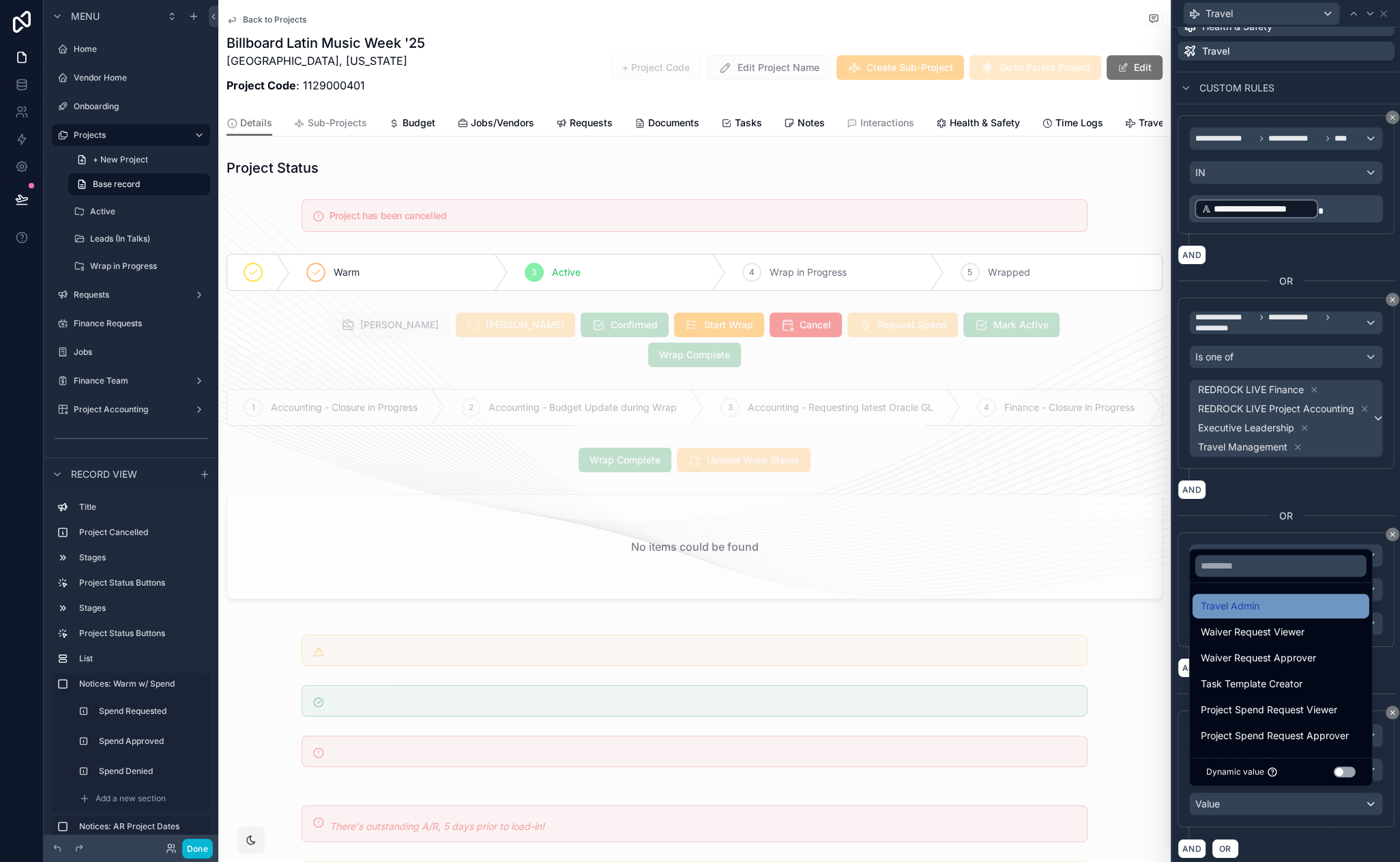
click at [1243, 605] on span "Travel Admin" at bounding box center [1230, 606] width 59 height 16
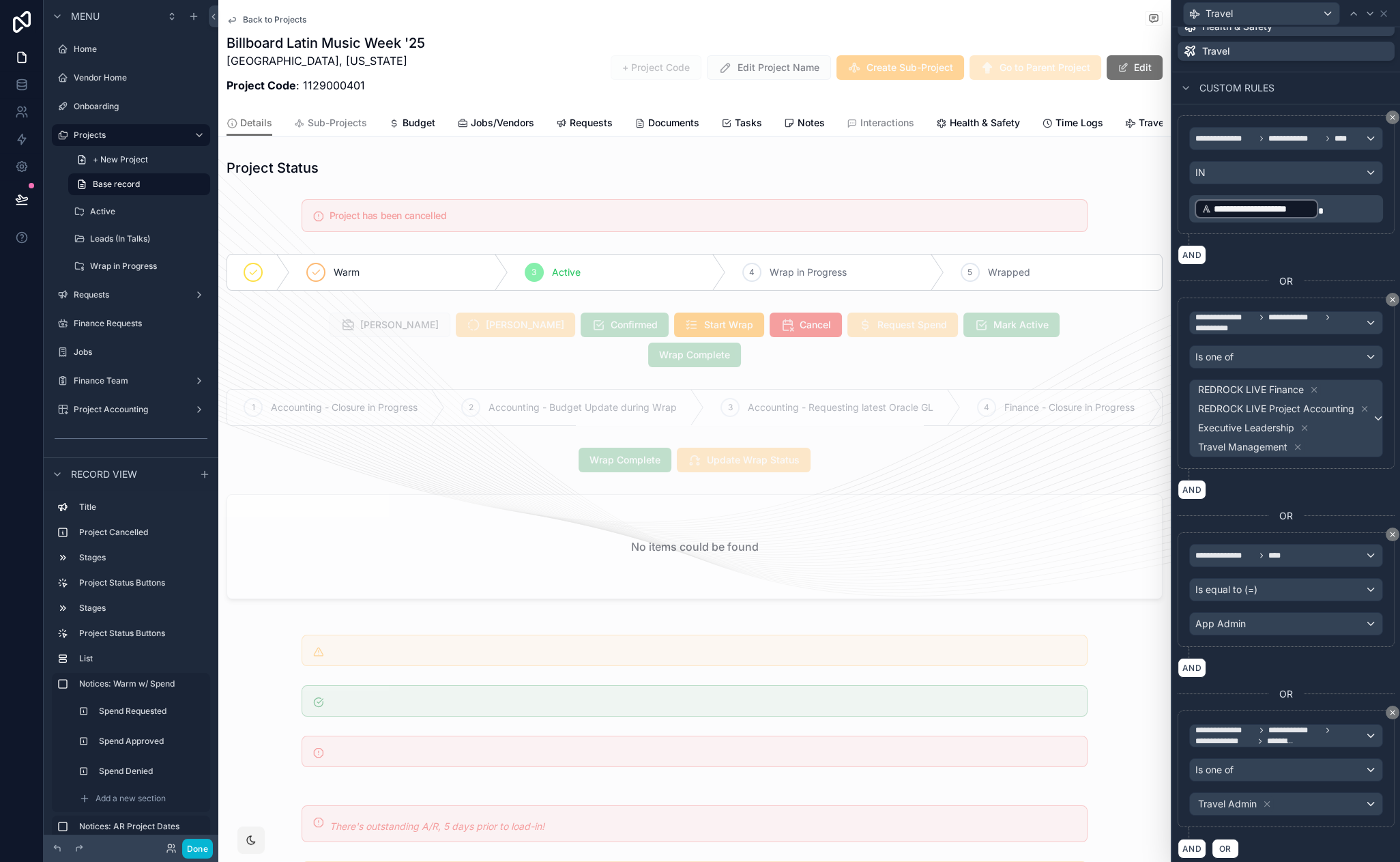
click at [1299, 840] on div "AND OR" at bounding box center [1286, 848] width 217 height 20
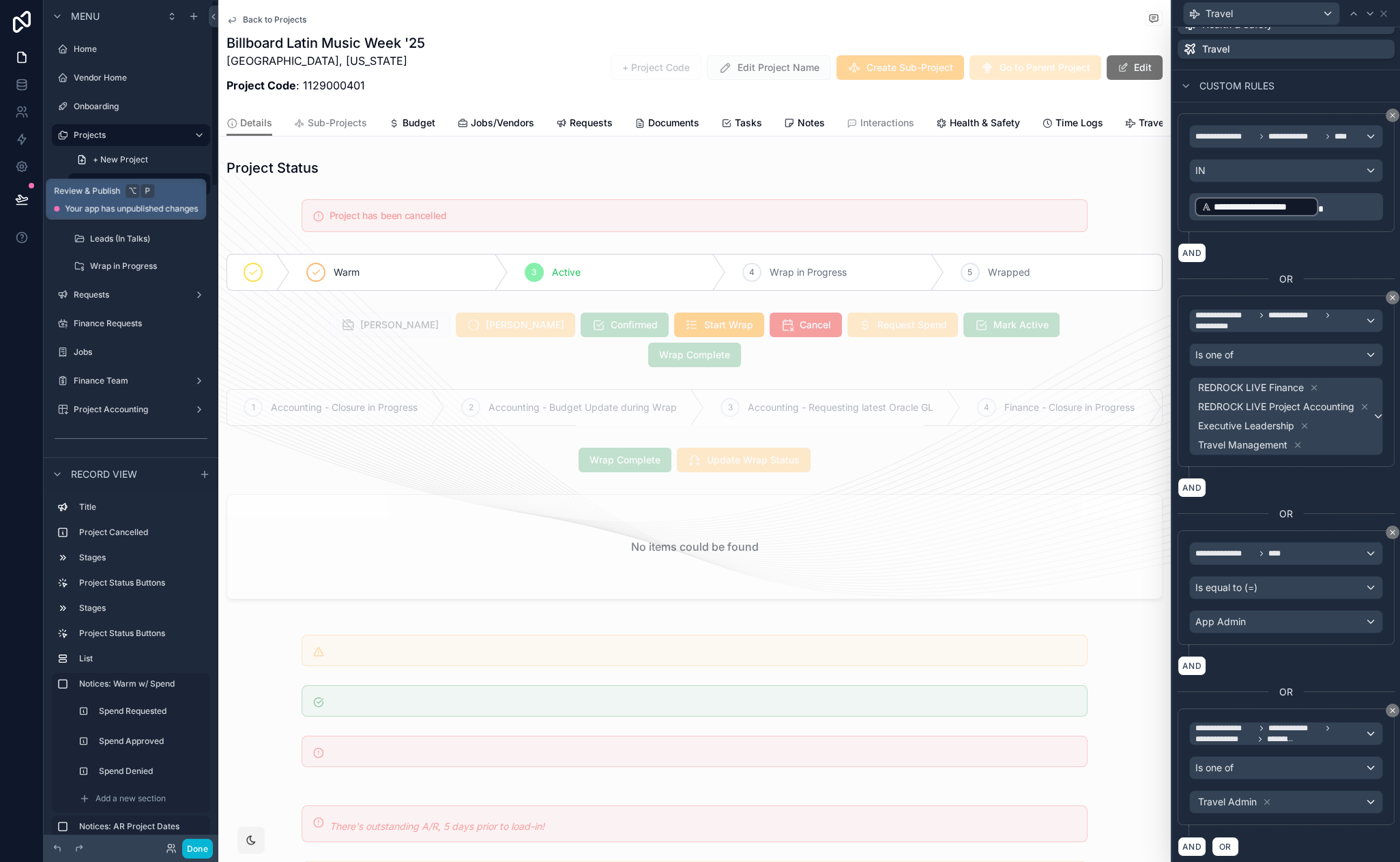
click at [25, 194] on icon at bounding box center [22, 199] width 13 height 13
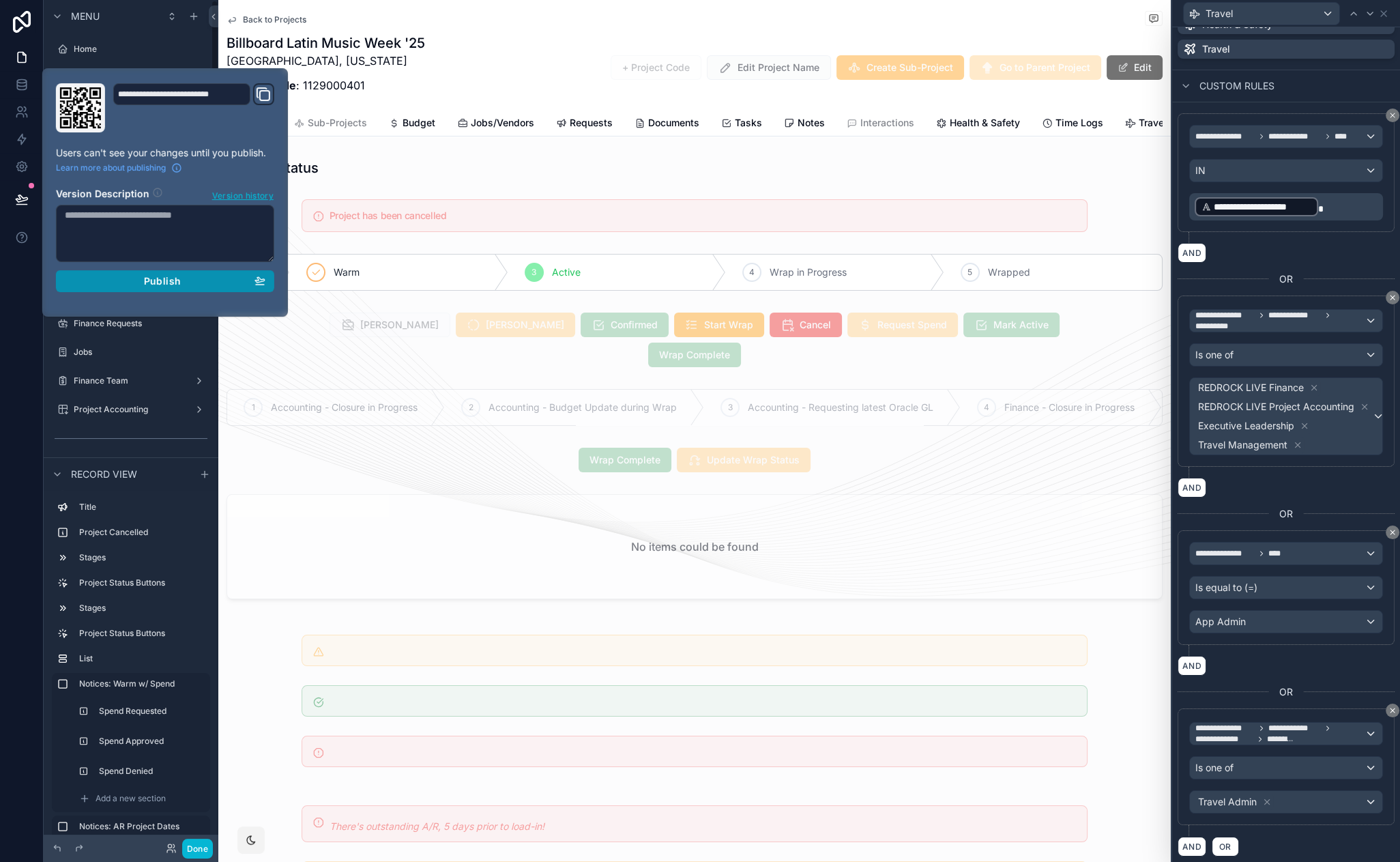
click at [211, 284] on div "Publish" at bounding box center [165, 281] width 201 height 12
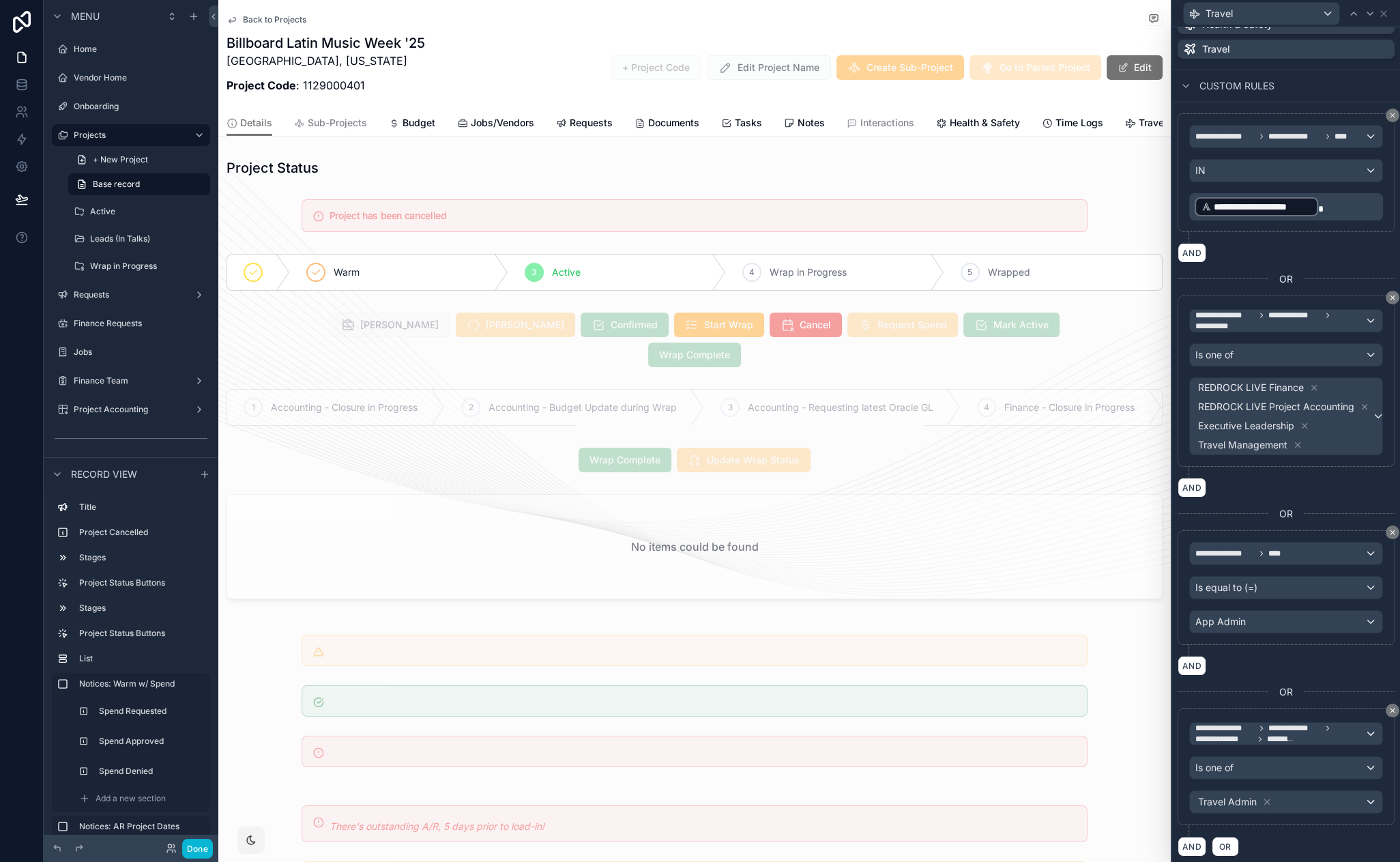
drag, startPoint x: 449, startPoint y: 36, endPoint x: 389, endPoint y: 13, distance: 64.3
click at [205, 847] on button "Done" at bounding box center [197, 849] width 31 height 20
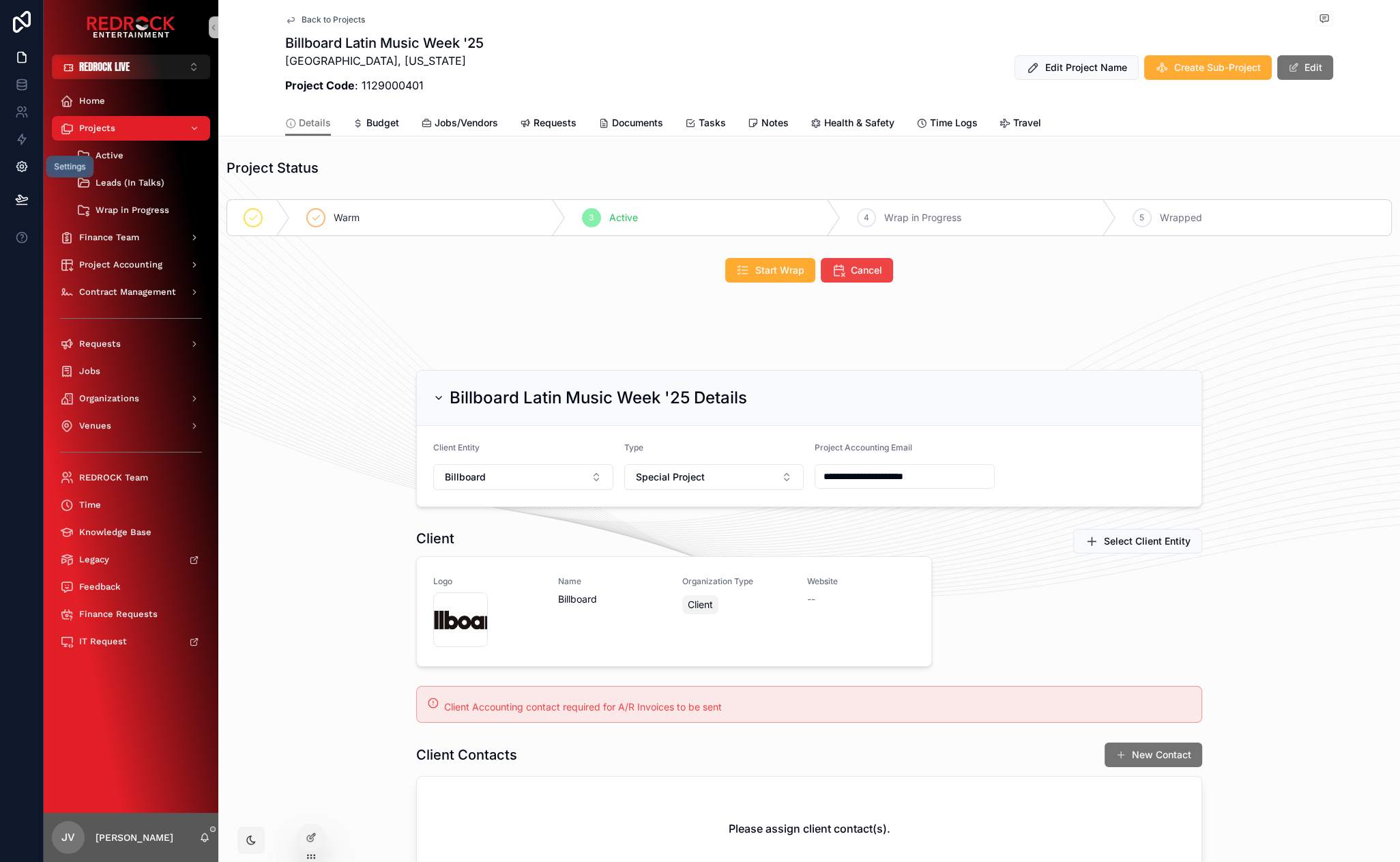
click at [24, 163] on icon at bounding box center [22, 167] width 10 height 10
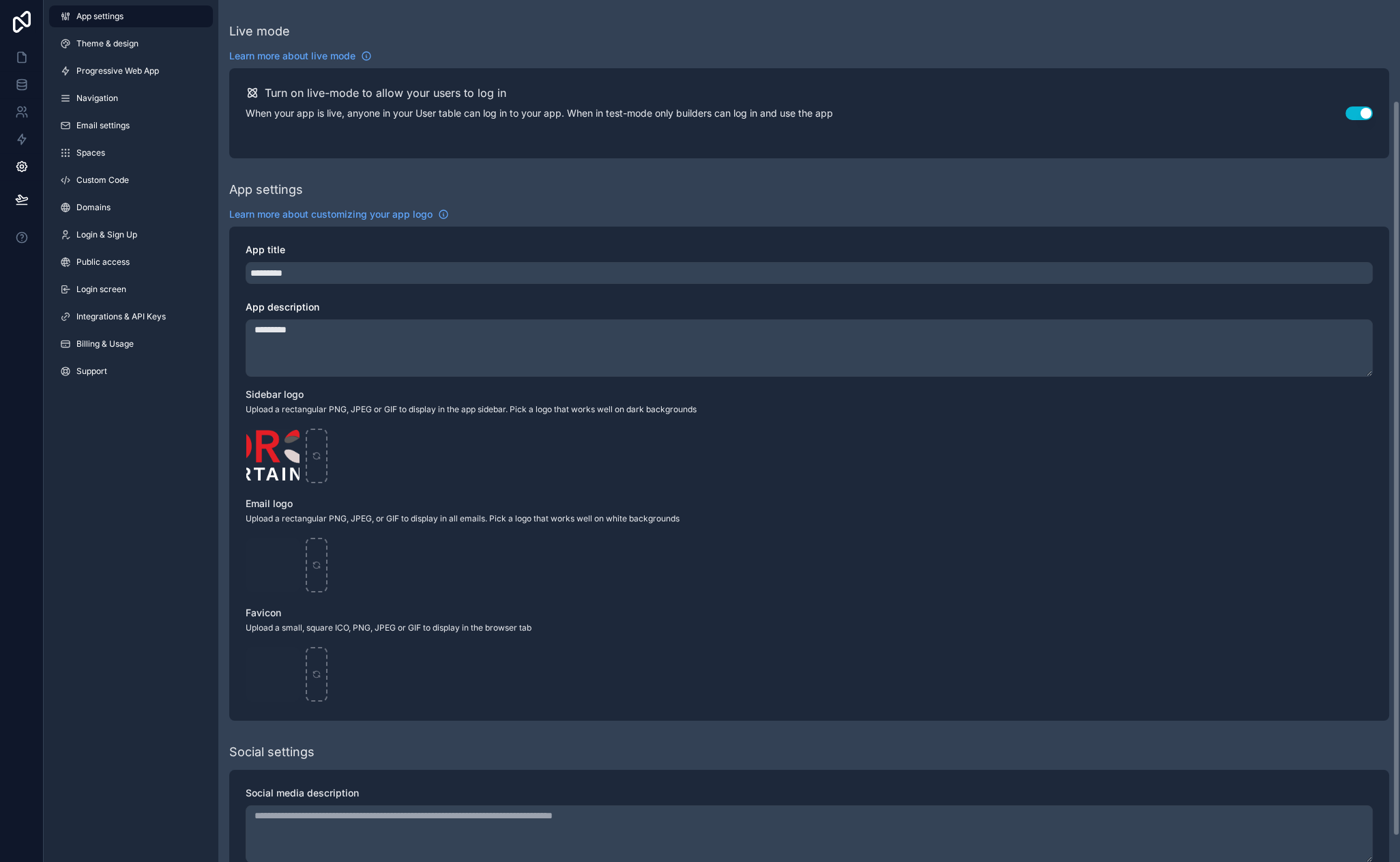
scroll to position [147, 0]
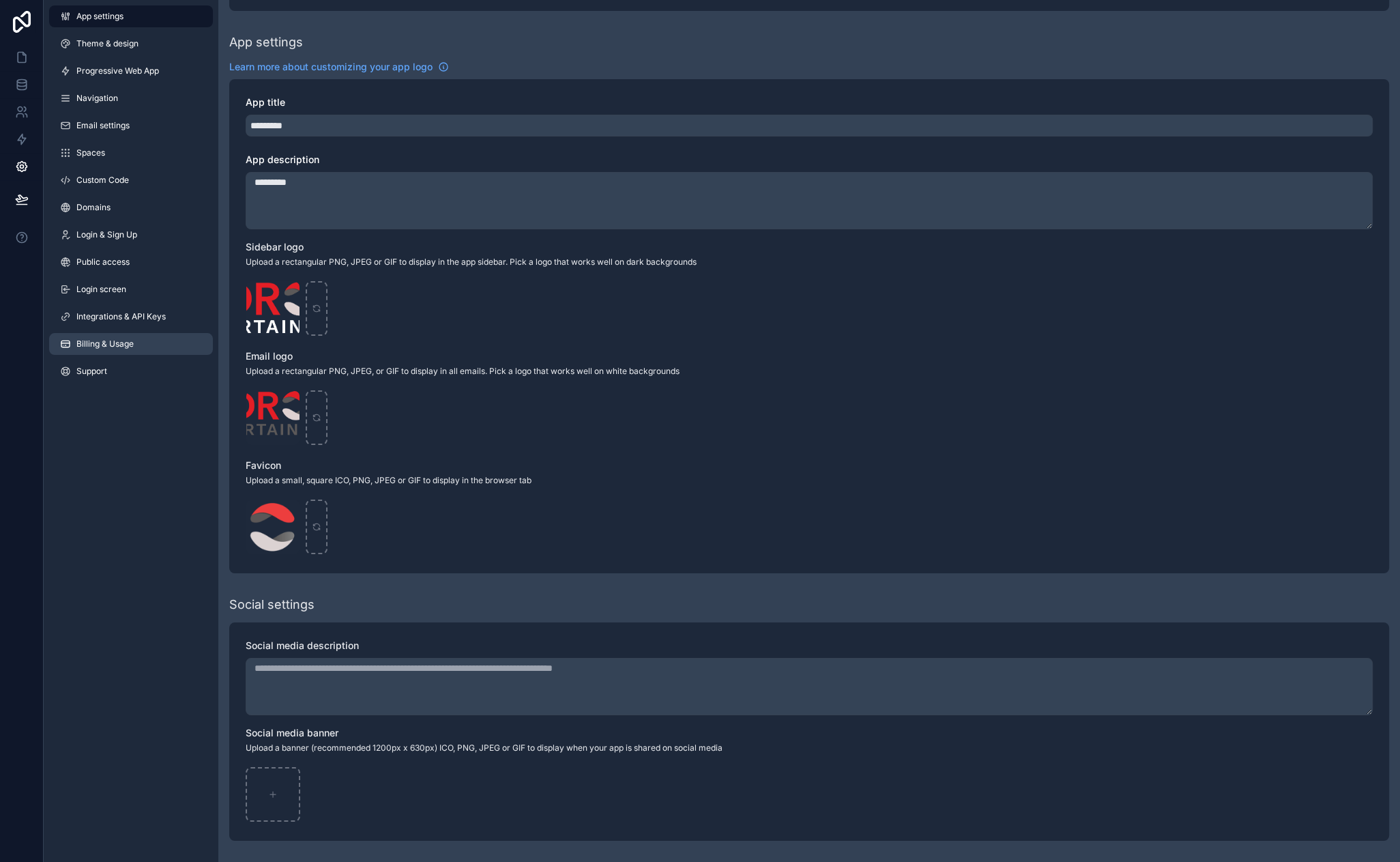
click at [131, 352] on link "Billing & Usage" at bounding box center [131, 343] width 163 height 22
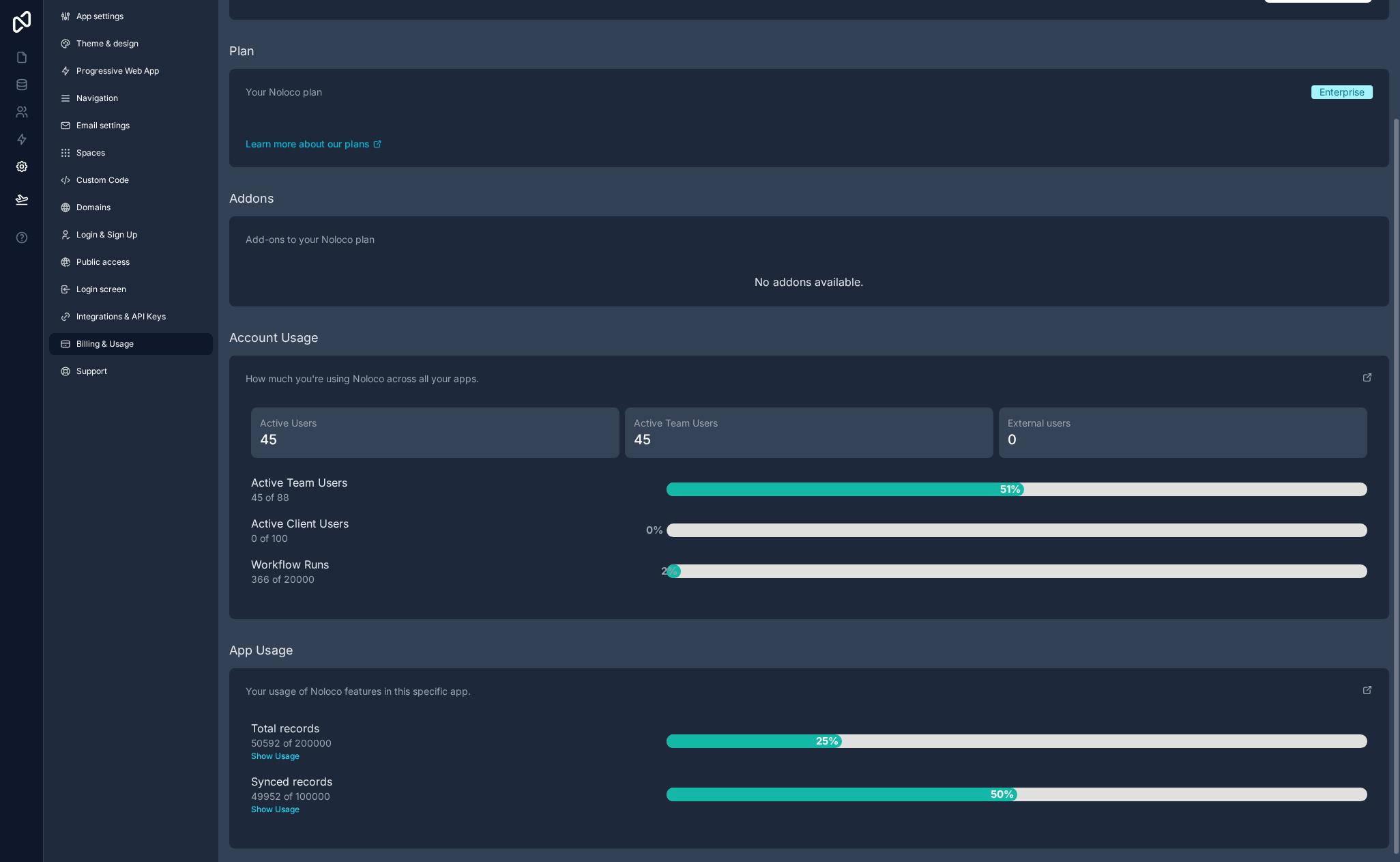
scroll to position [145, 0]
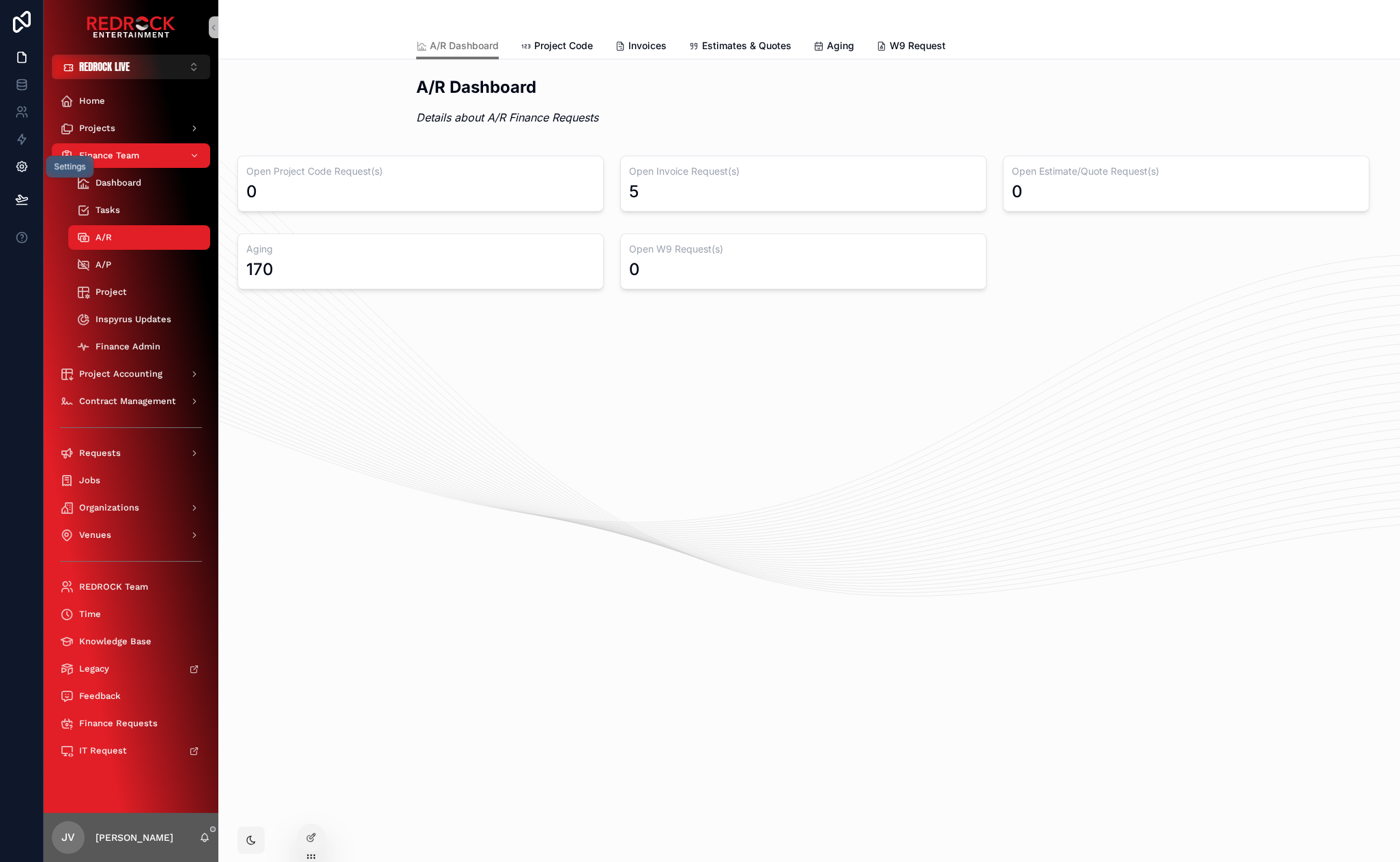
click at [17, 167] on icon at bounding box center [22, 167] width 10 height 10
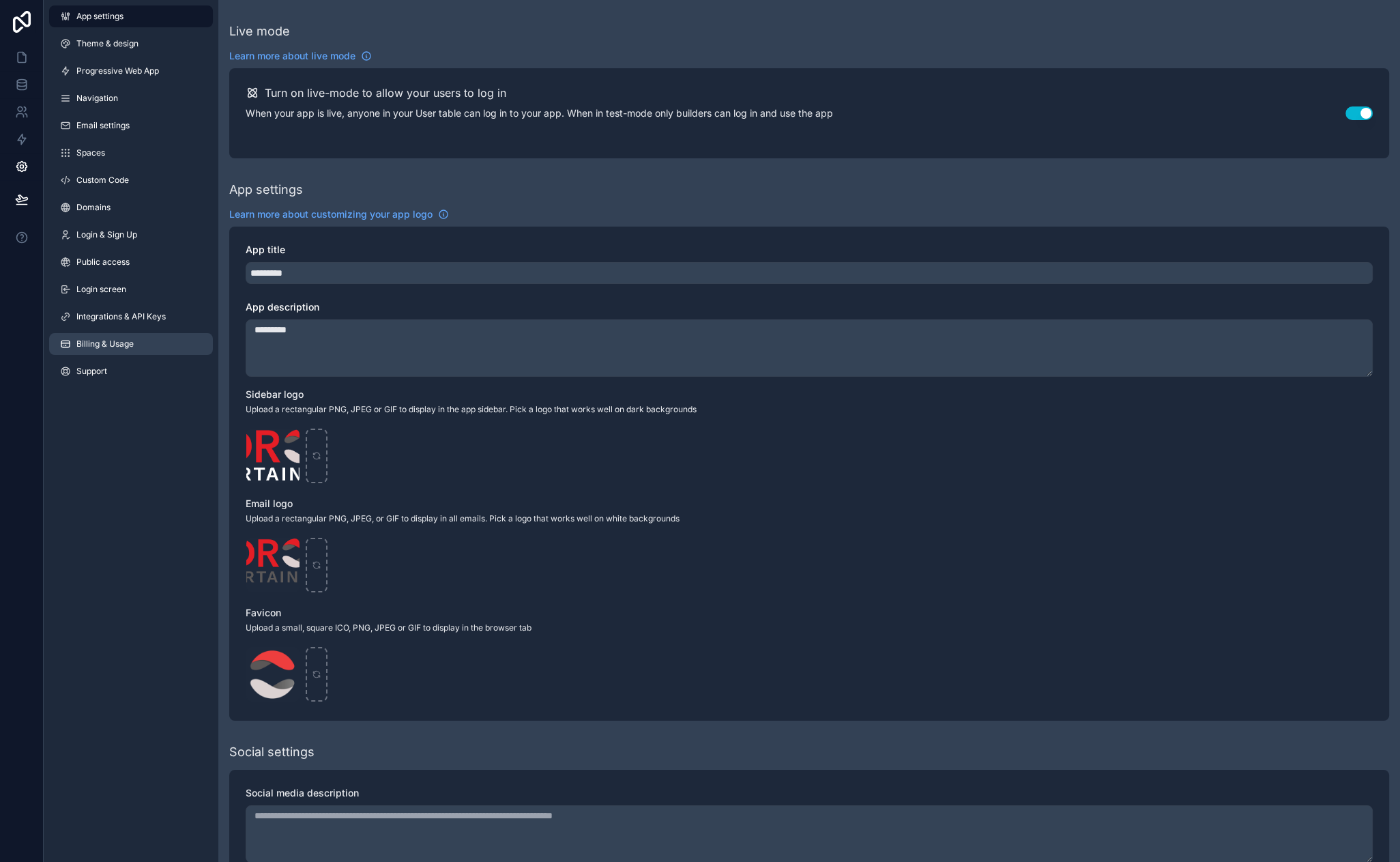
click at [107, 343] on span "Billing & Usage" at bounding box center [104, 343] width 57 height 11
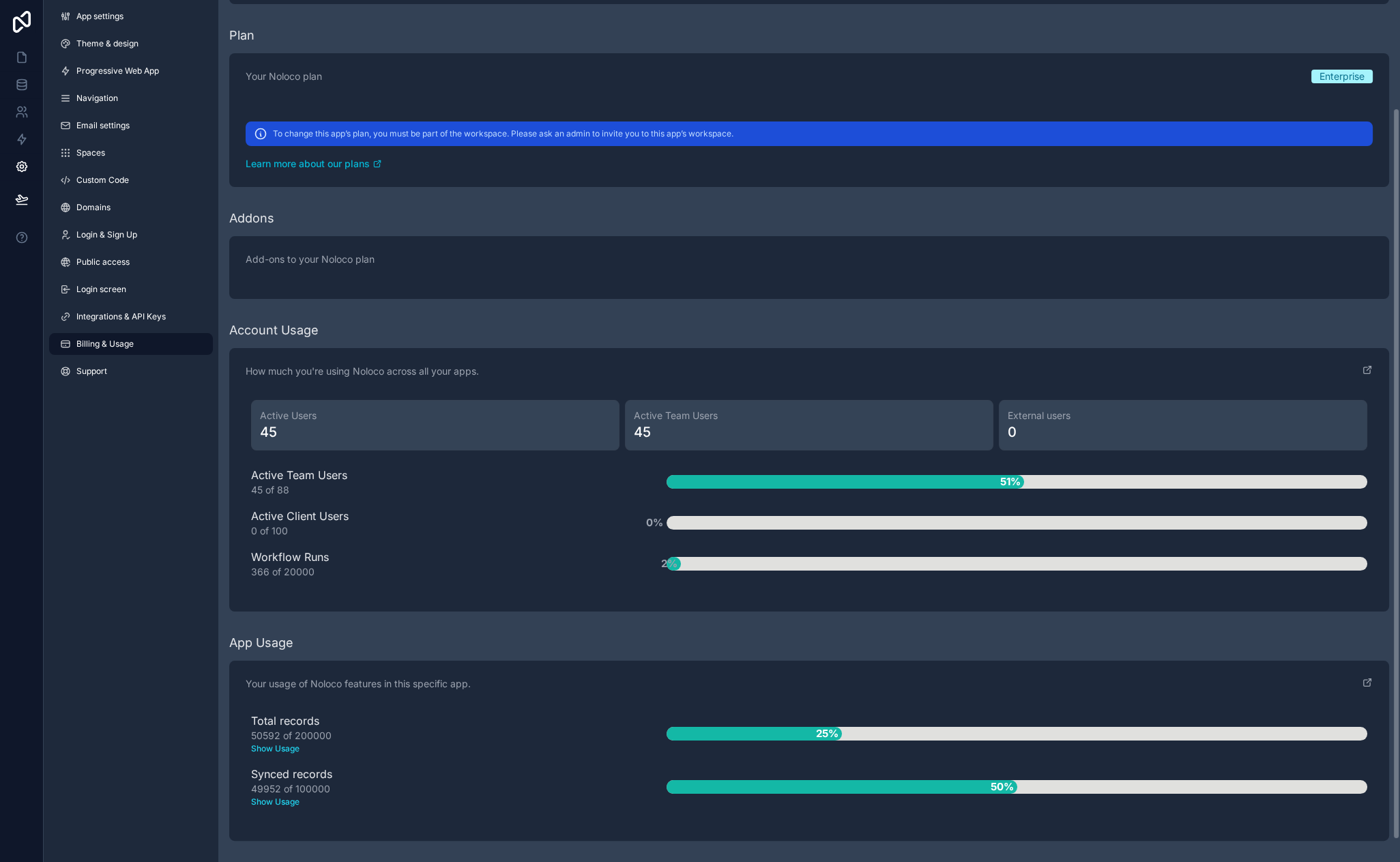
scroll to position [145, 0]
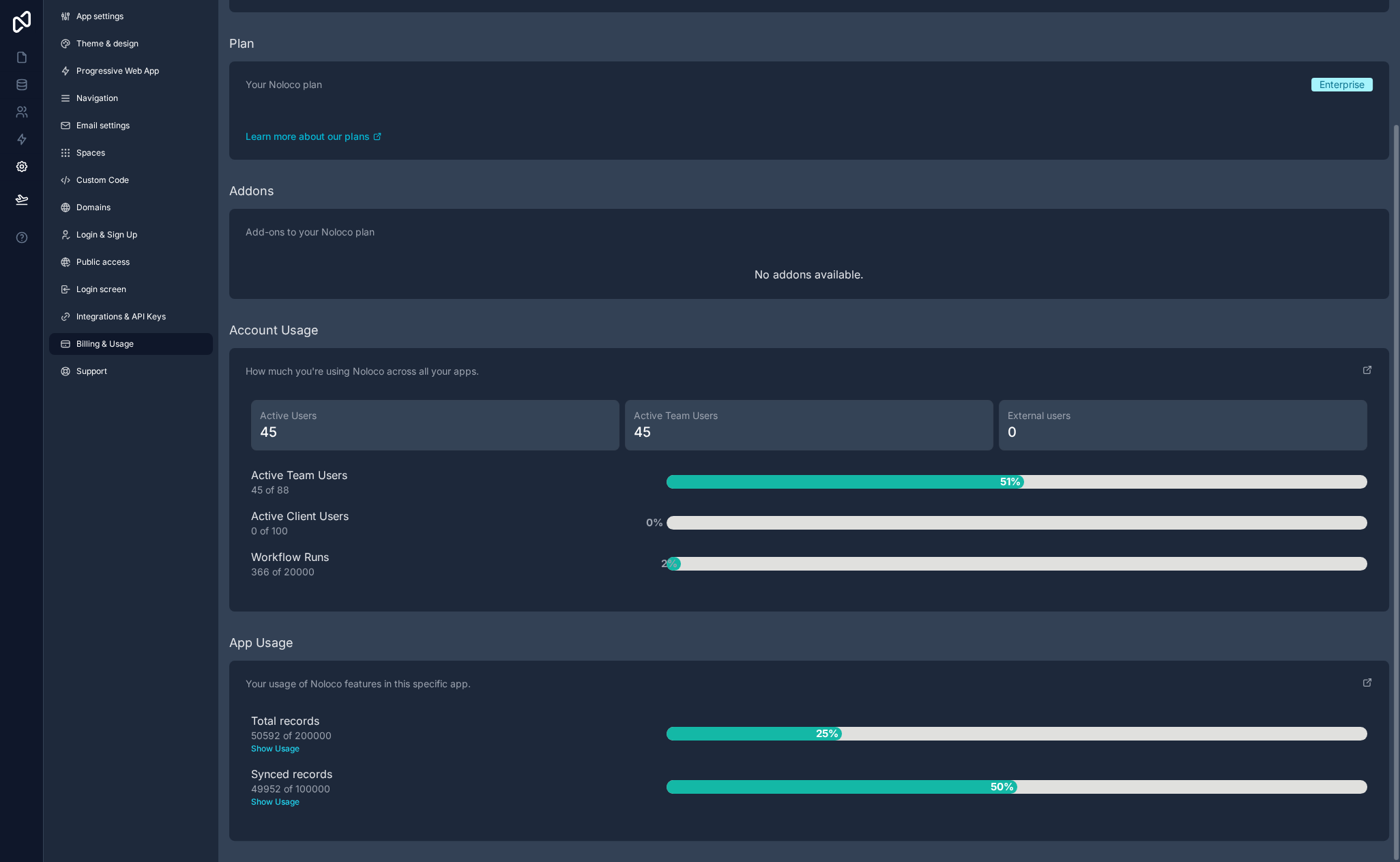
drag, startPoint x: 569, startPoint y: 610, endPoint x: 556, endPoint y: 609, distance: 13.0
click at [561, 610] on div "How much you're using Noloco across all your apps. Active Users 45 Active Team …" at bounding box center [809, 479] width 1160 height 263
drag, startPoint x: 510, startPoint y: 610, endPoint x: 399, endPoint y: 617, distance: 111.2
drag, startPoint x: 399, startPoint y: 617, endPoint x: 354, endPoint y: 619, distance: 45.0
click at [362, 618] on div "Have a question about billing, explore our FAQs Billing Change your billing set…" at bounding box center [809, 369] width 1160 height 985
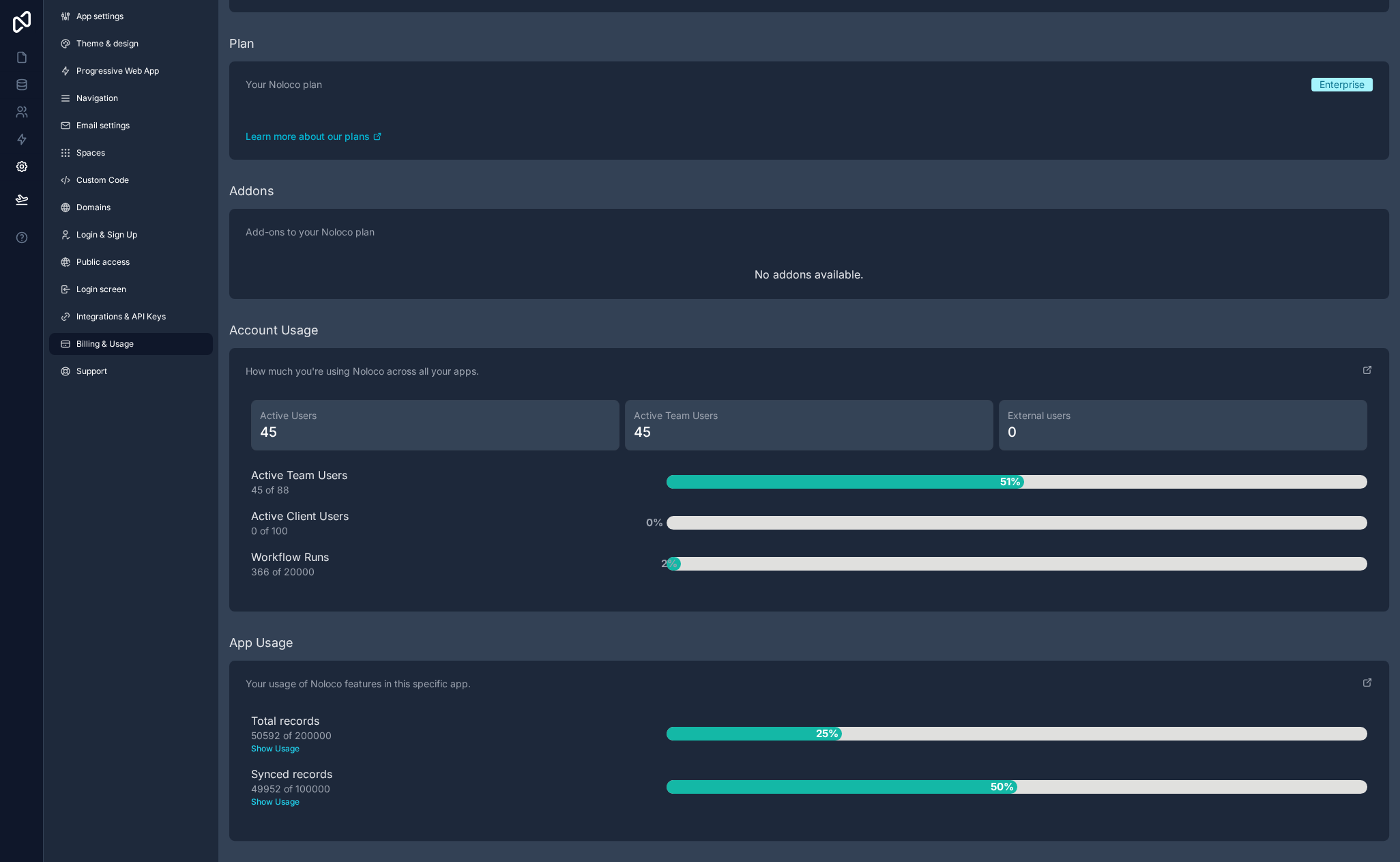
drag, startPoint x: 588, startPoint y: 631, endPoint x: 505, endPoint y: 602, distance: 87.9
click at [516, 607] on div "How much you're using Noloco across all your apps. Active Users 45 Active Team …" at bounding box center [809, 479] width 1160 height 263
drag, startPoint x: 622, startPoint y: 602, endPoint x: 495, endPoint y: 601, distance: 127.0
drag, startPoint x: 635, startPoint y: 601, endPoint x: 501, endPoint y: 599, distance: 134.0
click at [323, 598] on div "How much you're using Noloco across all your apps. Active Users 45 Active Team …" at bounding box center [809, 479] width 1160 height 263
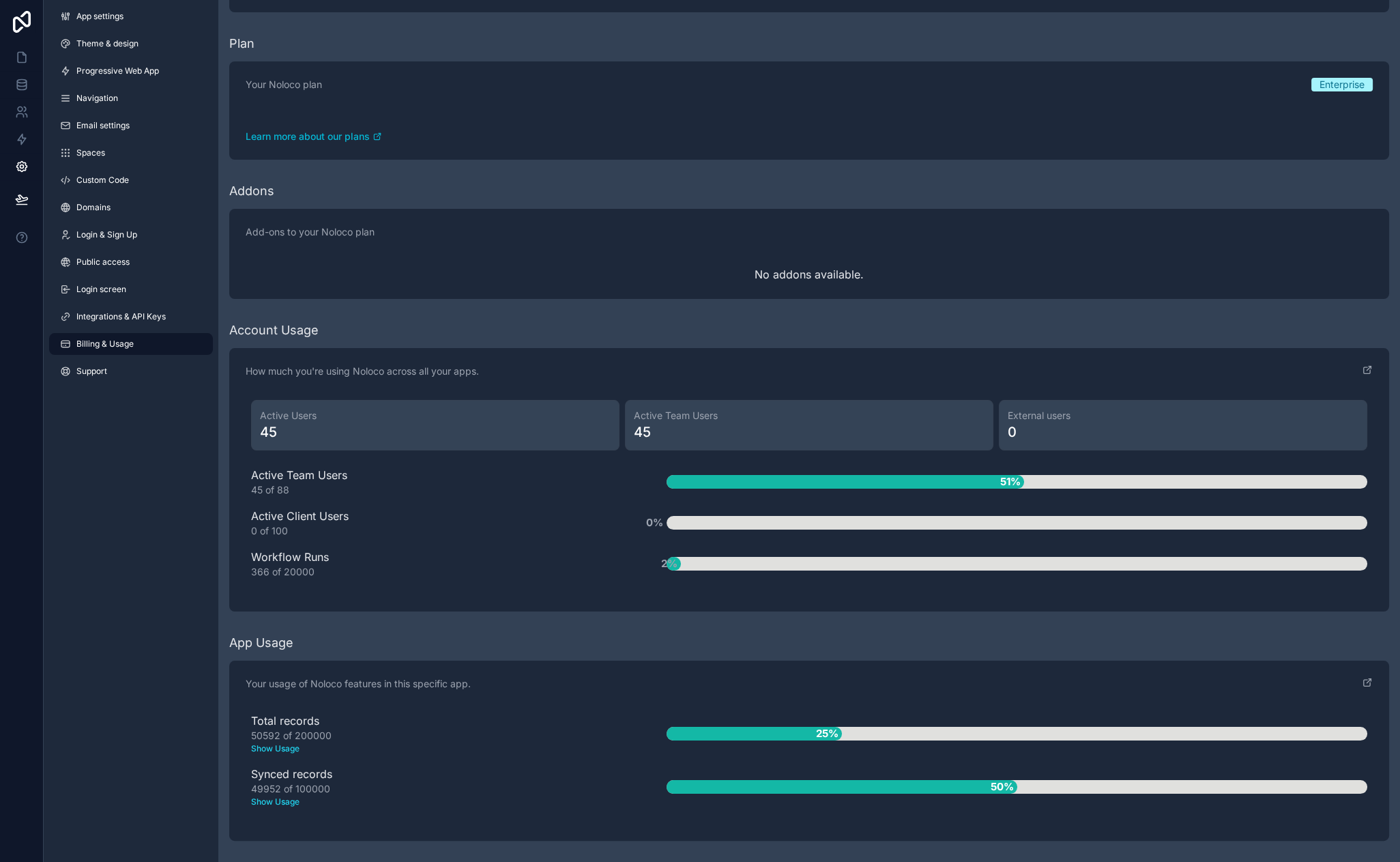
click at [474, 577] on div "366 of 20000" at bounding box center [437, 572] width 372 height 13
click at [24, 64] on link at bounding box center [22, 57] width 43 height 28
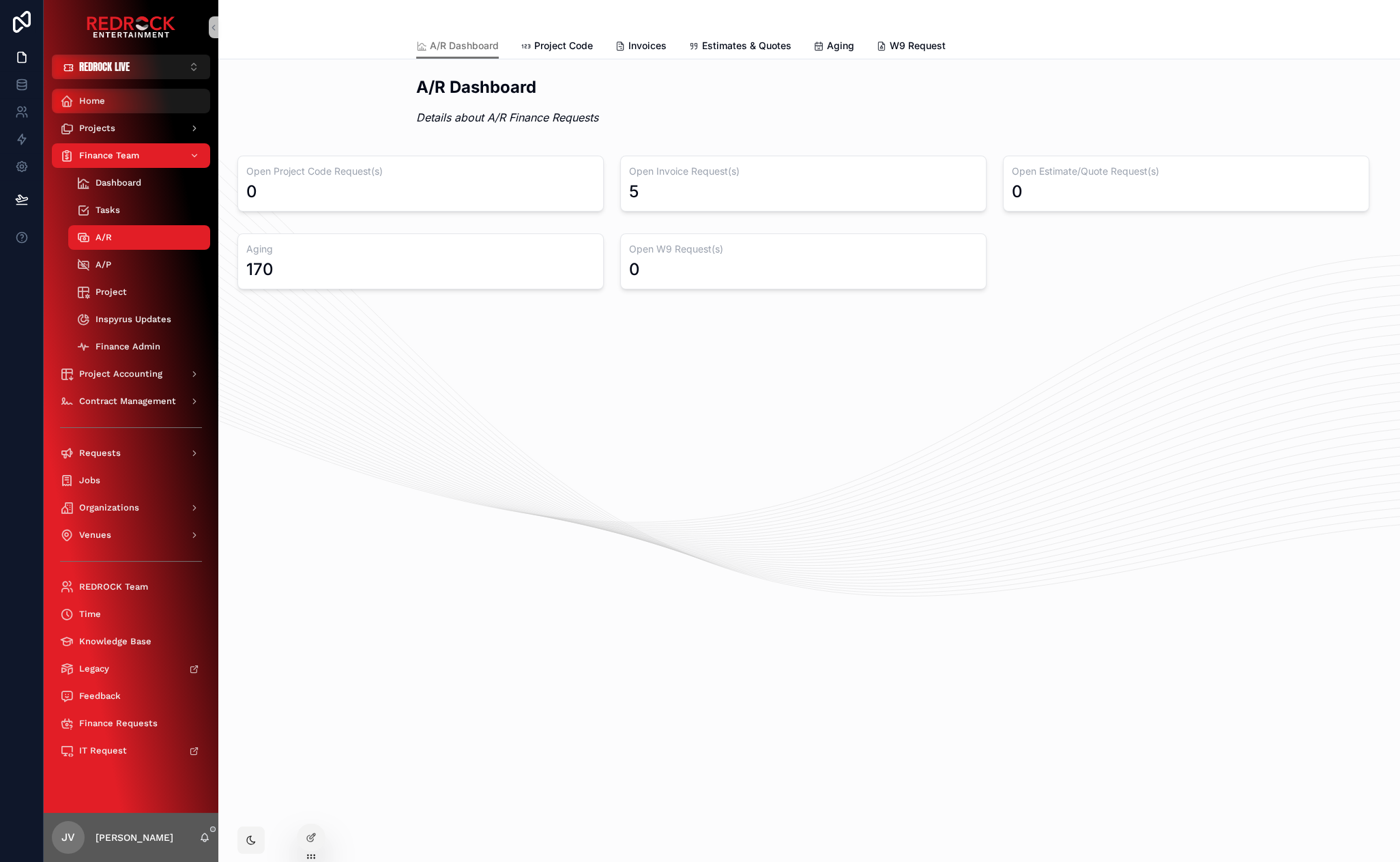
click at [119, 100] on div "Home" at bounding box center [131, 101] width 142 height 22
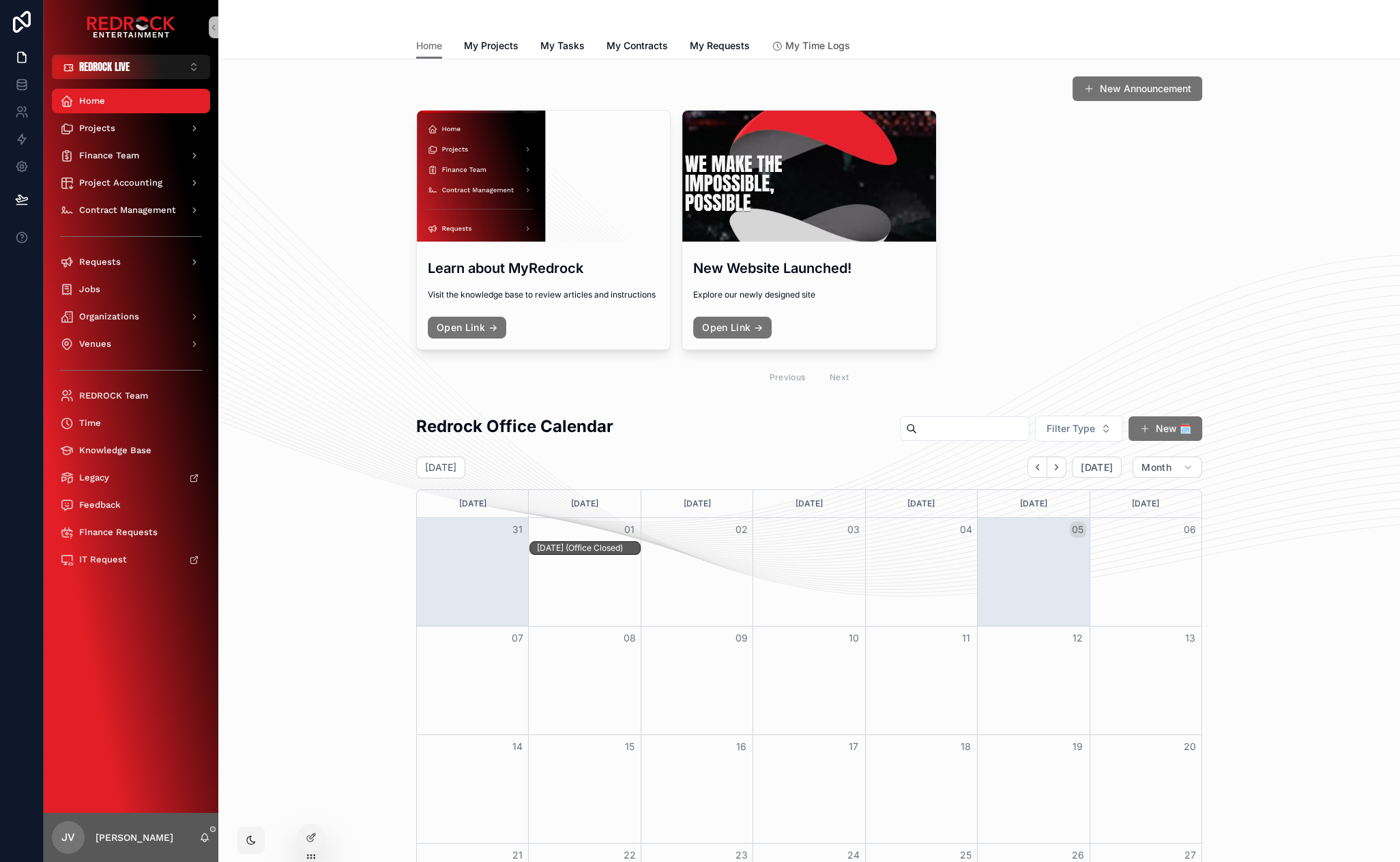
click at [793, 44] on span "My Time Logs" at bounding box center [817, 46] width 65 height 13
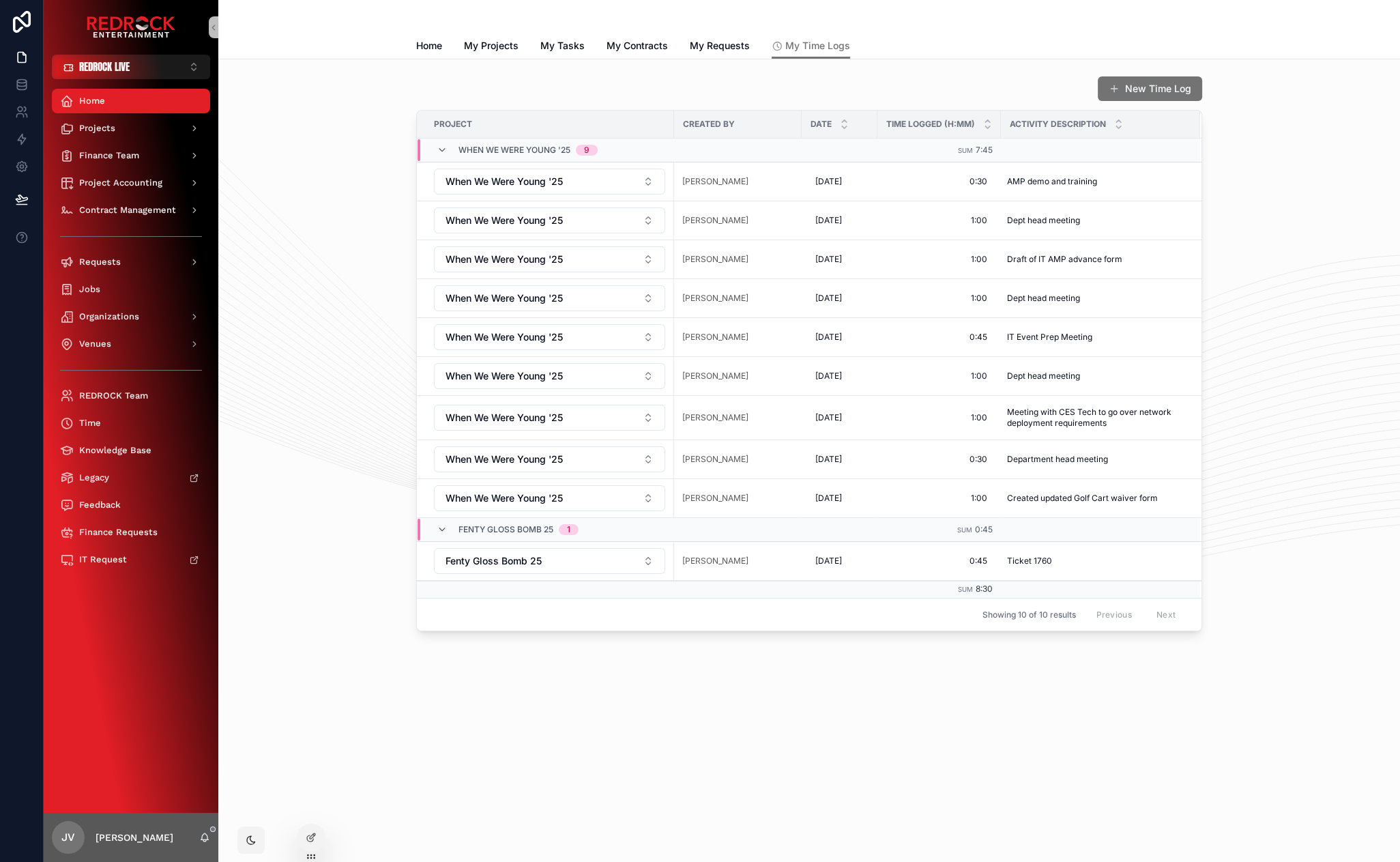
drag, startPoint x: 334, startPoint y: 224, endPoint x: 310, endPoint y: 179, distance: 51.0
click at [774, 670] on div "New Time Log Project Created By Date Time Logged (h:mm) Activity Description Wh…" at bounding box center [810, 392] width 1182 height 665
click at [1246, 268] on div "New Time Log Project Created By Date Time Logged (h:mm) Activity Description Wh…" at bounding box center [809, 353] width 1160 height 566
click at [359, 560] on div "New Time Log Project Created By Date Time Logged (h:mm) Activity Description Wh…" at bounding box center [809, 353] width 1160 height 566
click at [1088, 165] on span "New Log - This Project" at bounding box center [1113, 161] width 93 height 12
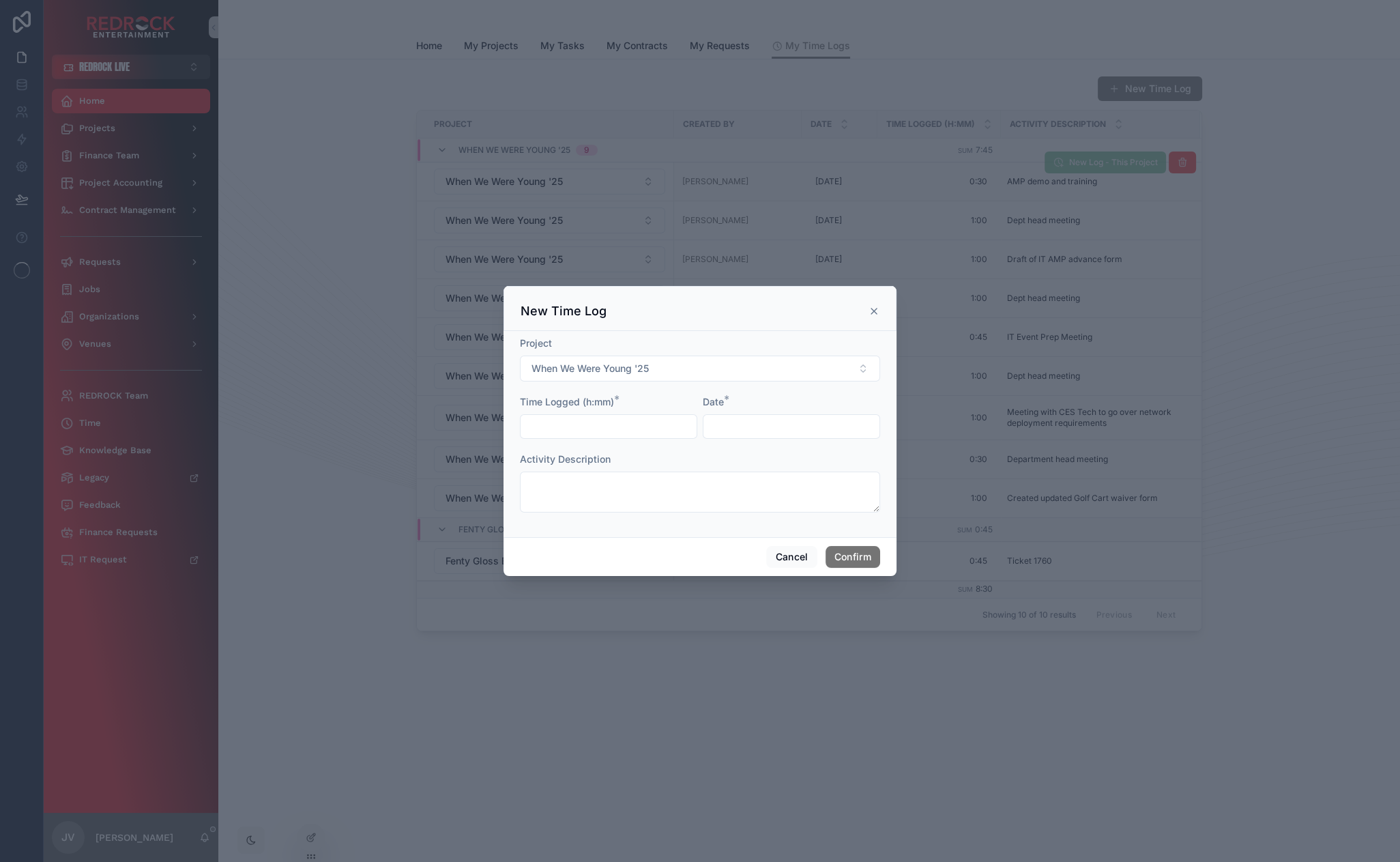
click at [875, 308] on icon at bounding box center [874, 311] width 11 height 11
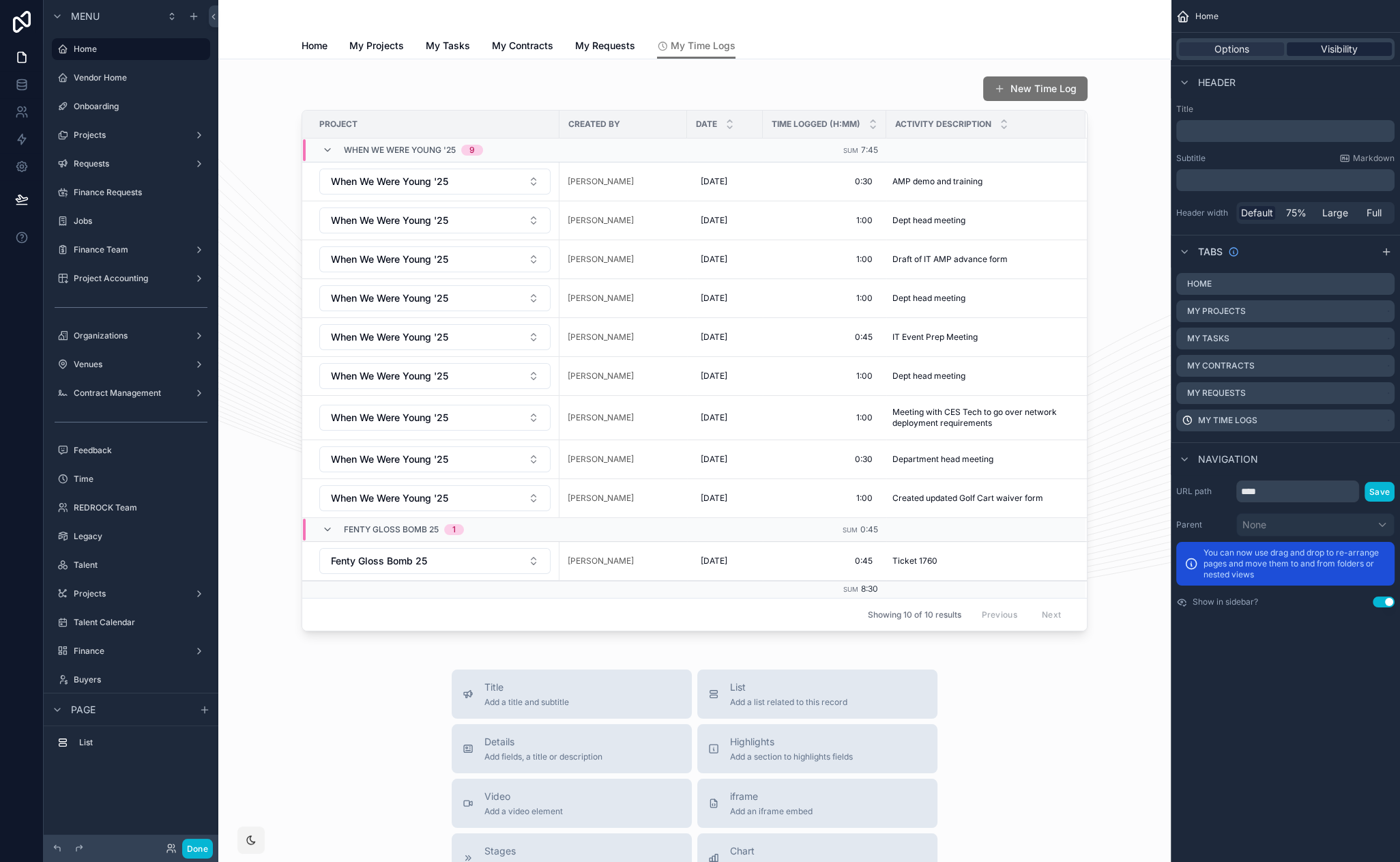
click at [1310, 51] on div "Visibility" at bounding box center [1339, 49] width 105 height 13
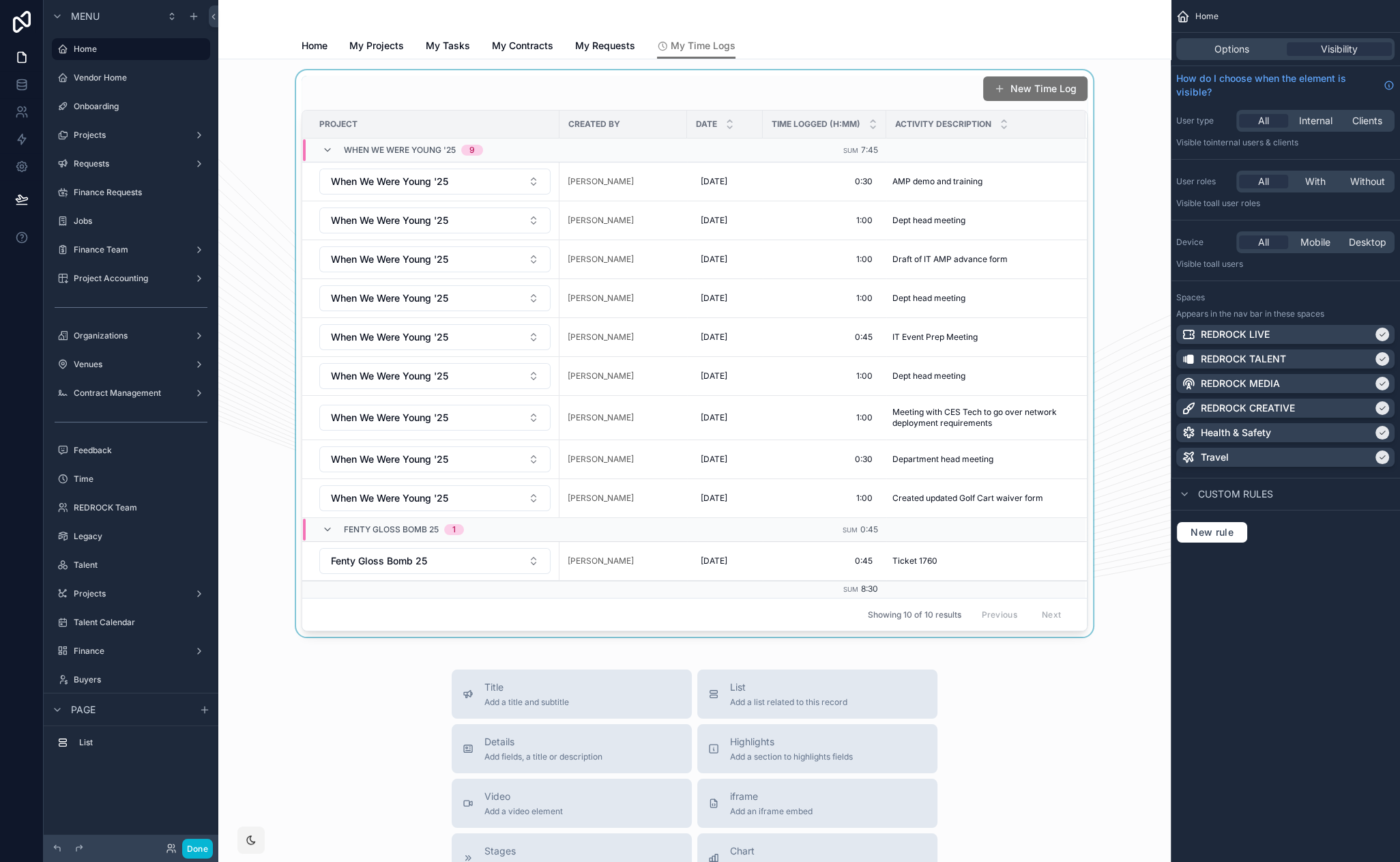
click at [793, 110] on th "Time Logged (h:mm)" at bounding box center [824, 124] width 123 height 28
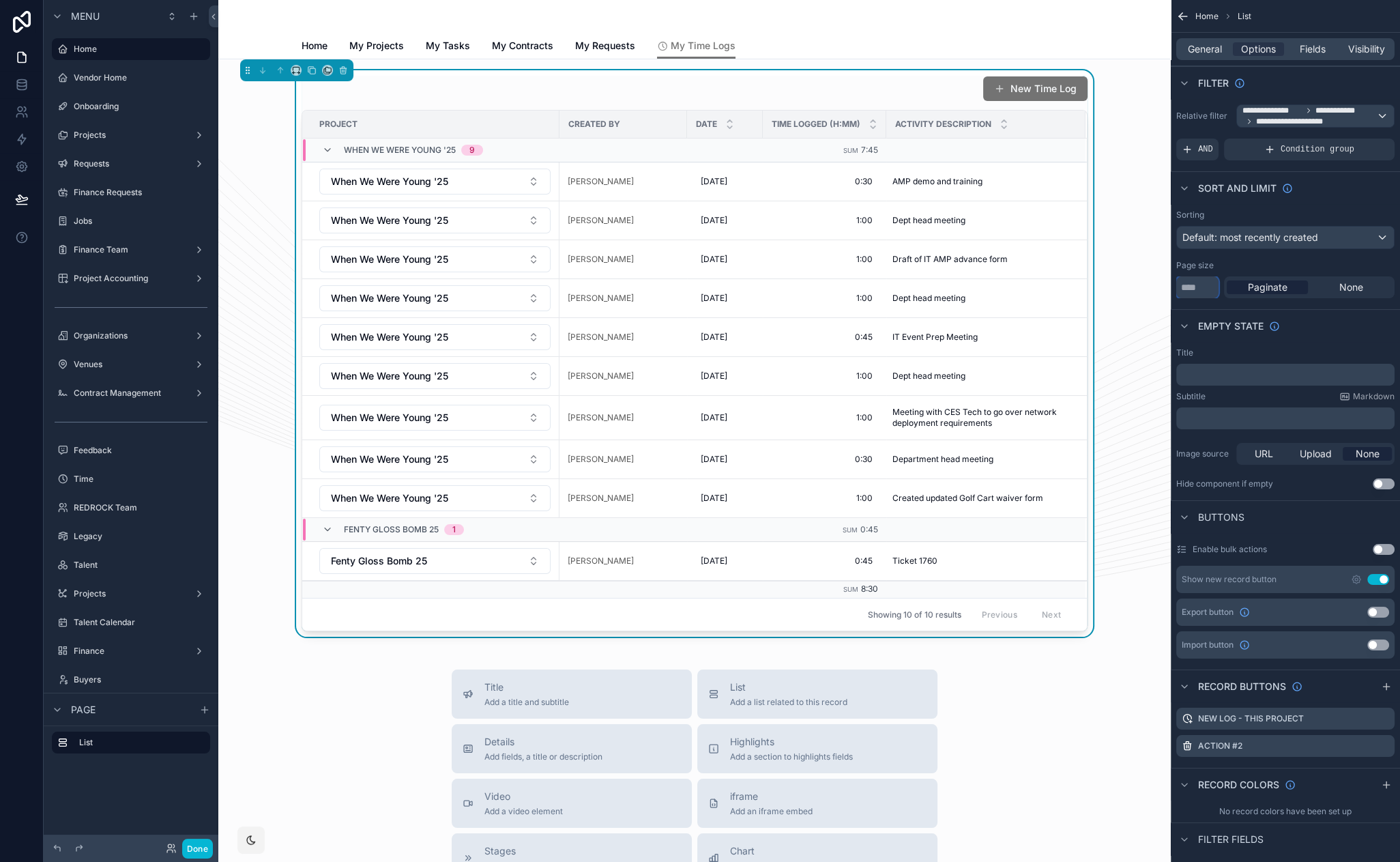
click at [1187, 290] on input "***" at bounding box center [1197, 287] width 43 height 22
type input "***"
click at [196, 848] on button "Done" at bounding box center [197, 849] width 31 height 20
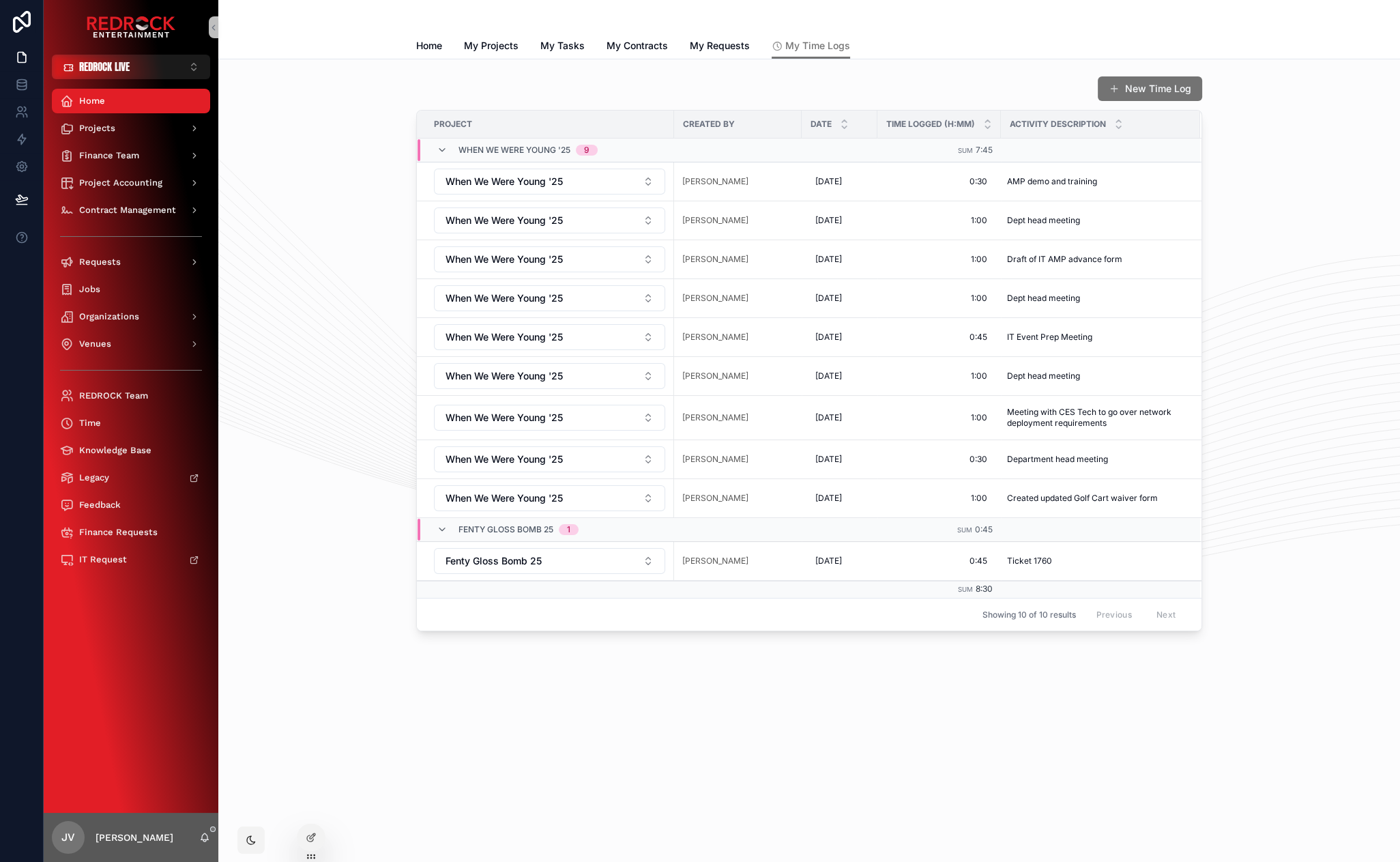
drag, startPoint x: 345, startPoint y: 572, endPoint x: 281, endPoint y: 450, distance: 137.8
click at [312, 273] on div "New Time Log Project Created By Date Time Logged (h:mm) Activity Description Wh…" at bounding box center [809, 353] width 1160 height 566
drag, startPoint x: 293, startPoint y: 243, endPoint x: 283, endPoint y: 166, distance: 77.6
drag, startPoint x: 314, startPoint y: 307, endPoint x: 281, endPoint y: 188, distance: 123.5
click at [280, 187] on div "New Time Log Project Created By Date Time Logged (h:mm) Activity Description Wh…" at bounding box center [809, 353] width 1160 height 566
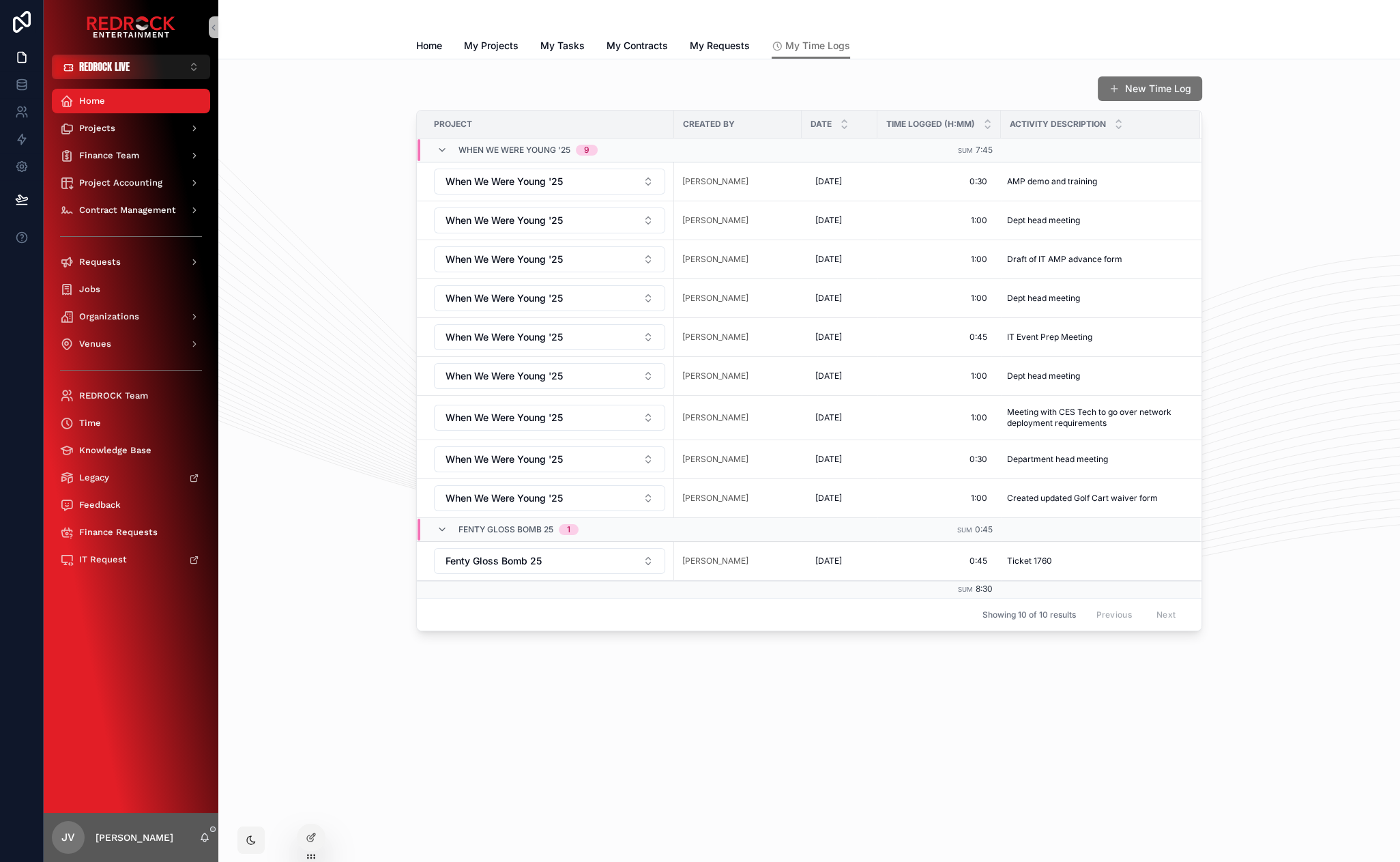
drag, startPoint x: 307, startPoint y: 430, endPoint x: 323, endPoint y: 157, distance: 273.5
drag, startPoint x: 332, startPoint y: 243, endPoint x: 328, endPoint y: 93, distance: 150.1
